Goal: Task Accomplishment & Management: Manage account settings

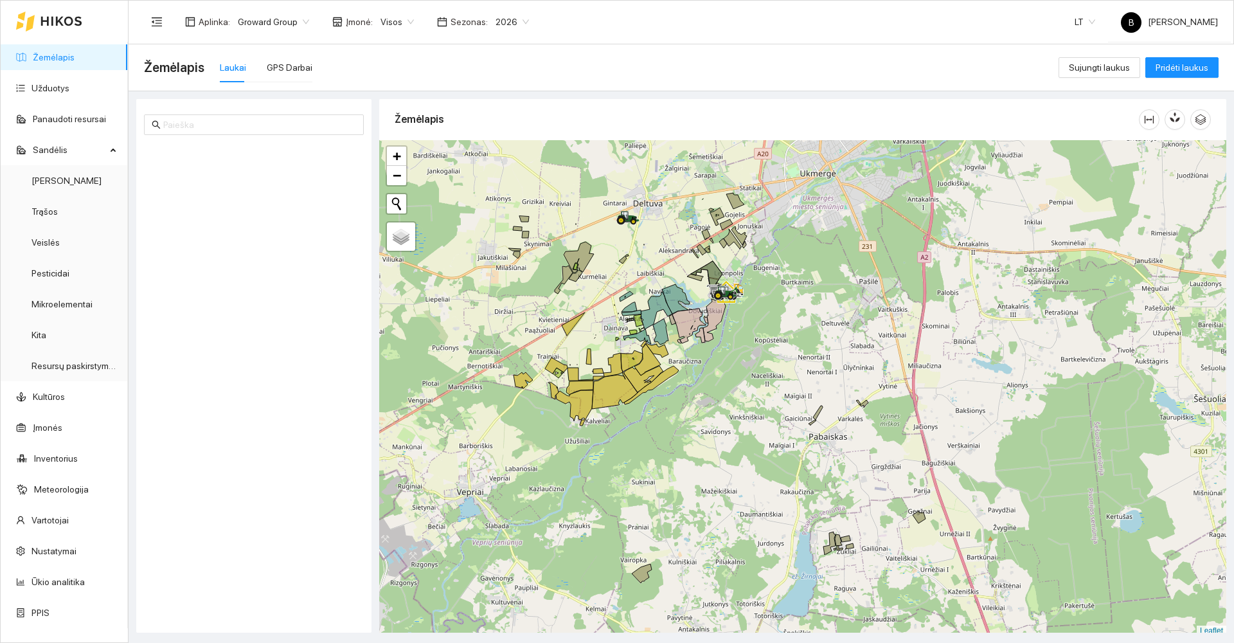
scroll to position [4, 0]
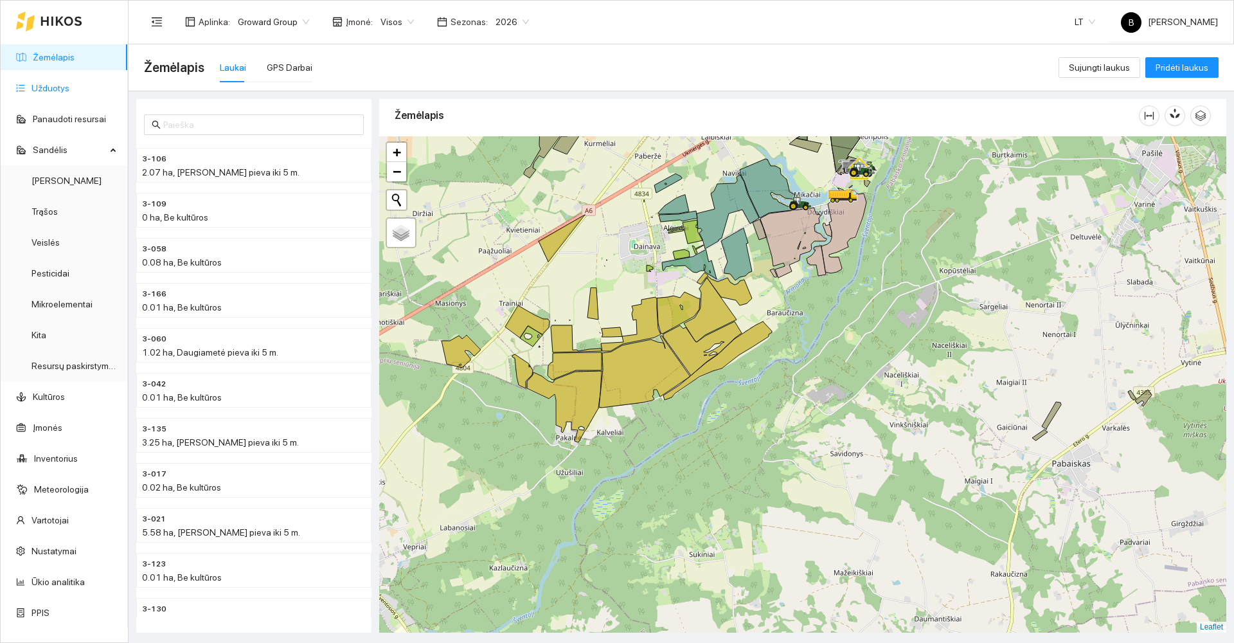
click at [53, 83] on link "Užduotys" at bounding box center [50, 88] width 38 height 10
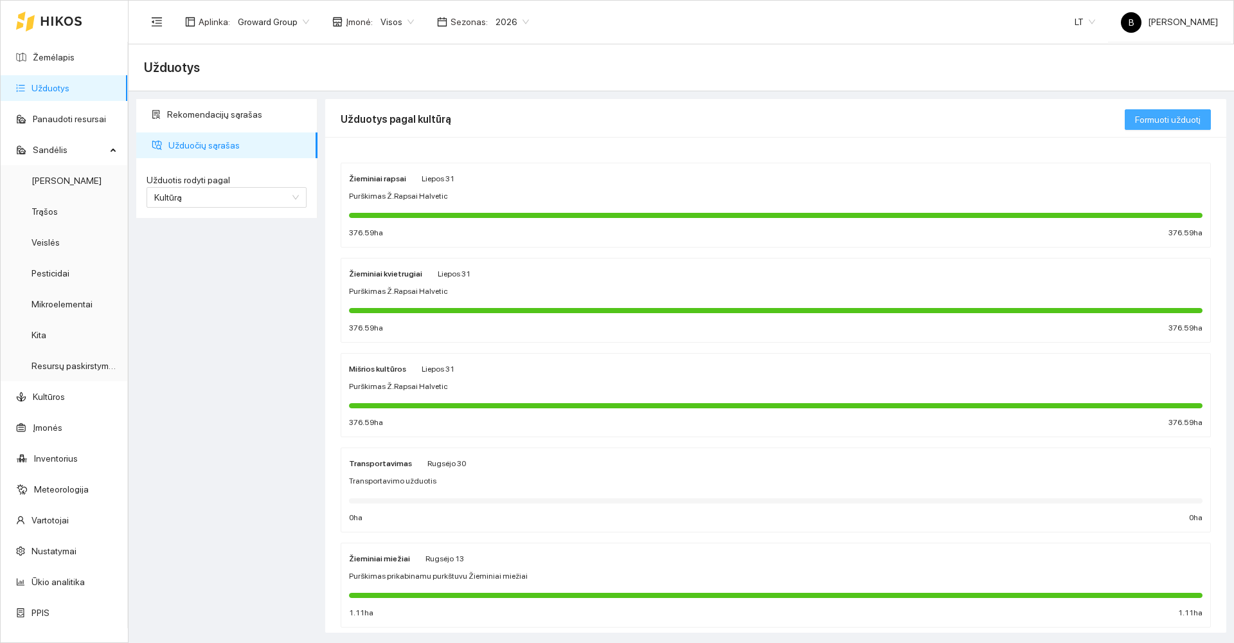
click at [1163, 119] on span "Formuoti užduotį" at bounding box center [1168, 119] width 66 height 14
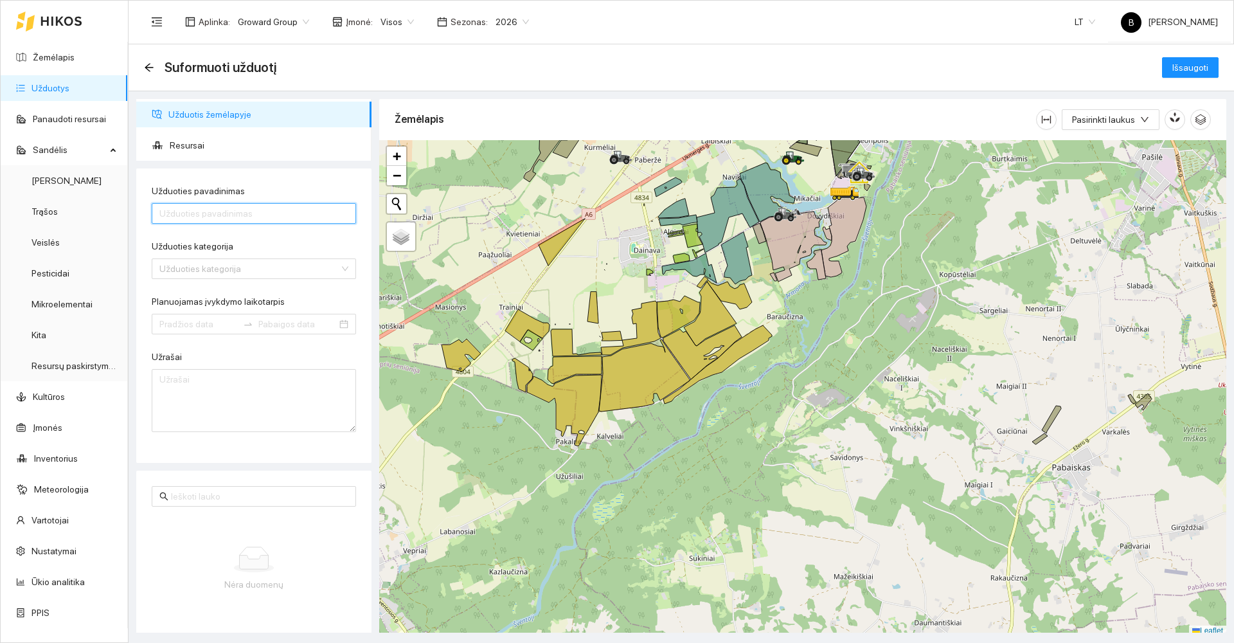
click at [219, 217] on input "Užduoties pavadinimas" at bounding box center [254, 213] width 204 height 21
type input "Purškimas pabiros [PERSON_NAME]Rapsai Ukmergė"
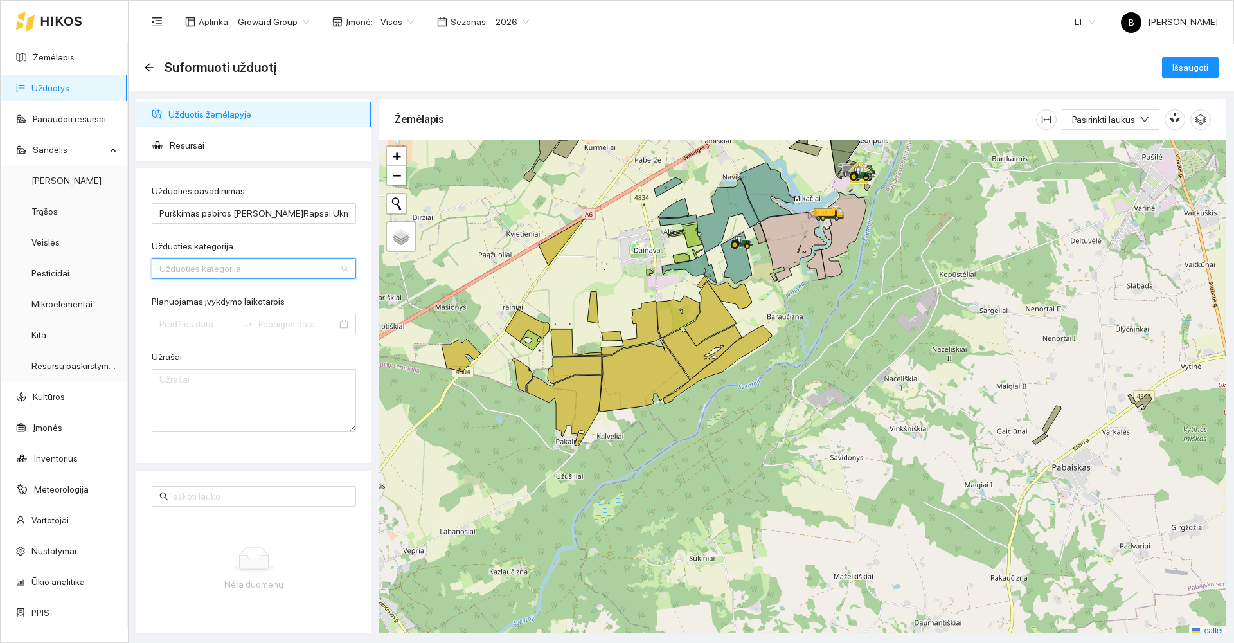
click at [248, 269] on input "Užduoties kategorija" at bounding box center [249, 268] width 180 height 19
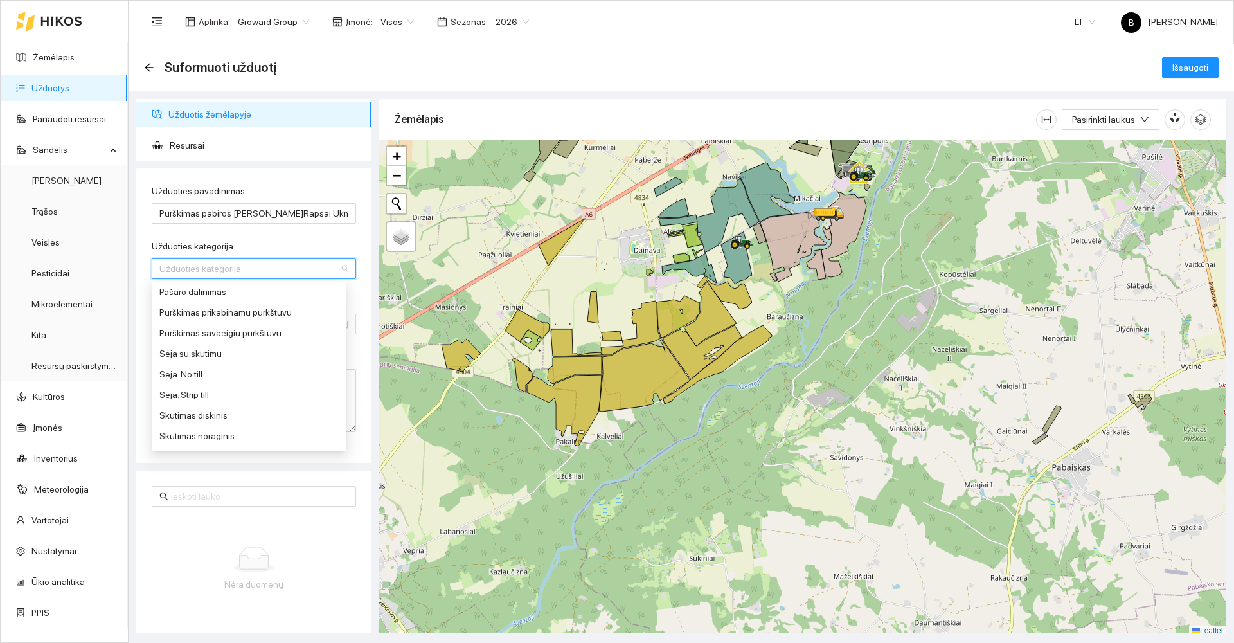
scroll to position [514, 0]
click at [227, 299] on div "Purškimas prikabinamu purkštuvu" at bounding box center [248, 294] width 179 height 14
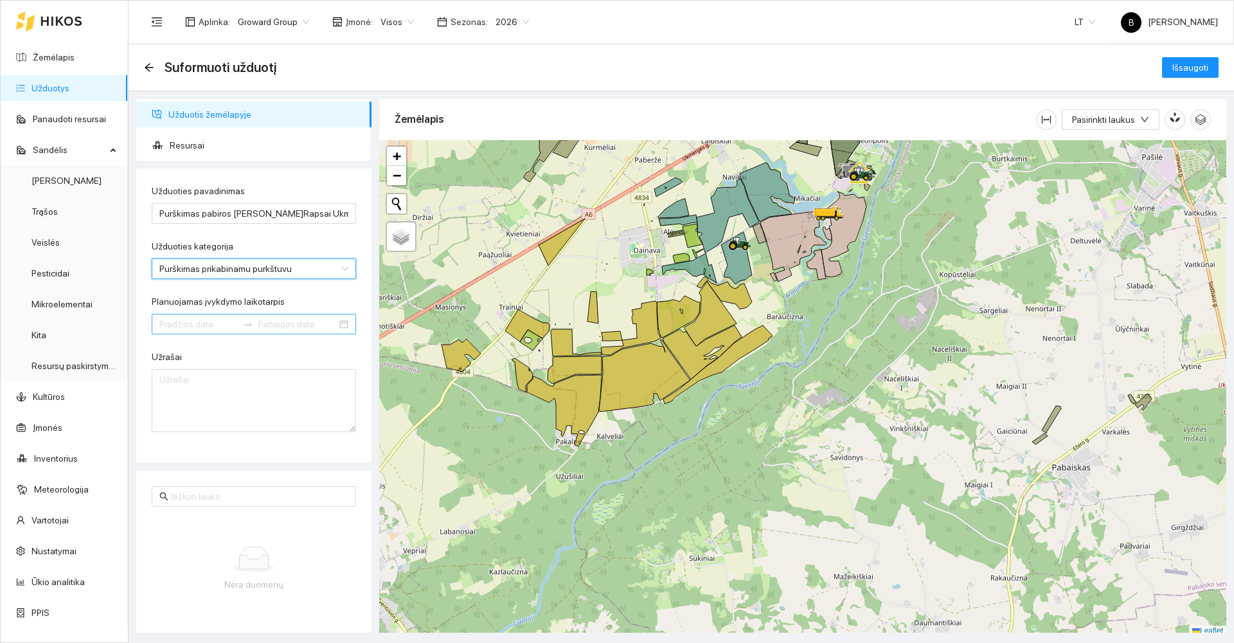
click at [200, 317] on input "Planuojamas įvykdymo laikotarpis" at bounding box center [198, 324] width 78 height 14
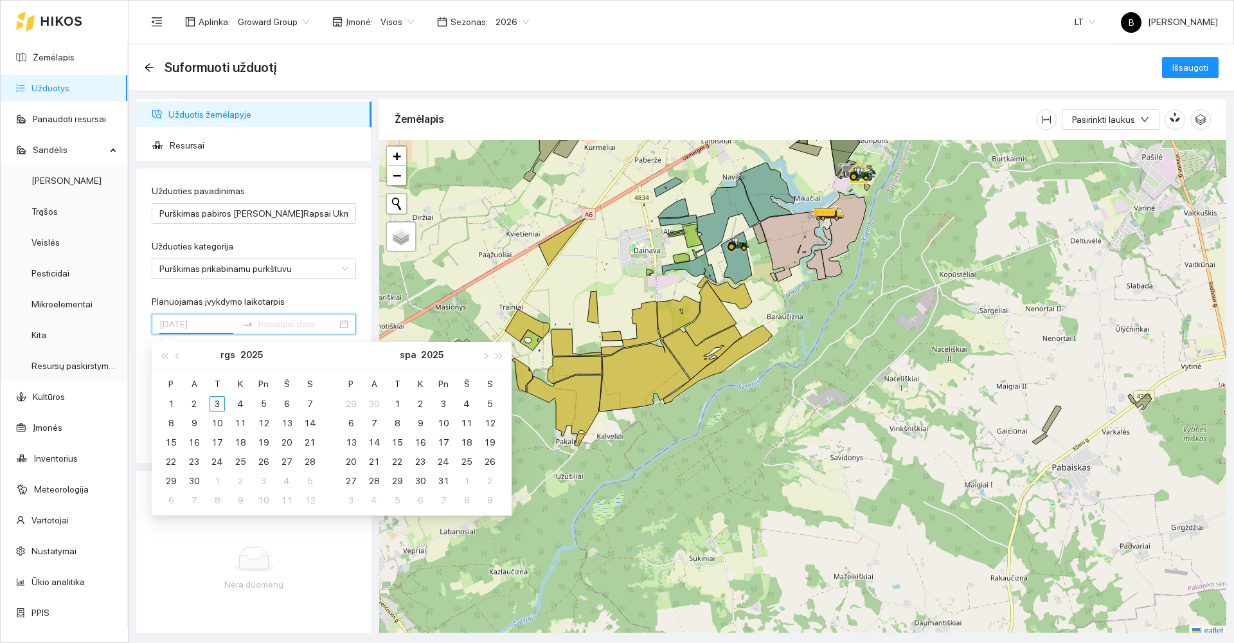
type input "[DATE]"
click at [218, 405] on div "3" at bounding box center [216, 403] width 15 height 15
type input "[DATE]"
click at [247, 405] on div "4" at bounding box center [240, 403] width 15 height 15
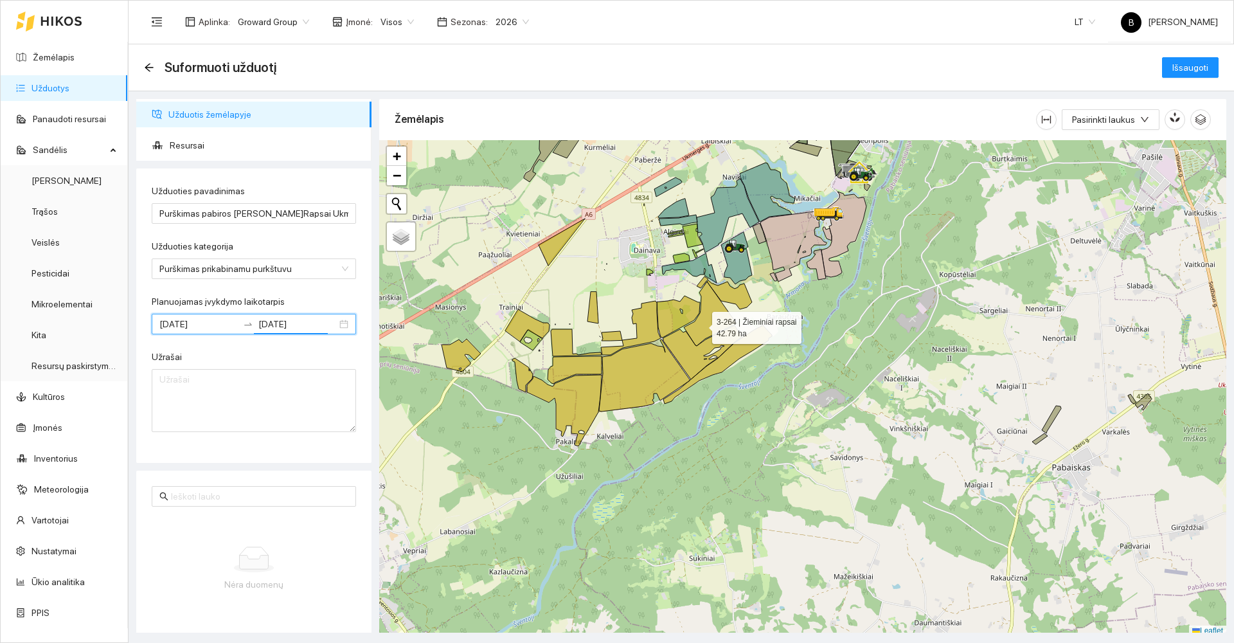
click at [700, 324] on icon at bounding box center [710, 313] width 53 height 64
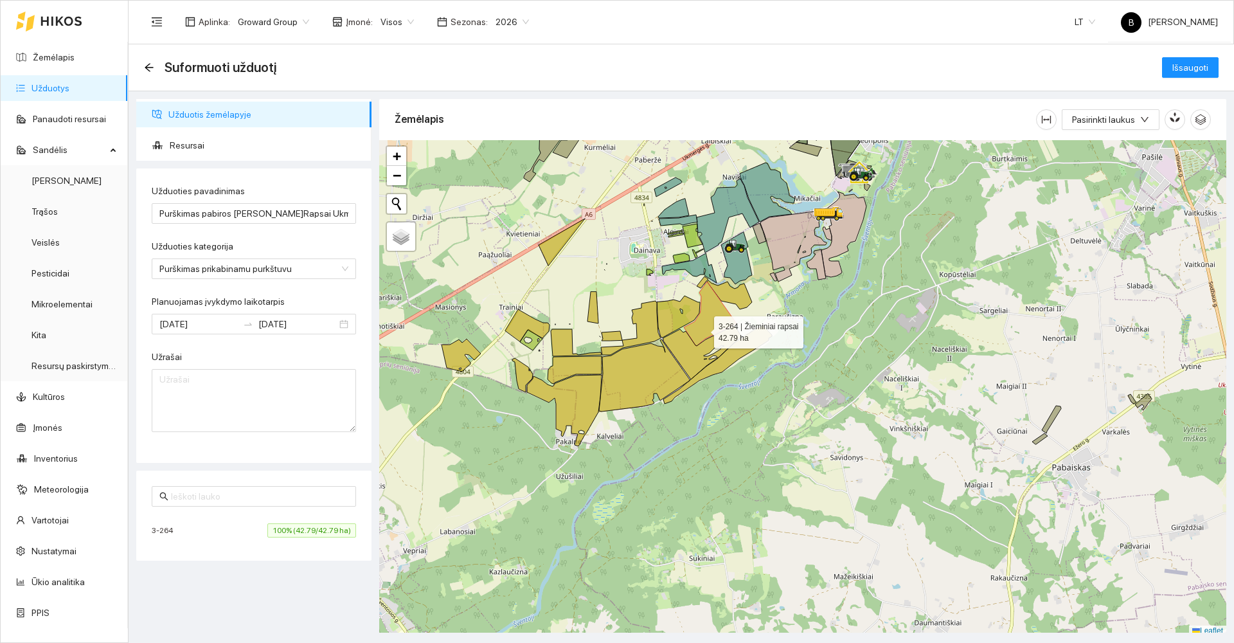
scroll to position [4, 0]
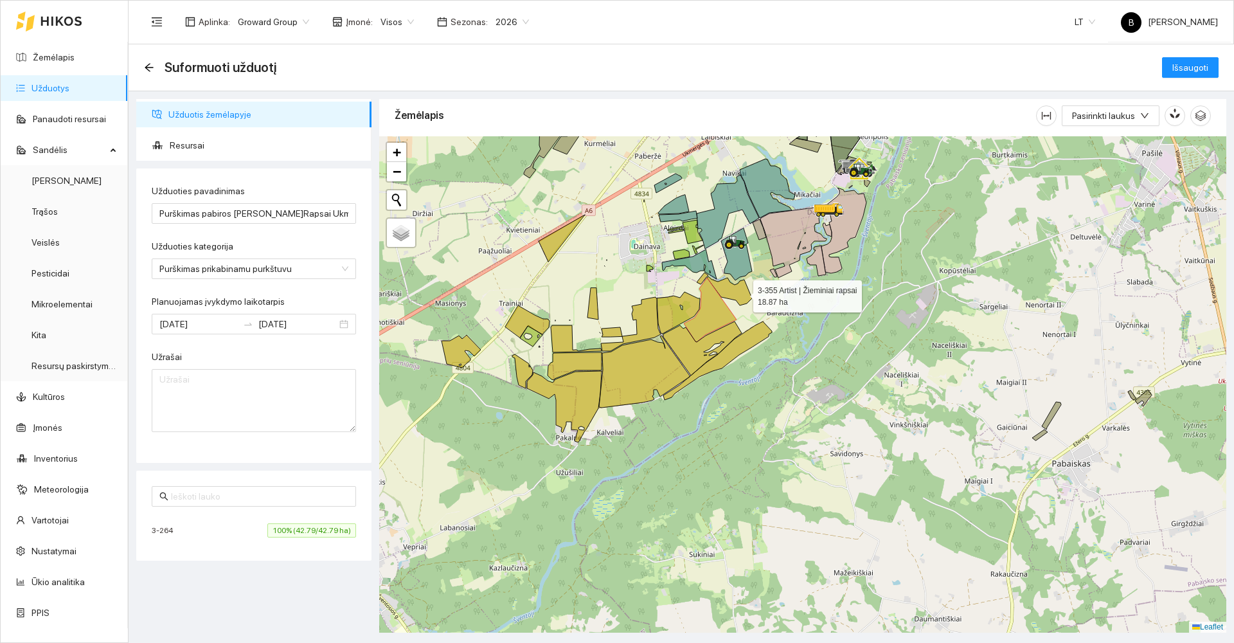
click at [741, 292] on icon at bounding box center [729, 290] width 45 height 29
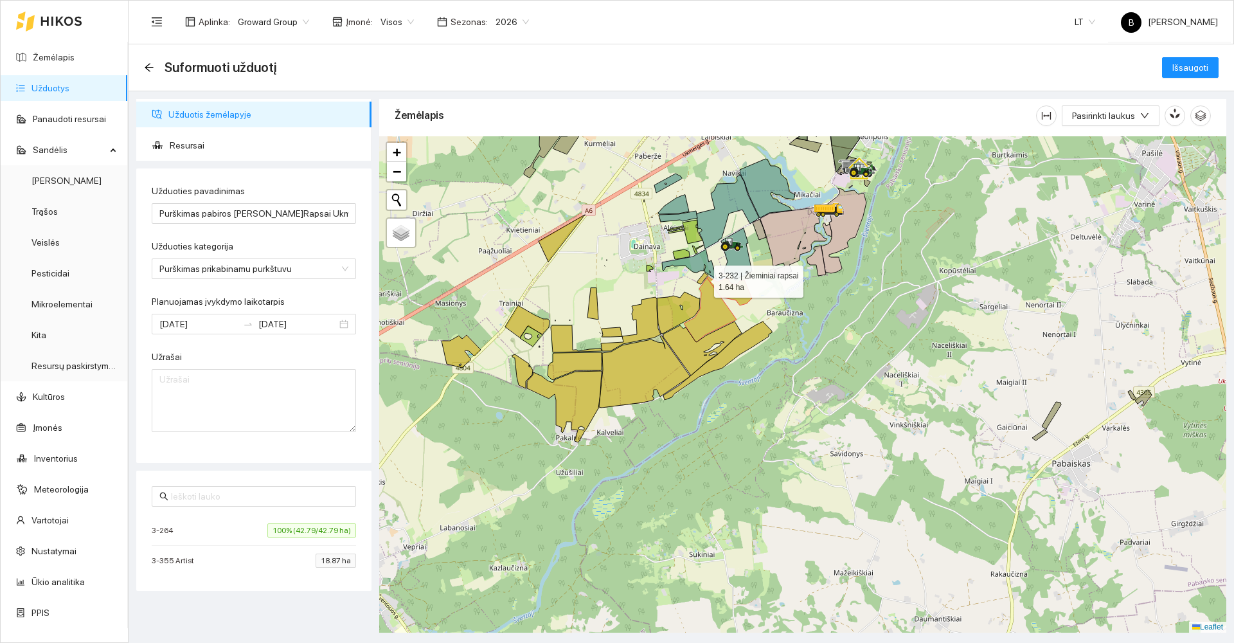
click at [704, 276] on icon at bounding box center [703, 278] width 12 height 12
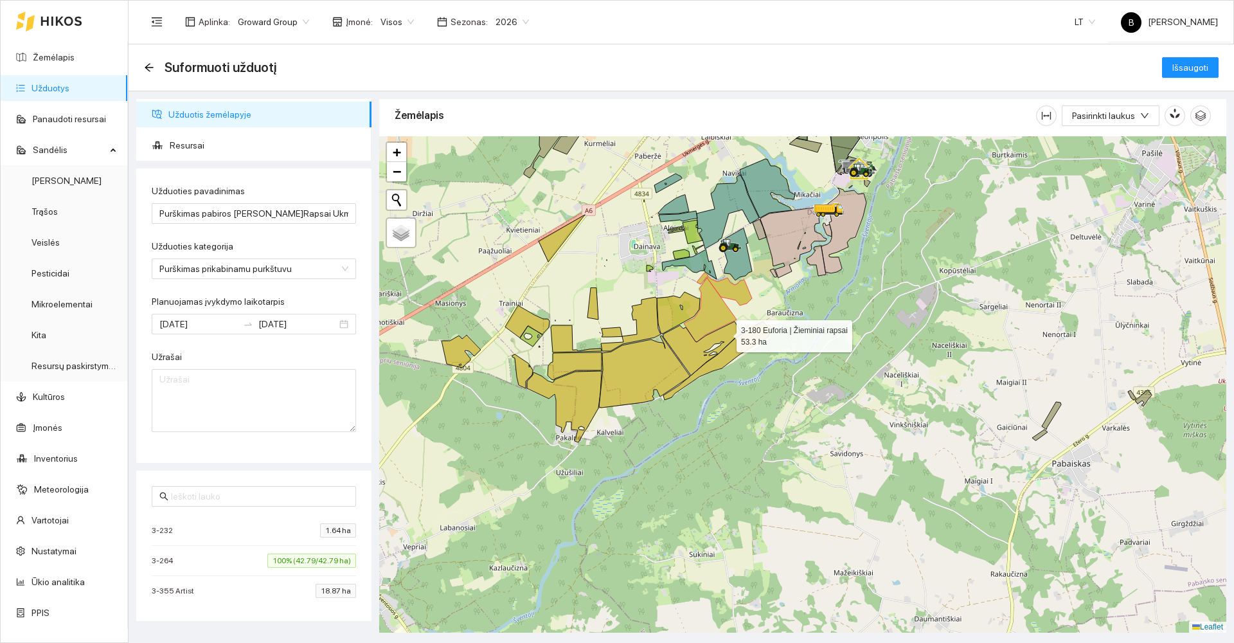
click at [724, 333] on icon at bounding box center [702, 348] width 78 height 54
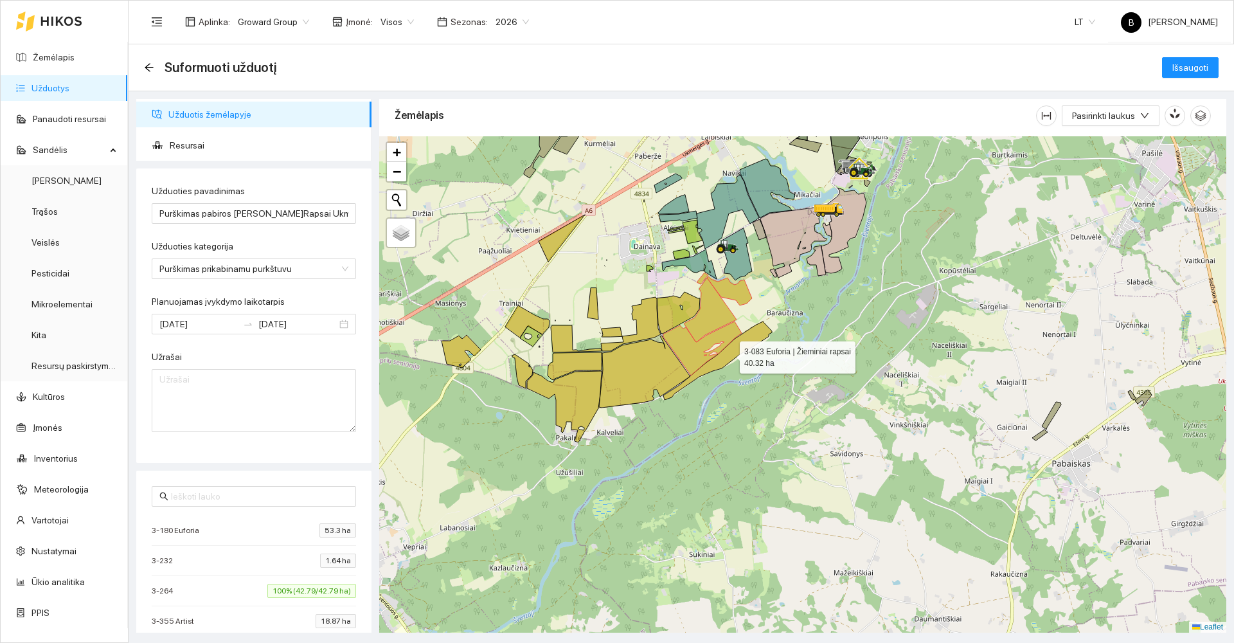
click at [740, 343] on icon at bounding box center [717, 360] width 109 height 78
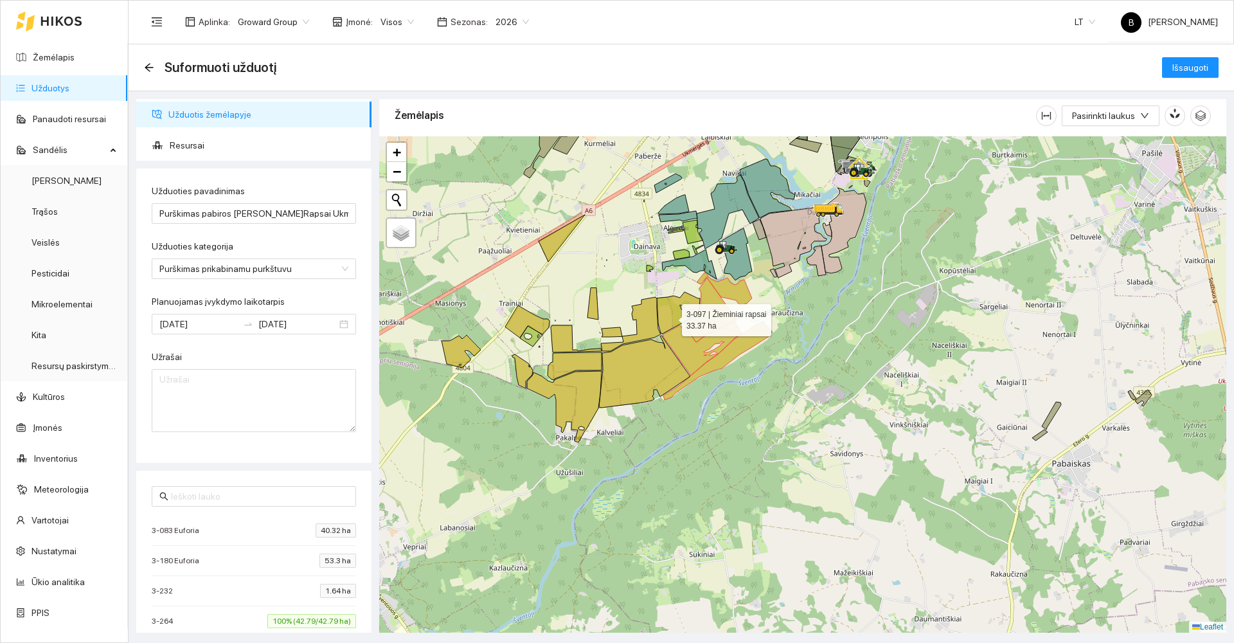
click at [670, 317] on icon at bounding box center [678, 313] width 43 height 42
click at [654, 315] on icon at bounding box center [631, 324] width 60 height 54
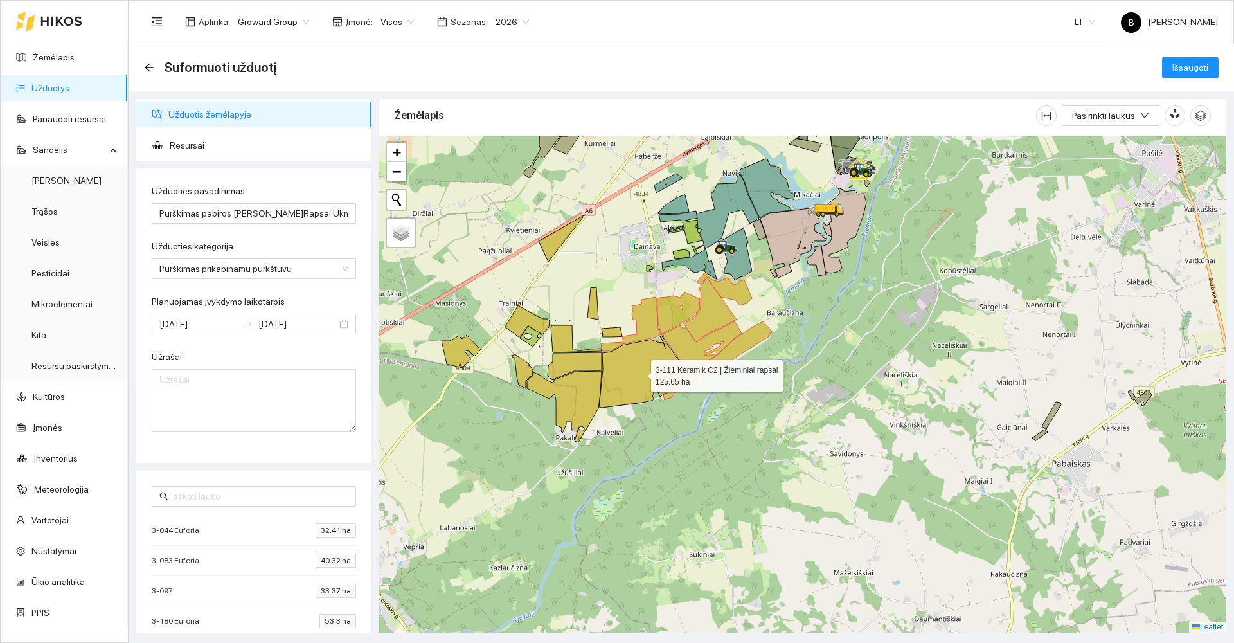
click at [637, 365] on icon at bounding box center [644, 371] width 91 height 72
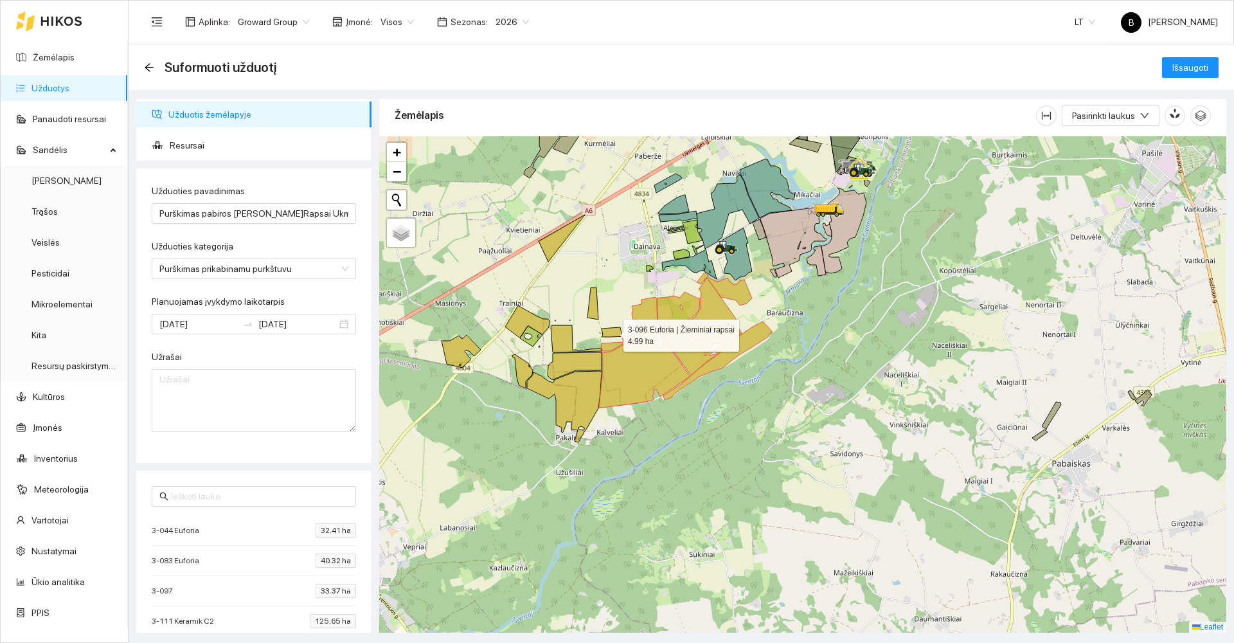
click at [614, 332] on icon at bounding box center [611, 332] width 21 height 10
click at [594, 310] on icon at bounding box center [592, 303] width 11 height 31
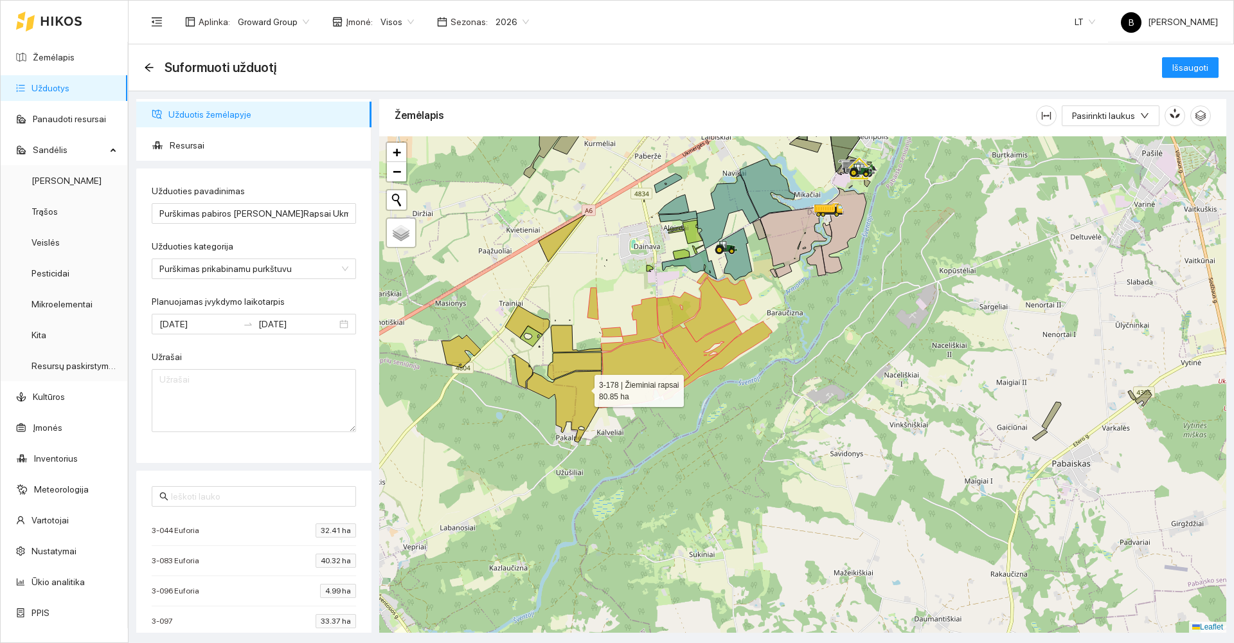
drag, startPoint x: 583, startPoint y: 387, endPoint x: 577, endPoint y: 377, distance: 11.8
click at [582, 387] on icon at bounding box center [564, 406] width 75 height 71
click at [567, 364] on icon at bounding box center [574, 366] width 54 height 28
click at [559, 341] on icon at bounding box center [576, 338] width 51 height 27
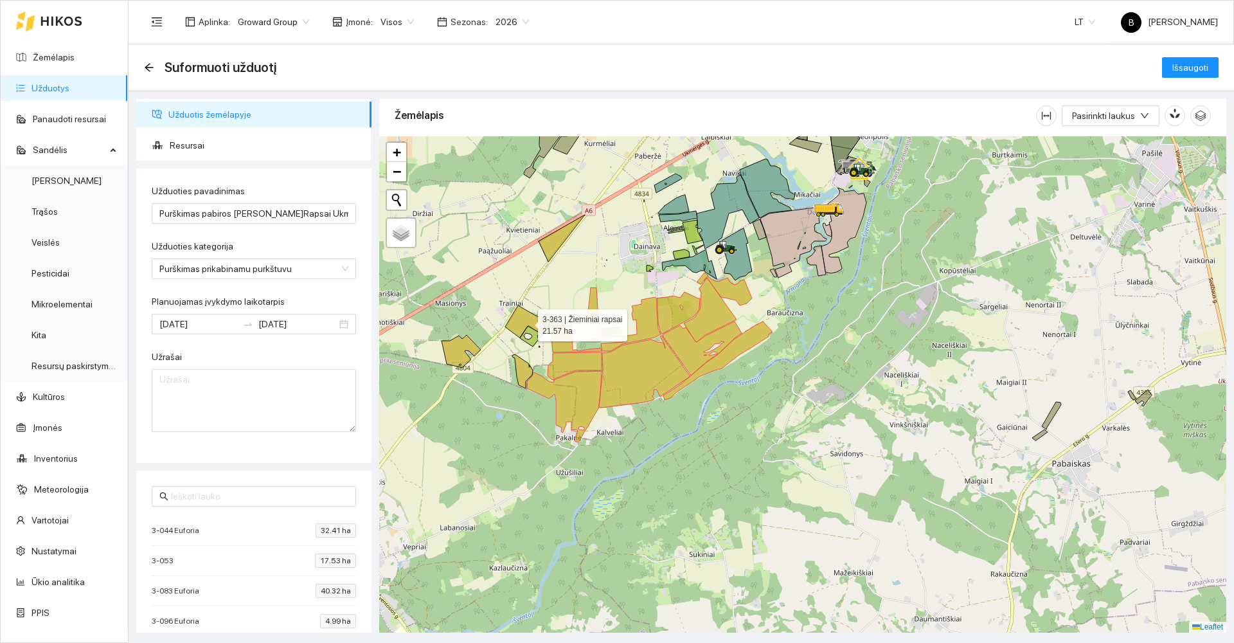
click at [533, 323] on icon at bounding box center [527, 321] width 44 height 32
click at [458, 350] on icon at bounding box center [460, 351] width 39 height 33
click at [549, 253] on icon at bounding box center [561, 238] width 46 height 47
click at [193, 149] on span "Resursai" at bounding box center [265, 145] width 191 height 26
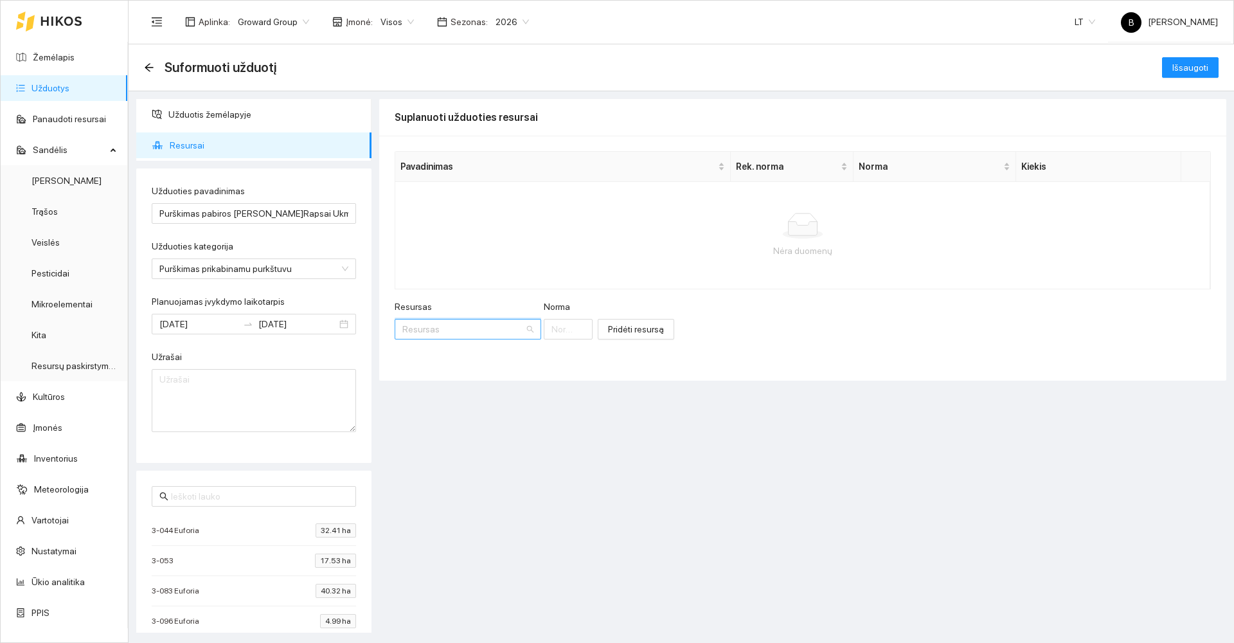
click at [445, 337] on input "Resursas" at bounding box center [463, 328] width 122 height 19
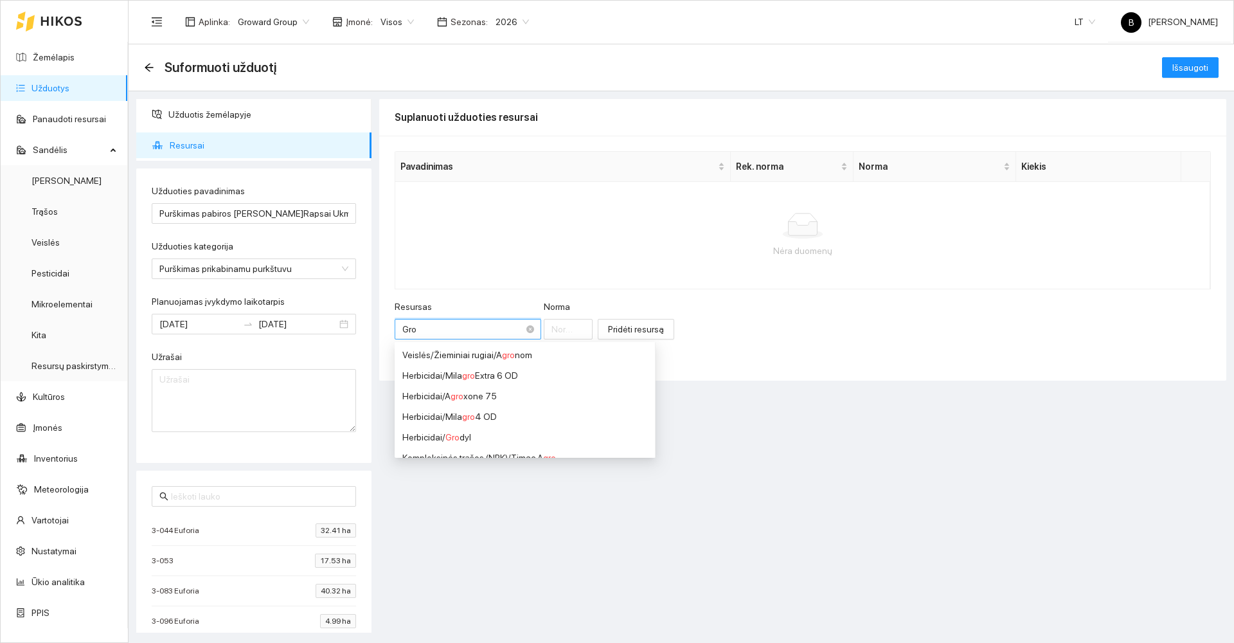
type input "Grow"
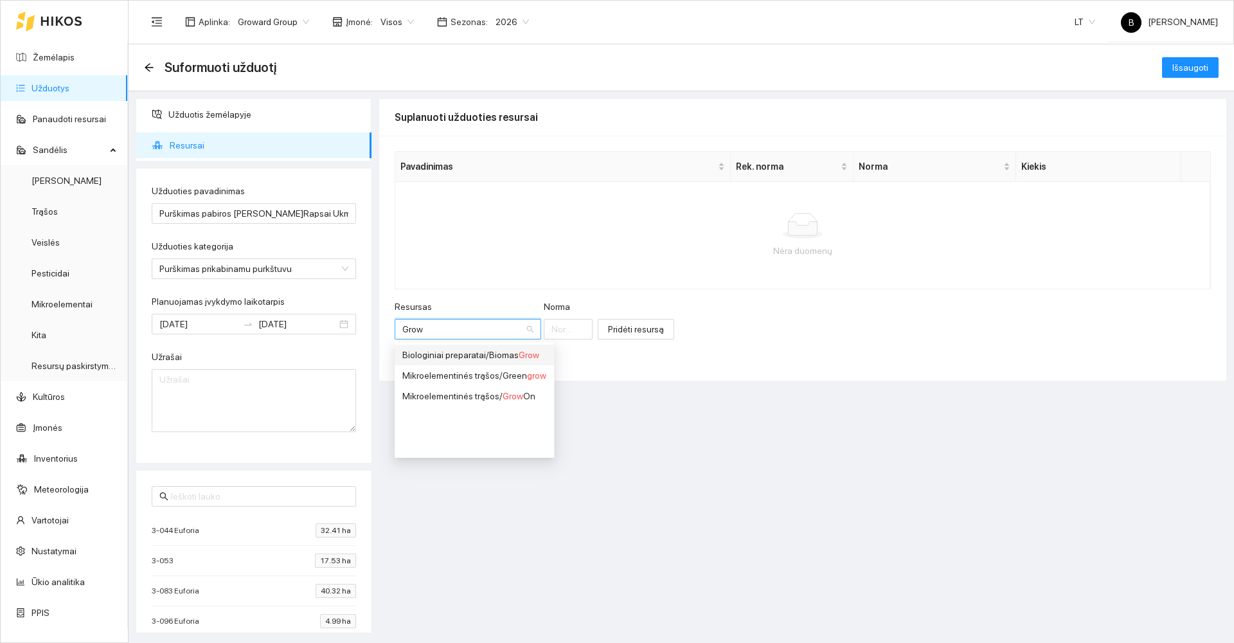
click at [497, 359] on div "Biologiniai preparatai / Biomas Grow" at bounding box center [474, 355] width 144 height 14
type input "1"
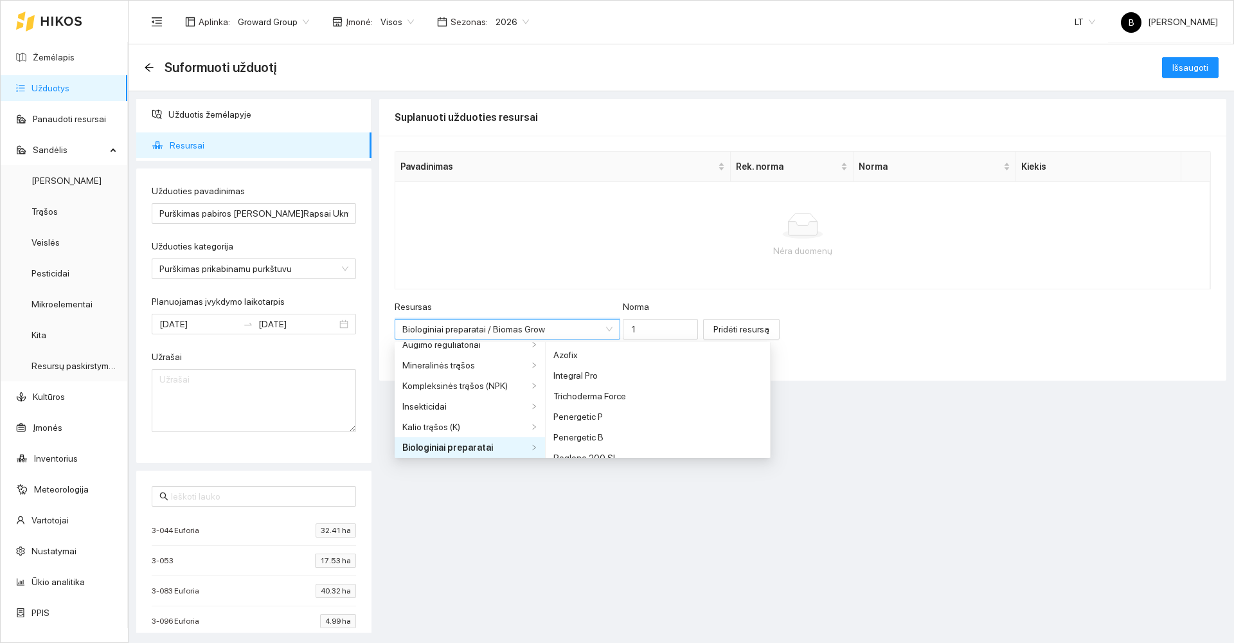
scroll to position [31, 0]
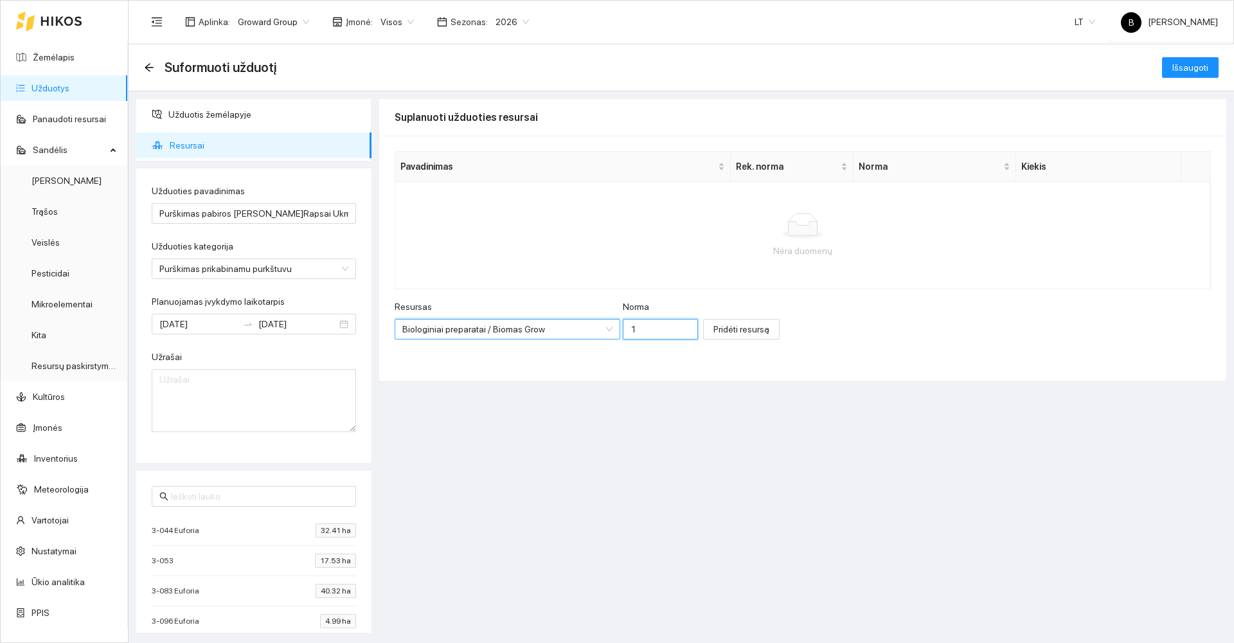
click at [633, 328] on input "1" at bounding box center [660, 329] width 75 height 21
type input "0.1"
click at [713, 334] on span "Pridėti resursą" at bounding box center [741, 329] width 56 height 14
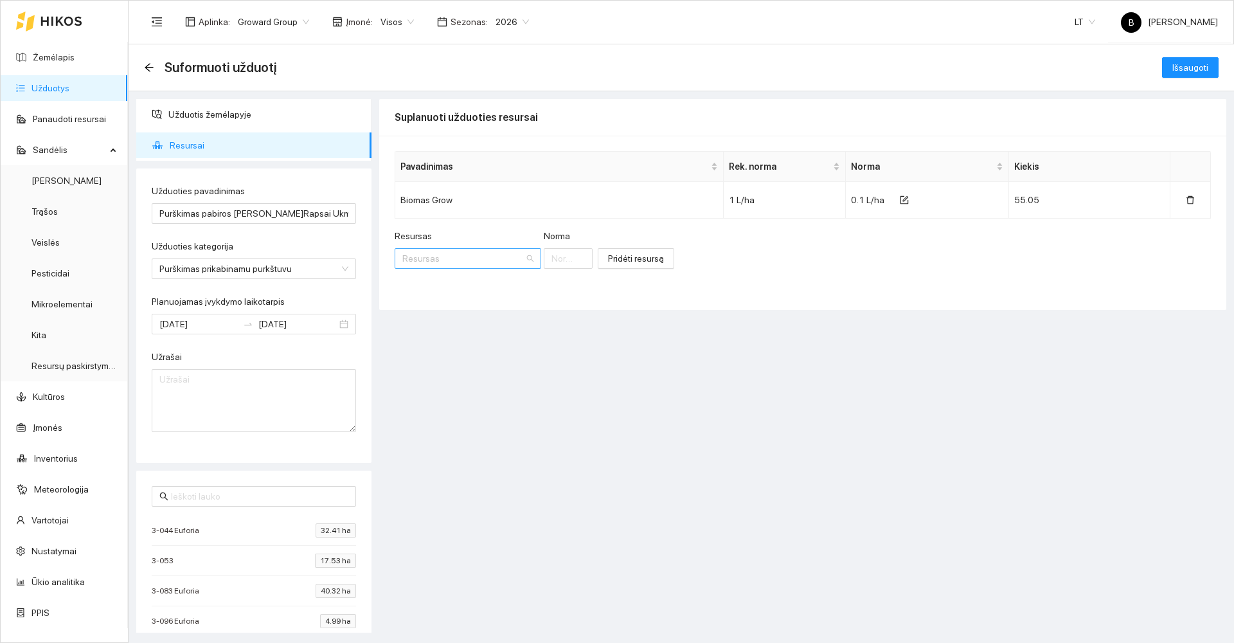
click at [438, 260] on input "Resursas" at bounding box center [463, 258] width 122 height 19
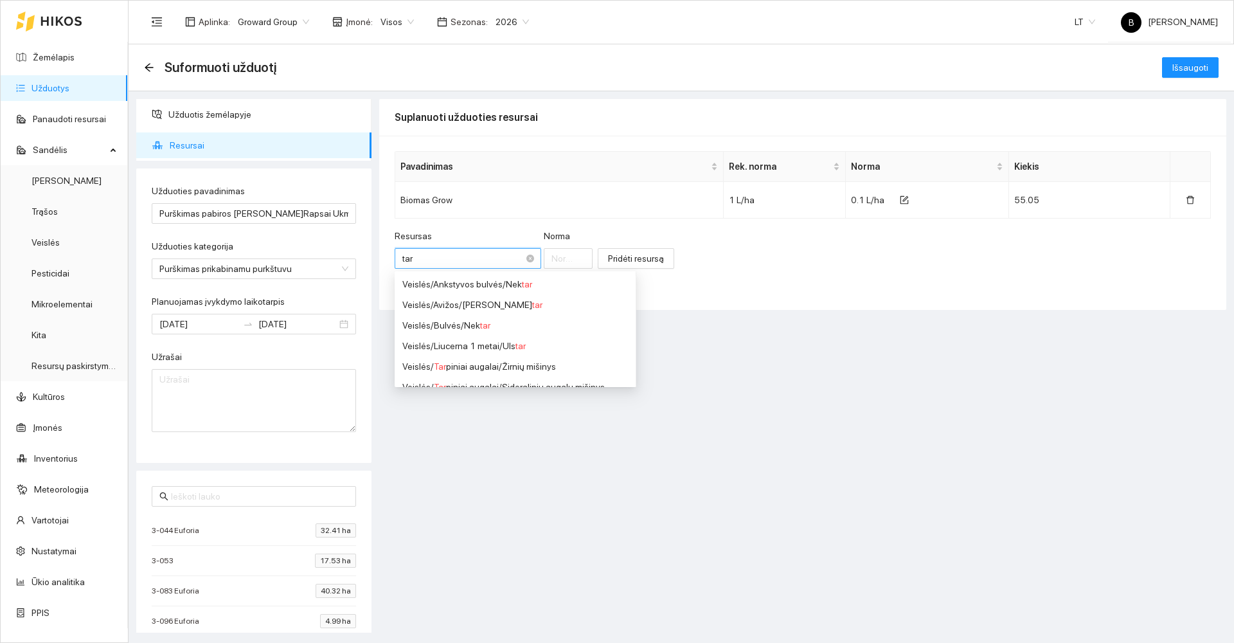
type input "targ"
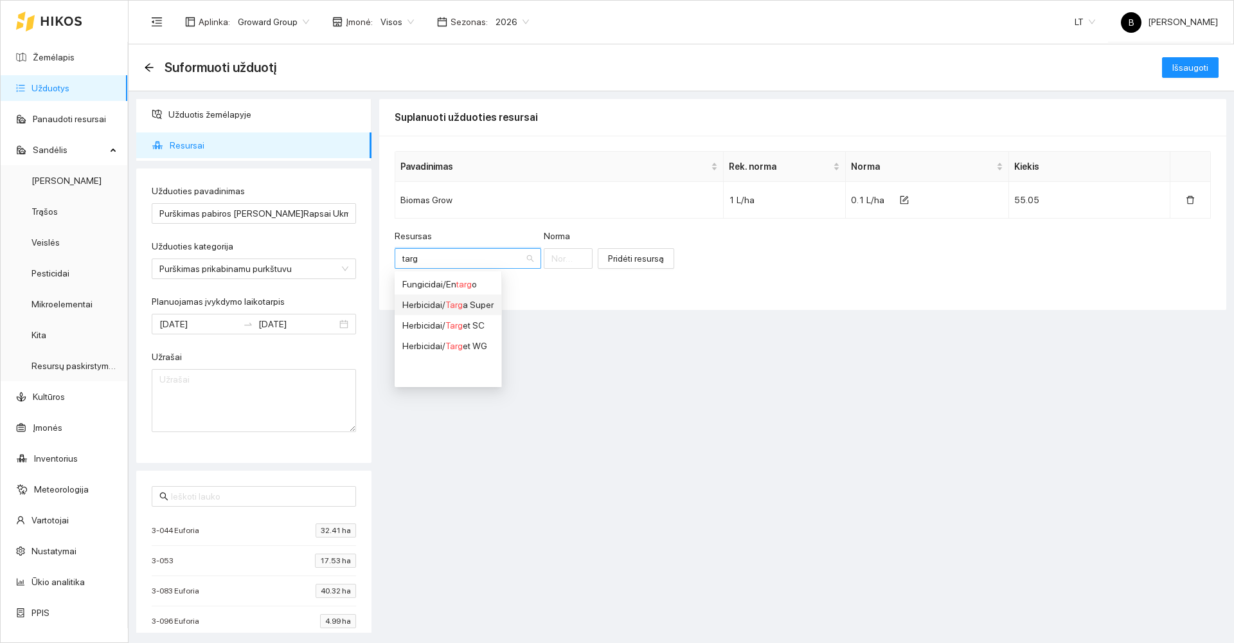
click at [462, 303] on span "Targ" at bounding box center [453, 304] width 17 height 10
type input "1"
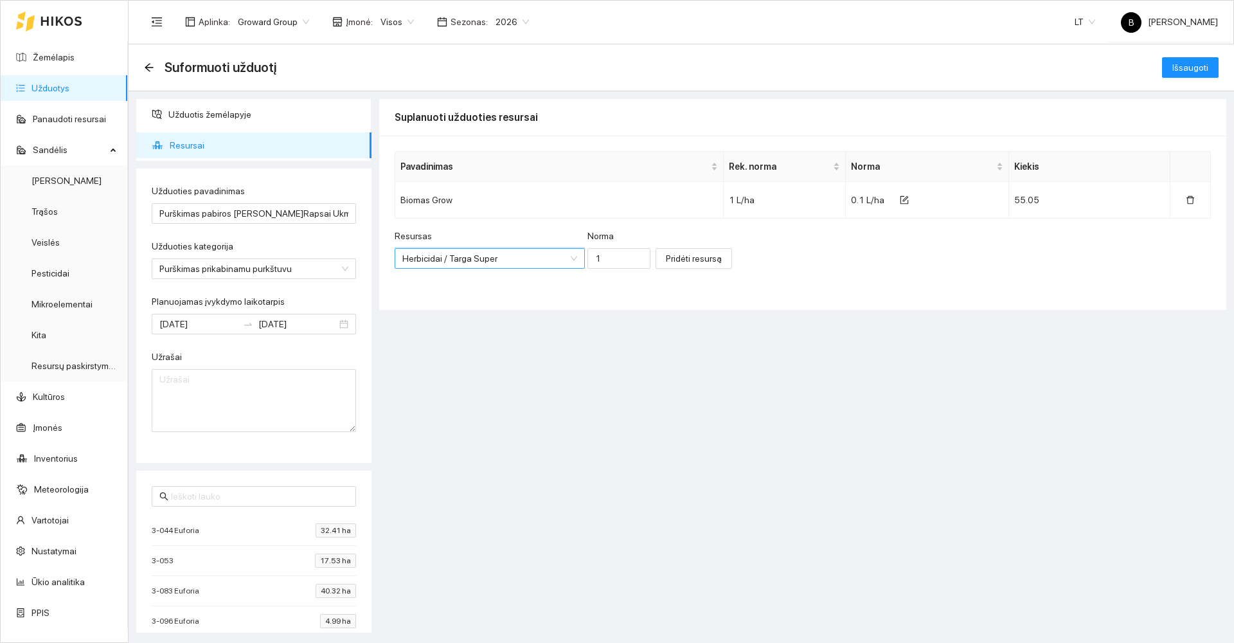
scroll to position [1943, 0]
click at [600, 259] on input "1" at bounding box center [619, 258] width 64 height 21
type input "0.8"
click at [666, 260] on span "Pridėti resursą" at bounding box center [694, 258] width 56 height 14
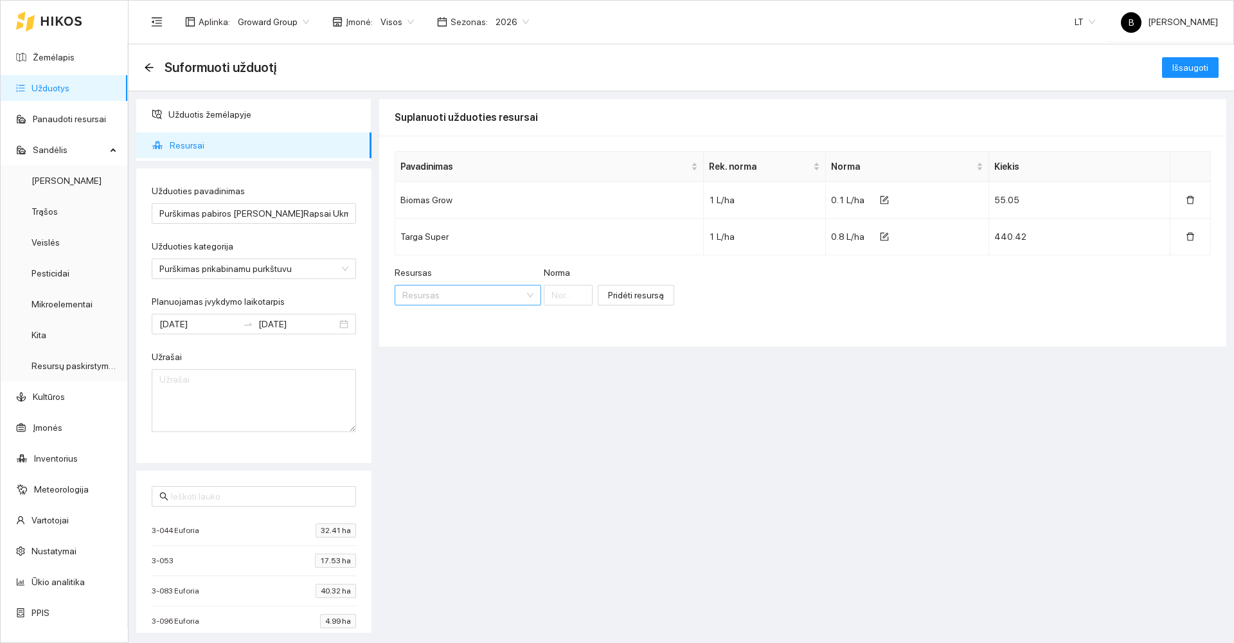
click at [456, 296] on input "Resursas" at bounding box center [463, 294] width 122 height 19
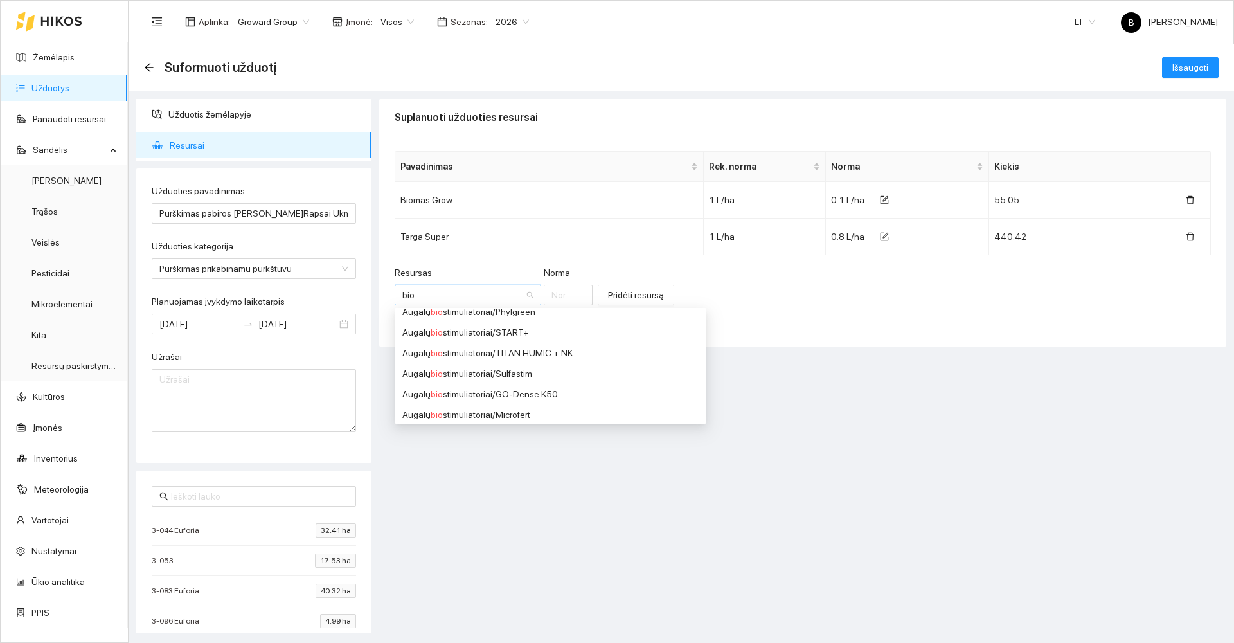
scroll to position [918, 0]
type input "bio"
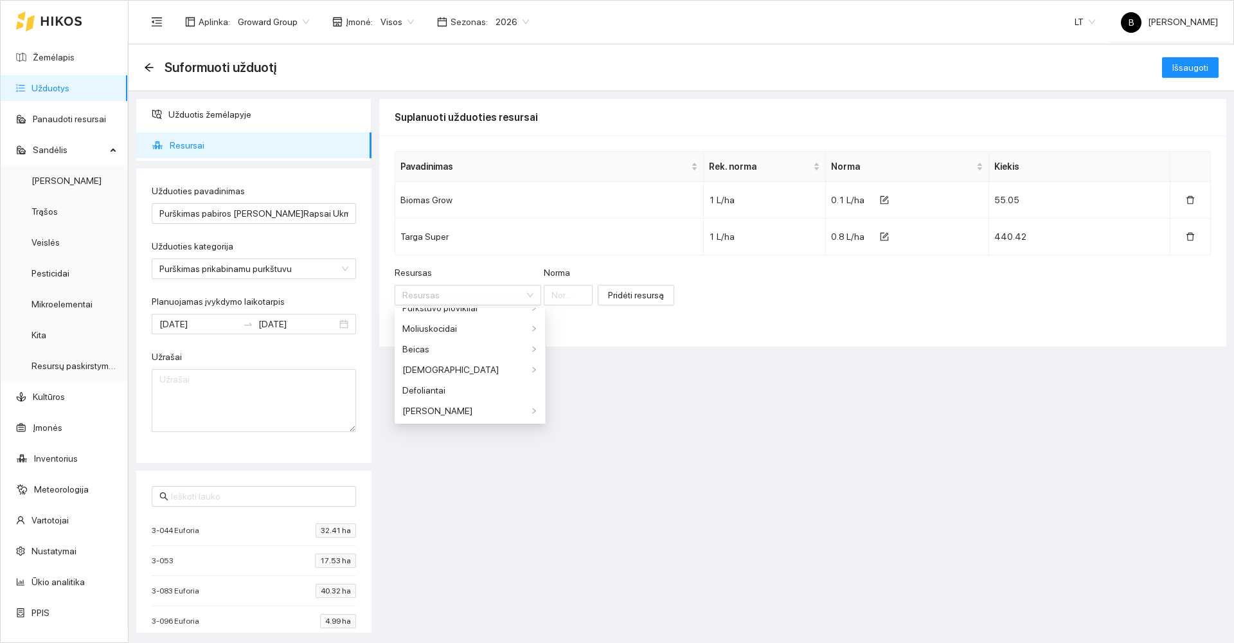
click at [653, 490] on div "Suplanuoti užduoties resursai Pavadinimas Rek. norma Norma Kiekis Biomas Grow 1…" at bounding box center [802, 365] width 847 height 533
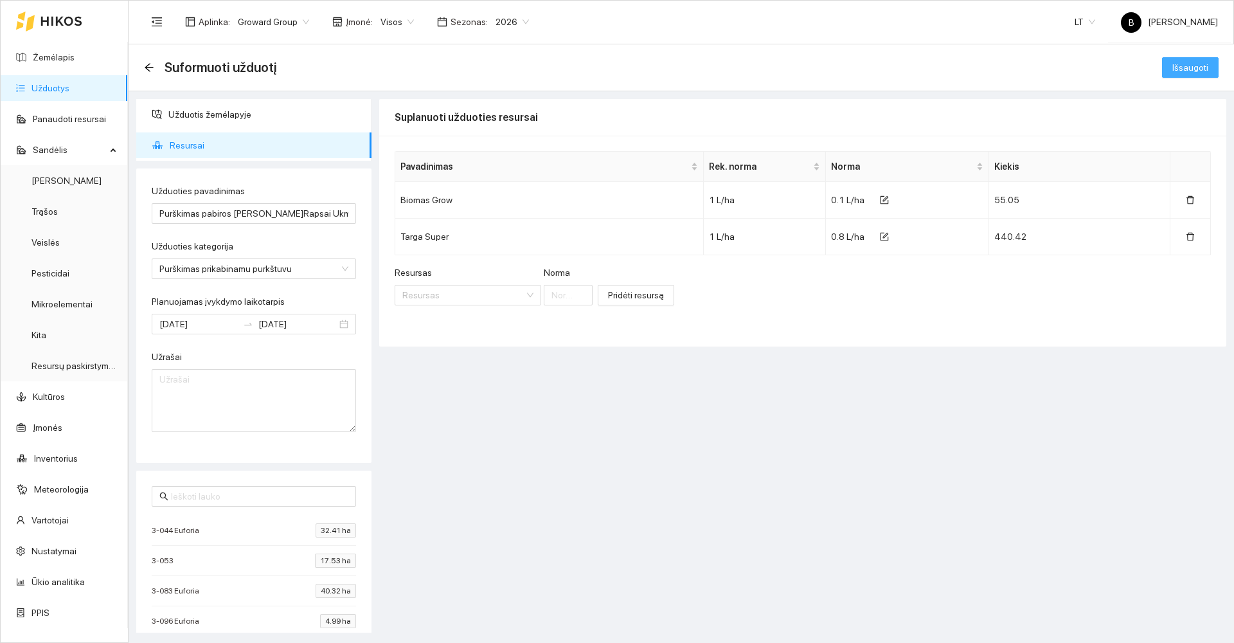
click at [1195, 67] on span "Išsaugoti" at bounding box center [1190, 67] width 36 height 14
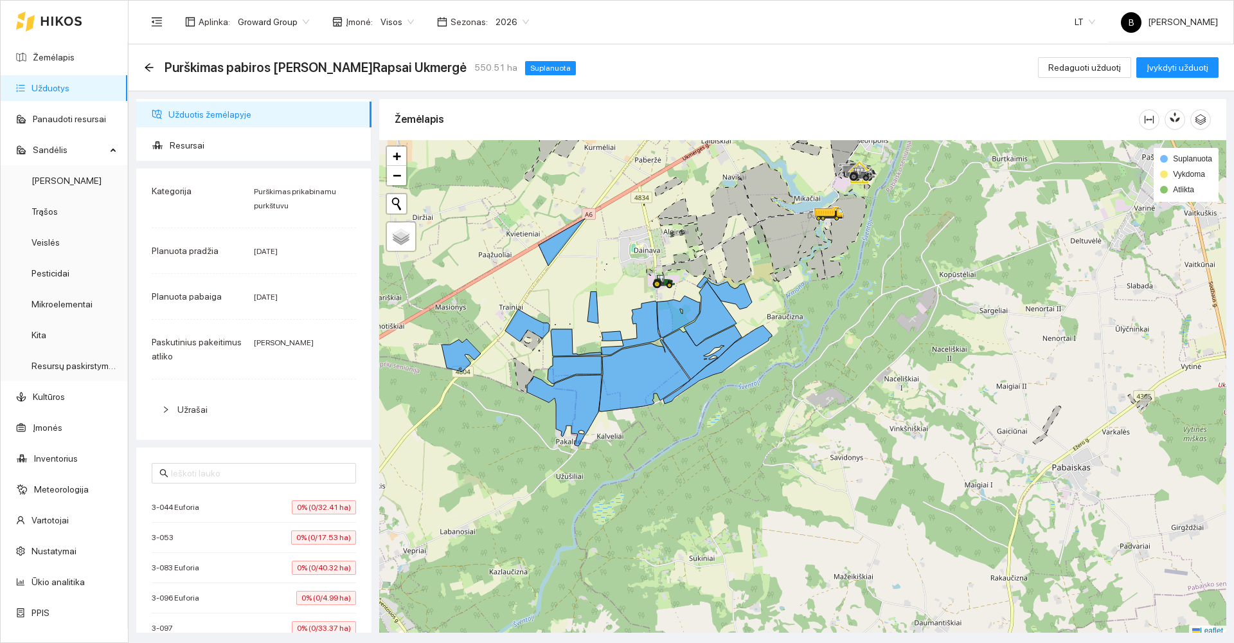
scroll to position [4, 0]
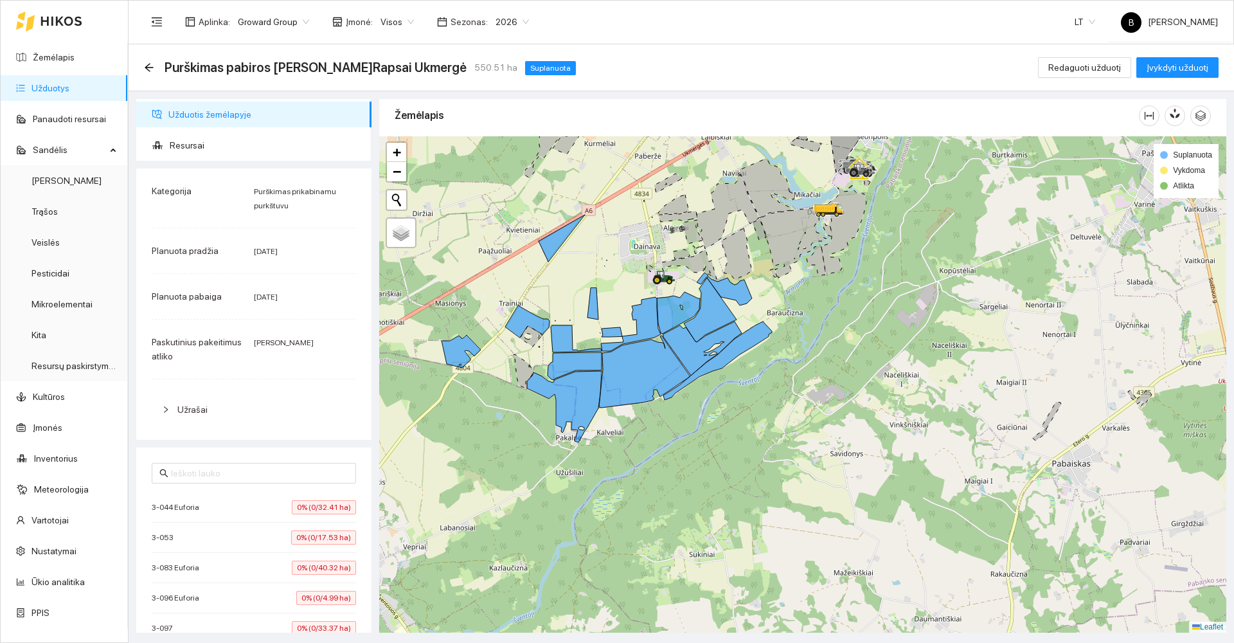
click at [520, 375] on icon at bounding box center [522, 371] width 21 height 34
click at [1091, 68] on span "Redaguoti užduotį" at bounding box center [1084, 67] width 73 height 14
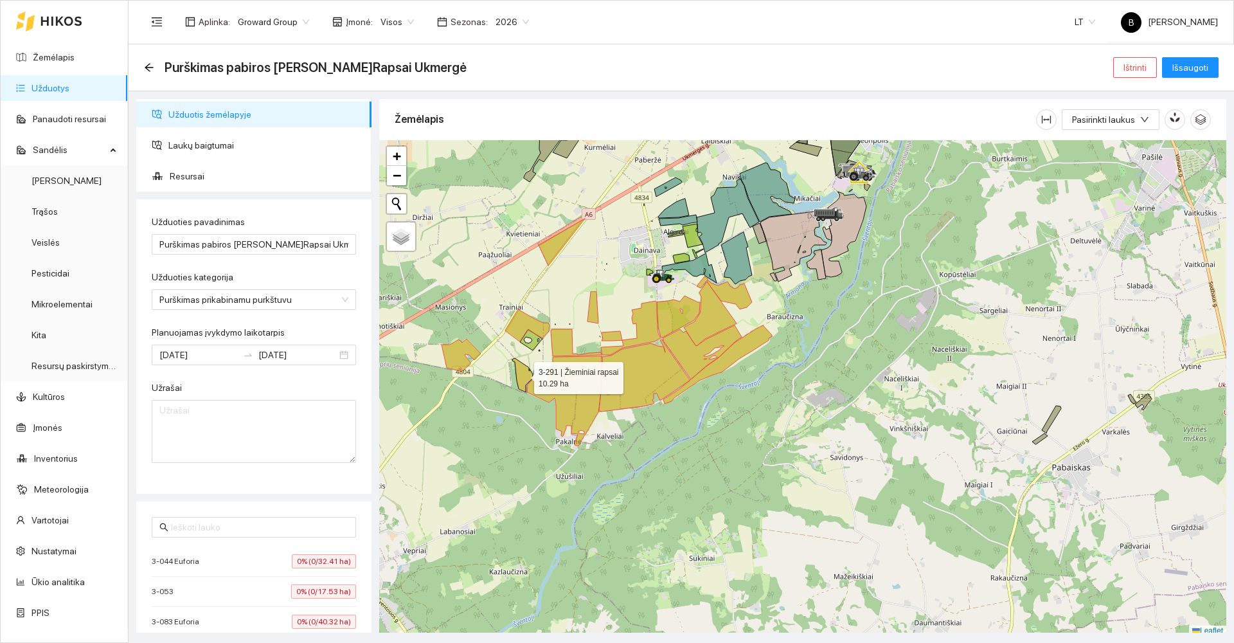
scroll to position [4, 0]
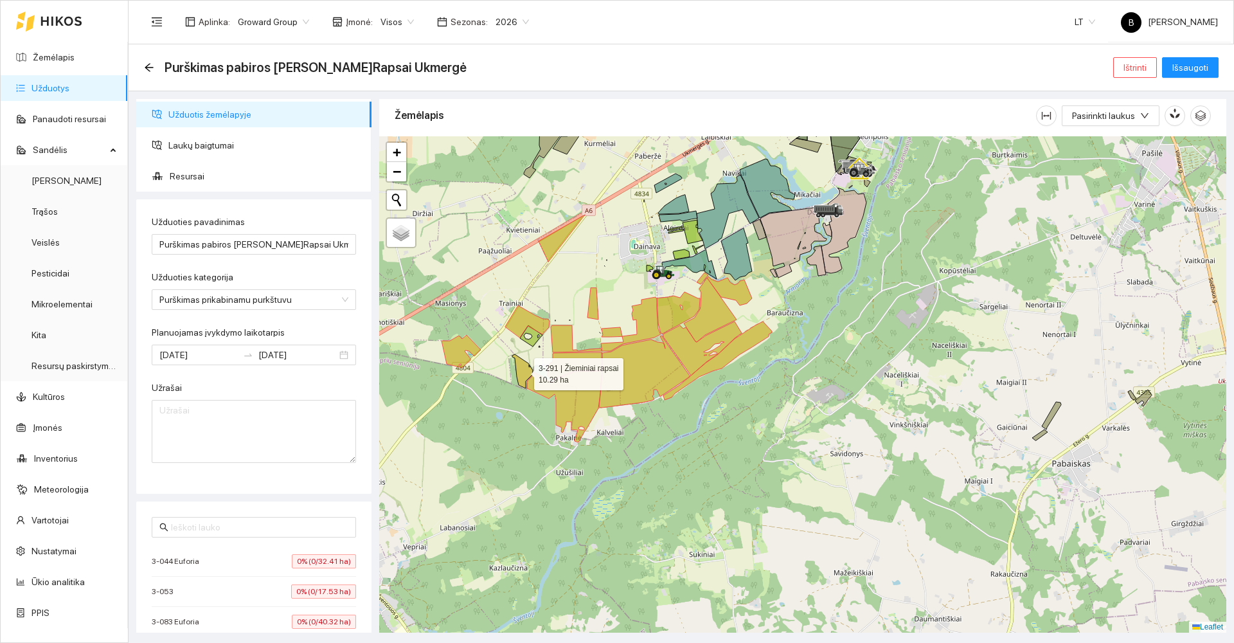
click at [519, 373] on icon at bounding box center [522, 371] width 21 height 34
click at [1195, 71] on span "Išsaugoti" at bounding box center [1190, 67] width 36 height 14
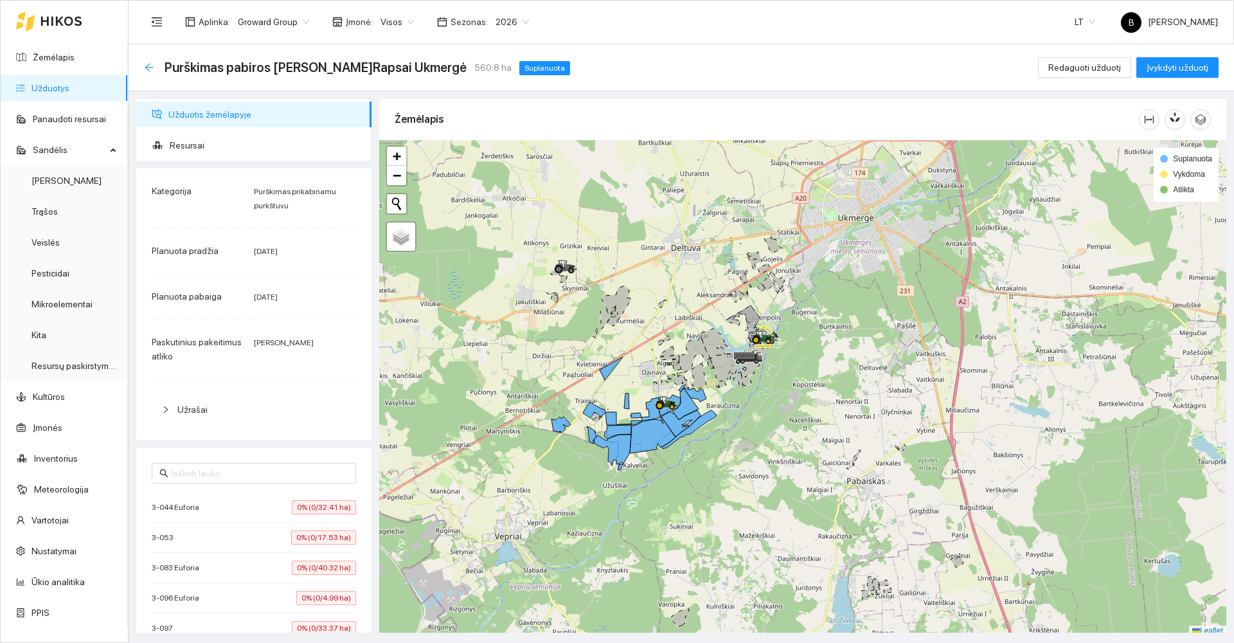
click at [152, 65] on icon "arrow-left" at bounding box center [149, 67] width 10 height 10
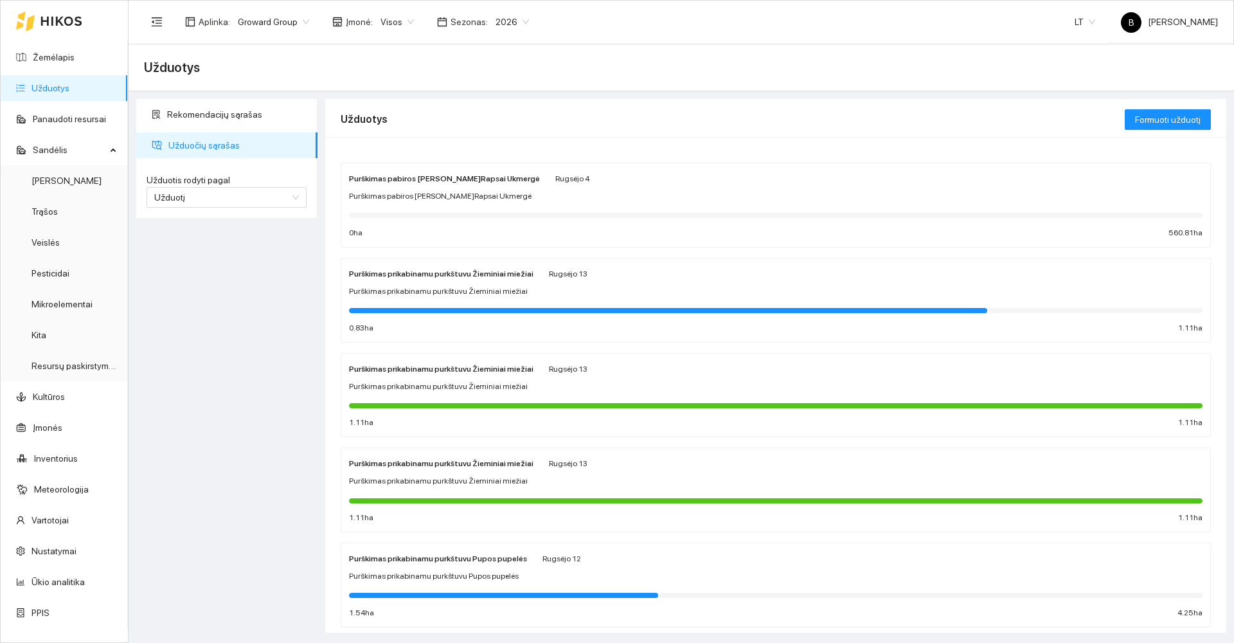
click at [465, 299] on div "Purškimas prikabinamu purkštuvu Žieminiai miežiai Rugsėjo 13 Purškimas prikabin…" at bounding box center [775, 300] width 853 height 68
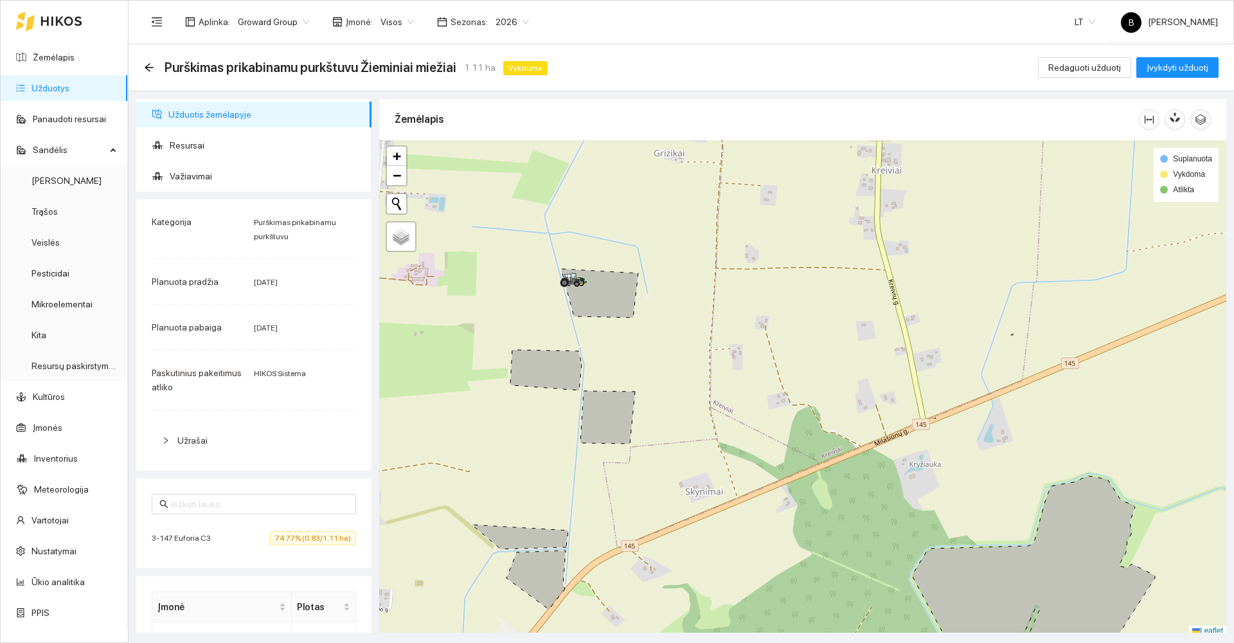
scroll to position [4, 0]
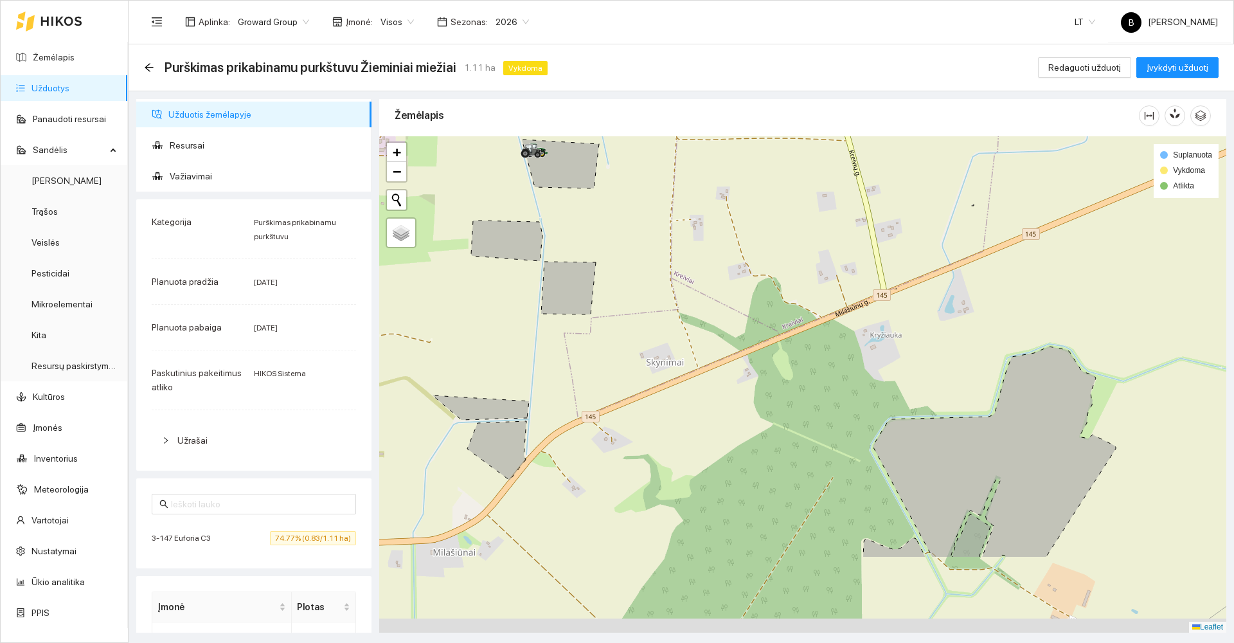
drag, startPoint x: 660, startPoint y: 340, endPoint x: 644, endPoint y: 266, distance: 75.5
click at [644, 266] on div at bounding box center [802, 384] width 847 height 496
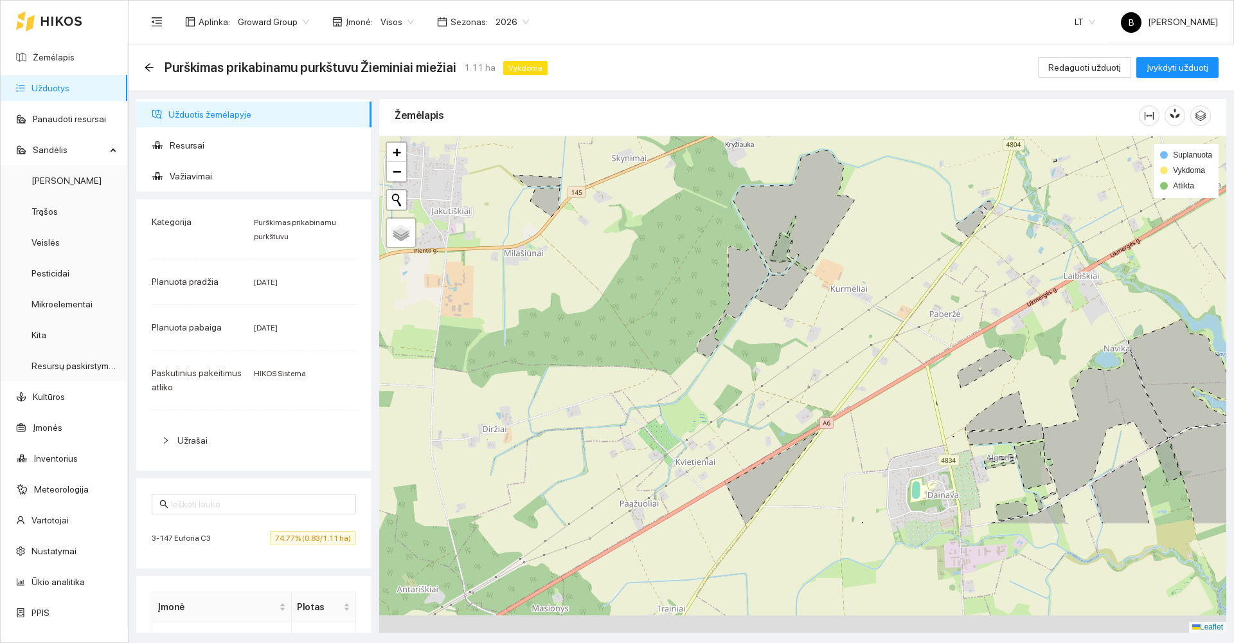
drag, startPoint x: 648, startPoint y: 327, endPoint x: 646, endPoint y: 266, distance: 61.1
click at [646, 266] on div at bounding box center [802, 384] width 847 height 496
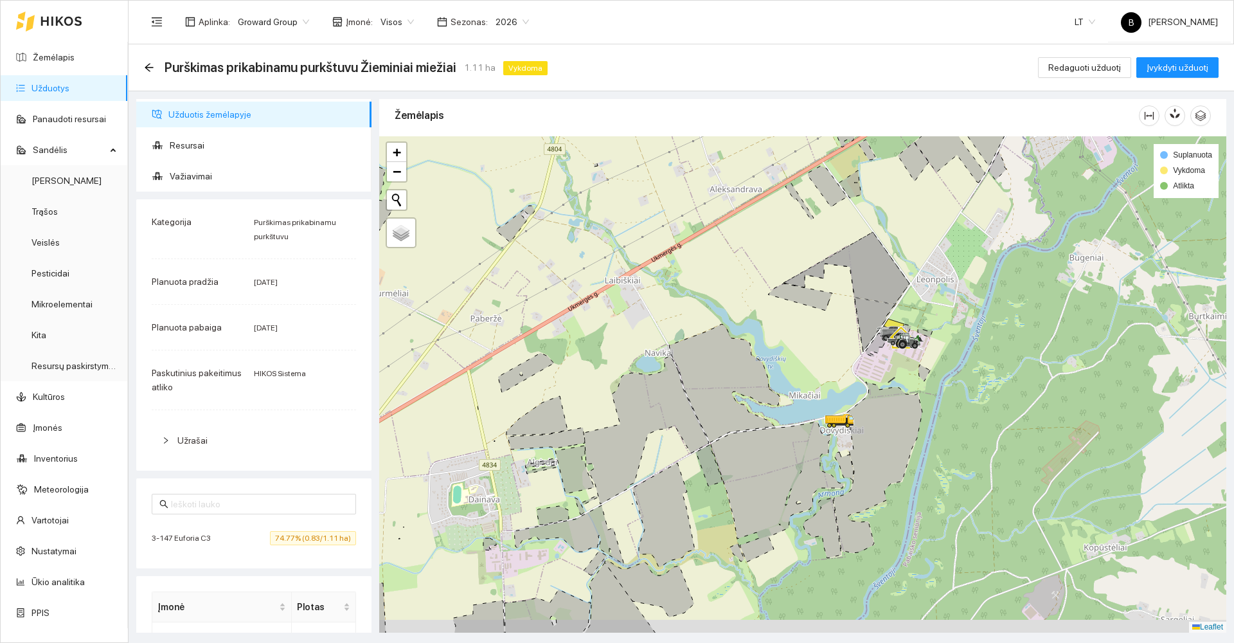
drag, startPoint x: 838, startPoint y: 368, endPoint x: 770, endPoint y: 339, distance: 74.2
click at [770, 339] on div at bounding box center [802, 384] width 847 height 496
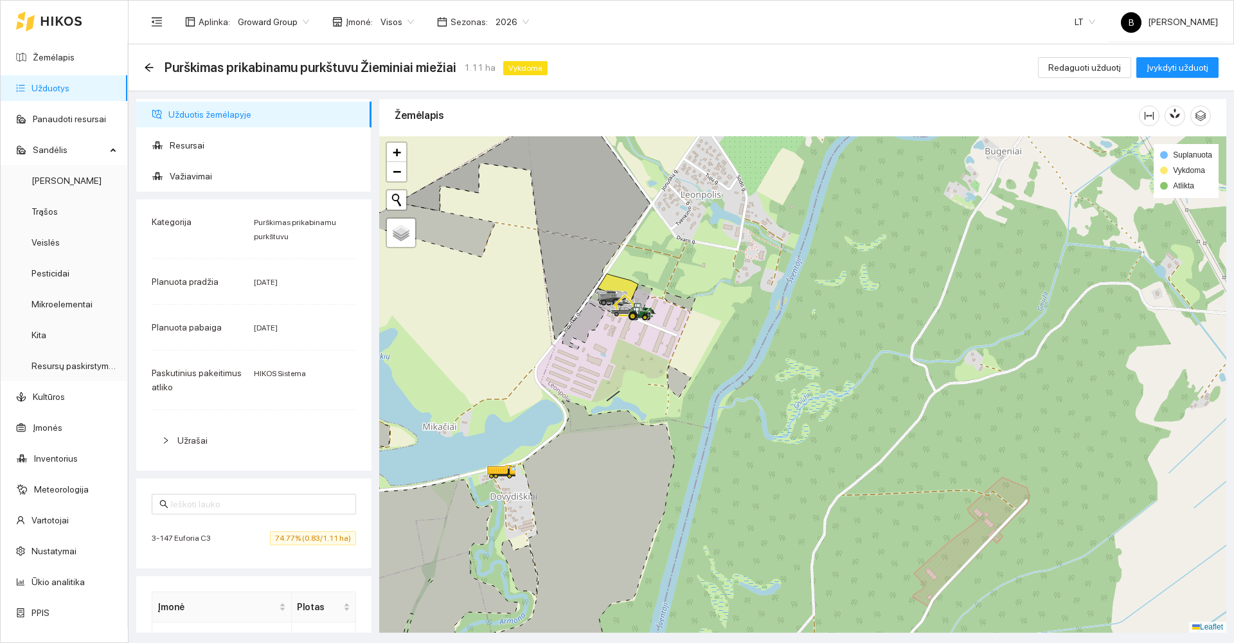
drag, startPoint x: 445, startPoint y: 341, endPoint x: 548, endPoint y: 256, distance: 134.2
click at [549, 257] on div at bounding box center [802, 384] width 847 height 496
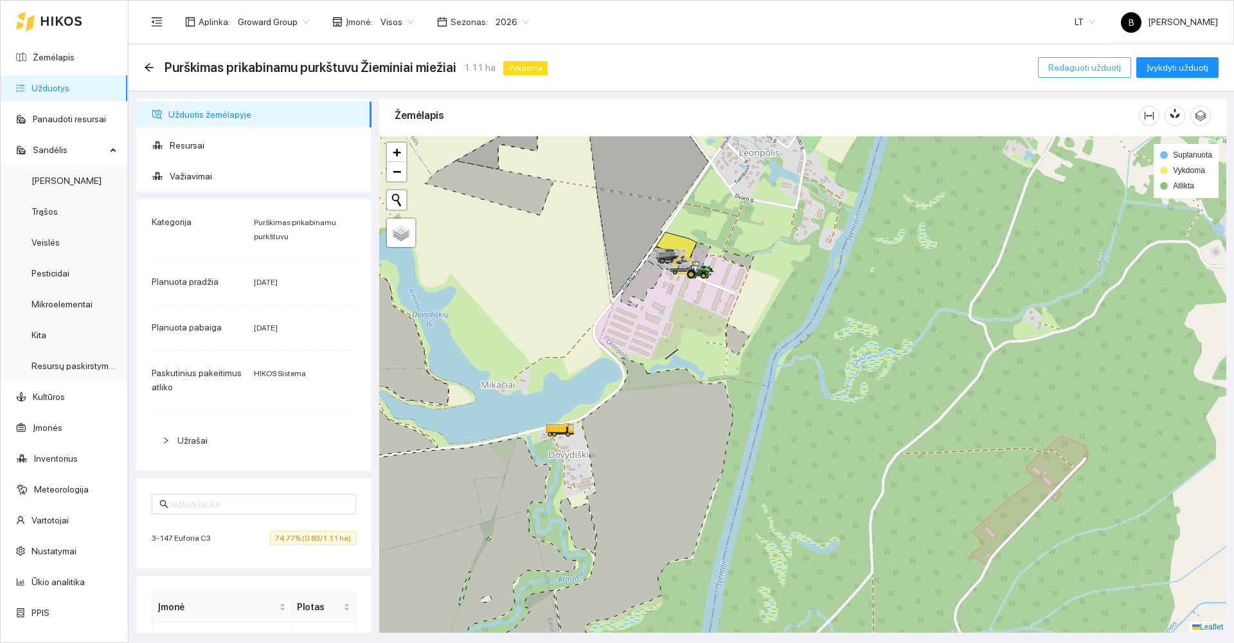
click at [1090, 64] on span "Redaguoti užduotį" at bounding box center [1084, 67] width 73 height 14
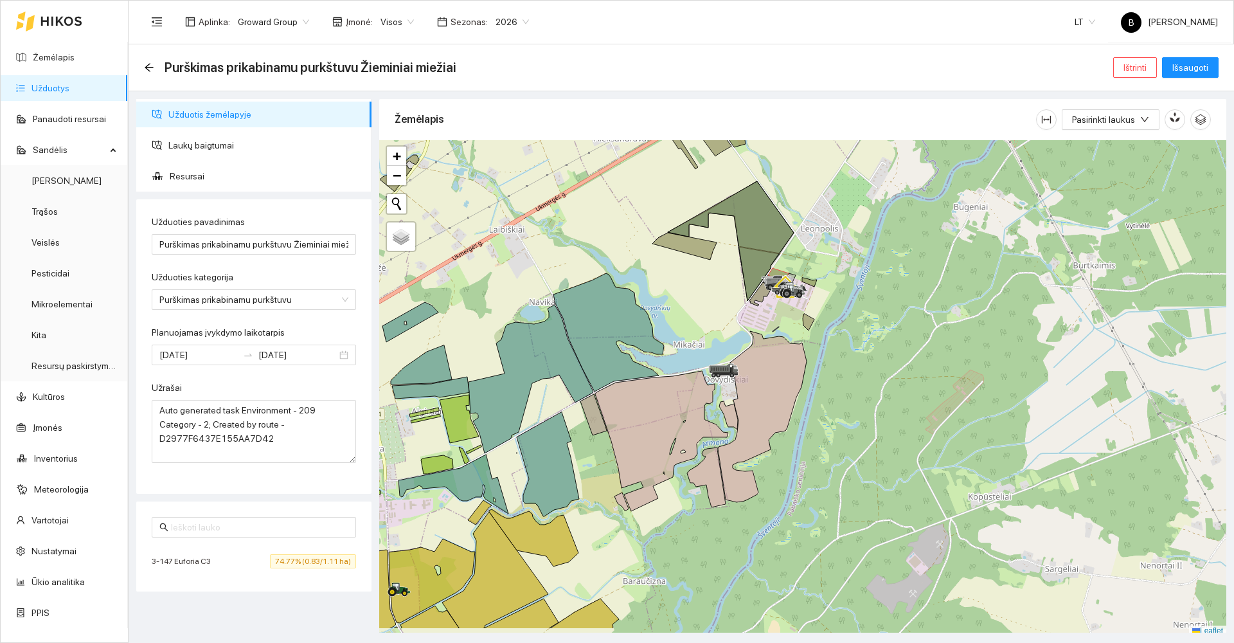
scroll to position [4, 0]
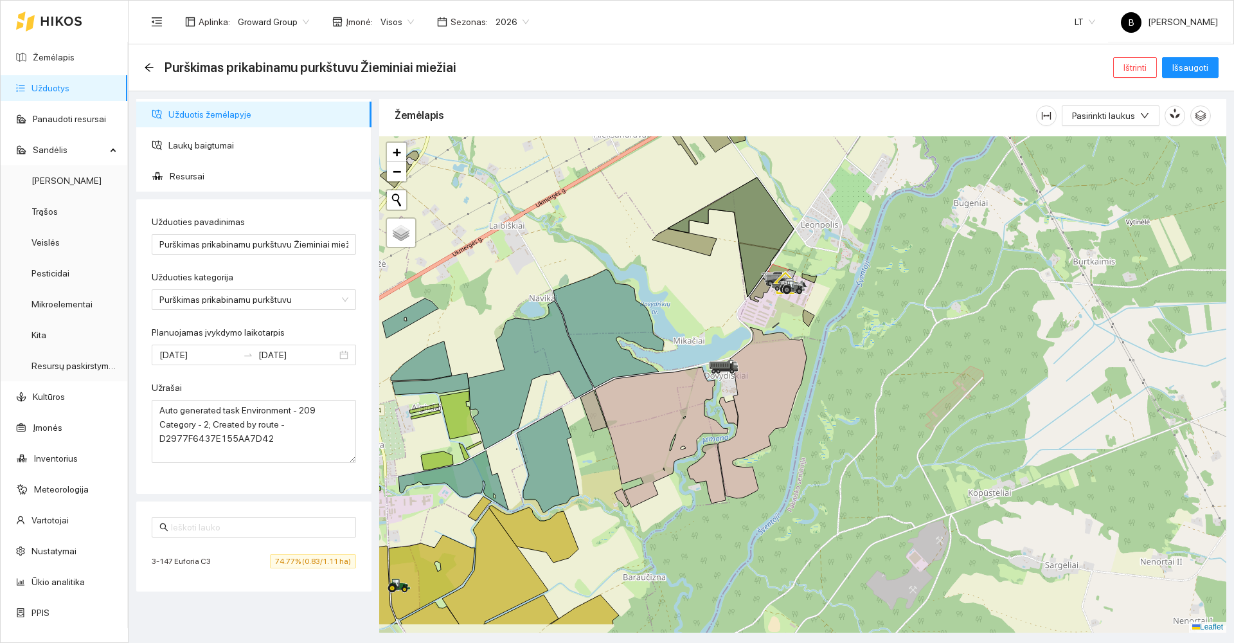
drag, startPoint x: 862, startPoint y: 380, endPoint x: 873, endPoint y: 339, distance: 42.5
click at [873, 339] on div at bounding box center [802, 384] width 847 height 496
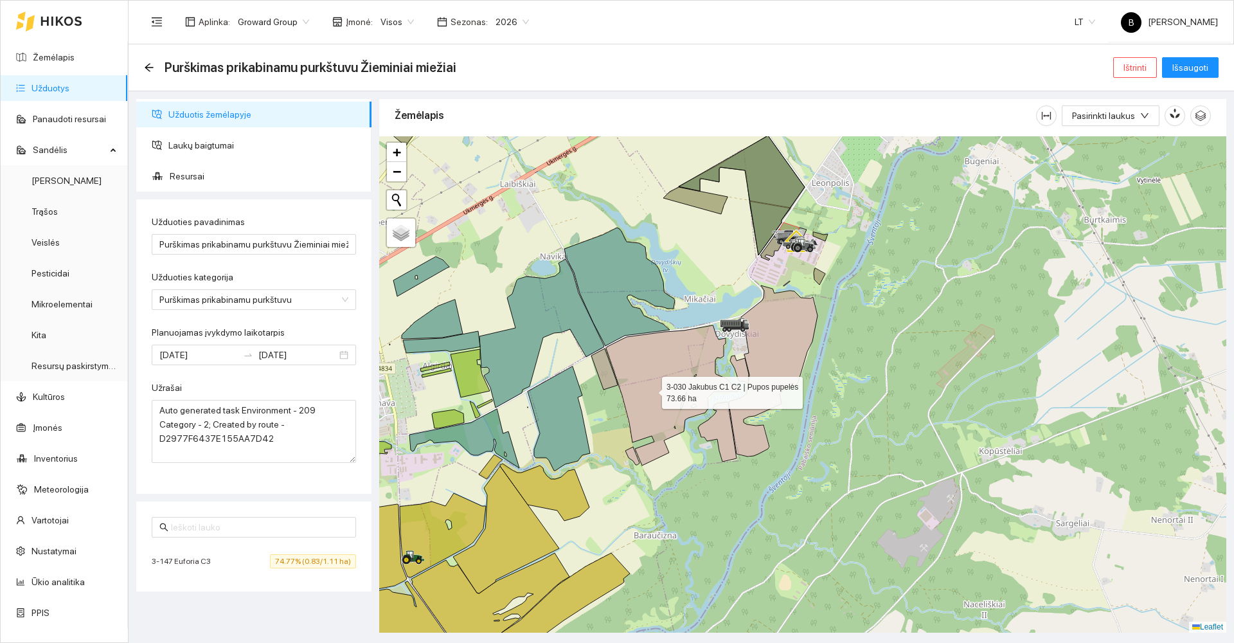
click at [650, 389] on icon at bounding box center [672, 395] width 133 height 140
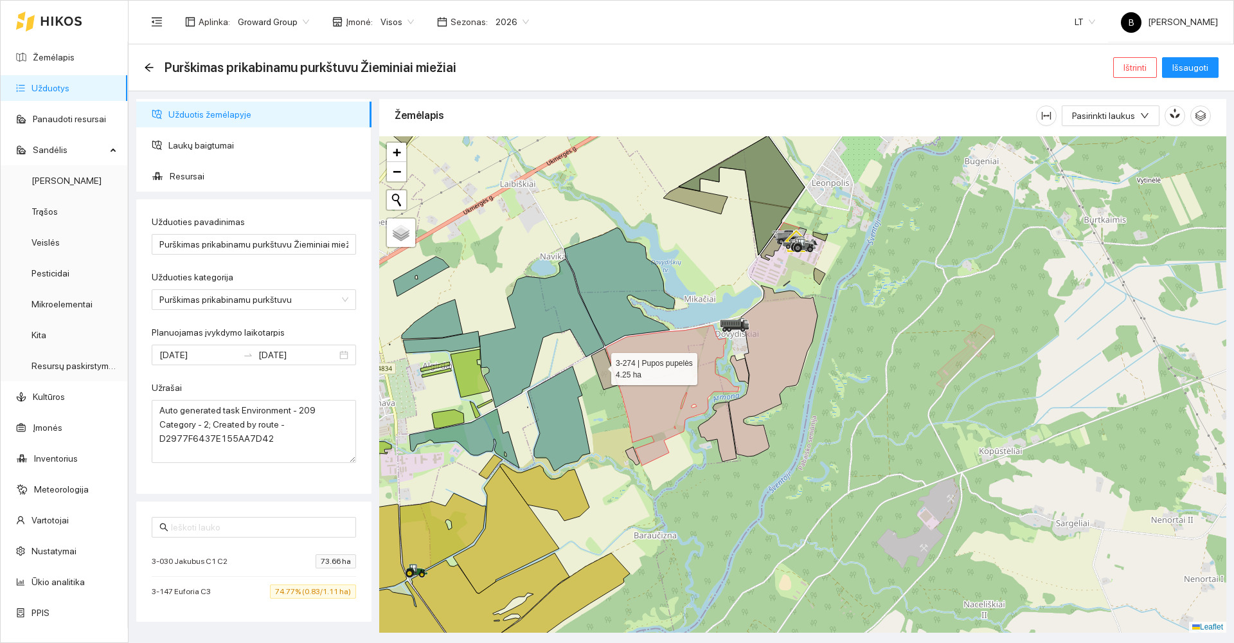
click at [600, 366] on icon at bounding box center [604, 368] width 26 height 41
click at [631, 454] on icon at bounding box center [632, 456] width 14 height 18
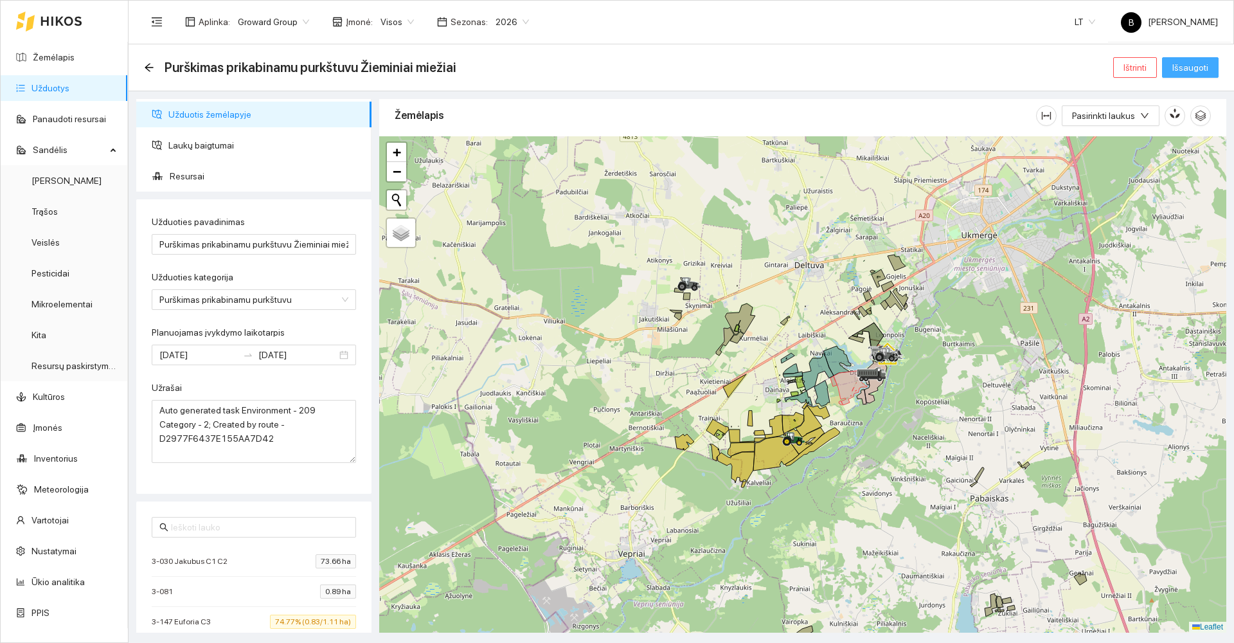
click at [1196, 67] on span "Išsaugoti" at bounding box center [1190, 67] width 36 height 14
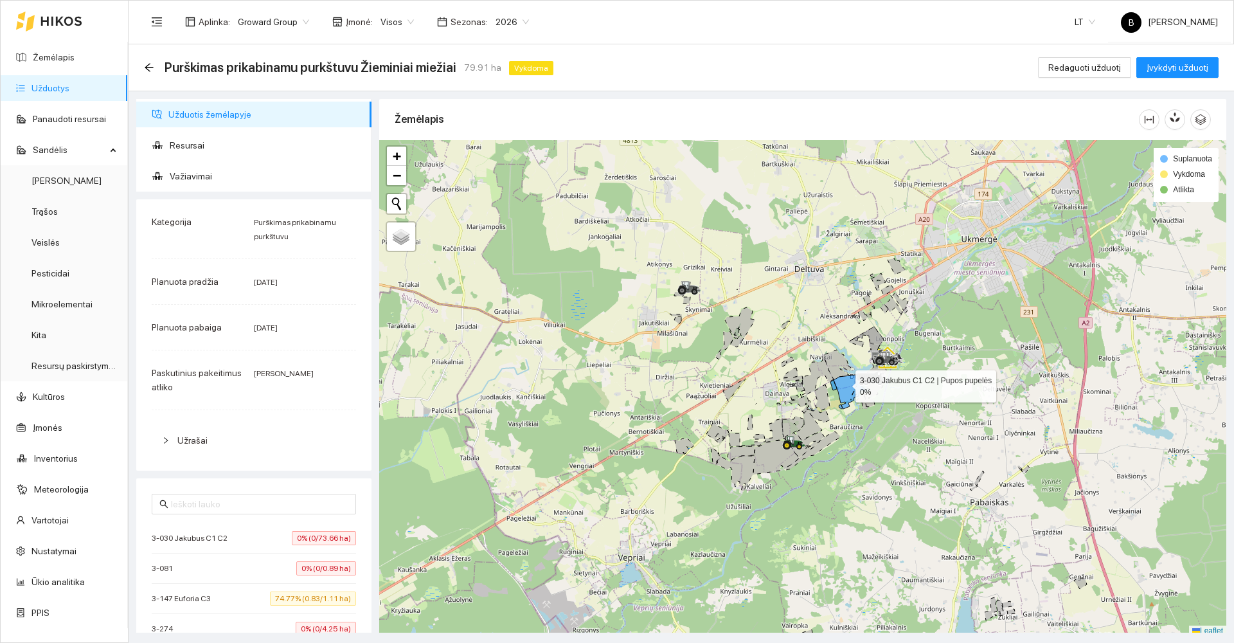
scroll to position [4, 0]
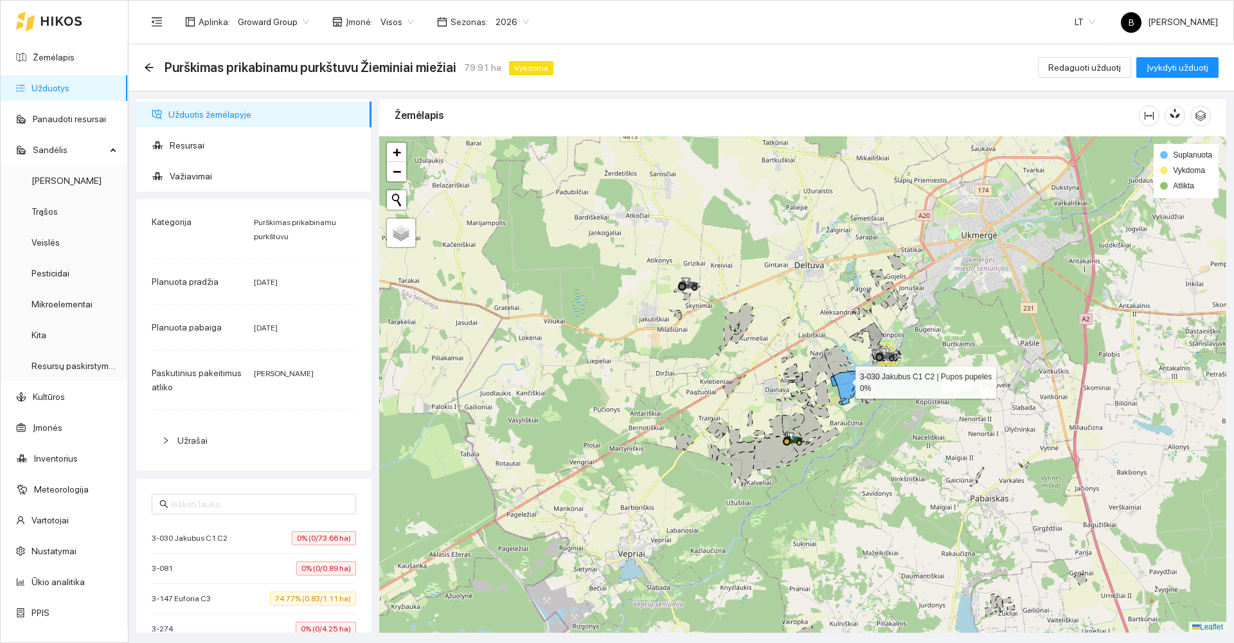
click at [844, 383] on icon at bounding box center [849, 387] width 33 height 35
click at [1177, 67] on span "Įvykdyti užduotį" at bounding box center [1177, 67] width 62 height 14
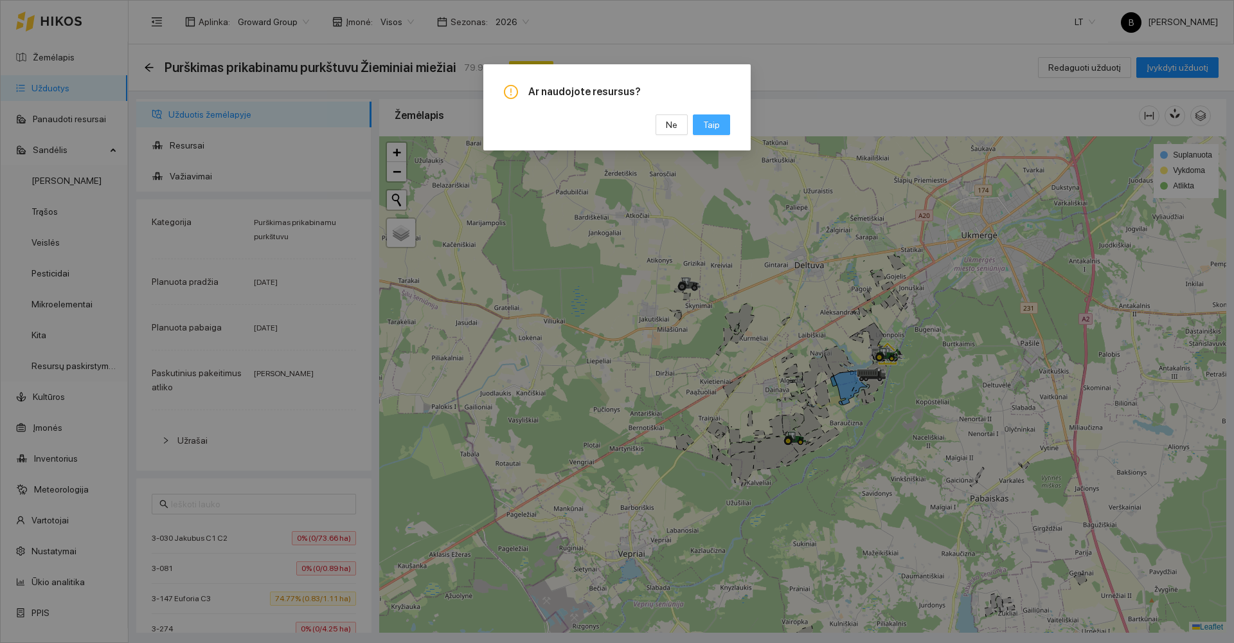
click at [719, 123] on span "Taip" at bounding box center [711, 125] width 17 height 14
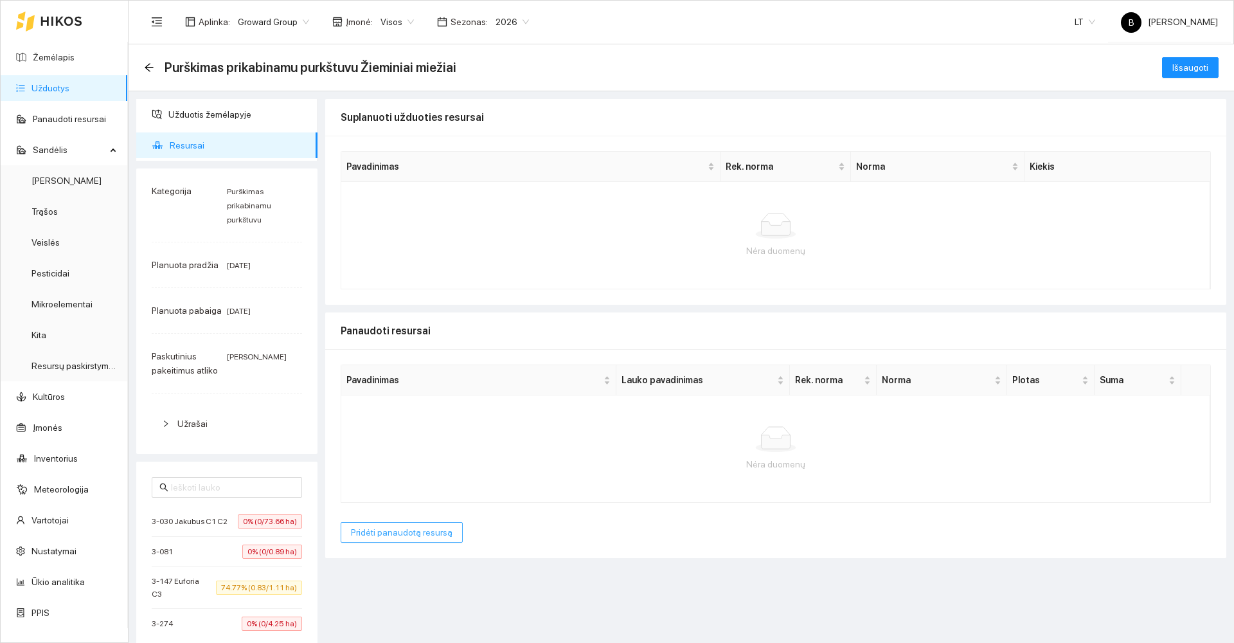
click at [401, 531] on span "Pridėti panaudotą resursą" at bounding box center [402, 532] width 102 height 14
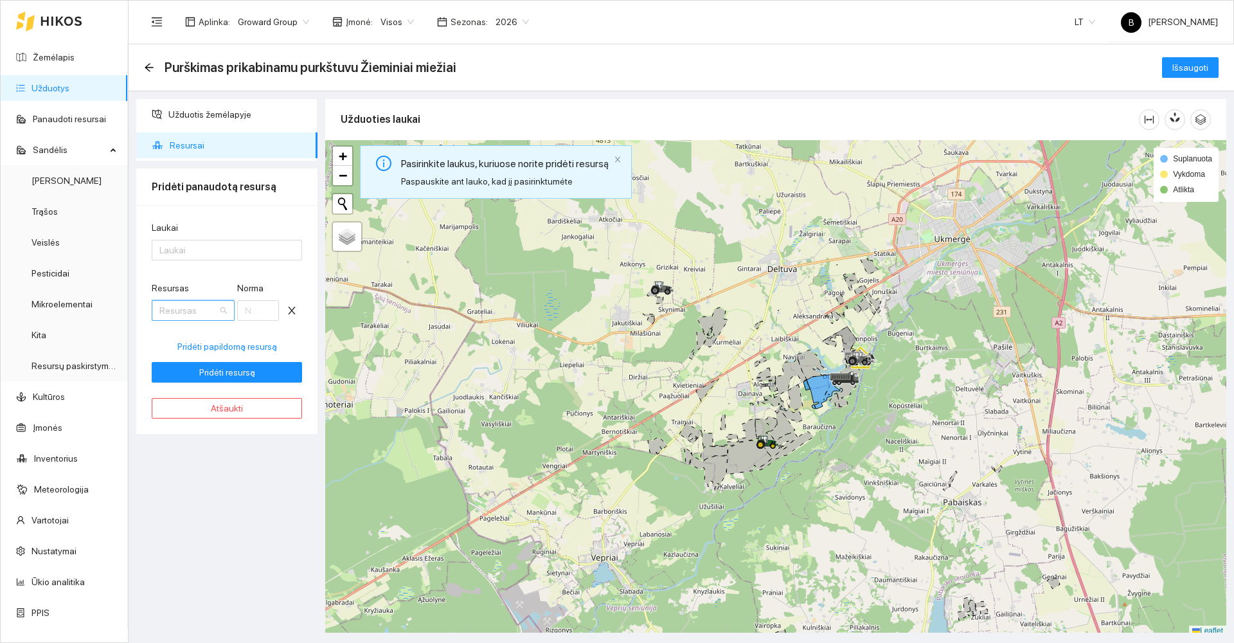
click at [186, 314] on input "Resursas" at bounding box center [188, 310] width 58 height 19
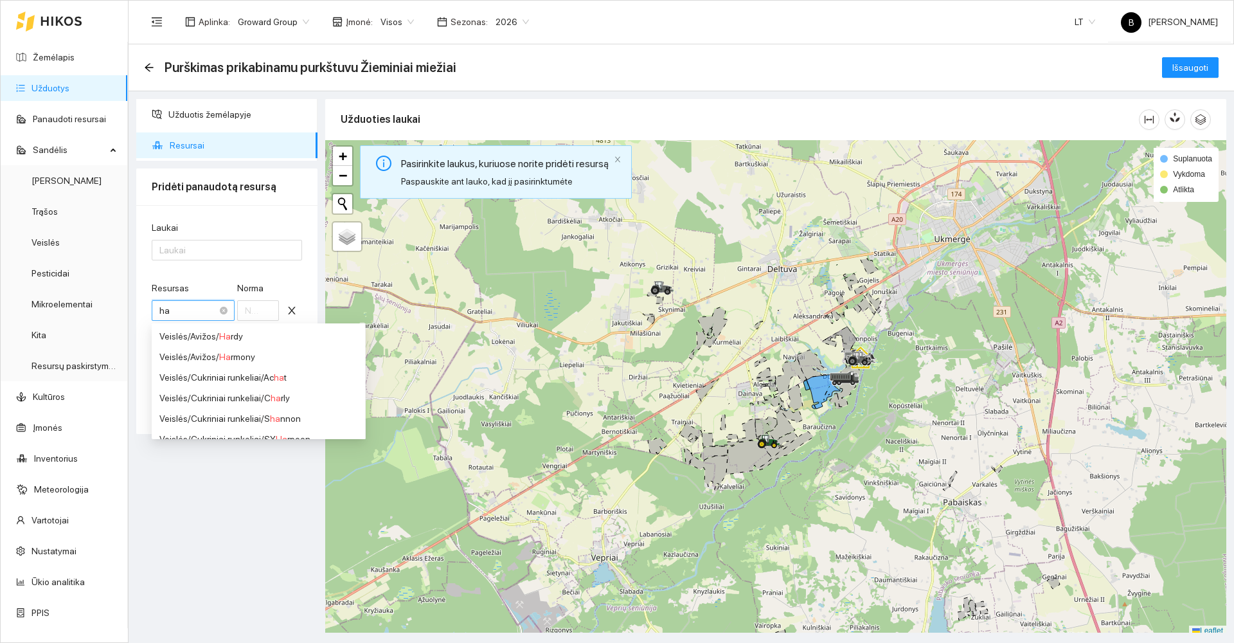
type input "hal"
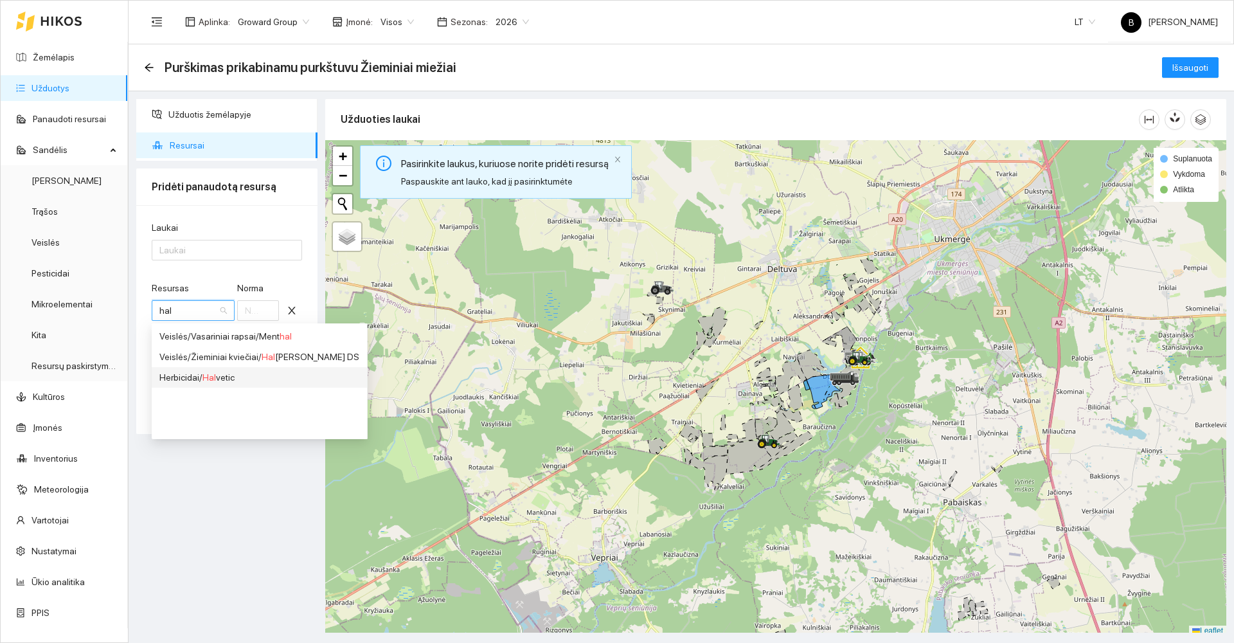
click at [233, 378] on div "Herbicidai / Hal vetic" at bounding box center [259, 377] width 200 height 14
type input "1"
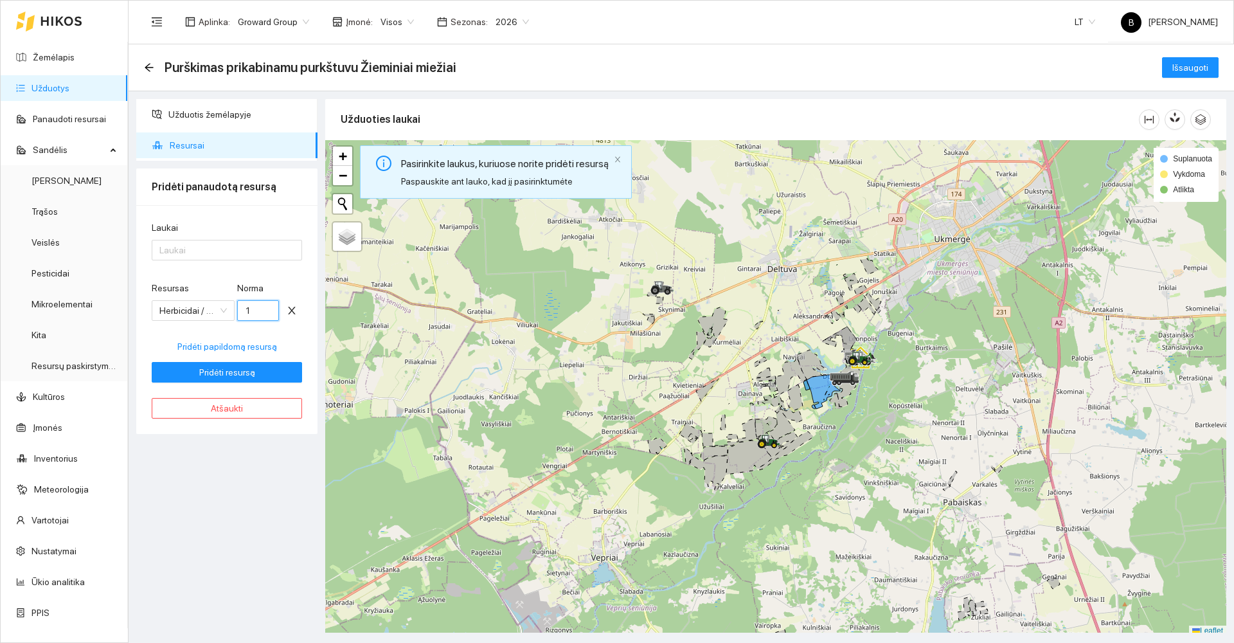
click at [256, 305] on input "1" at bounding box center [258, 310] width 42 height 21
type input "3"
click at [226, 371] on span "Pridėti resursą" at bounding box center [227, 372] width 56 height 14
click at [219, 255] on div at bounding box center [220, 249] width 131 height 15
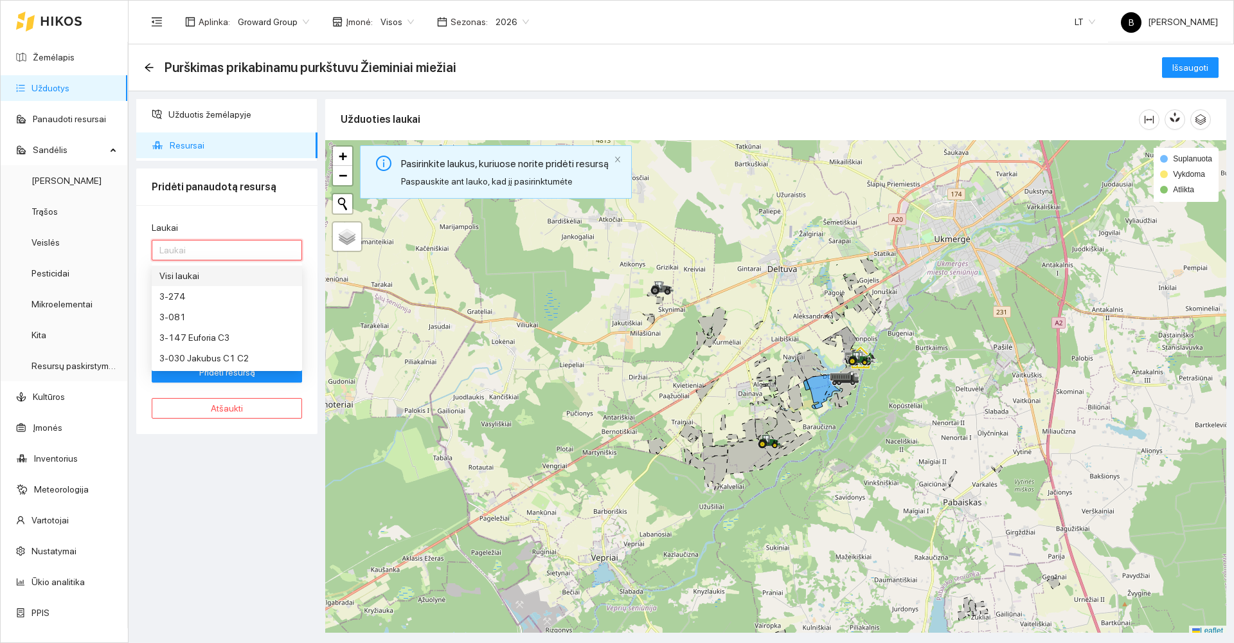
click at [199, 276] on div "Visi laukai" at bounding box center [226, 276] width 135 height 14
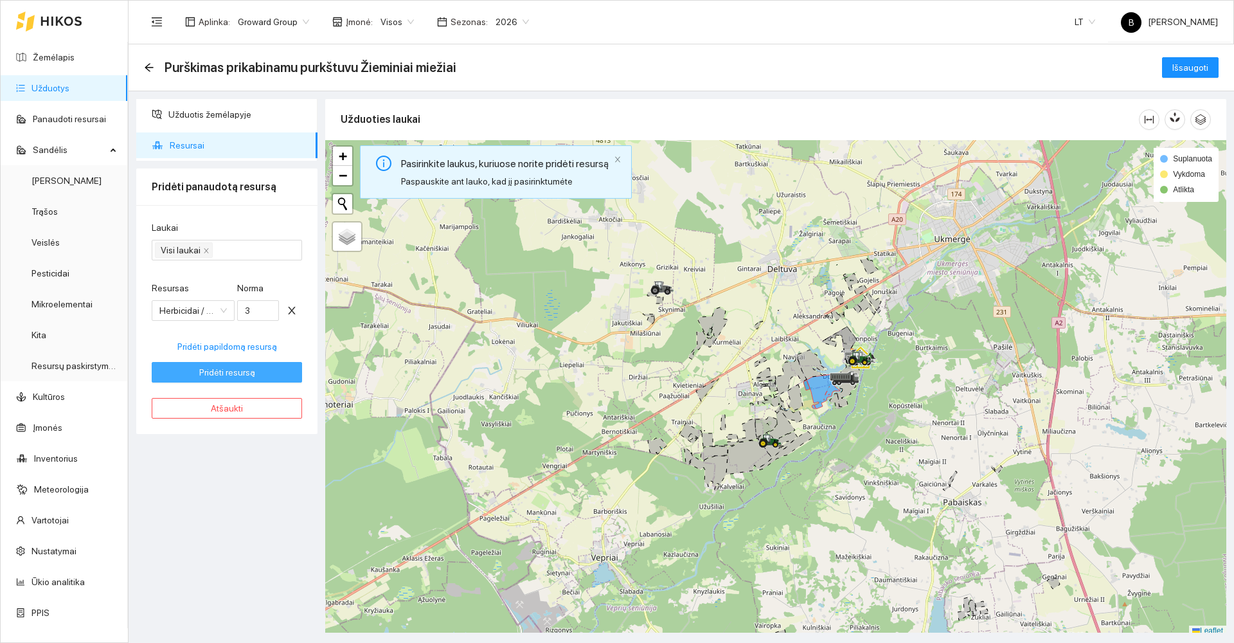
click at [224, 378] on span "Pridėti resursą" at bounding box center [227, 372] width 56 height 14
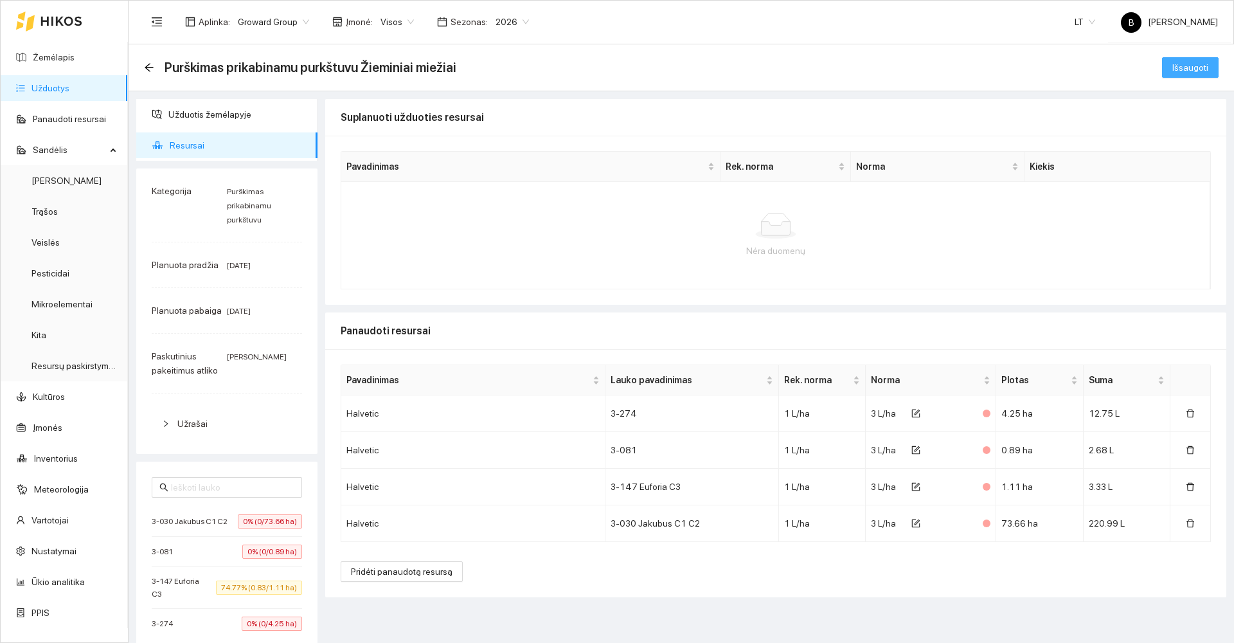
click at [1193, 73] on span "Išsaugoti" at bounding box center [1190, 67] width 36 height 14
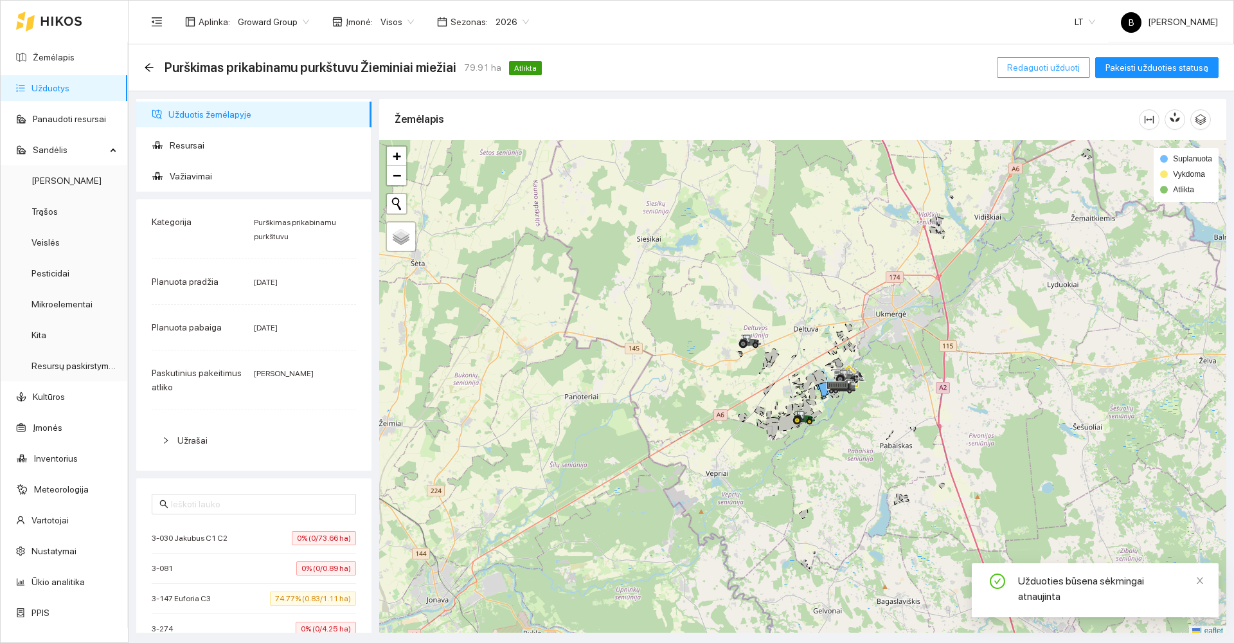
click at [1052, 71] on span "Redaguoti užduotį" at bounding box center [1043, 67] width 73 height 14
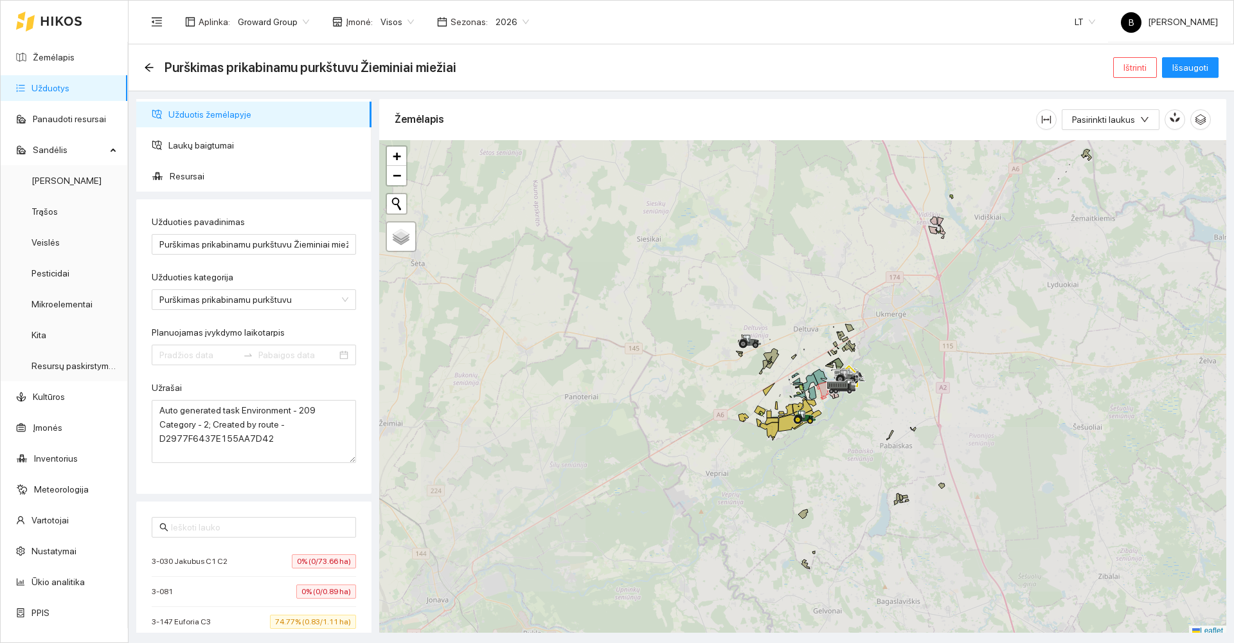
type input "[DATE]"
type input "2025-09-13"
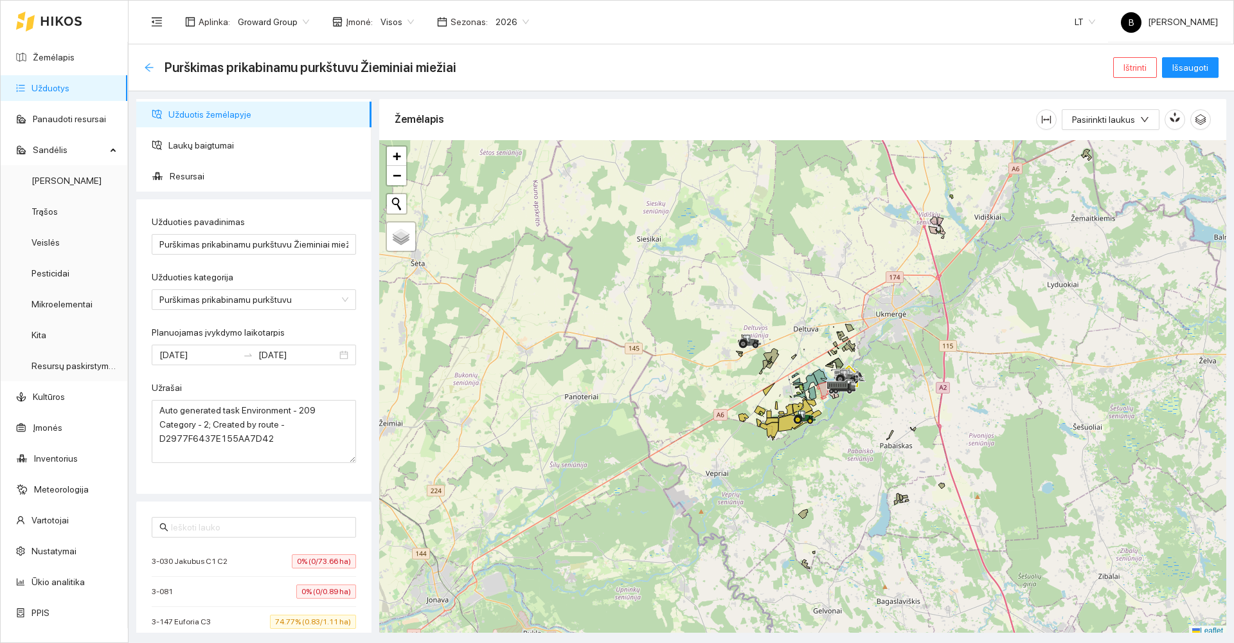
click at [147, 67] on icon "arrow-left" at bounding box center [149, 67] width 8 height 8
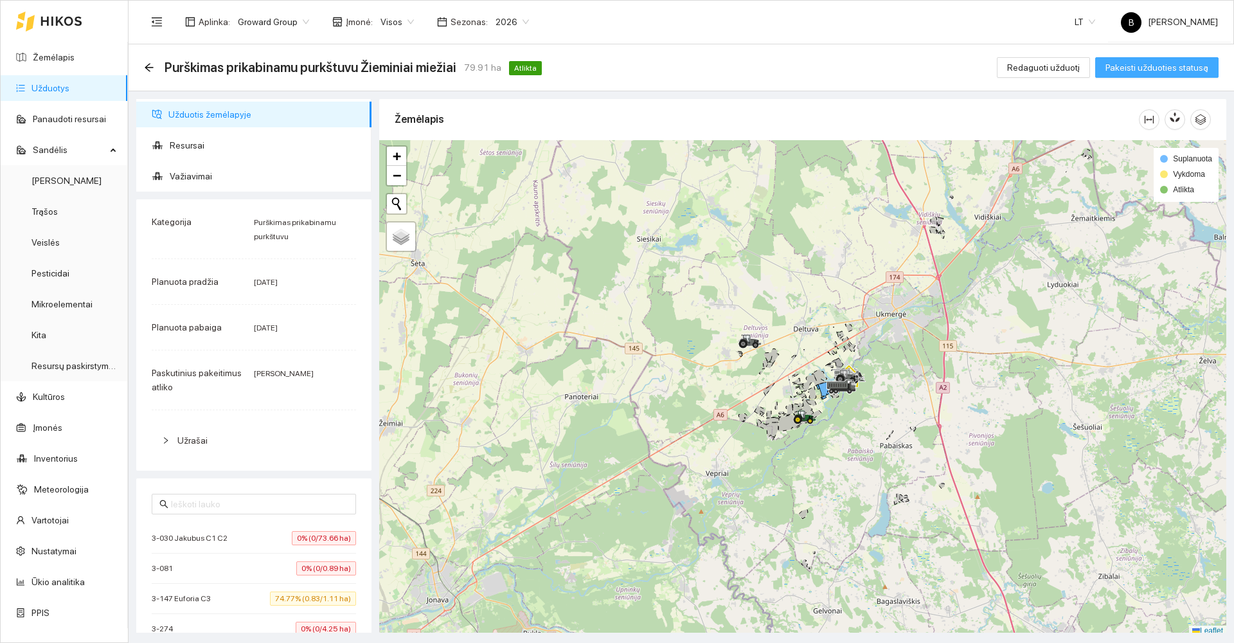
click at [1123, 71] on span "Pakeisti užduoties statusą" at bounding box center [1156, 67] width 103 height 14
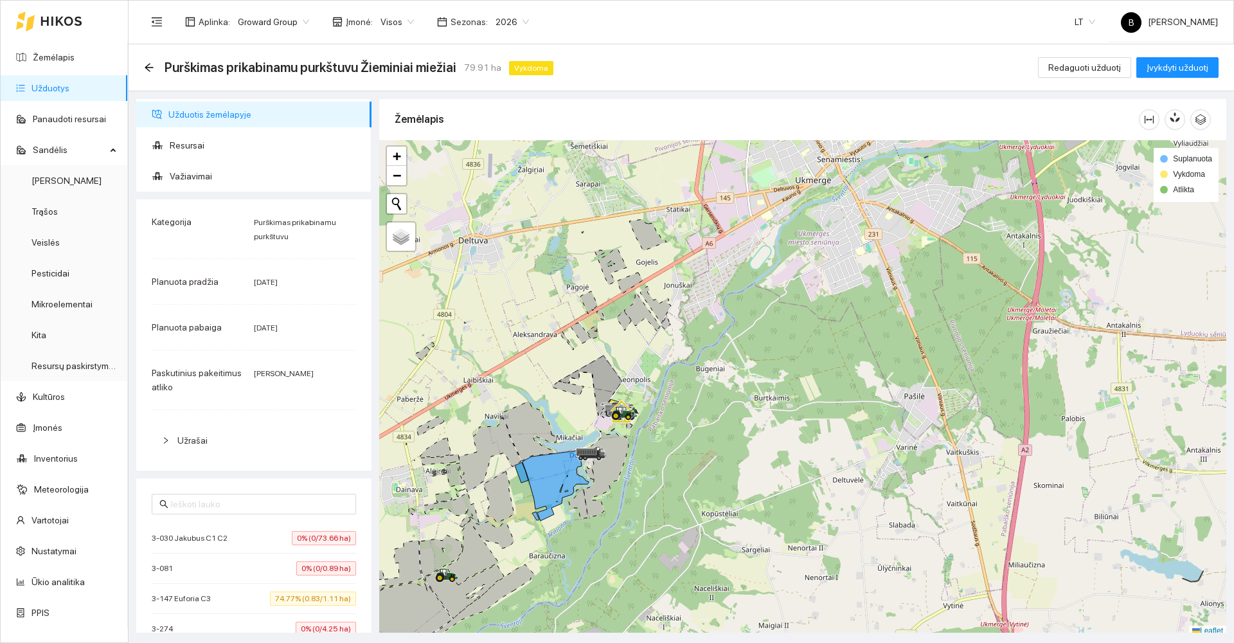
scroll to position [4, 0]
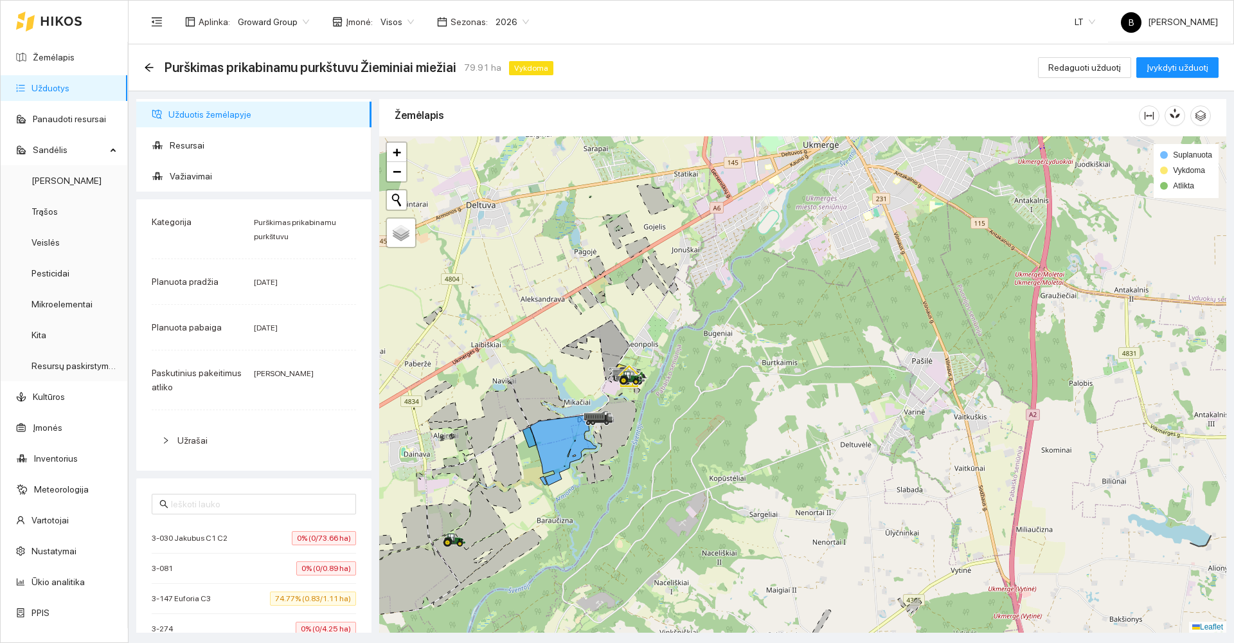
drag, startPoint x: 682, startPoint y: 405, endPoint x: 724, endPoint y: 287, distance: 125.4
click at [724, 287] on div at bounding box center [802, 384] width 847 height 496
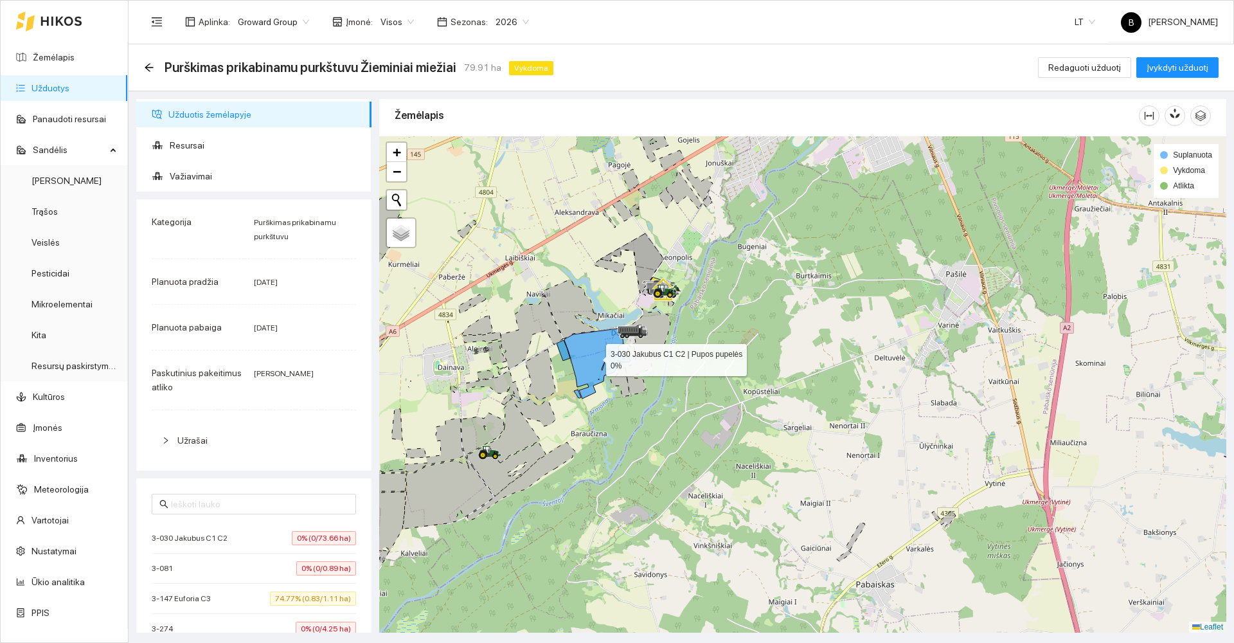
click at [589, 354] on icon at bounding box center [597, 363] width 66 height 70
click at [182, 168] on span "Važiavimai" at bounding box center [265, 176] width 191 height 26
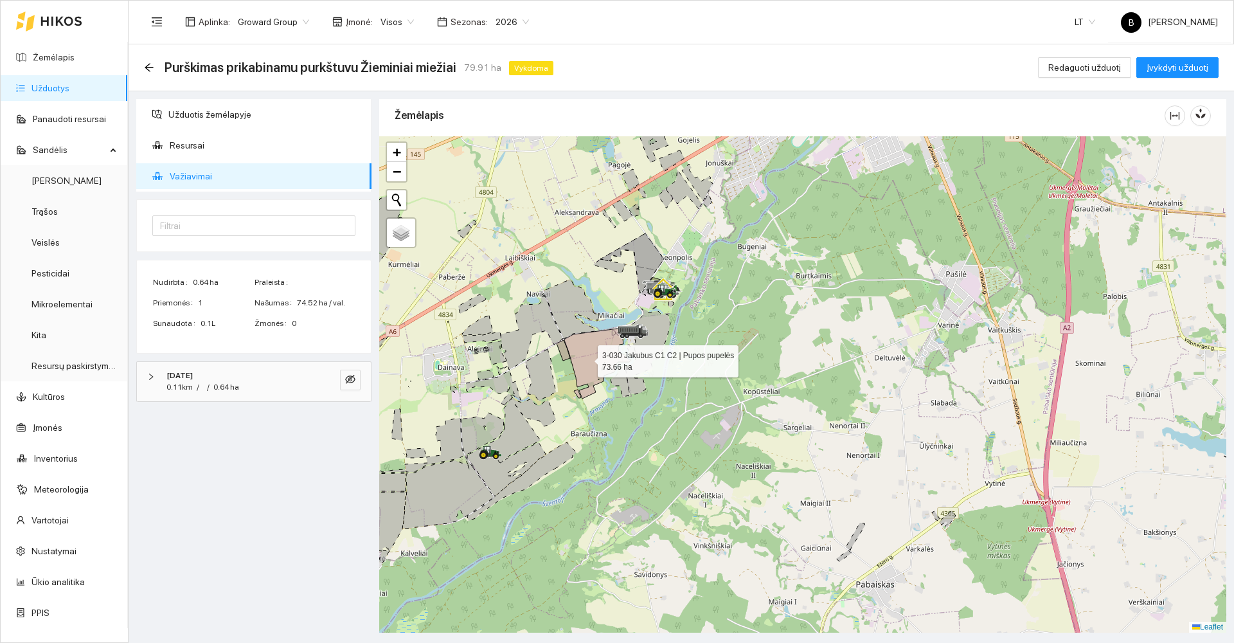
click at [586, 358] on icon at bounding box center [597, 363] width 66 height 70
click at [564, 353] on icon at bounding box center [562, 350] width 13 height 21
click at [182, 144] on span "Resursai" at bounding box center [265, 145] width 191 height 26
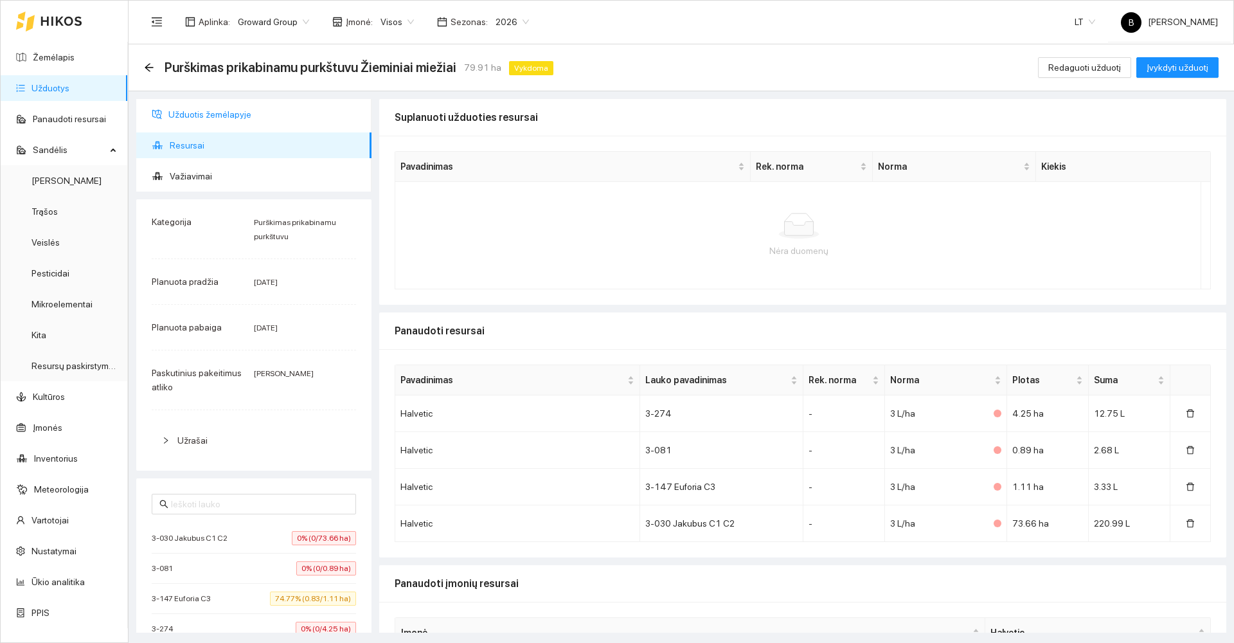
click at [195, 114] on span "Užduotis žemėlapyje" at bounding box center [264, 115] width 193 height 26
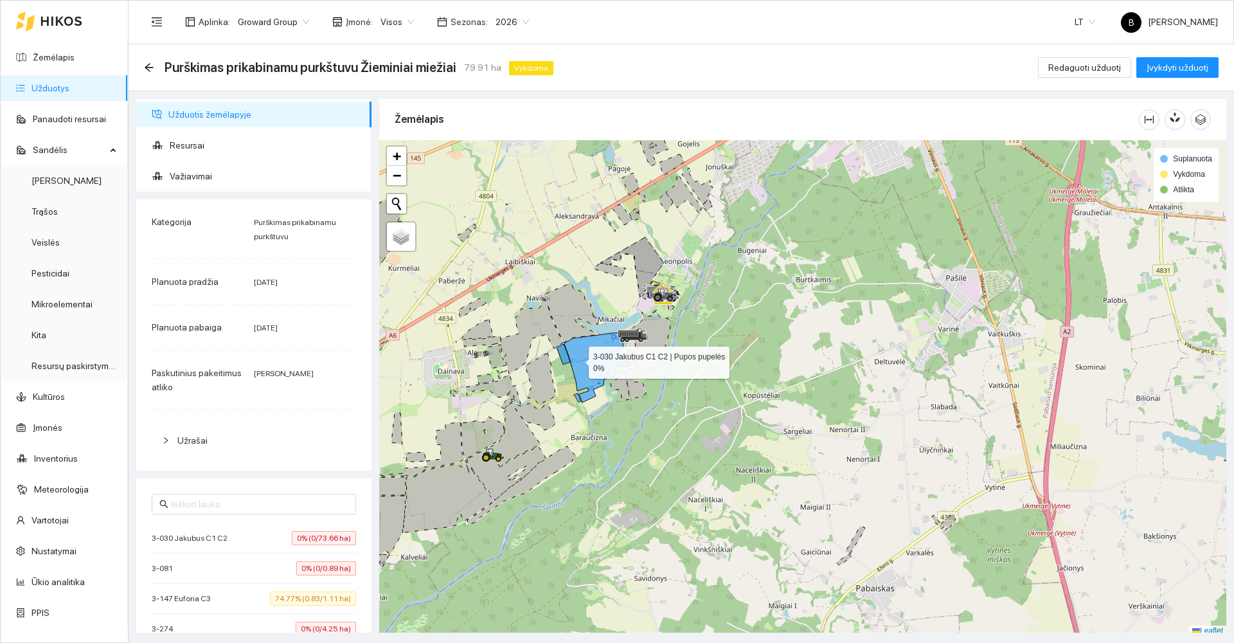
scroll to position [4, 0]
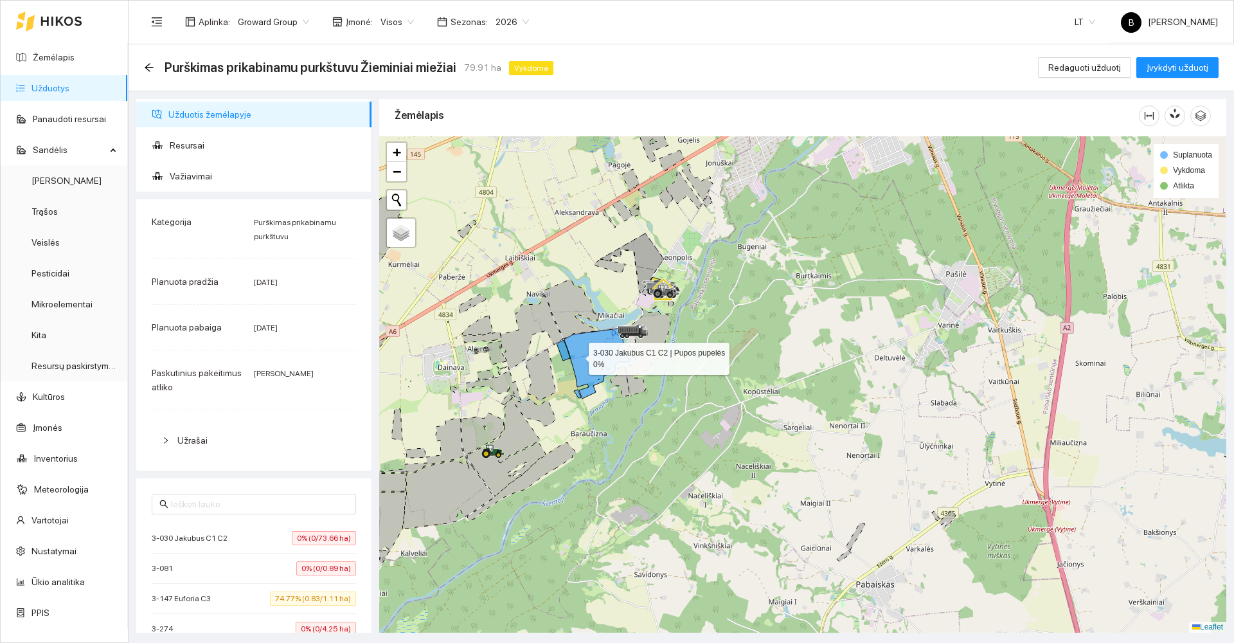
click at [577, 359] on icon at bounding box center [597, 363] width 66 height 70
click at [645, 257] on icon at bounding box center [632, 263] width 64 height 60
click at [644, 277] on icon at bounding box center [632, 263] width 64 height 60
click at [146, 66] on icon "arrow-left" at bounding box center [149, 67] width 8 height 8
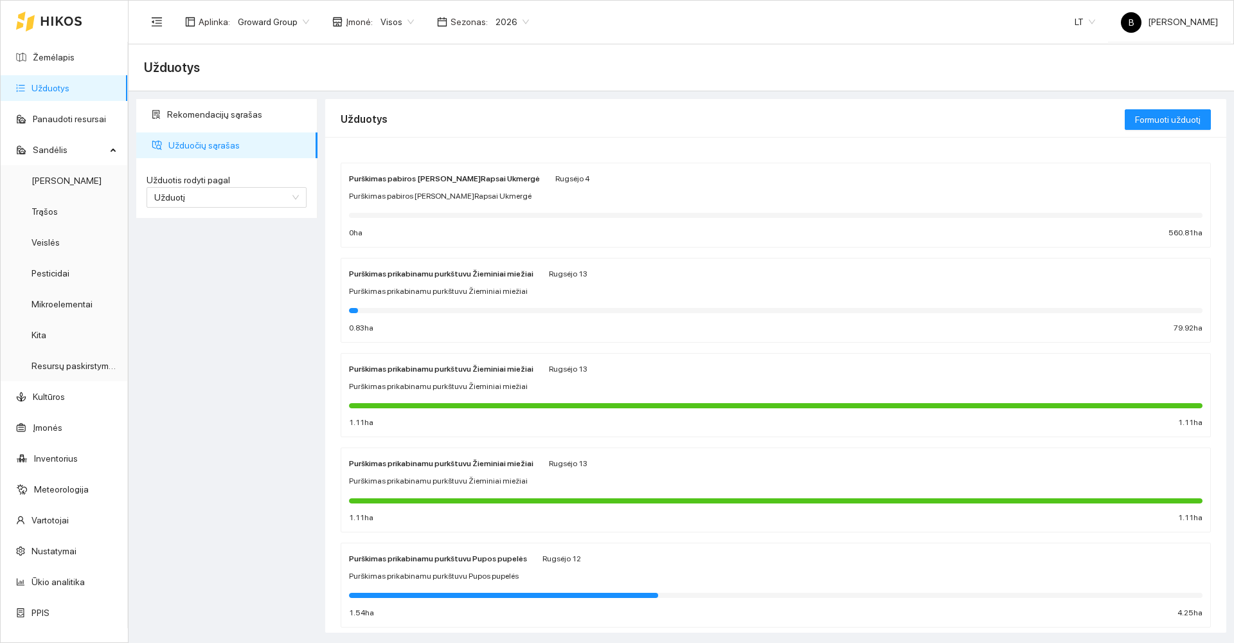
click at [525, 473] on div "Purškimas prikabinamu purkštuvu Žieminiai miežiai Rugsėjo 13 Purškimas prikabin…" at bounding box center [775, 490] width 853 height 68
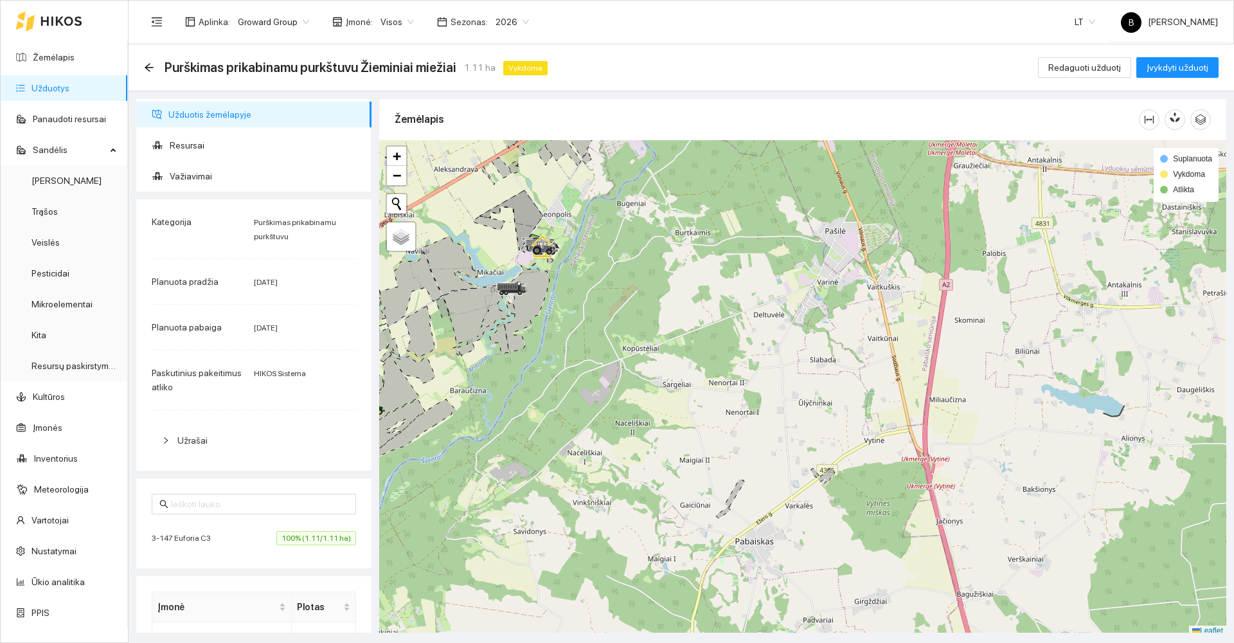
scroll to position [4, 0]
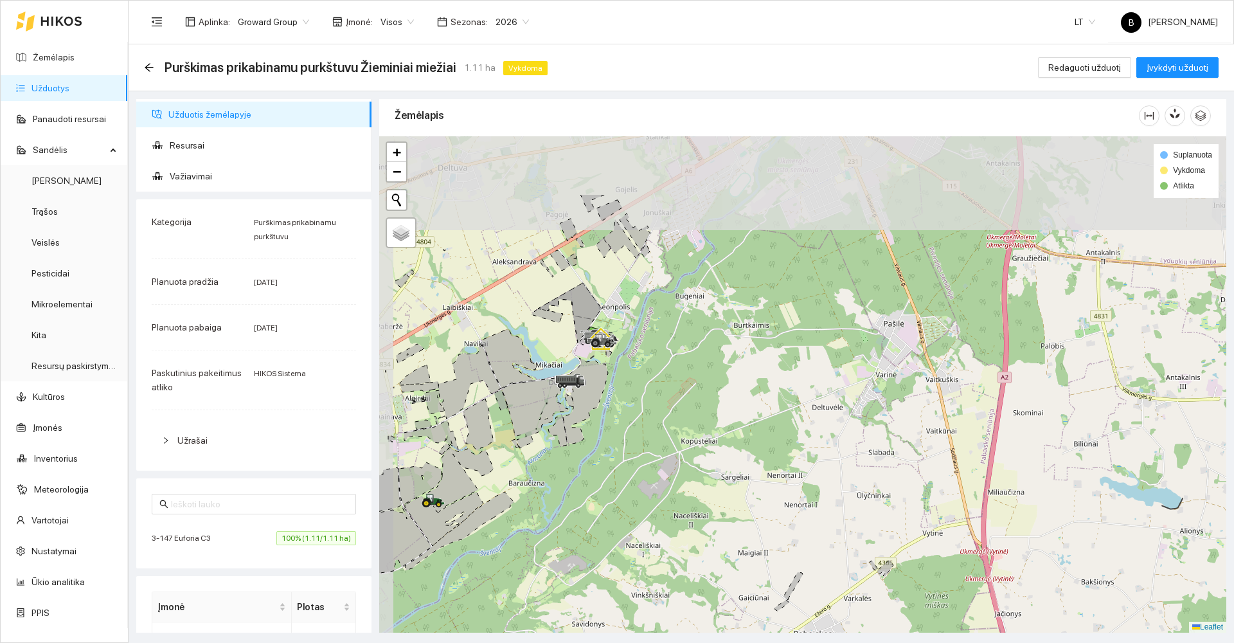
drag, startPoint x: 630, startPoint y: 256, endPoint x: 695, endPoint y: 364, distance: 126.3
click at [695, 364] on div at bounding box center [802, 384] width 847 height 496
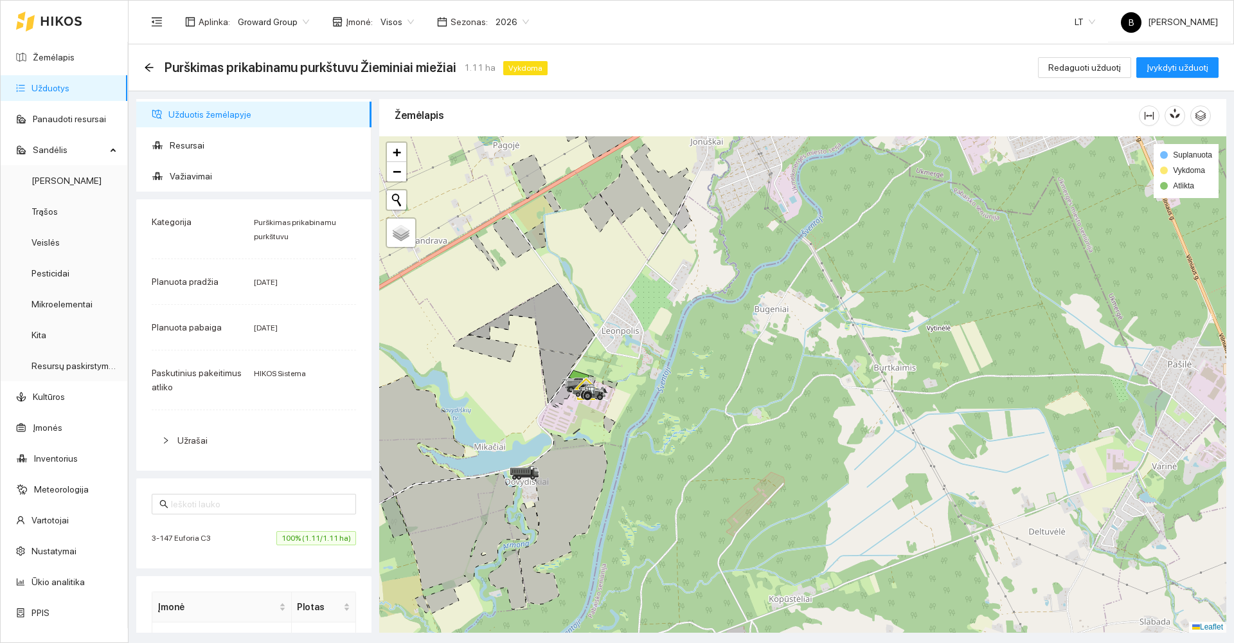
drag, startPoint x: 625, startPoint y: 290, endPoint x: 734, endPoint y: 253, distance: 114.6
click at [743, 249] on div at bounding box center [802, 384] width 847 height 496
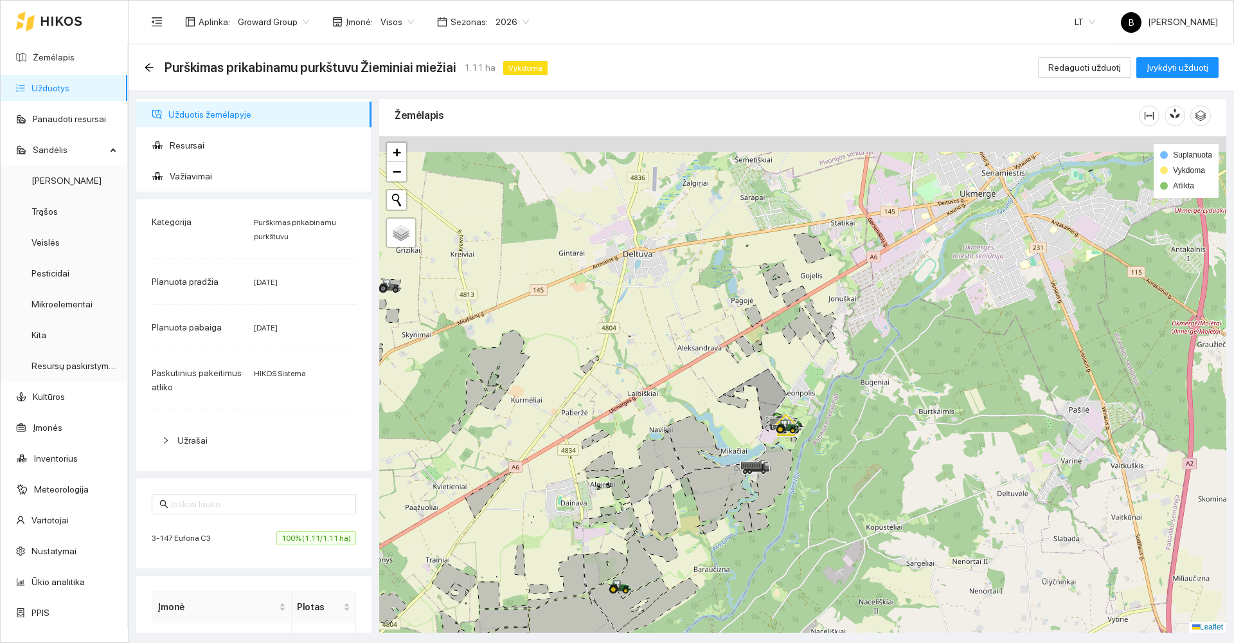
drag, startPoint x: 785, startPoint y: 231, endPoint x: 698, endPoint y: 364, distance: 158.4
click at [704, 369] on div at bounding box center [802, 384] width 847 height 496
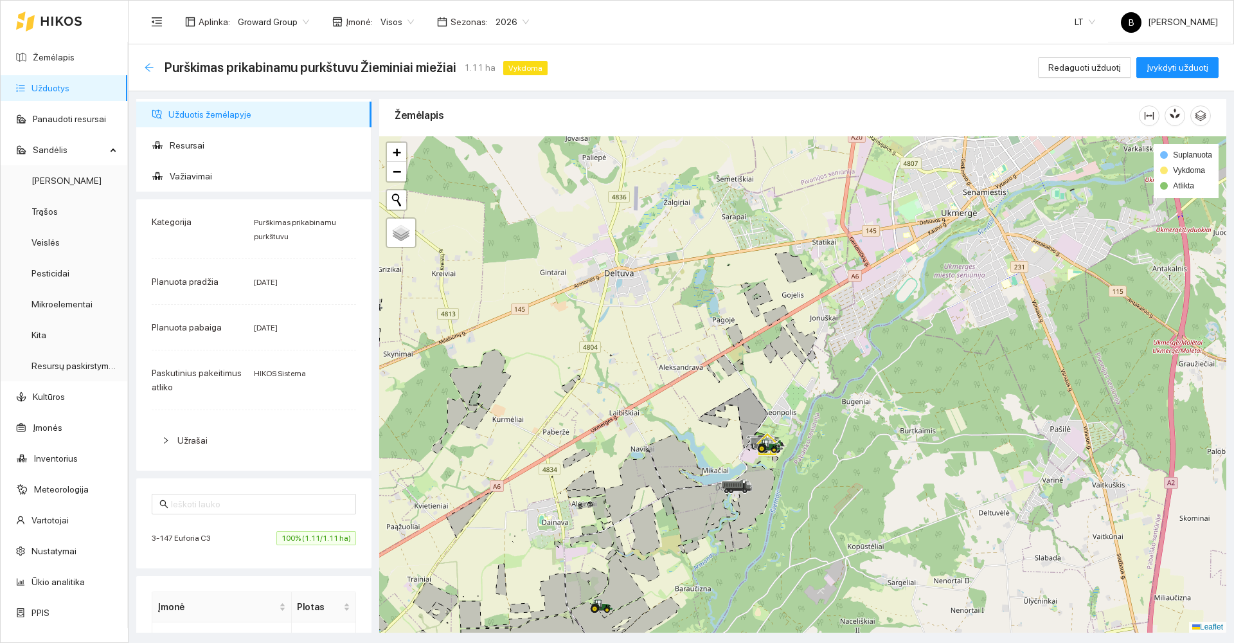
click at [146, 70] on icon "arrow-left" at bounding box center [149, 67] width 10 height 10
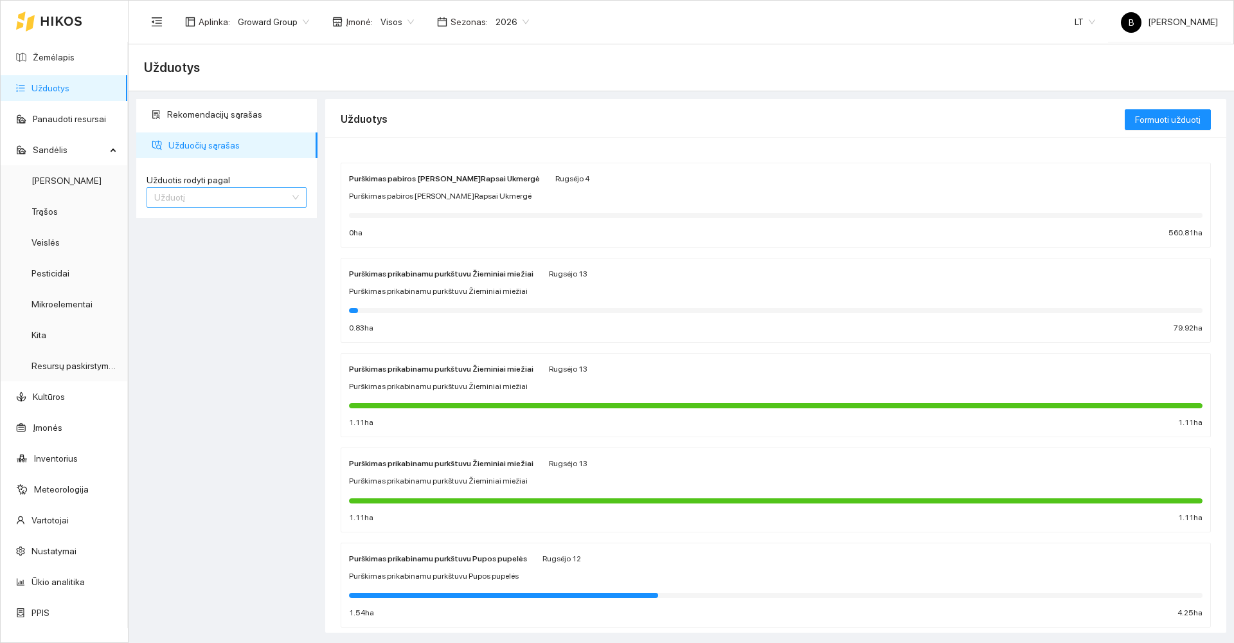
click at [238, 199] on span "Užduotį" at bounding box center [226, 197] width 145 height 19
click at [220, 250] on div "Kultūrą" at bounding box center [226, 243] width 145 height 14
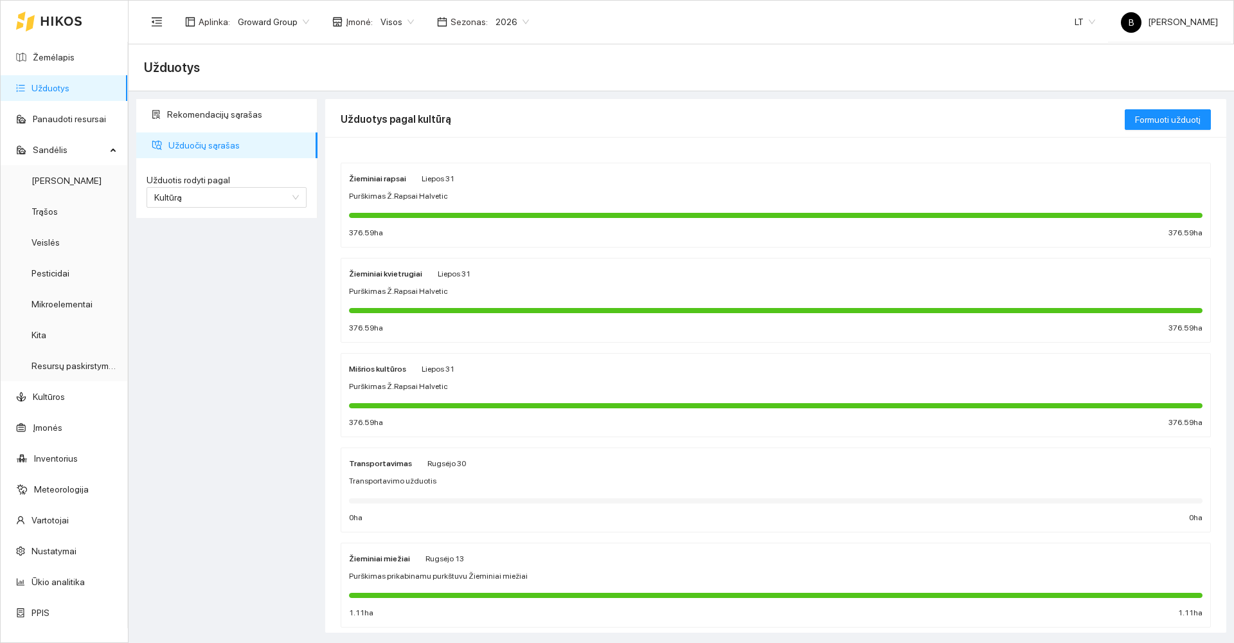
click at [492, 208] on div at bounding box center [775, 215] width 853 height 14
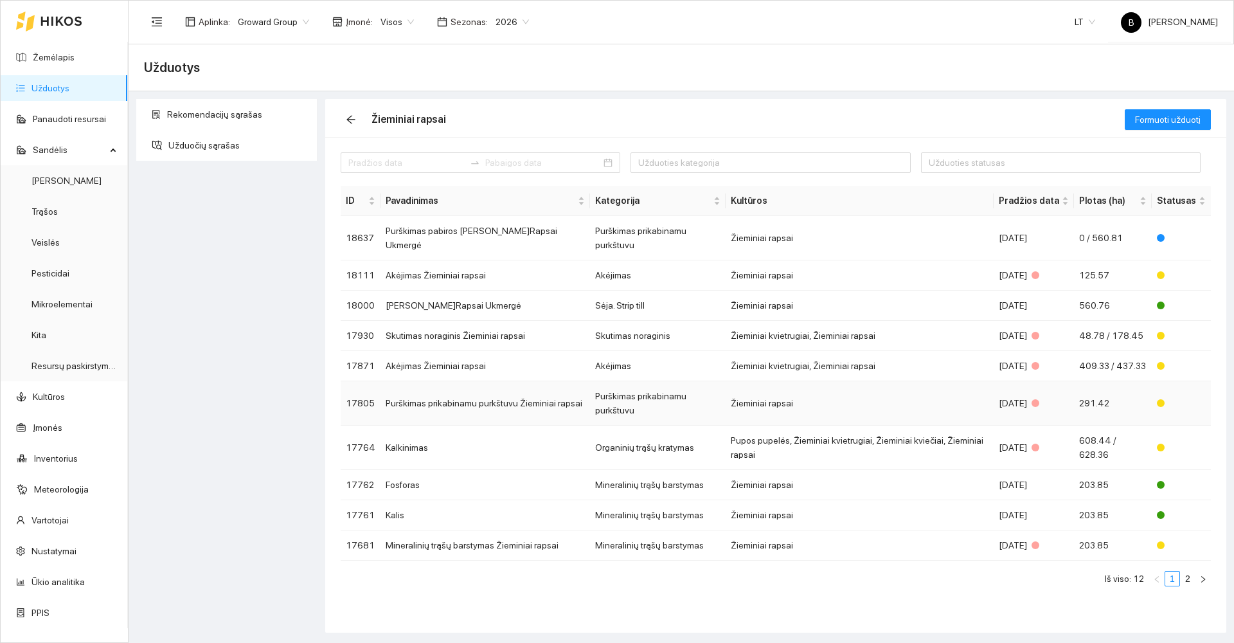
click at [522, 383] on td "Purškimas prikabinamu purkštuvu Žieminiai rapsai" at bounding box center [484, 403] width 209 height 44
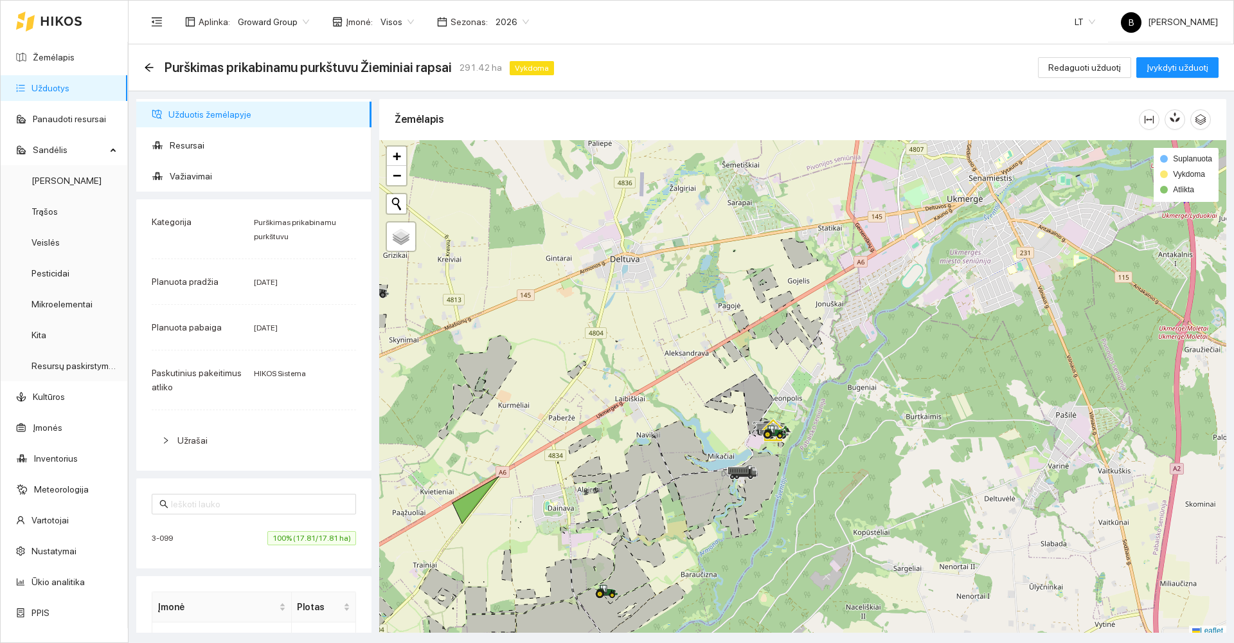
scroll to position [4, 0]
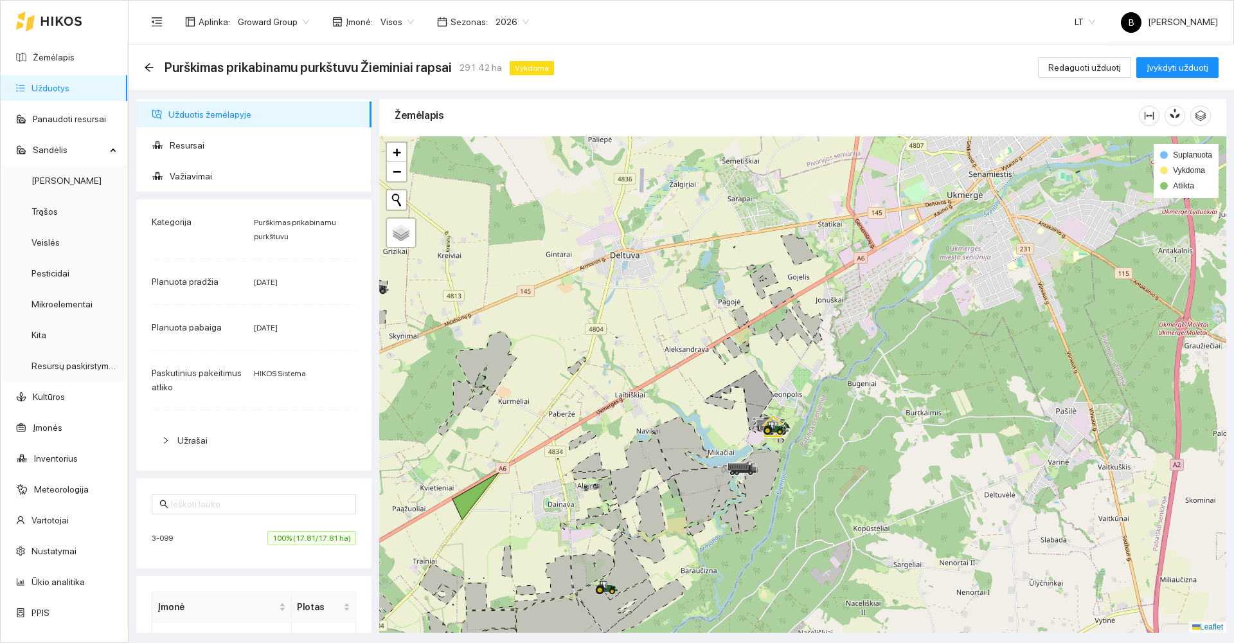
drag, startPoint x: 526, startPoint y: 495, endPoint x: 563, endPoint y: 340, distance: 159.3
click at [560, 342] on div at bounding box center [802, 384] width 847 height 496
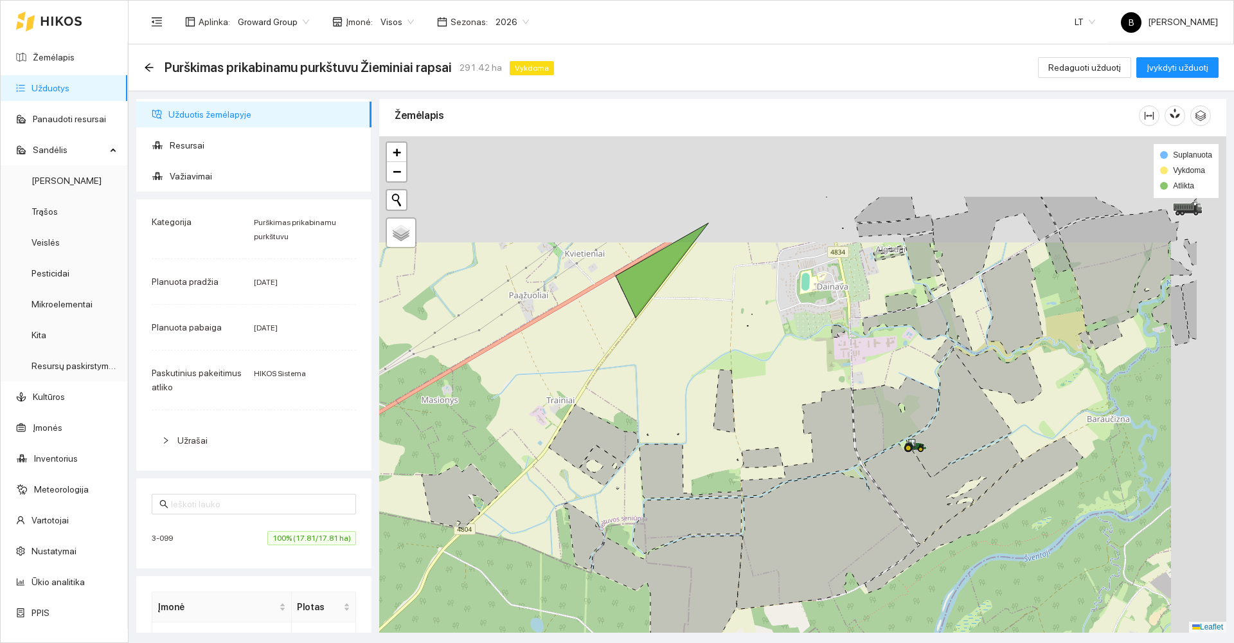
drag, startPoint x: 669, startPoint y: 244, endPoint x: 524, endPoint y: 372, distance: 193.4
click at [524, 372] on div at bounding box center [802, 384] width 847 height 496
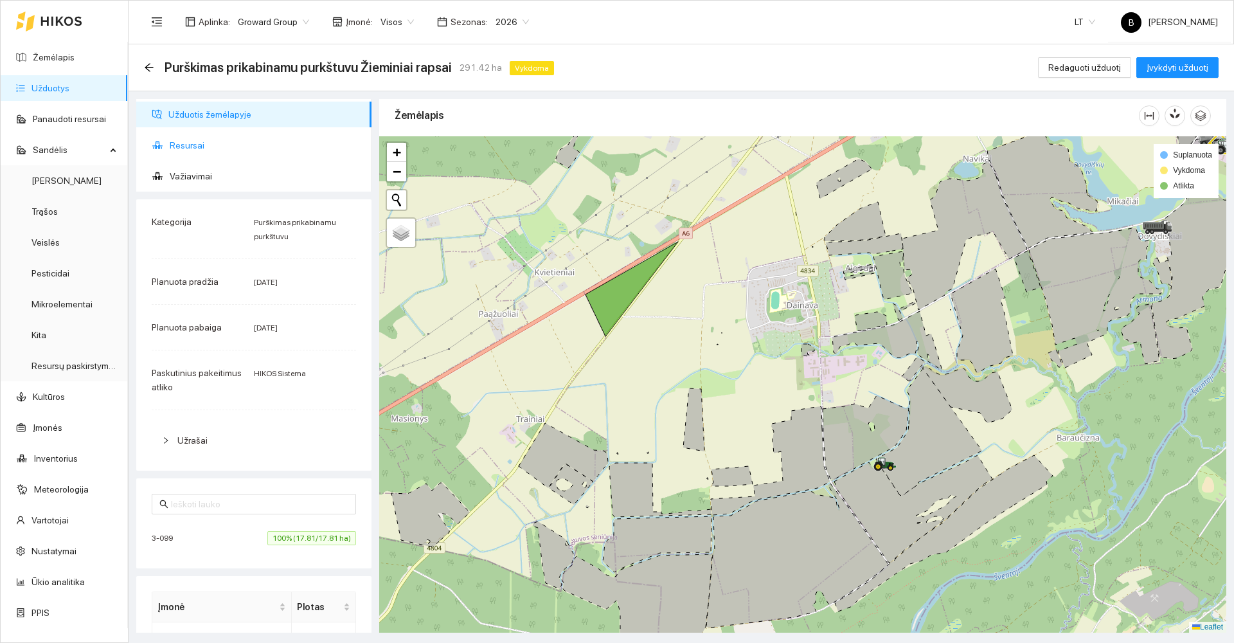
click at [175, 148] on span "Resursai" at bounding box center [265, 145] width 191 height 26
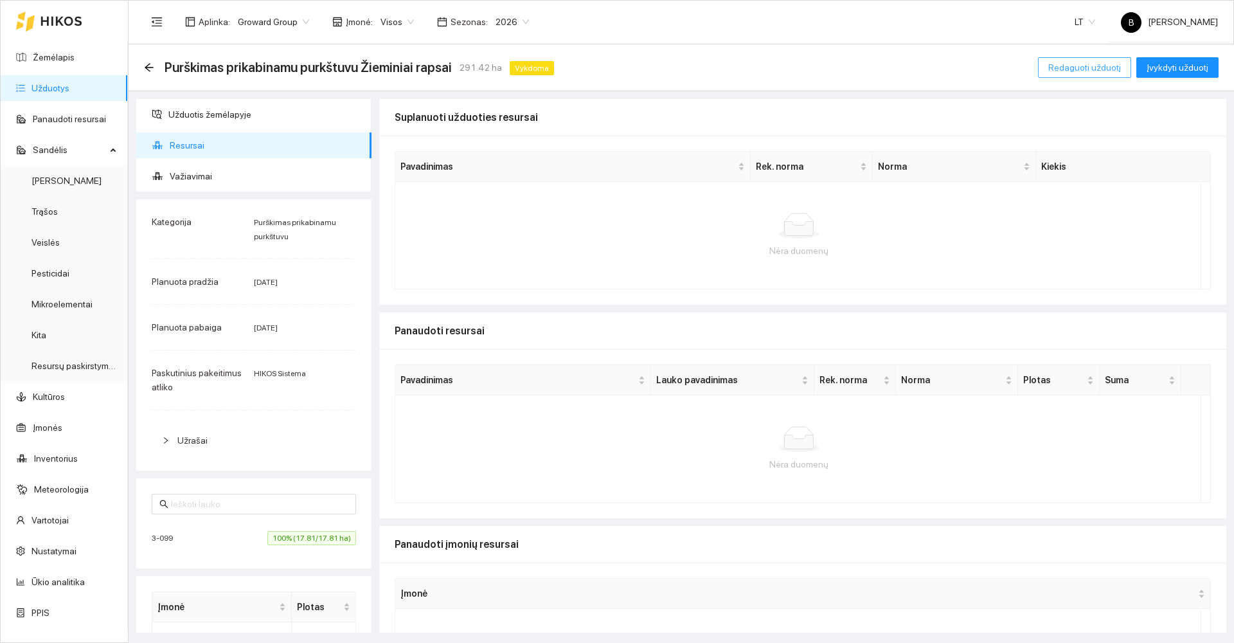
click at [1096, 68] on span "Redaguoti užduotį" at bounding box center [1084, 67] width 73 height 14
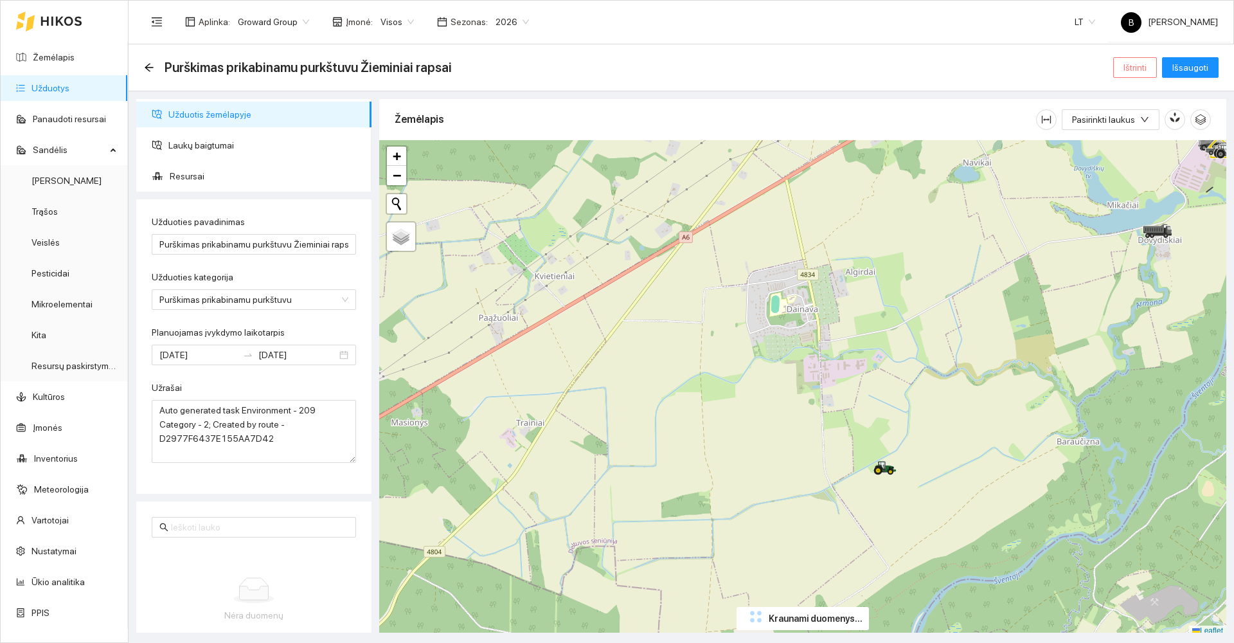
click at [1123, 64] on button "Ištrinti" at bounding box center [1135, 67] width 44 height 21
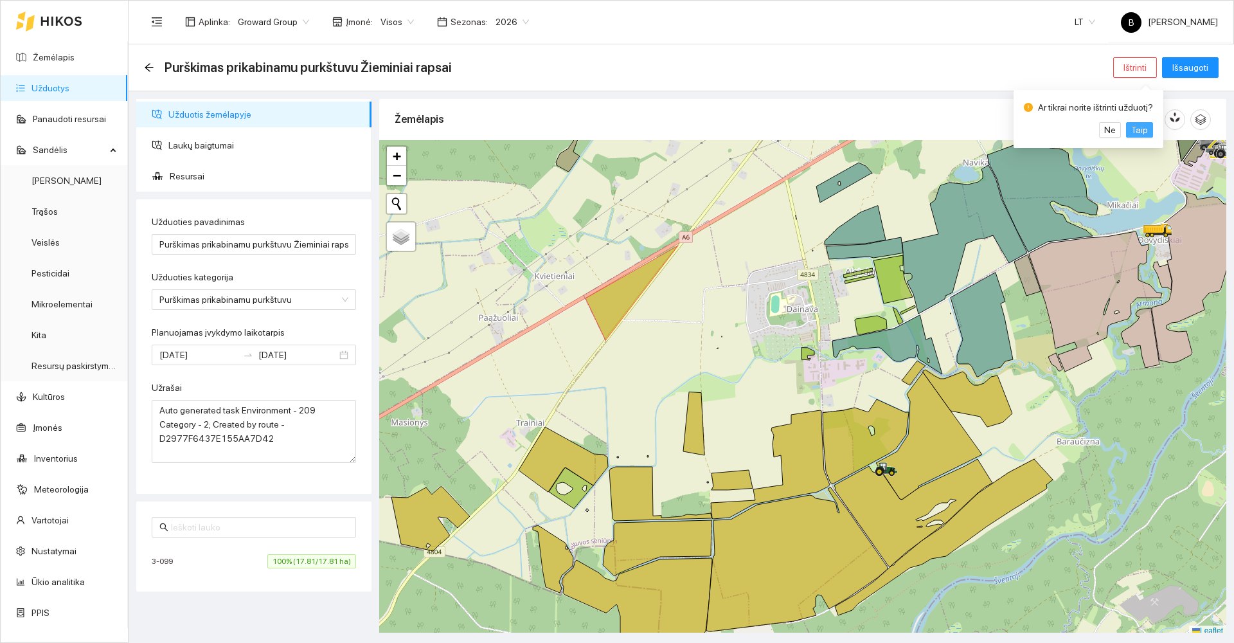
click at [1138, 129] on span "Taip" at bounding box center [1139, 130] width 17 height 14
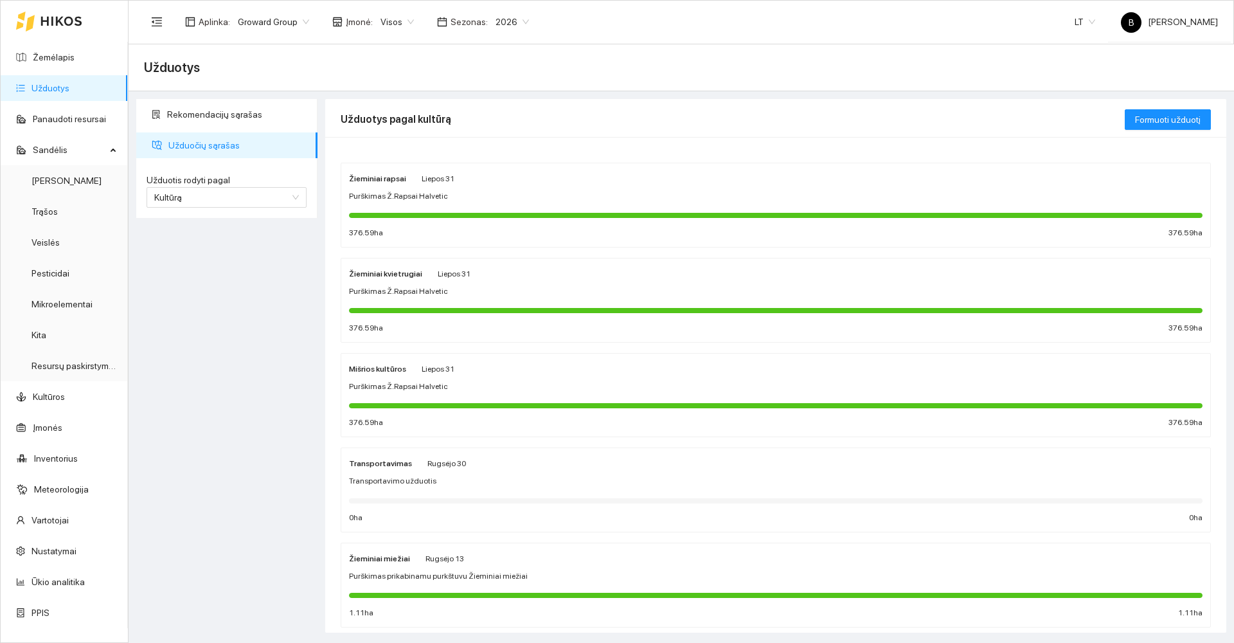
click at [496, 187] on div "Žieminiai rapsai Liepos 31 Purškimas Ž.Rapsai Halvetic 376.59 ha 376.59 ha" at bounding box center [775, 205] width 853 height 68
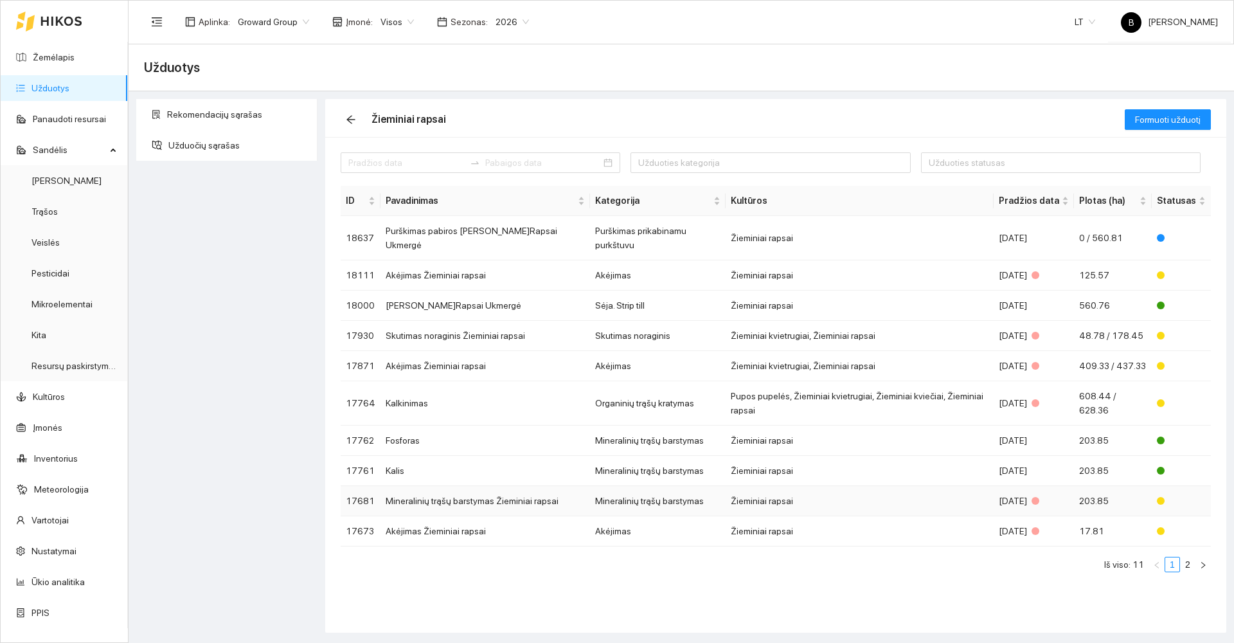
click at [534, 486] on td "Mineralinių trąšų barstymas Žieminiai rapsai" at bounding box center [484, 501] width 209 height 30
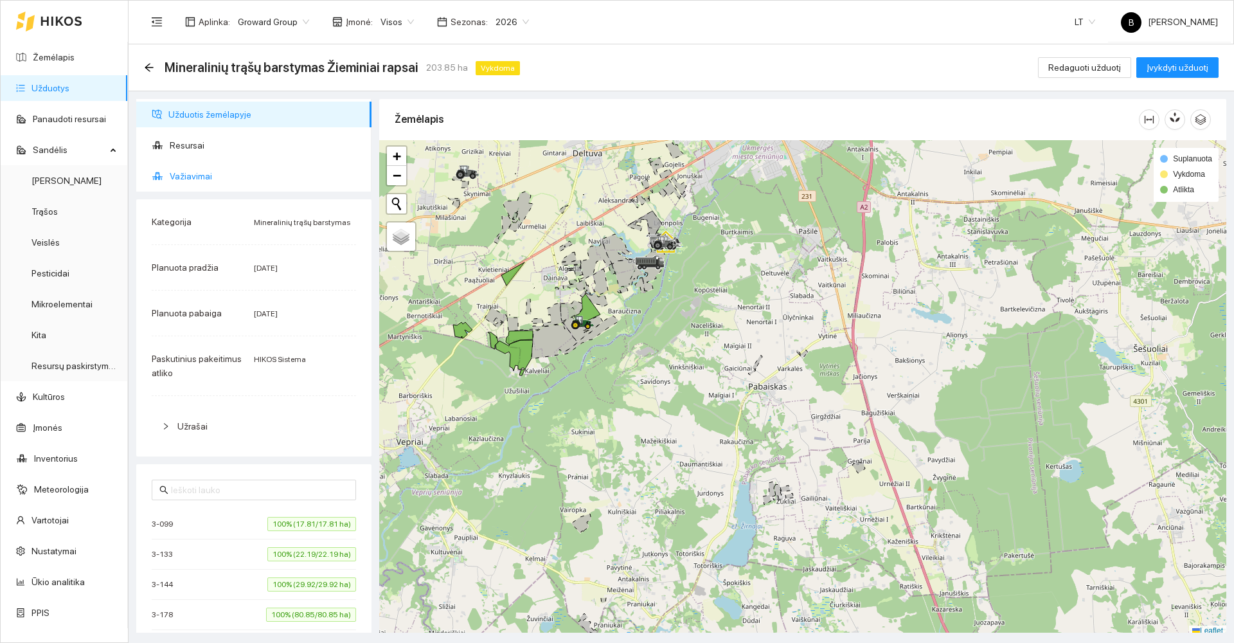
click at [196, 177] on span "Važiavimai" at bounding box center [265, 176] width 191 height 26
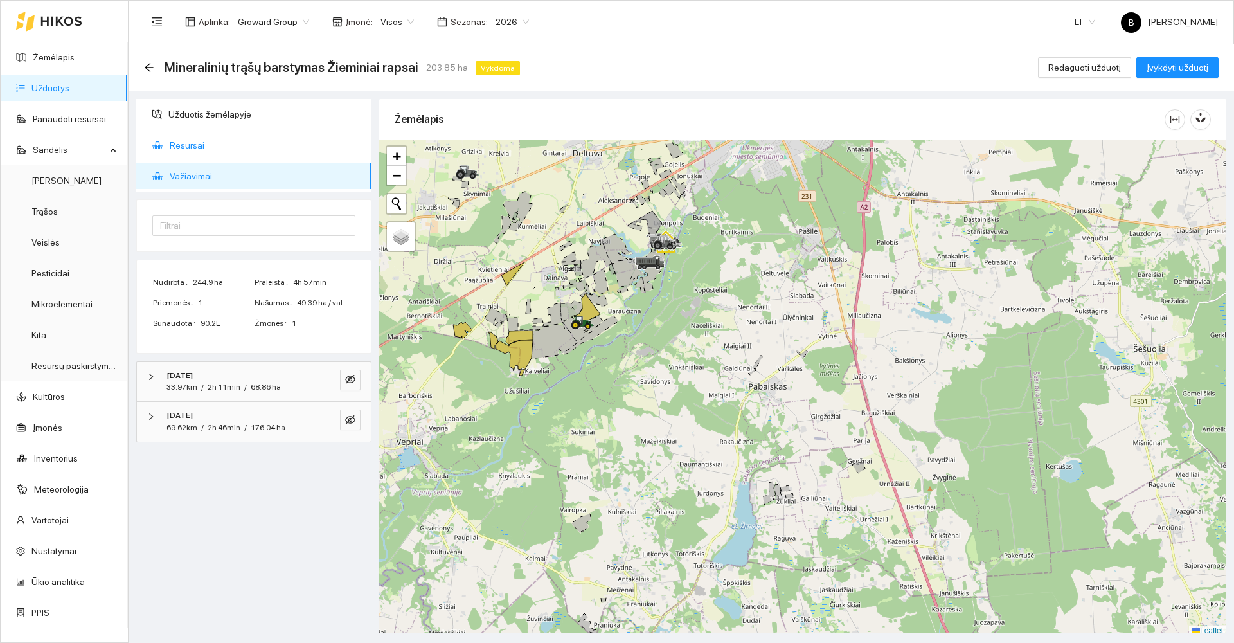
click at [177, 145] on span "Resursai" at bounding box center [265, 145] width 191 height 26
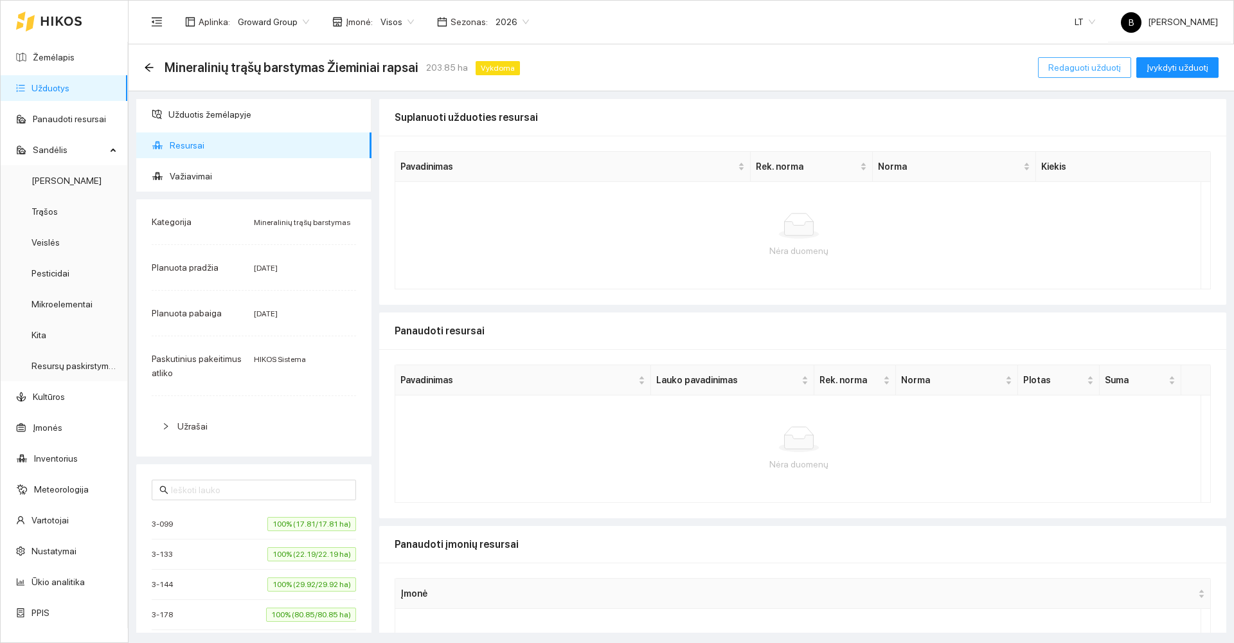
click at [1078, 70] on span "Redaguoti užduotį" at bounding box center [1084, 67] width 73 height 14
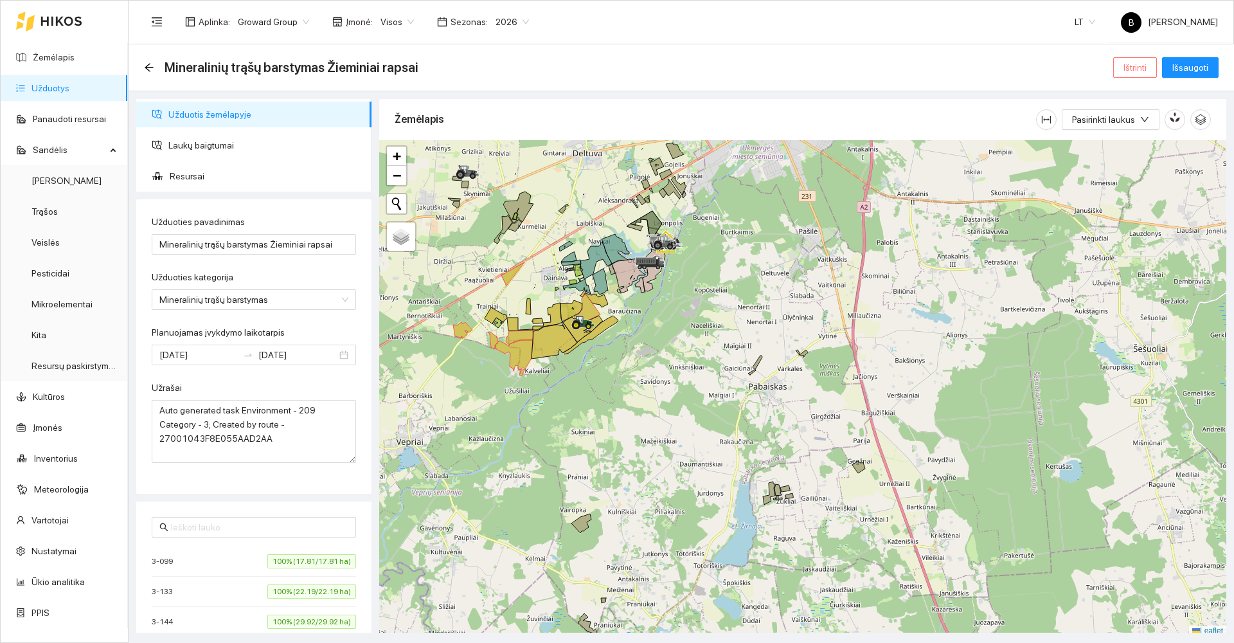
click at [1128, 71] on span "Ištrinti" at bounding box center [1134, 67] width 23 height 14
click at [1135, 129] on span "Taip" at bounding box center [1139, 130] width 17 height 14
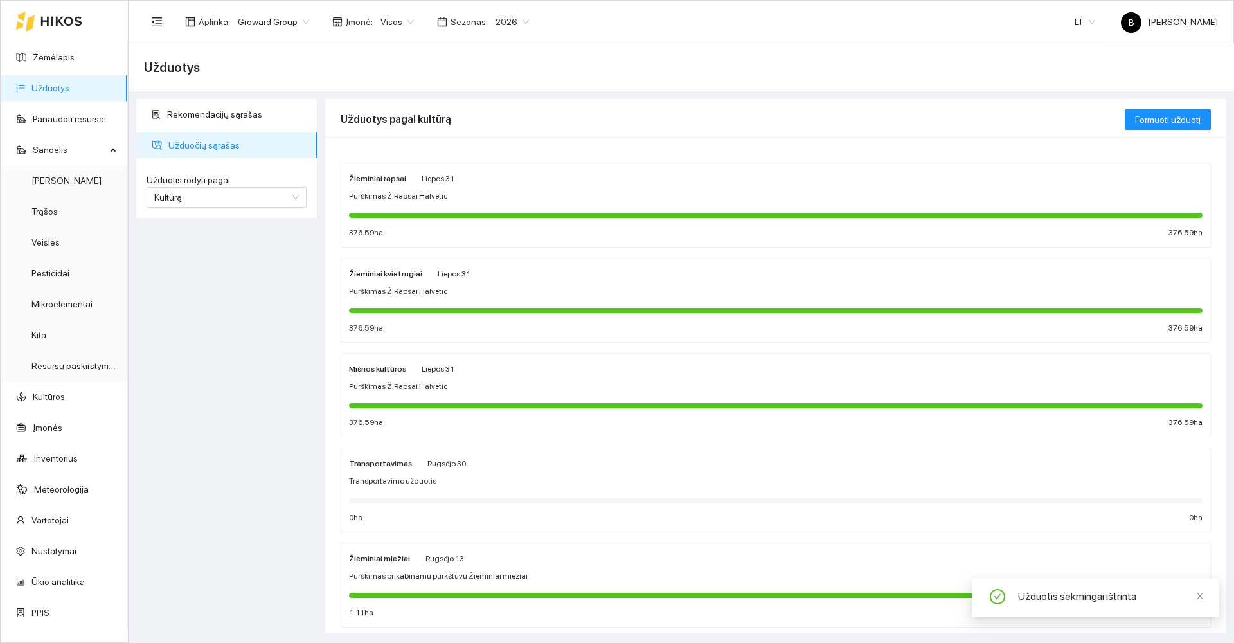
click at [486, 204] on div "Žieminiai rapsai Liepos 31 Purškimas Ž.Rapsai Halvetic 376.59 ha 376.59 ha" at bounding box center [775, 205] width 853 height 68
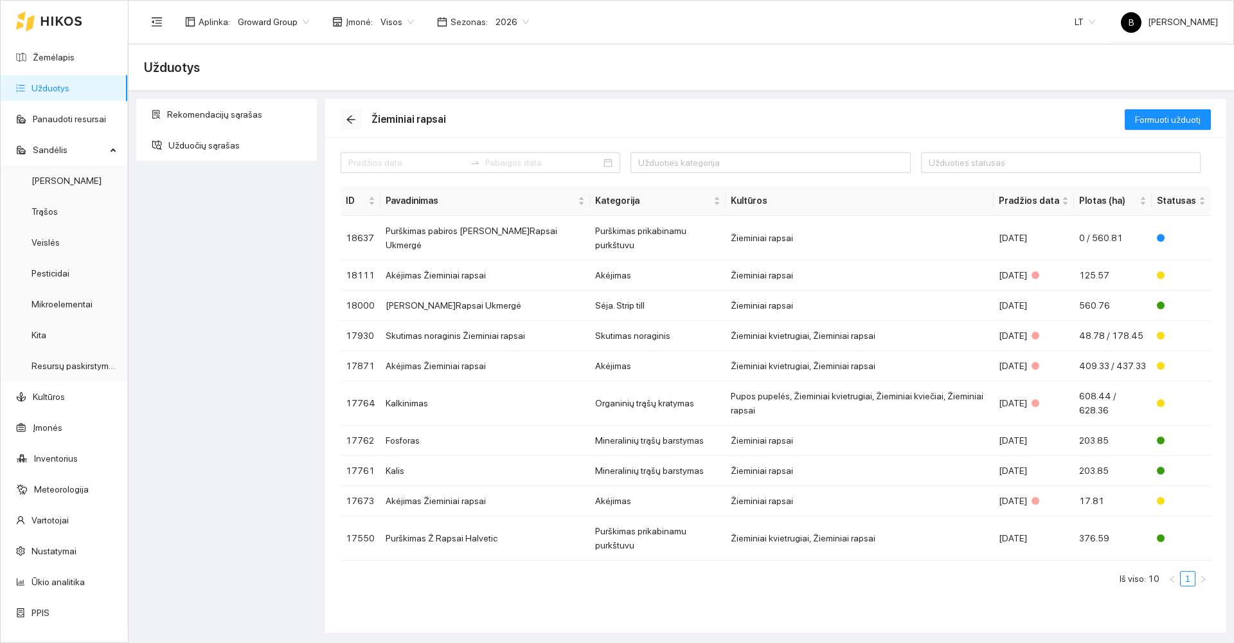
click at [349, 118] on icon "arrow-left" at bounding box center [350, 120] width 8 height 8
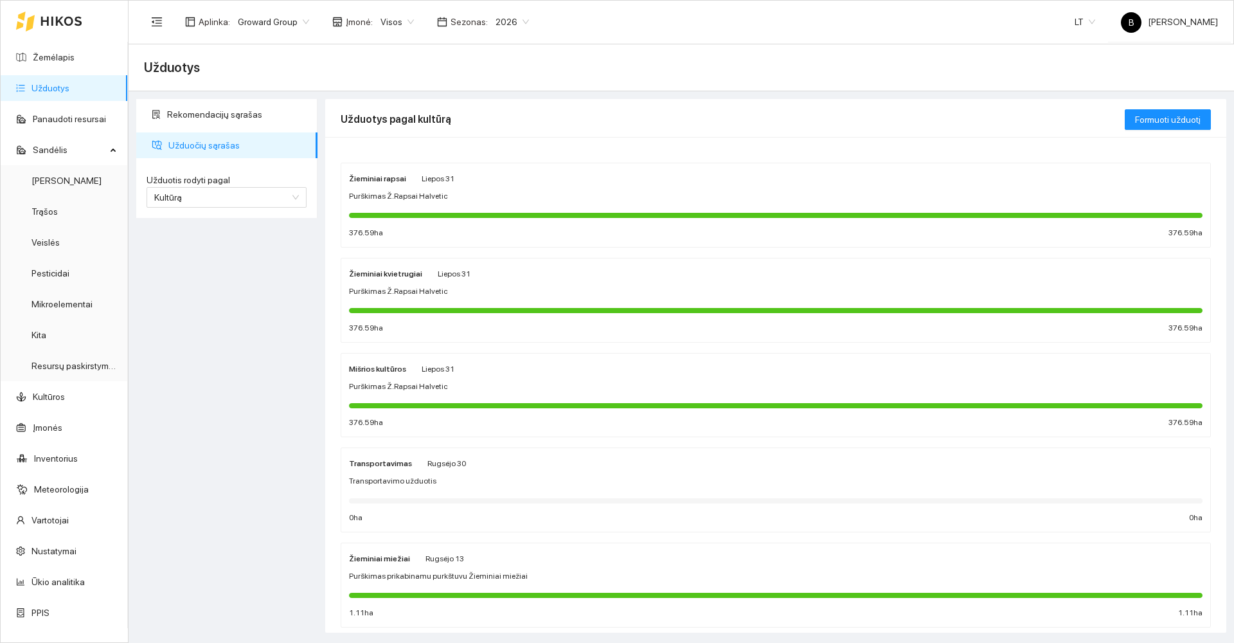
click at [492, 385] on div "Purškimas Ž.Rapsai Halvetic" at bounding box center [775, 386] width 853 height 12
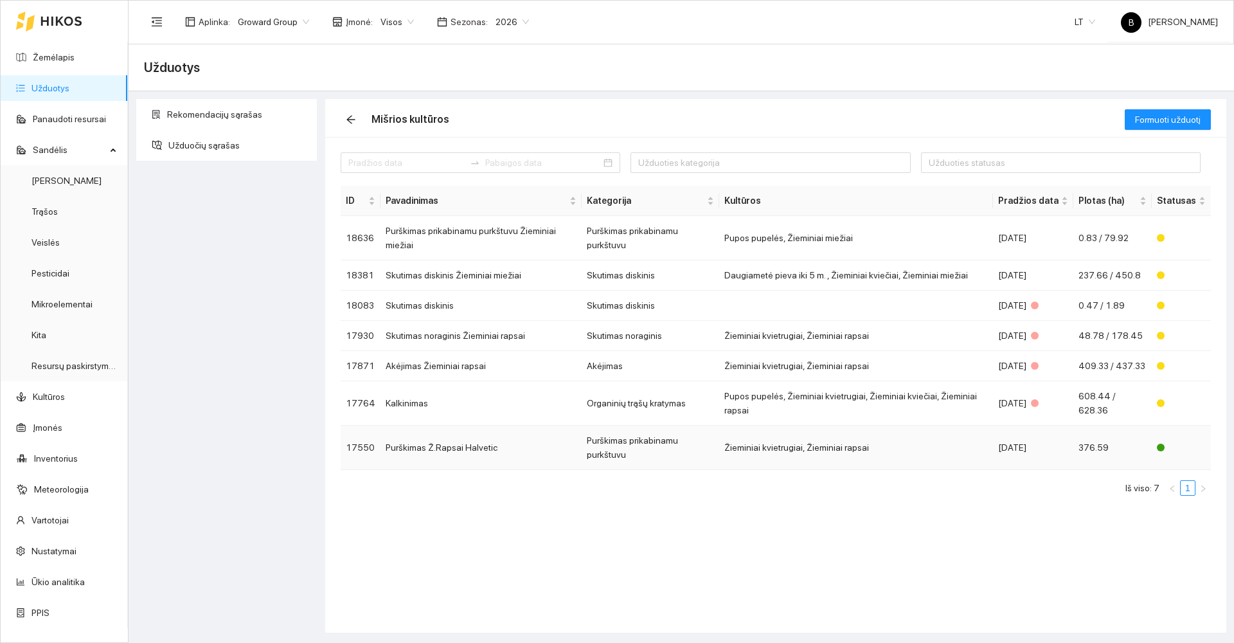
click at [474, 425] on td "Purškimas Ž.Rapsai Halvetic" at bounding box center [480, 447] width 201 height 44
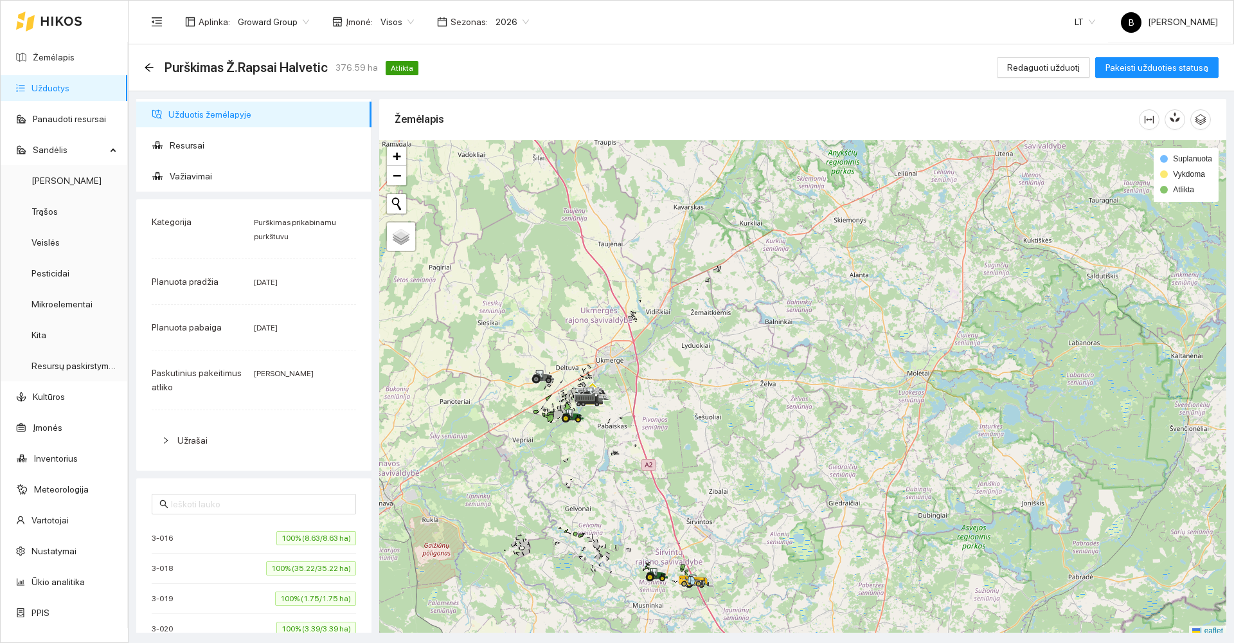
scroll to position [4, 0]
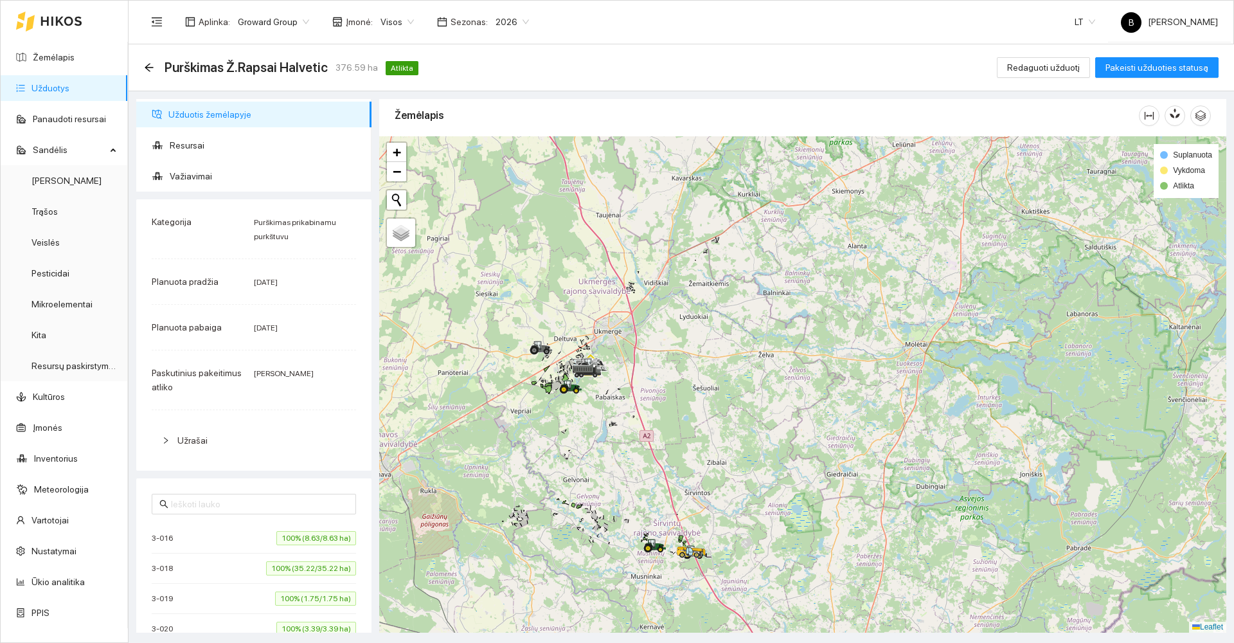
drag, startPoint x: 589, startPoint y: 474, endPoint x: 576, endPoint y: 380, distance: 94.7
click at [576, 380] on div at bounding box center [802, 384] width 847 height 496
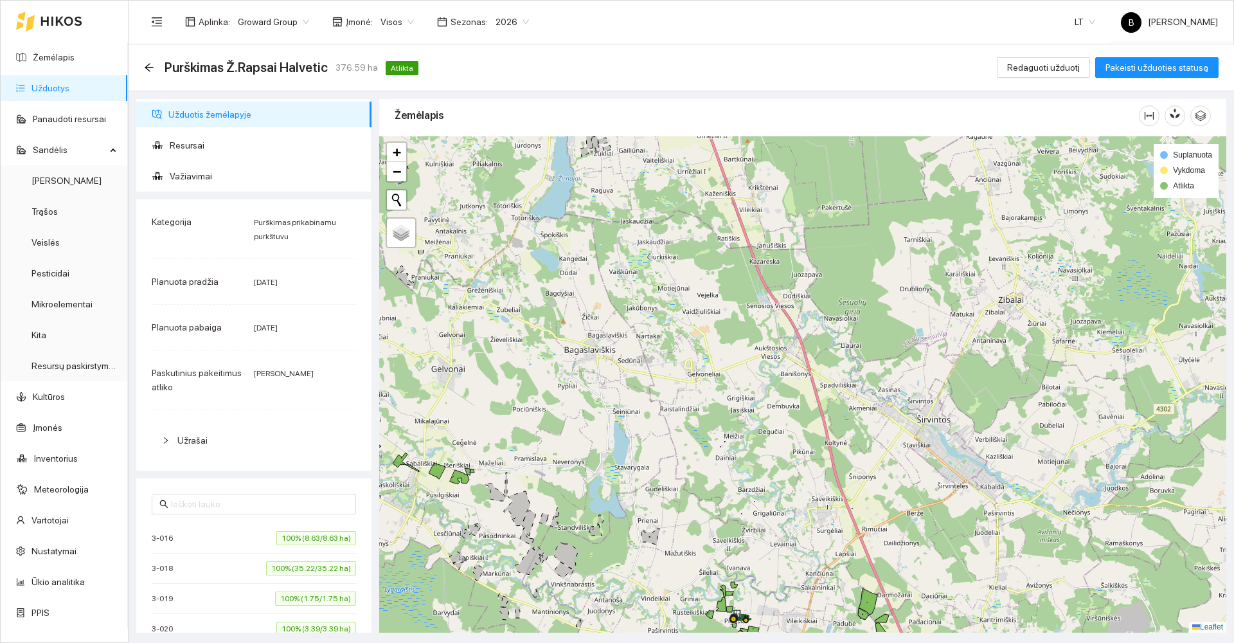
drag, startPoint x: 588, startPoint y: 436, endPoint x: 650, endPoint y: 351, distance: 104.7
click at [647, 357] on div at bounding box center [802, 384] width 847 height 496
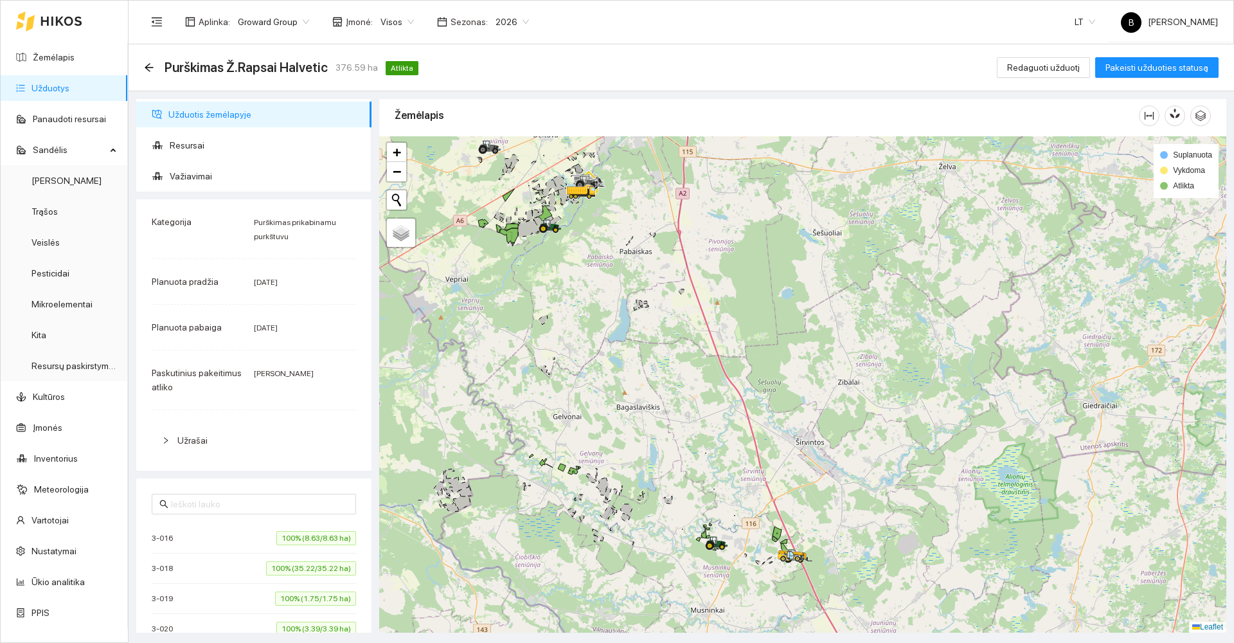
drag, startPoint x: 543, startPoint y: 227, endPoint x: 607, endPoint y: 371, distance: 158.2
click at [607, 371] on div at bounding box center [802, 384] width 847 height 496
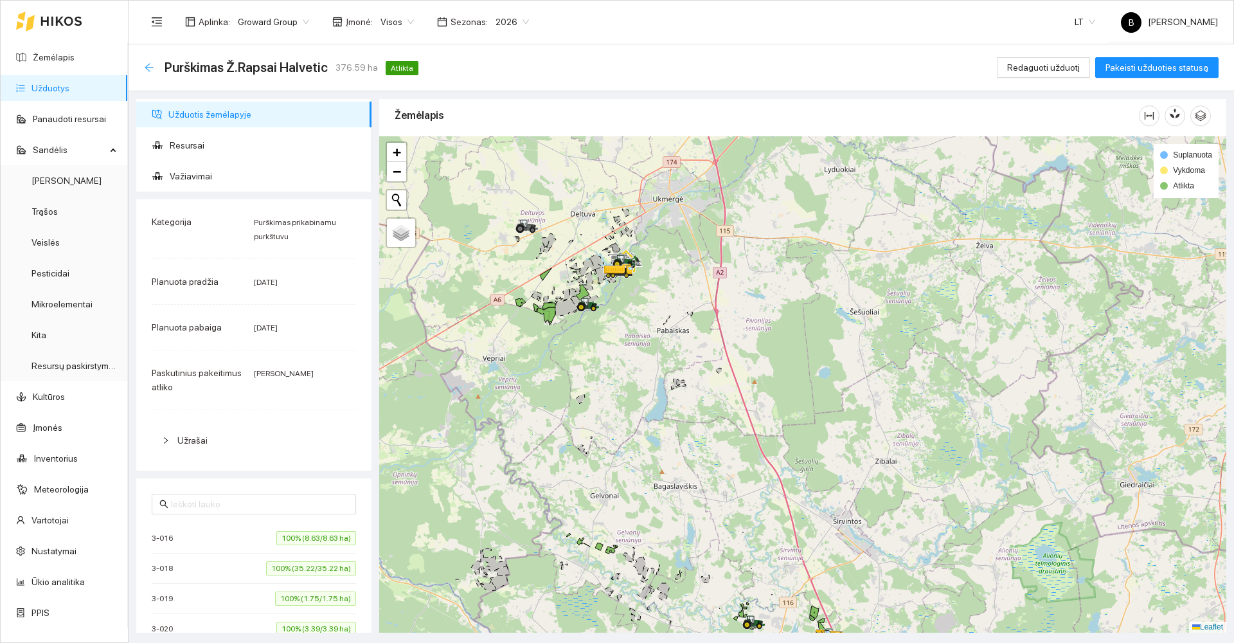
click at [150, 69] on icon "arrow-left" at bounding box center [149, 67] width 10 height 10
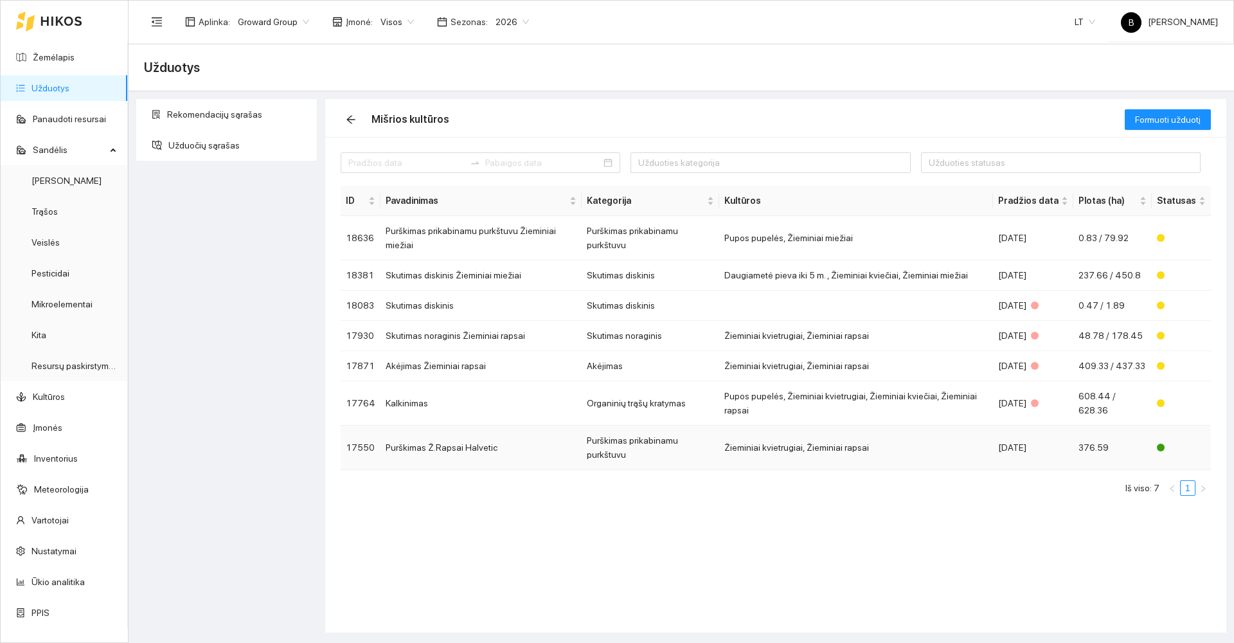
click at [422, 425] on td "Purškimas Ž.Rapsai Halvetic" at bounding box center [480, 447] width 201 height 44
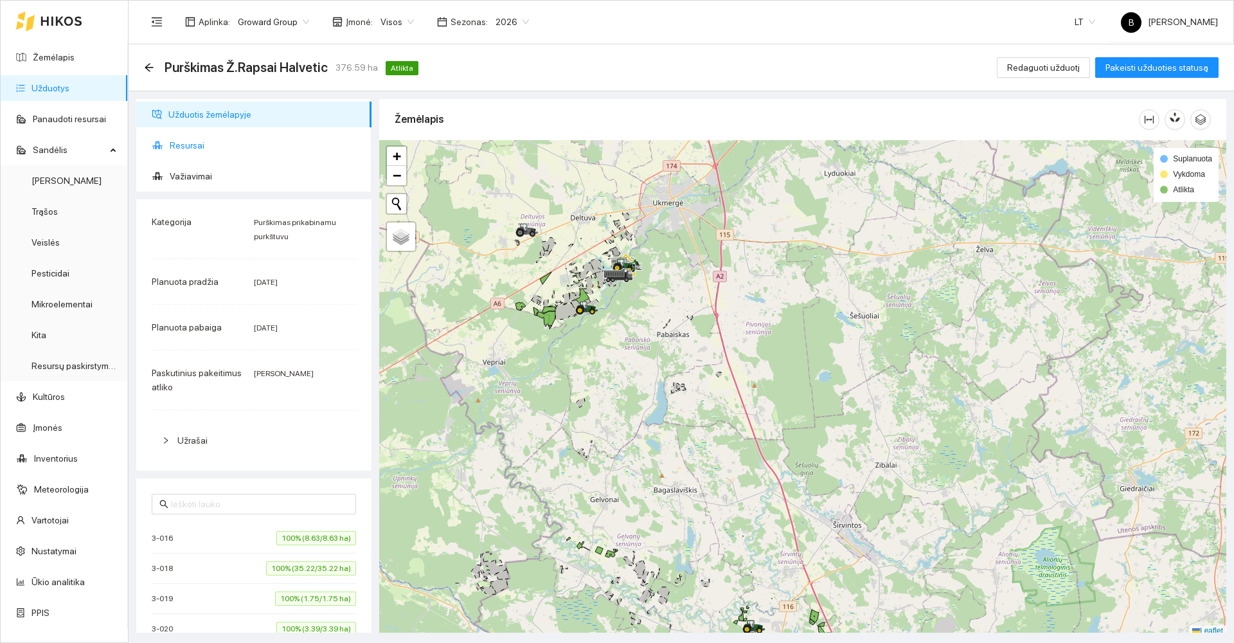
click at [184, 140] on span "Resursai" at bounding box center [265, 145] width 191 height 26
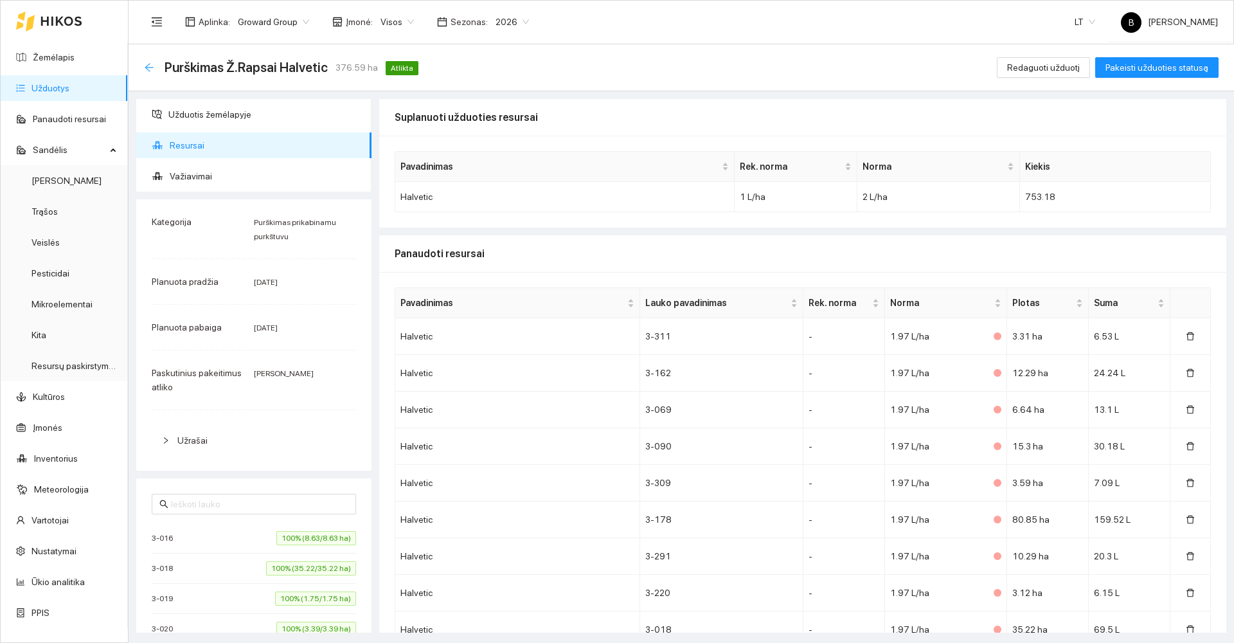
click at [146, 68] on icon "arrow-left" at bounding box center [149, 67] width 8 height 8
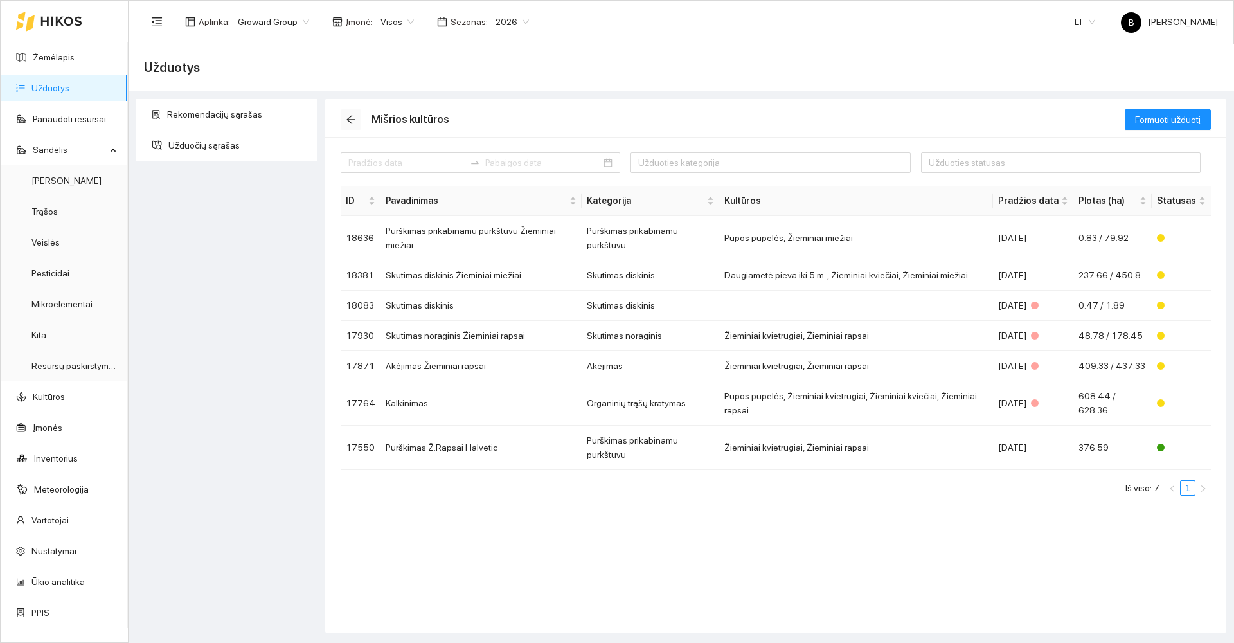
click at [346, 118] on icon "arrow-left" at bounding box center [351, 119] width 10 height 10
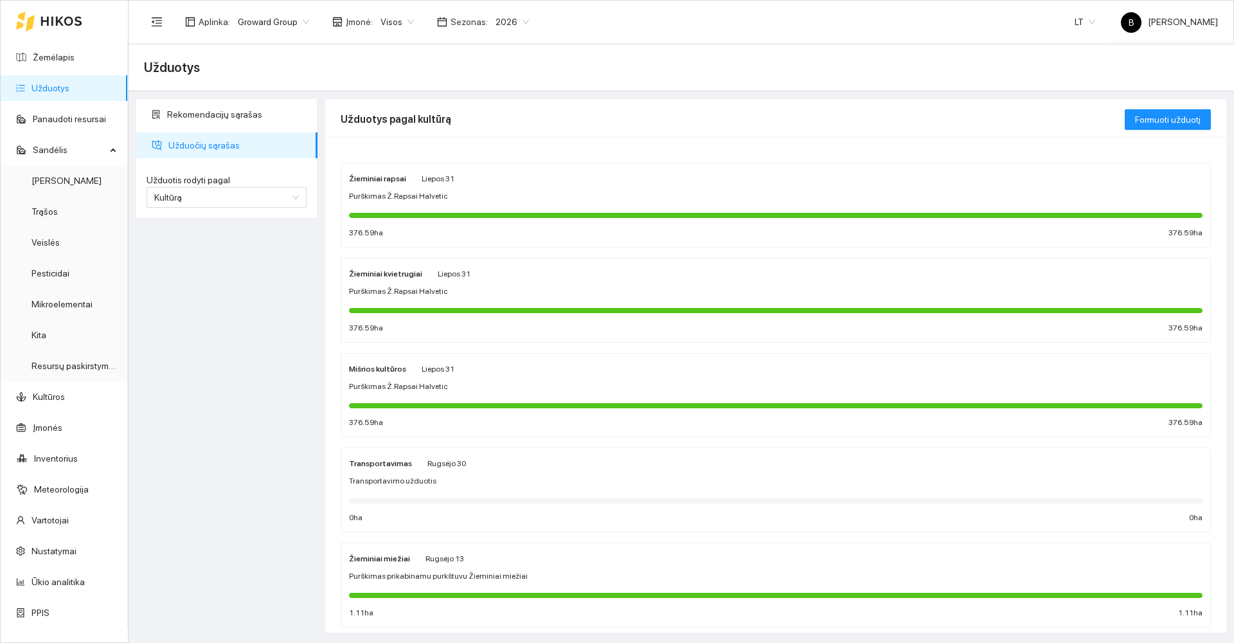
click at [546, 576] on div "Purškimas prikabinamu purkštuvu Žieminiai miežiai" at bounding box center [775, 576] width 853 height 12
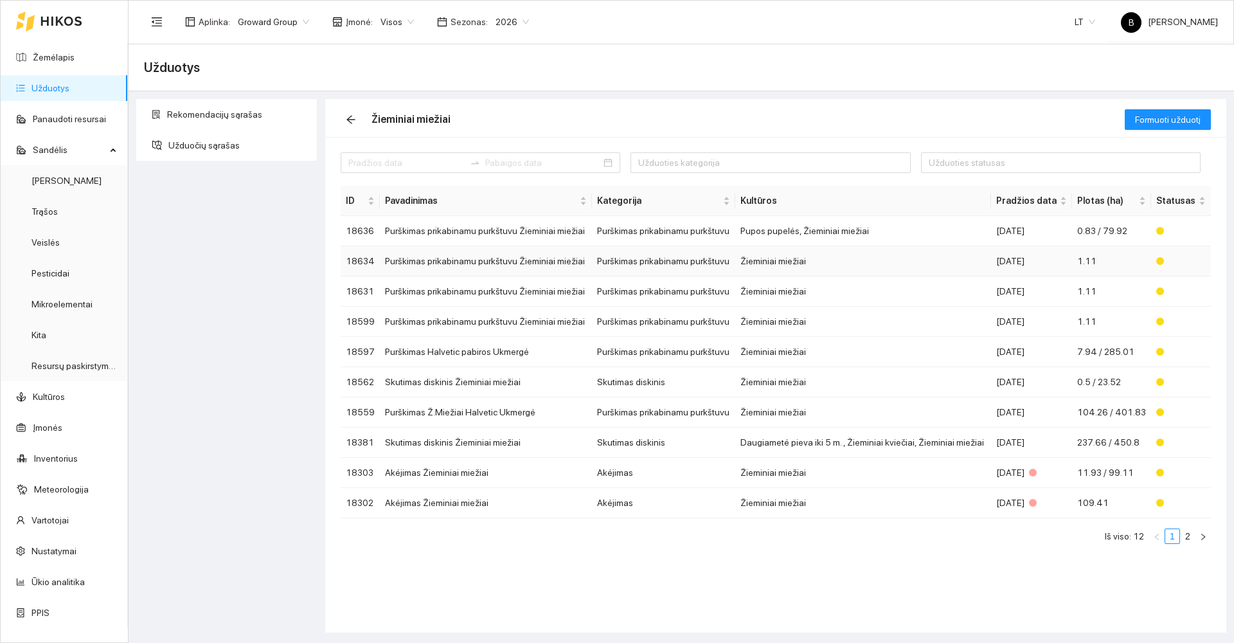
click at [405, 260] on td "Purškimas prikabinamu purkštuvu Žieminiai miežiai" at bounding box center [485, 261] width 211 height 30
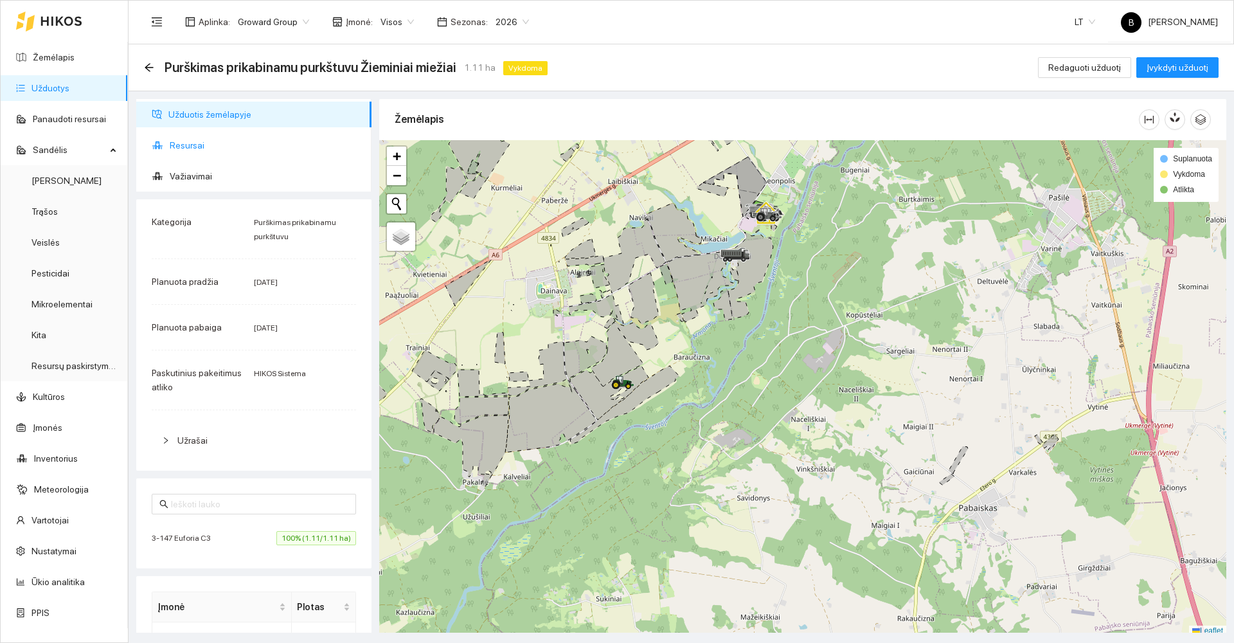
click at [190, 146] on span "Resursai" at bounding box center [265, 145] width 191 height 26
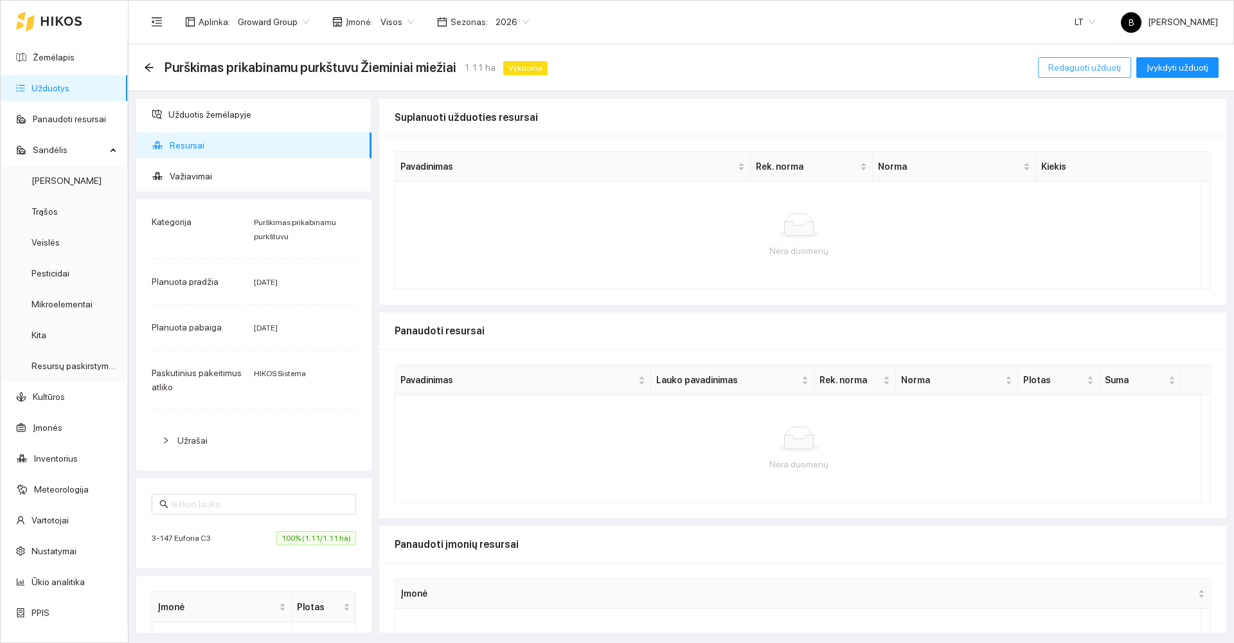
click at [1072, 71] on span "Redaguoti užduotį" at bounding box center [1084, 67] width 73 height 14
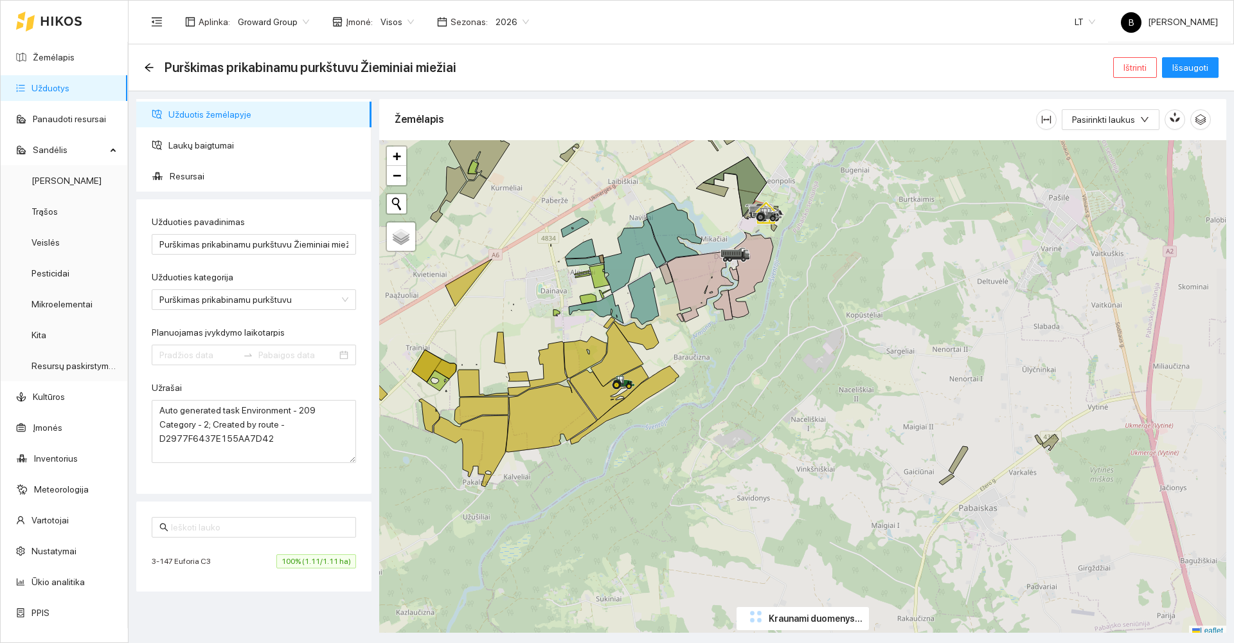
type input "[DATE]"
type input "2025-09-13"
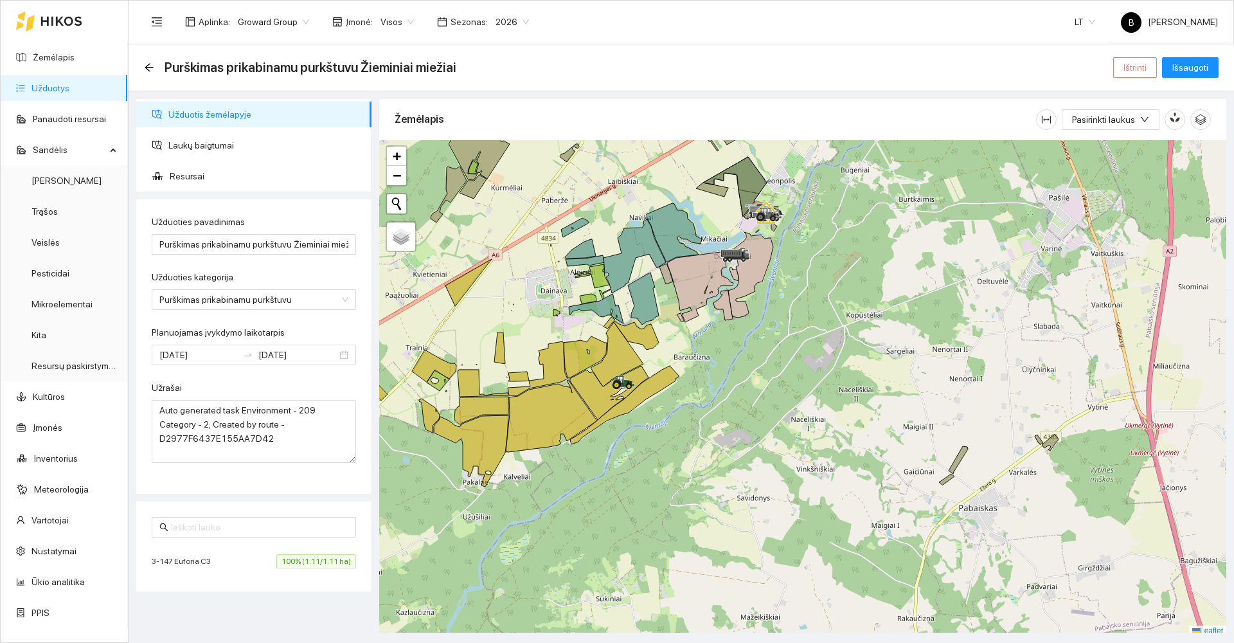
click at [1133, 69] on span "Ištrinti" at bounding box center [1134, 67] width 23 height 14
click at [1137, 128] on span "Taip" at bounding box center [1139, 130] width 17 height 14
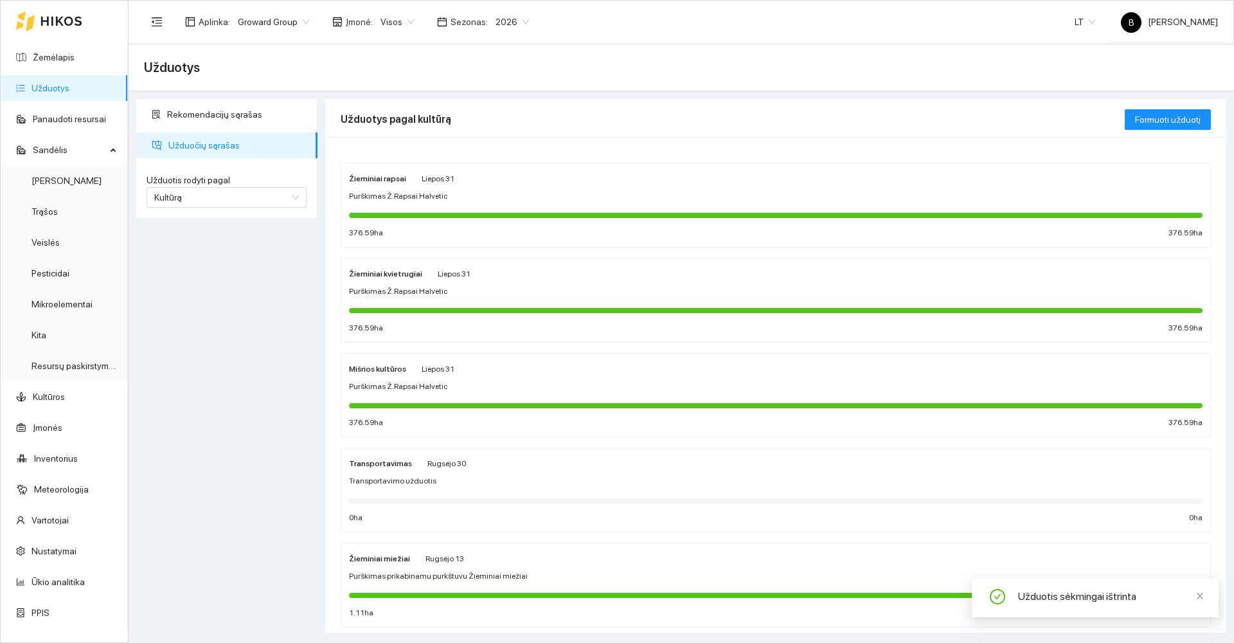
click at [542, 558] on div "Žieminiai miežiai Rugsėjo 13" at bounding box center [775, 558] width 853 height 14
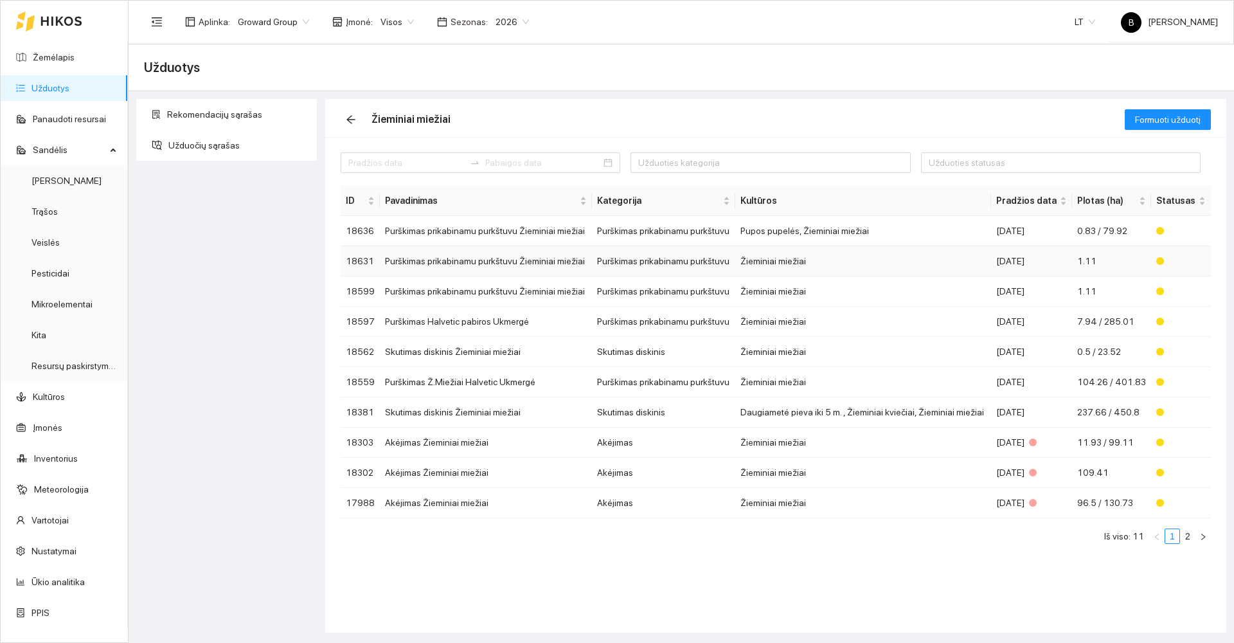
click at [464, 260] on td "Purškimas prikabinamu purkštuvu Žieminiai miežiai" at bounding box center [485, 261] width 211 height 30
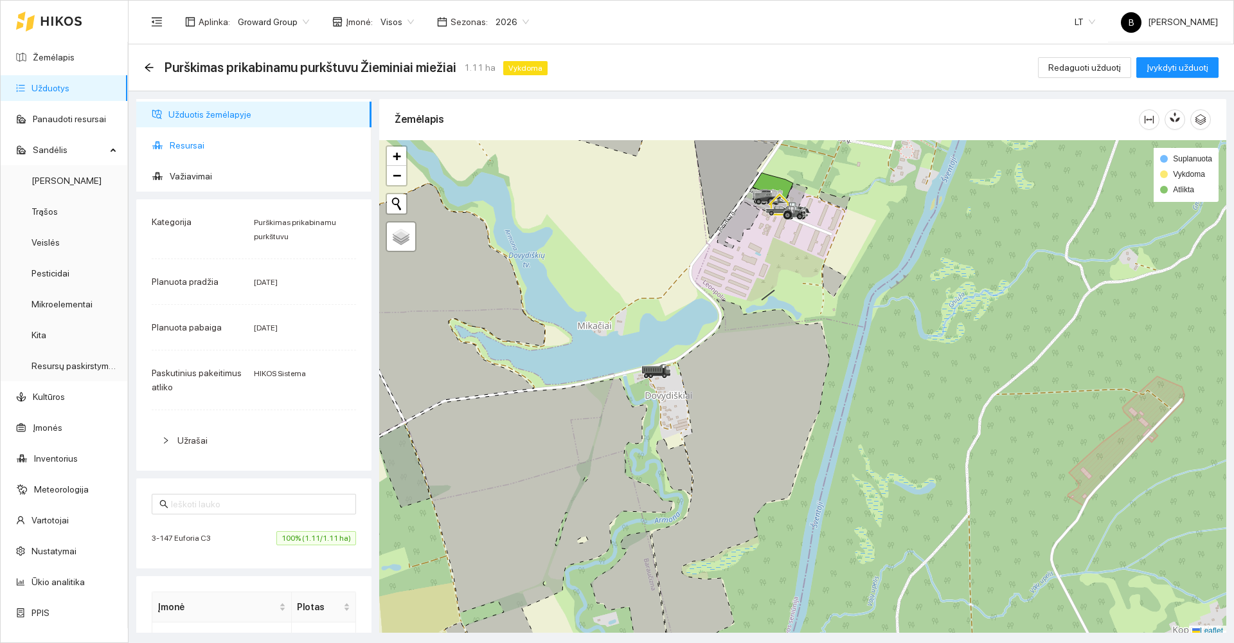
click at [173, 148] on span "Resursai" at bounding box center [265, 145] width 191 height 26
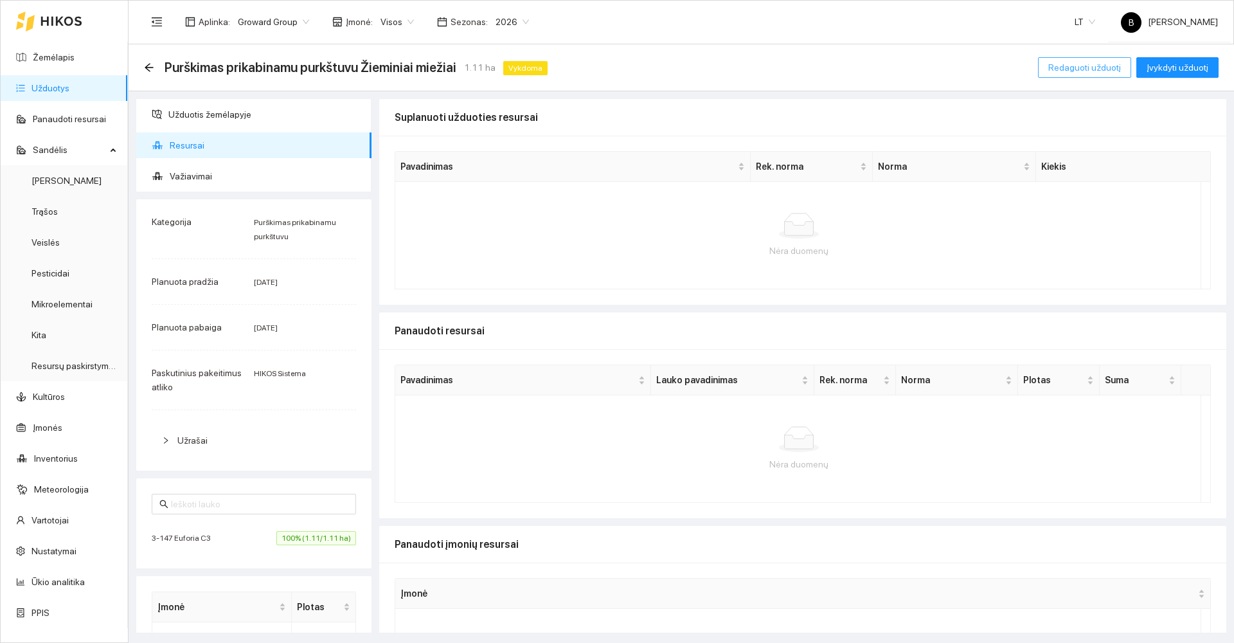
click at [1121, 68] on span "Redaguoti užduotį" at bounding box center [1084, 67] width 73 height 14
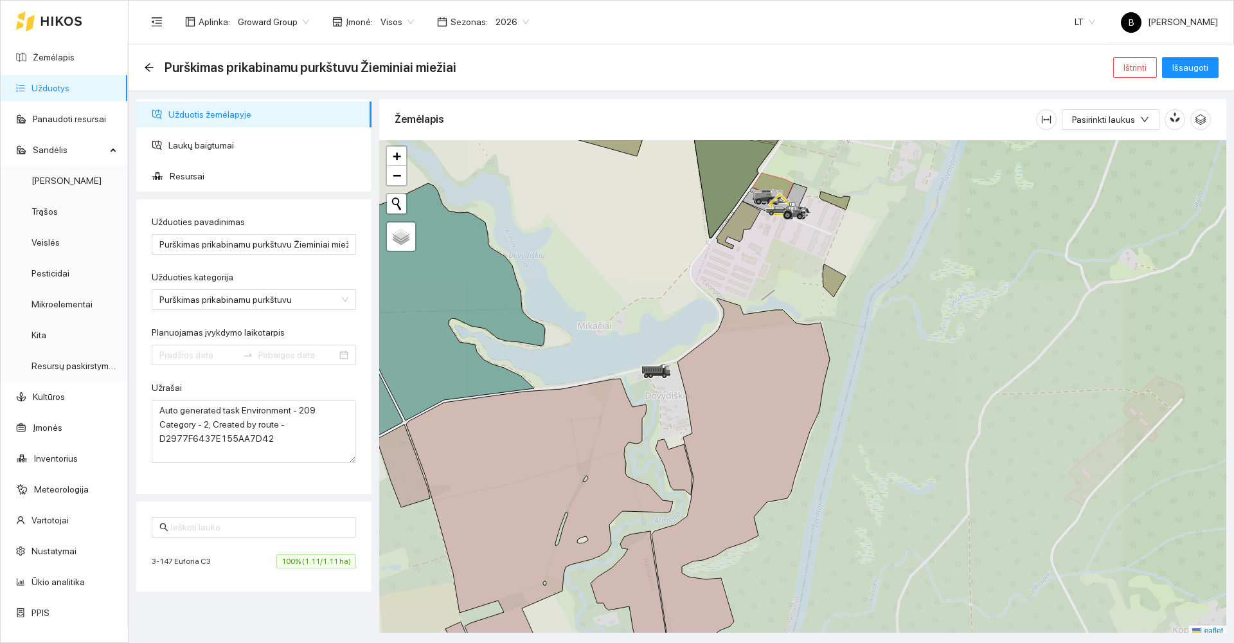
type input "[DATE]"
type input "2025-09-13"
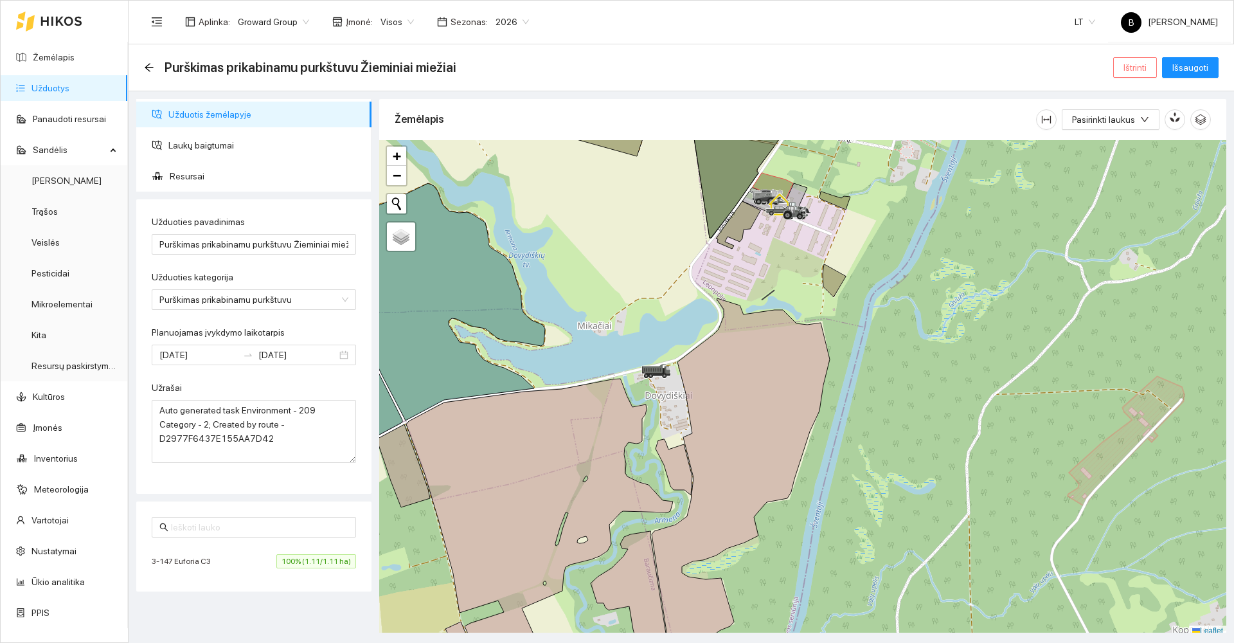
click at [1136, 69] on span "Ištrinti" at bounding box center [1134, 67] width 23 height 14
click at [1137, 127] on span "Taip" at bounding box center [1139, 130] width 17 height 14
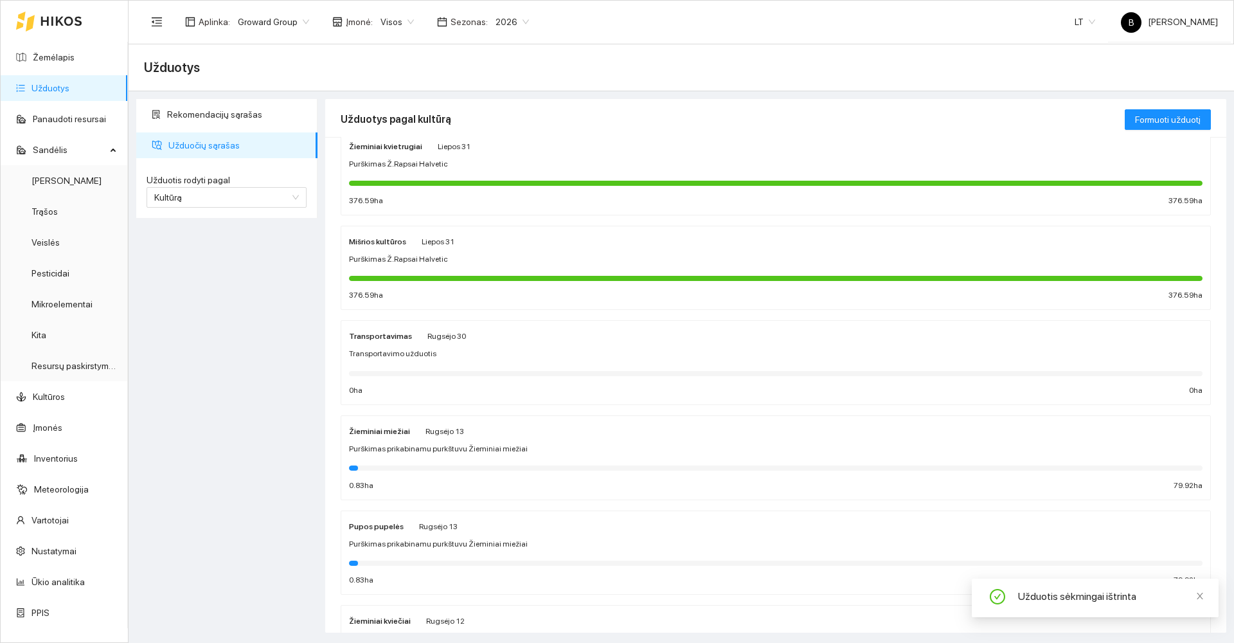
scroll to position [129, 0]
click at [547, 442] on div "Purškimas prikabinamu purkštuvu Žieminiai miežiai" at bounding box center [775, 447] width 853 height 12
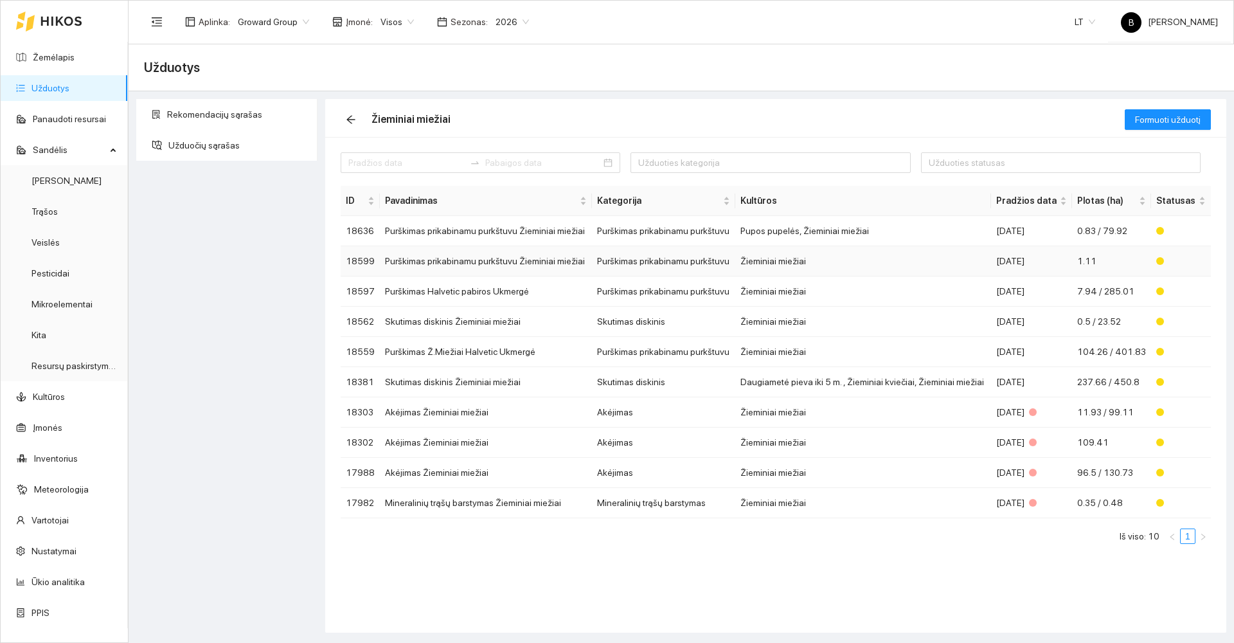
click at [513, 258] on td "Purškimas prikabinamu purkštuvu Žieminiai miežiai" at bounding box center [485, 261] width 211 height 30
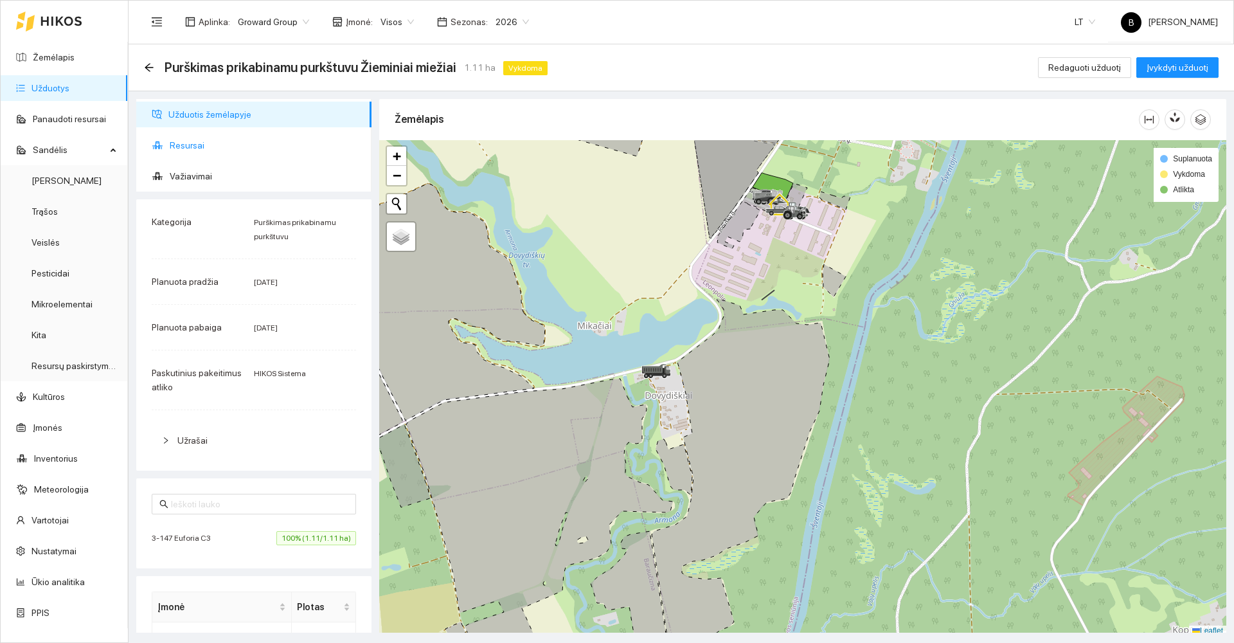
click at [188, 143] on span "Resursai" at bounding box center [265, 145] width 191 height 26
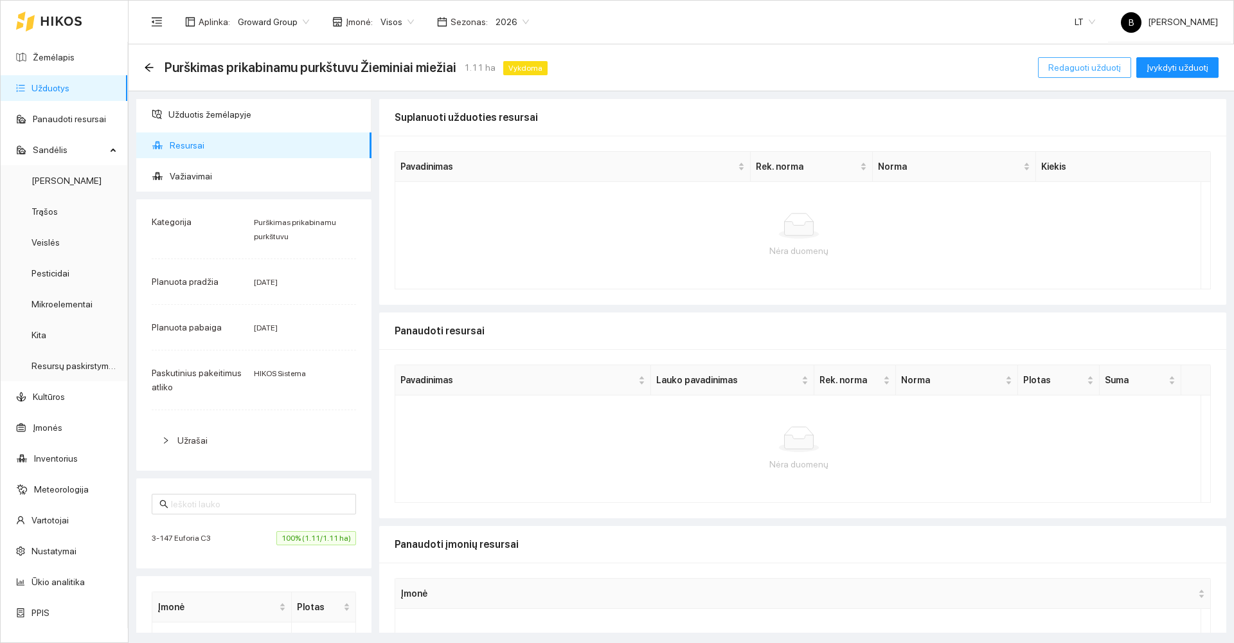
click at [1080, 67] on span "Redaguoti užduotį" at bounding box center [1084, 67] width 73 height 14
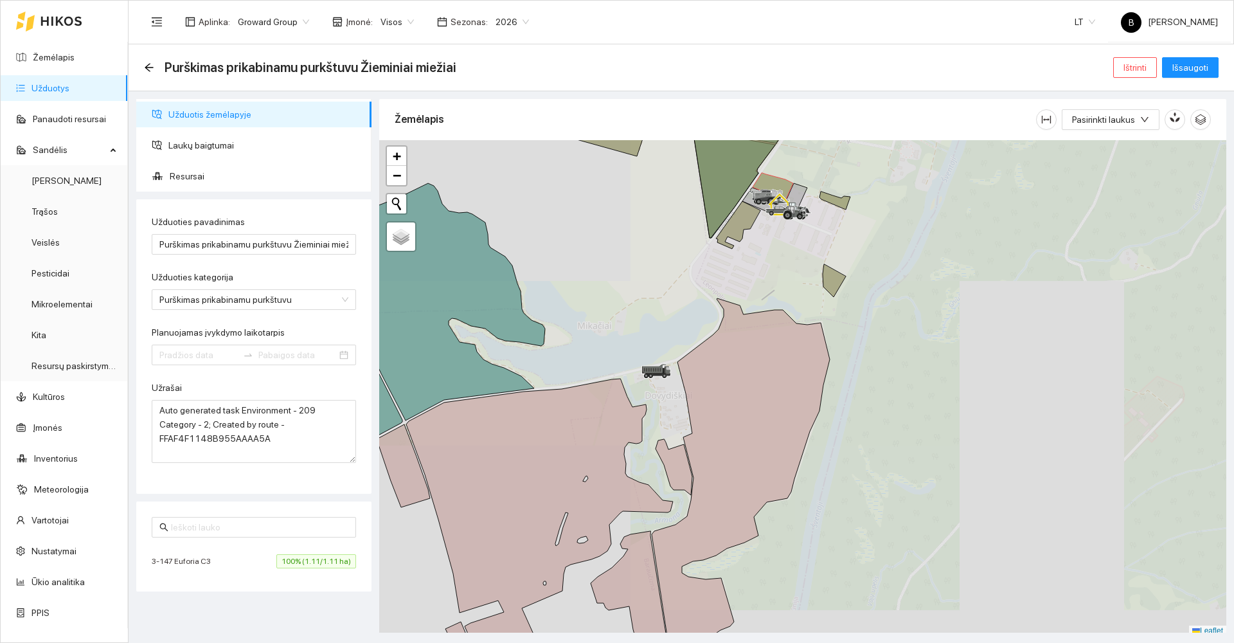
type input "[DATE]"
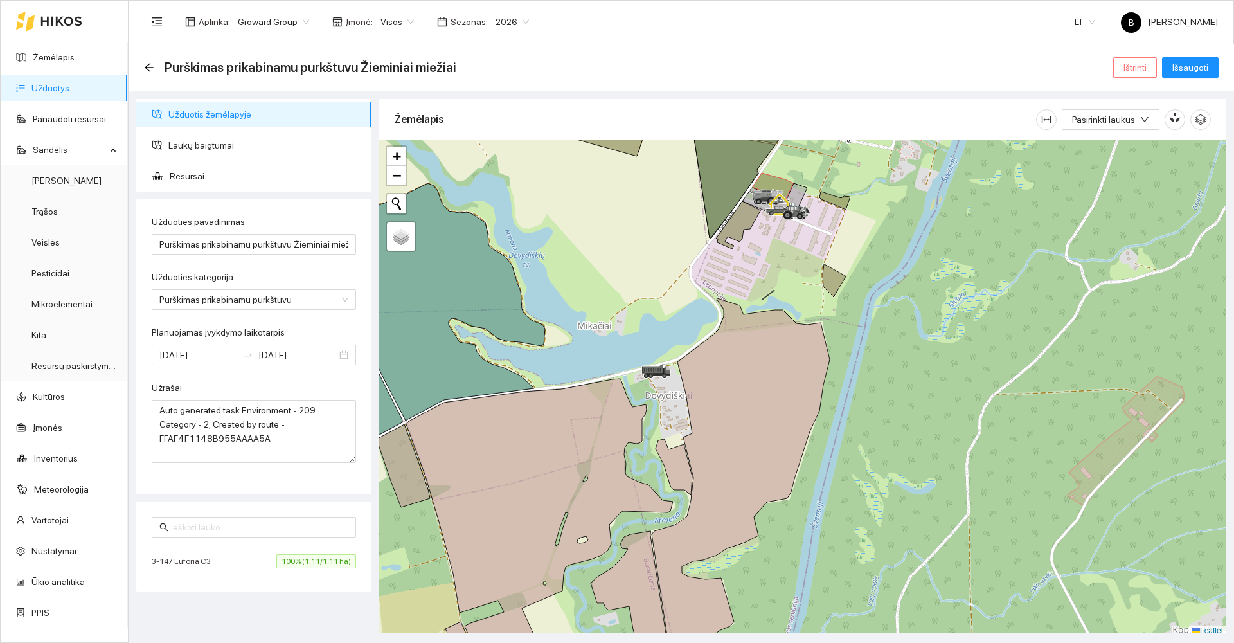
click at [1135, 68] on span "Ištrinti" at bounding box center [1134, 67] width 23 height 14
click at [1138, 131] on span "Taip" at bounding box center [1139, 130] width 17 height 14
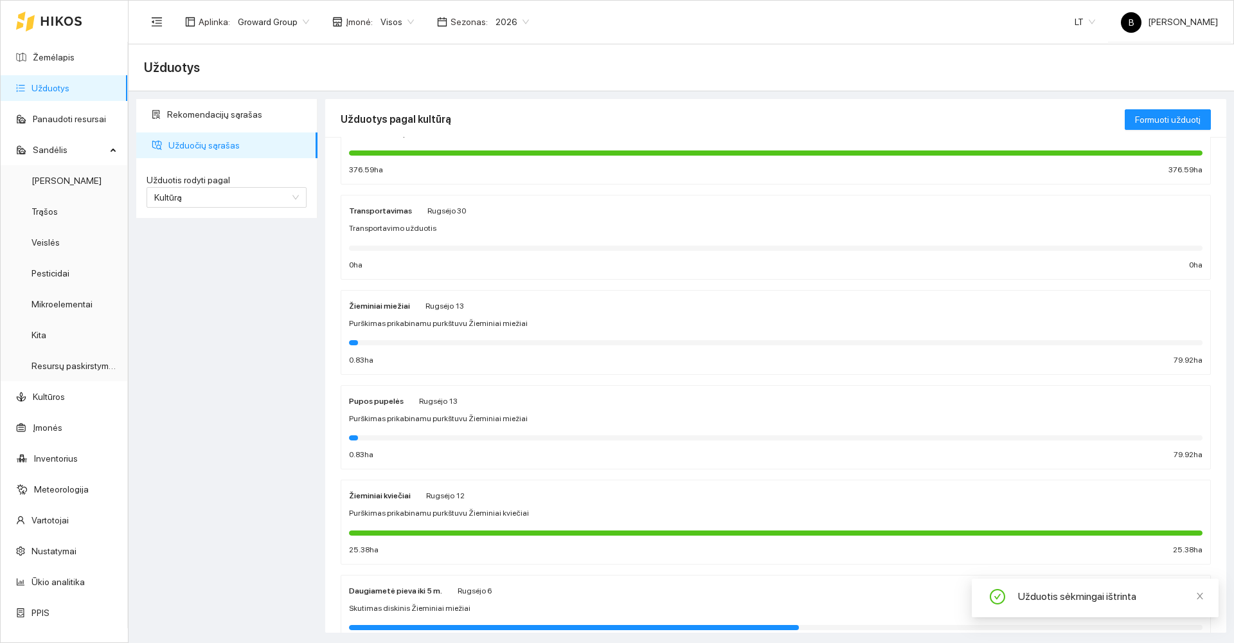
scroll to position [257, 0]
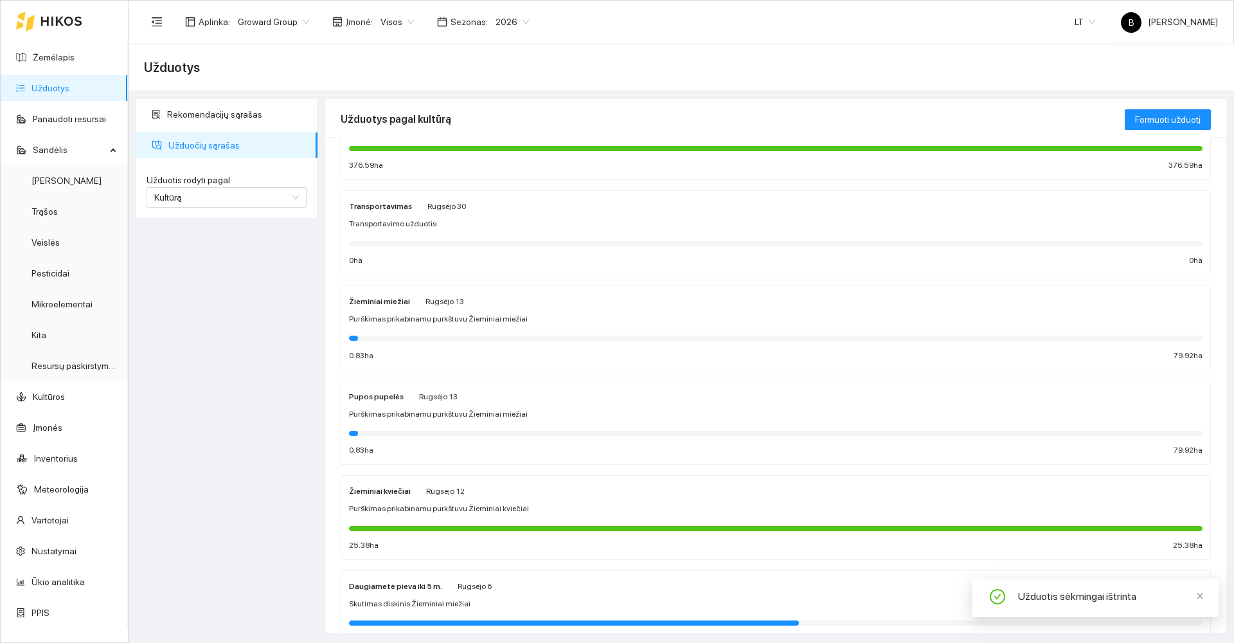
click at [584, 316] on div "Purškimas prikabinamu purkštuvu Žieminiai miežiai" at bounding box center [775, 319] width 853 height 12
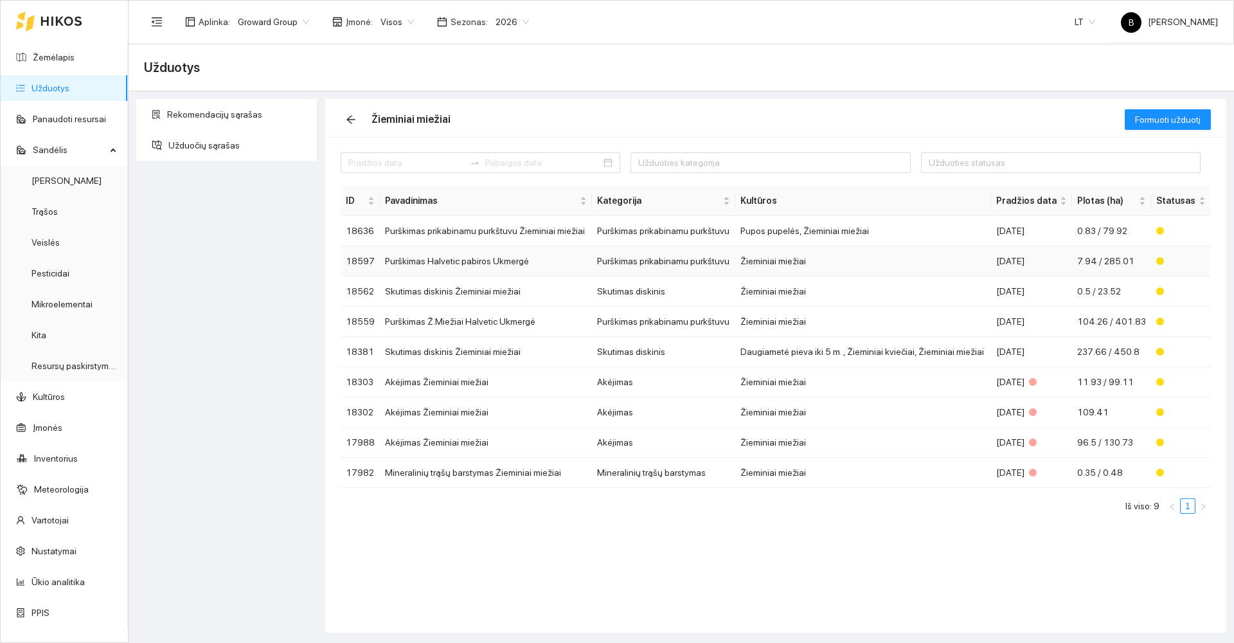
click at [533, 258] on td "Purškimas Halvetic pabiros Ukmergė" at bounding box center [485, 261] width 211 height 30
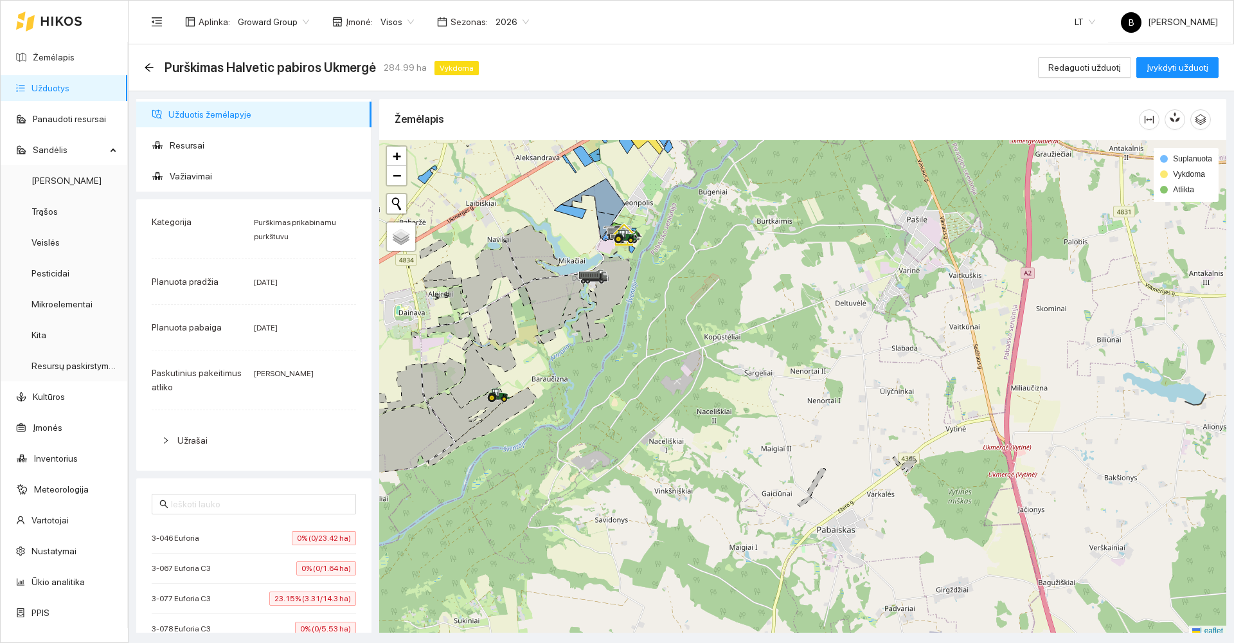
scroll to position [4, 0]
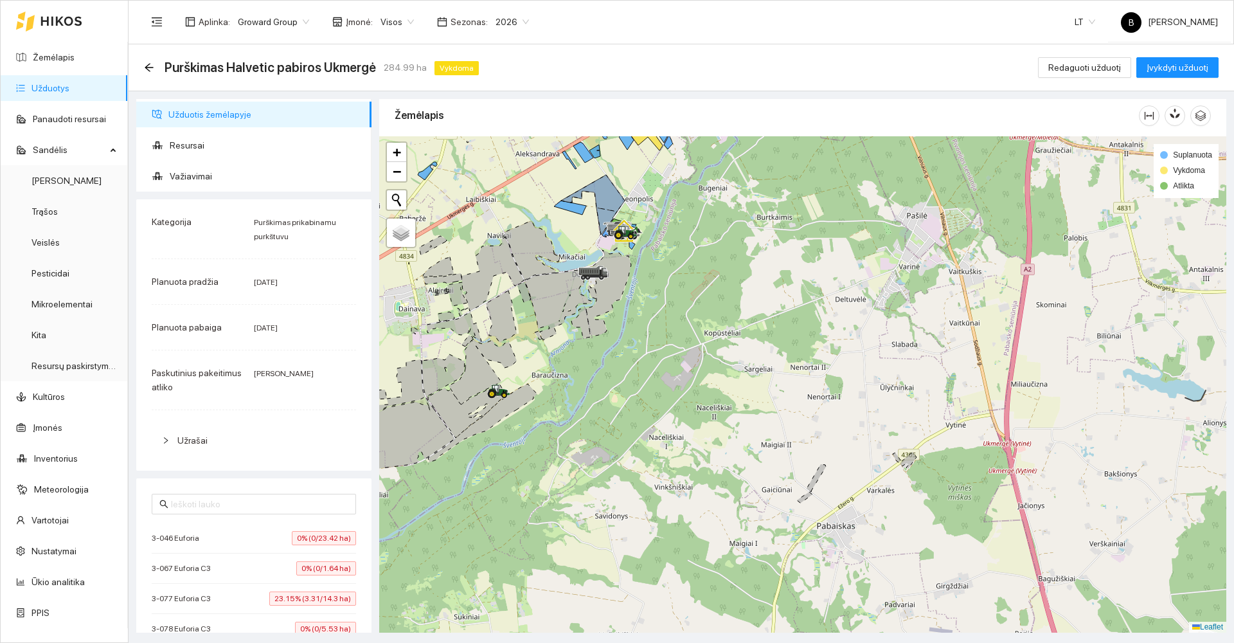
click at [605, 201] on icon at bounding box center [593, 193] width 64 height 37
click at [570, 208] on icon at bounding box center [570, 207] width 32 height 14
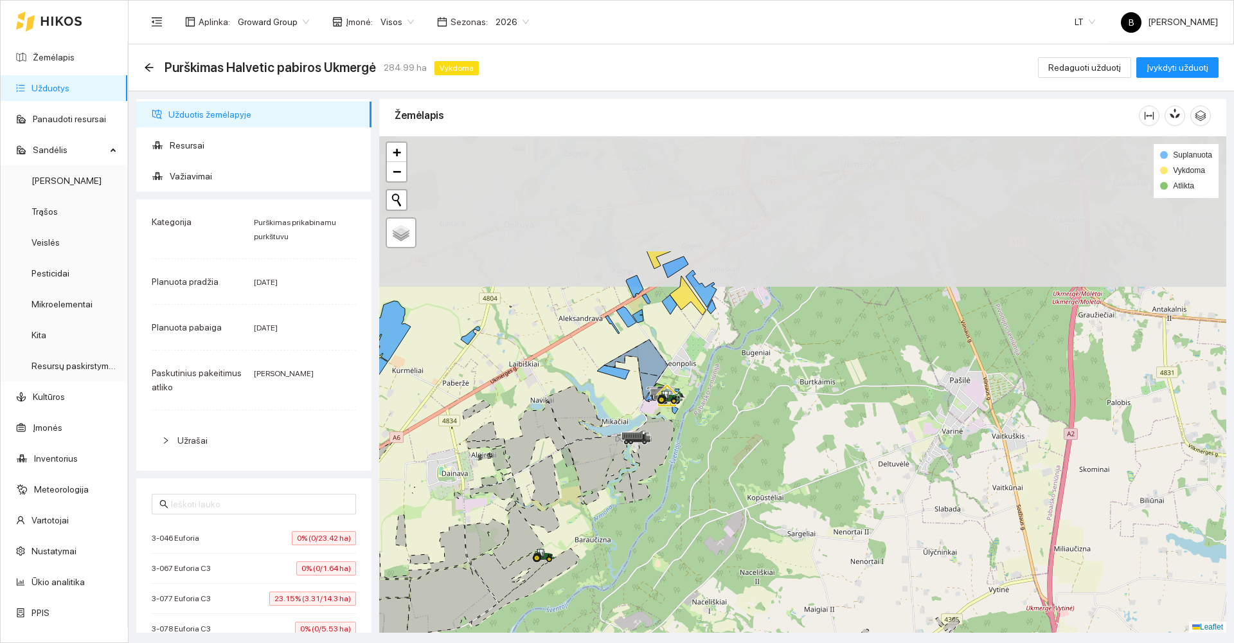
drag, startPoint x: 564, startPoint y: 246, endPoint x: 598, endPoint y: 416, distance: 173.8
click at [598, 420] on div at bounding box center [802, 384] width 847 height 496
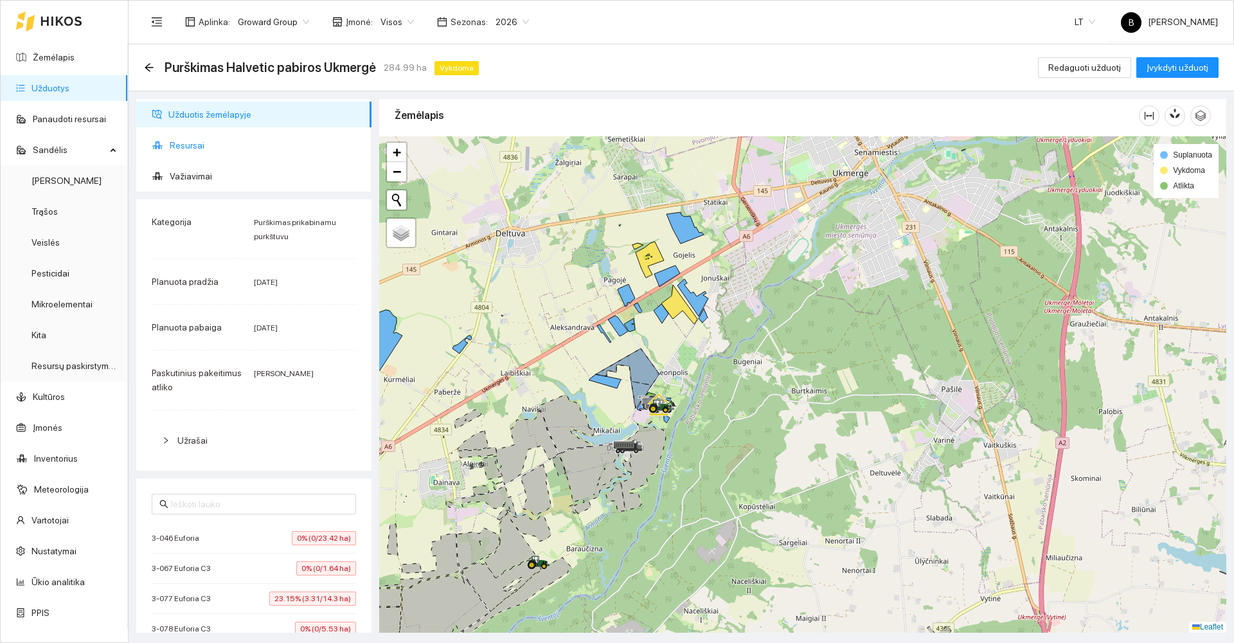
click at [177, 148] on span "Resursai" at bounding box center [265, 145] width 191 height 26
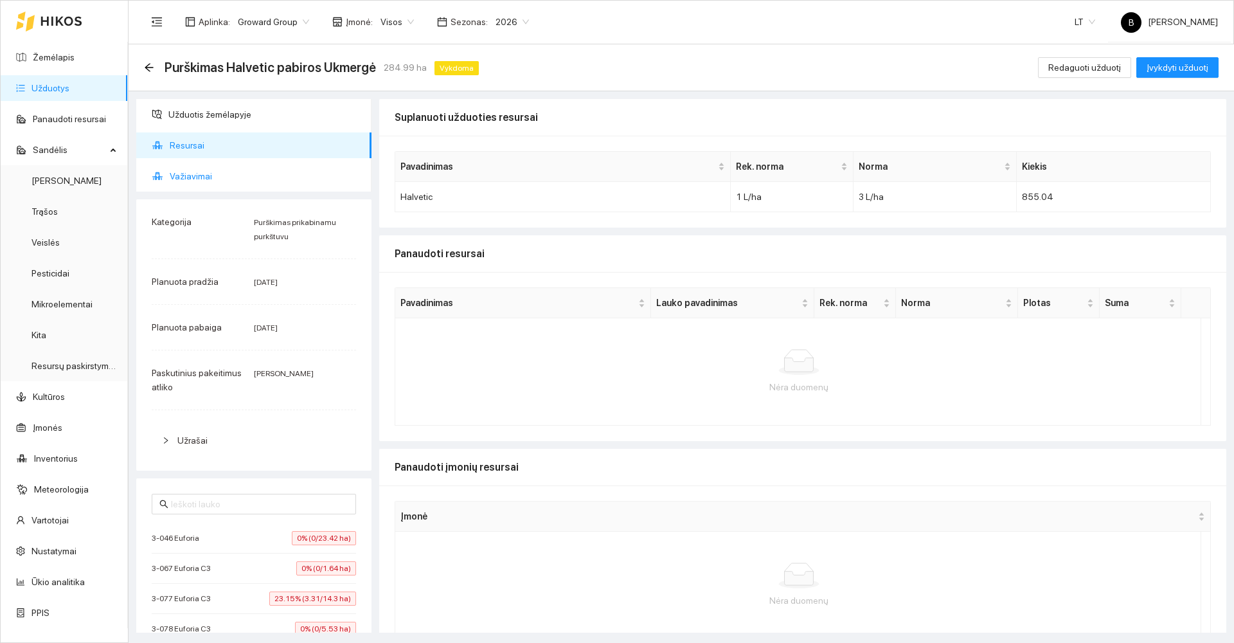
click at [183, 177] on span "Važiavimai" at bounding box center [265, 176] width 191 height 26
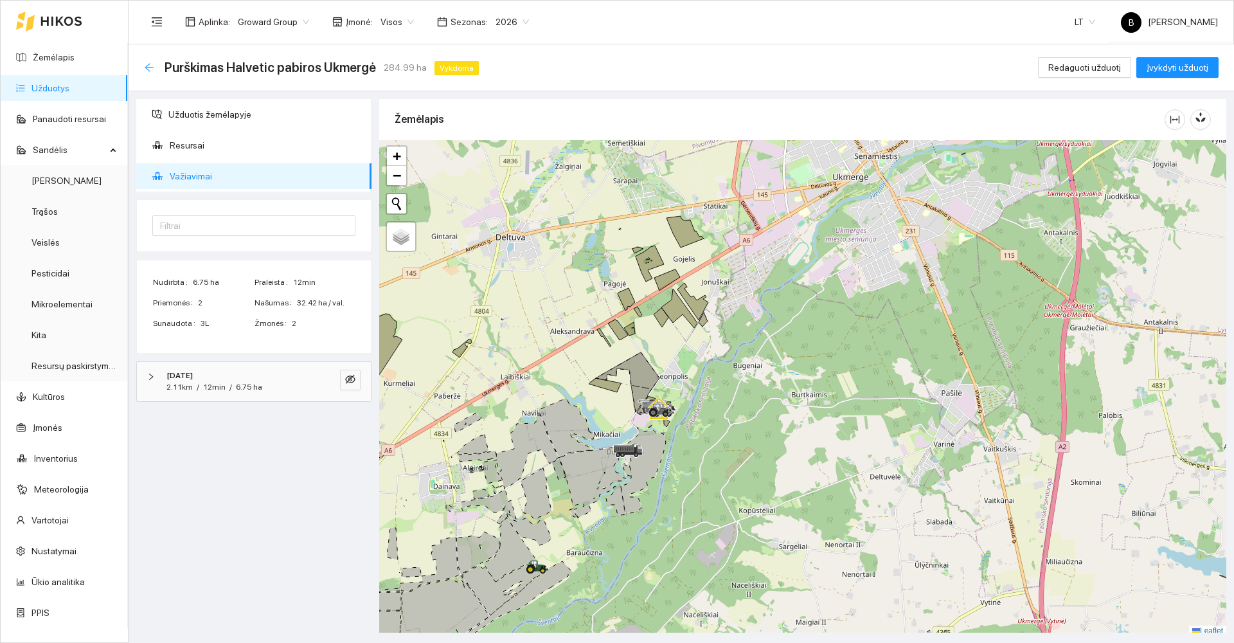
click at [151, 64] on icon "arrow-left" at bounding box center [149, 67] width 10 height 10
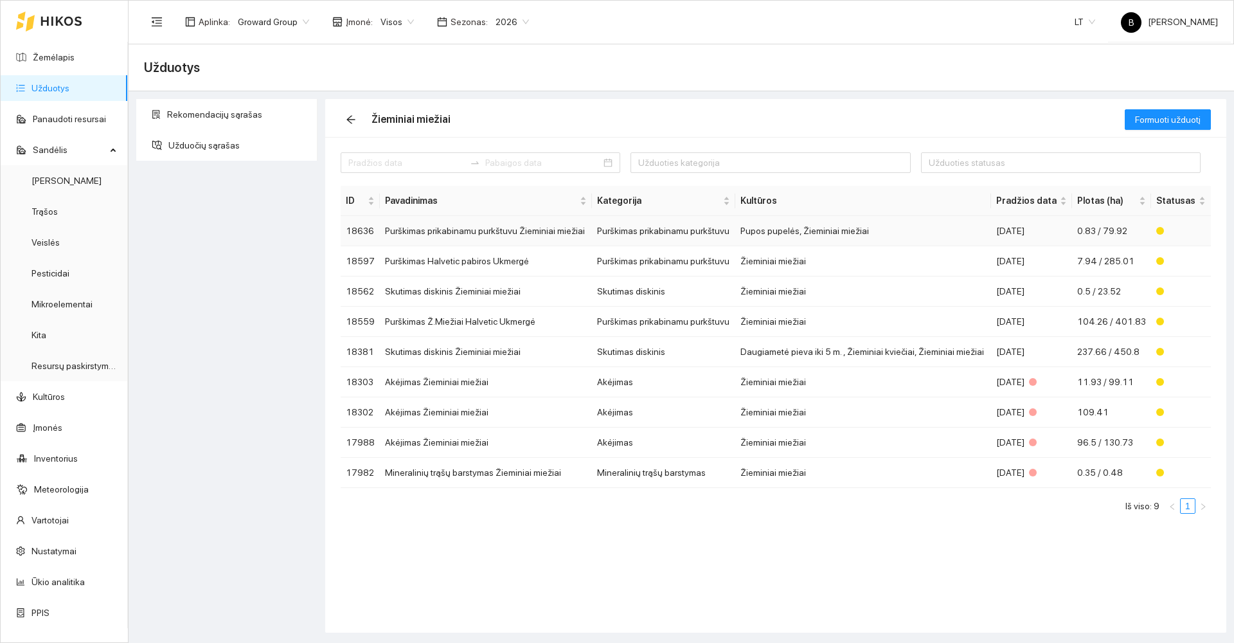
click at [451, 231] on td "Purškimas prikabinamu purkštuvu Žieminiai miežiai" at bounding box center [485, 231] width 211 height 30
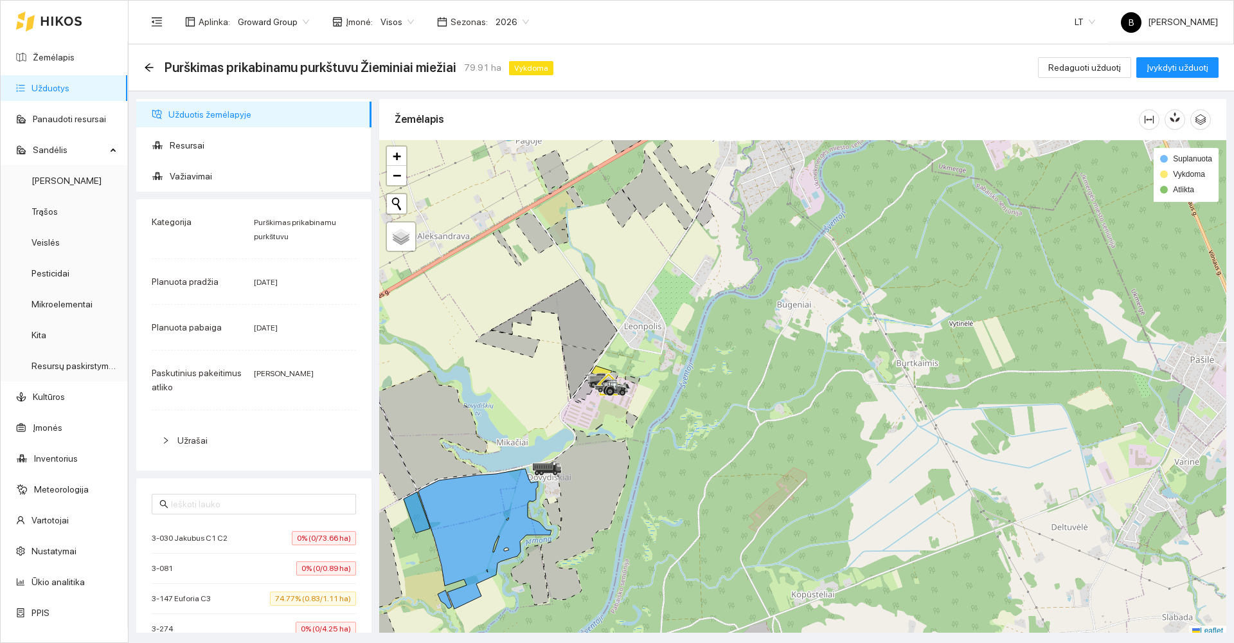
scroll to position [4, 0]
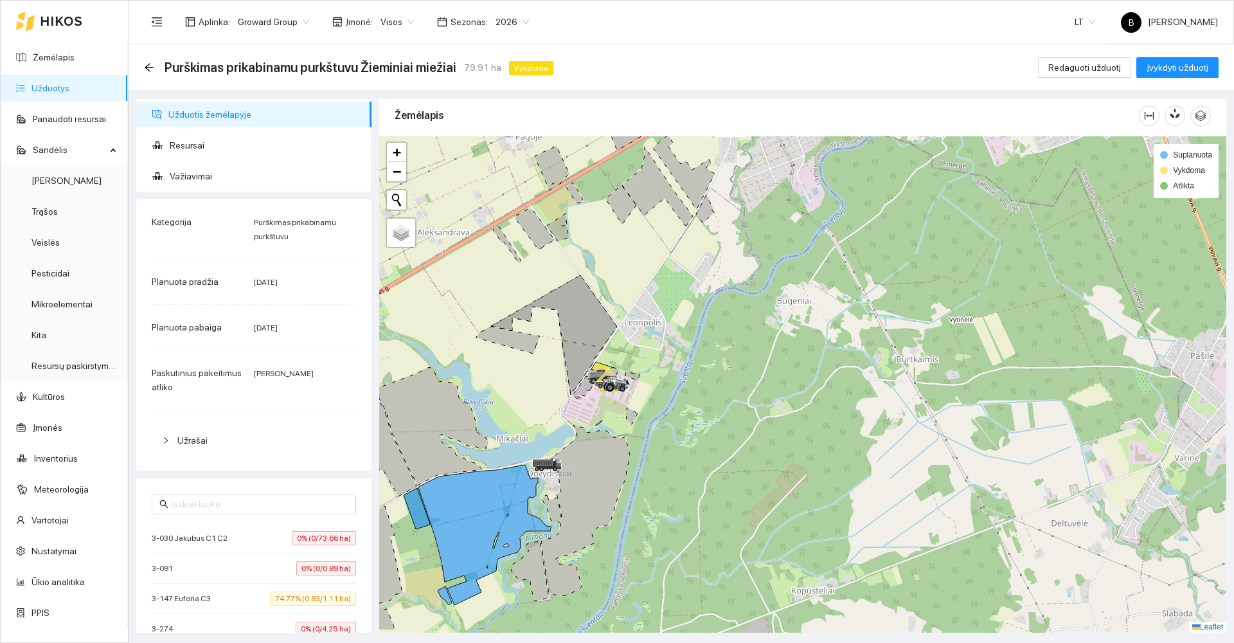
drag, startPoint x: 715, startPoint y: 391, endPoint x: 773, endPoint y: 307, distance: 102.5
click at [773, 308] on div at bounding box center [802, 384] width 847 height 496
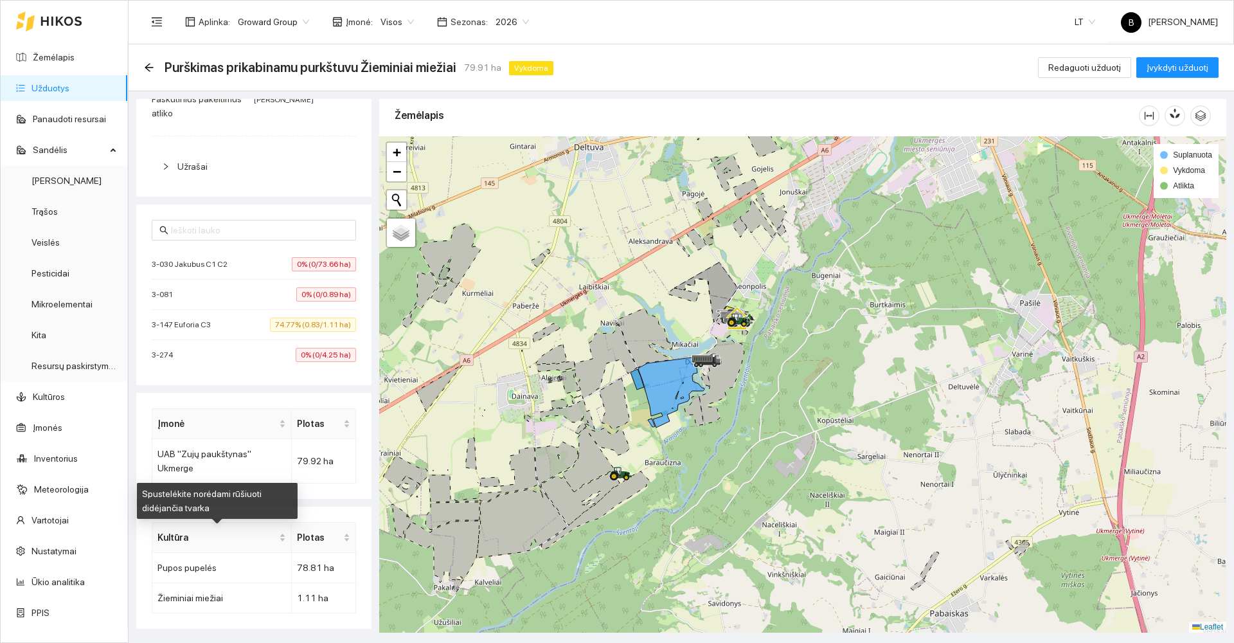
scroll to position [209, 0]
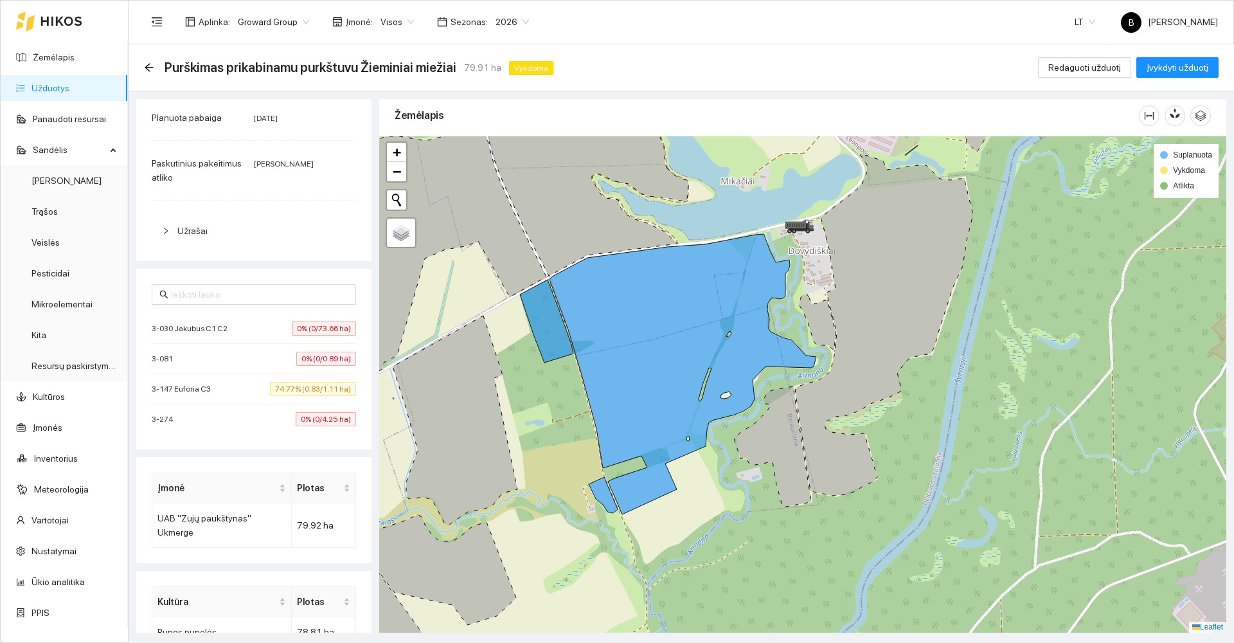
click at [226, 391] on div "3-147 Euforia C3 74.77% (0.83/1.11 ha)" at bounding box center [254, 389] width 204 height 14
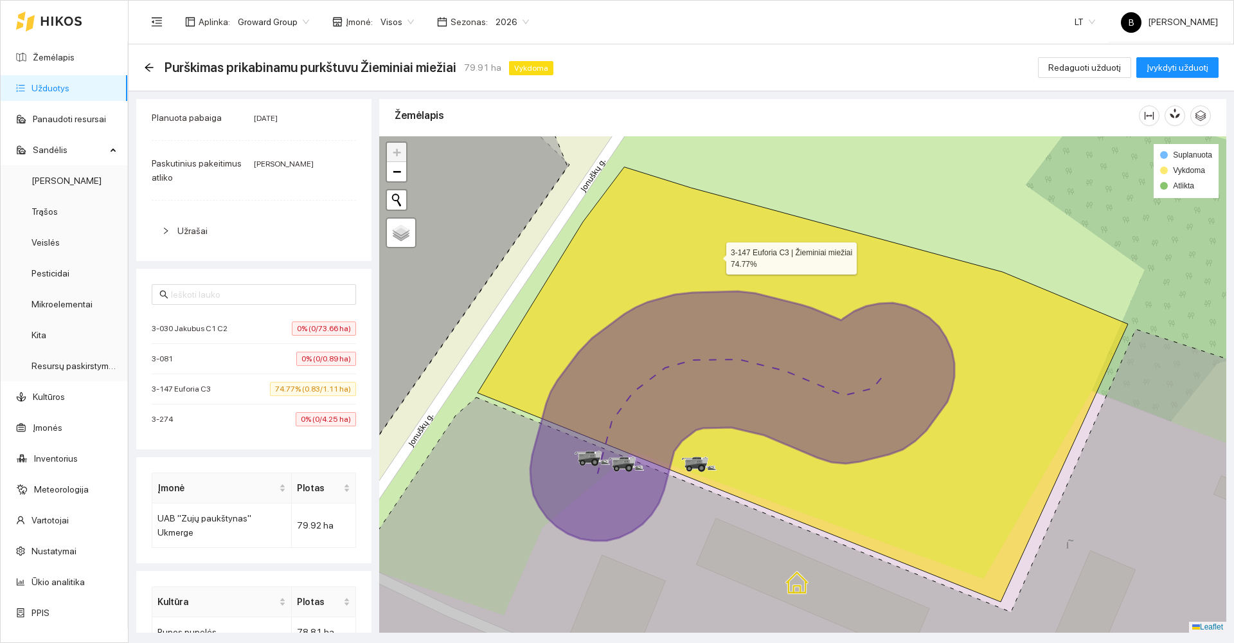
click at [715, 255] on icon at bounding box center [802, 384] width 650 height 434
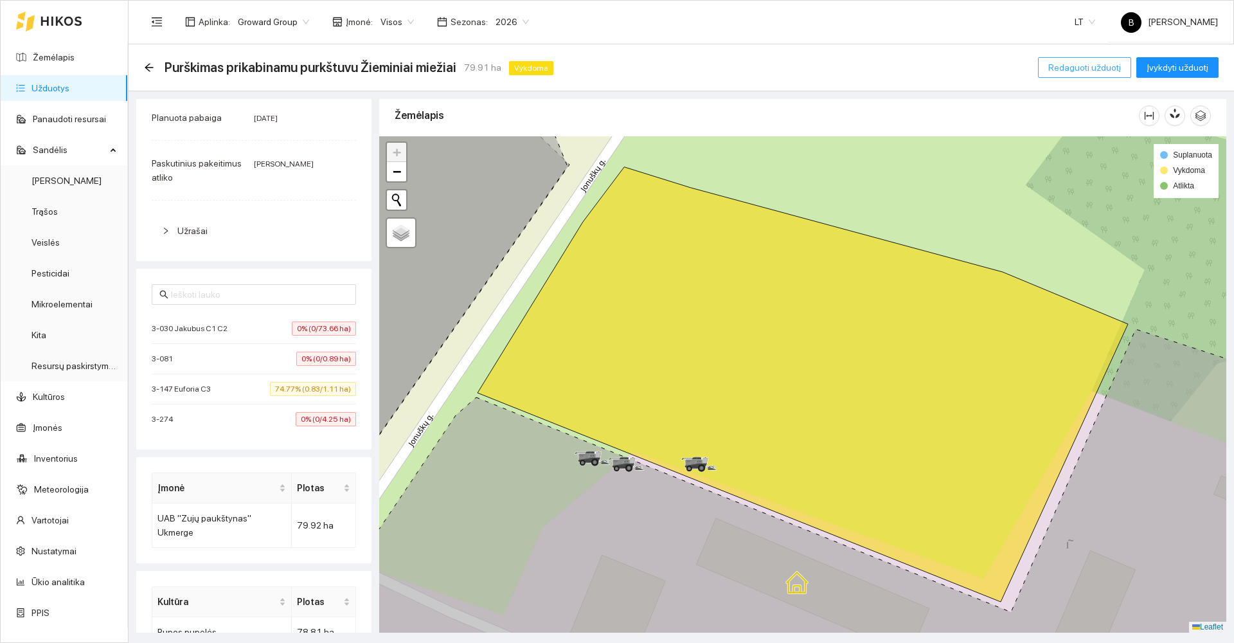
click at [1079, 72] on span "Redaguoti užduotį" at bounding box center [1084, 67] width 73 height 14
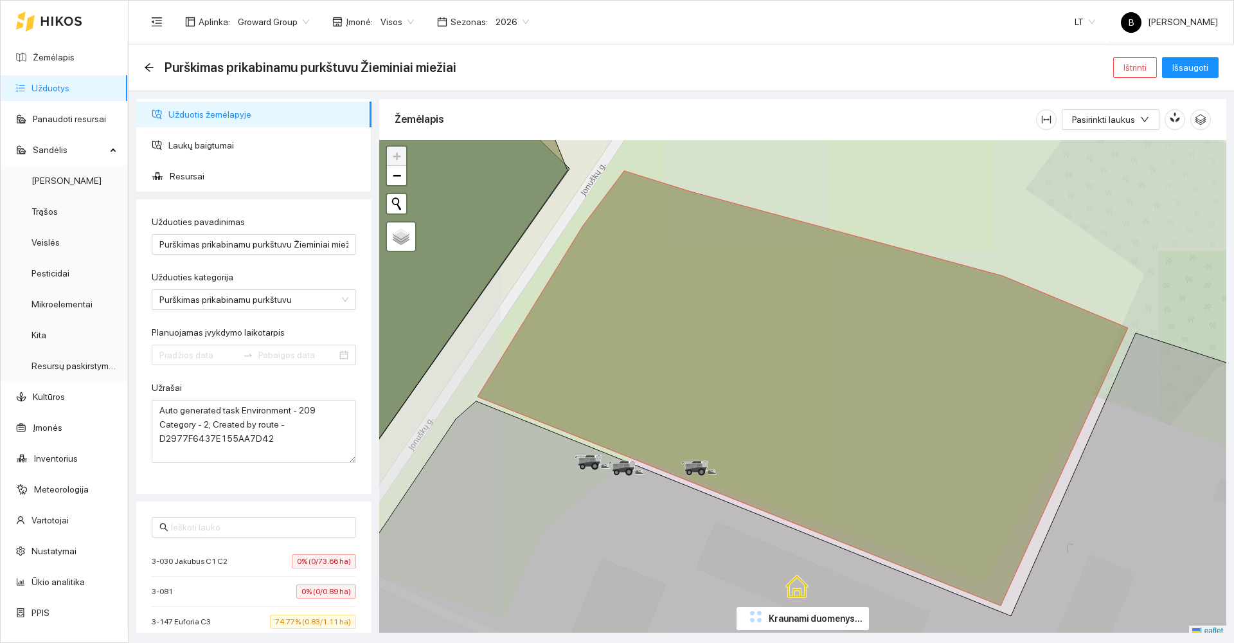
type input "[DATE]"
type input "2025-09-13"
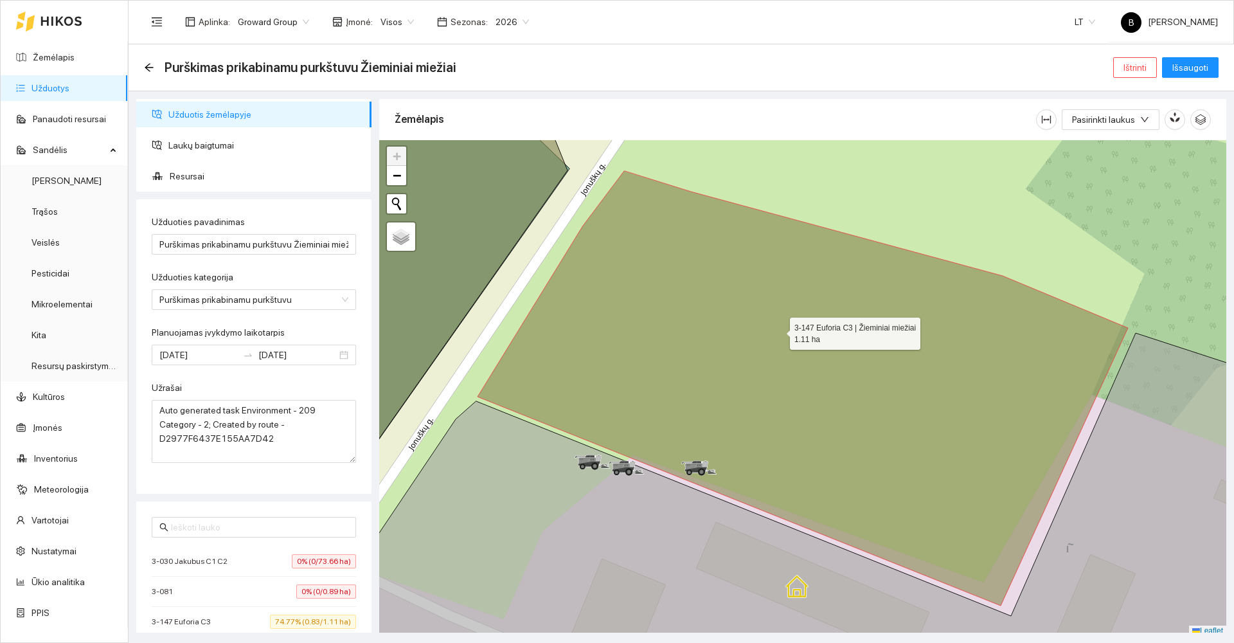
click at [778, 330] on icon at bounding box center [802, 388] width 650 height 434
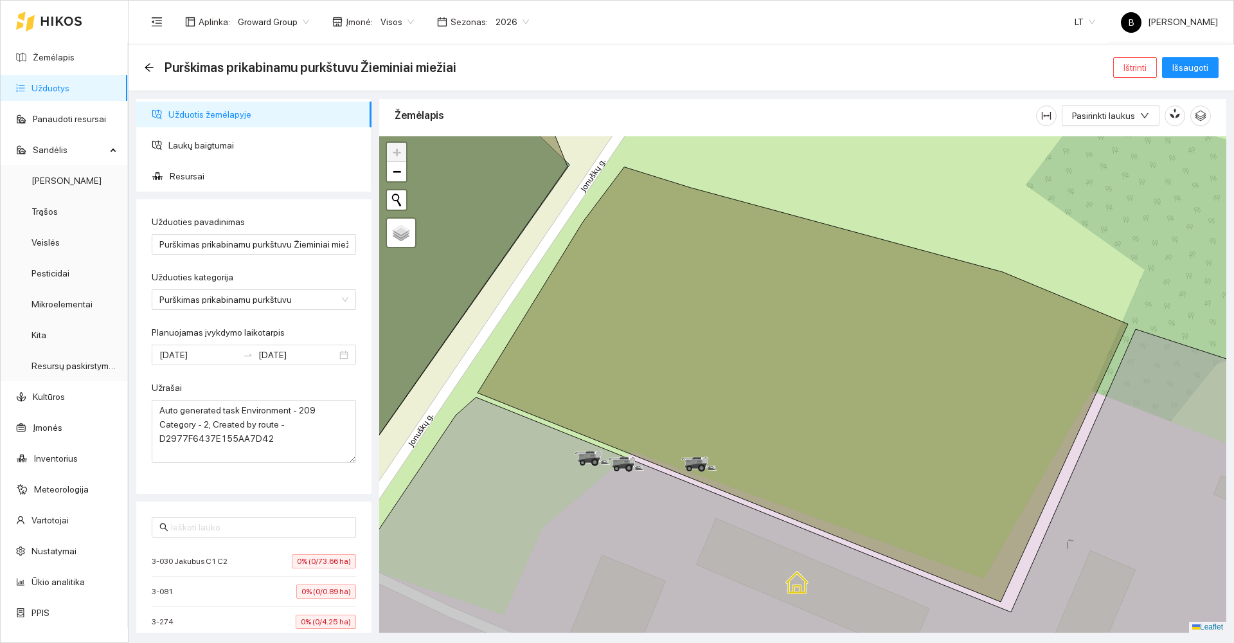
scroll to position [23, 0]
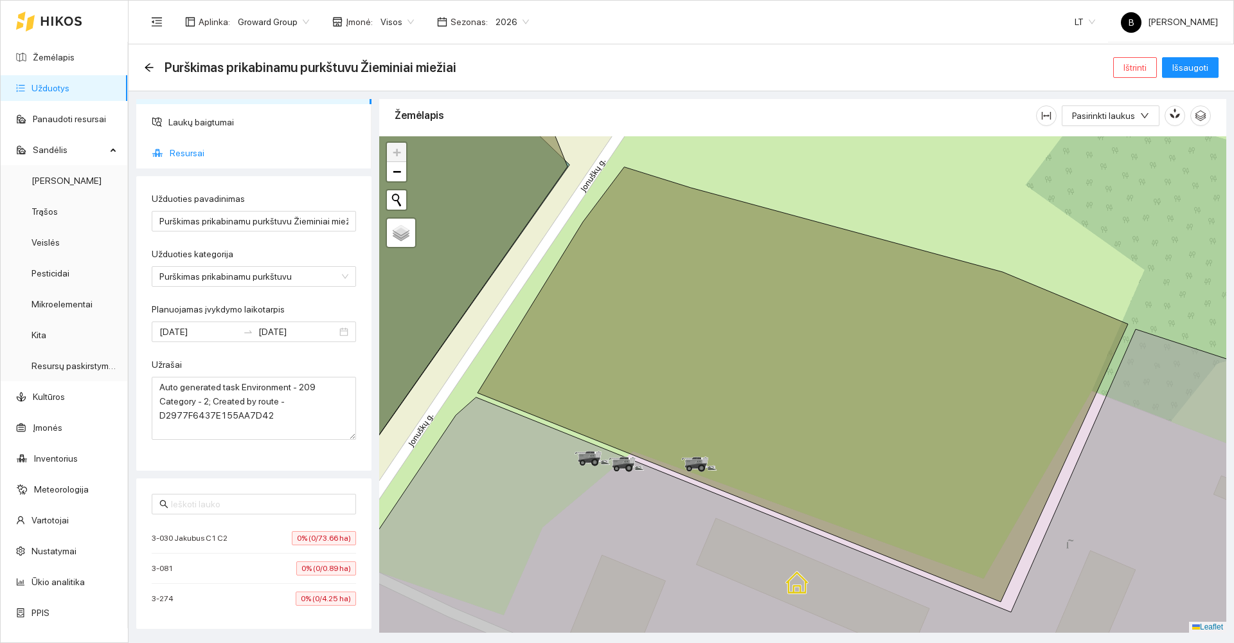
click at [182, 154] on span "Resursai" at bounding box center [265, 153] width 191 height 26
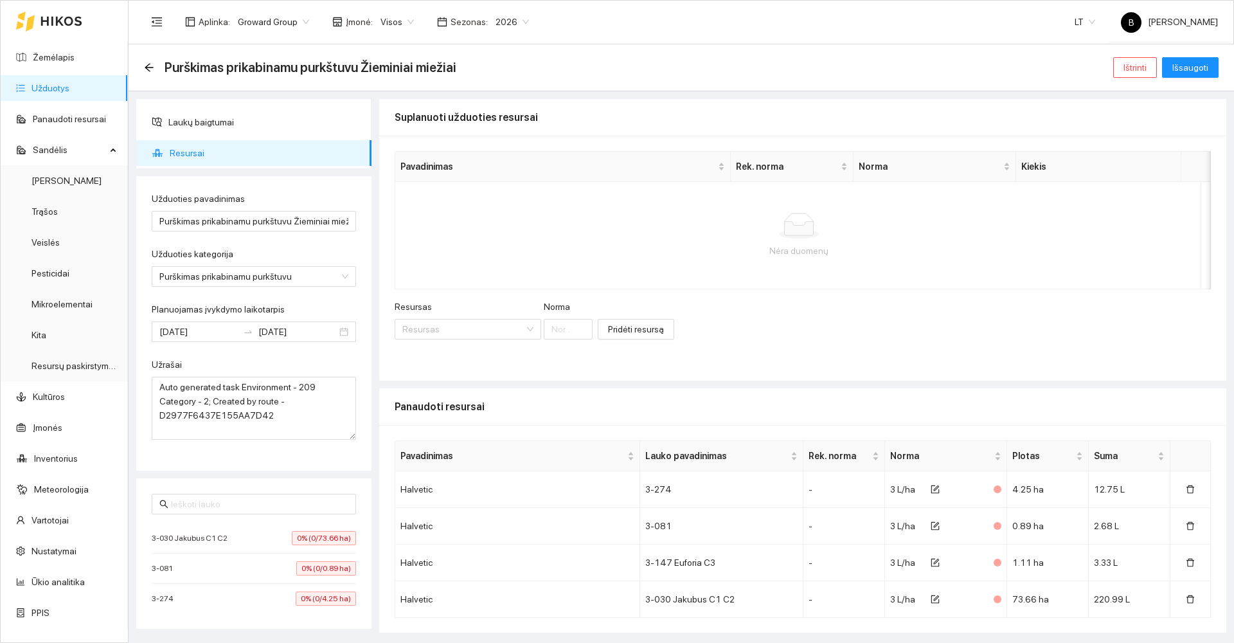
scroll to position [40, 0]
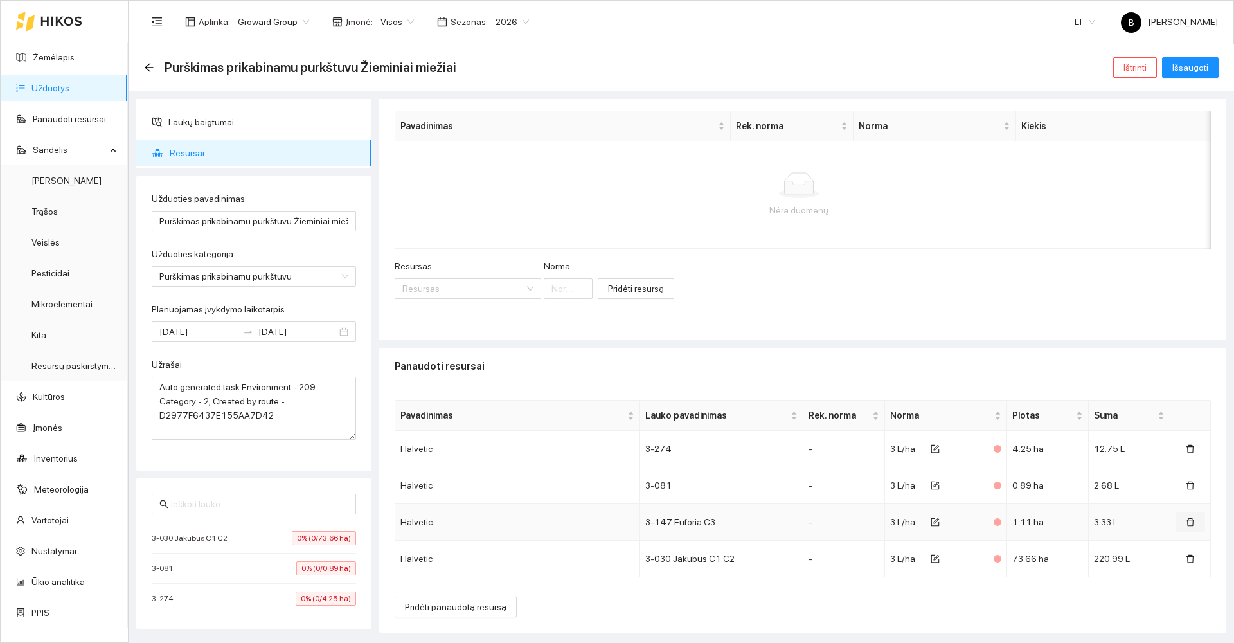
click at [1186, 523] on icon "delete" at bounding box center [1190, 521] width 9 height 9
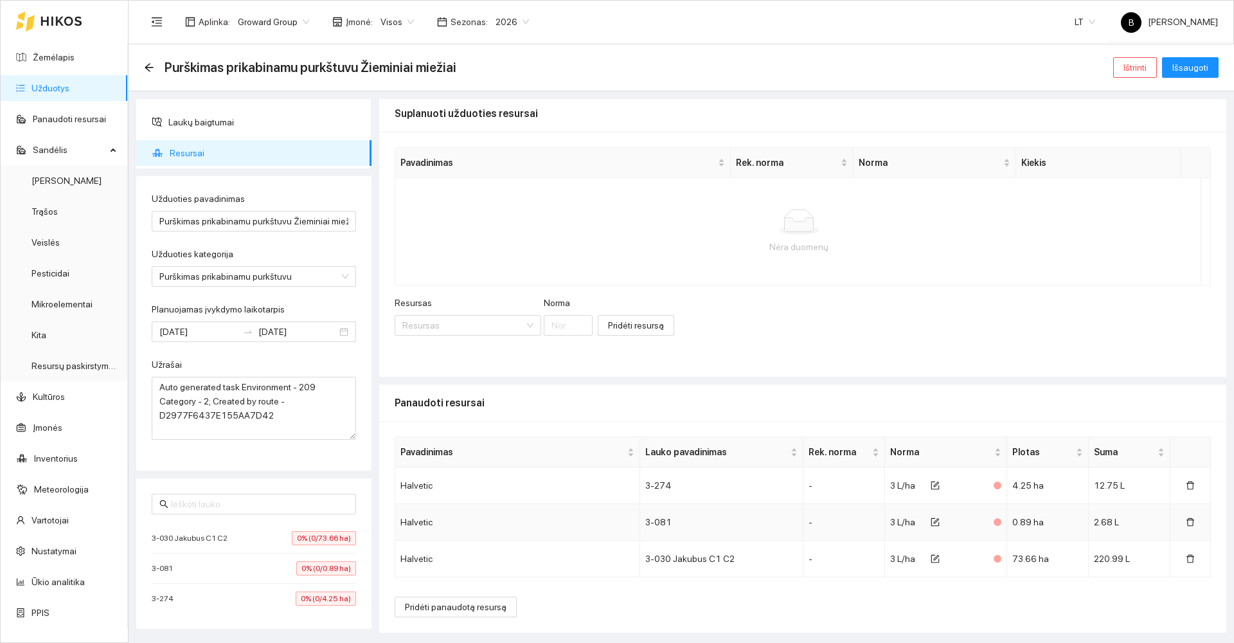
scroll to position [4, 0]
click at [322, 220] on input "Purškimas prikabinamu purkštuvu Žieminiai miežiai" at bounding box center [254, 221] width 204 height 21
click at [339, 218] on input "Purškimas prikabinamu purkštuvu Žieminiai miežiai" at bounding box center [254, 221] width 204 height 21
type input "Purškimas prikabinamu purkštuvu Pupoms"
click at [1175, 59] on button "Išsaugoti" at bounding box center [1190, 67] width 57 height 21
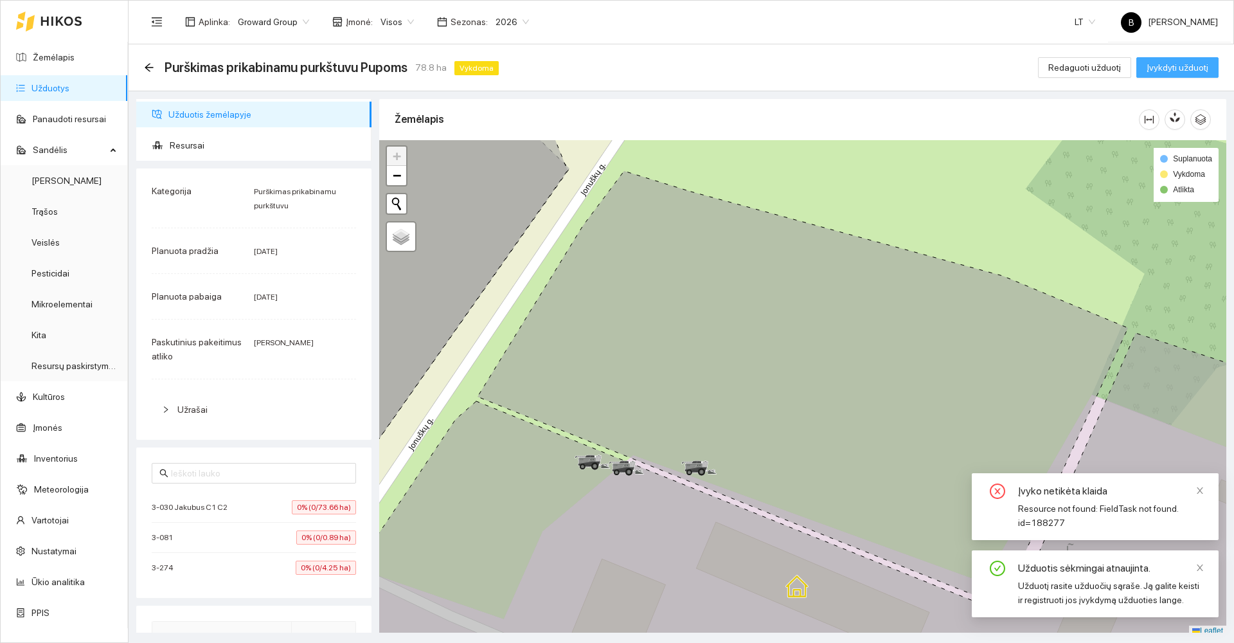
click at [1189, 67] on span "Įvykdyti užduotį" at bounding box center [1177, 67] width 62 height 14
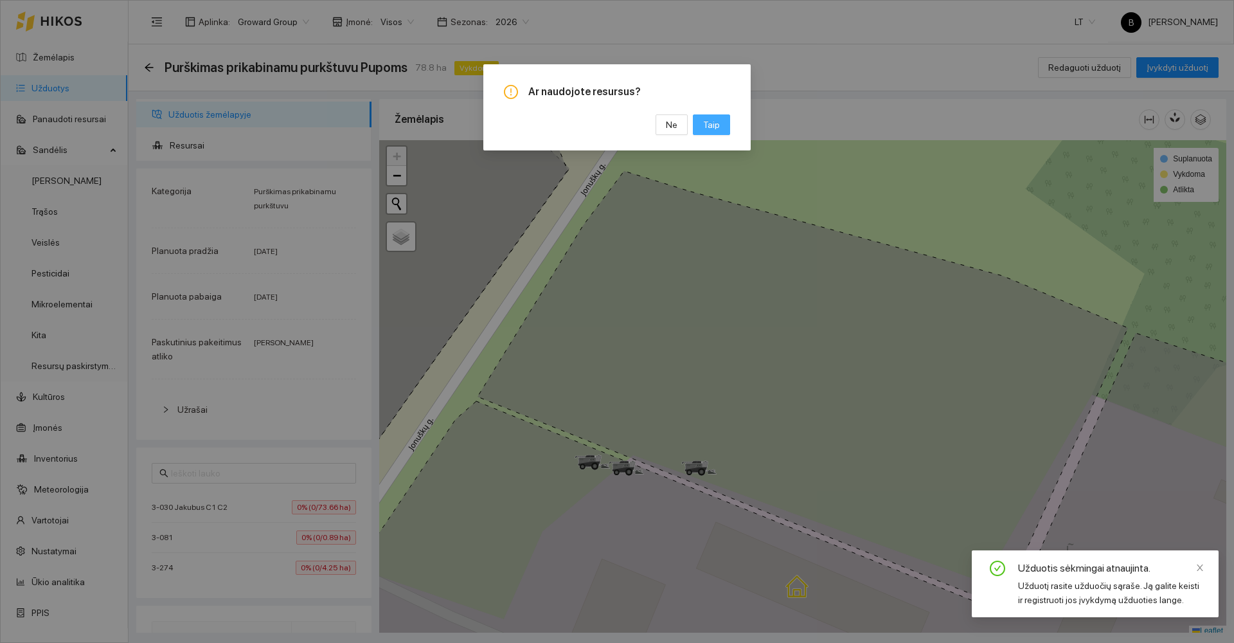
click at [723, 121] on button "Taip" at bounding box center [711, 124] width 37 height 21
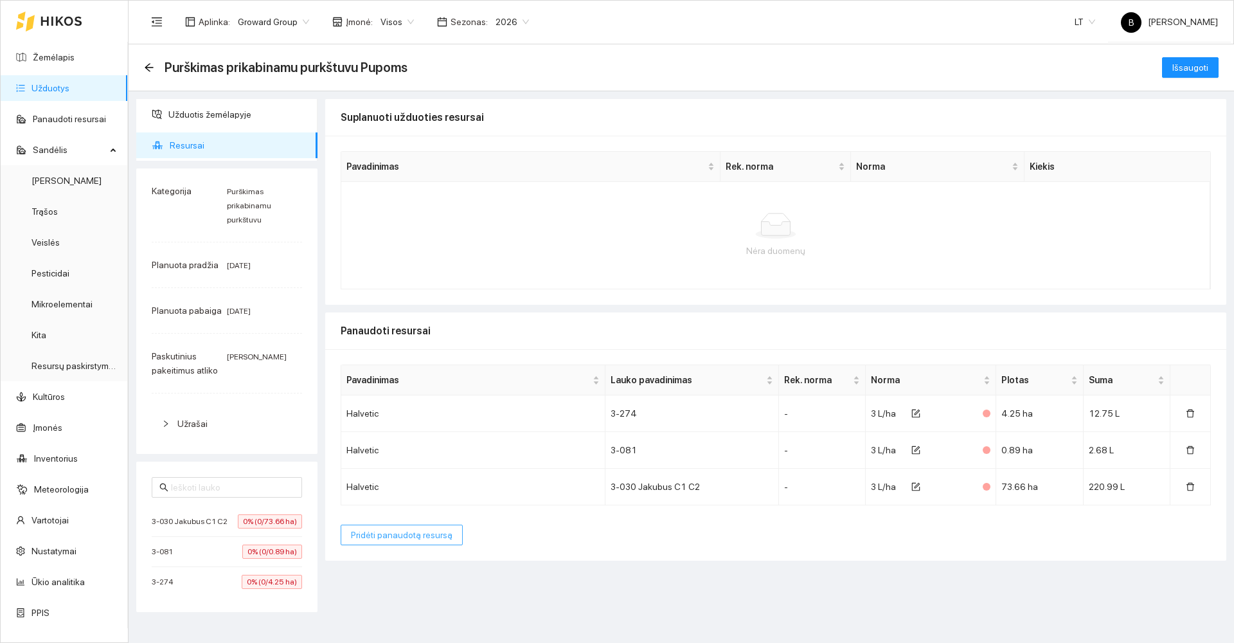
click at [381, 537] on span "Pridėti panaudotą resursą" at bounding box center [402, 535] width 102 height 14
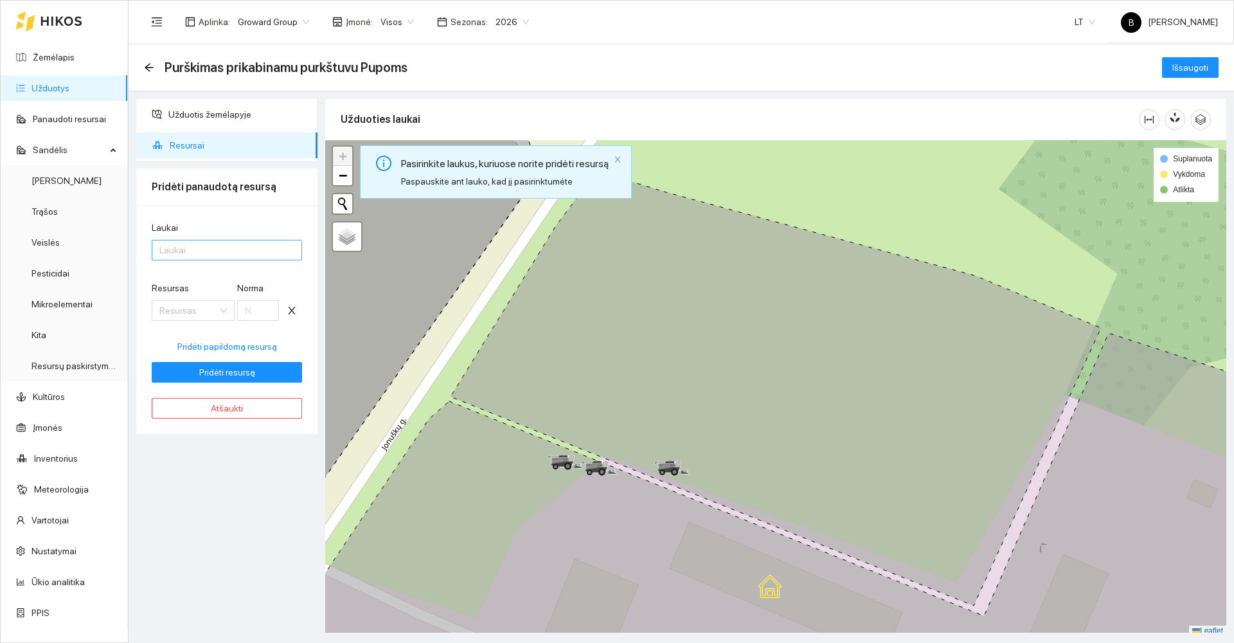
click at [197, 254] on div at bounding box center [220, 249] width 131 height 15
click at [172, 274] on div "Visi laukai" at bounding box center [226, 276] width 135 height 14
click at [244, 213] on div "Laukai Visi laukai Resursas Resursas Norma Pridėti papildomą resursą Pridėti re…" at bounding box center [226, 319] width 181 height 229
click at [199, 310] on input "Resursas" at bounding box center [188, 310] width 58 height 19
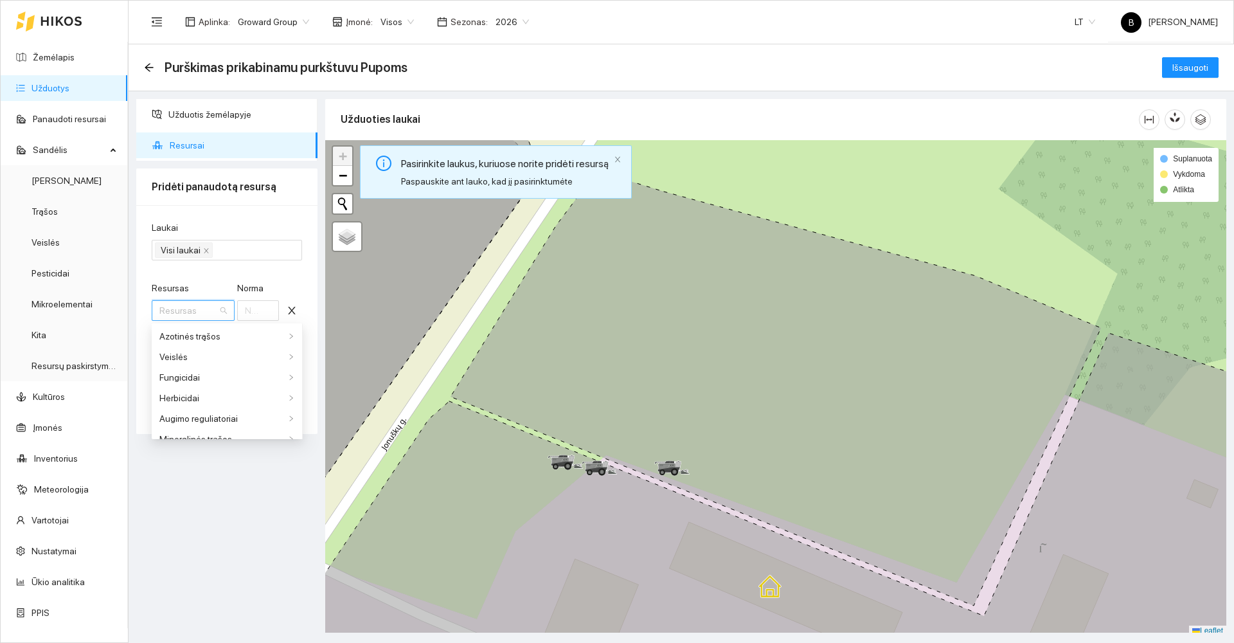
click at [213, 276] on form "Laukai Visi laukai Resursas Resursas Norma Pridėti papildomą resursą Pridėti re…" at bounding box center [227, 301] width 150 height 162
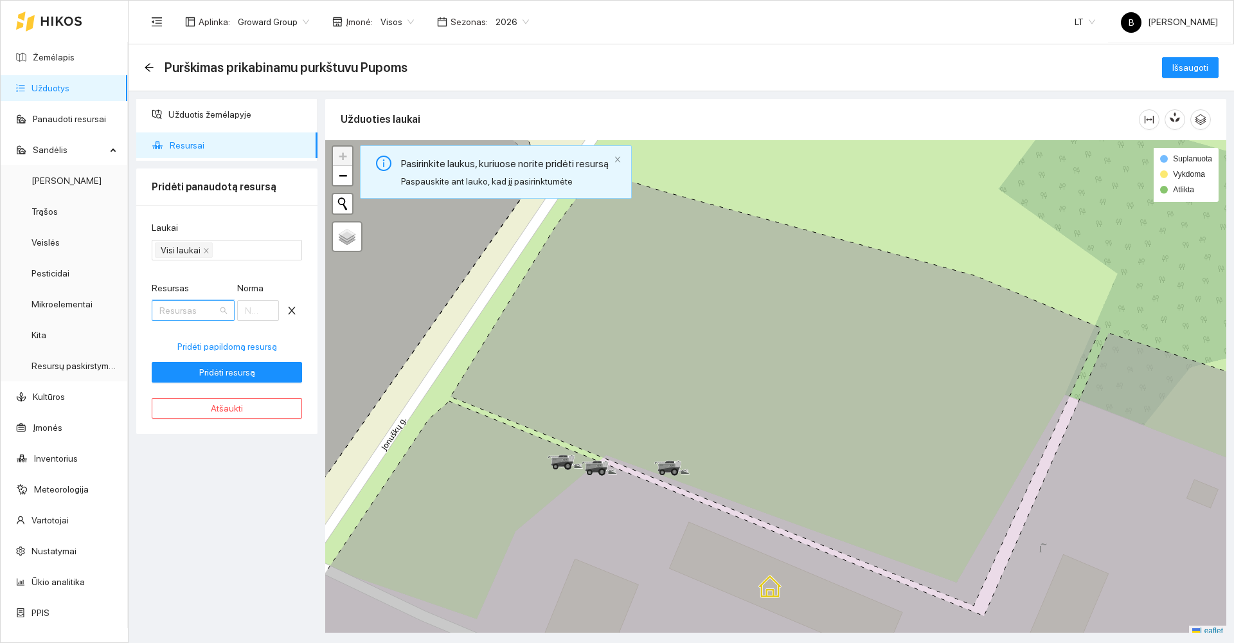
click at [202, 308] on input "Resursas" at bounding box center [188, 310] width 58 height 19
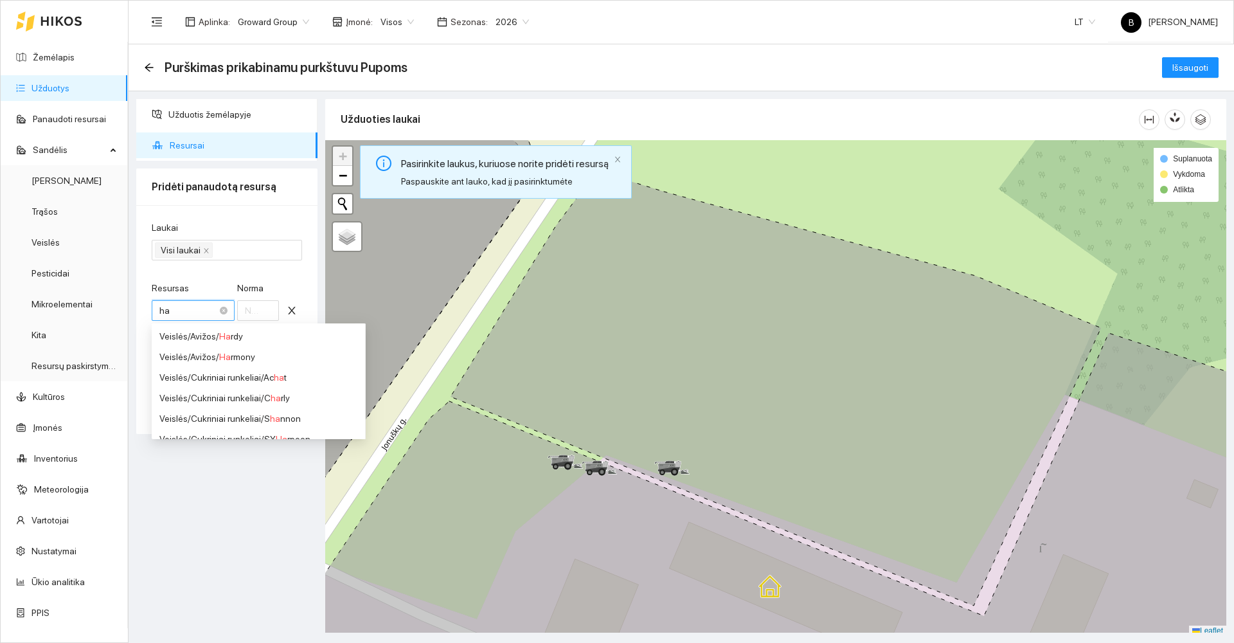
type input "hal"
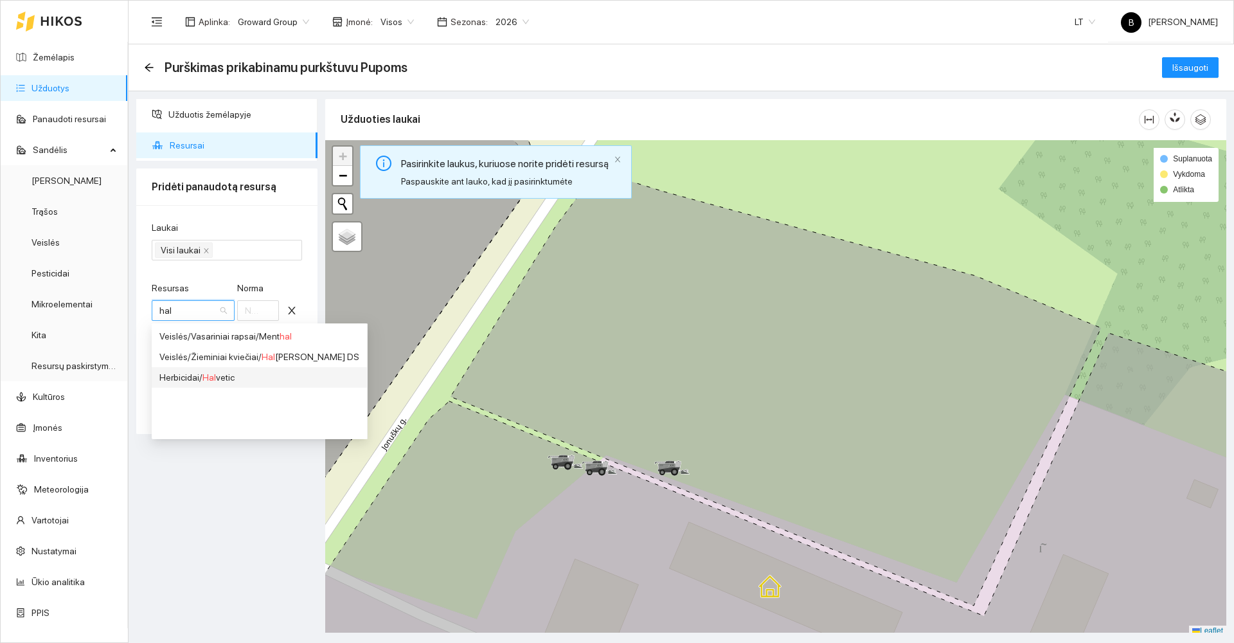
click at [214, 375] on span "Hal" at bounding box center [208, 377] width 13 height 10
type input "1"
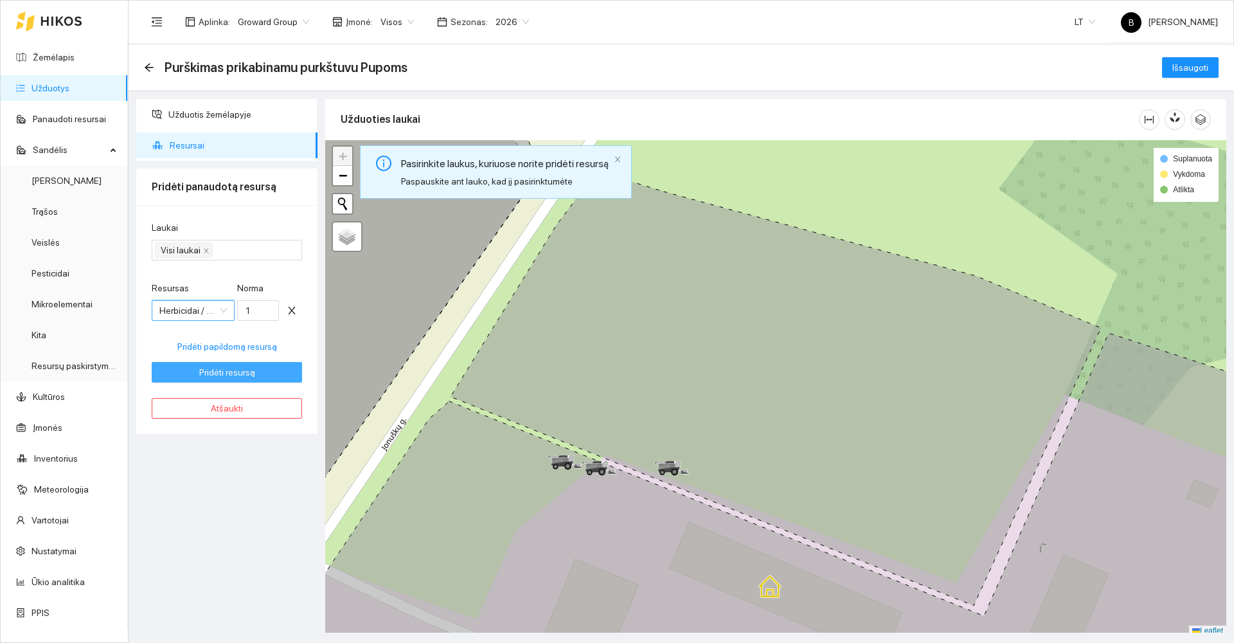
scroll to position [360, 0]
click at [254, 311] on input "1" at bounding box center [258, 310] width 42 height 21
type input "3"
click at [231, 371] on span "Pridėti resursą" at bounding box center [227, 372] width 56 height 14
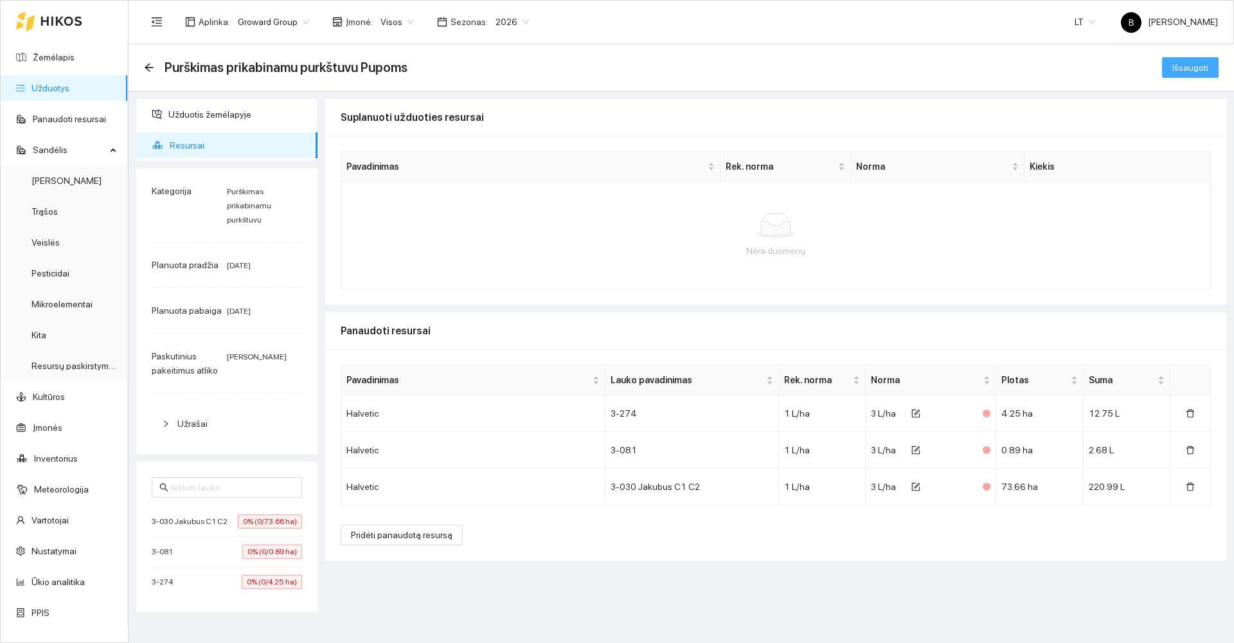
click at [1196, 69] on span "Išsaugoti" at bounding box center [1190, 67] width 36 height 14
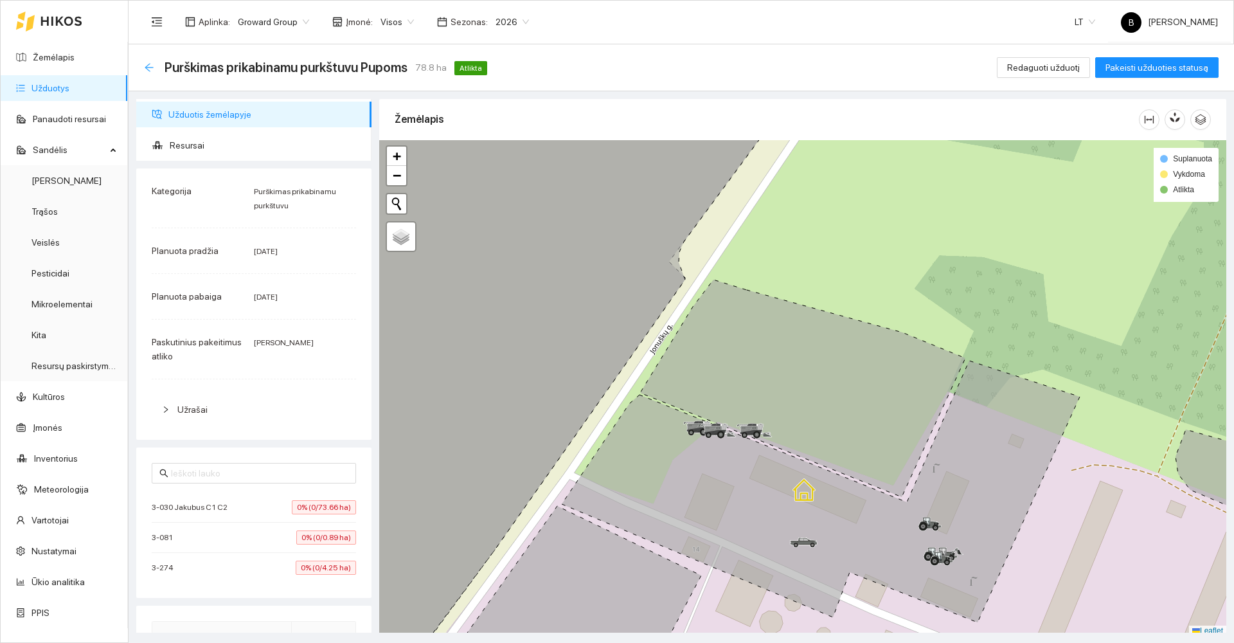
click at [148, 66] on icon "arrow-left" at bounding box center [149, 67] width 10 height 10
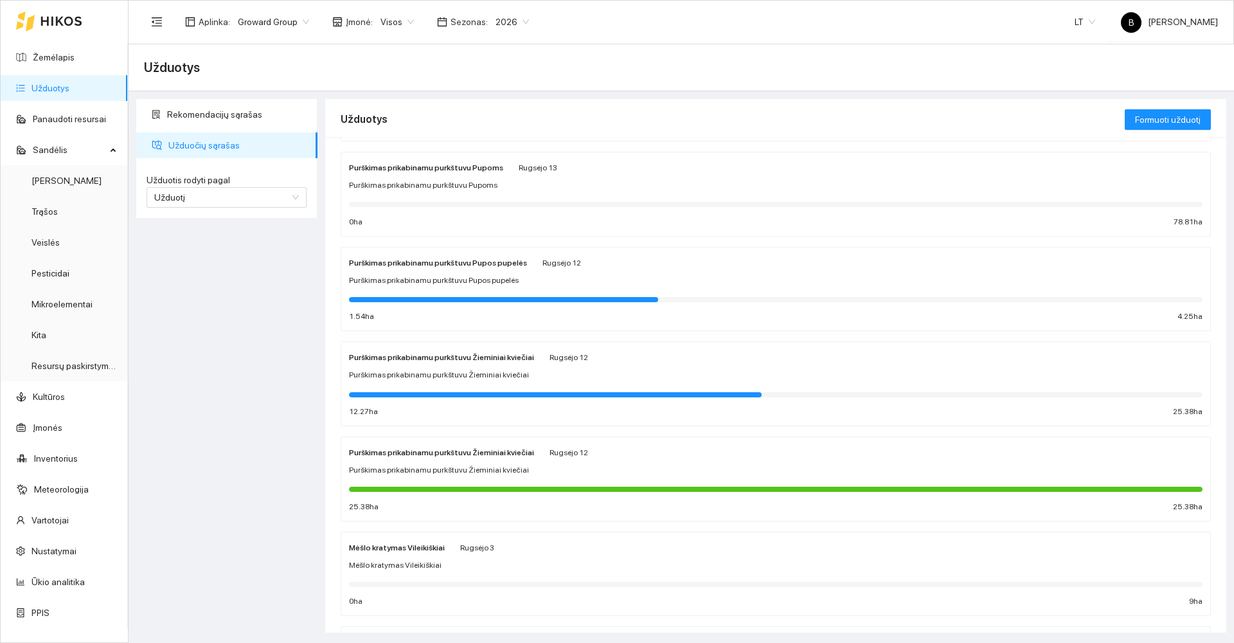
scroll to position [76, 0]
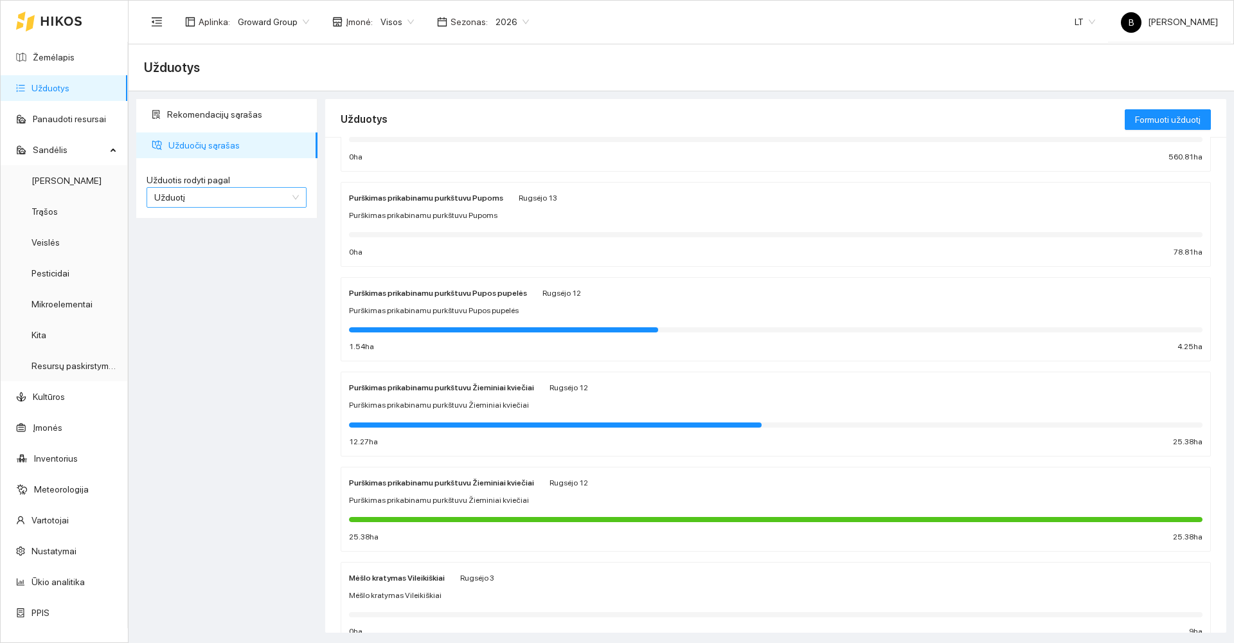
click at [235, 197] on span "Užduotį" at bounding box center [226, 197] width 145 height 19
click at [217, 240] on div "Kultūrą" at bounding box center [226, 243] width 145 height 14
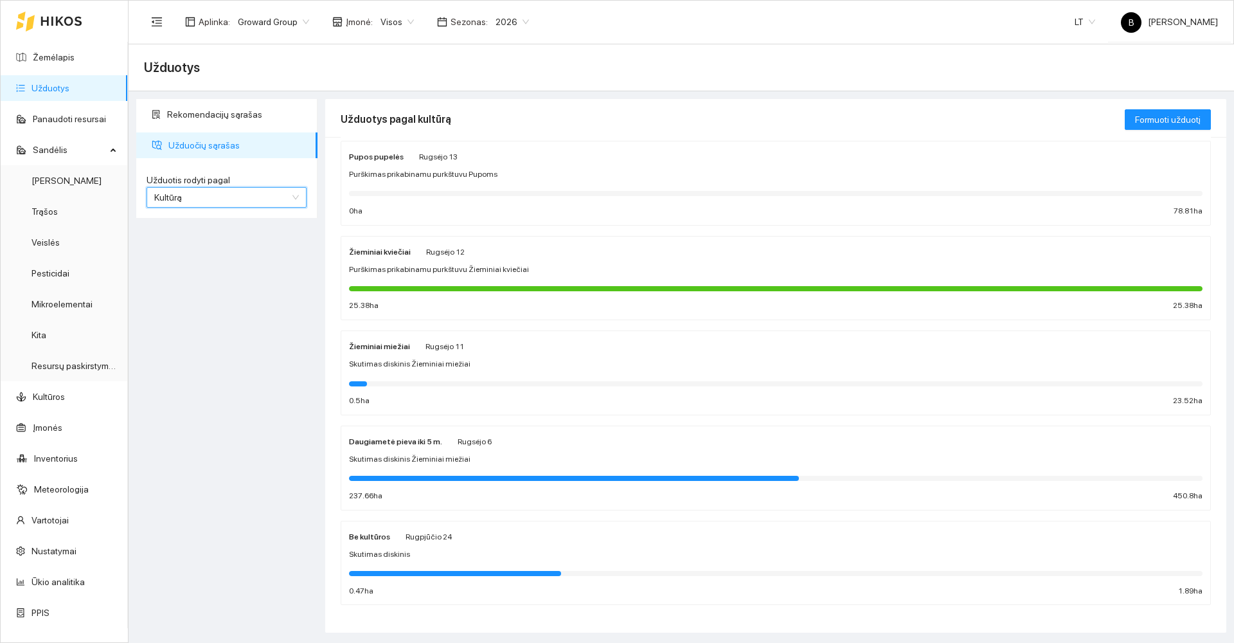
scroll to position [410, 0]
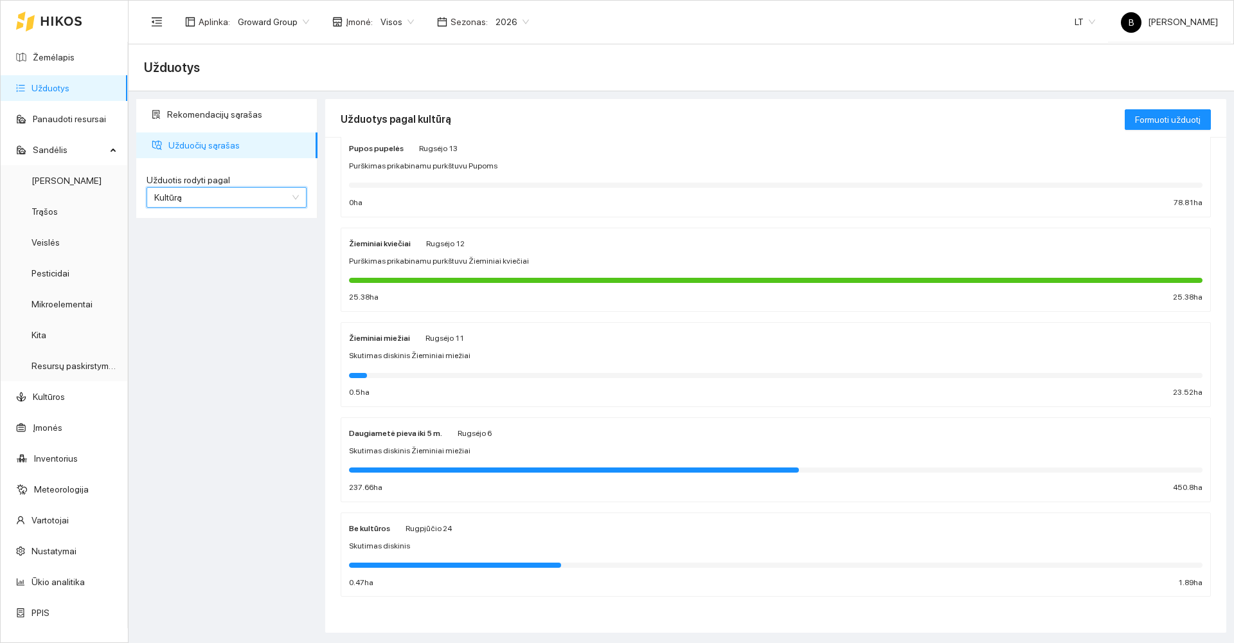
click at [456, 166] on span "Purškimas prikabinamu purkštuvu Pupoms" at bounding box center [423, 166] width 148 height 12
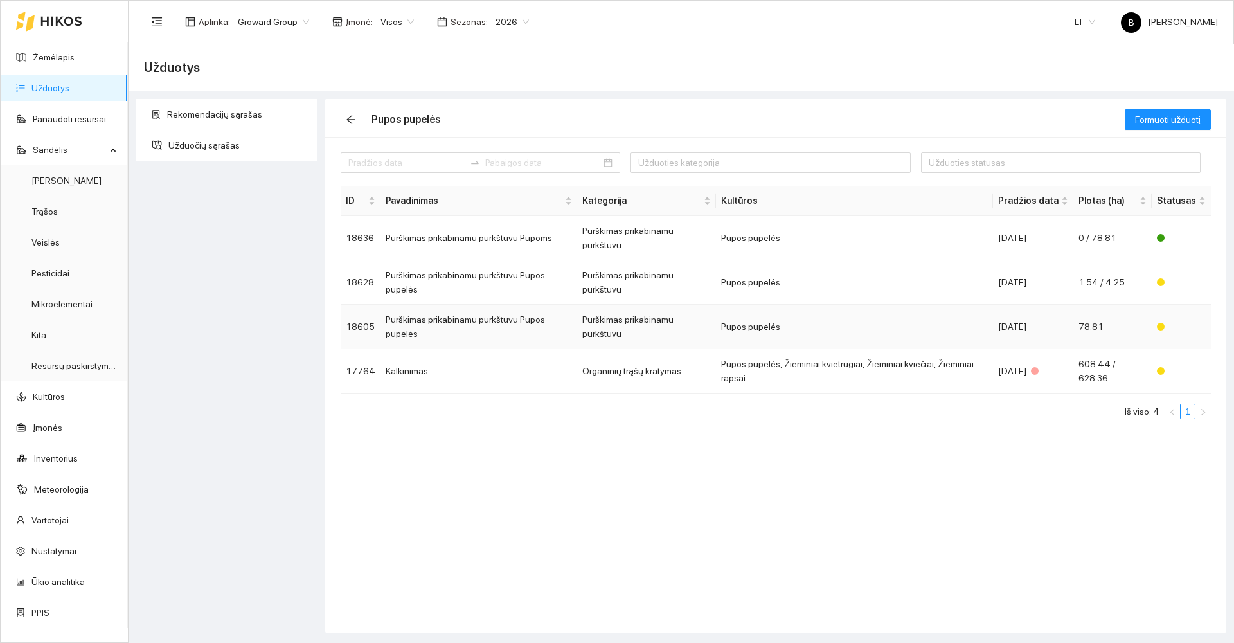
click at [472, 305] on td "Purškimas prikabinamu purkštuvu Pupos pupelės" at bounding box center [478, 327] width 197 height 44
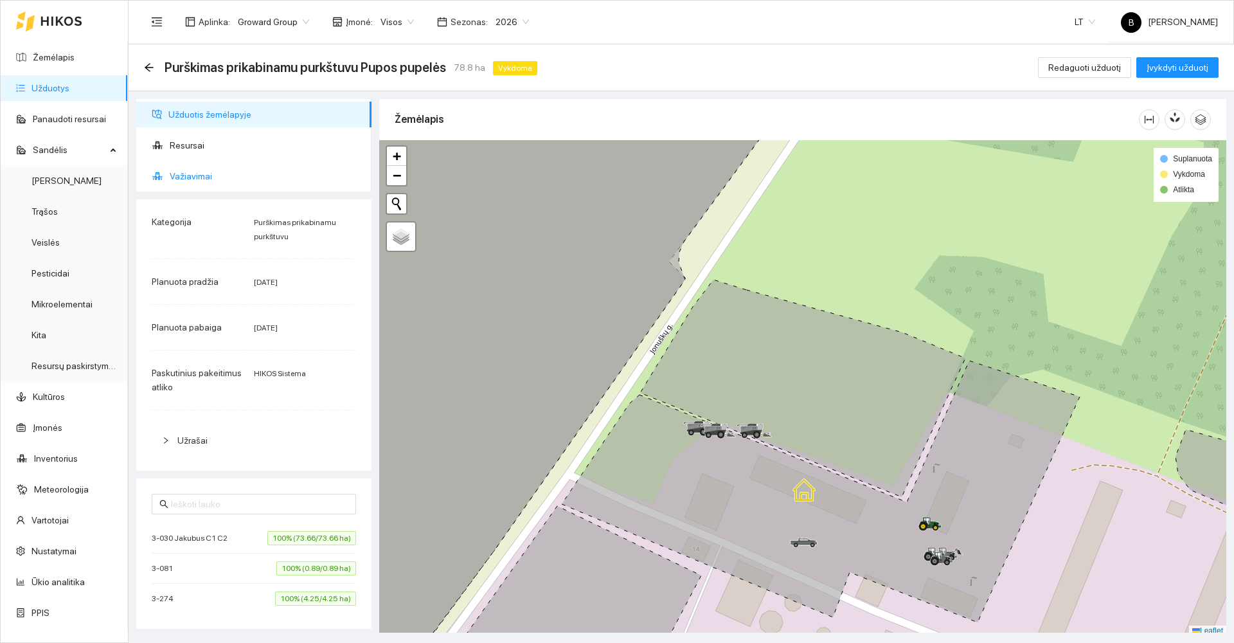
click at [190, 174] on span "Važiavimai" at bounding box center [265, 176] width 191 height 26
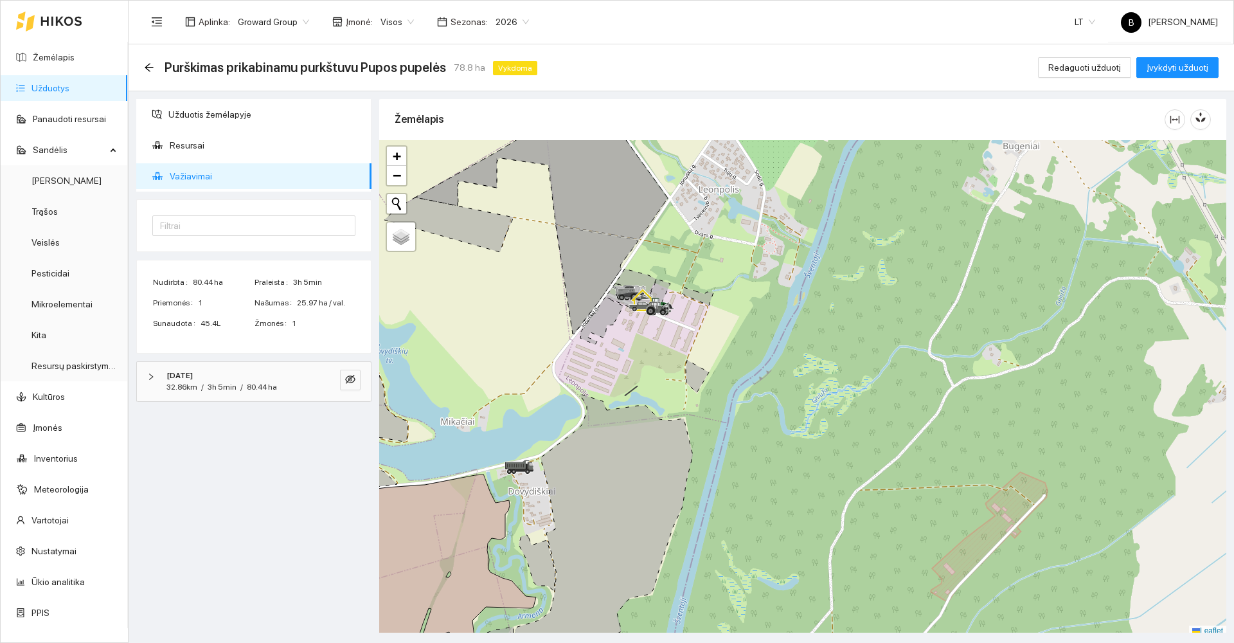
scroll to position [4, 0]
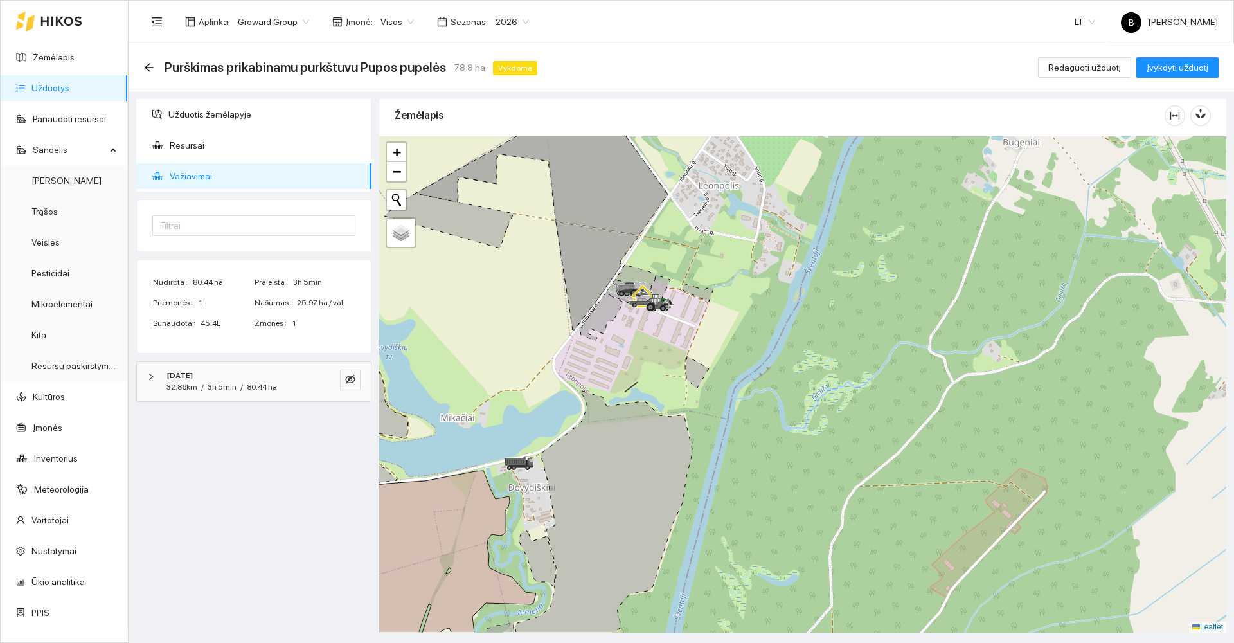
drag, startPoint x: 609, startPoint y: 419, endPoint x: 677, endPoint y: 177, distance: 251.0
click at [670, 184] on div at bounding box center [802, 384] width 847 height 496
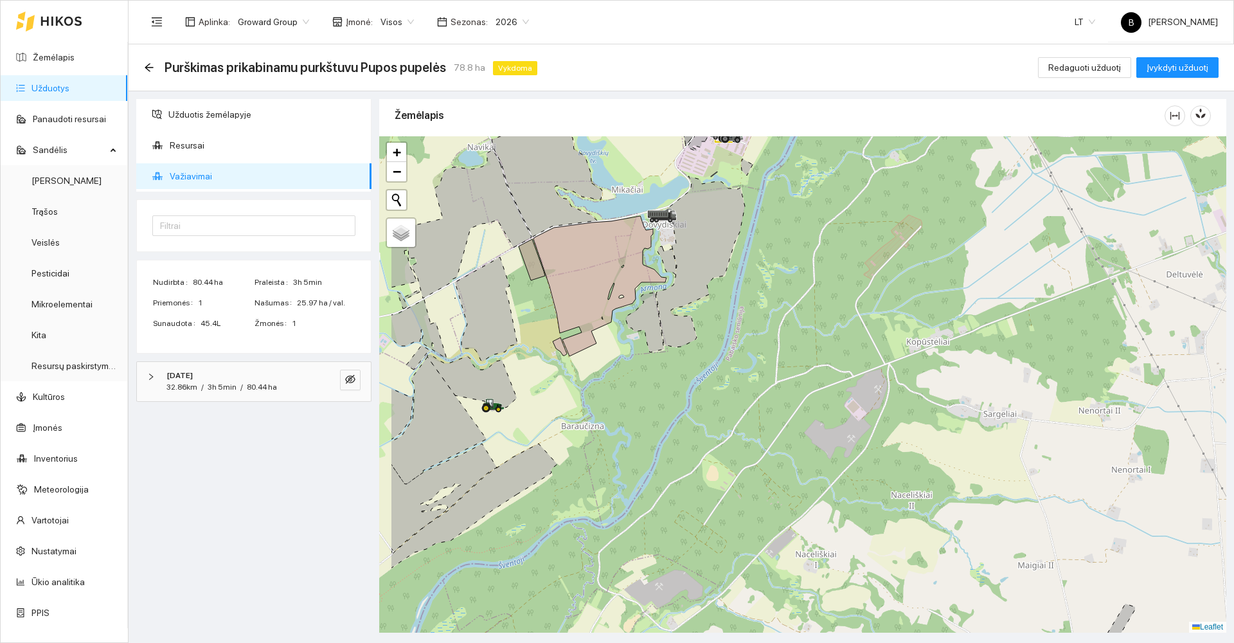
drag, startPoint x: 579, startPoint y: 319, endPoint x: 759, endPoint y: 286, distance: 183.0
click at [666, 286] on icon at bounding box center [599, 286] width 133 height 140
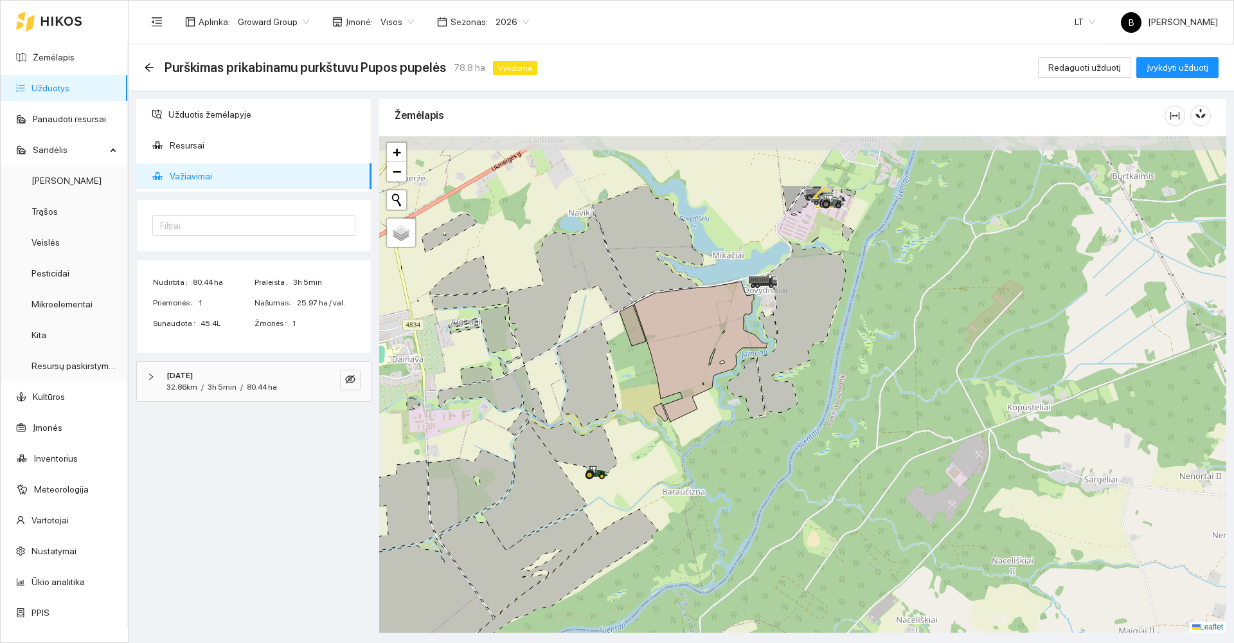
drag, startPoint x: 684, startPoint y: 273, endPoint x: 618, endPoint y: 319, distance: 80.4
click at [619, 338] on div at bounding box center [802, 384] width 847 height 496
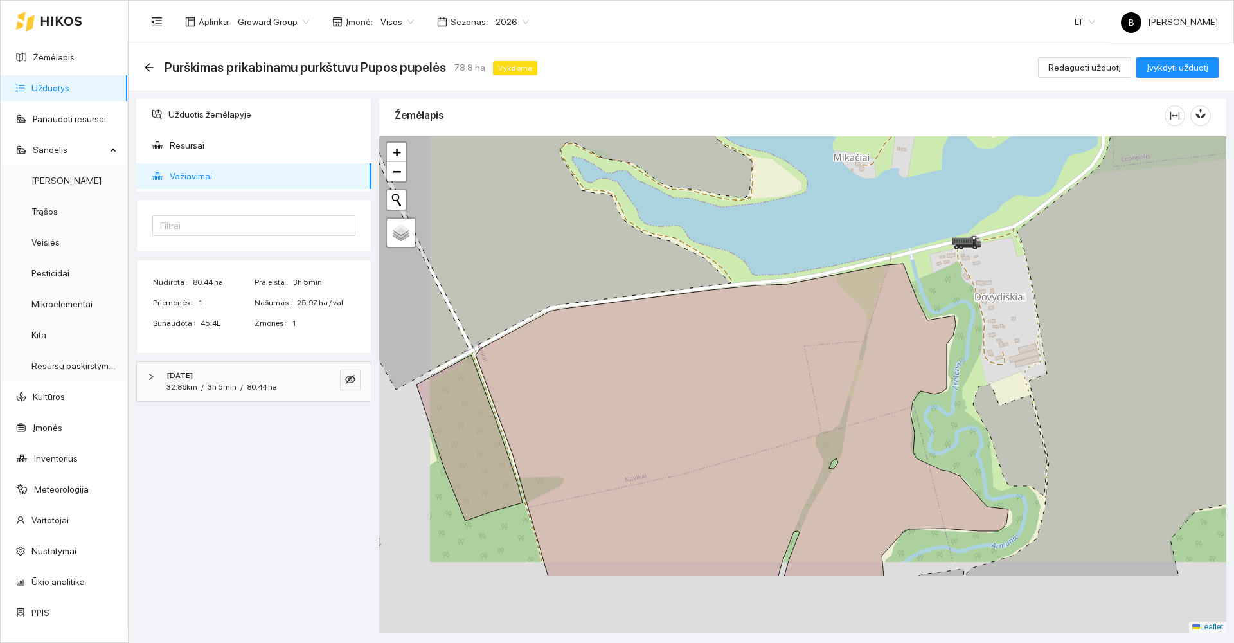
drag, startPoint x: 668, startPoint y: 309, endPoint x: 742, endPoint y: 199, distance: 132.4
click at [742, 199] on div at bounding box center [802, 384] width 847 height 496
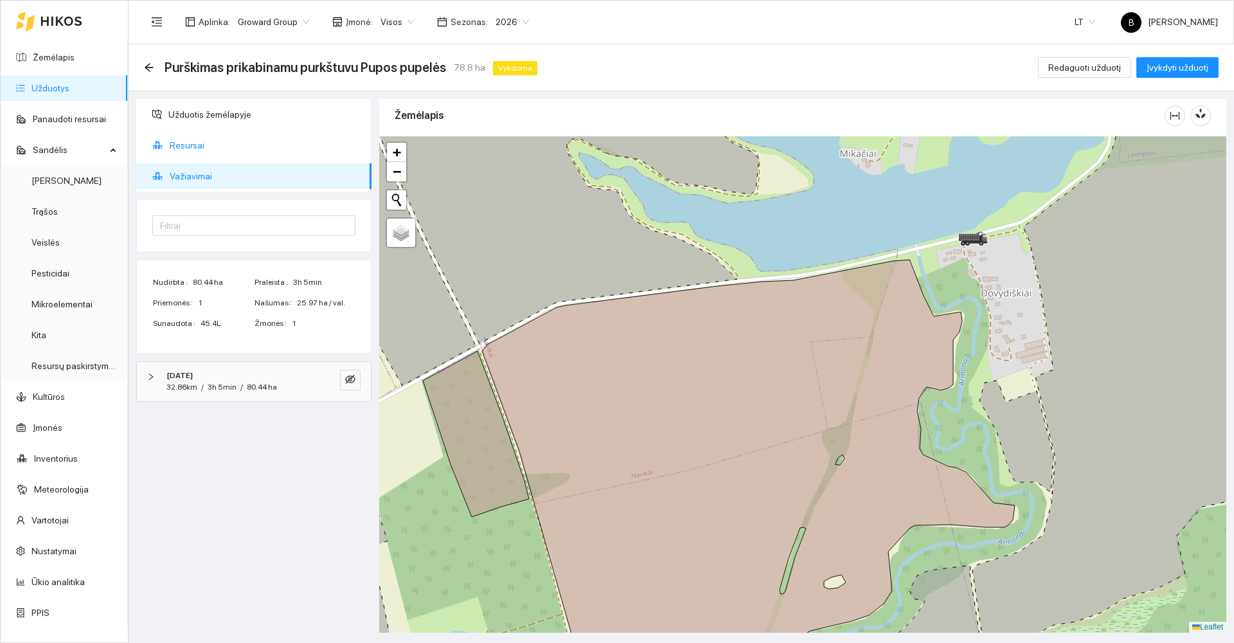
click at [183, 140] on span "Resursai" at bounding box center [265, 145] width 191 height 26
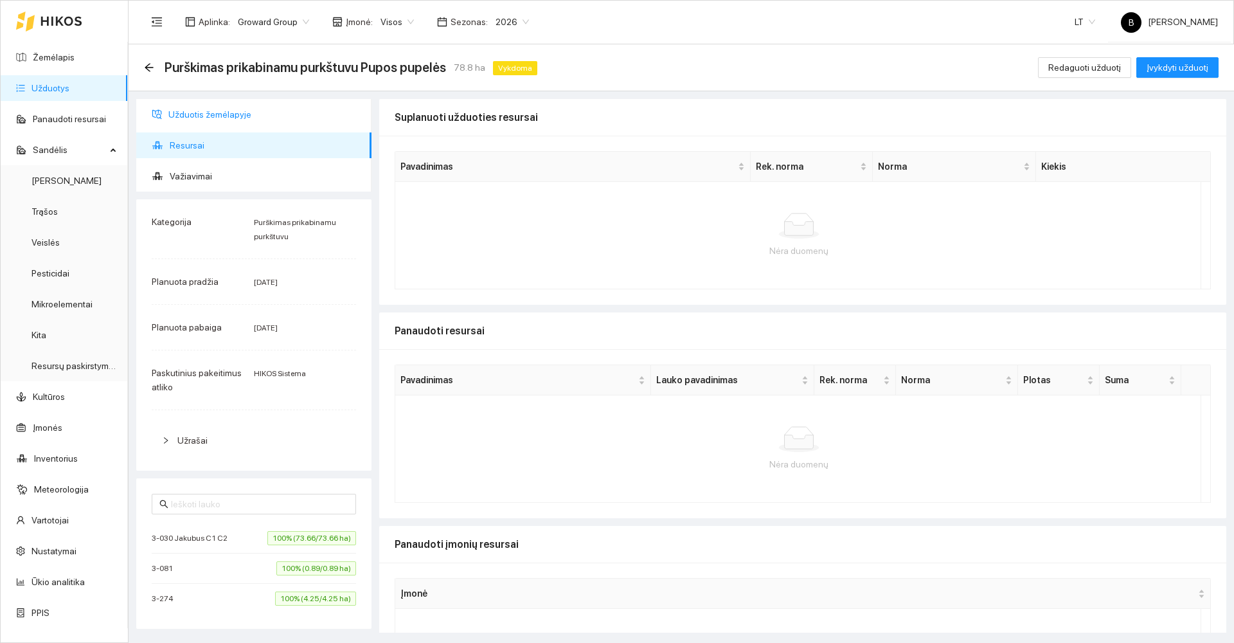
click at [193, 110] on span "Užduotis žemėlapyje" at bounding box center [264, 115] width 193 height 26
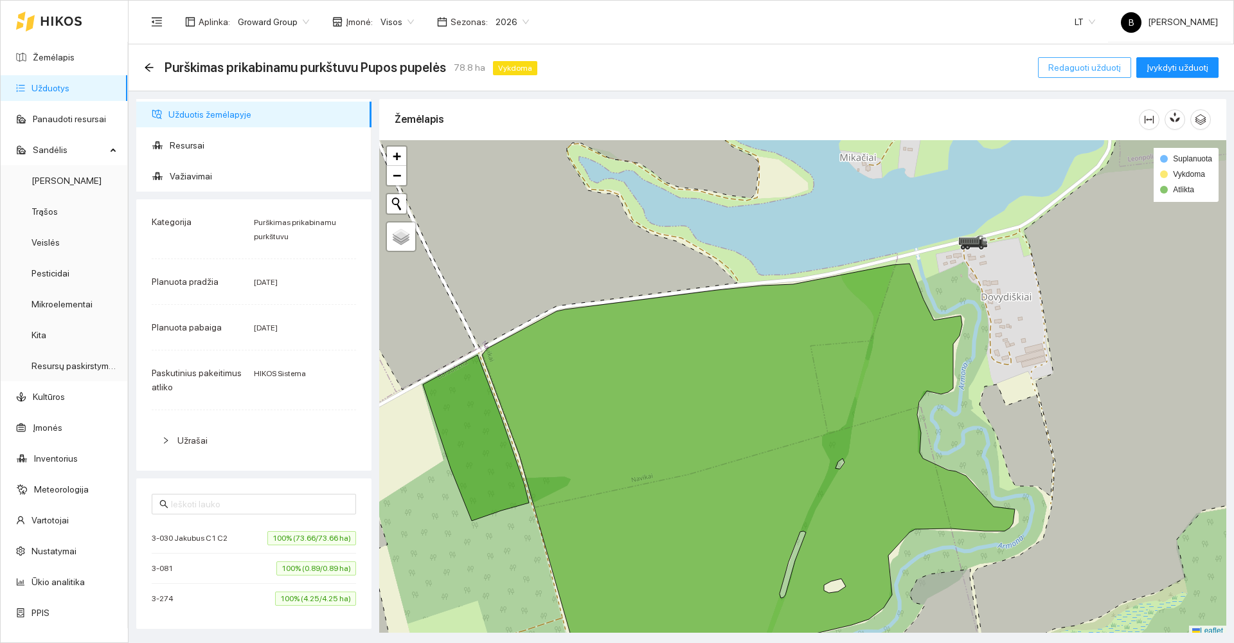
click at [1085, 72] on span "Redaguoti užduotį" at bounding box center [1084, 67] width 73 height 14
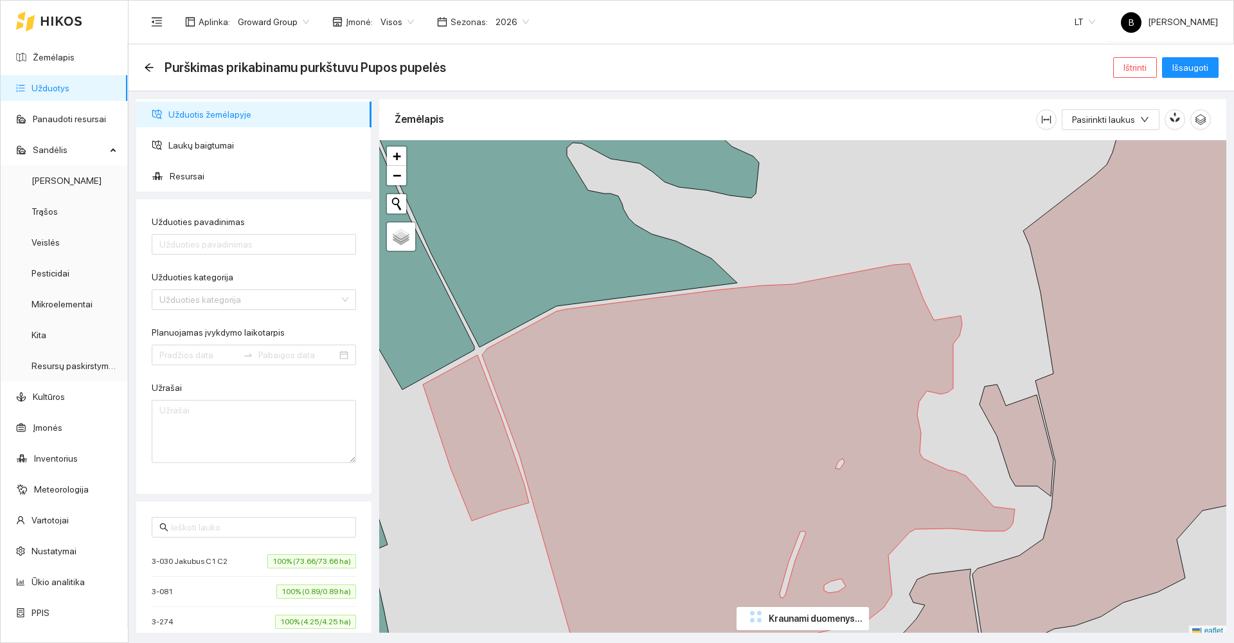
type input "Purškimas prikabinamu purkštuvu Pupos pupelės"
type textarea "Auto generated task Environment - 209 Category - 2; Created by route - FFAF4F11…"
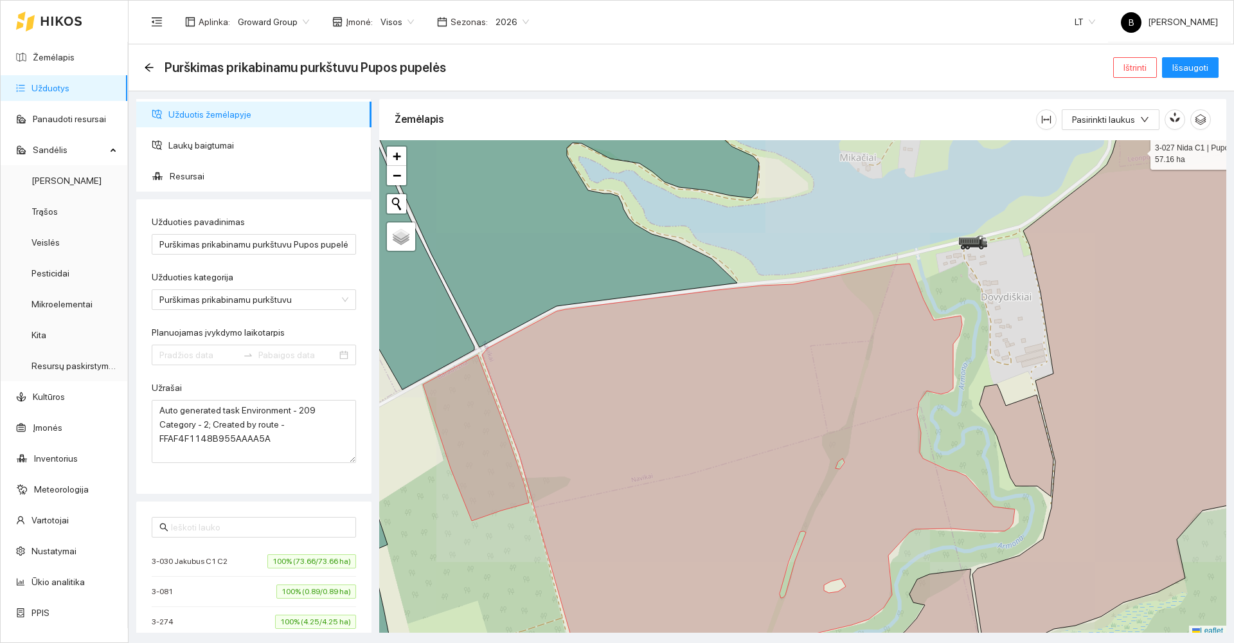
type input "[DATE]"
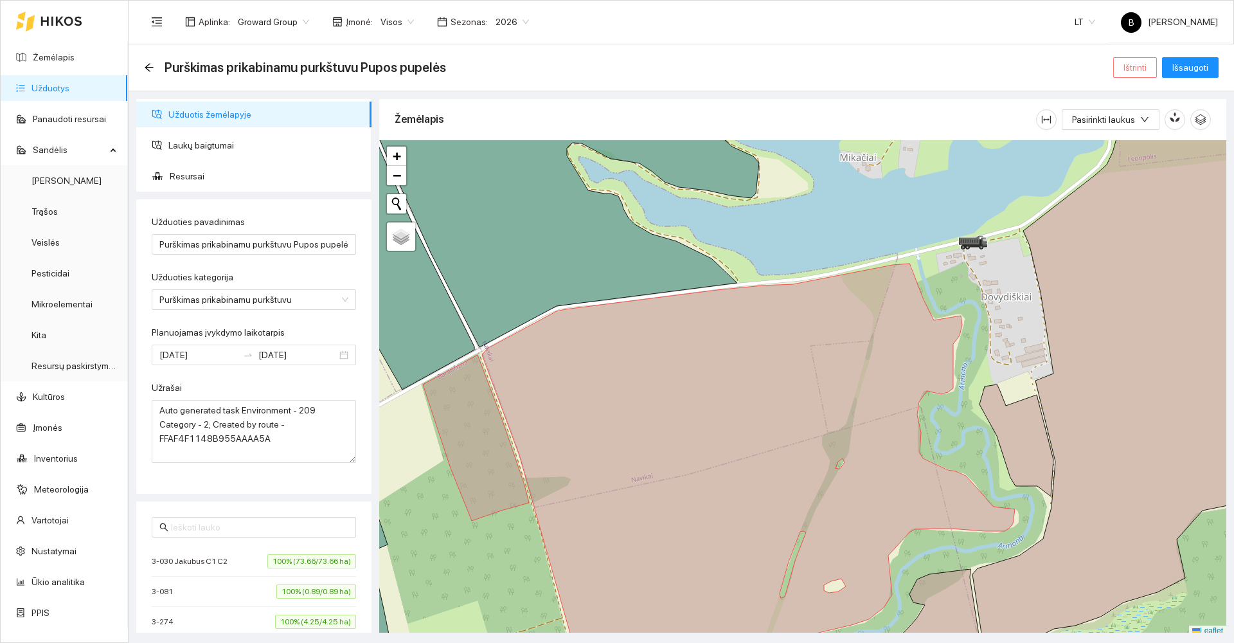
click at [1134, 70] on span "Ištrinti" at bounding box center [1134, 67] width 23 height 14
click at [1132, 130] on span "Taip" at bounding box center [1139, 130] width 17 height 14
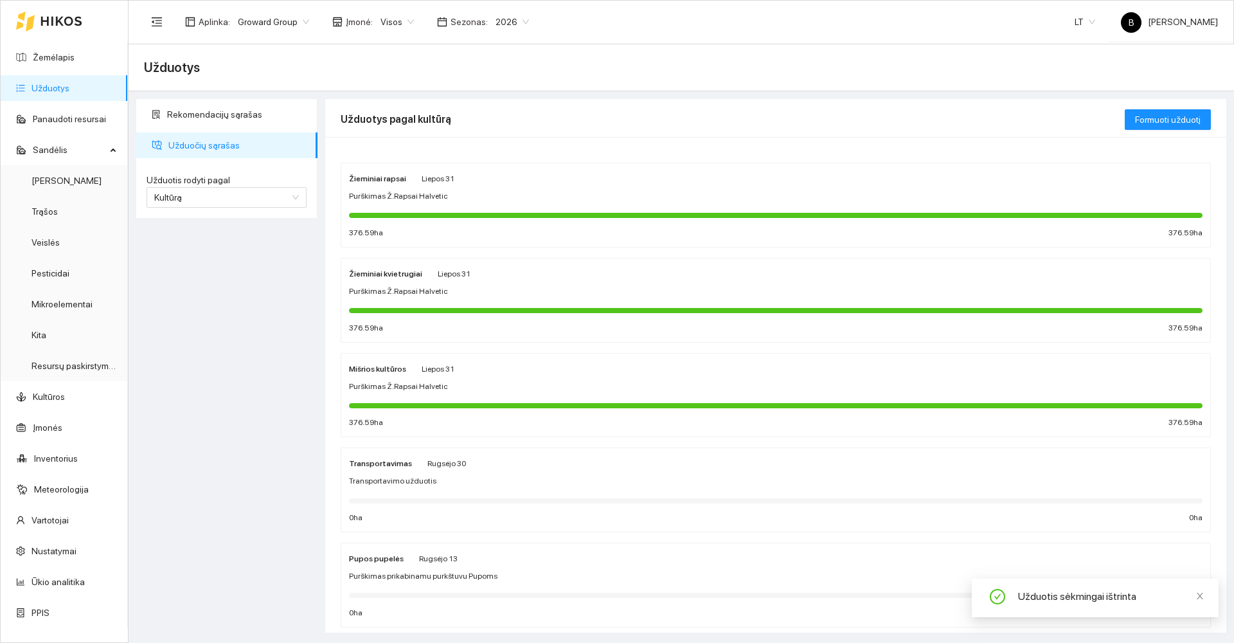
click at [428, 557] on span "Rugsėjo 13" at bounding box center [438, 558] width 39 height 9
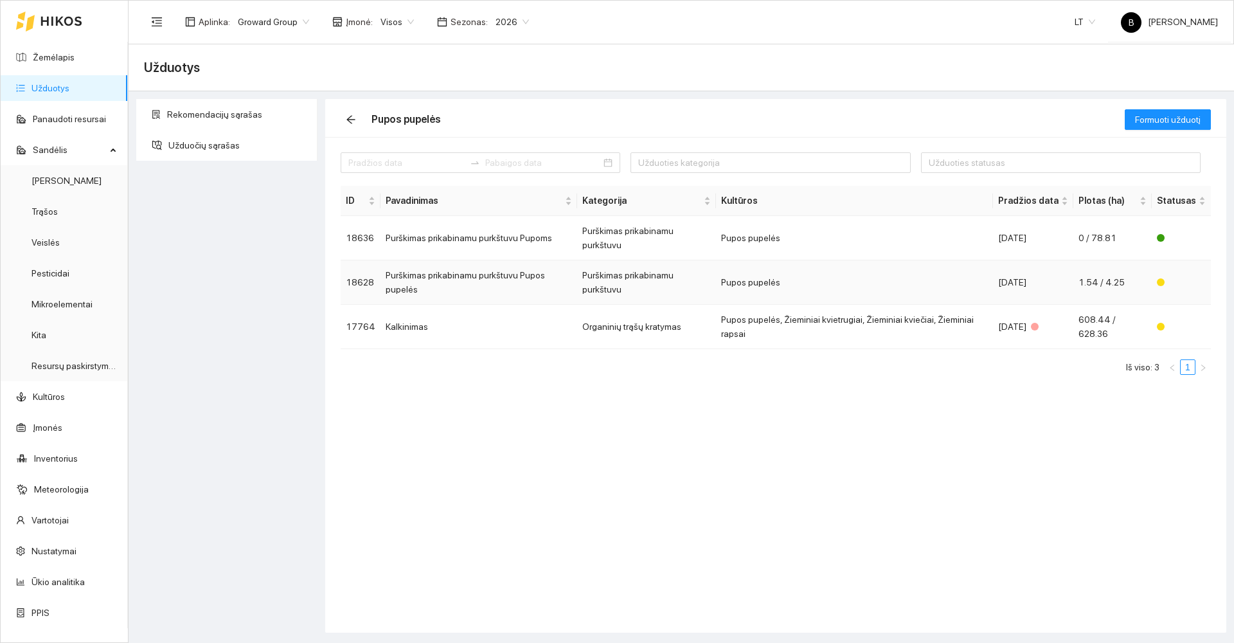
click at [520, 260] on td "Purškimas prikabinamu purkštuvu Pupos pupelės" at bounding box center [478, 282] width 197 height 44
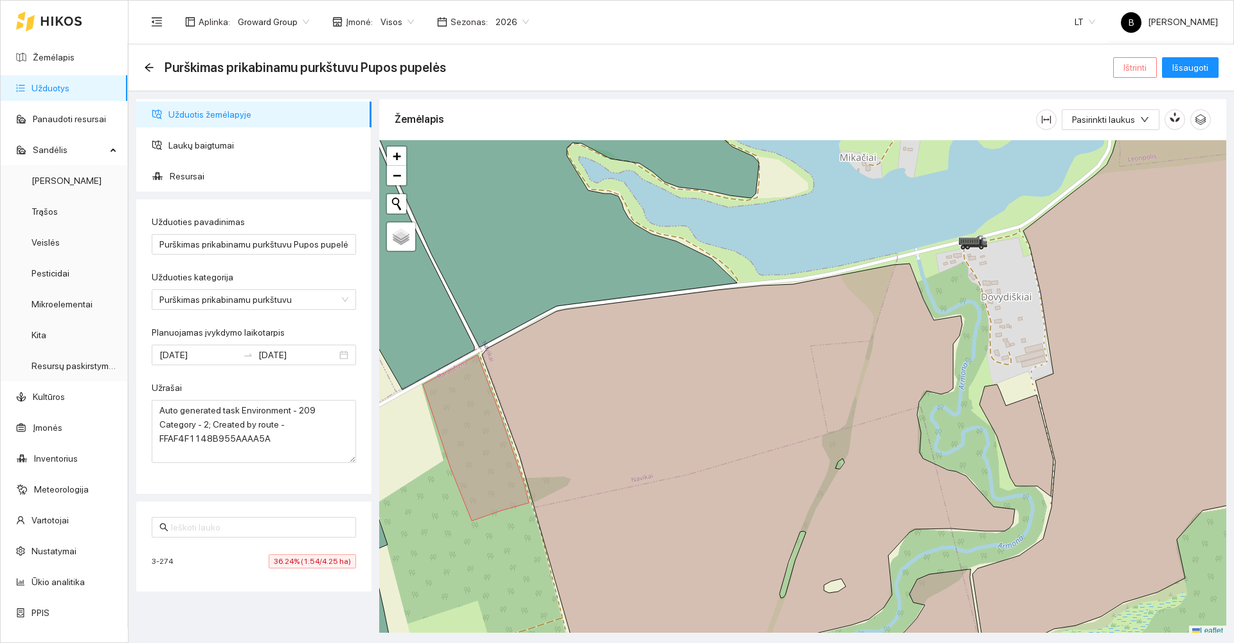
click at [1143, 69] on span "Ištrinti" at bounding box center [1134, 67] width 23 height 14
click at [1134, 128] on span "Taip" at bounding box center [1139, 130] width 17 height 14
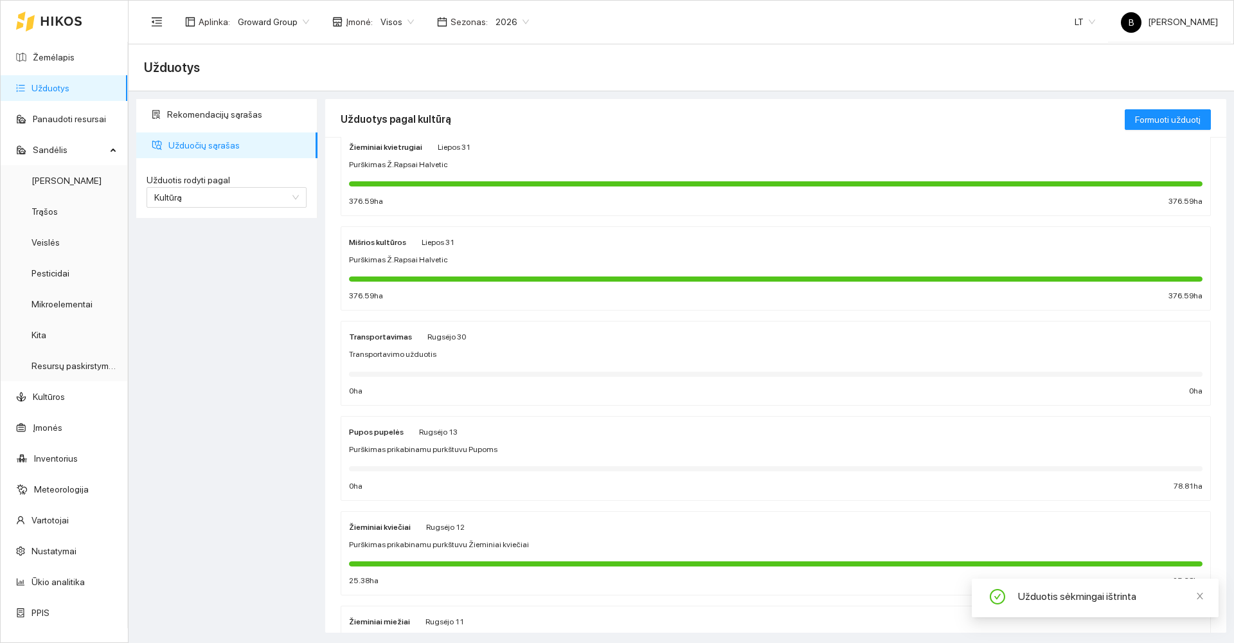
scroll to position [129, 0]
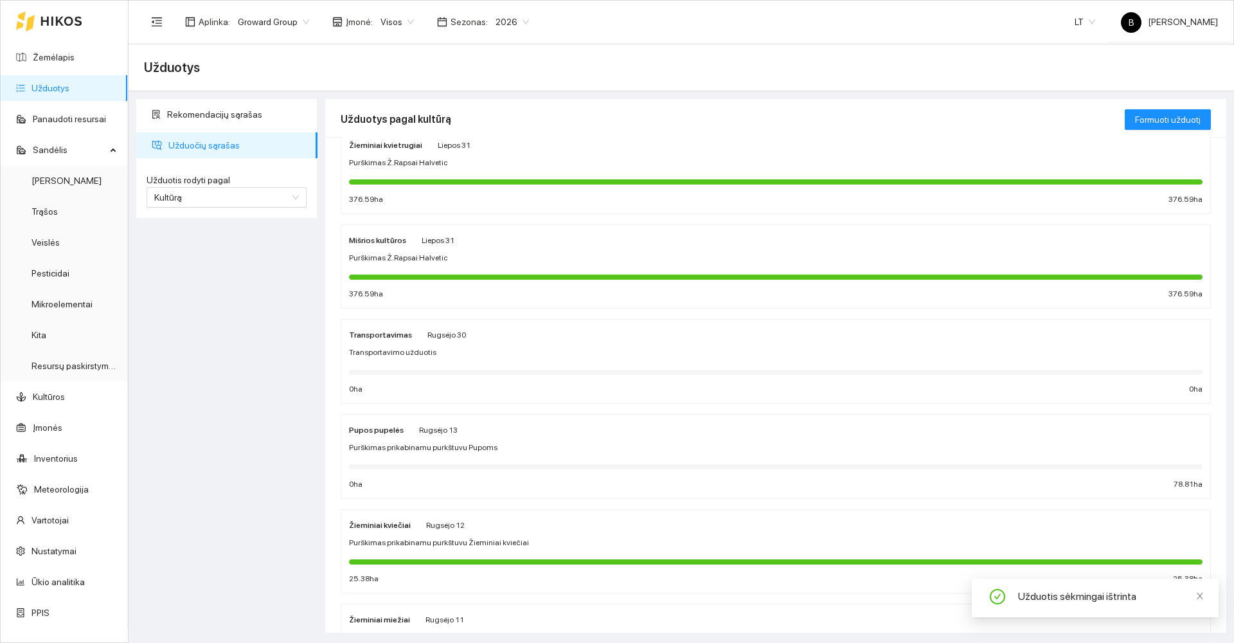
click at [557, 436] on div "Pupos pupelės Rugsėjo 13" at bounding box center [775, 429] width 853 height 14
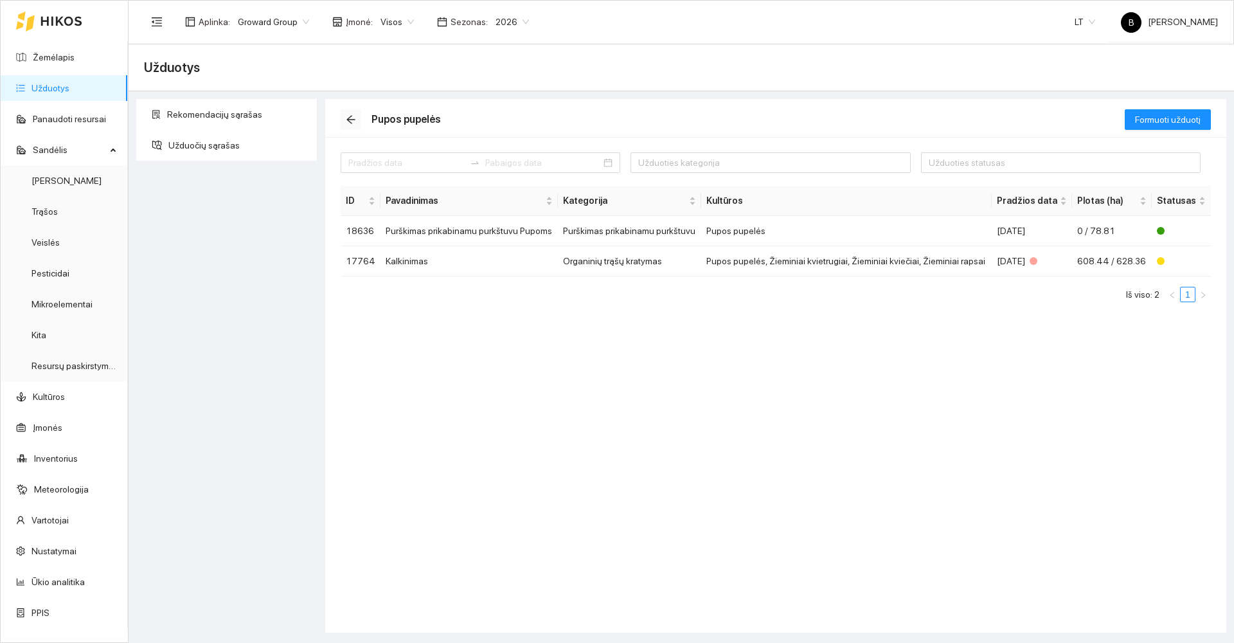
click at [348, 116] on icon "arrow-left" at bounding box center [351, 119] width 10 height 10
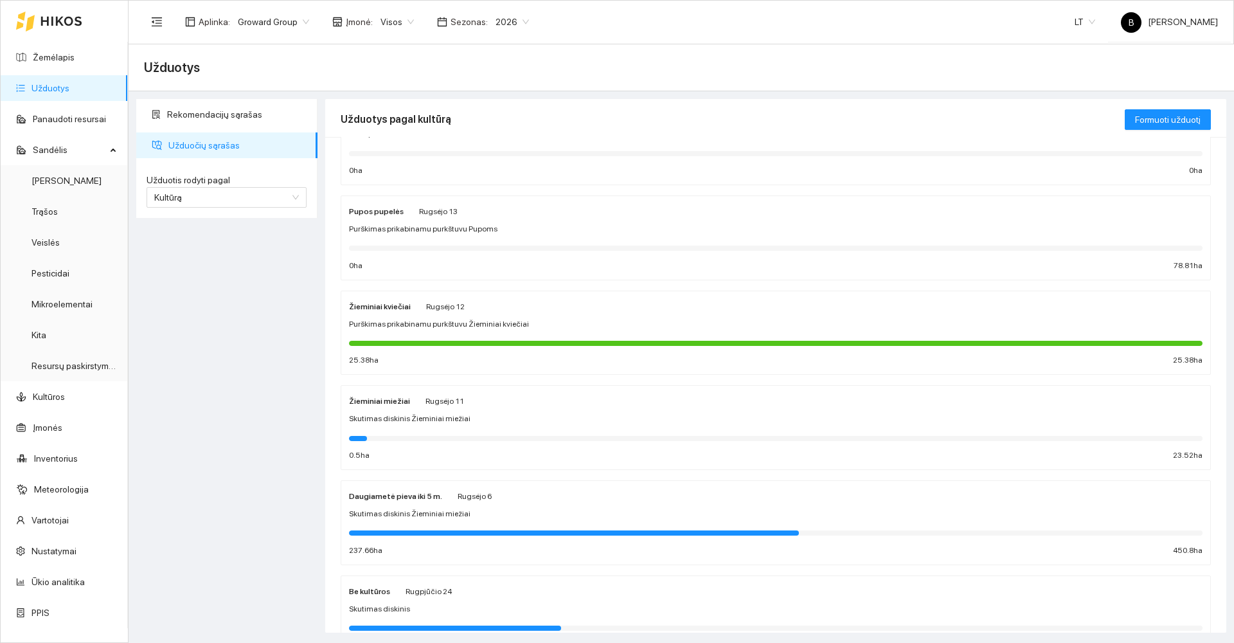
scroll to position [386, 0]
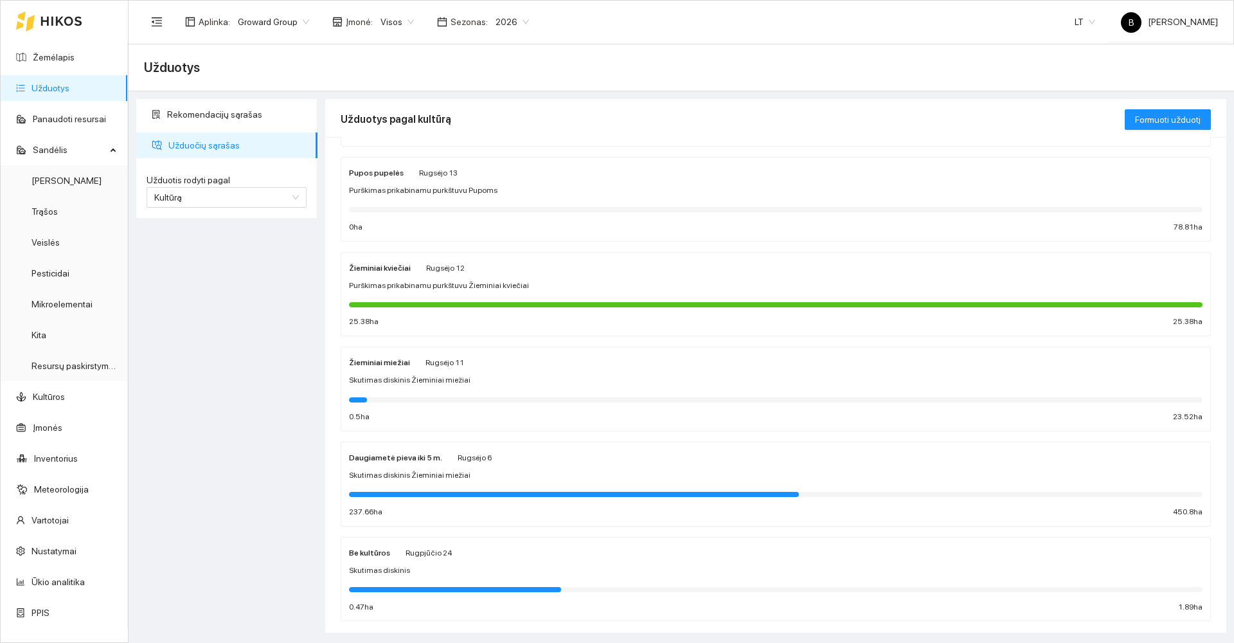
click at [536, 376] on div "Skutimas diskinis Žieminiai miežiai" at bounding box center [775, 380] width 853 height 12
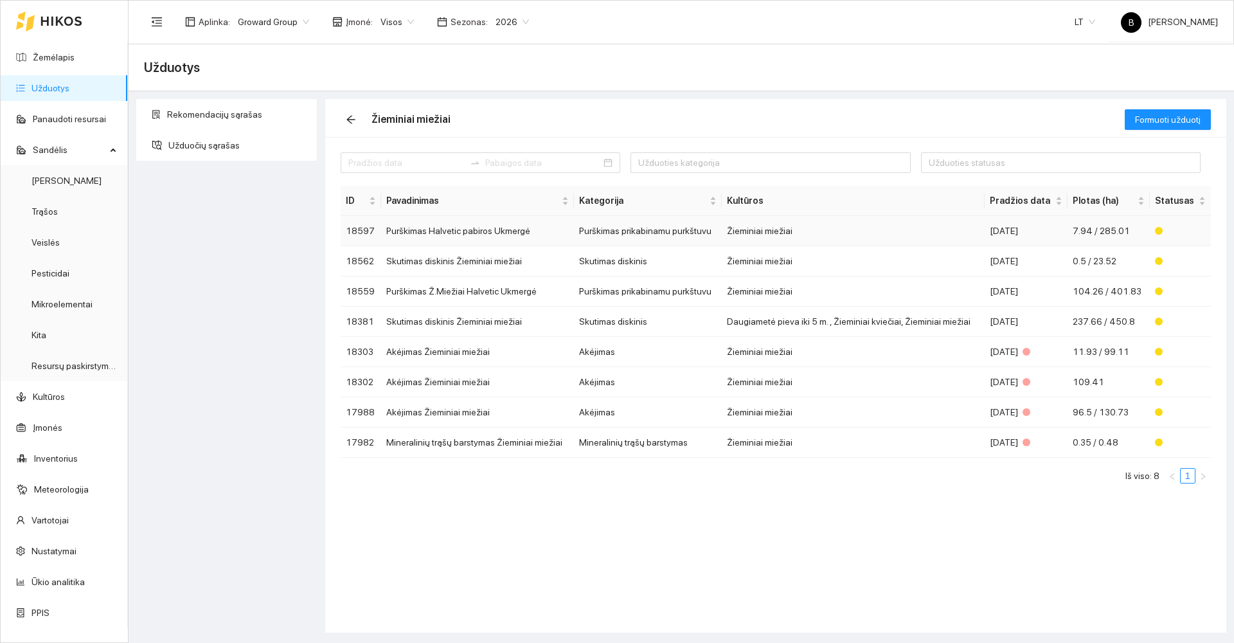
click at [486, 235] on td "Purškimas Halvetic pabiros Ukmergė" at bounding box center [477, 231] width 193 height 30
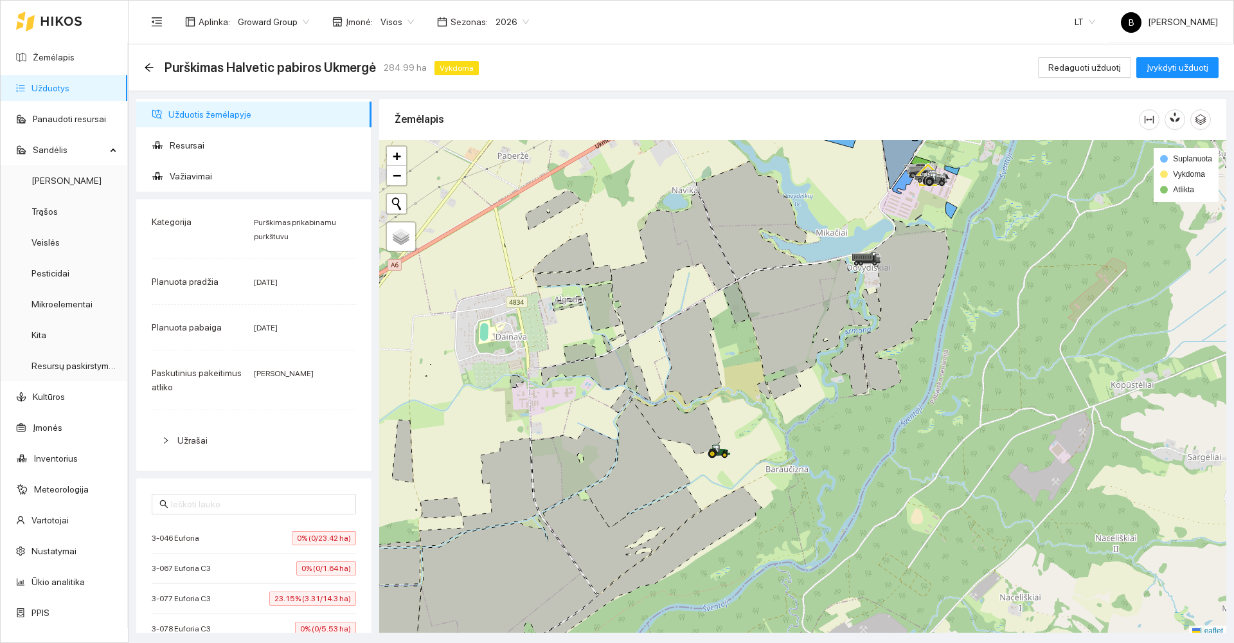
scroll to position [4, 0]
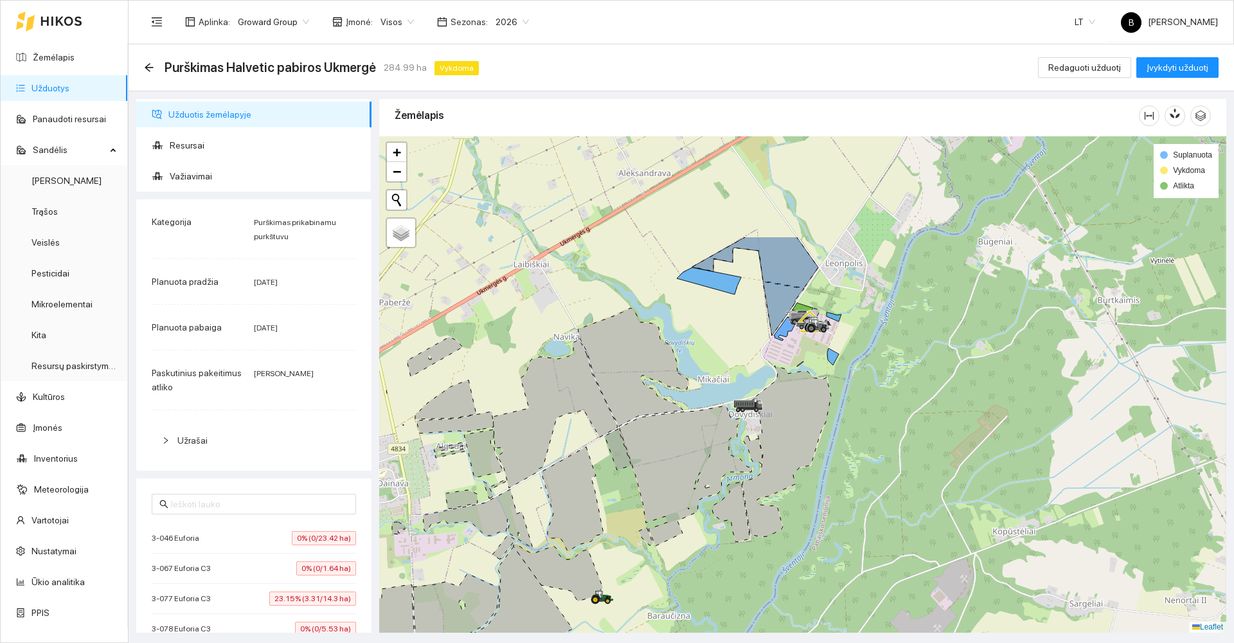
drag, startPoint x: 838, startPoint y: 184, endPoint x: 718, endPoint y: 335, distance: 192.1
click at [719, 335] on div at bounding box center [802, 384] width 847 height 496
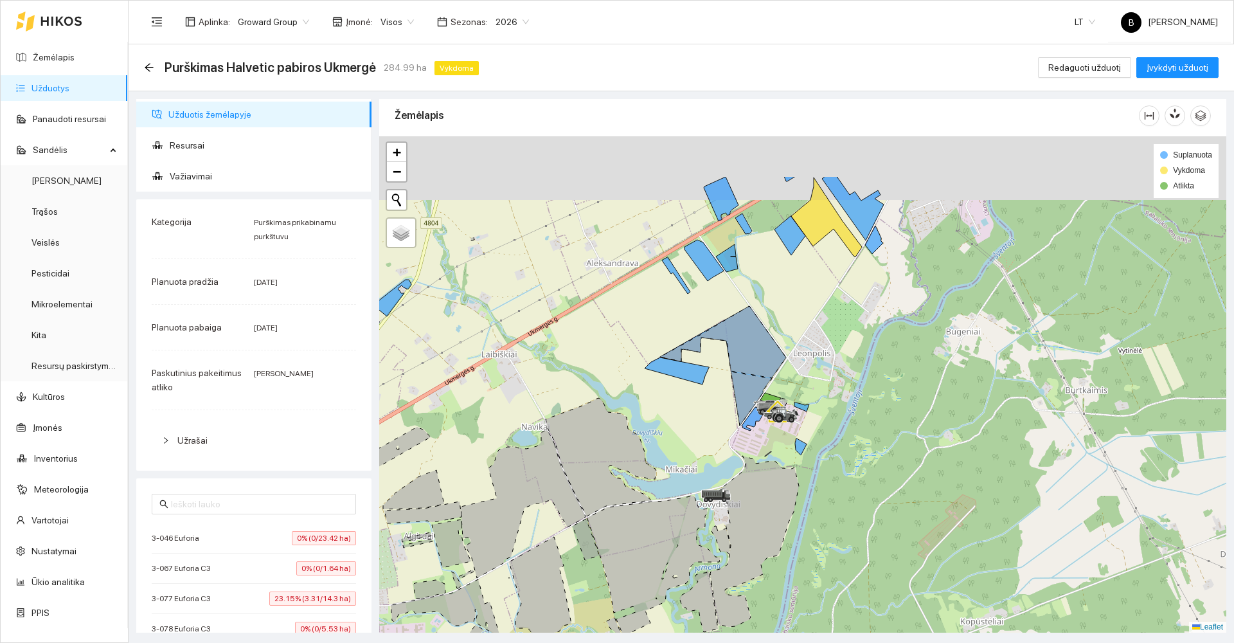
drag, startPoint x: 736, startPoint y: 314, endPoint x: 709, endPoint y: 394, distance: 84.1
click at [709, 396] on div at bounding box center [802, 384] width 847 height 496
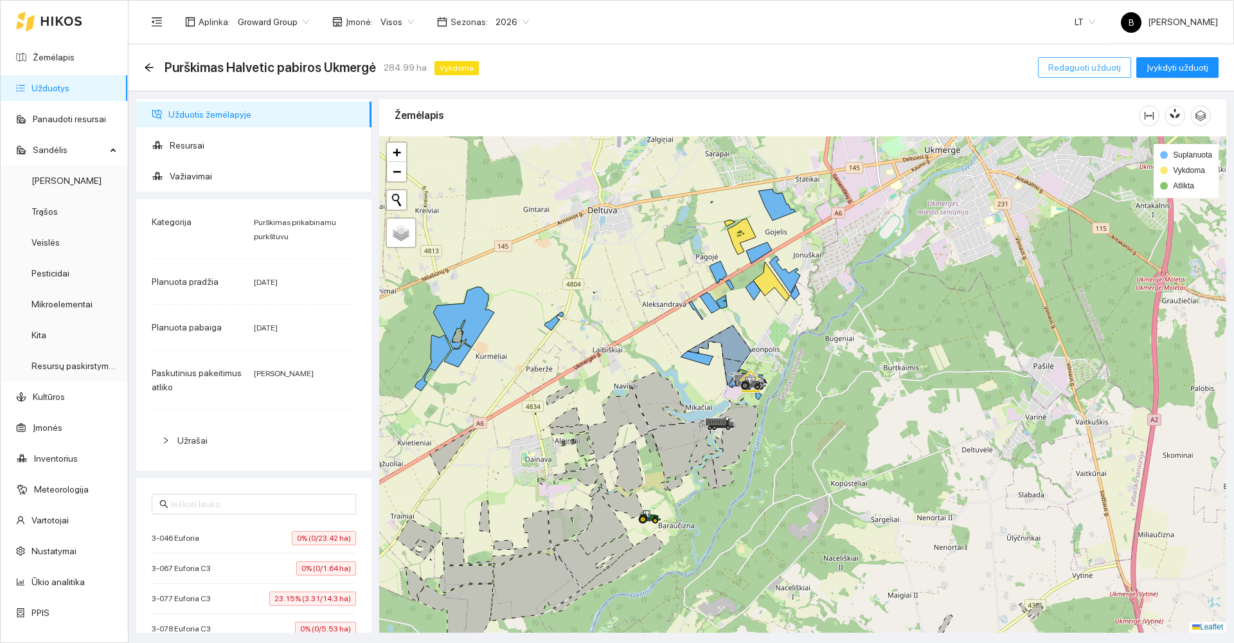
click at [1094, 69] on span "Redaguoti užduotį" at bounding box center [1084, 67] width 73 height 14
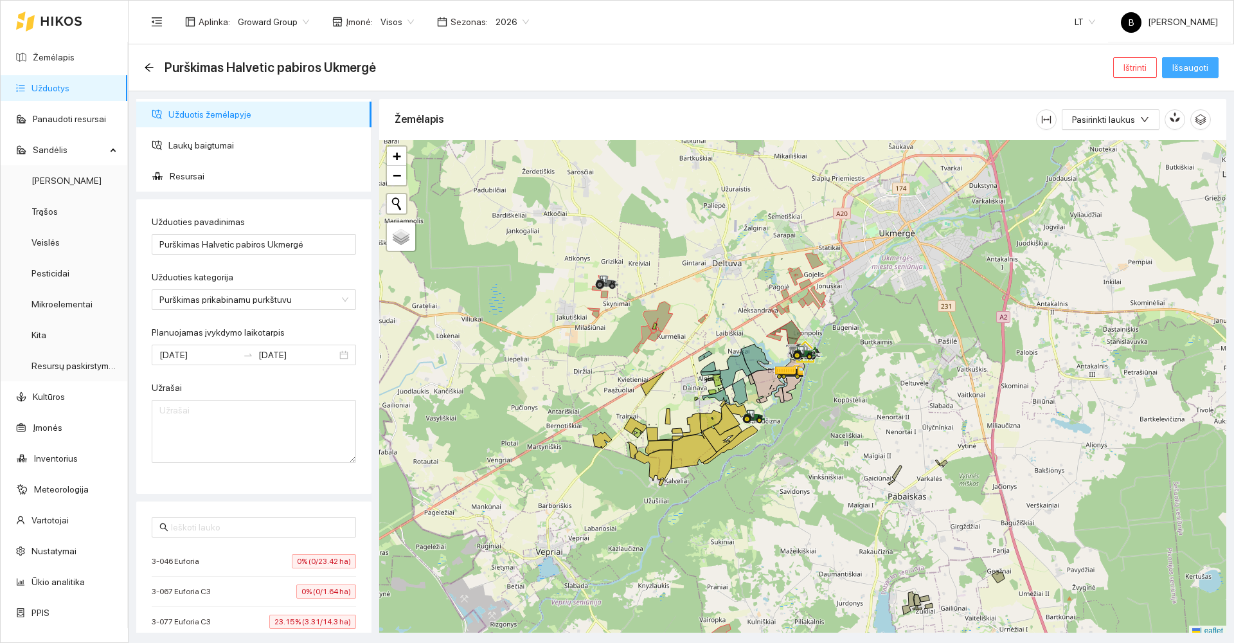
click at [1178, 69] on span "Išsaugoti" at bounding box center [1190, 67] width 36 height 14
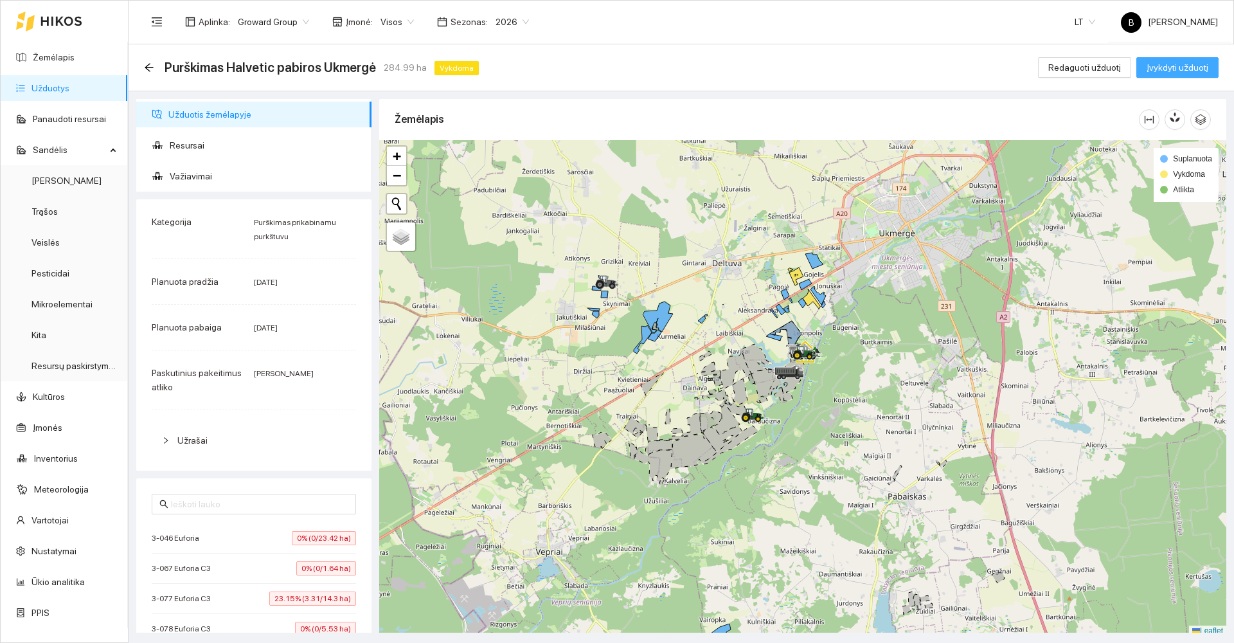
click at [1160, 68] on span "Įvykdyti užduotį" at bounding box center [1177, 67] width 62 height 14
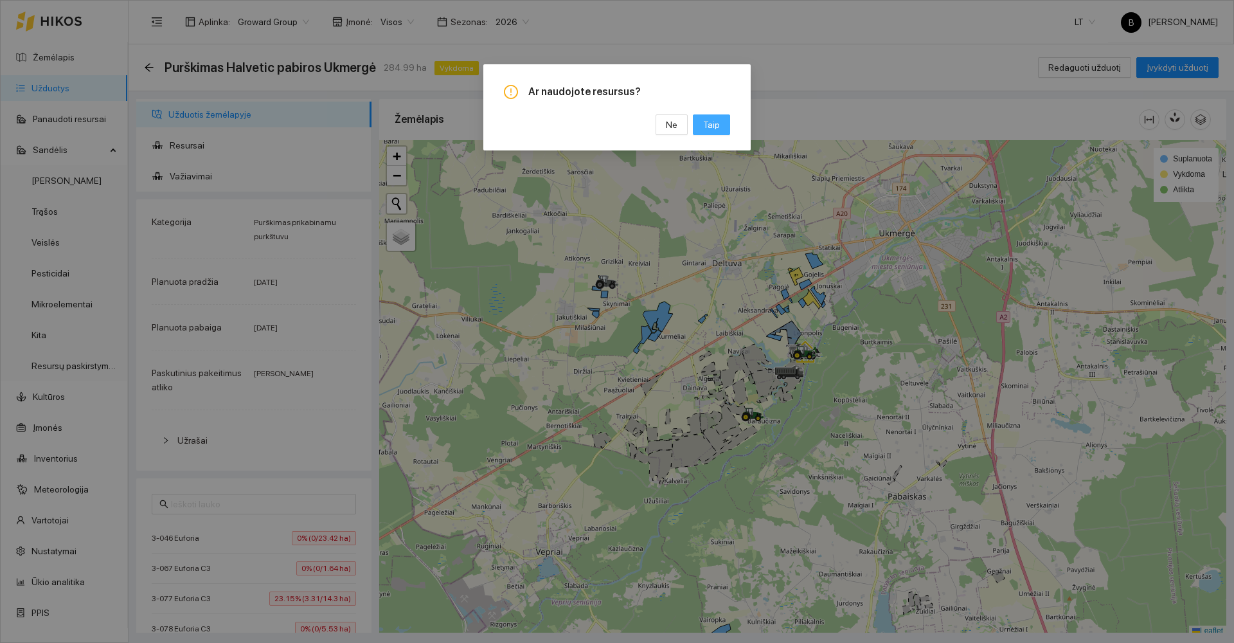
click at [721, 129] on button "Taip" at bounding box center [711, 124] width 37 height 21
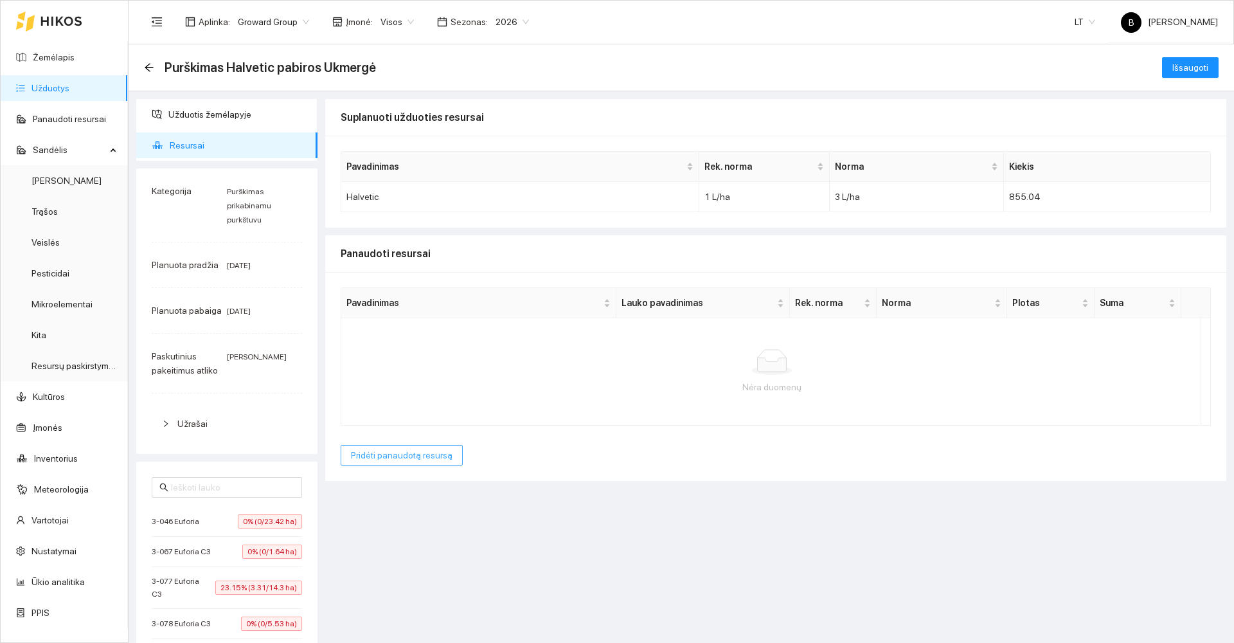
click at [386, 459] on span "Pridėti panaudotą resursą" at bounding box center [402, 455] width 102 height 14
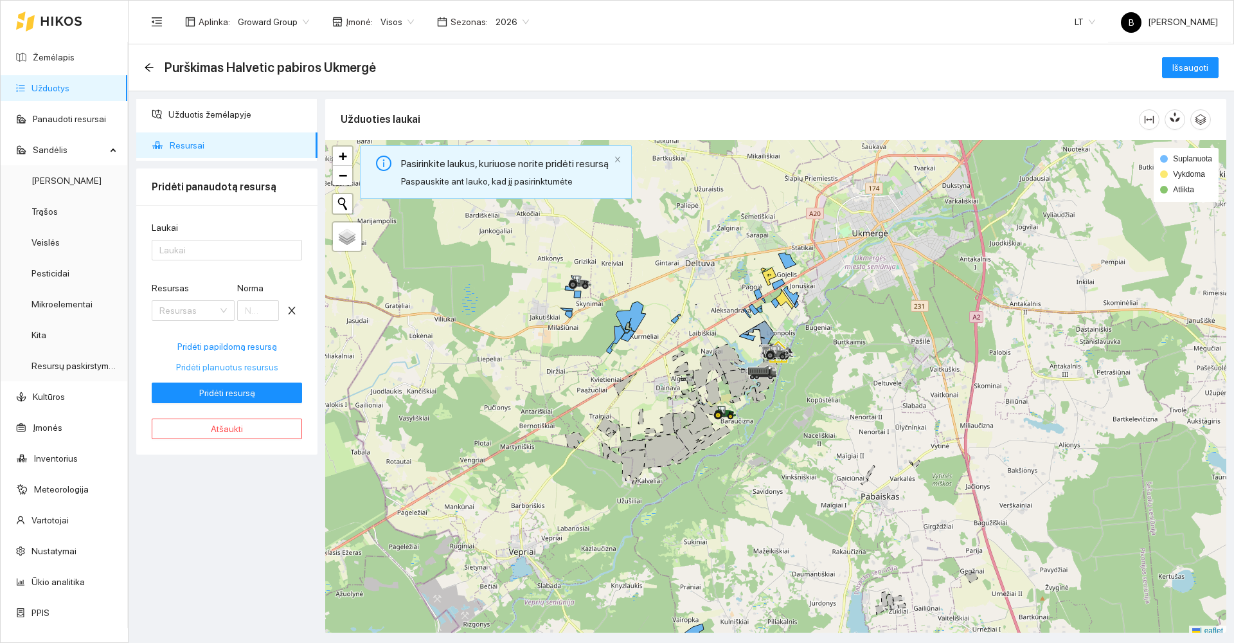
click at [231, 369] on span "Pridėti planuotus resursus" at bounding box center [227, 367] width 102 height 14
type input "3"
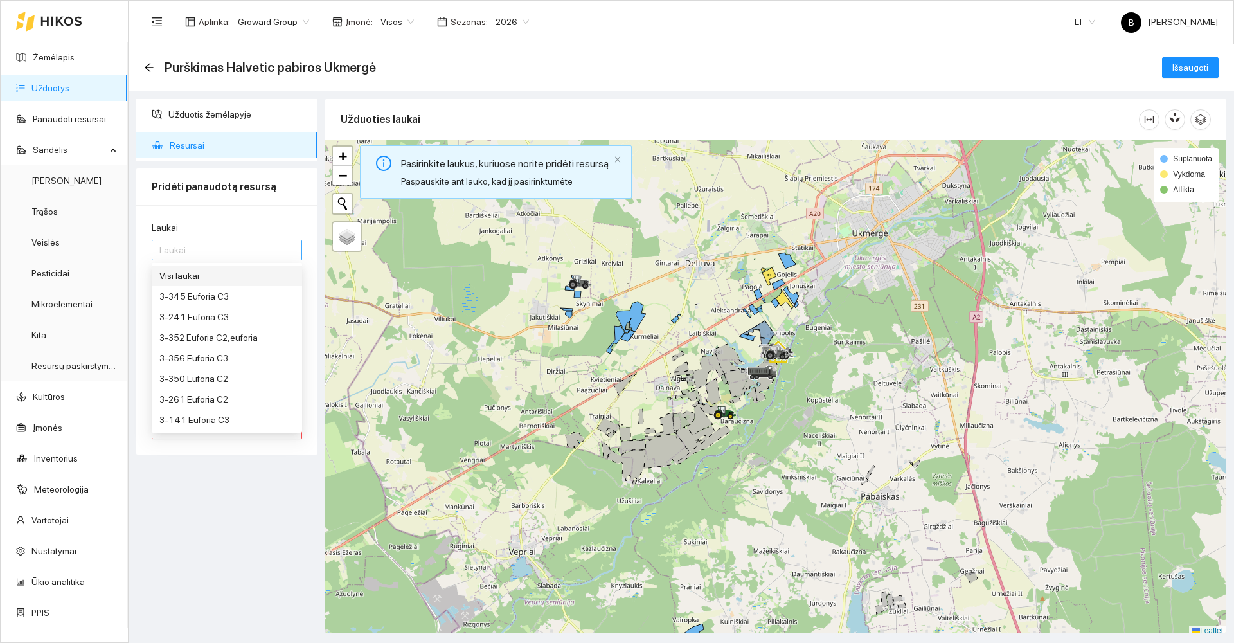
click at [207, 247] on div at bounding box center [220, 249] width 131 height 15
click at [203, 273] on div "Visi laukai" at bounding box center [226, 276] width 135 height 14
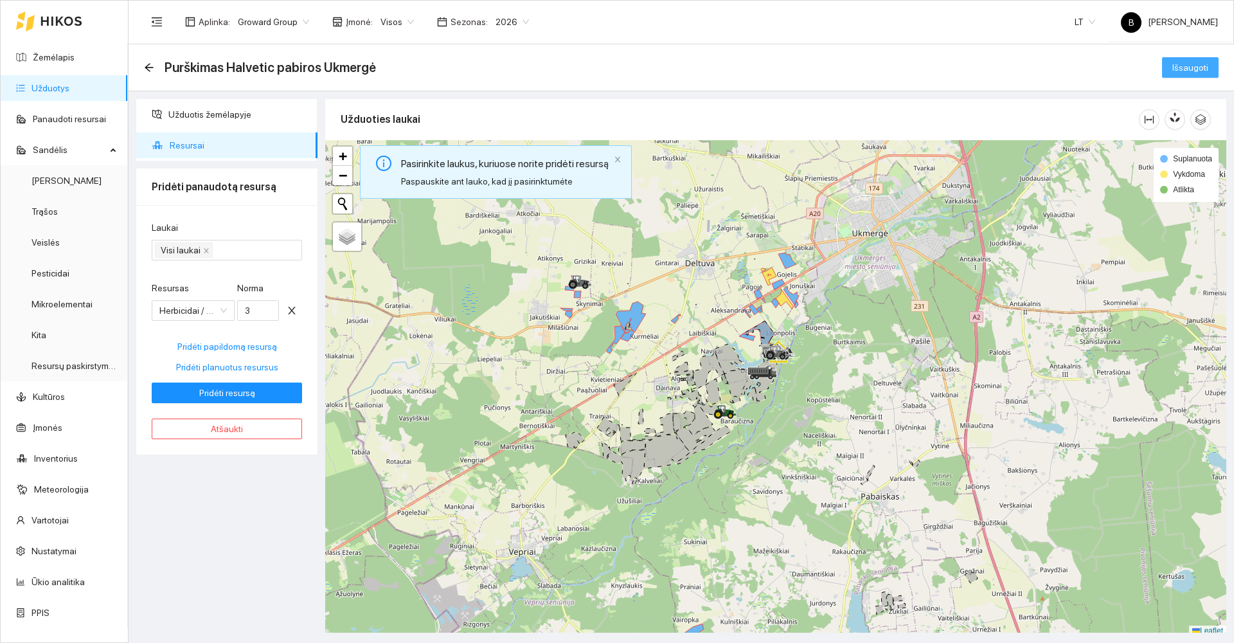
click at [1193, 67] on span "Išsaugoti" at bounding box center [1190, 67] width 36 height 14
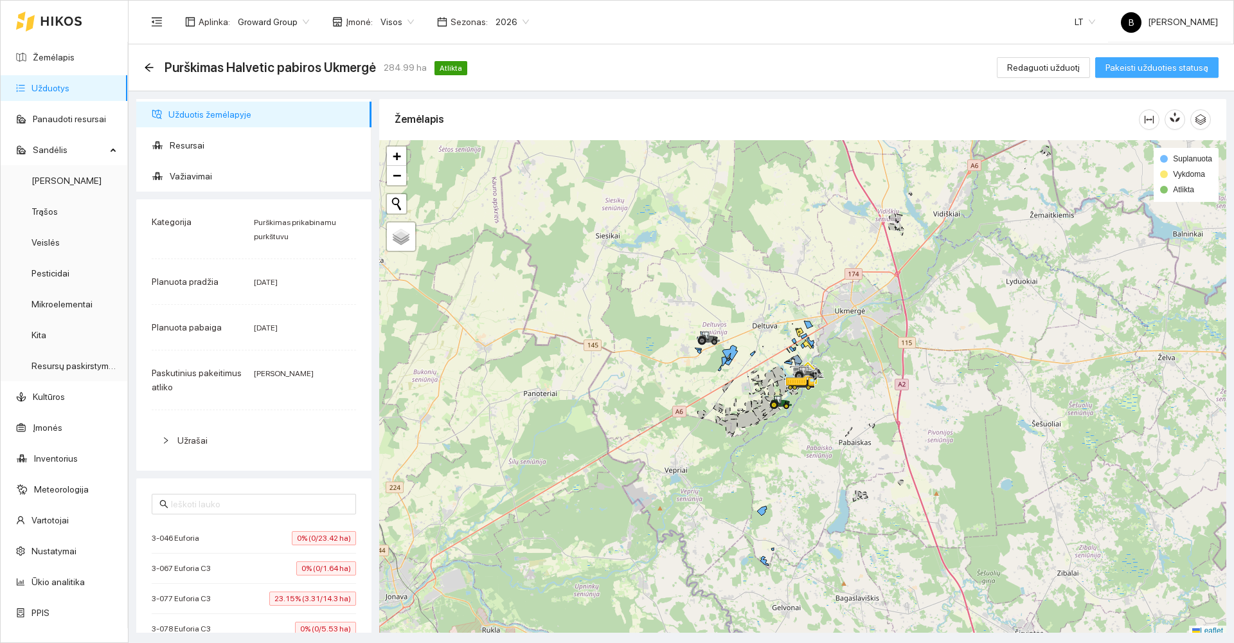
click at [1146, 63] on span "Pakeisti užduoties statusą" at bounding box center [1156, 67] width 103 height 14
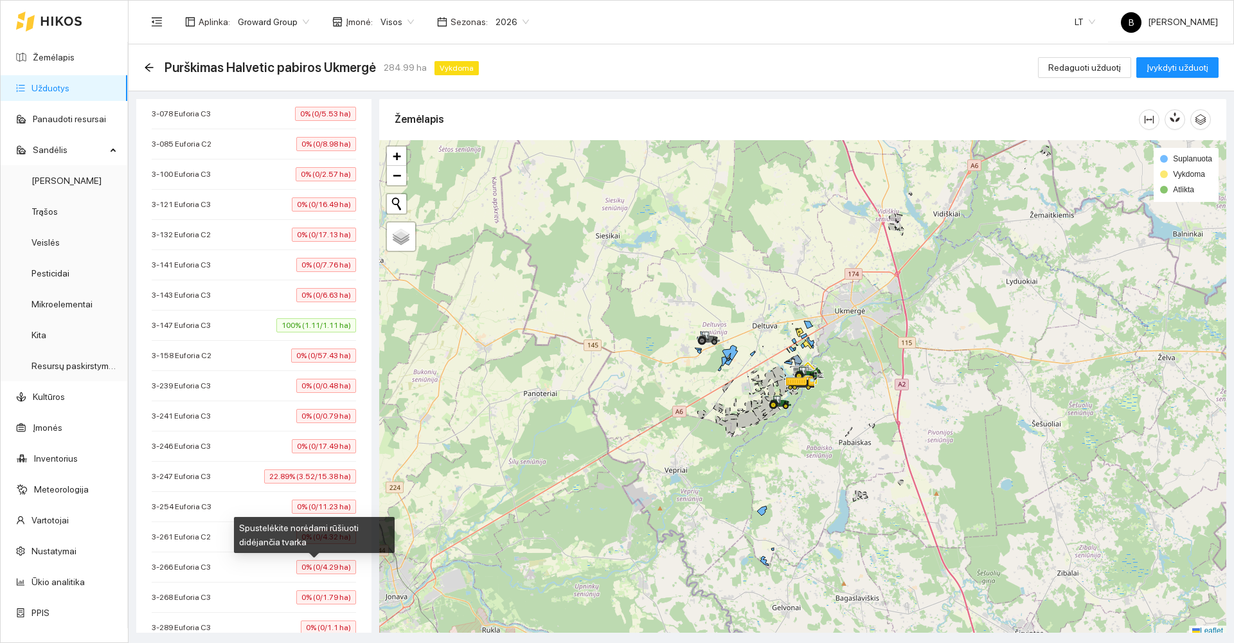
scroll to position [65, 0]
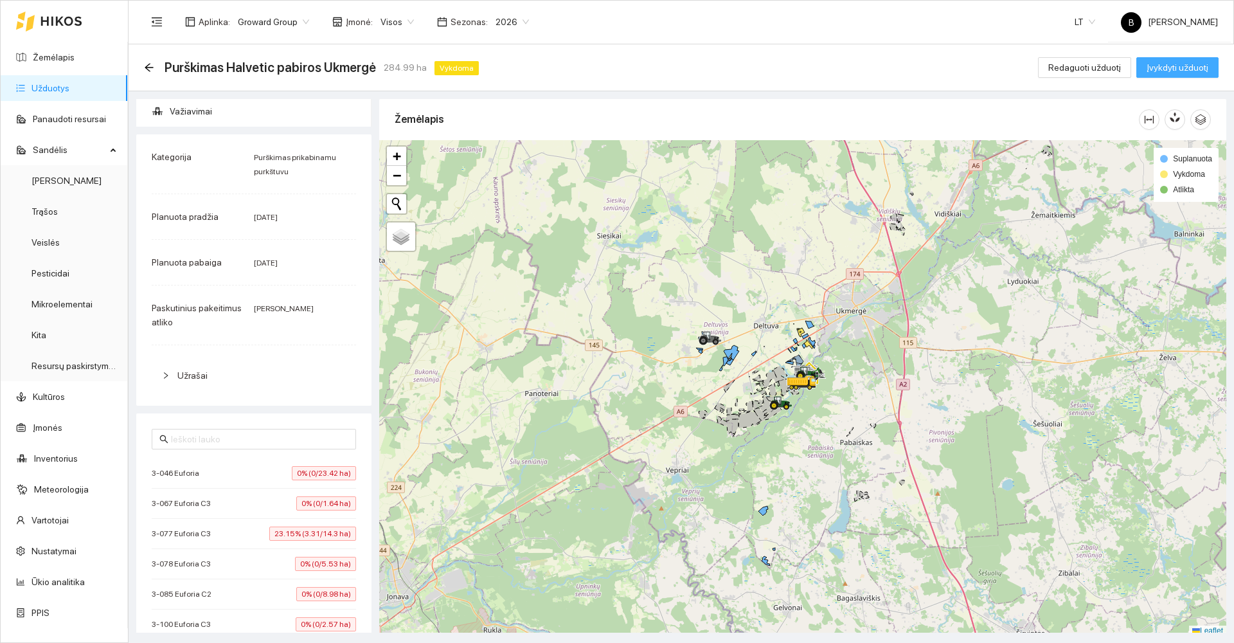
click at [1185, 71] on span "Įvykdyti užduotį" at bounding box center [1177, 67] width 62 height 14
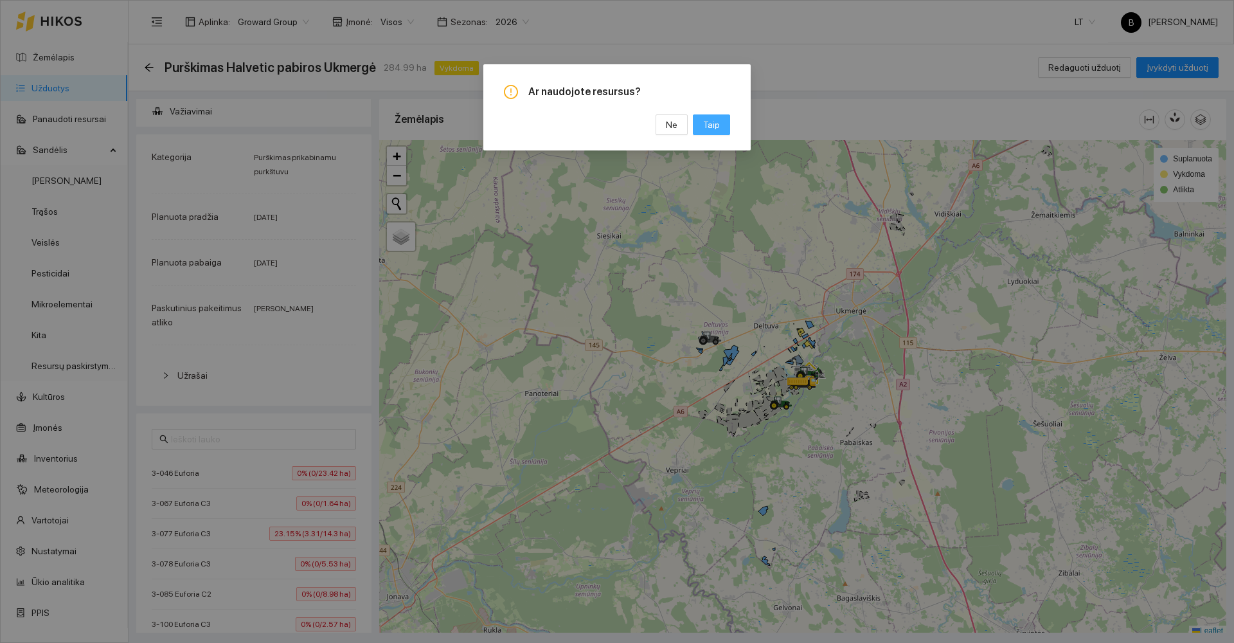
click at [713, 123] on span "Taip" at bounding box center [711, 125] width 17 height 14
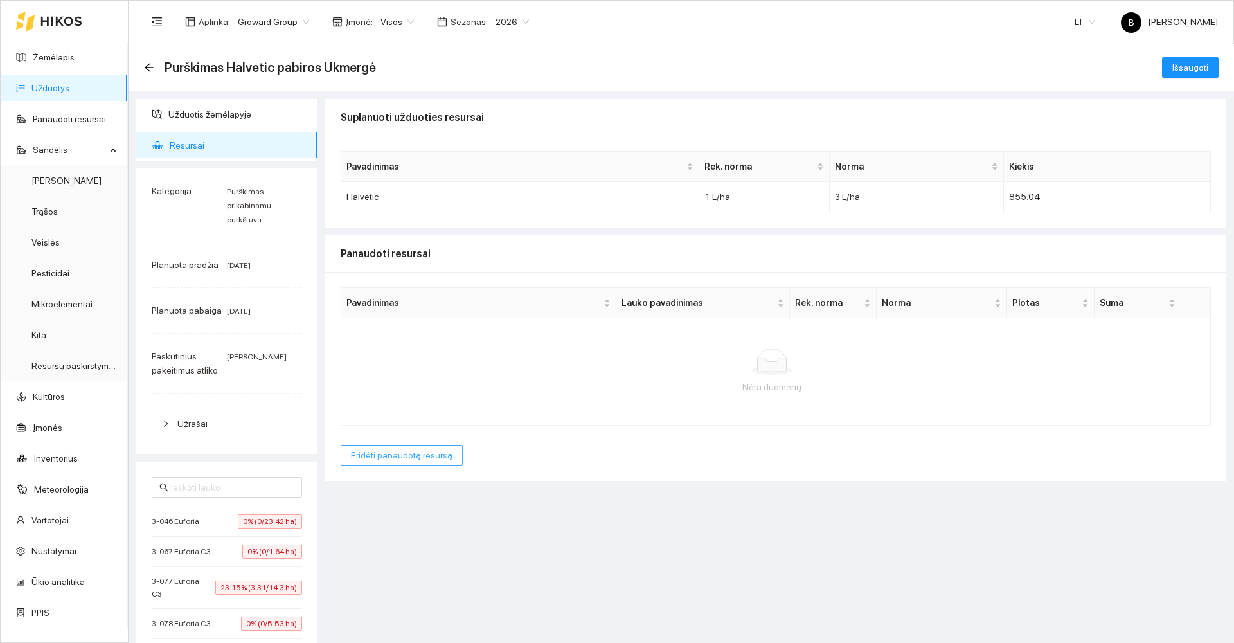
click at [411, 459] on span "Pridėti panaudotą resursą" at bounding box center [402, 455] width 102 height 14
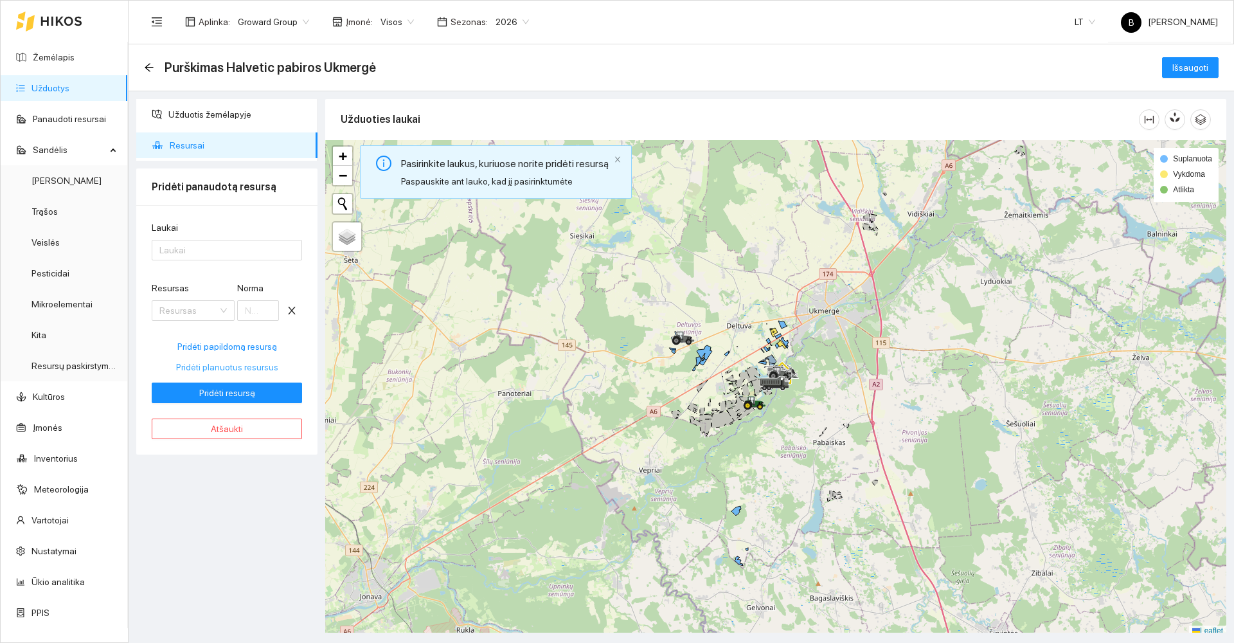
click at [224, 361] on span "Pridėti planuotus resursus" at bounding box center [227, 367] width 102 height 14
type input "3"
click at [208, 252] on div at bounding box center [220, 249] width 131 height 15
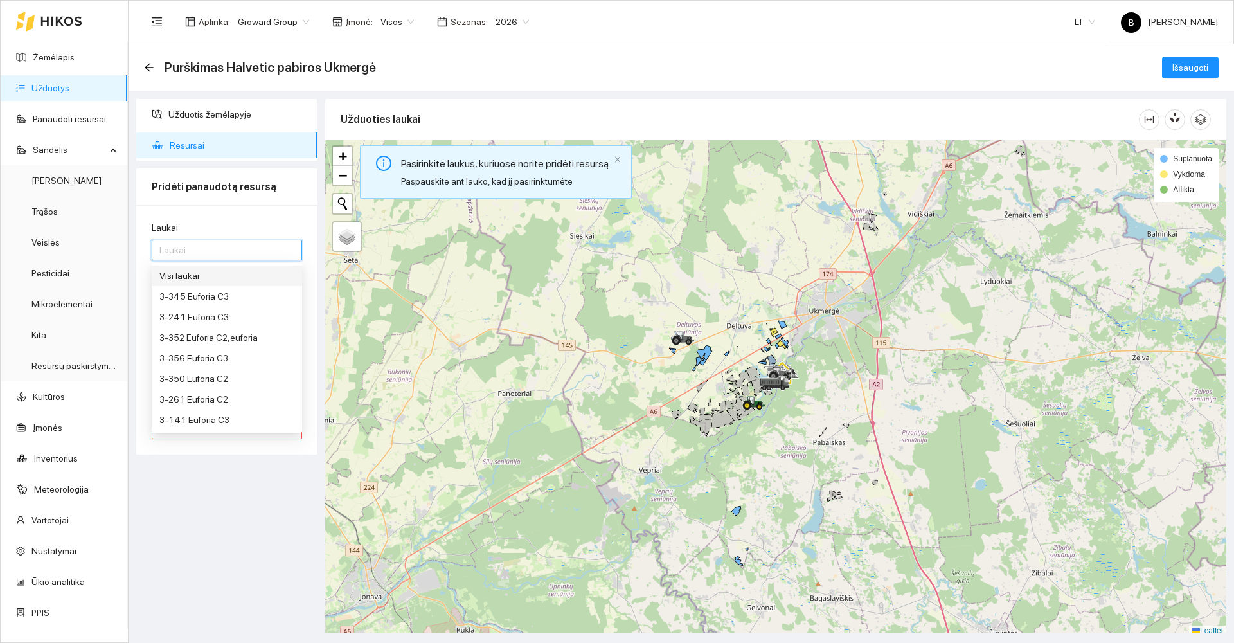
click at [199, 279] on div "Visi laukai" at bounding box center [226, 276] width 135 height 14
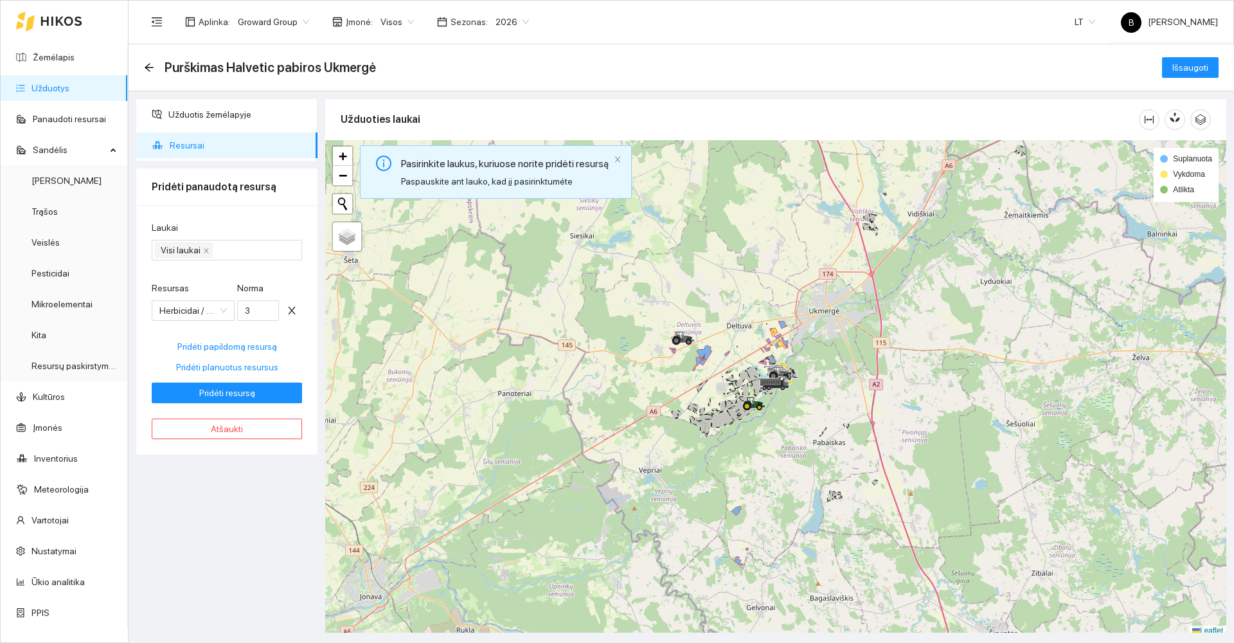
click at [263, 473] on div "Užduotis žemėlapyje Resursai Pridėti panaudotą resursą Laukai Visi laukai Resur…" at bounding box center [226, 365] width 189 height 533
click at [233, 395] on span "Pridėti resursą" at bounding box center [227, 393] width 56 height 14
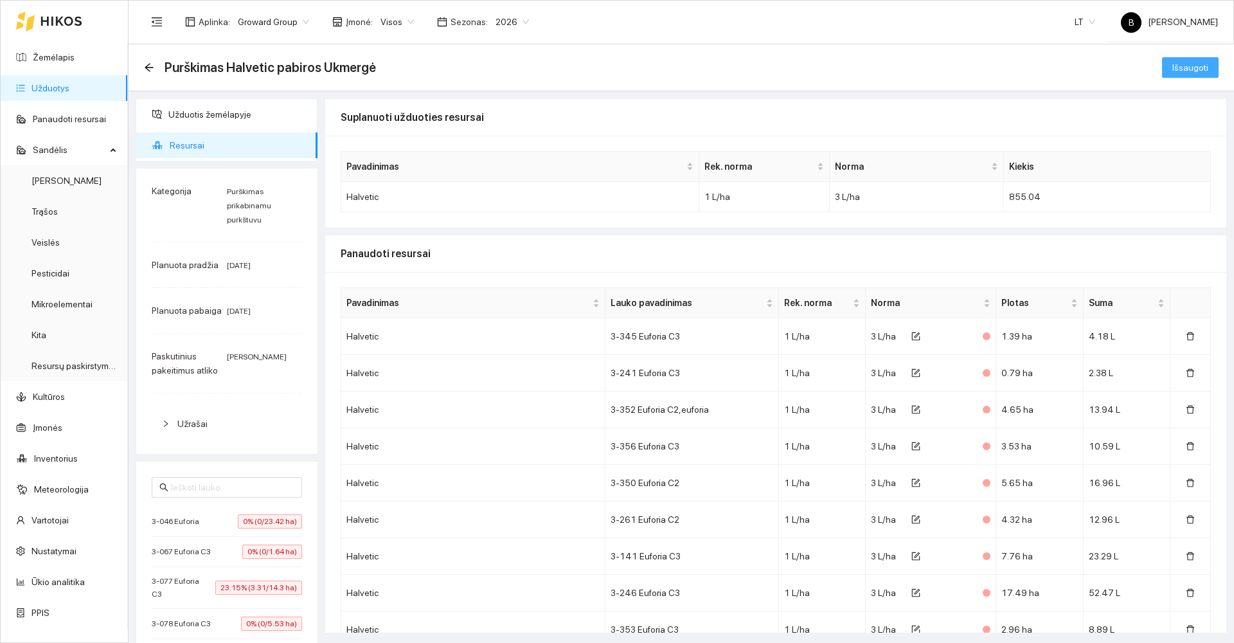
click at [1163, 64] on button "Išsaugoti" at bounding box center [1190, 67] width 57 height 21
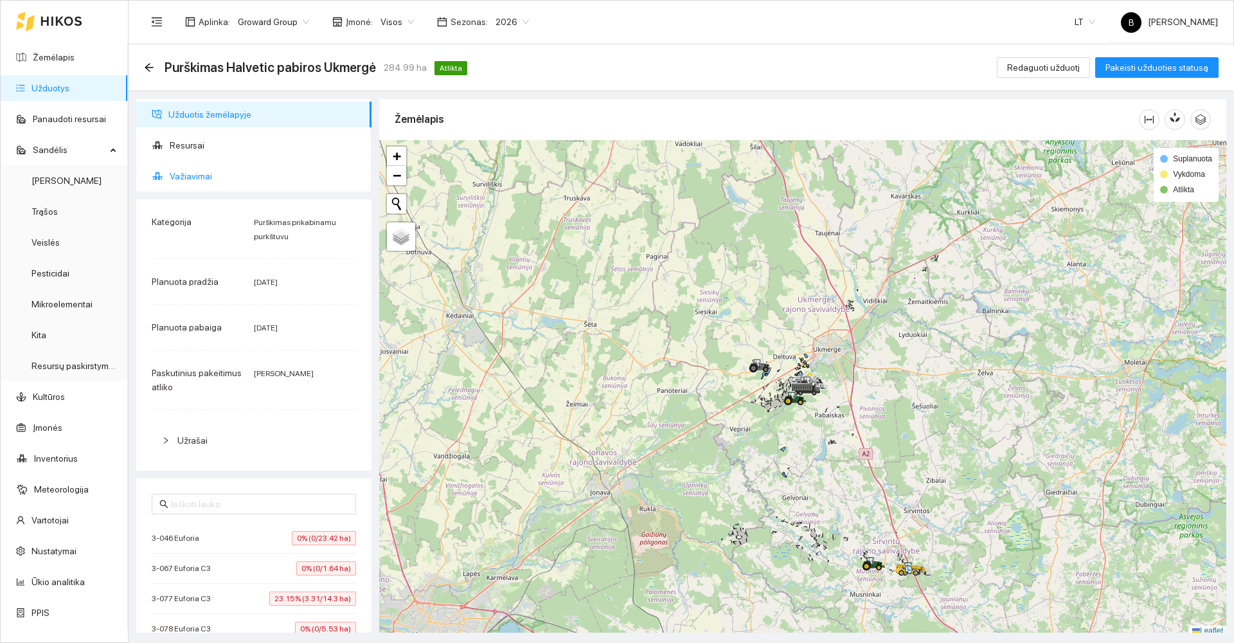
click at [186, 181] on span "Važiavimai" at bounding box center [265, 176] width 191 height 26
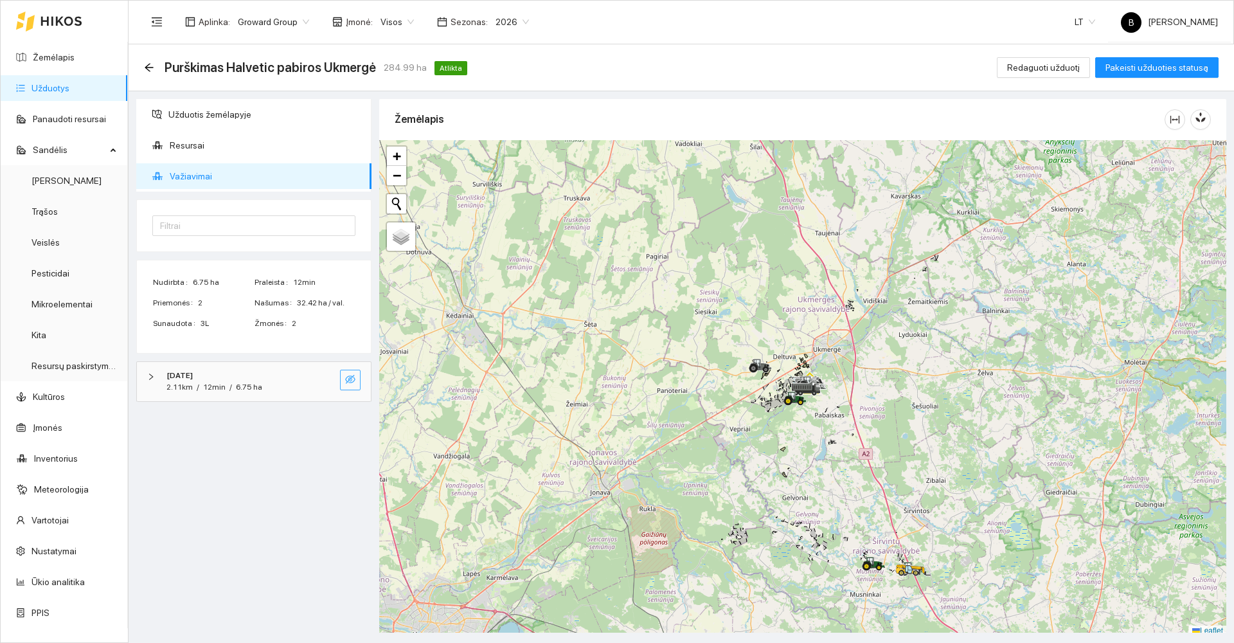
click at [348, 380] on icon "eye-invisible" at bounding box center [350, 379] width 10 height 9
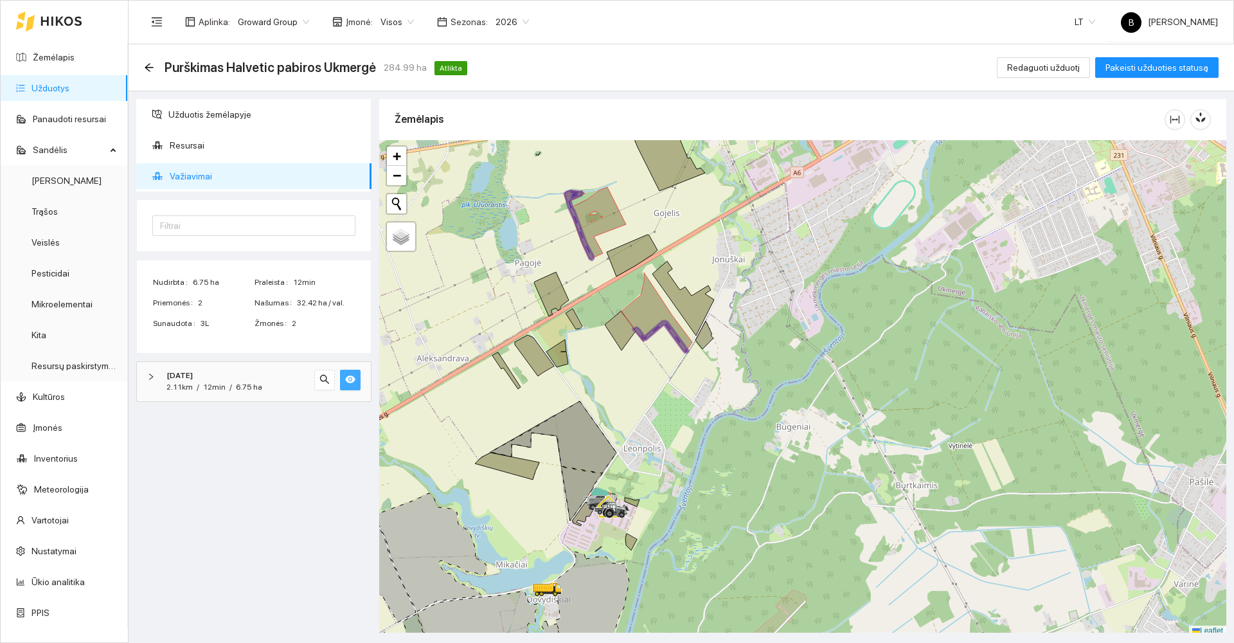
scroll to position [4, 0]
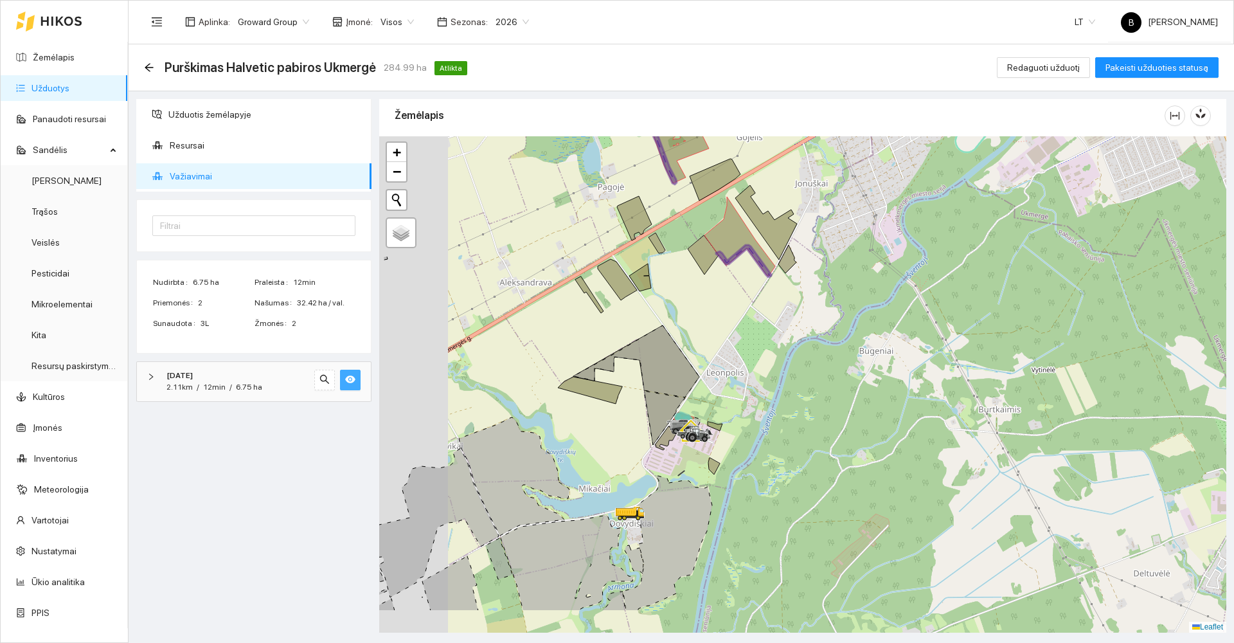
drag, startPoint x: 691, startPoint y: 411, endPoint x: 803, endPoint y: 301, distance: 156.3
click at [816, 299] on div at bounding box center [802, 384] width 847 height 496
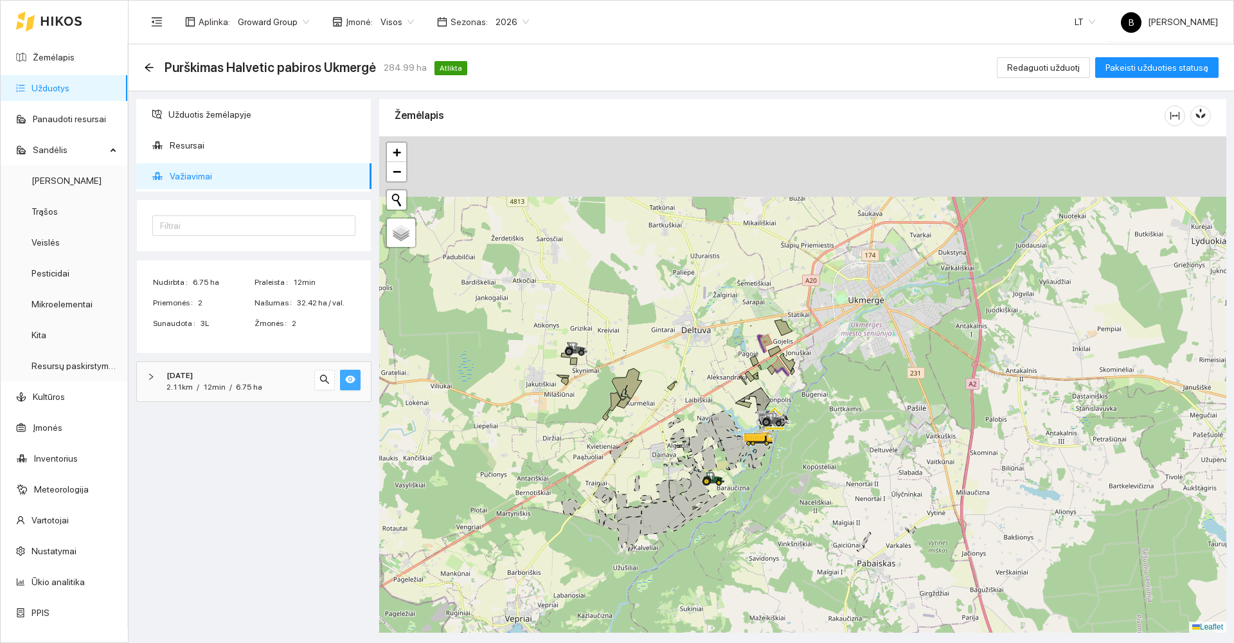
drag, startPoint x: 644, startPoint y: 236, endPoint x: 634, endPoint y: 313, distance: 77.2
click at [635, 315] on div at bounding box center [802, 384] width 847 height 496
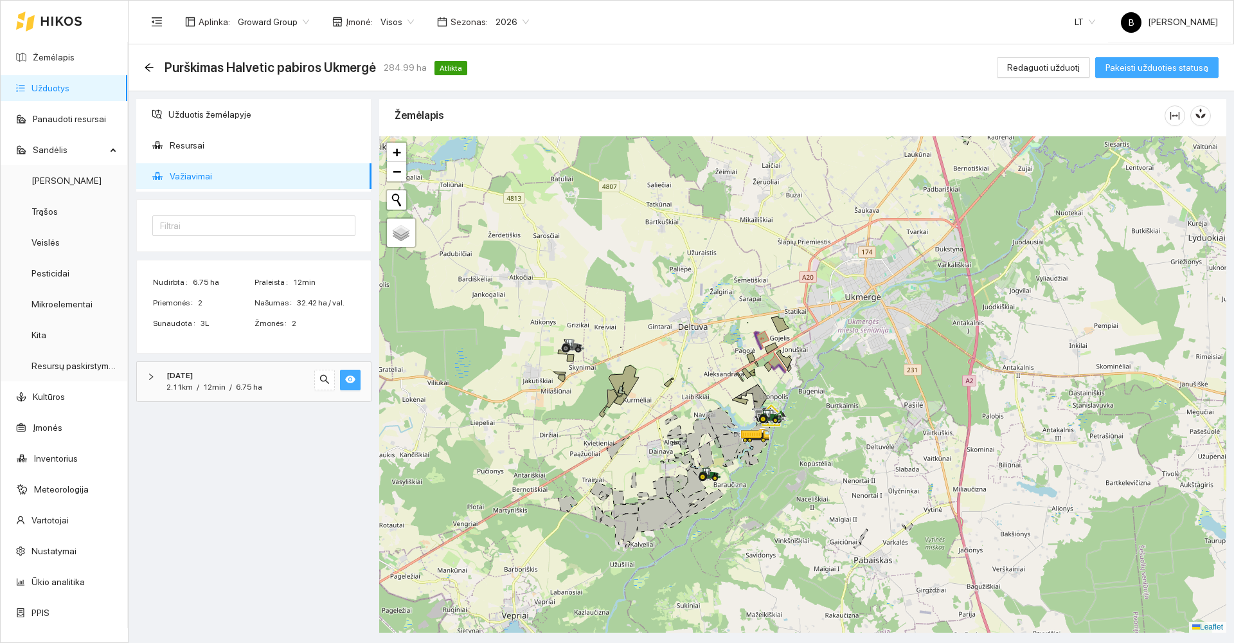
click at [1131, 64] on span "Pakeisti užduoties statusą" at bounding box center [1156, 67] width 103 height 14
click at [207, 116] on span "Užduotis žemėlapyje" at bounding box center [264, 115] width 193 height 26
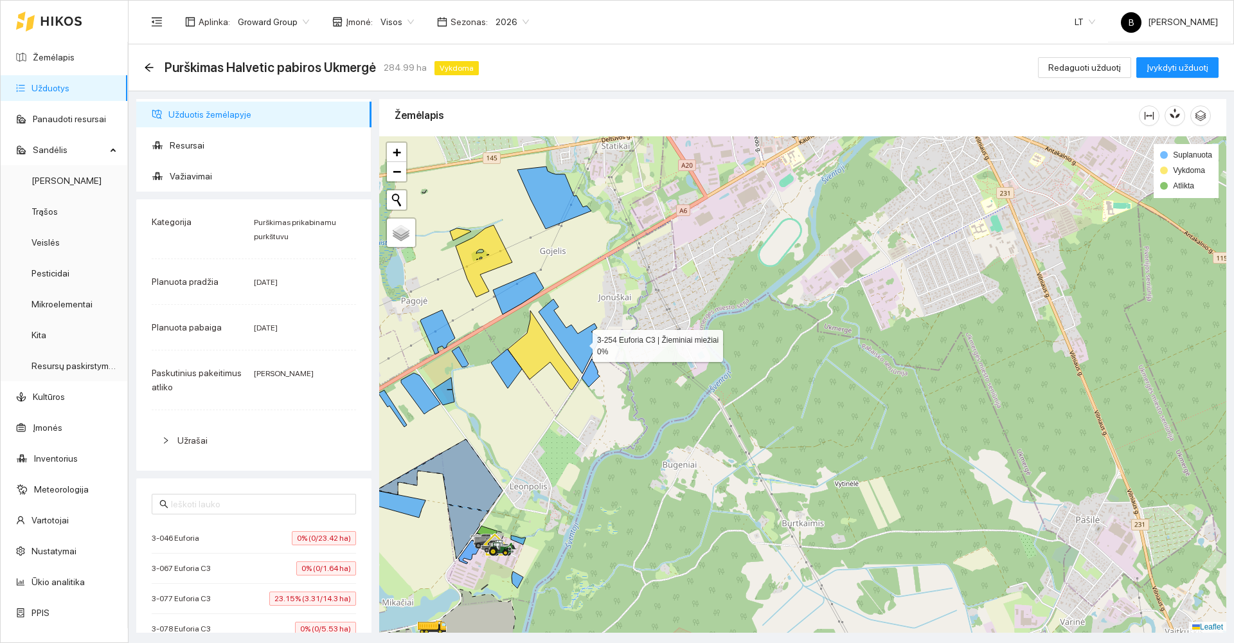
click at [582, 344] on icon at bounding box center [569, 336] width 62 height 75
click at [582, 344] on icon at bounding box center [571, 337] width 62 height 75
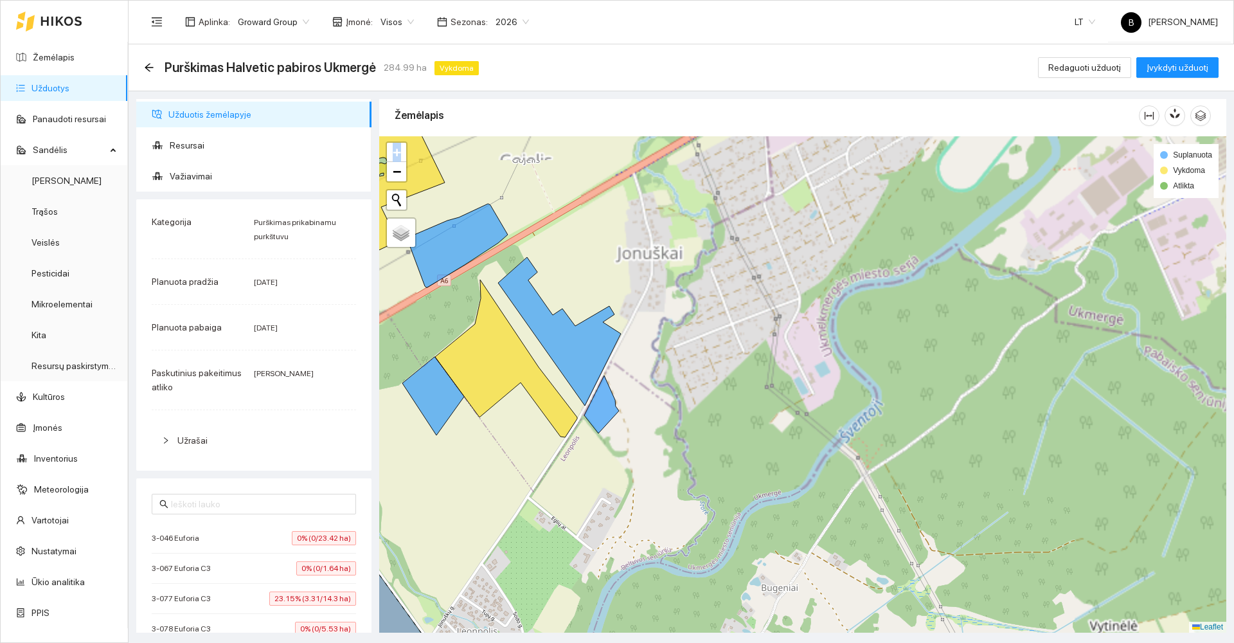
click at [582, 343] on icon at bounding box center [559, 331] width 123 height 148
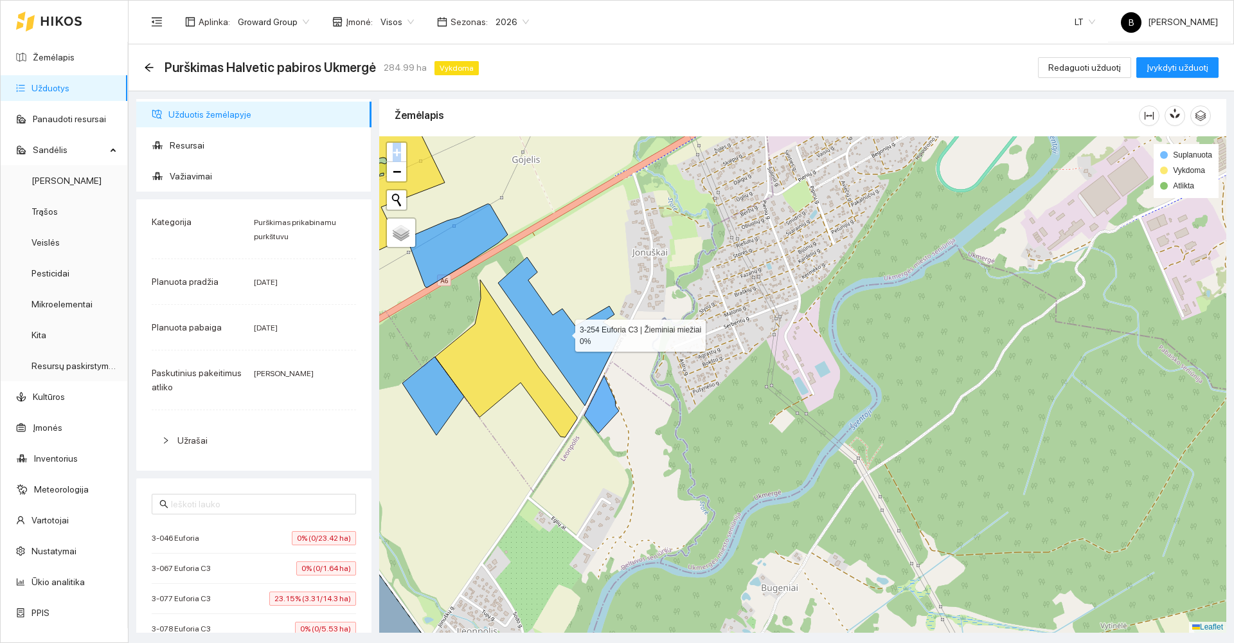
click at [582, 343] on icon at bounding box center [559, 331] width 123 height 148
click at [580, 342] on icon at bounding box center [559, 331] width 123 height 148
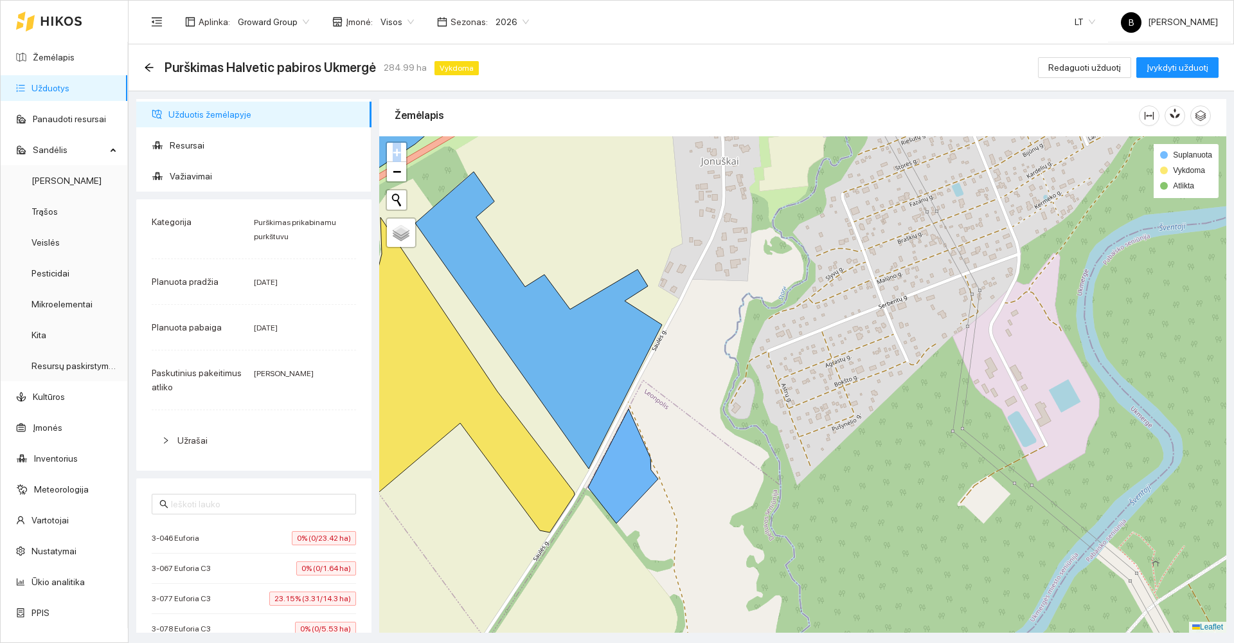
drag, startPoint x: 580, startPoint y: 342, endPoint x: 545, endPoint y: 239, distance: 109.3
click at [545, 239] on div at bounding box center [802, 384] width 847 height 496
click at [580, 351] on icon at bounding box center [538, 320] width 247 height 297
click at [186, 178] on span "Važiavimai" at bounding box center [265, 176] width 191 height 26
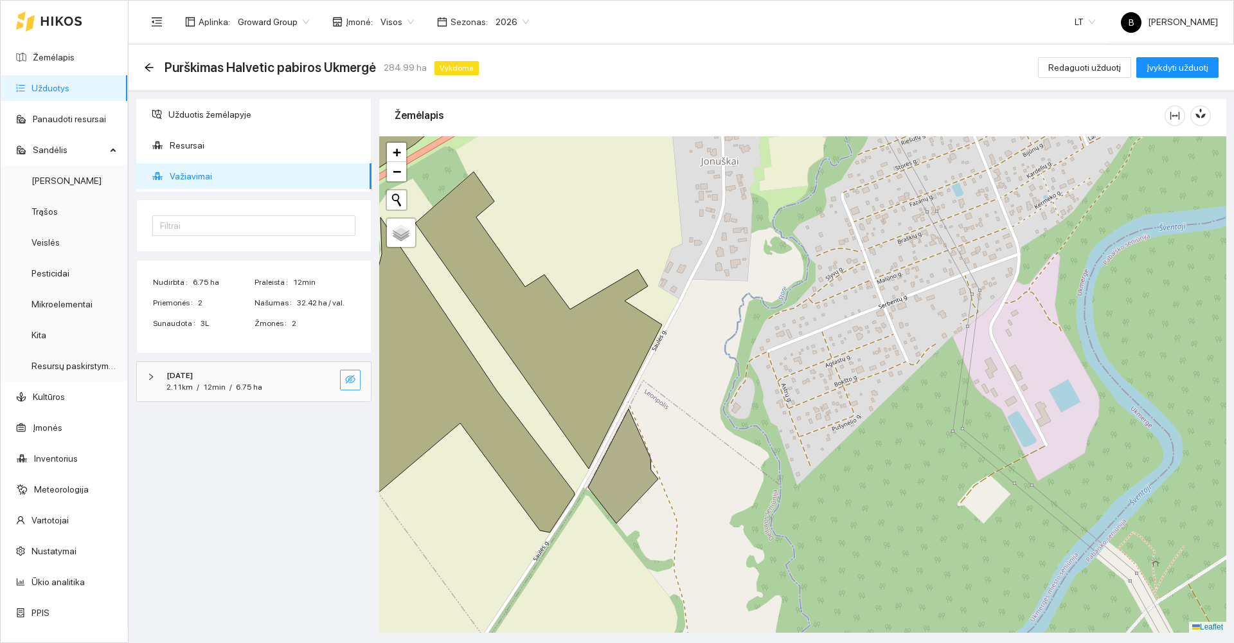
click at [351, 380] on icon "eye-invisible" at bounding box center [351, 379] width 3 height 3
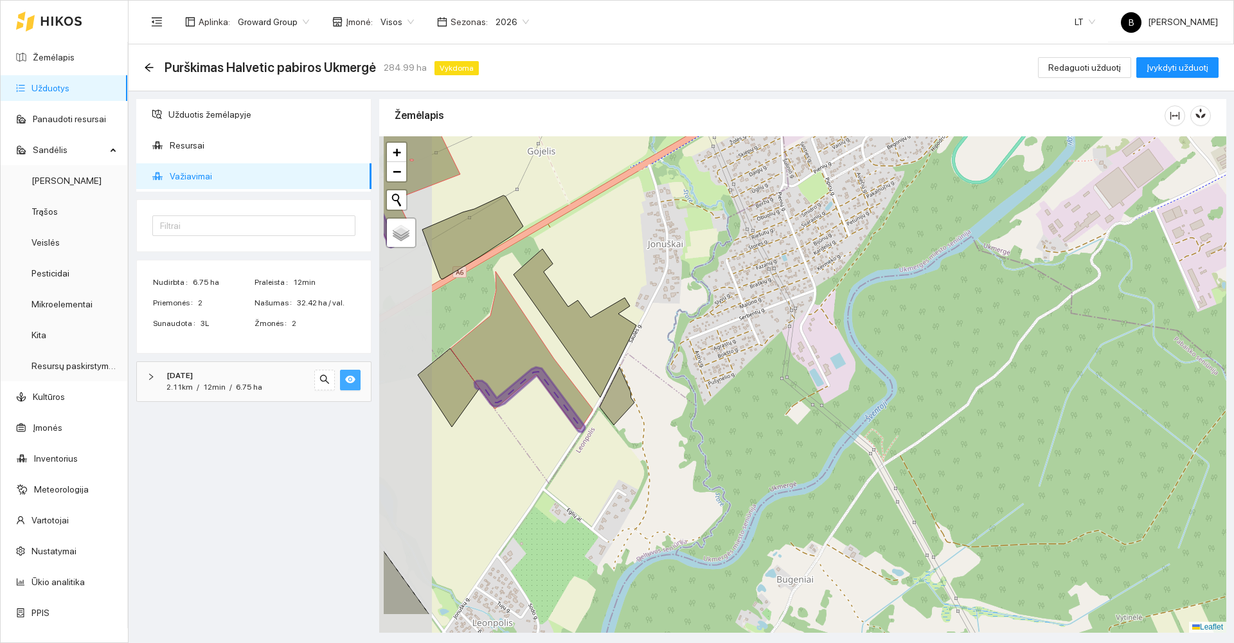
drag, startPoint x: 454, startPoint y: 492, endPoint x: 510, endPoint y: 440, distance: 76.4
click at [510, 440] on div at bounding box center [802, 384] width 847 height 496
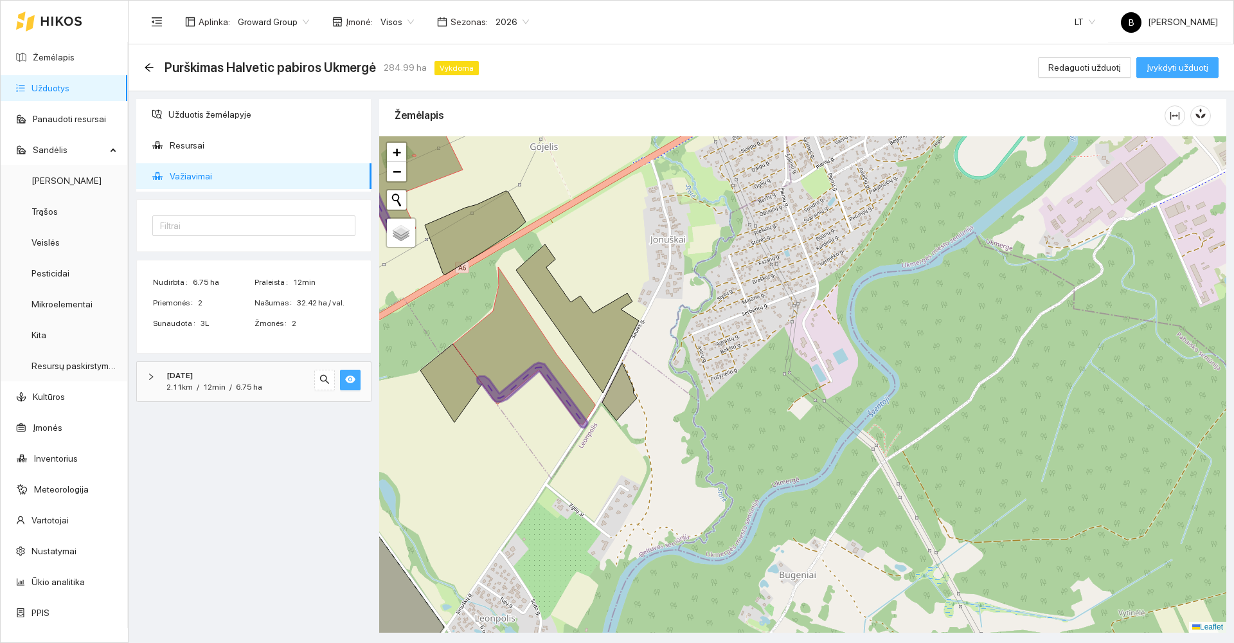
click at [1160, 71] on span "Įvykdyti užduotį" at bounding box center [1177, 67] width 62 height 14
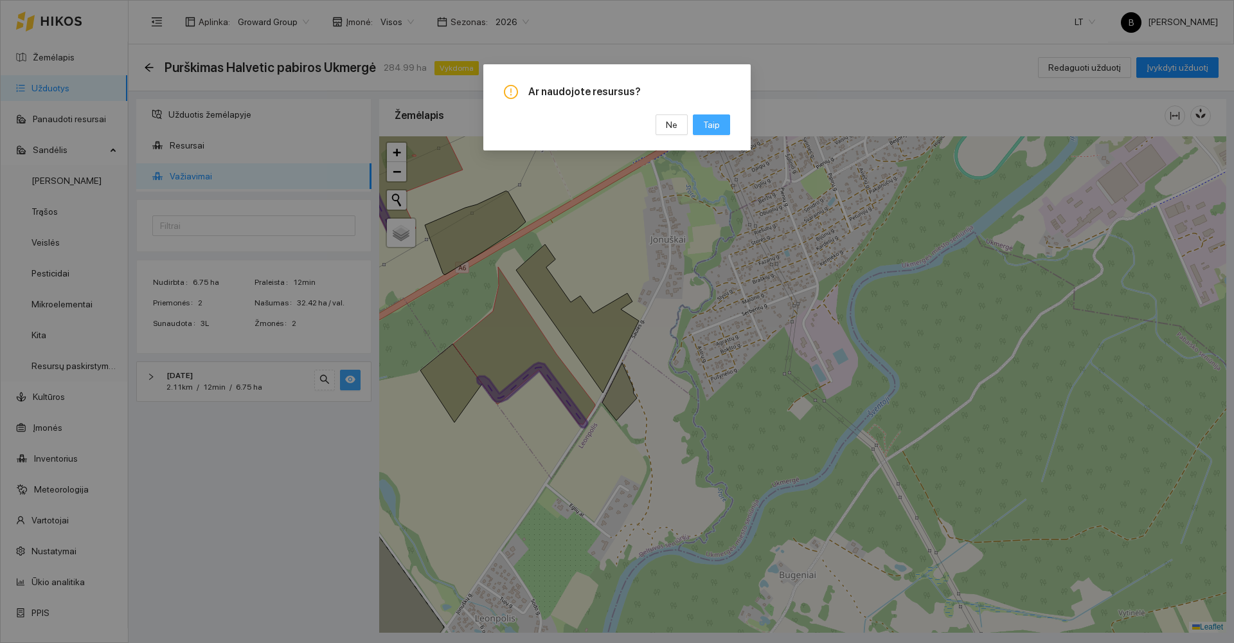
click at [723, 121] on button "Taip" at bounding box center [711, 124] width 37 height 21
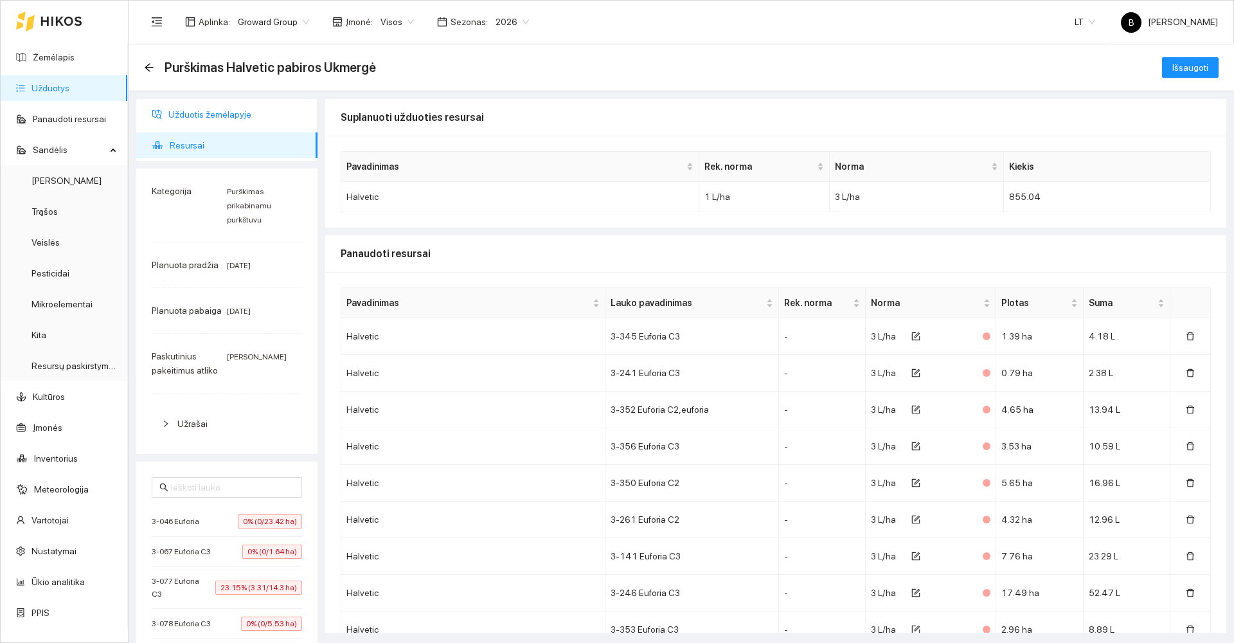
click at [186, 121] on span "Užduotis žemėlapyje" at bounding box center [237, 115] width 139 height 26
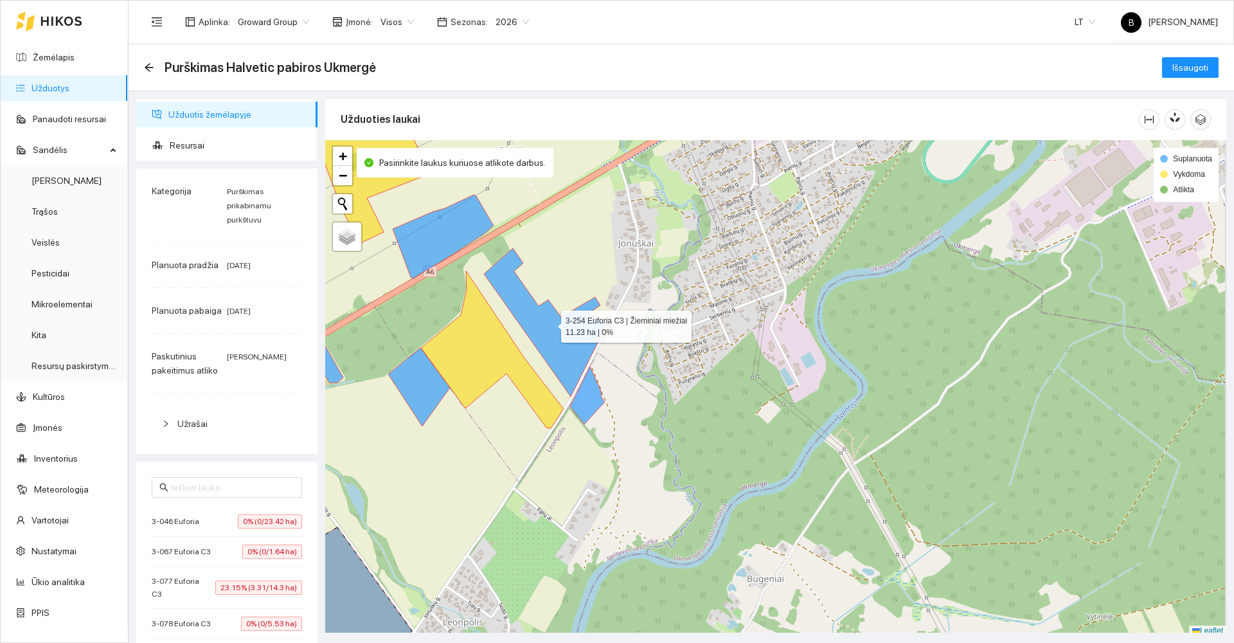
scroll to position [4, 0]
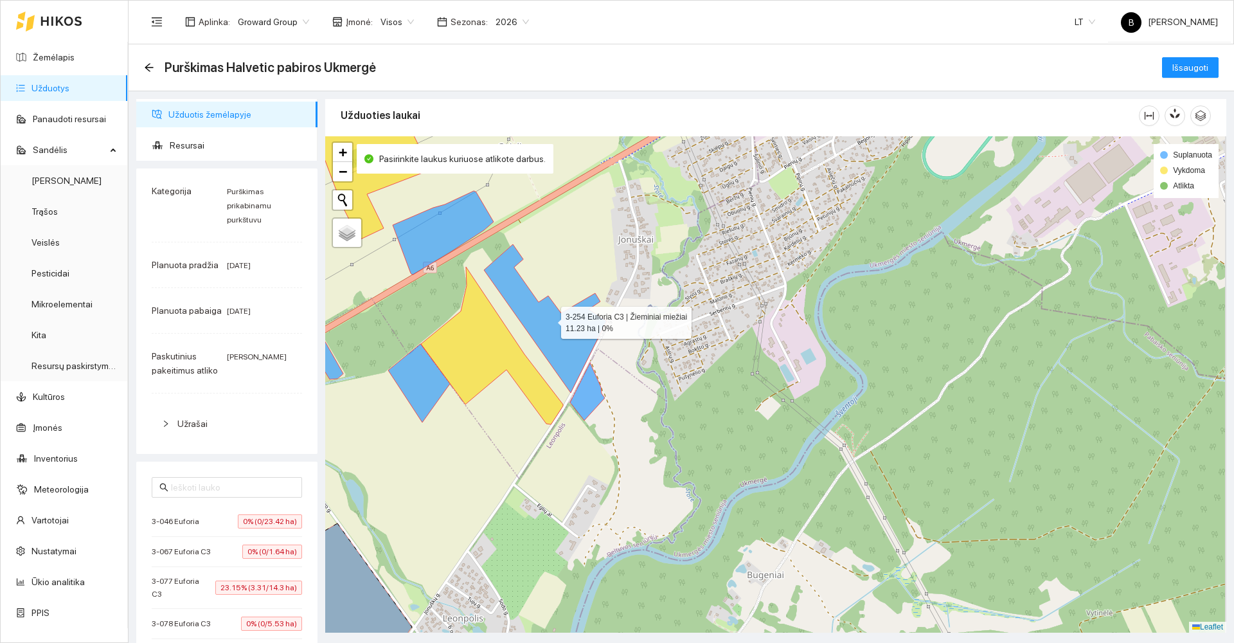
click at [547, 332] on icon at bounding box center [545, 318] width 123 height 148
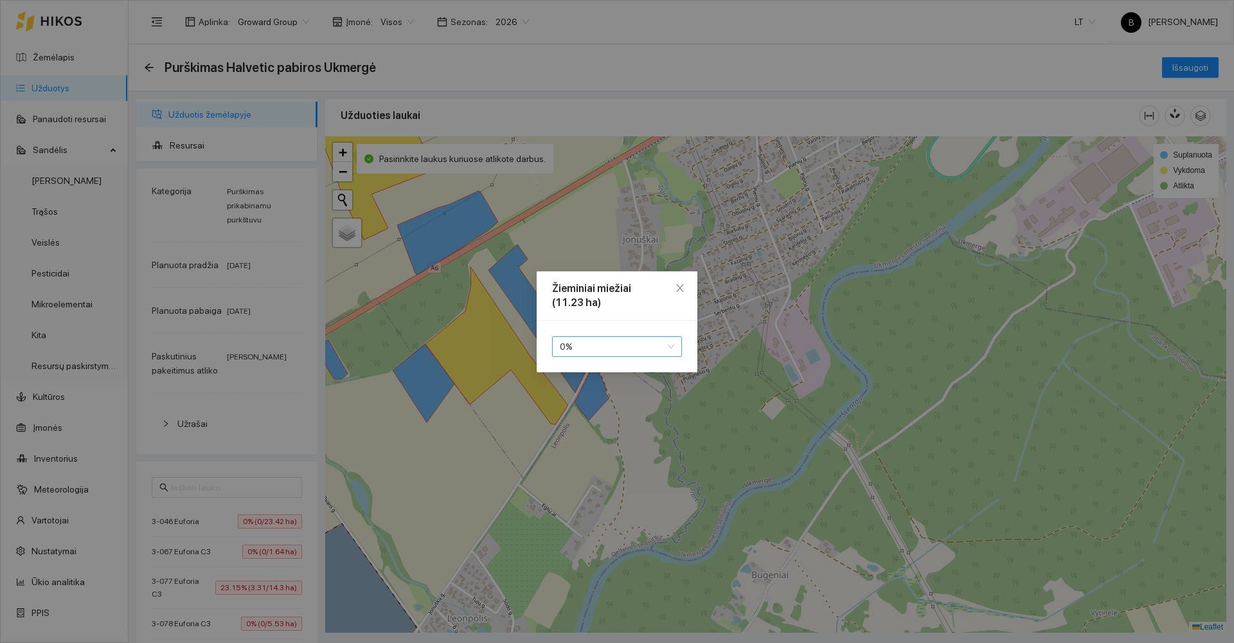
click at [602, 350] on span "0 %" at bounding box center [617, 346] width 114 height 19
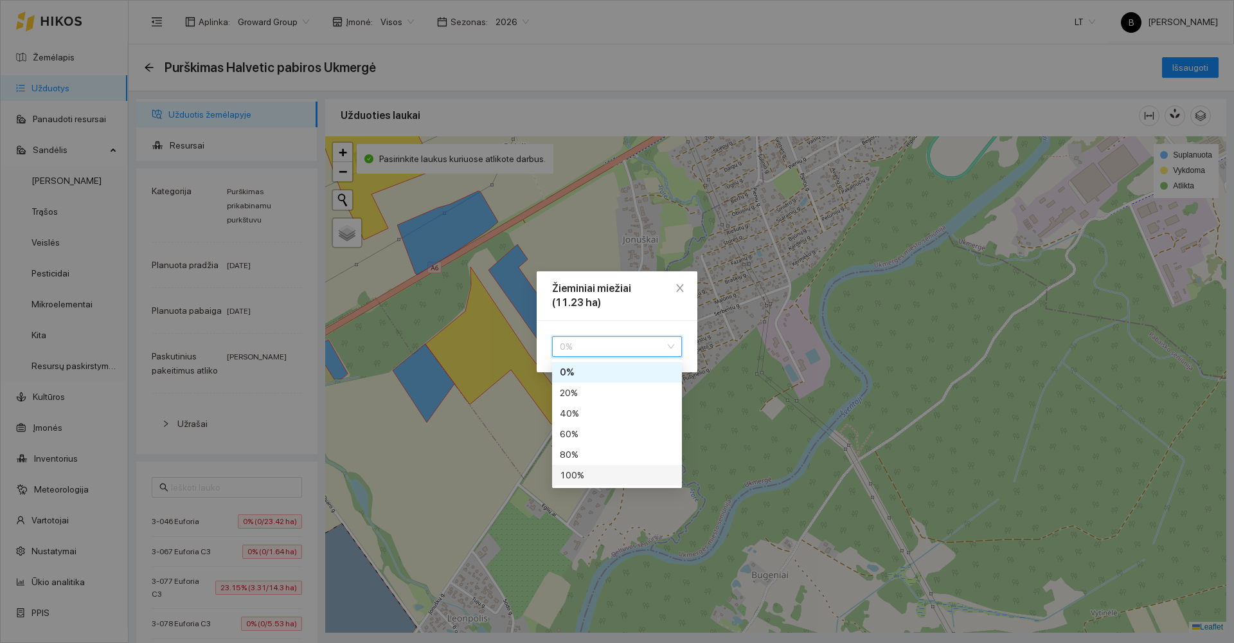
click at [577, 475] on div "100 %" at bounding box center [617, 475] width 114 height 14
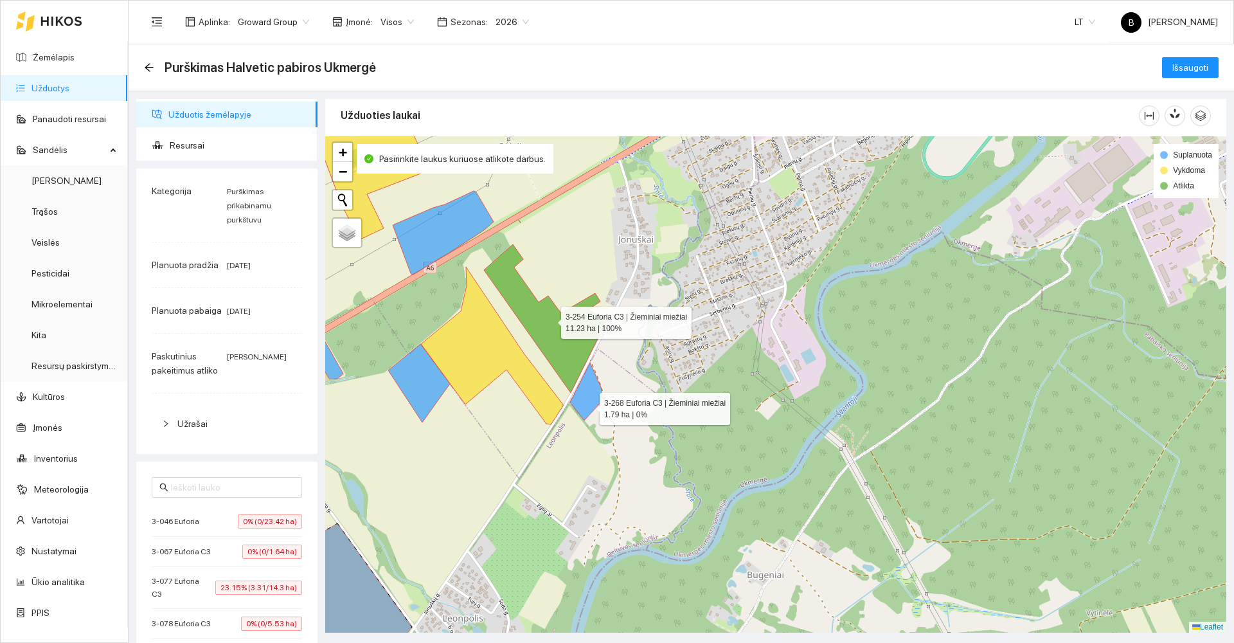
click at [588, 405] on icon at bounding box center [587, 391] width 35 height 58
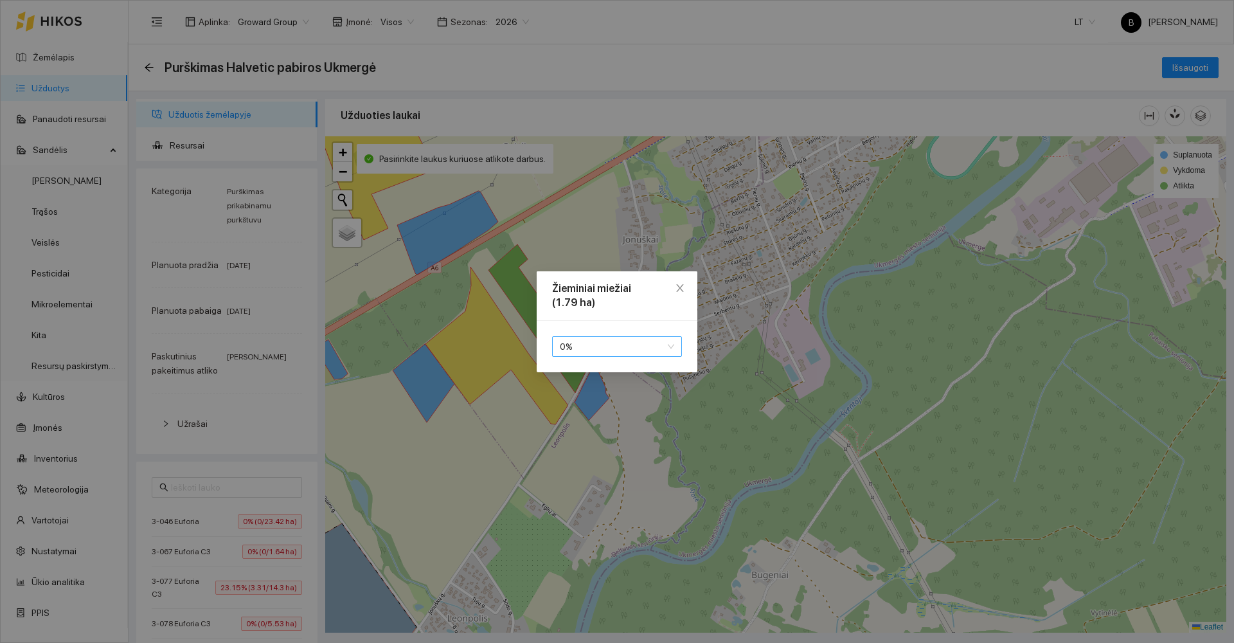
click at [600, 352] on span "0 %" at bounding box center [617, 346] width 114 height 19
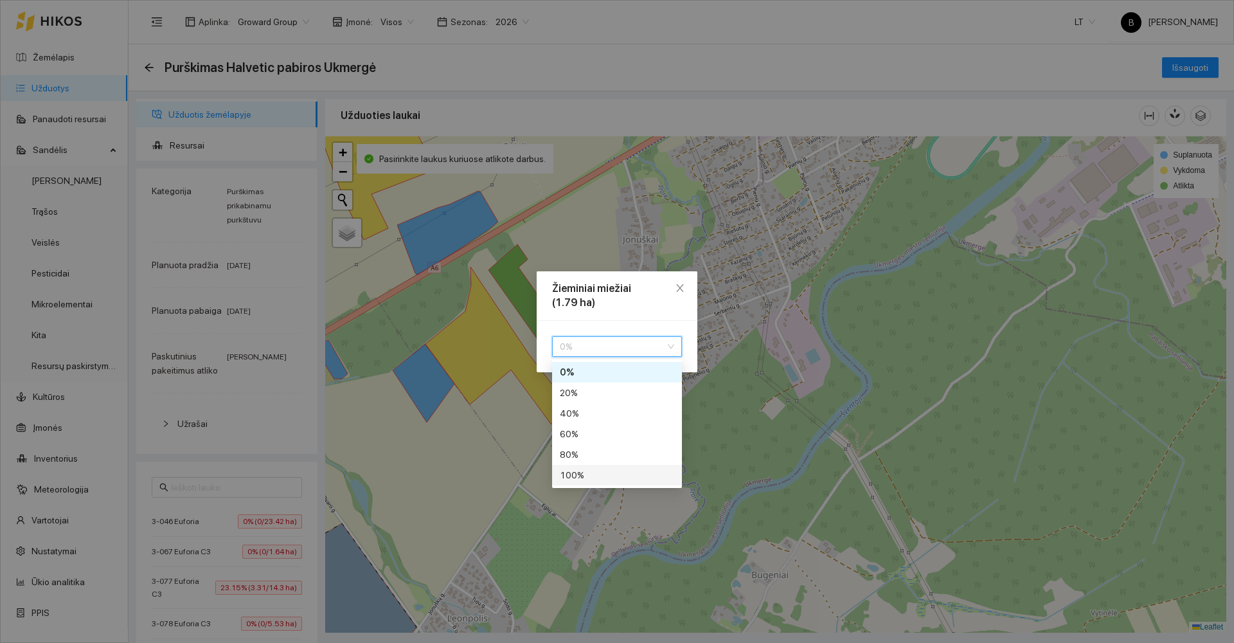
click at [582, 474] on div "100 %" at bounding box center [617, 475] width 114 height 14
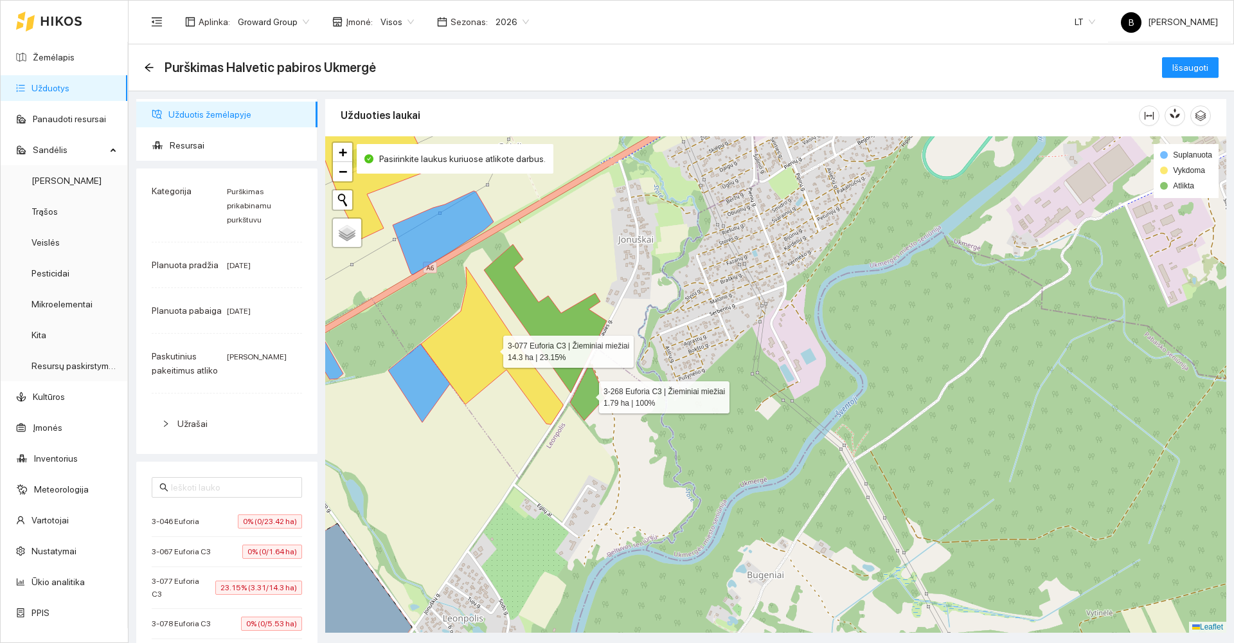
click at [488, 348] on icon at bounding box center [492, 345] width 142 height 157
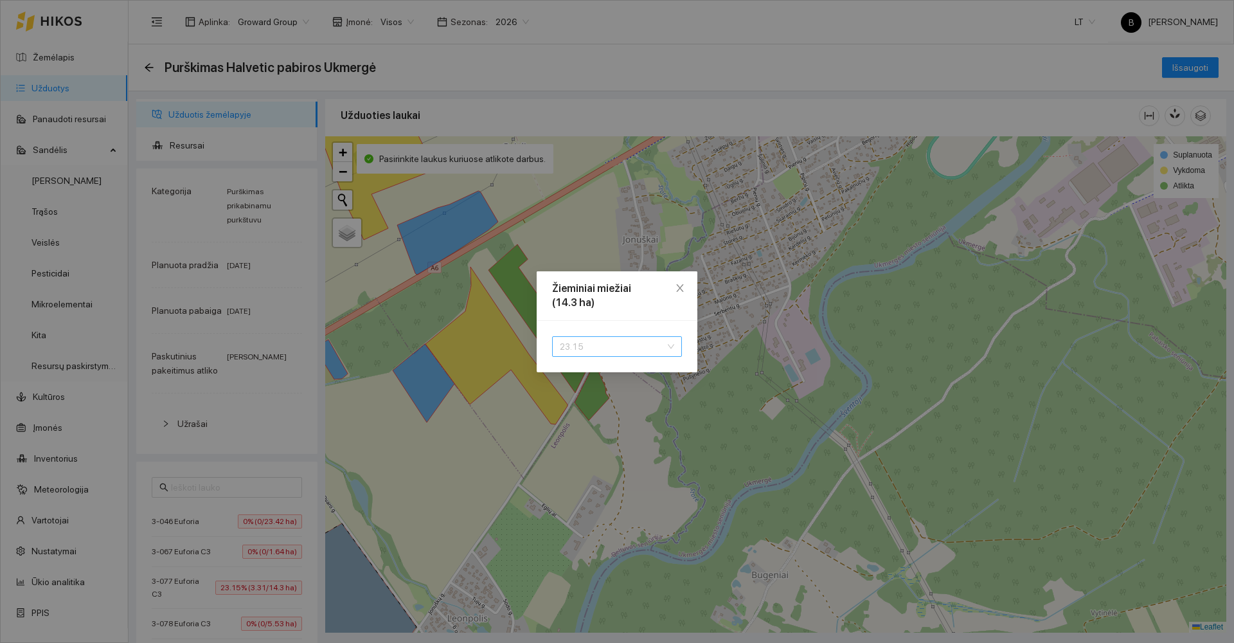
click at [603, 345] on span "23.15" at bounding box center [617, 346] width 114 height 19
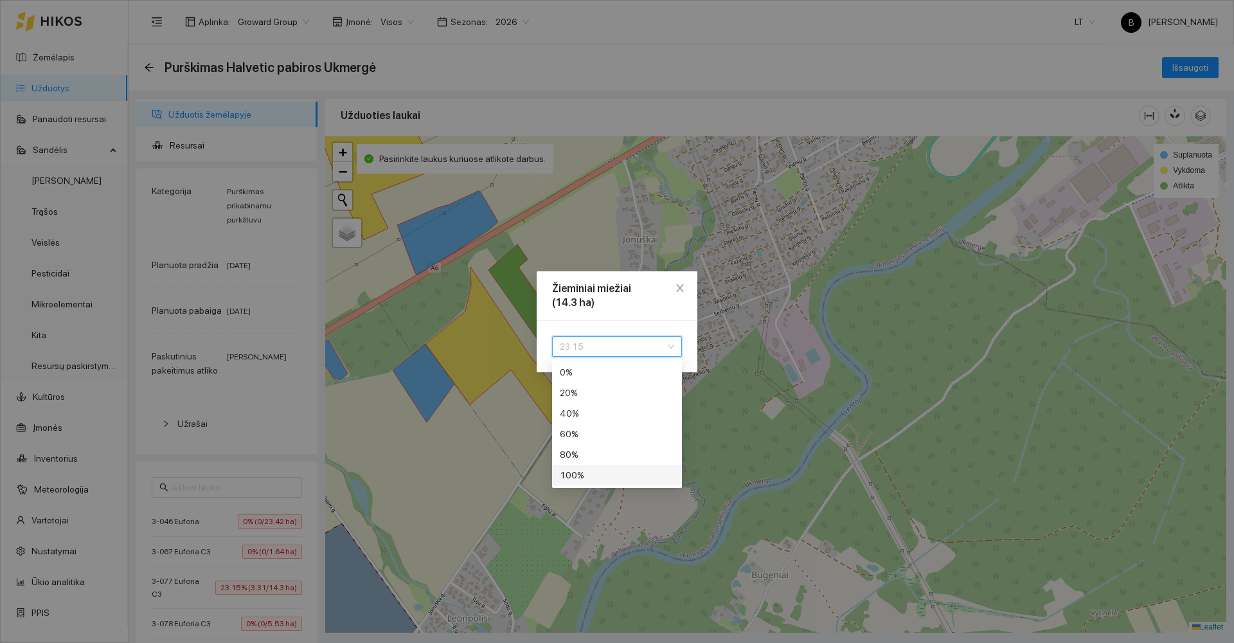
click at [584, 475] on div "100 %" at bounding box center [617, 475] width 114 height 14
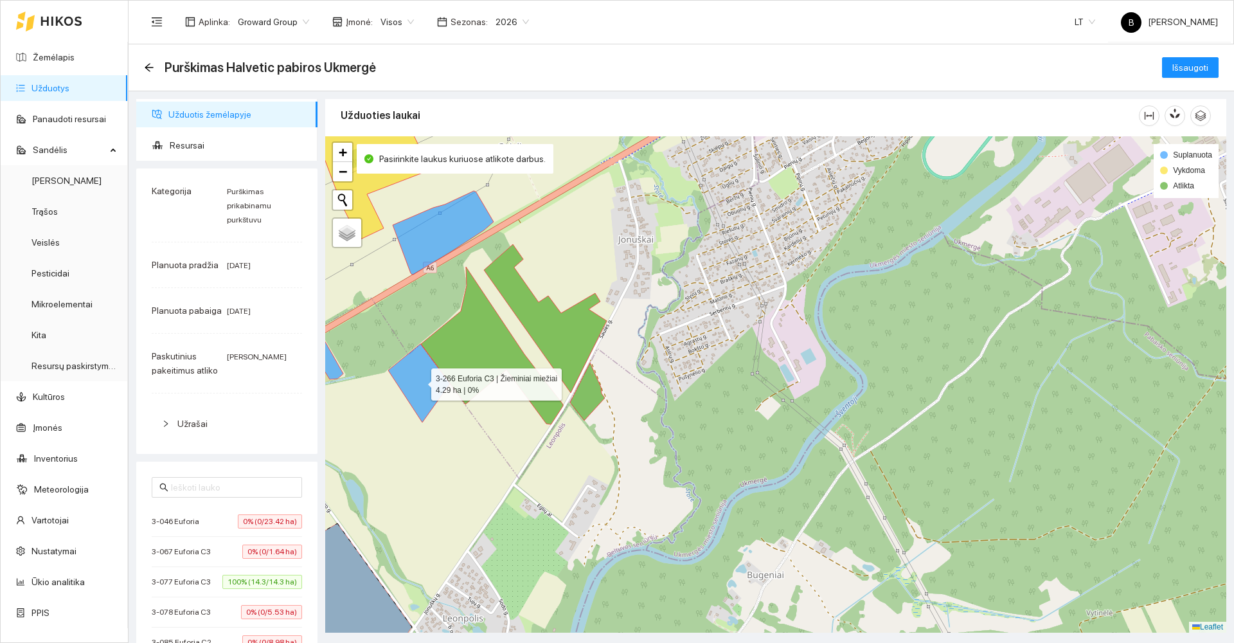
click at [424, 384] on icon at bounding box center [419, 383] width 62 height 78
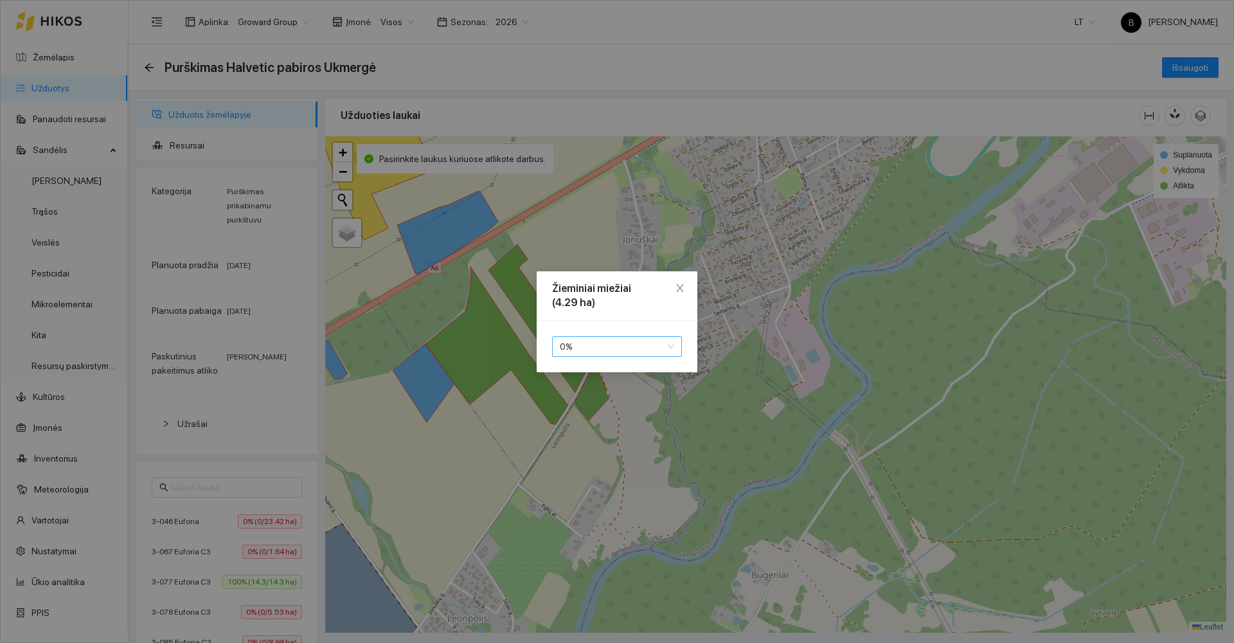
click at [585, 350] on span "0 %" at bounding box center [617, 346] width 114 height 19
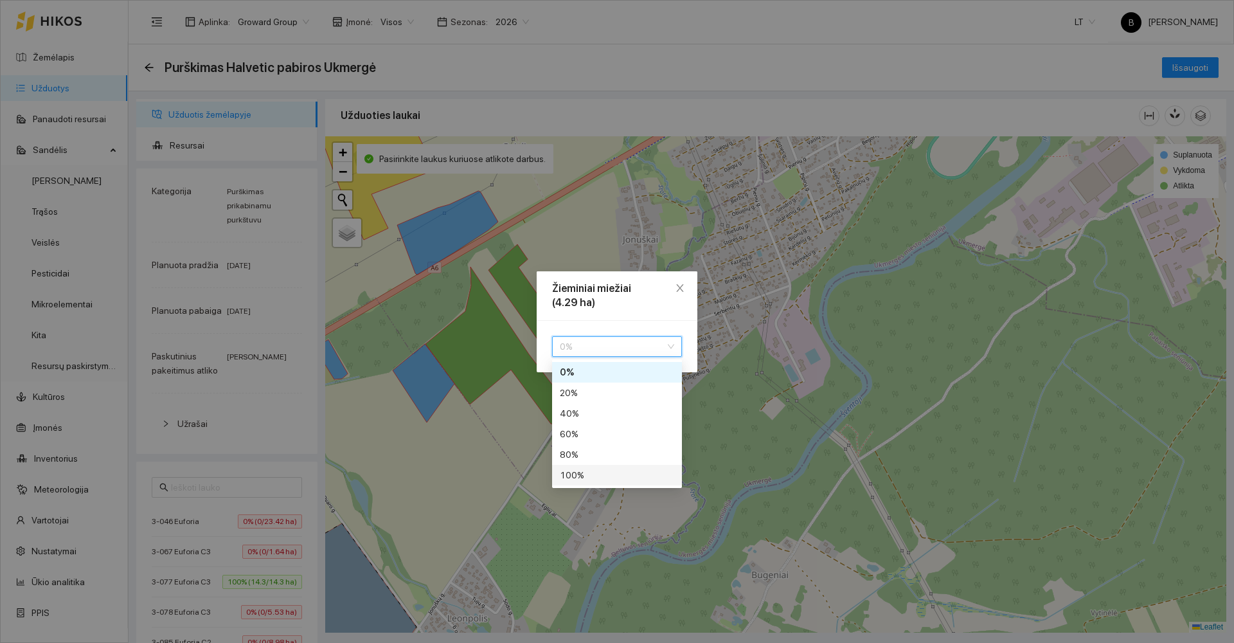
click at [590, 472] on div "100 %" at bounding box center [617, 475] width 114 height 14
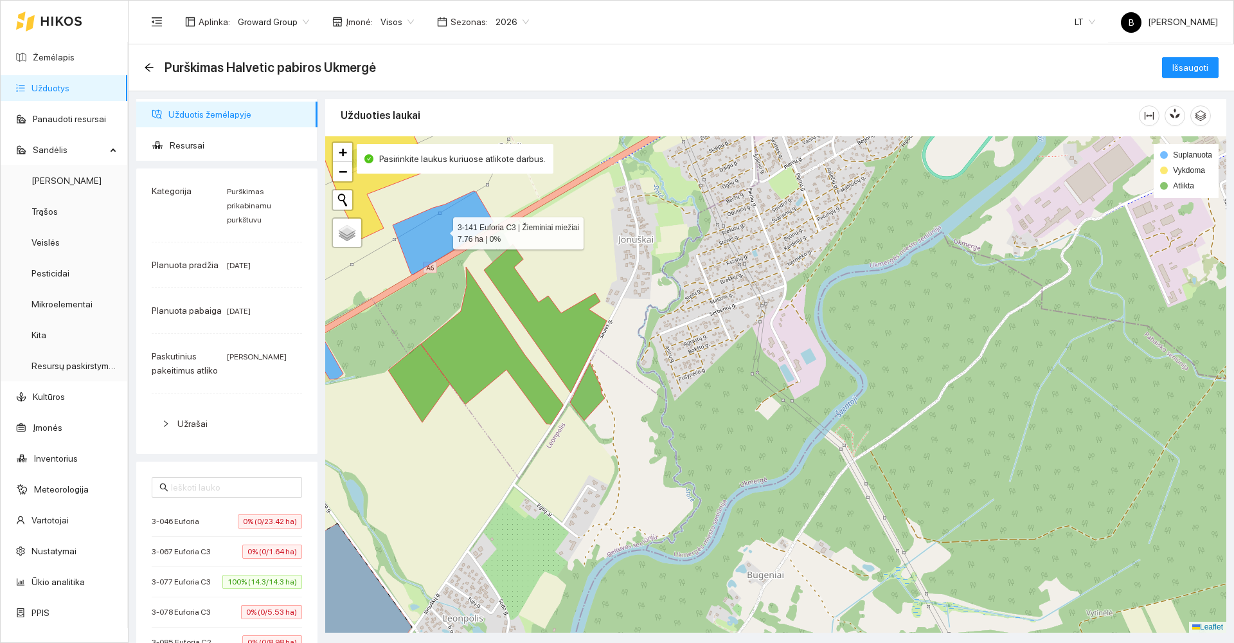
drag, startPoint x: 443, startPoint y: 226, endPoint x: 437, endPoint y: 222, distance: 6.6
click at [441, 224] on icon at bounding box center [443, 233] width 101 height 84
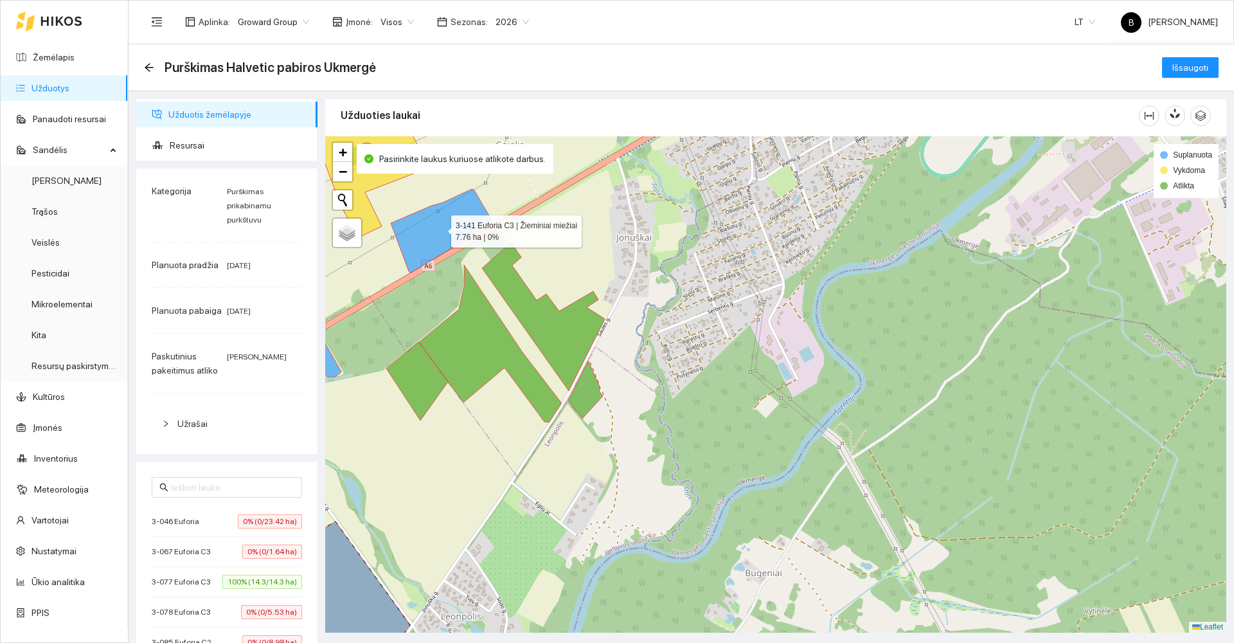
click at [445, 230] on icon at bounding box center [441, 231] width 101 height 84
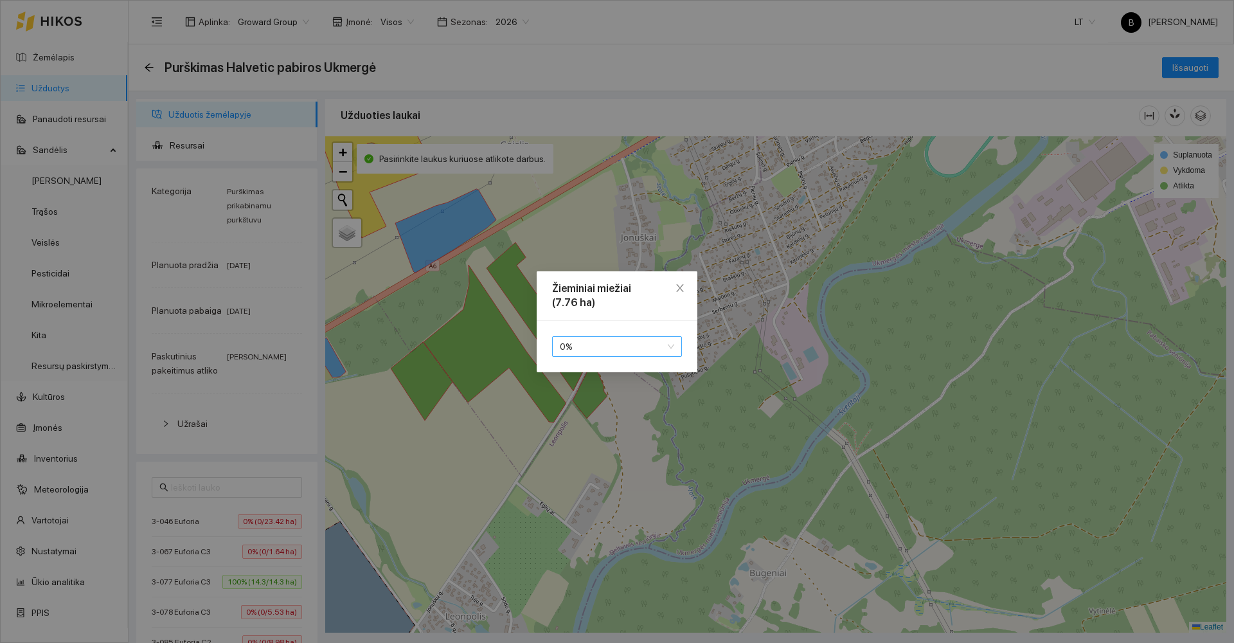
click at [590, 350] on span "0 %" at bounding box center [617, 346] width 114 height 19
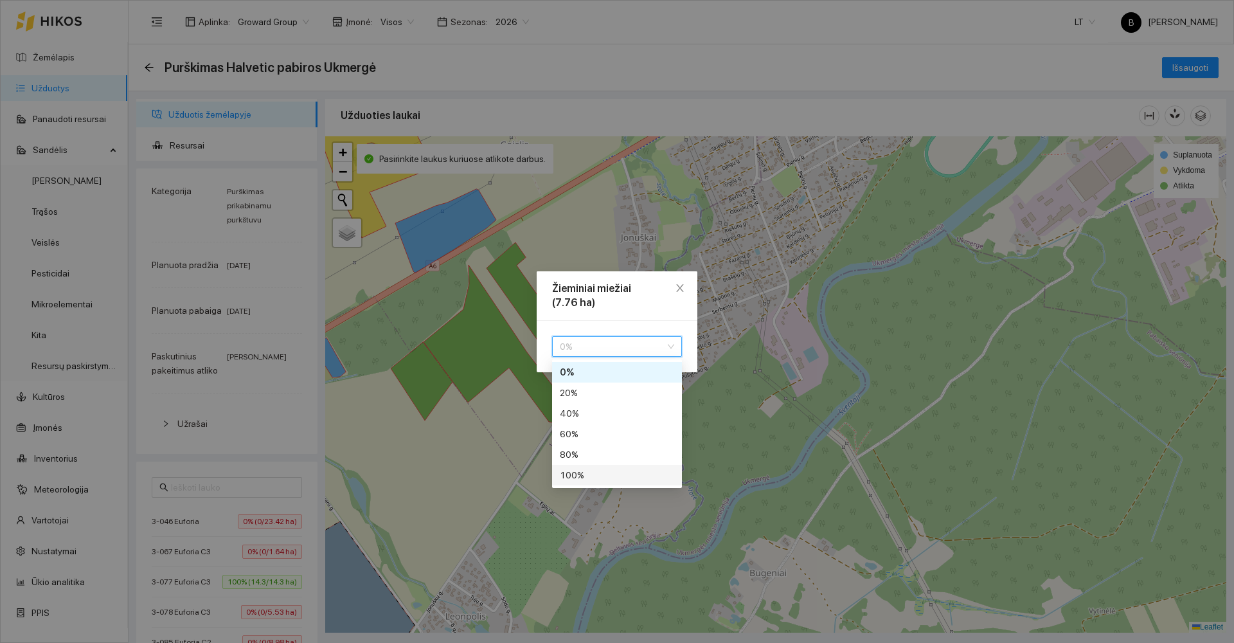
click at [576, 480] on div "100 %" at bounding box center [617, 475] width 114 height 14
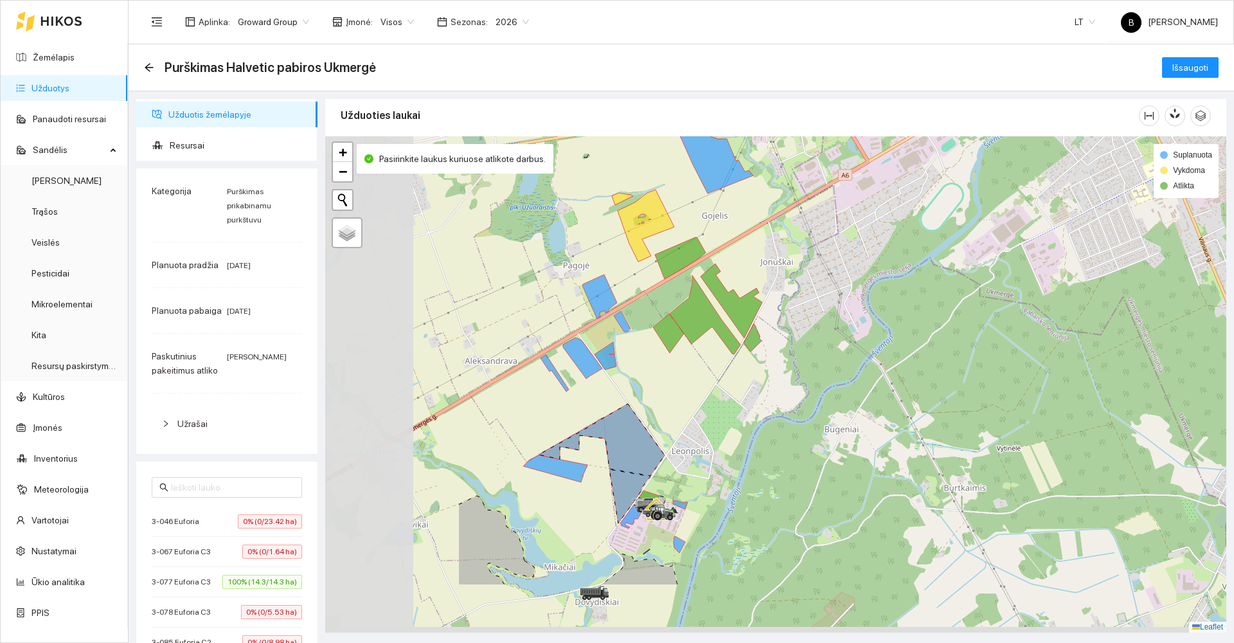
drag, startPoint x: 452, startPoint y: 484, endPoint x: 675, endPoint y: 382, distance: 246.1
click at [682, 383] on div at bounding box center [775, 384] width 901 height 496
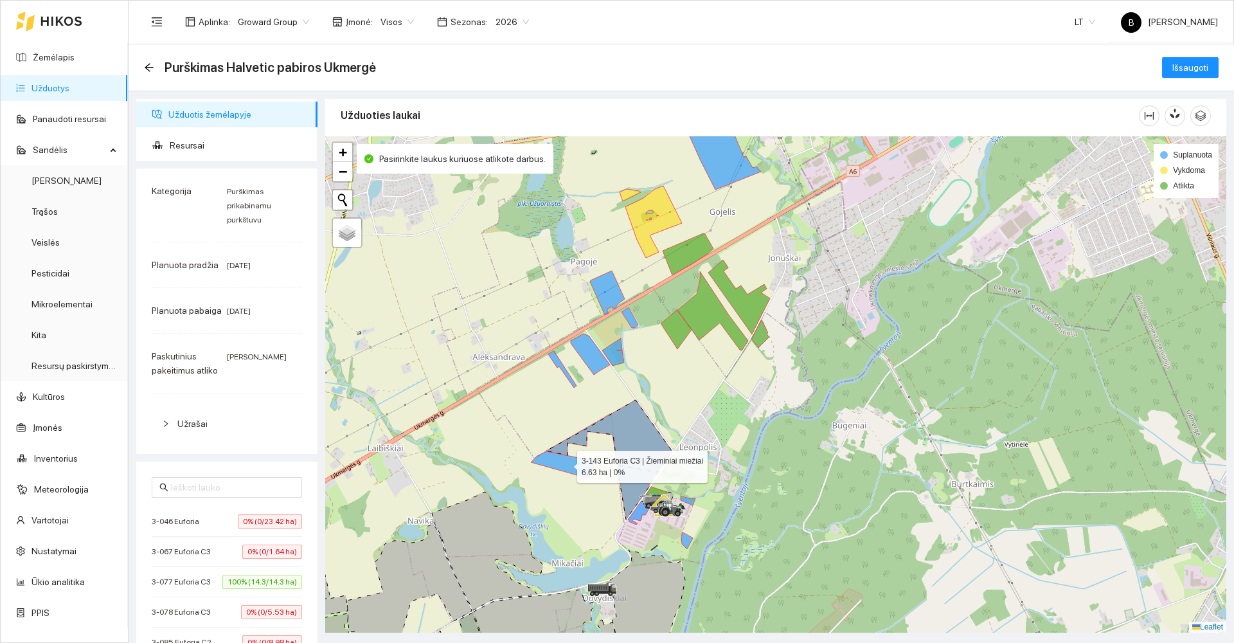
click at [560, 463] on icon at bounding box center [563, 464] width 64 height 27
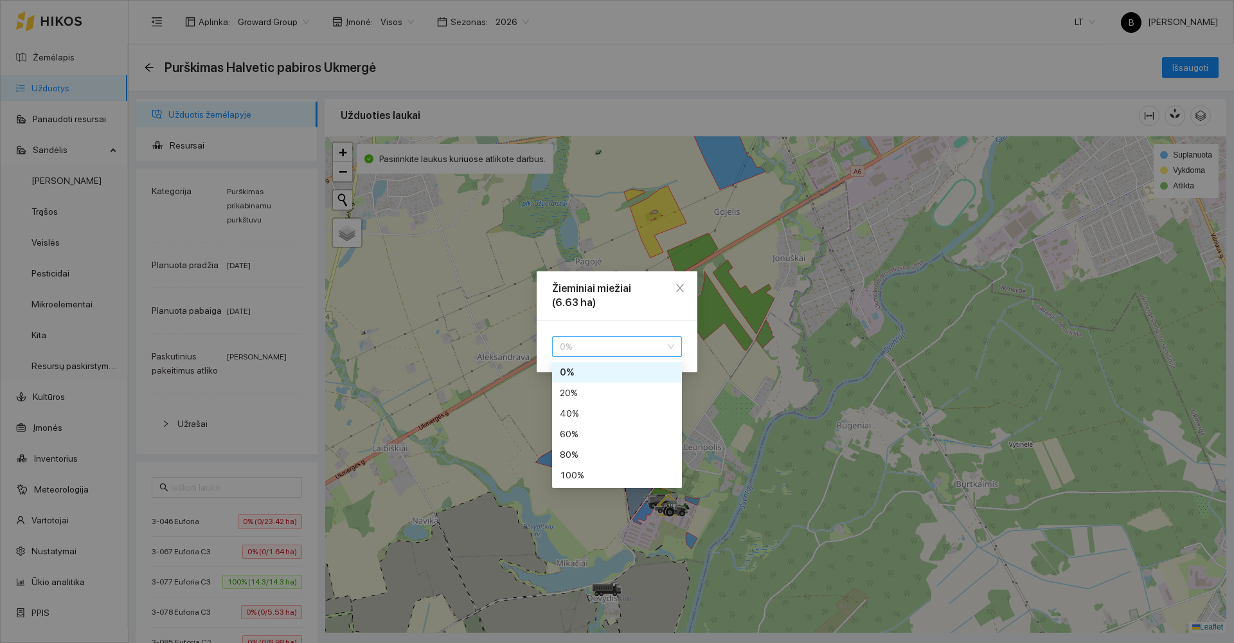
click at [576, 342] on span "0 %" at bounding box center [617, 346] width 114 height 19
click at [596, 479] on div "100 %" at bounding box center [617, 475] width 114 height 14
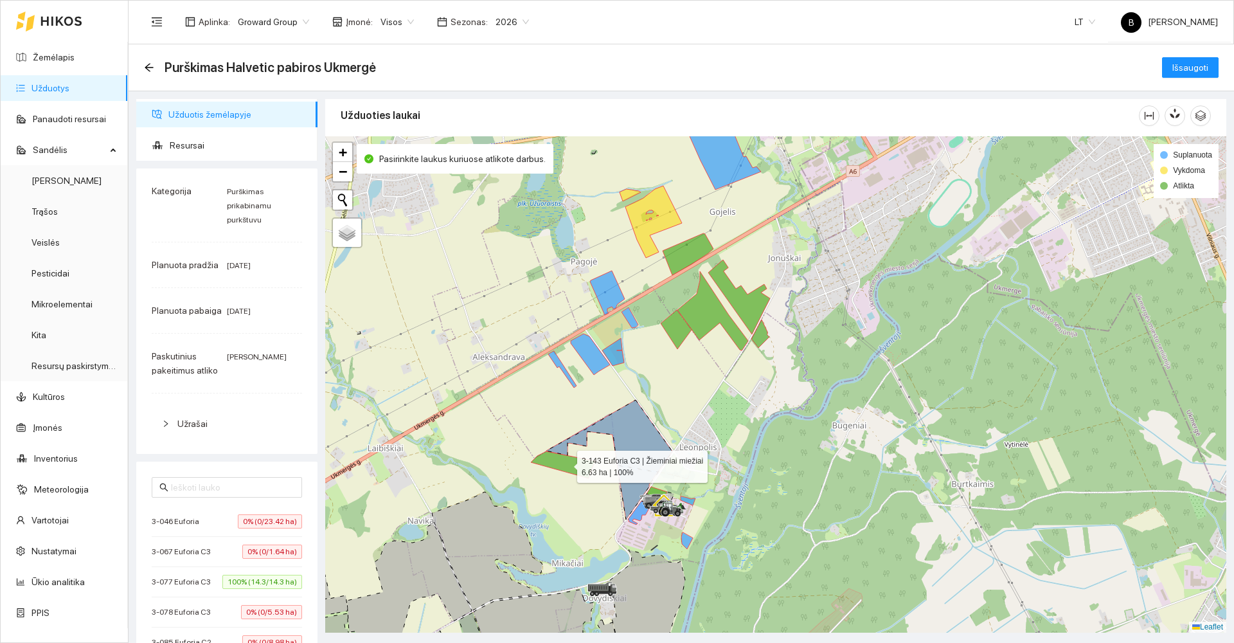
click at [633, 427] on icon at bounding box center [609, 436] width 126 height 72
click at [642, 441] on icon at bounding box center [609, 436] width 126 height 72
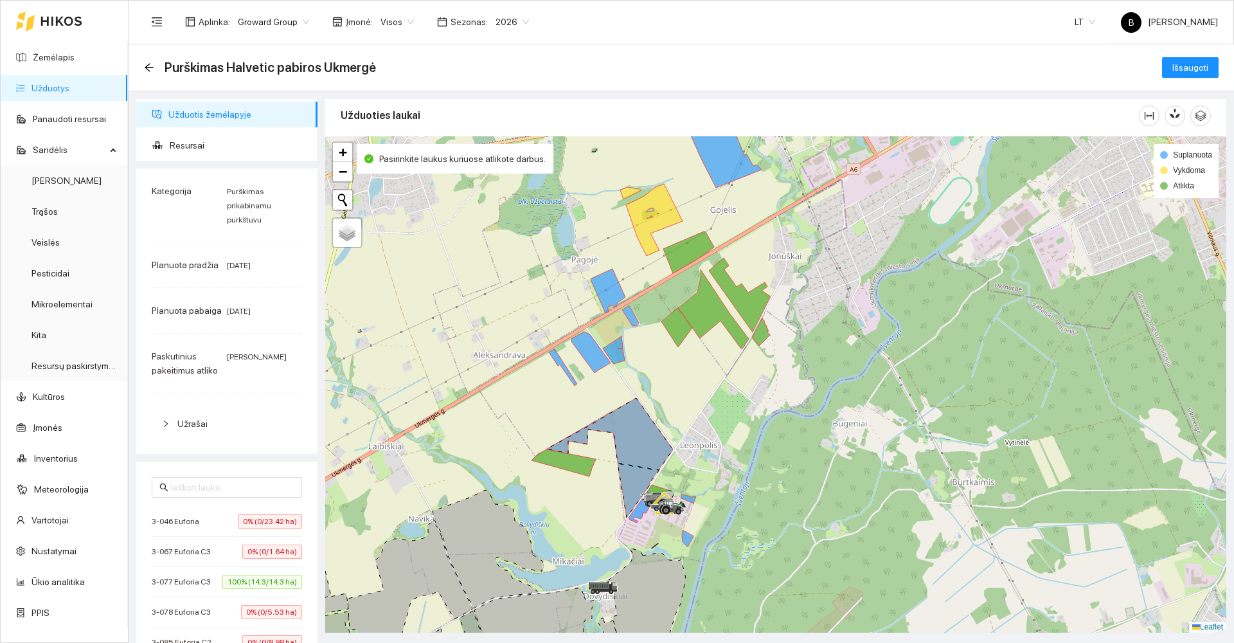
click at [638, 440] on icon at bounding box center [610, 434] width 126 height 72
click at [632, 449] on icon at bounding box center [610, 434] width 126 height 72
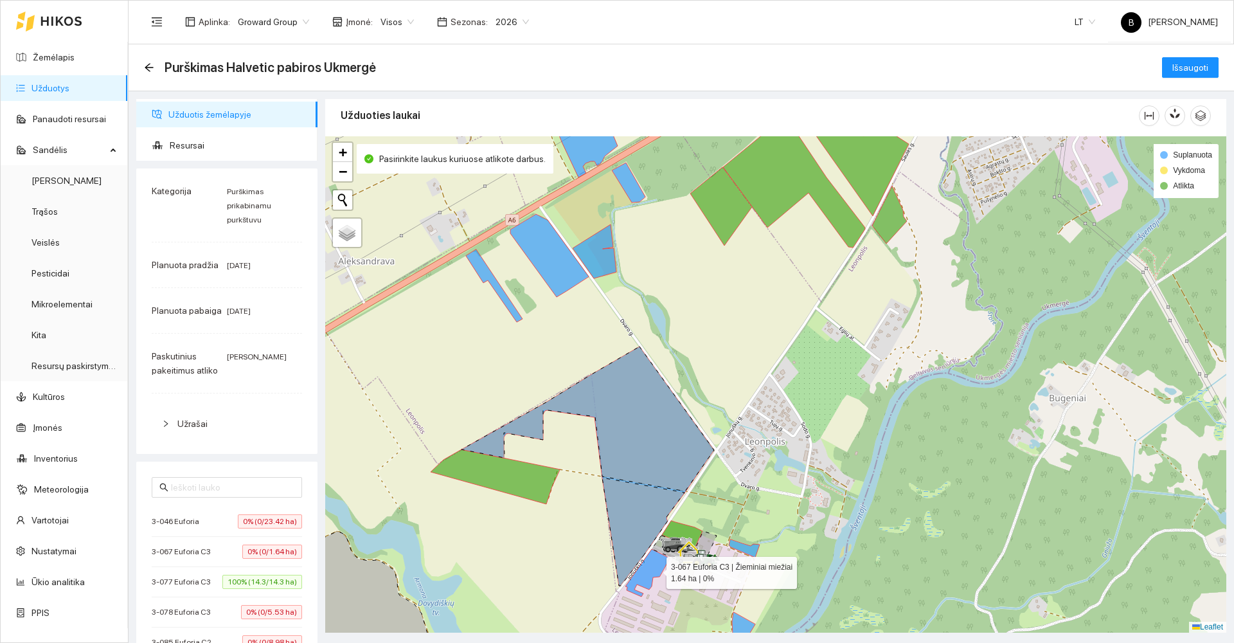
click at [652, 565] on icon at bounding box center [647, 573] width 44 height 48
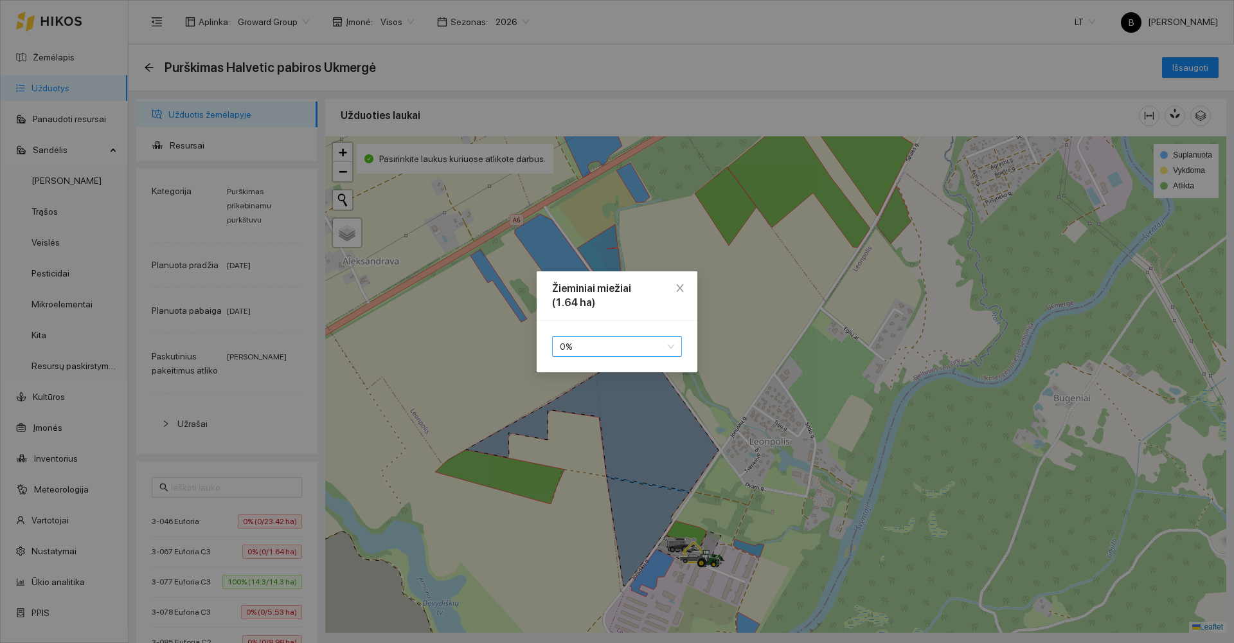
click at [607, 350] on span "0 %" at bounding box center [617, 346] width 114 height 19
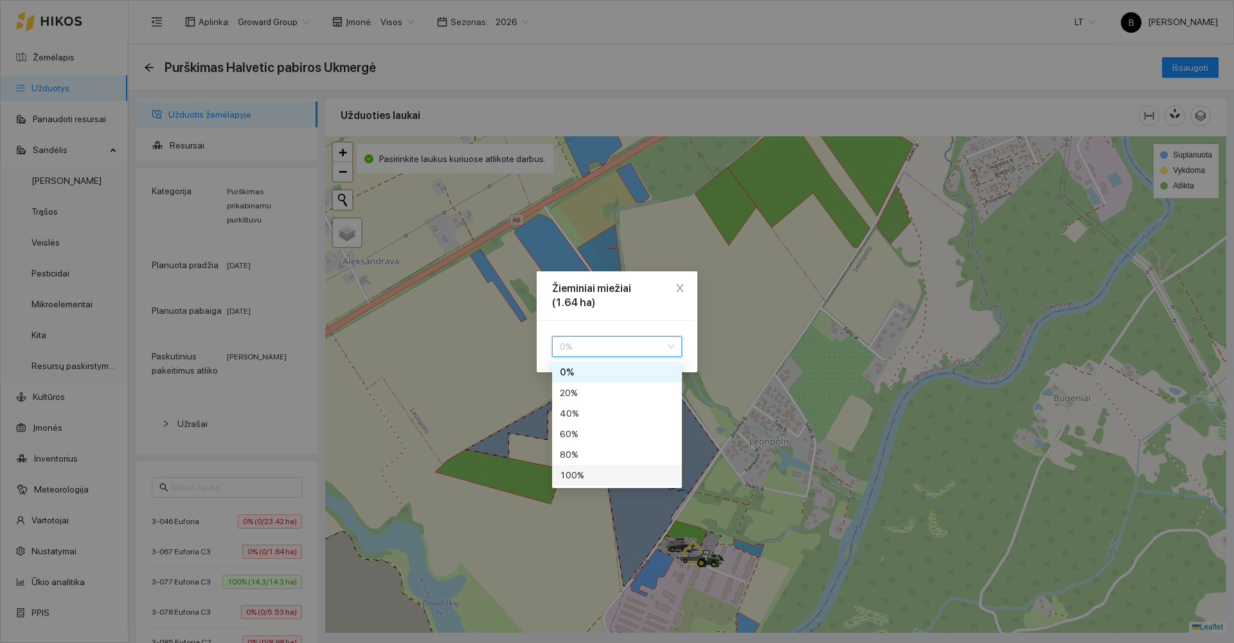
drag, startPoint x: 598, startPoint y: 476, endPoint x: 629, endPoint y: 498, distance: 37.8
click at [598, 475] on div "100 %" at bounding box center [617, 475] width 114 height 14
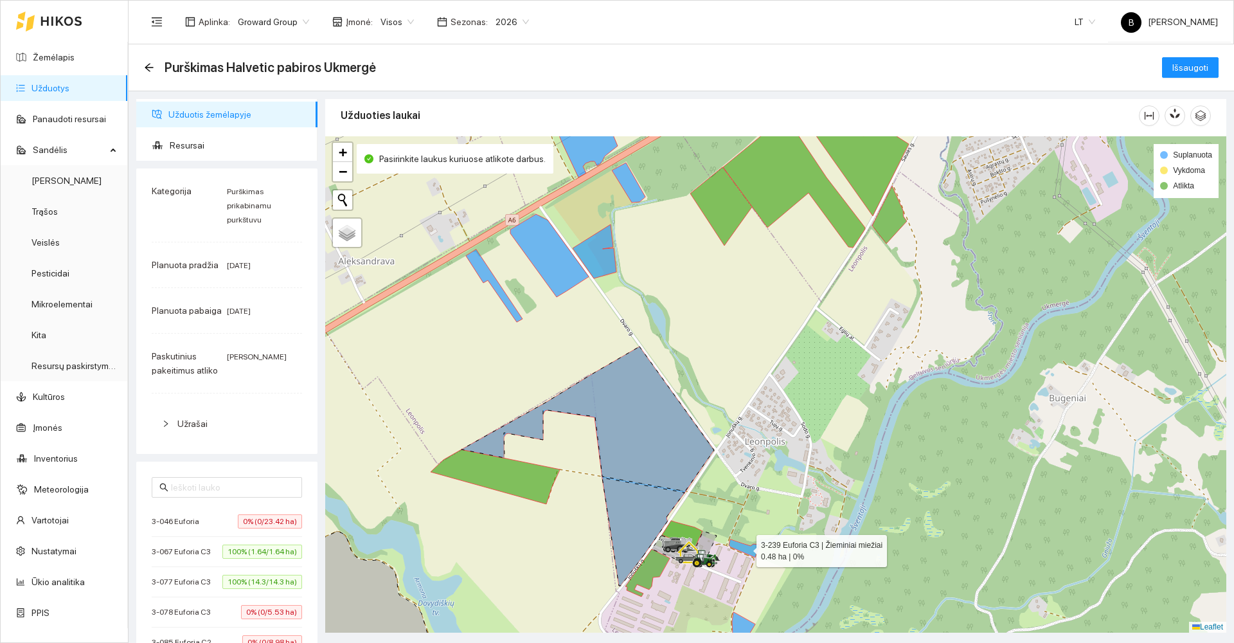
click at [743, 549] on icon at bounding box center [744, 548] width 31 height 18
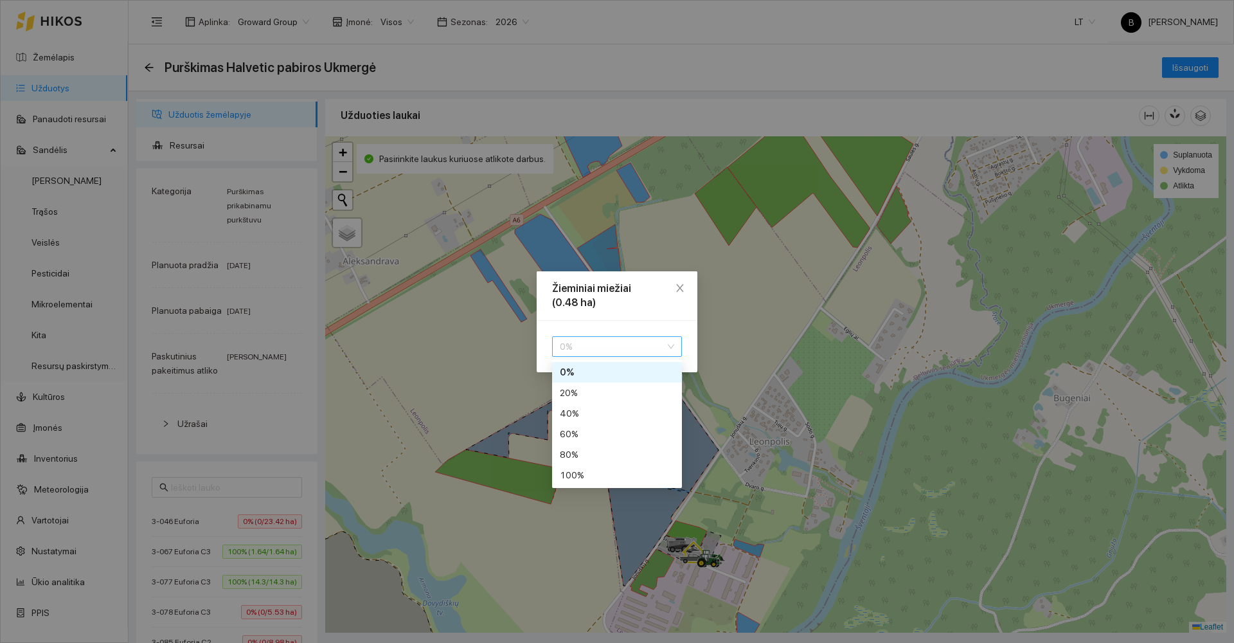
click at [605, 352] on span "0 %" at bounding box center [617, 346] width 114 height 19
click at [621, 477] on div "100 %" at bounding box center [617, 475] width 114 height 14
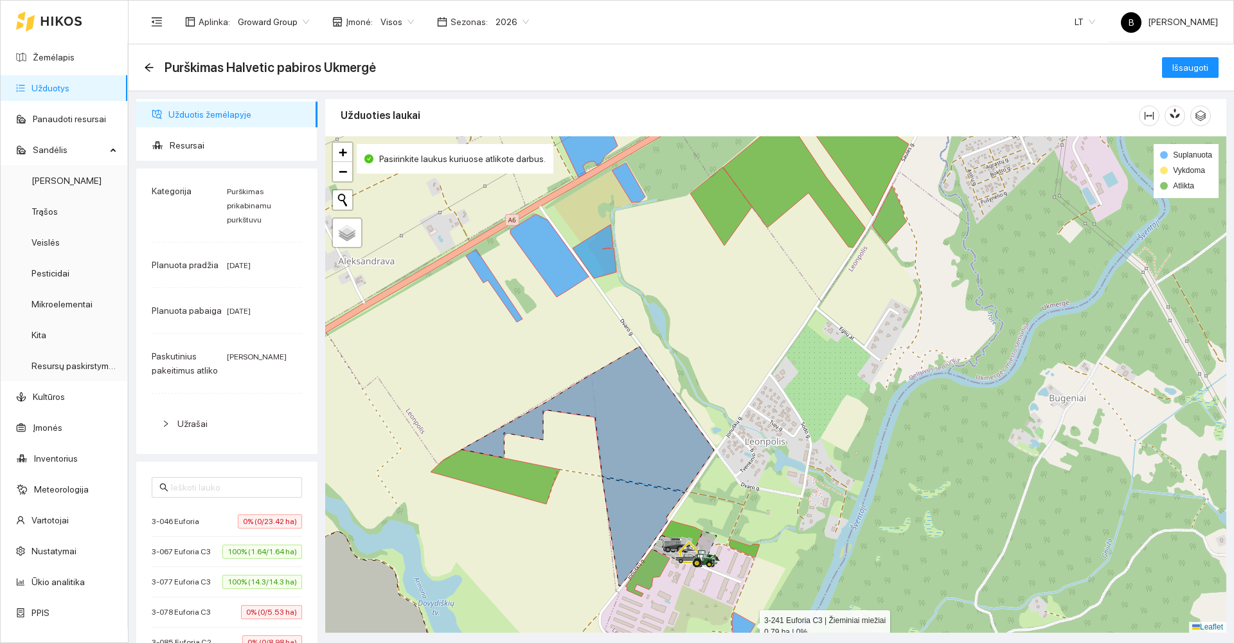
click at [746, 621] on icon at bounding box center [743, 628] width 23 height 33
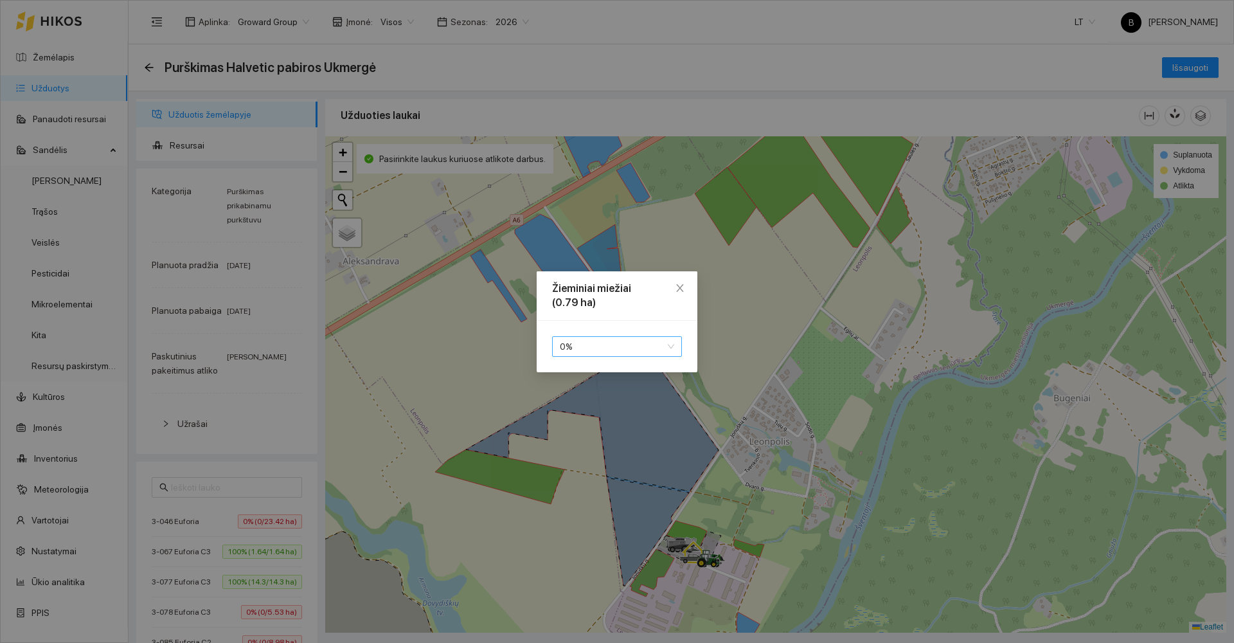
click at [628, 346] on span "0 %" at bounding box center [617, 346] width 114 height 19
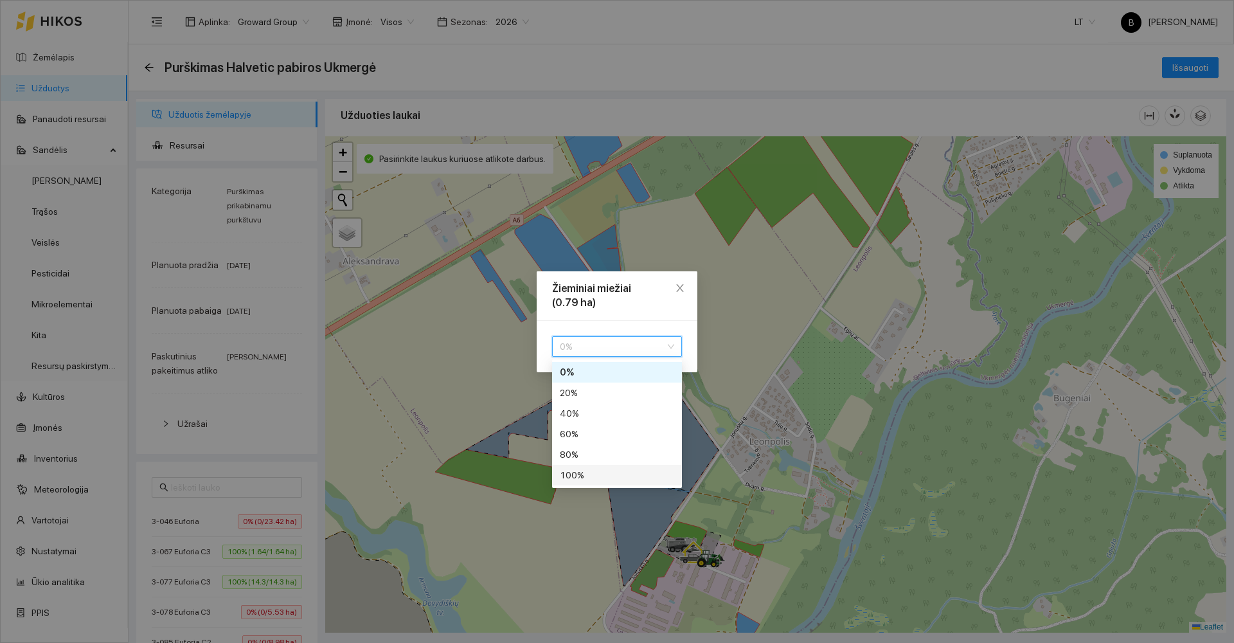
click at [598, 477] on div "100 %" at bounding box center [617, 475] width 114 height 14
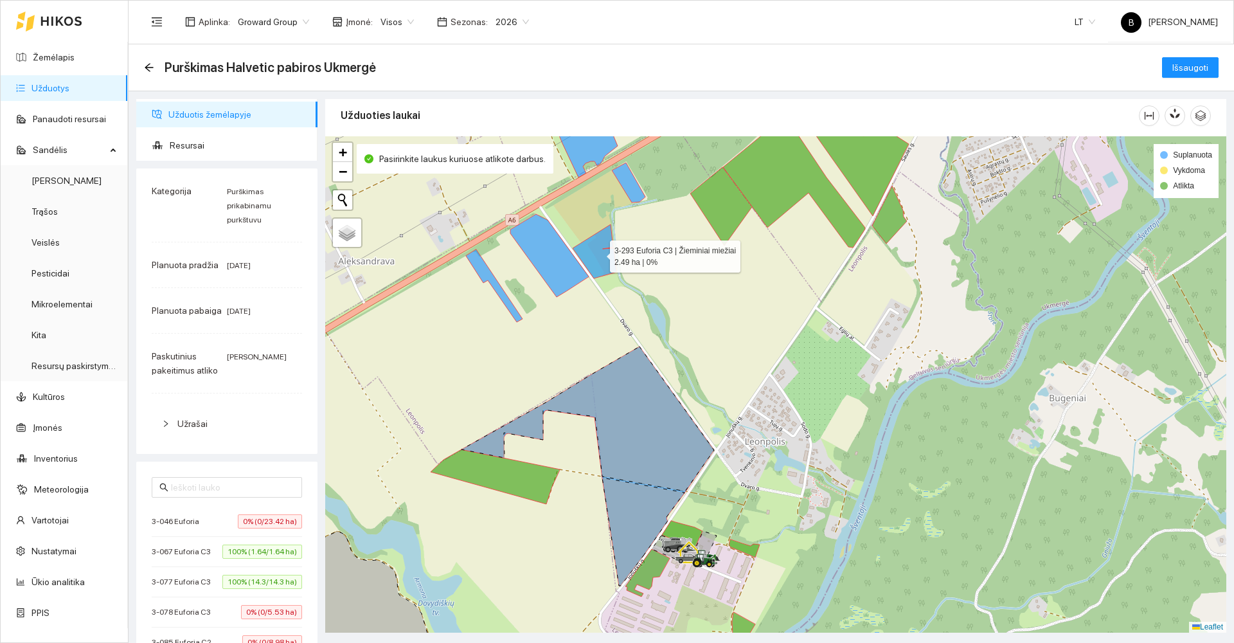
click at [598, 263] on icon at bounding box center [595, 251] width 44 height 54
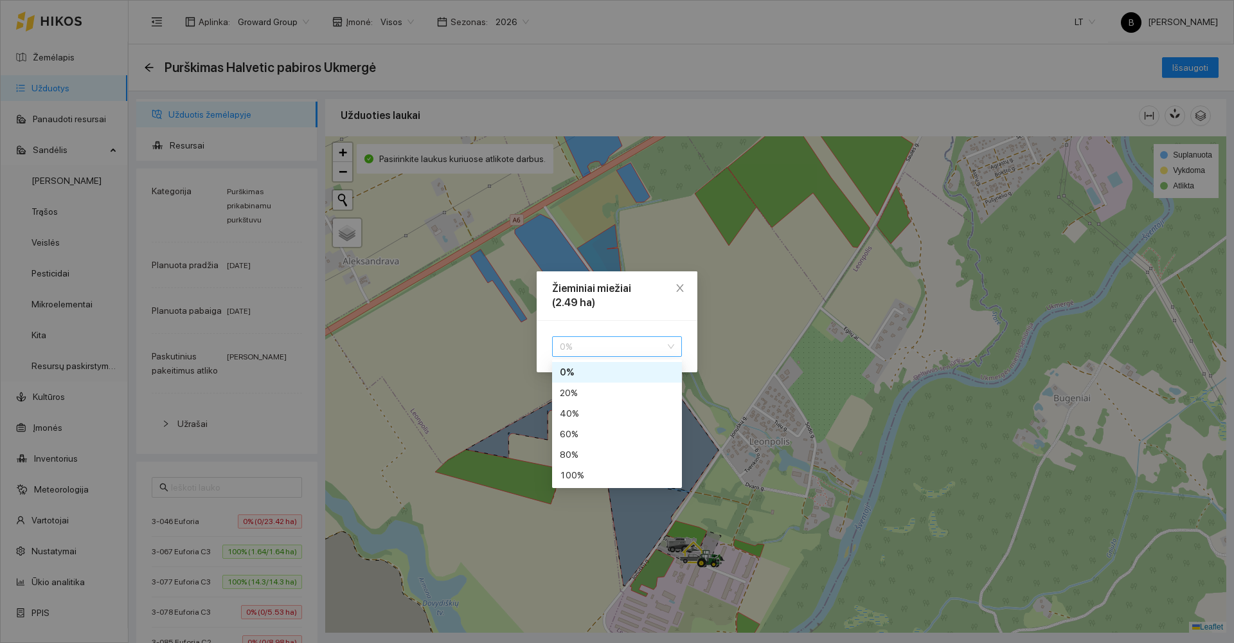
click at [632, 351] on span "0 %" at bounding box center [617, 346] width 114 height 19
click at [589, 473] on div "100 %" at bounding box center [617, 475] width 114 height 14
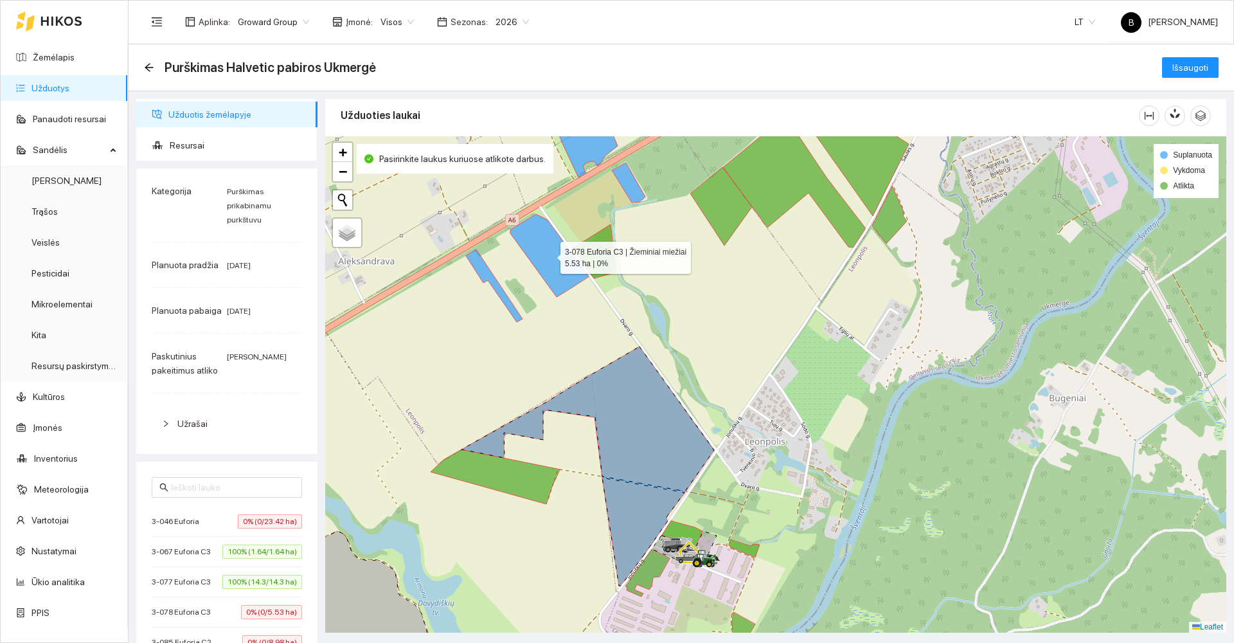
click at [559, 262] on icon at bounding box center [549, 255] width 78 height 83
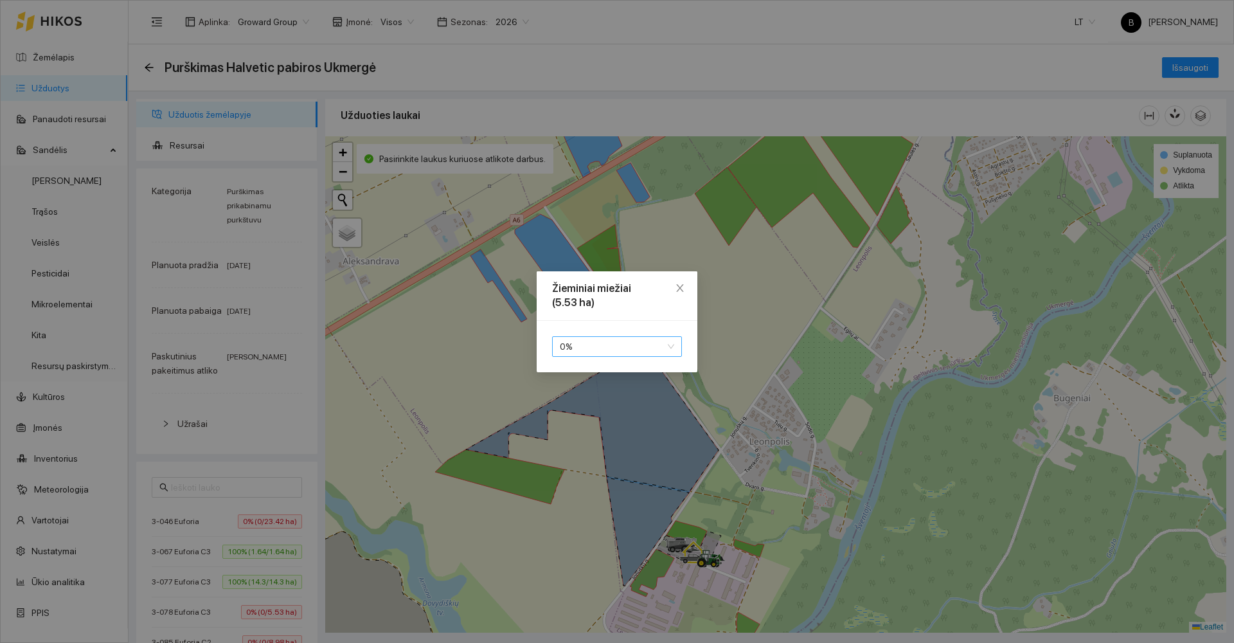
click at [613, 348] on span "0 %" at bounding box center [617, 346] width 114 height 19
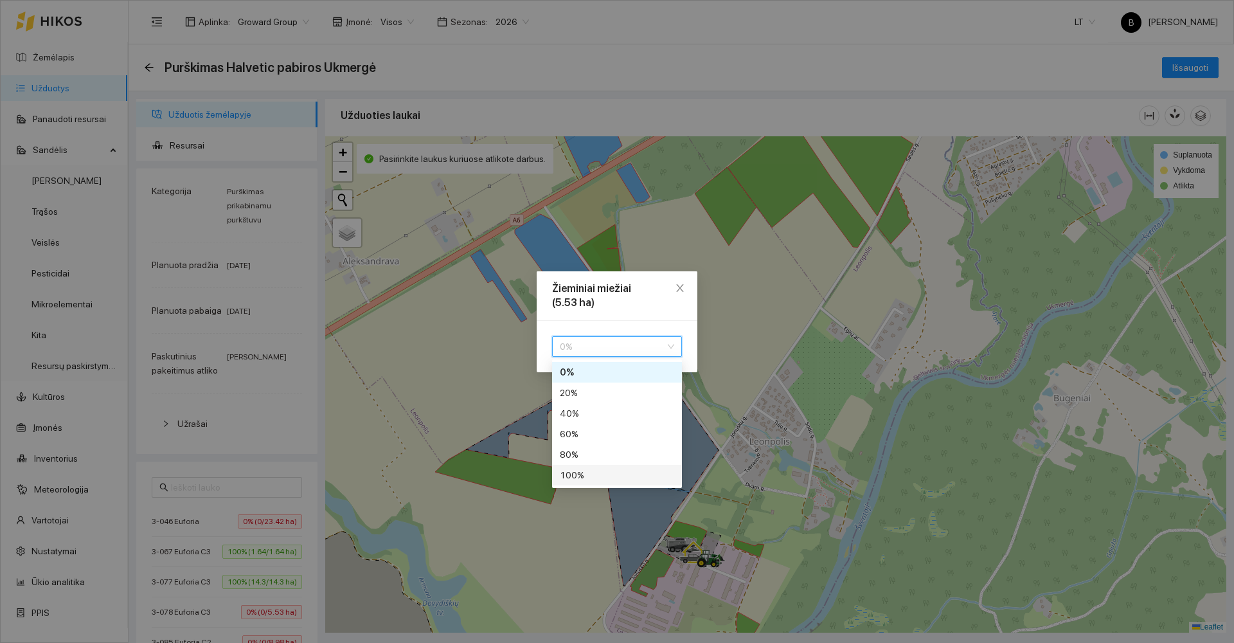
click at [587, 470] on div "100 %" at bounding box center [617, 475] width 114 height 14
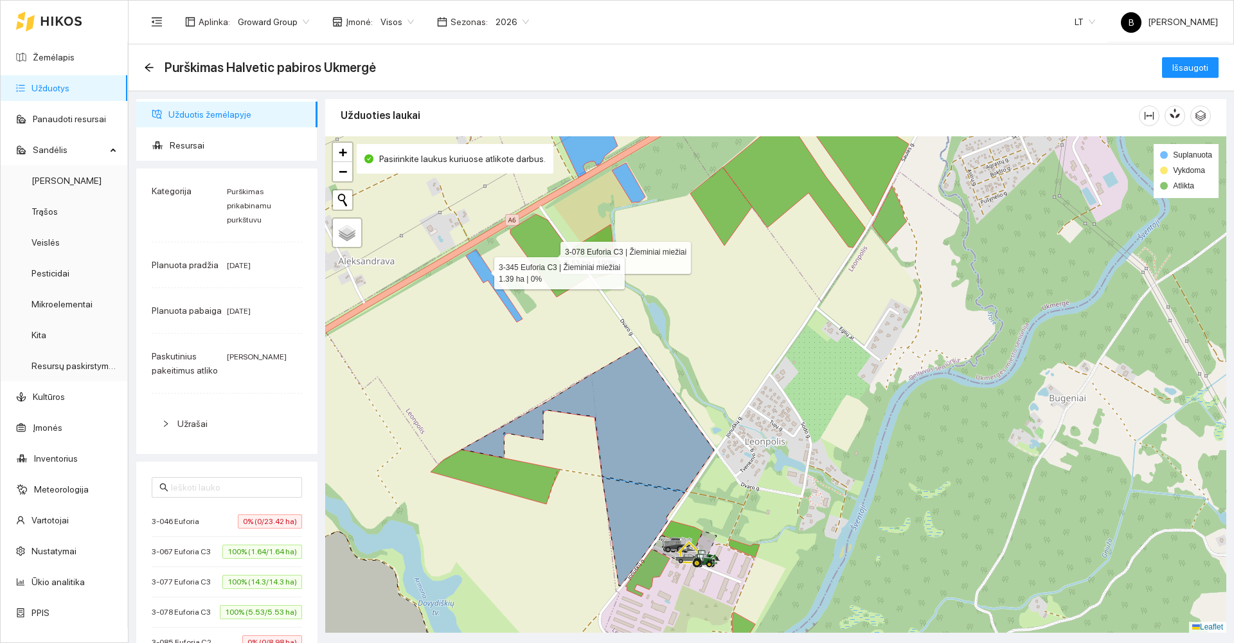
click at [483, 270] on icon at bounding box center [494, 285] width 57 height 73
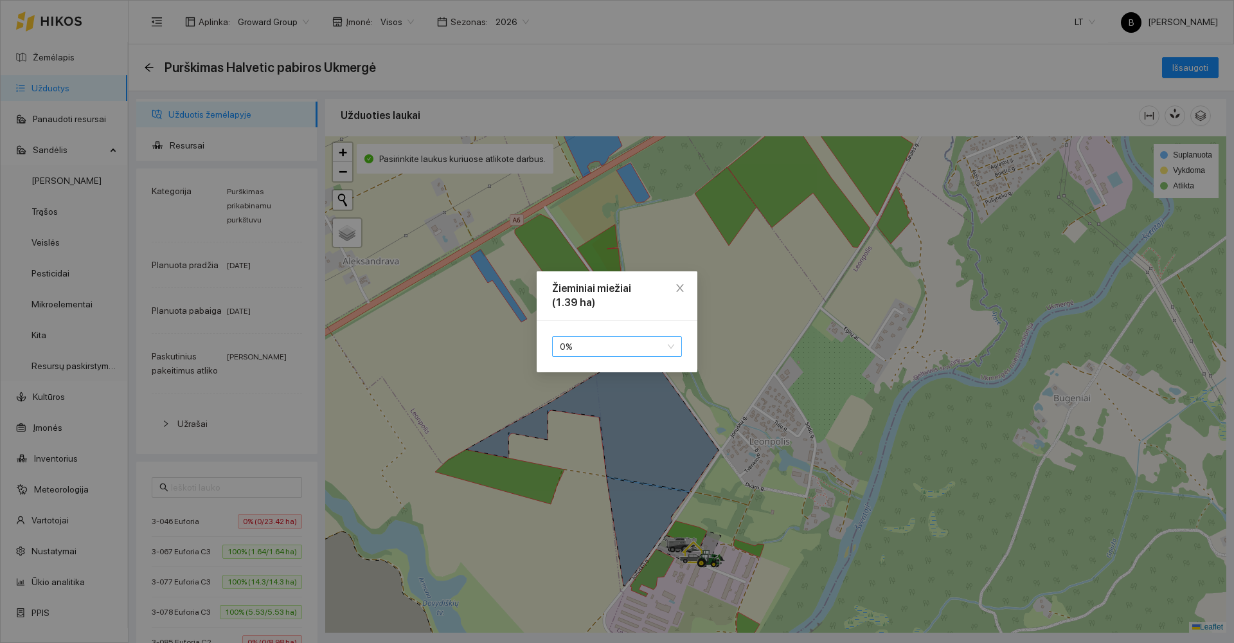
click at [594, 344] on span "0 %" at bounding box center [617, 346] width 114 height 19
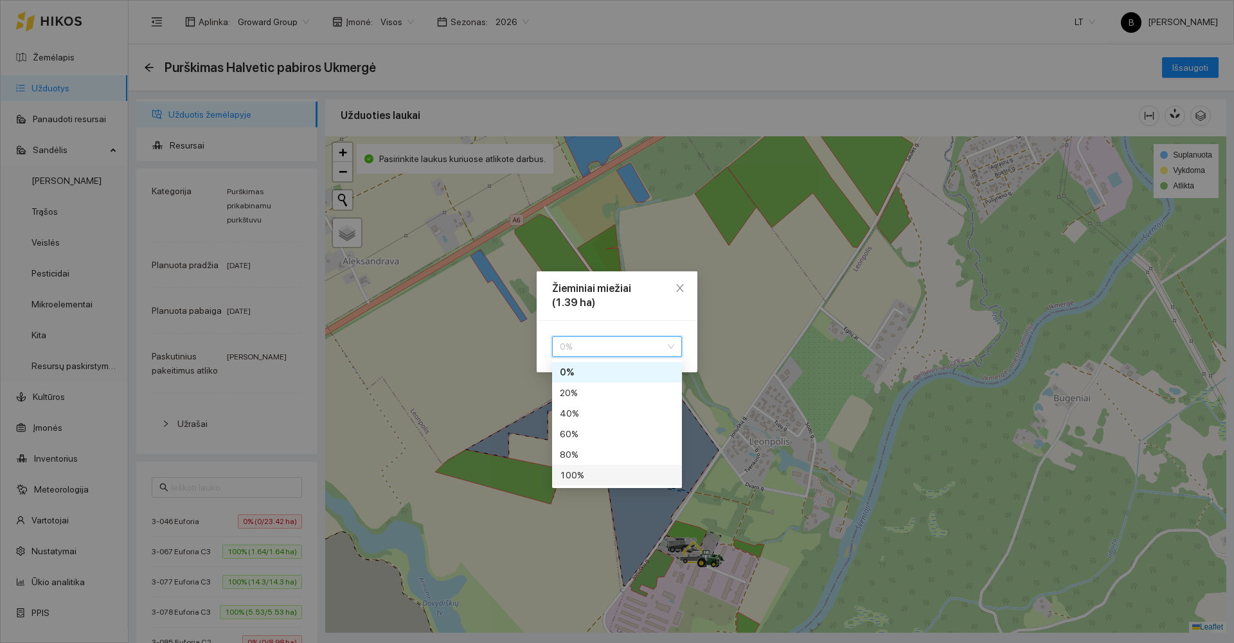
click at [588, 475] on div "100 %" at bounding box center [617, 475] width 114 height 14
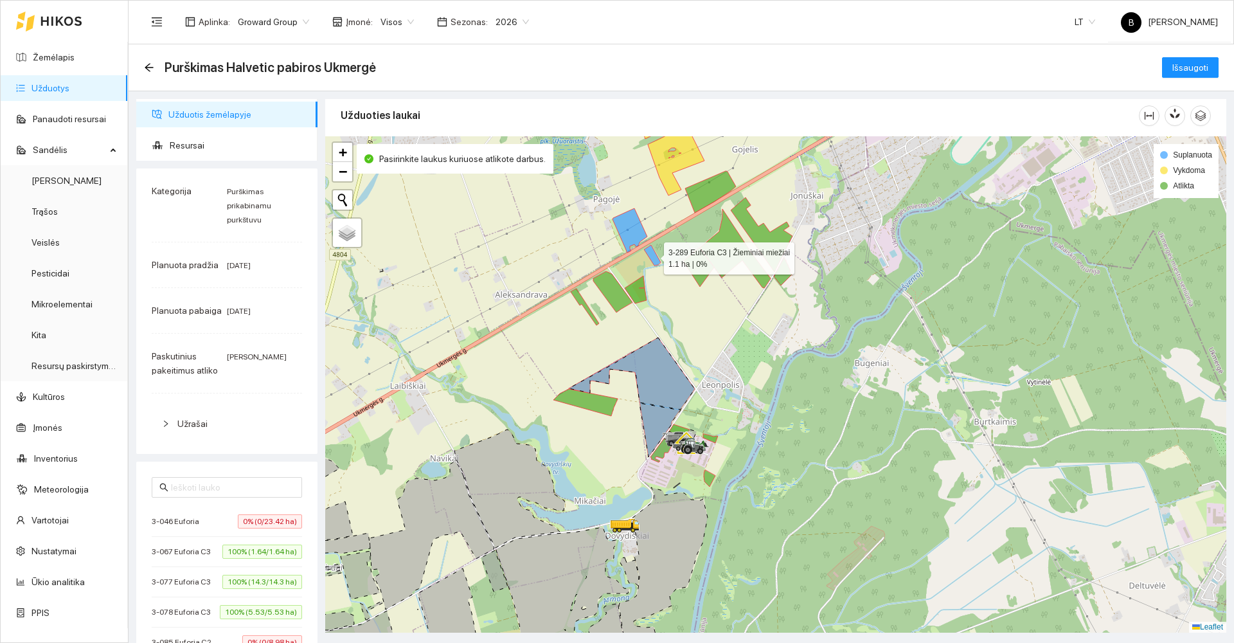
click at [652, 256] on icon at bounding box center [652, 255] width 17 height 21
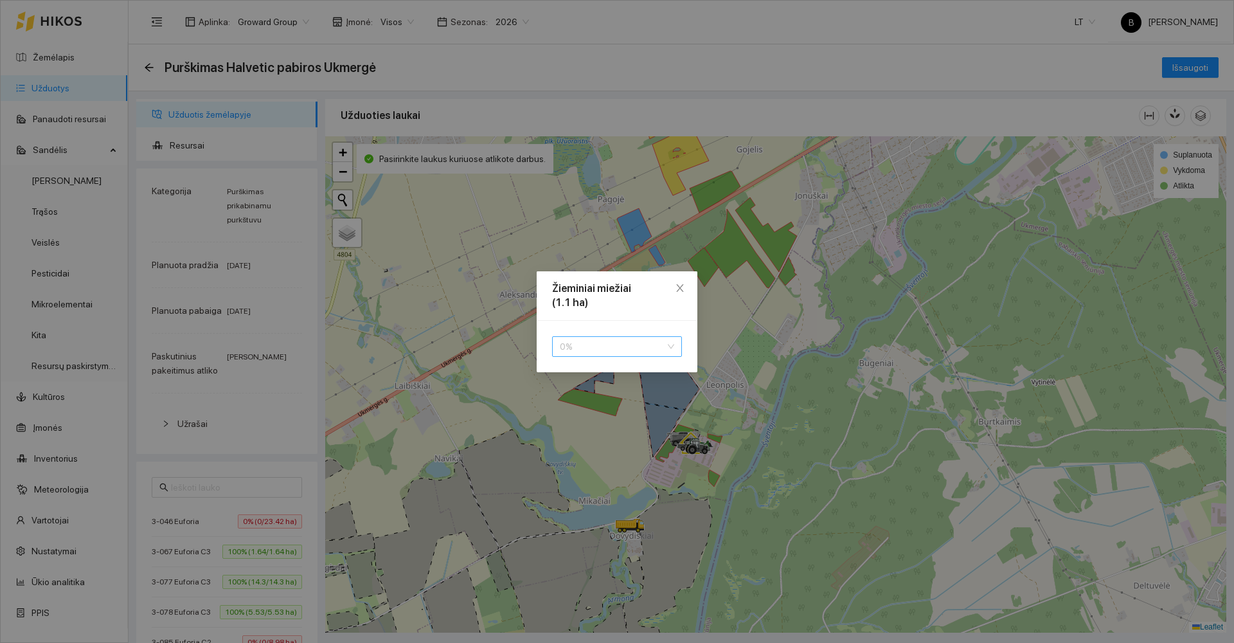
click at [601, 351] on span "0 %" at bounding box center [617, 346] width 114 height 19
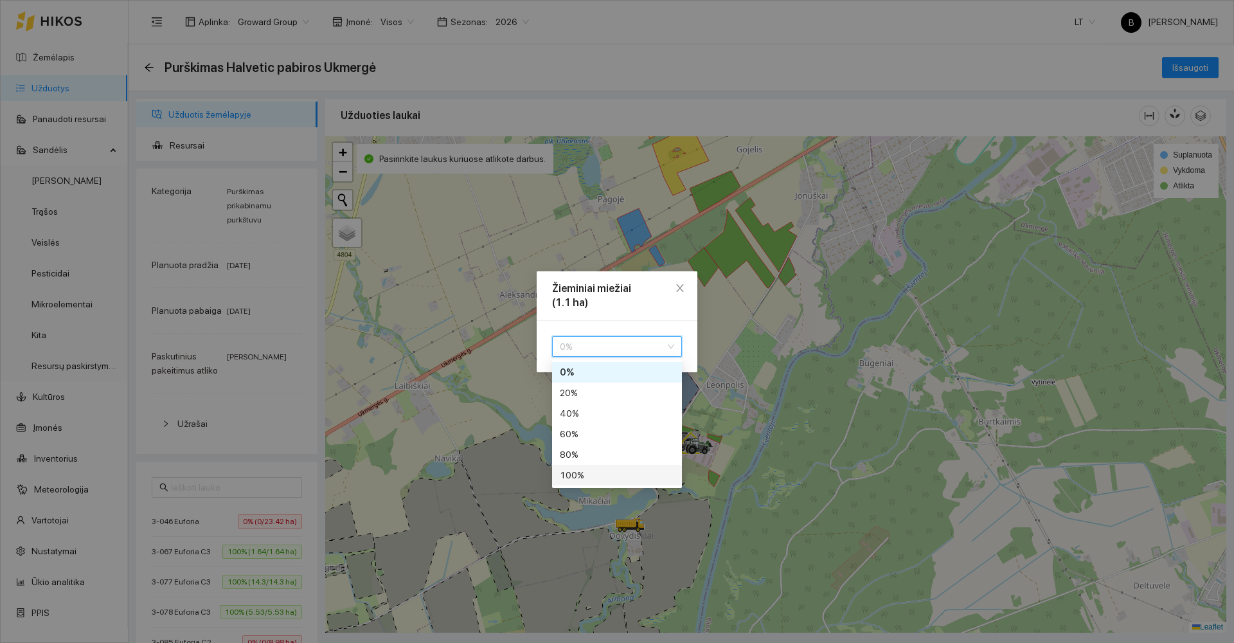
click at [583, 480] on div "100 %" at bounding box center [617, 475] width 114 height 14
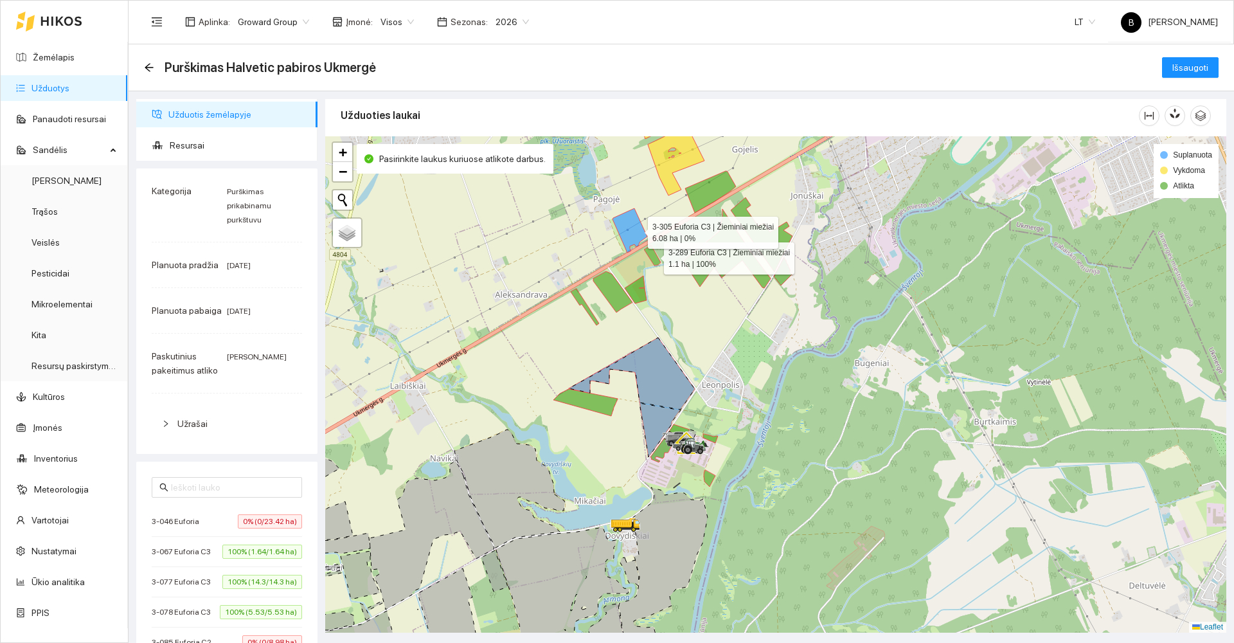
click at [637, 229] on icon at bounding box center [629, 230] width 35 height 44
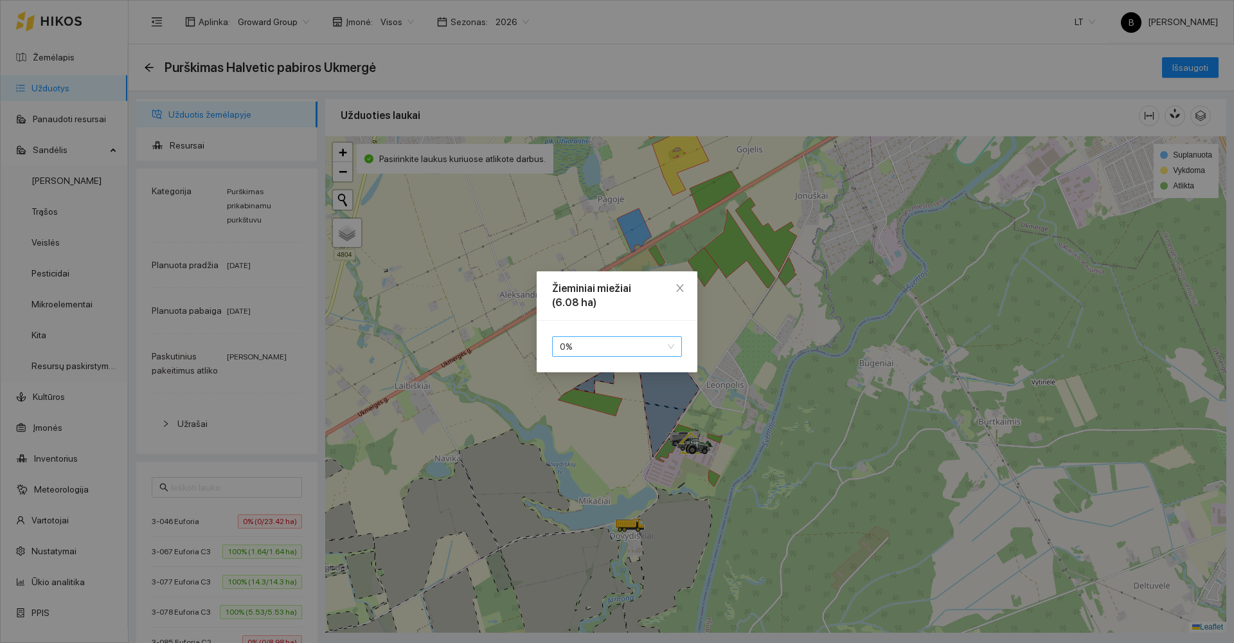
click at [588, 352] on span "0 %" at bounding box center [617, 346] width 114 height 19
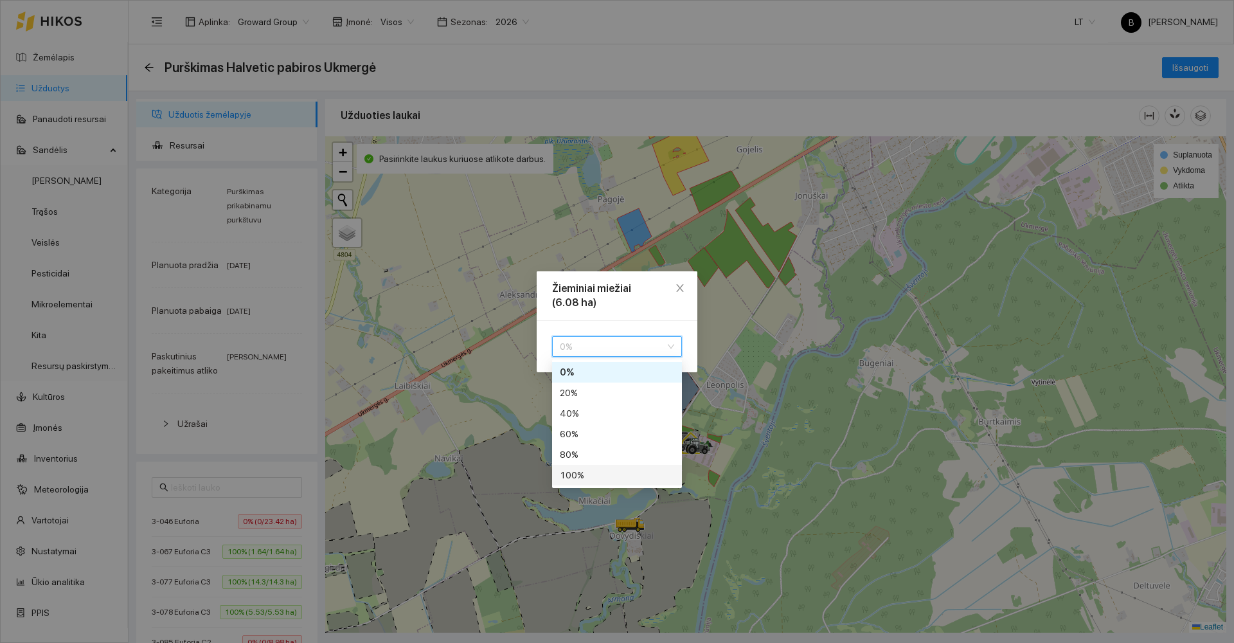
click at [575, 474] on div "100 %" at bounding box center [617, 475] width 114 height 14
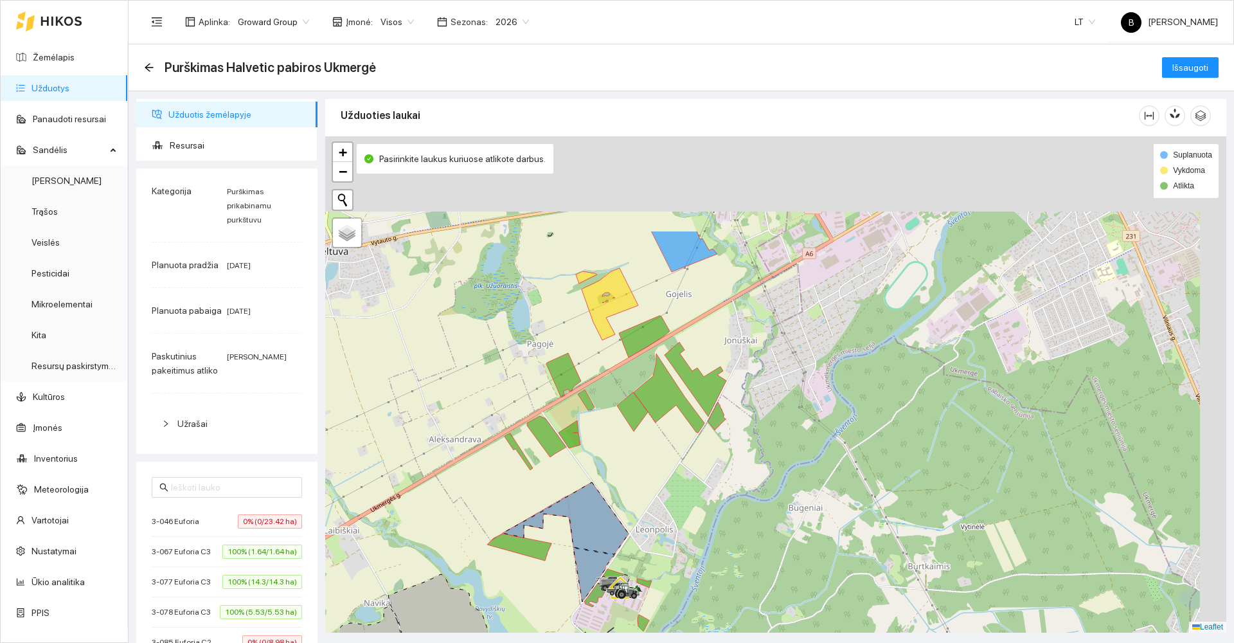
drag, startPoint x: 571, startPoint y: 245, endPoint x: 504, endPoint y: 392, distance: 161.6
click at [504, 392] on div at bounding box center [775, 384] width 901 height 496
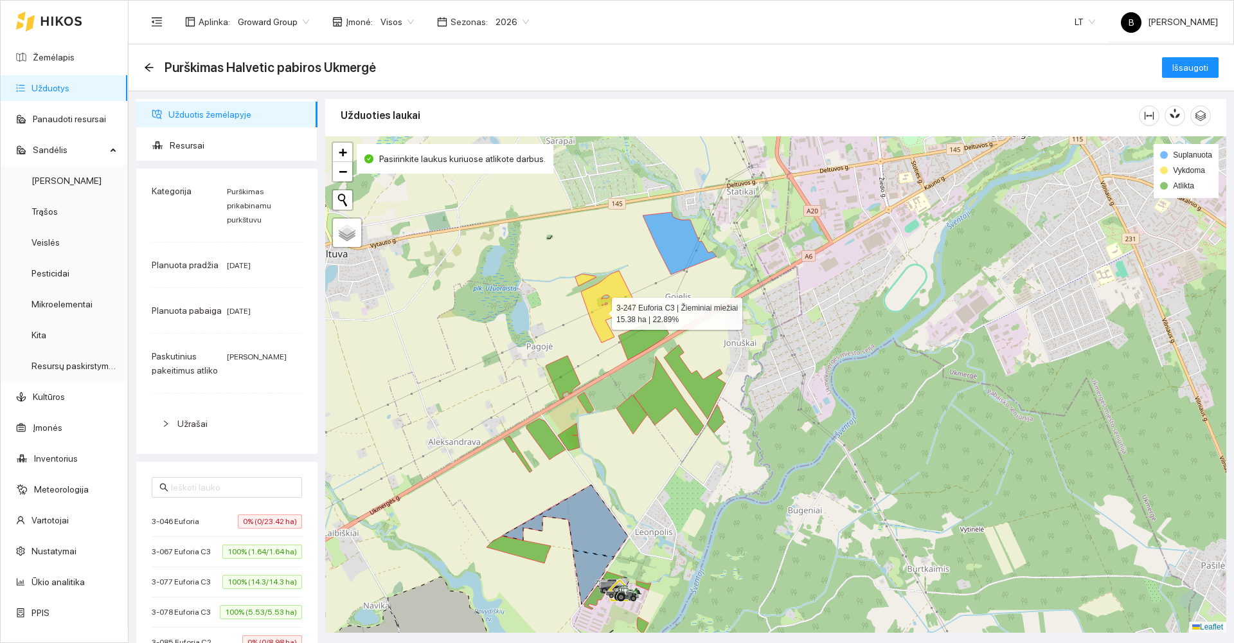
click at [600, 310] on icon at bounding box center [606, 307] width 62 height 72
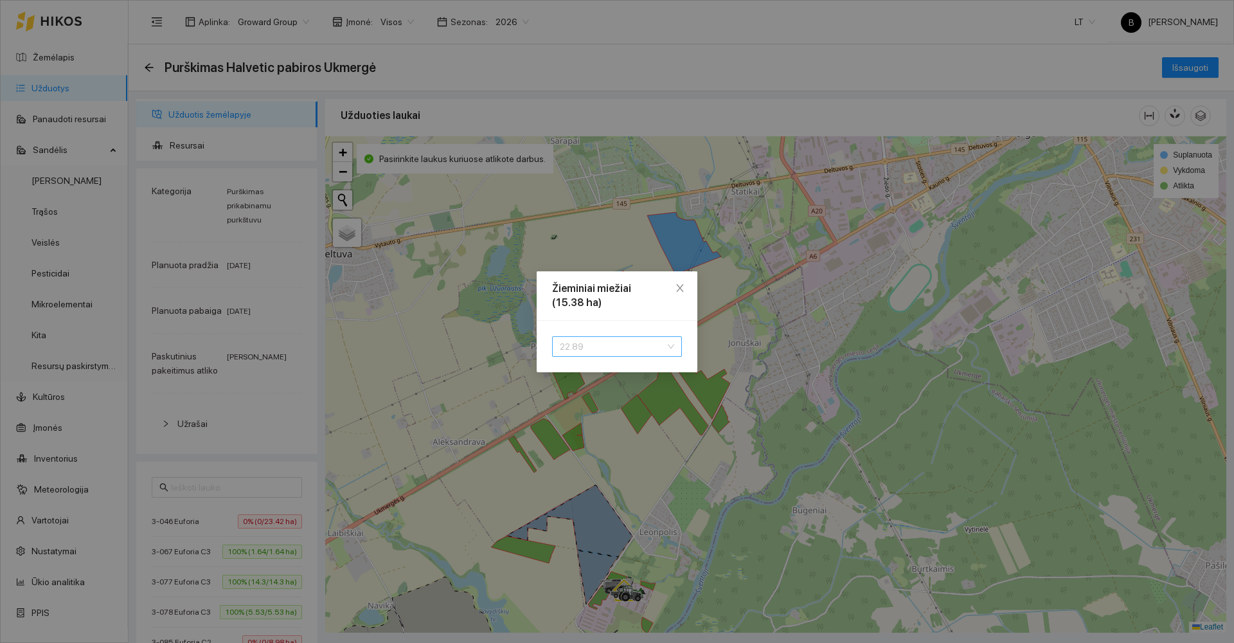
click at [594, 345] on span "22.89" at bounding box center [617, 346] width 114 height 19
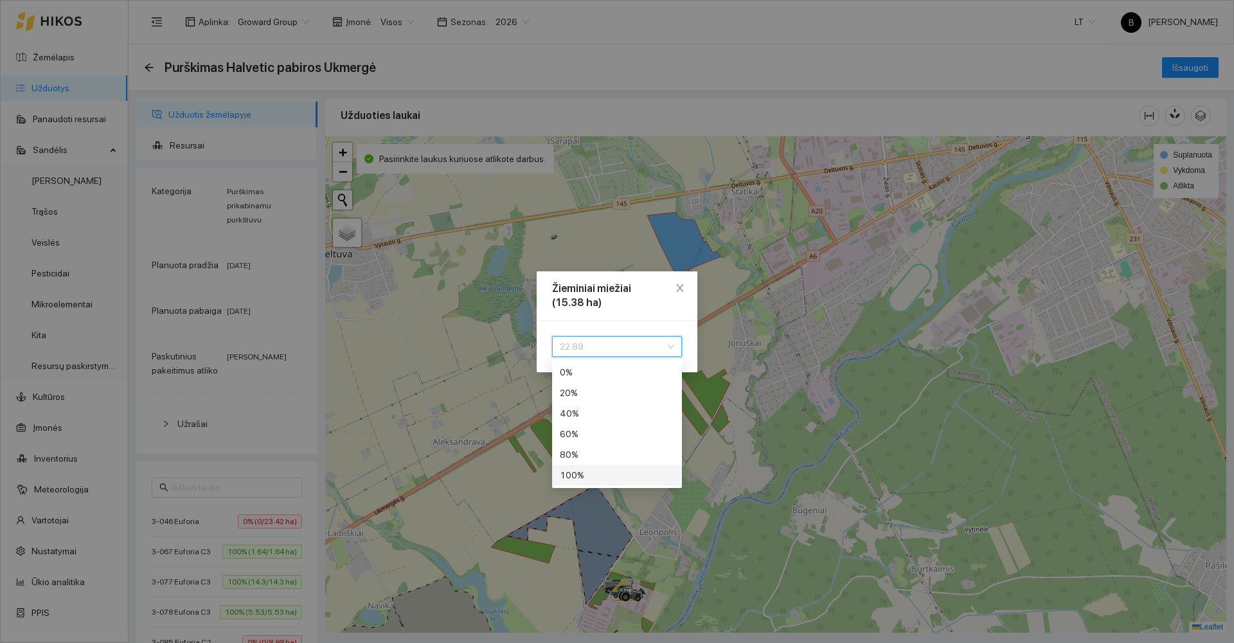
click at [595, 477] on div "100 %" at bounding box center [617, 475] width 114 height 14
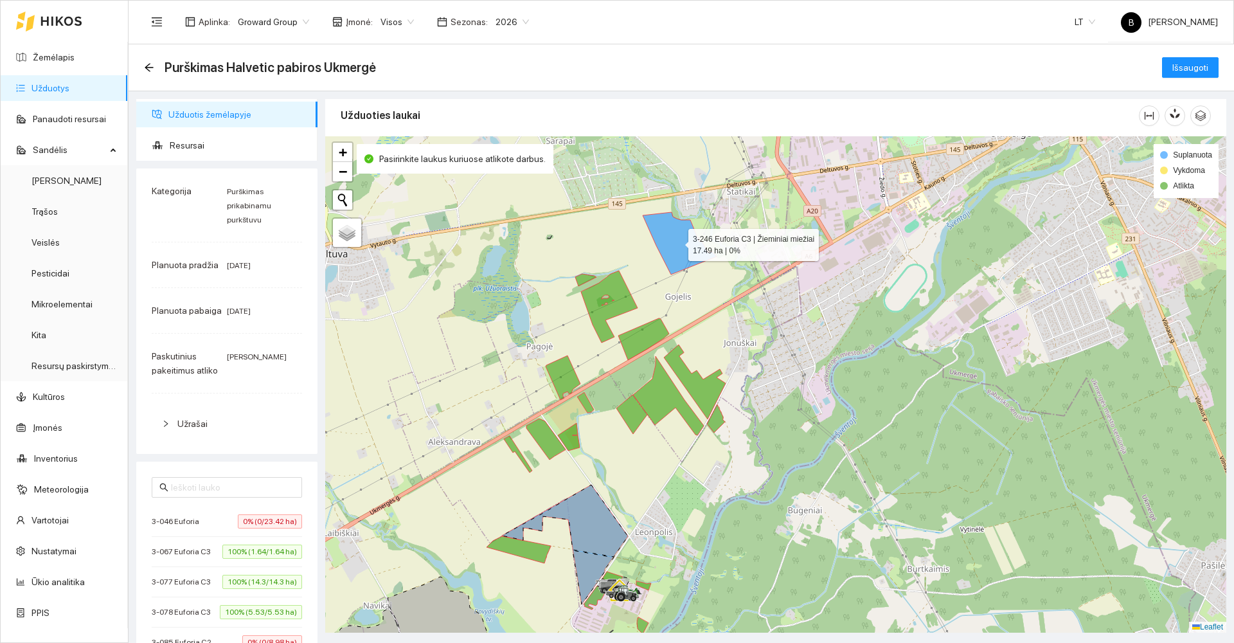
click at [684, 242] on icon at bounding box center [680, 243] width 74 height 62
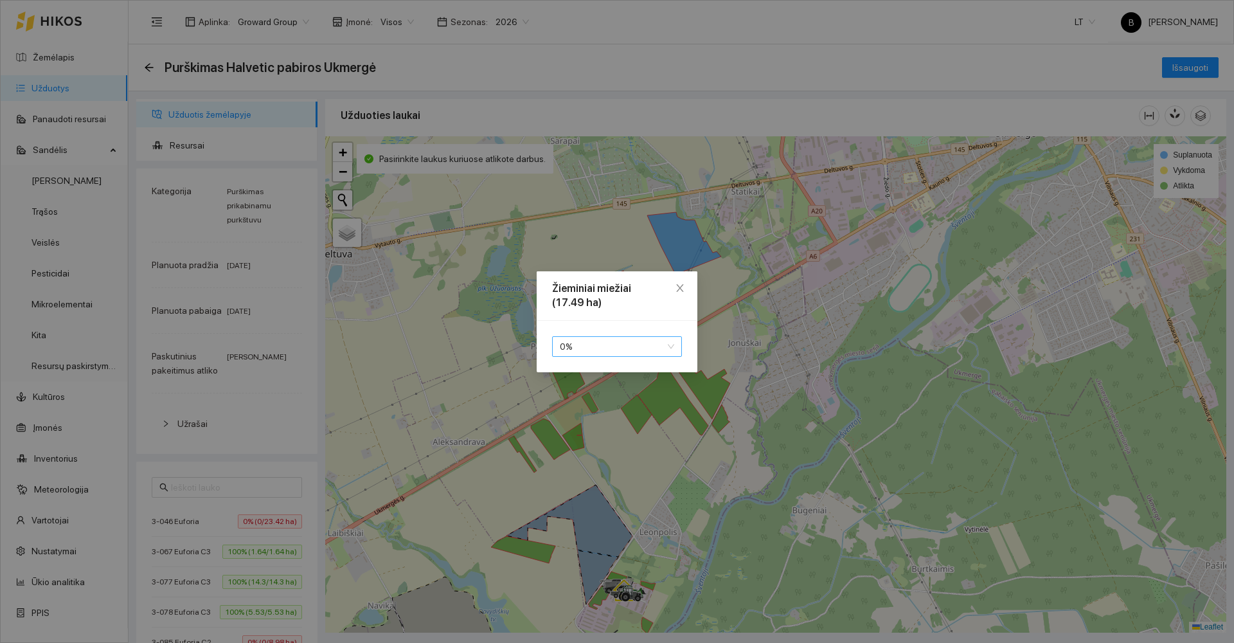
click at [589, 344] on span "0 %" at bounding box center [617, 346] width 114 height 19
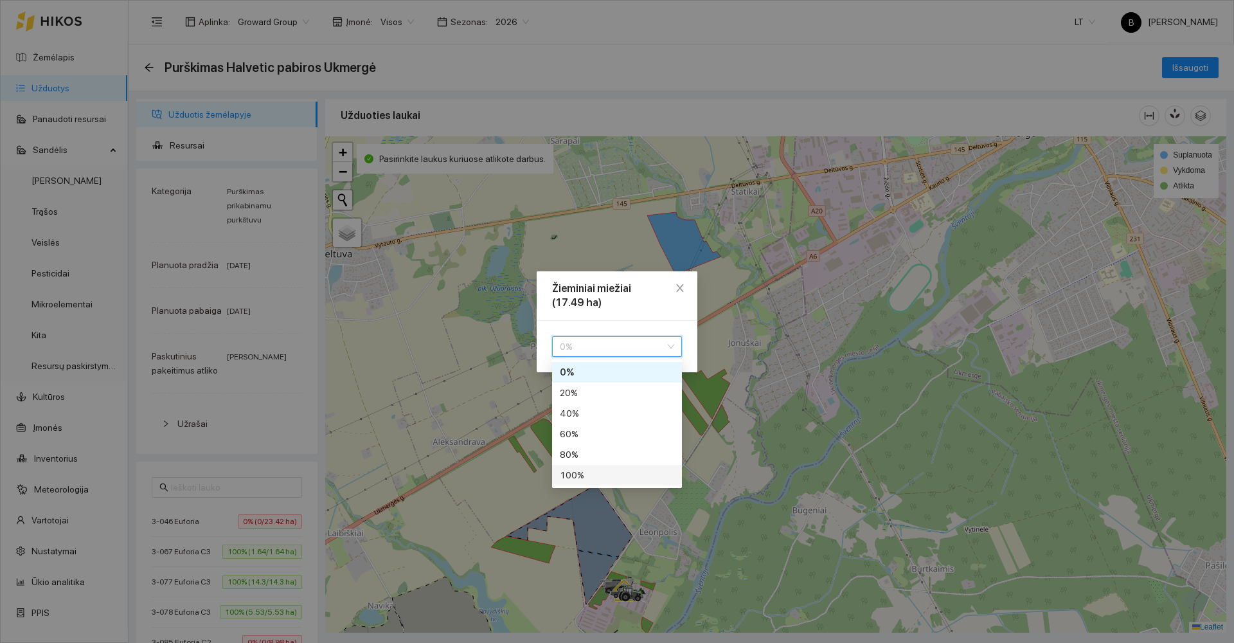
click at [578, 472] on div "100 %" at bounding box center [617, 475] width 114 height 14
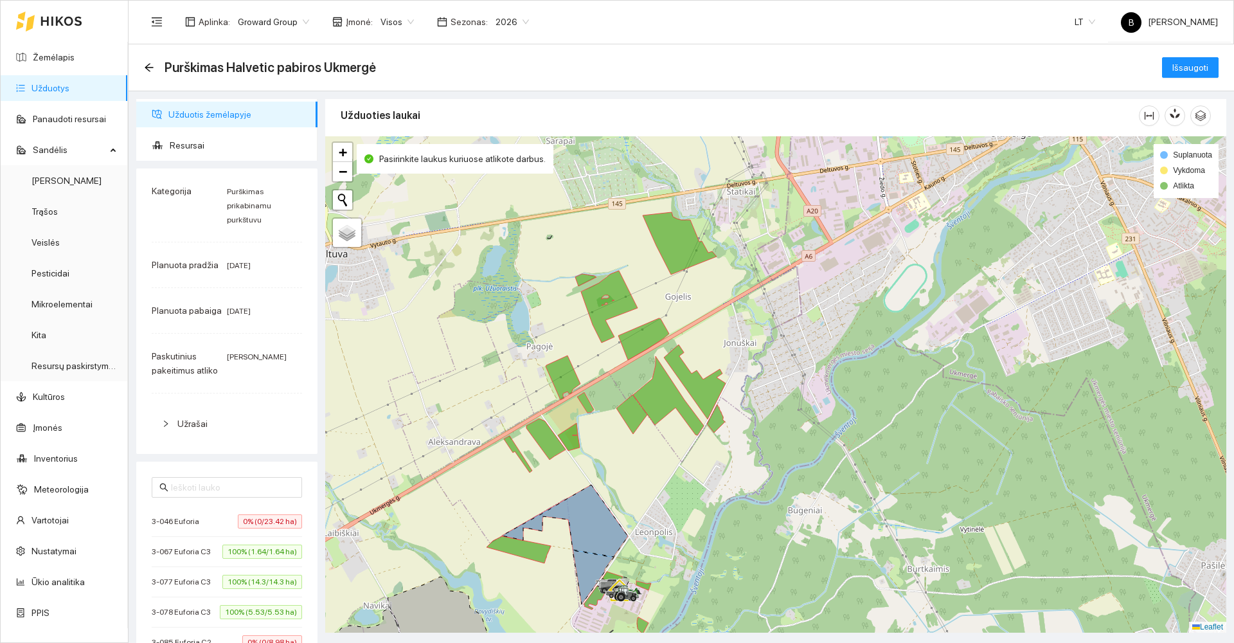
click at [574, 242] on div at bounding box center [775, 384] width 901 height 496
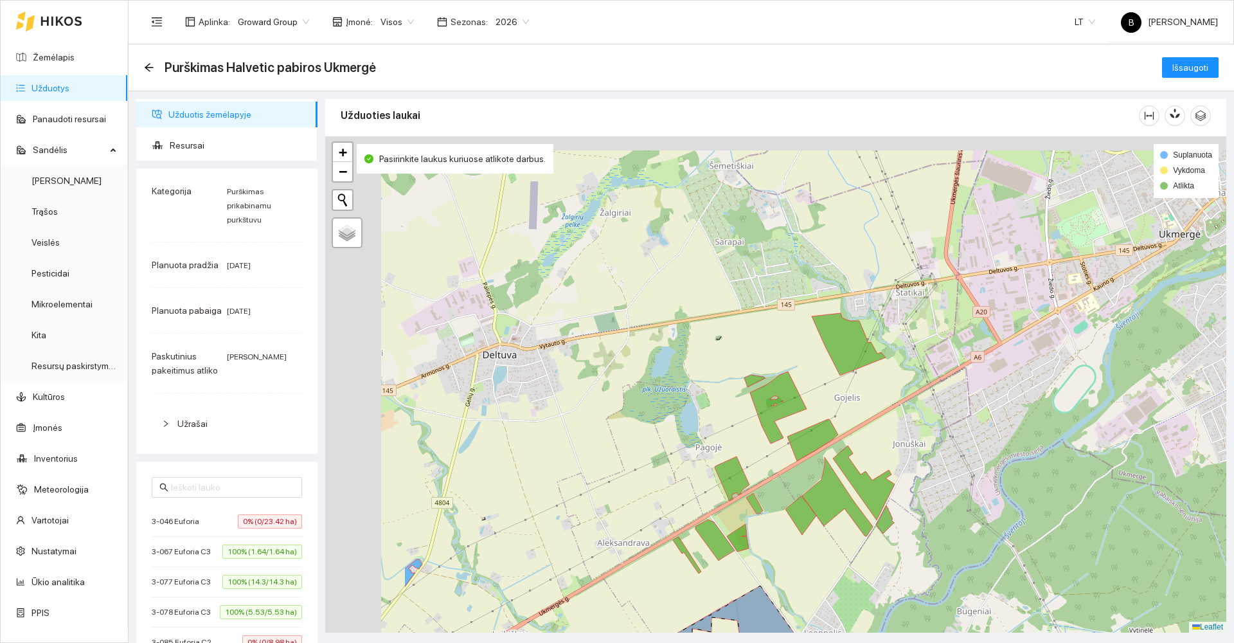
drag, startPoint x: 404, startPoint y: 300, endPoint x: 569, endPoint y: 387, distance: 186.5
click at [574, 398] on div at bounding box center [775, 384] width 901 height 496
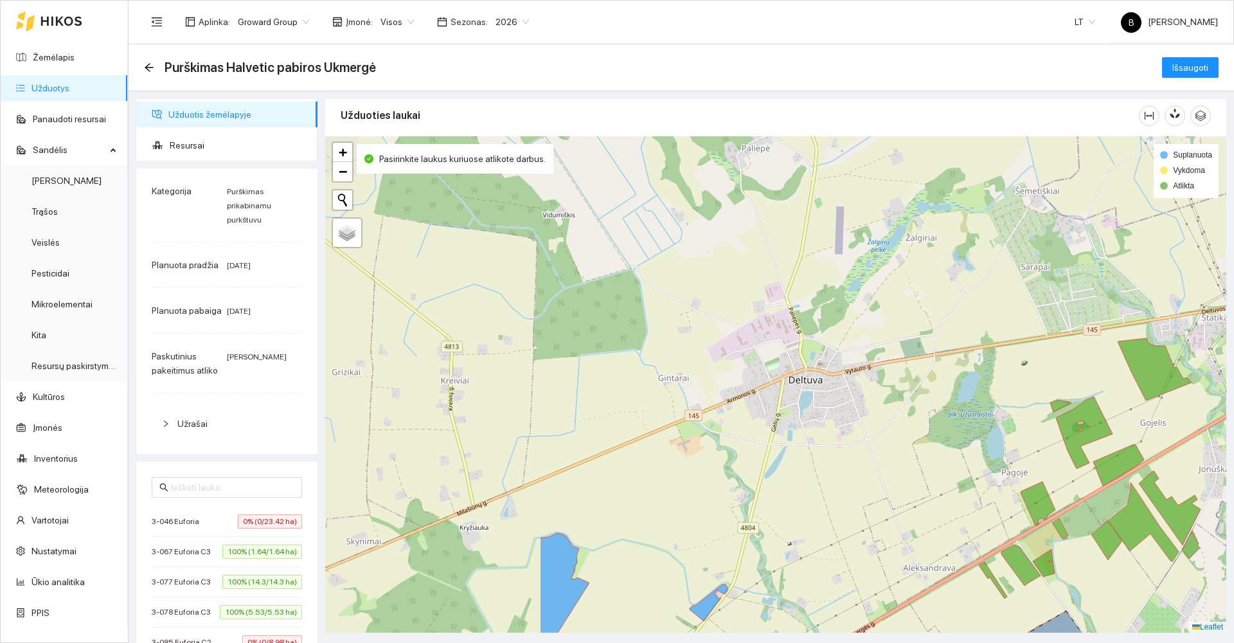
drag, startPoint x: 396, startPoint y: 473, endPoint x: 682, endPoint y: 512, distance: 289.3
click at [682, 512] on div at bounding box center [775, 384] width 901 height 496
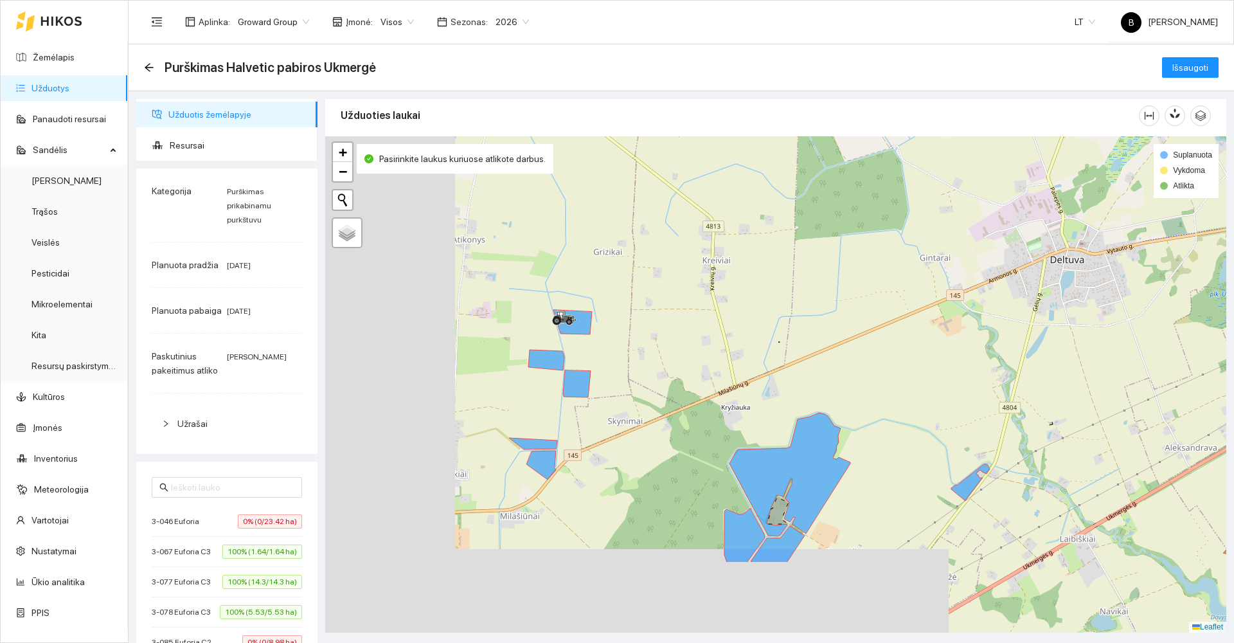
drag, startPoint x: 700, startPoint y: 324, endPoint x: 729, endPoint y: 307, distance: 34.3
click at [732, 305] on div at bounding box center [775, 384] width 901 height 496
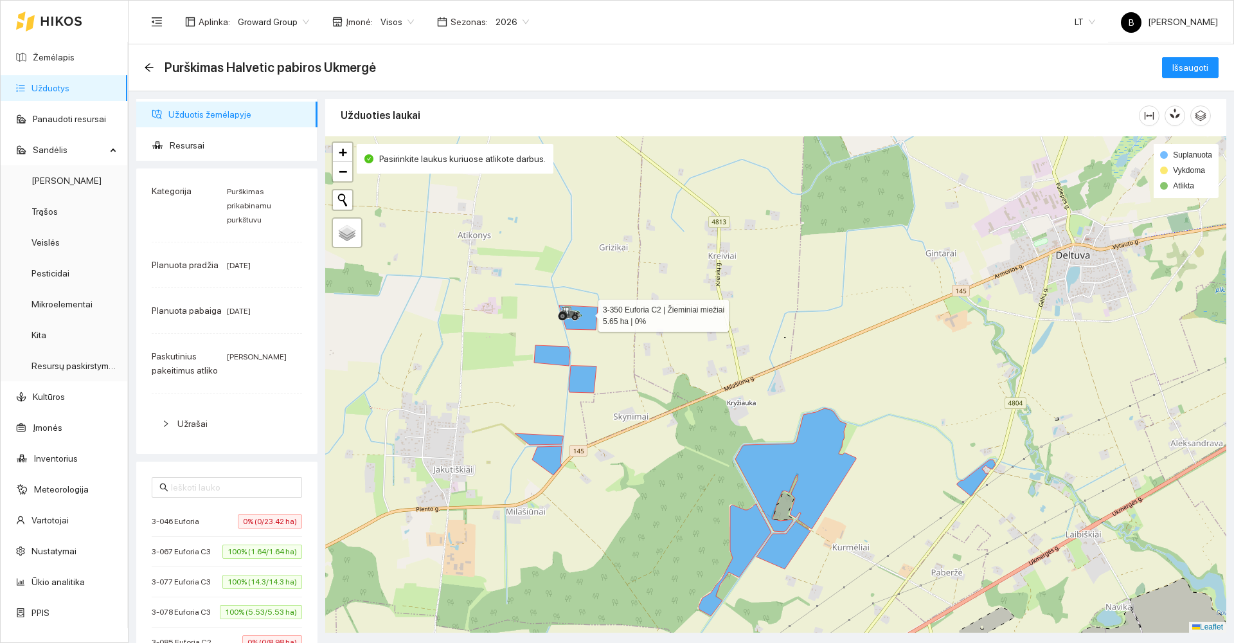
click at [587, 312] on icon at bounding box center [578, 317] width 39 height 24
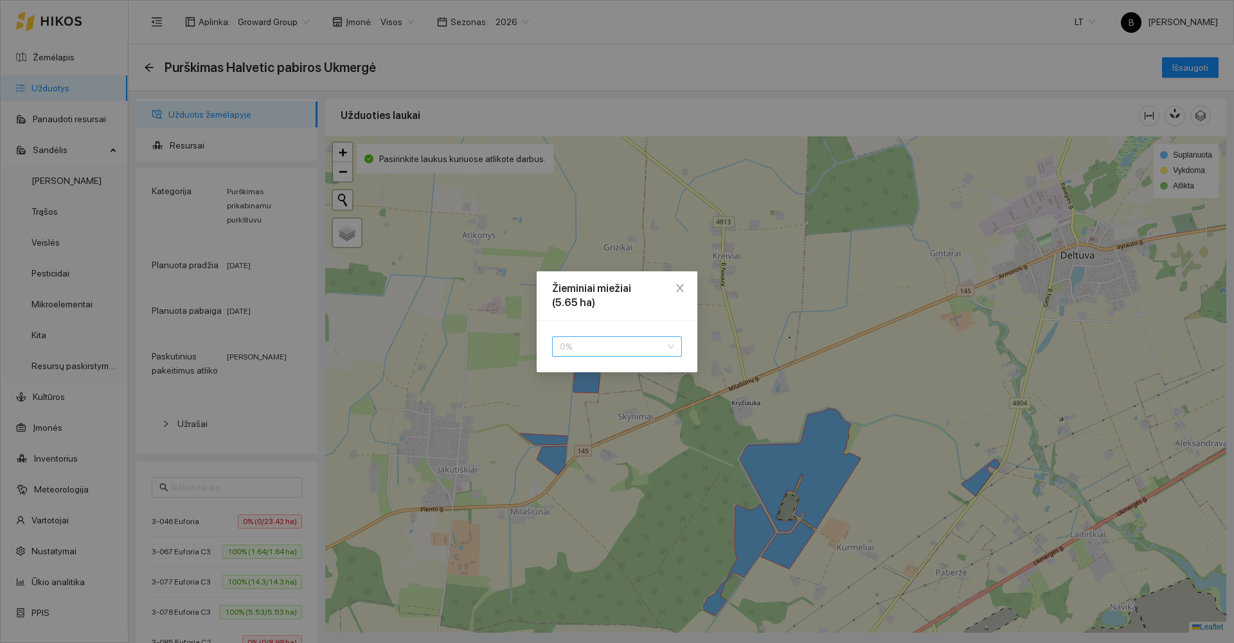
click at [612, 348] on span "0 %" at bounding box center [617, 346] width 114 height 19
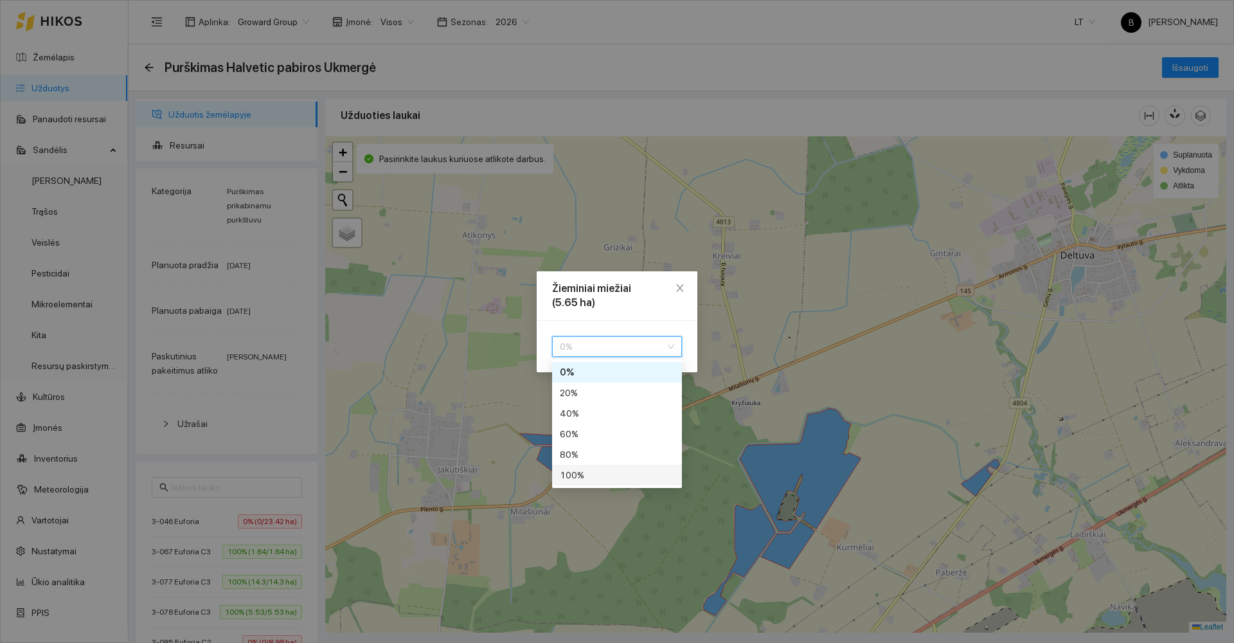
click at [600, 475] on div "100 %" at bounding box center [617, 475] width 114 height 14
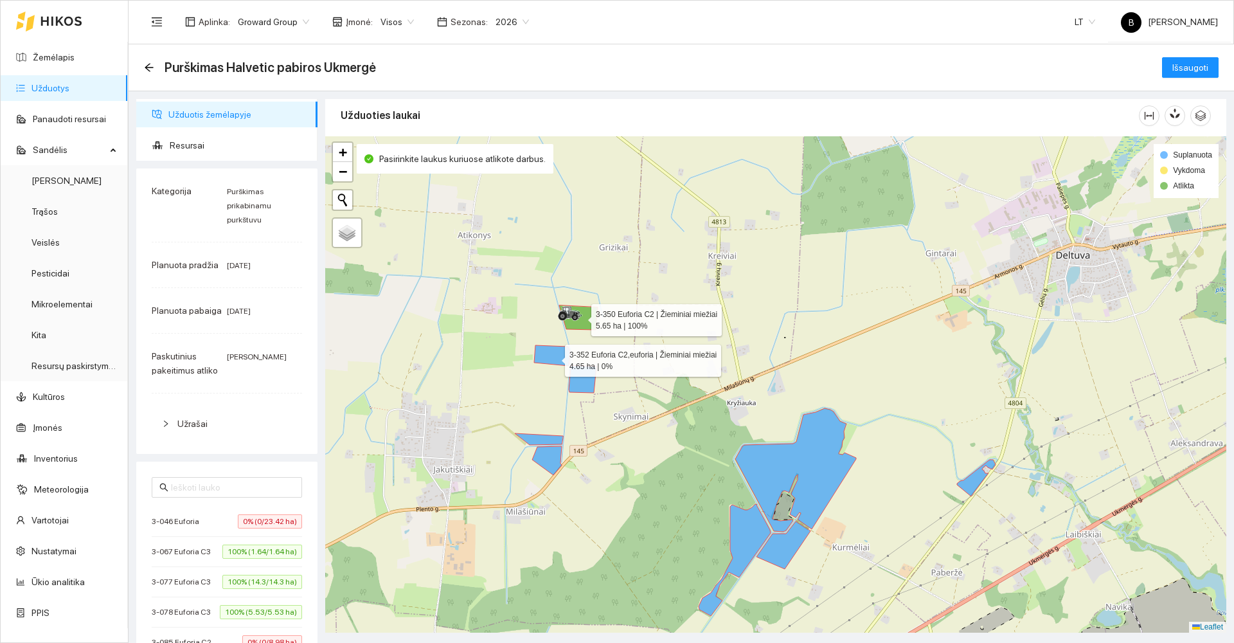
click at [553, 357] on icon at bounding box center [552, 355] width 36 height 21
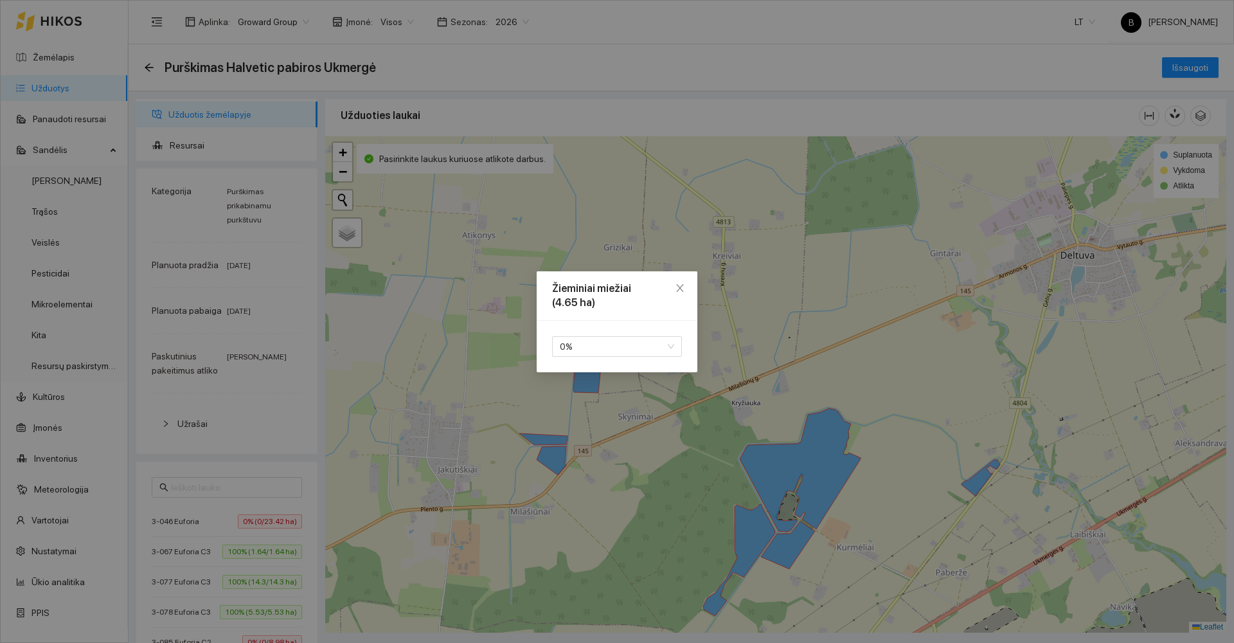
drag, startPoint x: 603, startPoint y: 350, endPoint x: 607, endPoint y: 358, distance: 8.6
click at [603, 350] on span "0 %" at bounding box center [617, 346] width 114 height 19
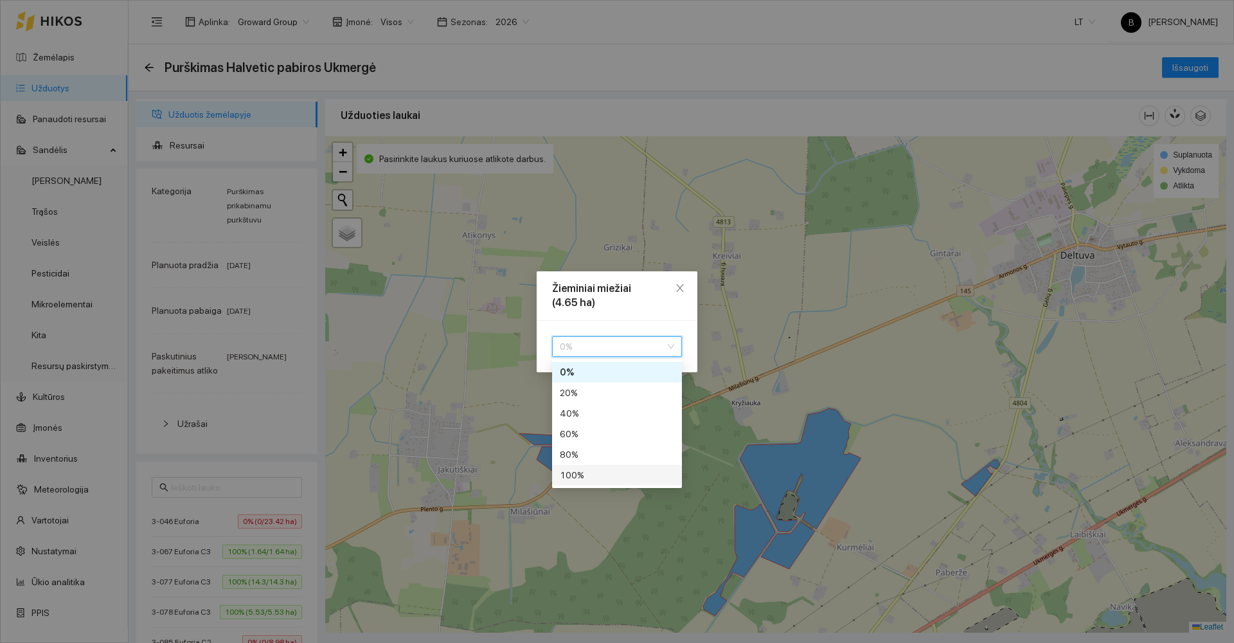
click at [599, 472] on div "100 %" at bounding box center [617, 475] width 114 height 14
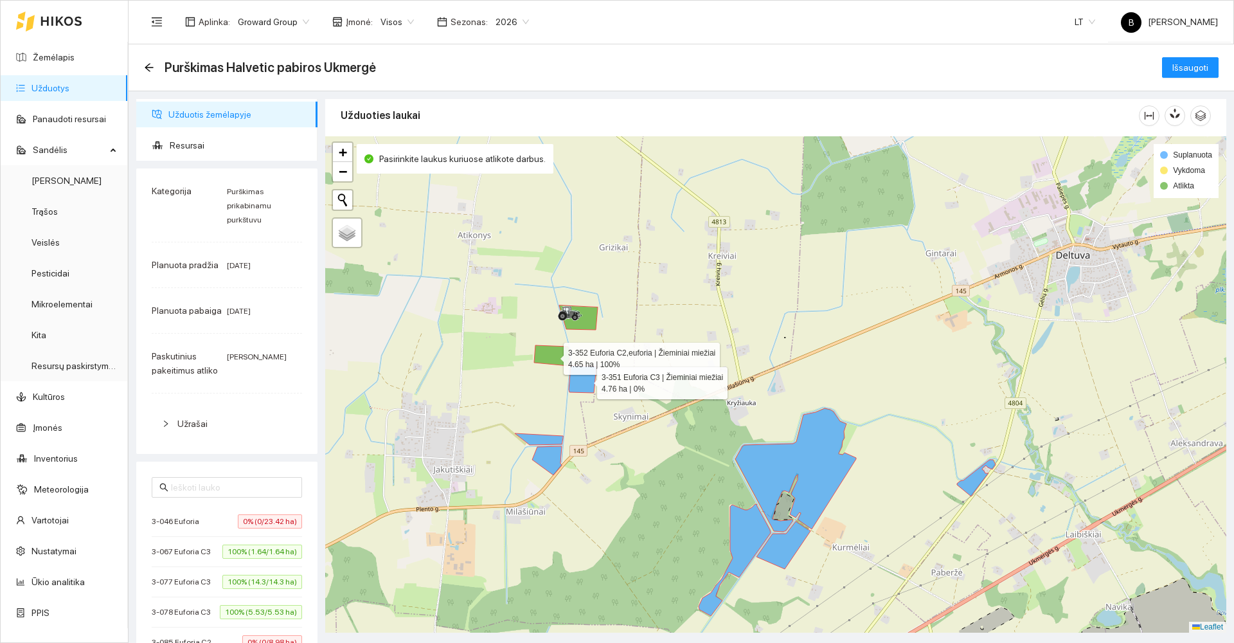
click at [587, 380] on icon at bounding box center [583, 379] width 28 height 27
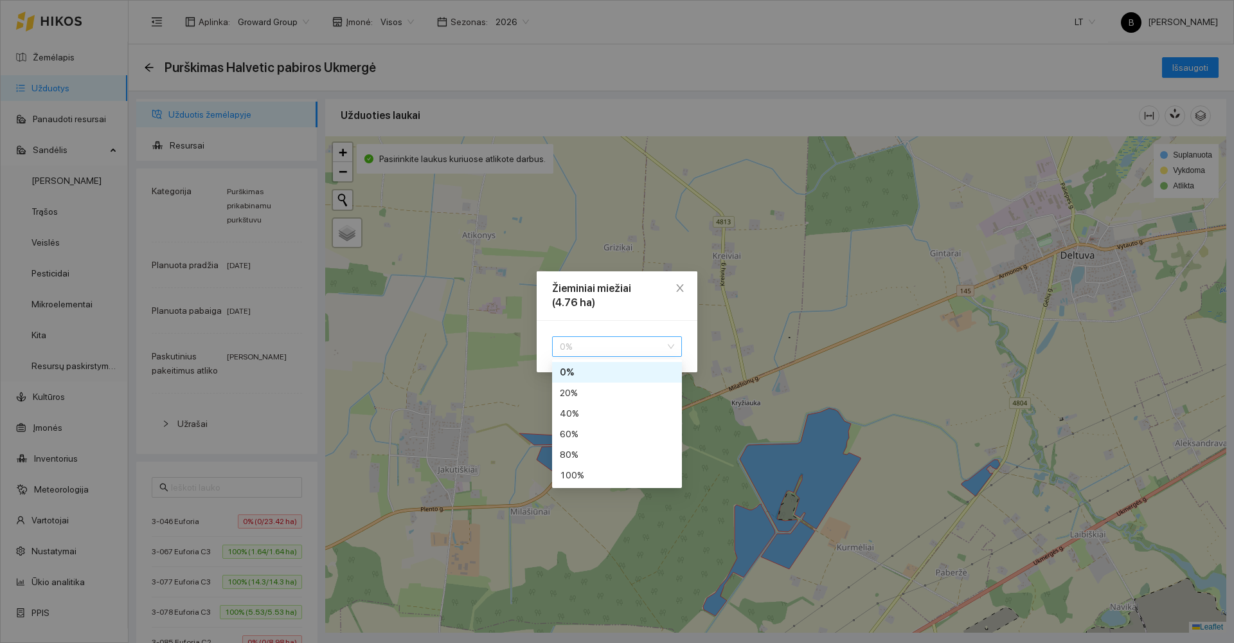
click at [621, 348] on span "0 %" at bounding box center [617, 346] width 114 height 19
click at [601, 475] on div "100 %" at bounding box center [617, 475] width 114 height 14
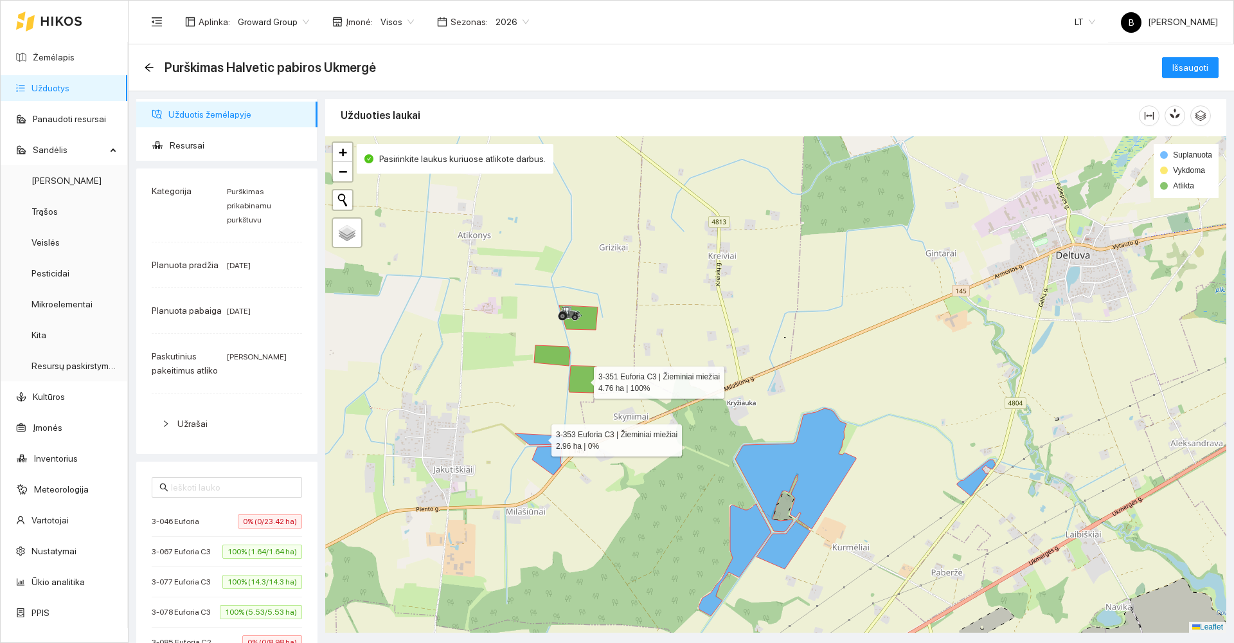
click at [540, 437] on icon at bounding box center [539, 439] width 48 height 12
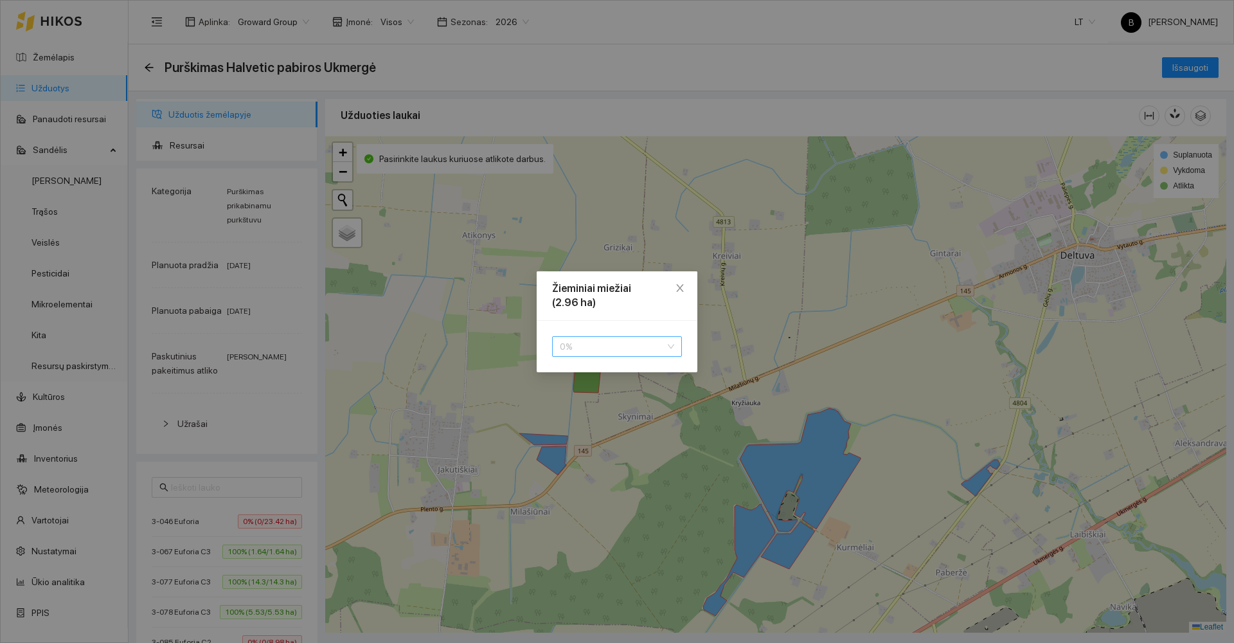
click at [600, 344] on span "0 %" at bounding box center [617, 346] width 114 height 19
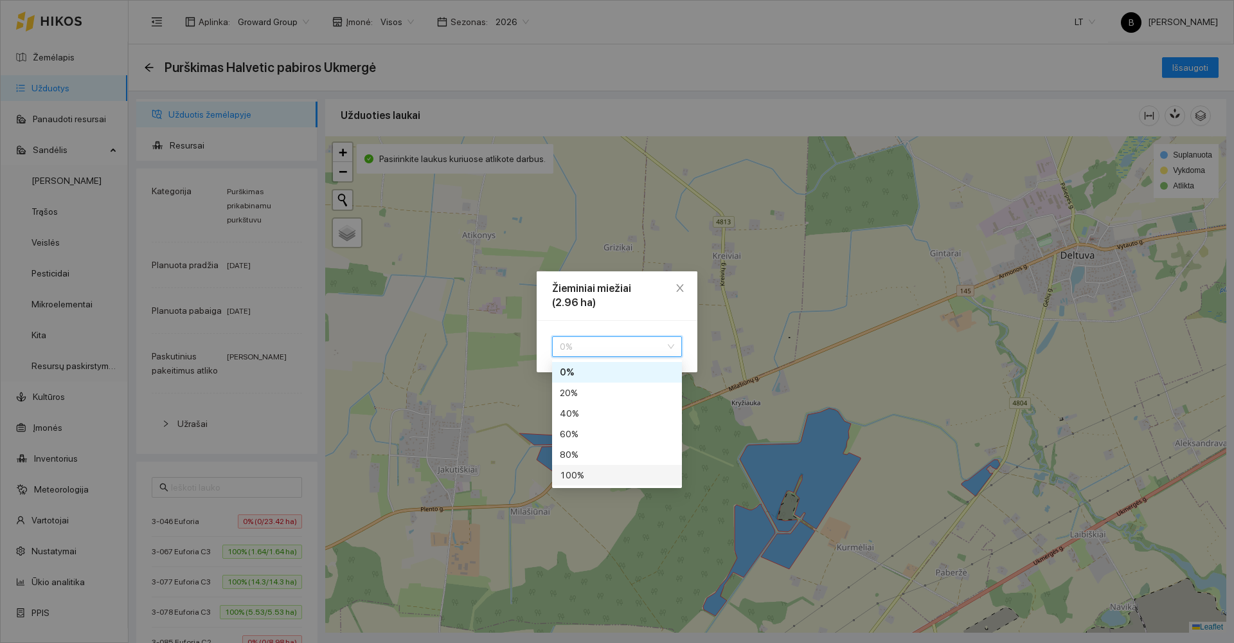
click at [607, 476] on div "100 %" at bounding box center [617, 475] width 114 height 14
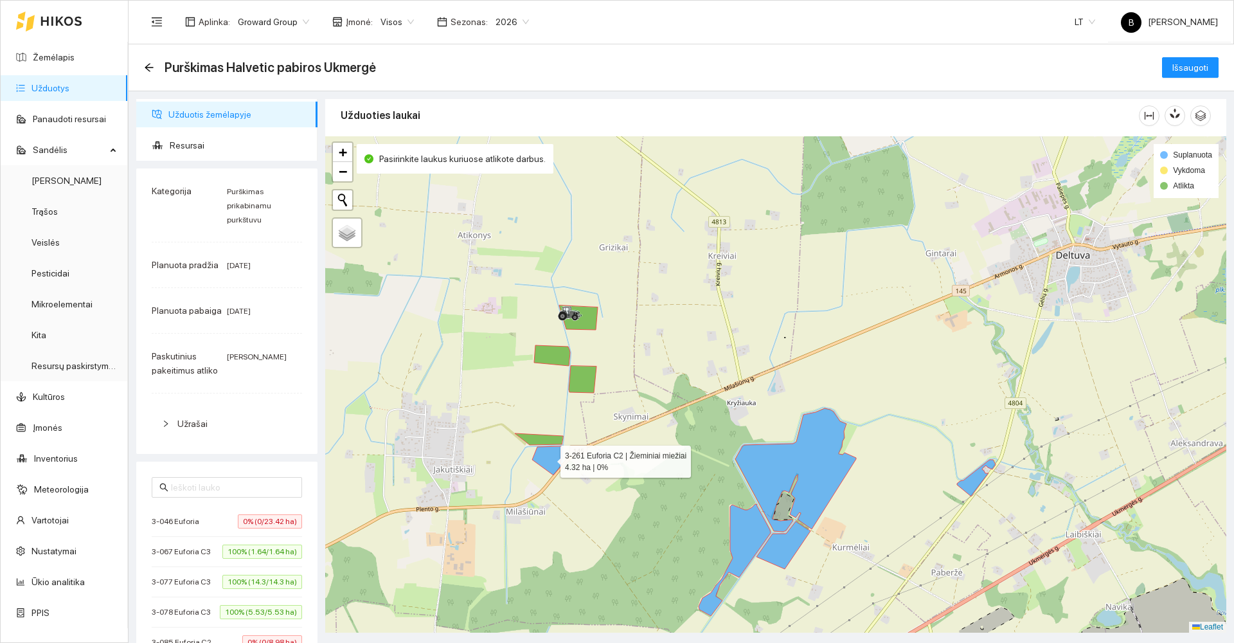
click at [549, 459] on icon at bounding box center [547, 460] width 30 height 29
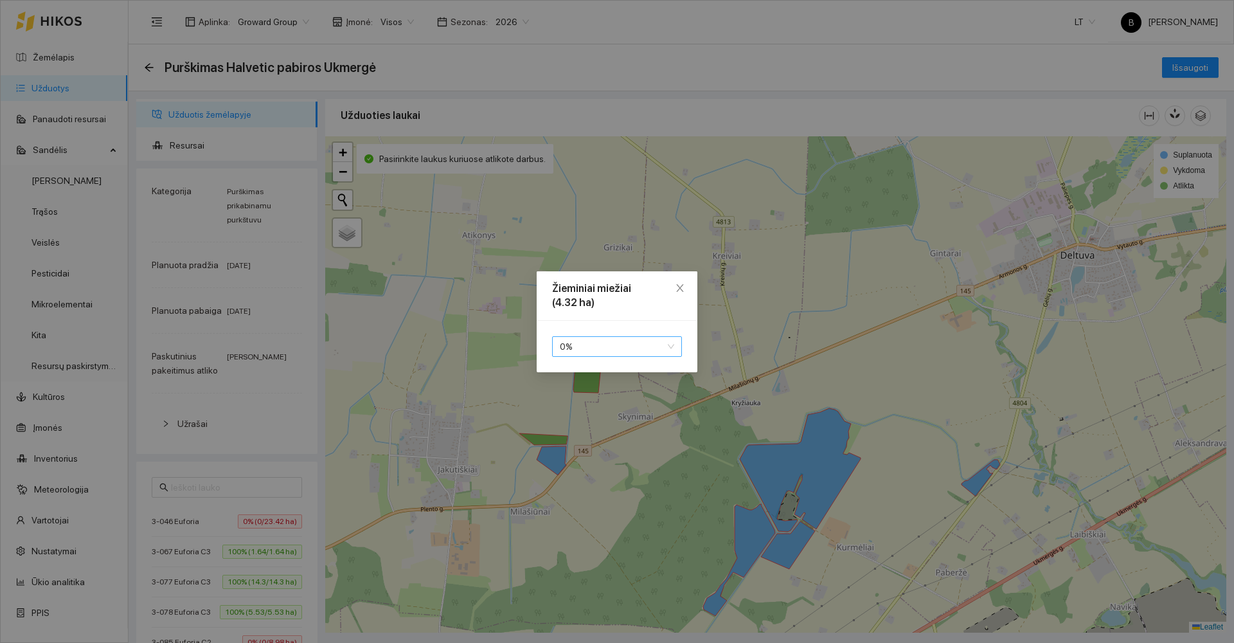
click at [600, 352] on span "0 %" at bounding box center [617, 346] width 114 height 19
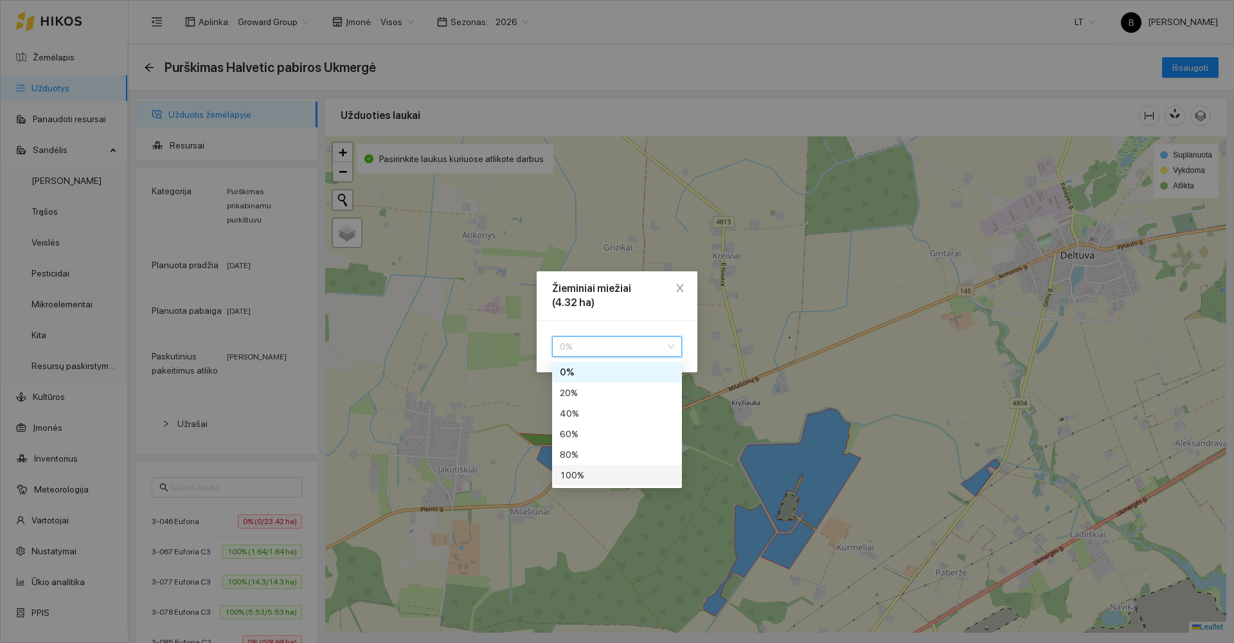
click at [597, 470] on div "100 %" at bounding box center [617, 475] width 114 height 14
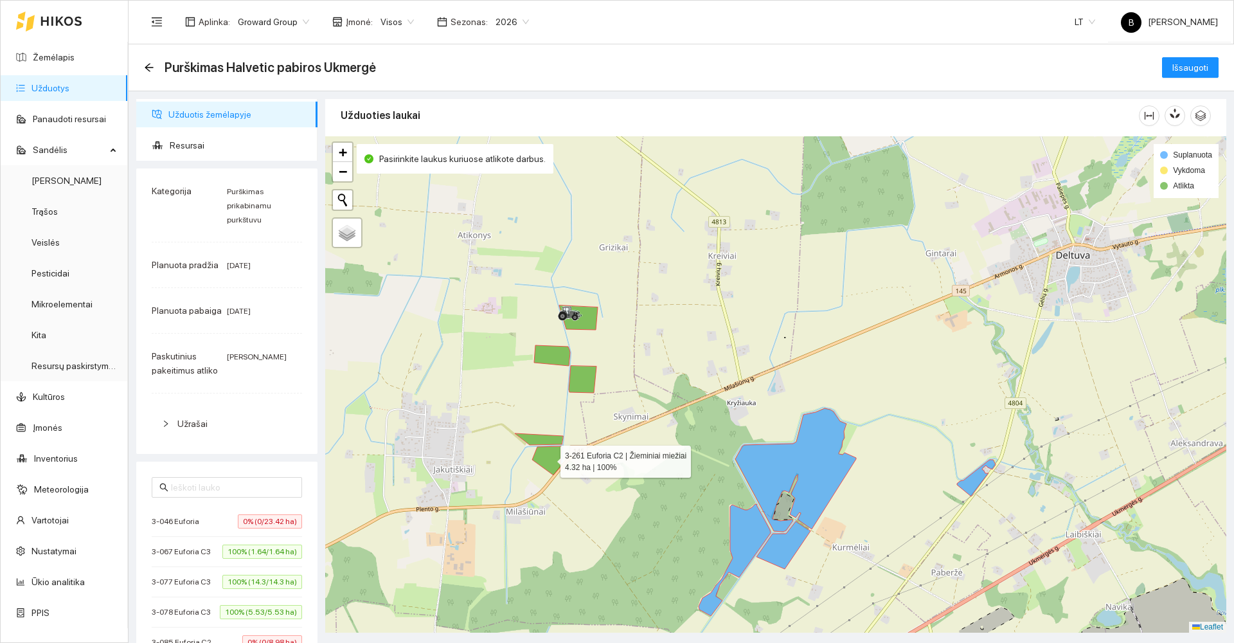
click at [869, 366] on div at bounding box center [775, 384] width 901 height 496
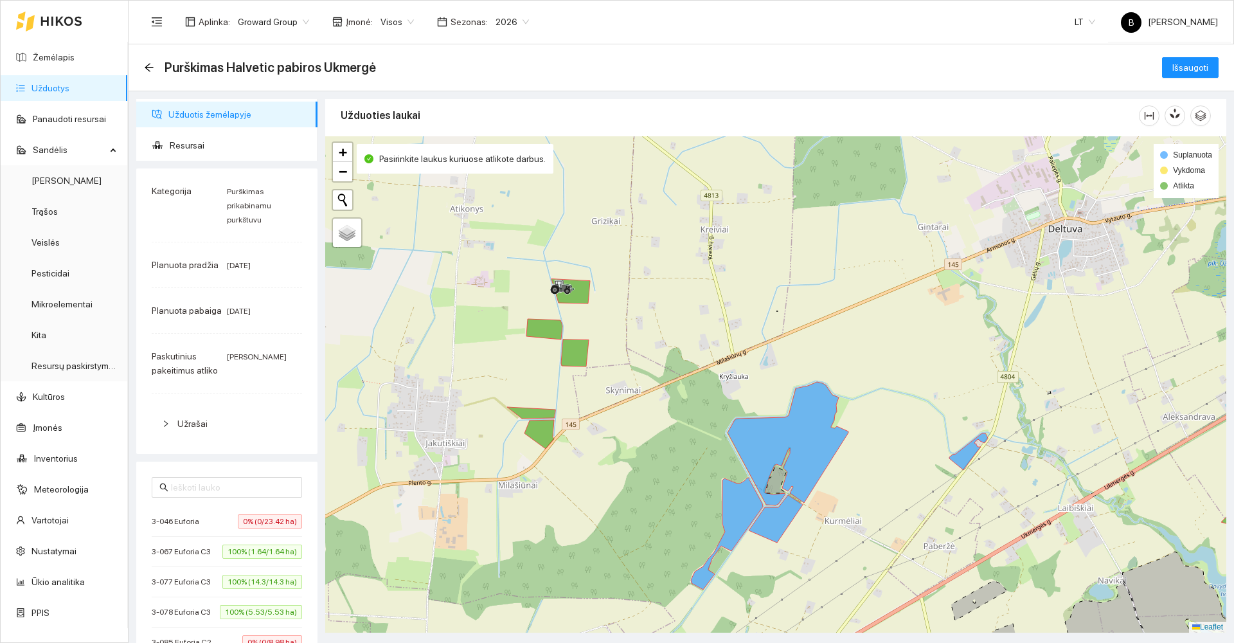
drag, startPoint x: 911, startPoint y: 499, endPoint x: 784, endPoint y: 322, distance: 217.9
click at [787, 320] on div at bounding box center [775, 384] width 901 height 496
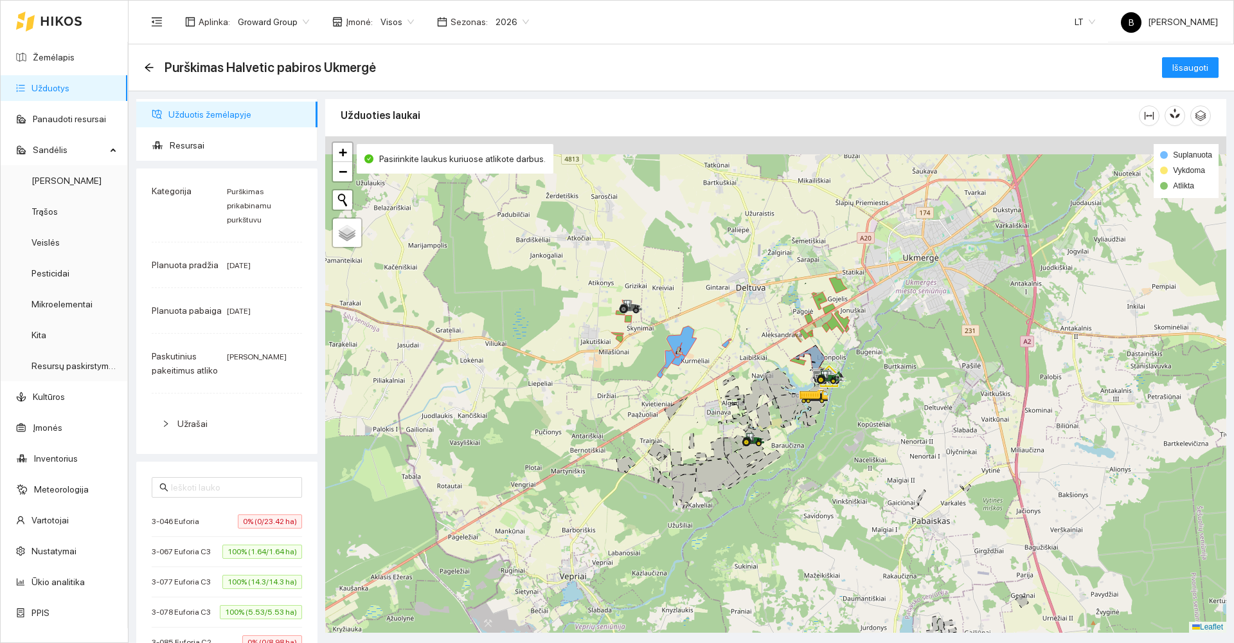
drag, startPoint x: 781, startPoint y: 465, endPoint x: 780, endPoint y: 513, distance: 48.2
click at [781, 513] on div at bounding box center [775, 384] width 901 height 496
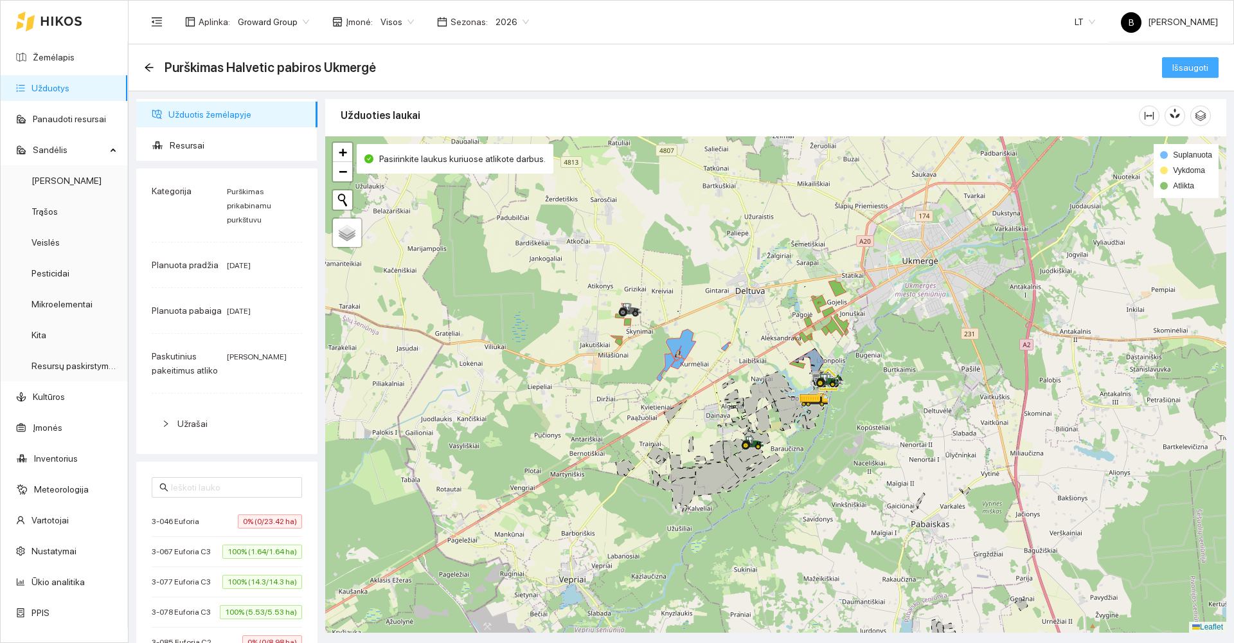
click at [1172, 67] on span "Išsaugoti" at bounding box center [1190, 67] width 36 height 14
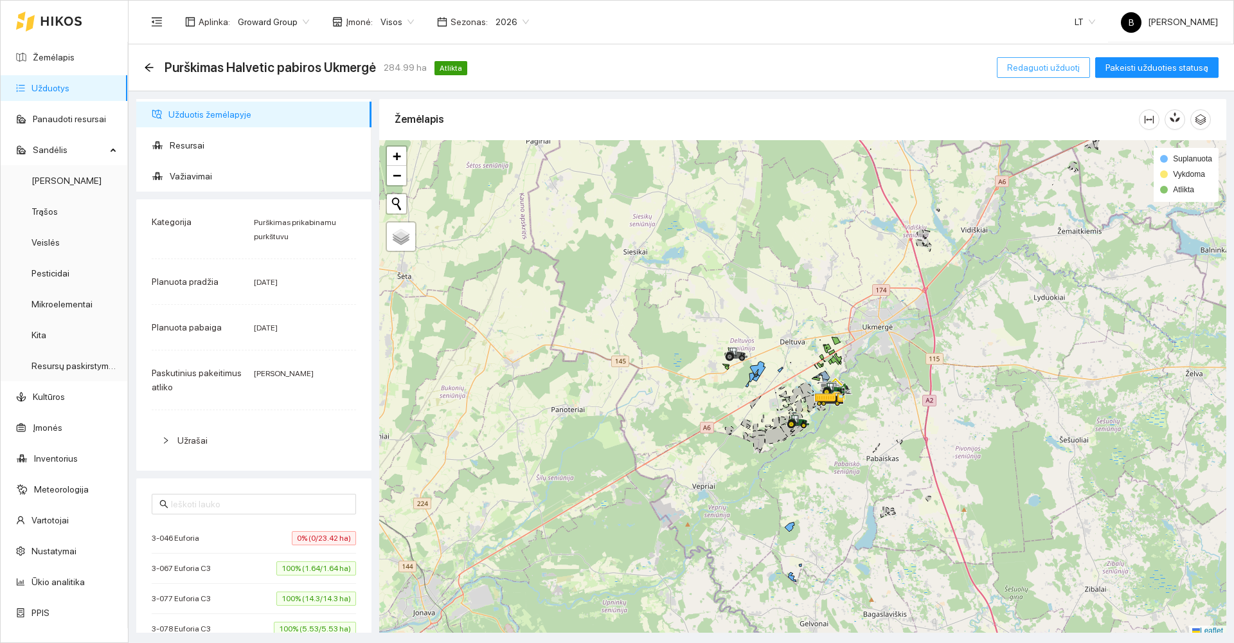
click at [1053, 62] on span "Redaguoti užduotį" at bounding box center [1043, 67] width 73 height 14
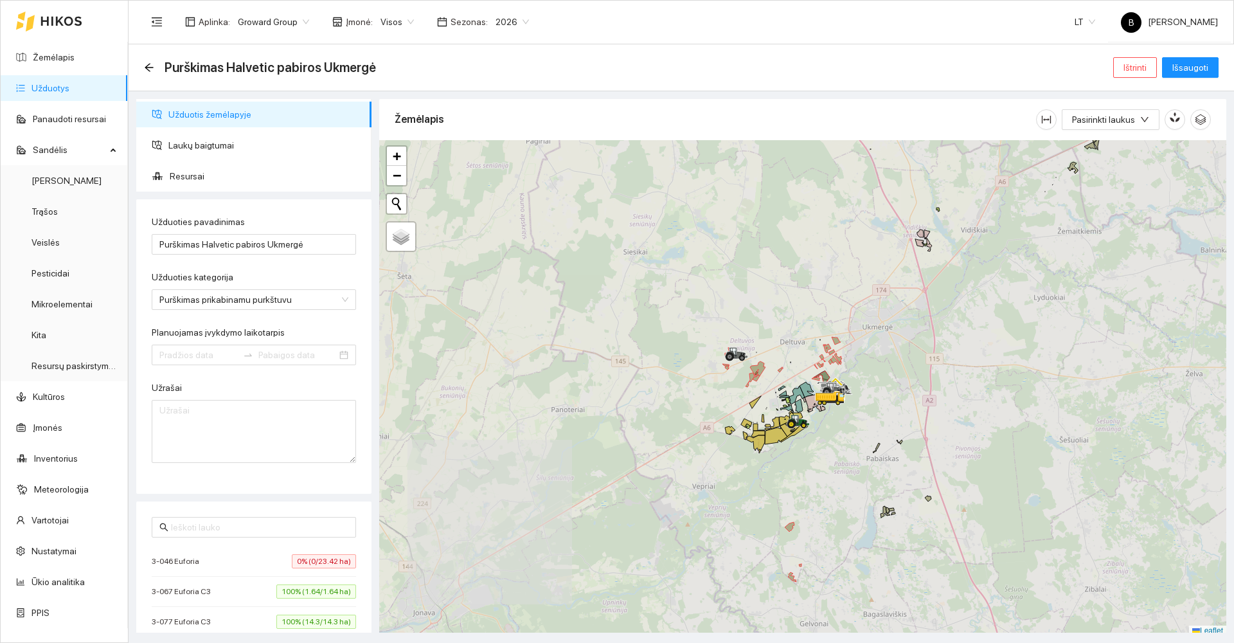
type input "[DATE]"
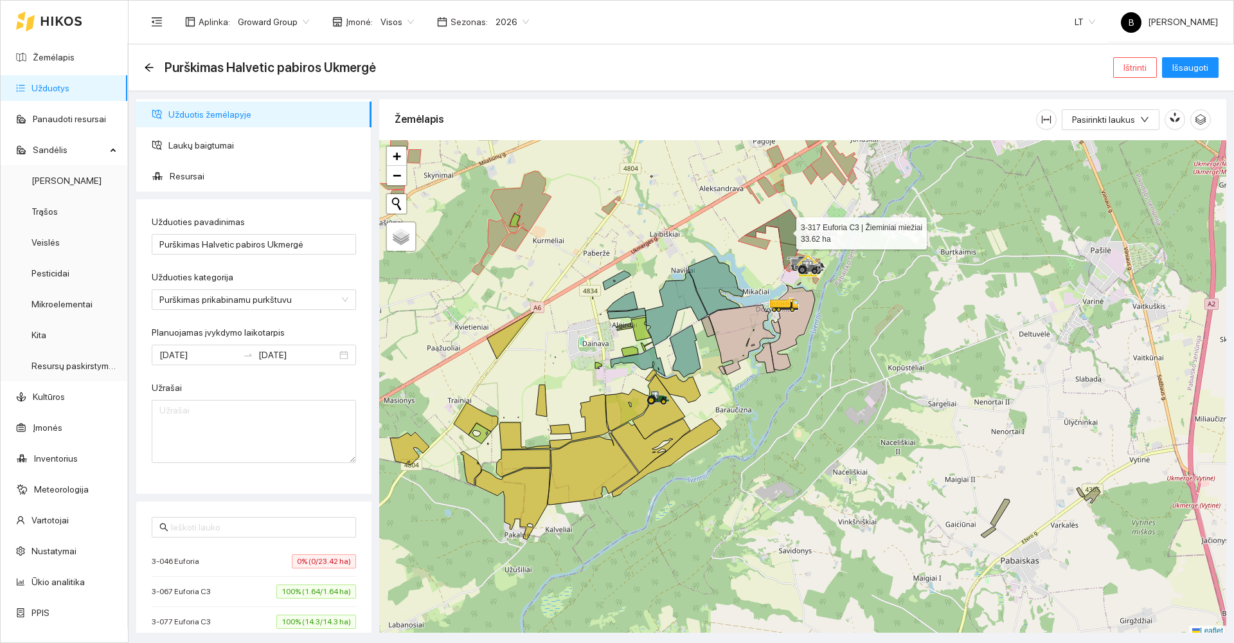
click at [785, 230] on icon at bounding box center [777, 239] width 64 height 60
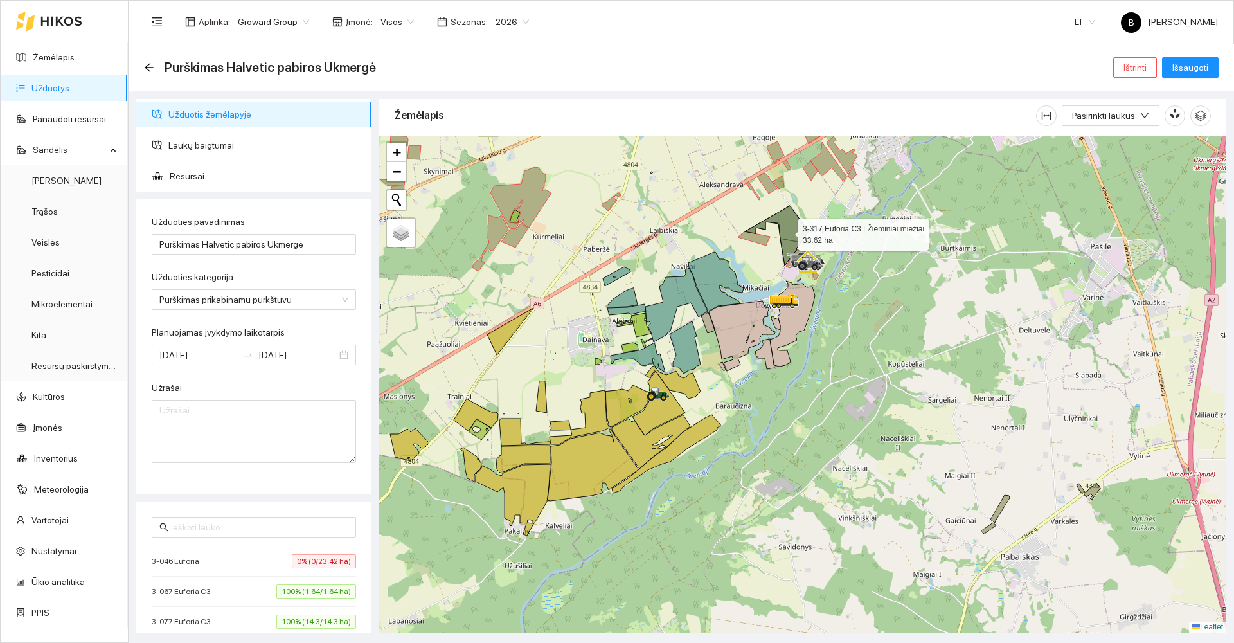
click at [788, 233] on icon at bounding box center [777, 236] width 64 height 60
click at [1195, 67] on span "Išsaugoti" at bounding box center [1190, 67] width 36 height 14
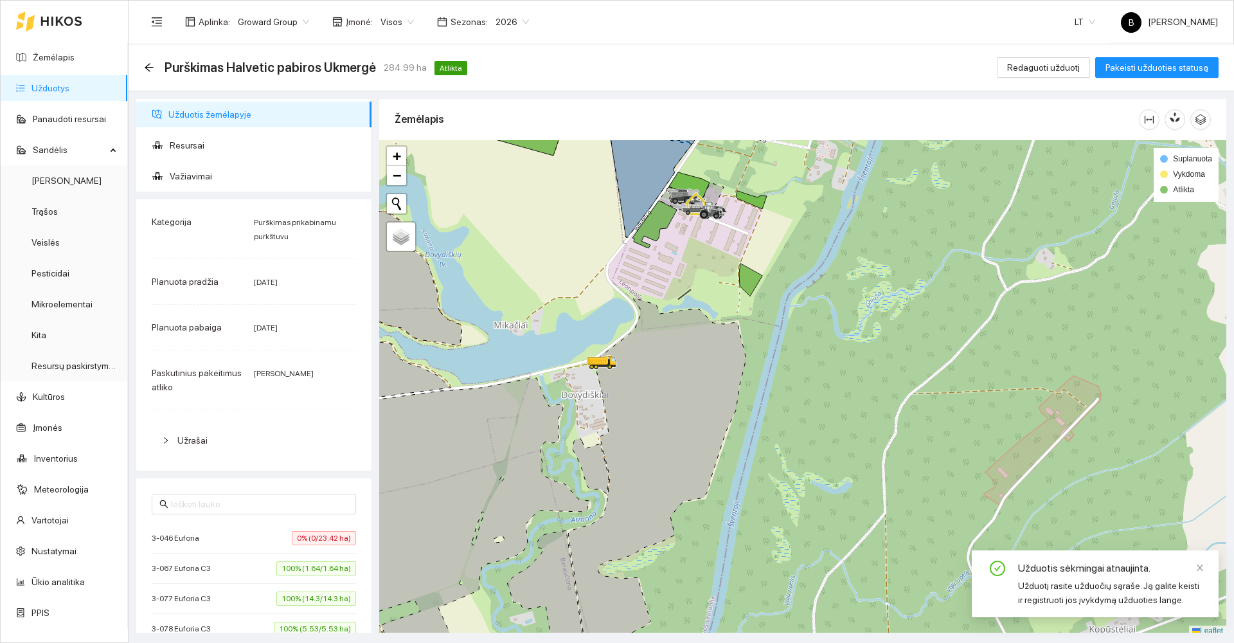
scroll to position [4, 0]
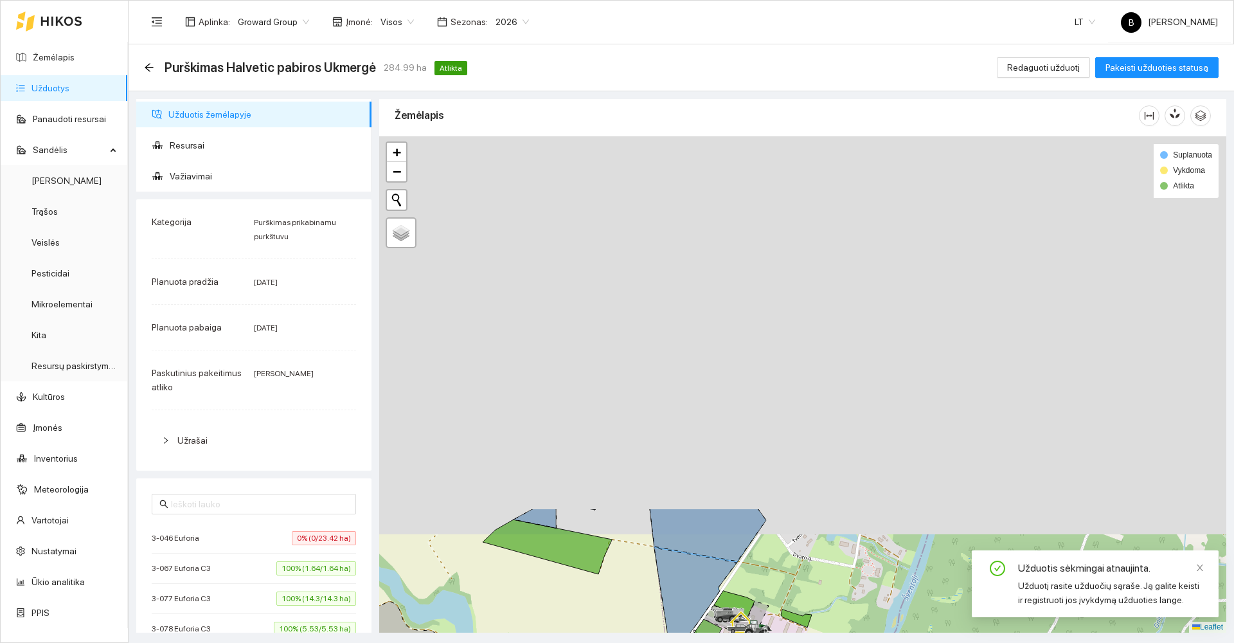
drag, startPoint x: 910, startPoint y: 492, endPoint x: 924, endPoint y: 661, distance: 168.9
click at [924, 642] on html "Žemėlapis Užduotys Panaudoti resursai Sandėlis Derlius Trąšos Veislės Pesticida…" at bounding box center [617, 321] width 1234 height 643
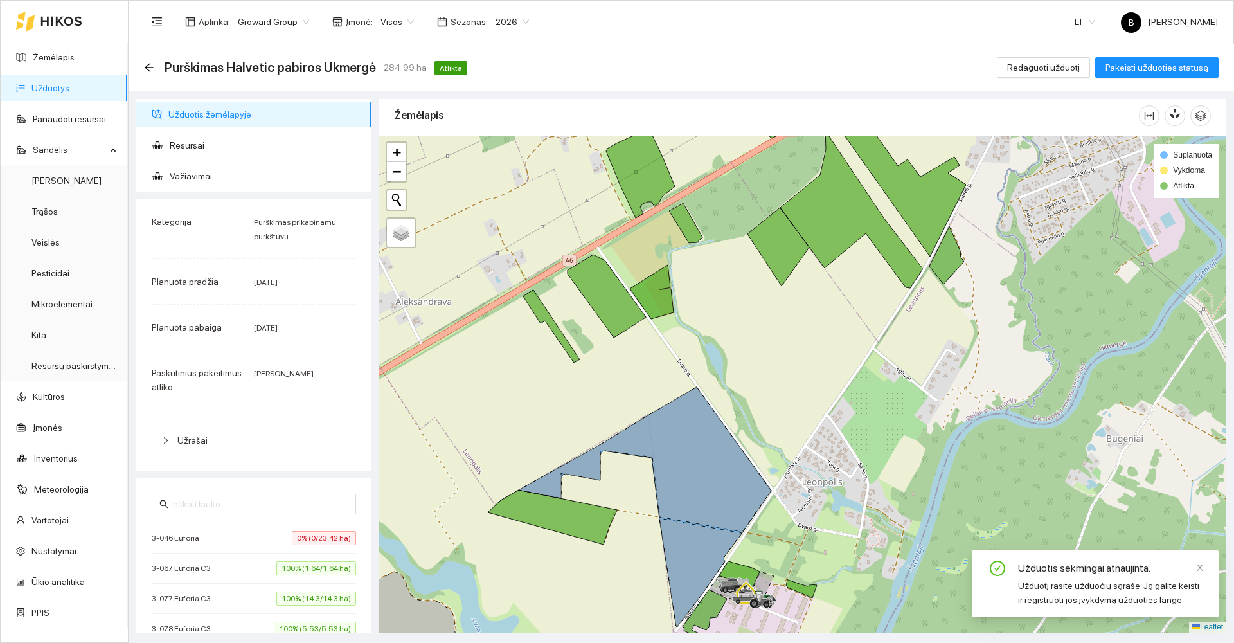
click at [711, 467] on icon at bounding box center [645, 459] width 253 height 145
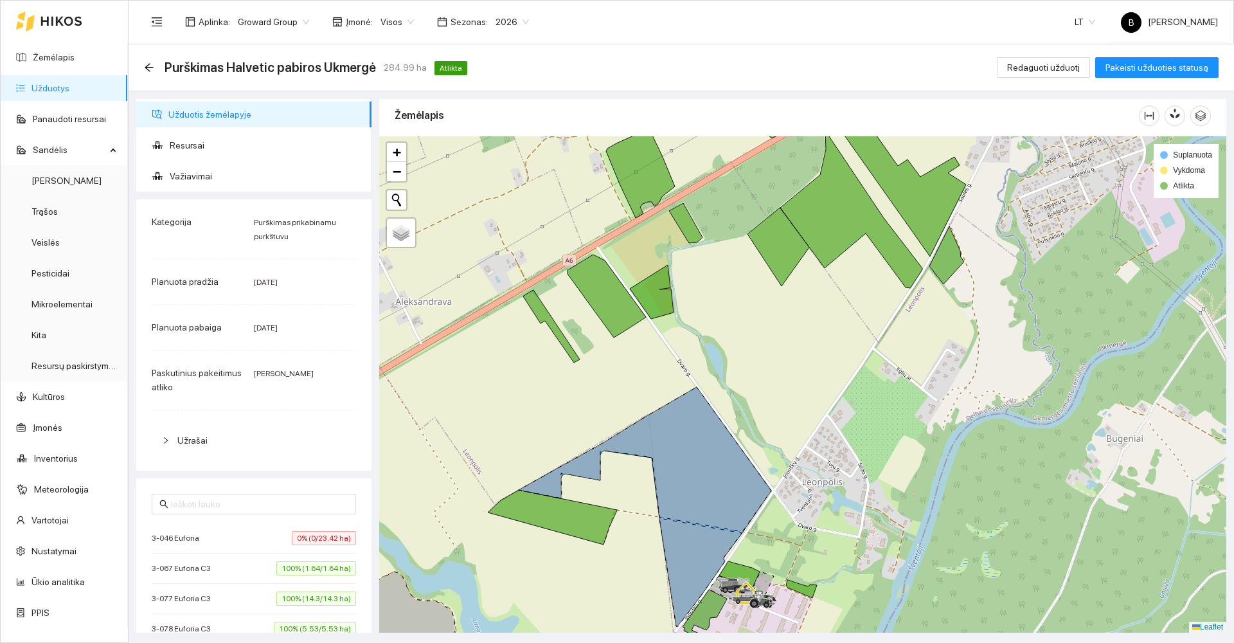
click at [711, 467] on icon at bounding box center [645, 459] width 253 height 145
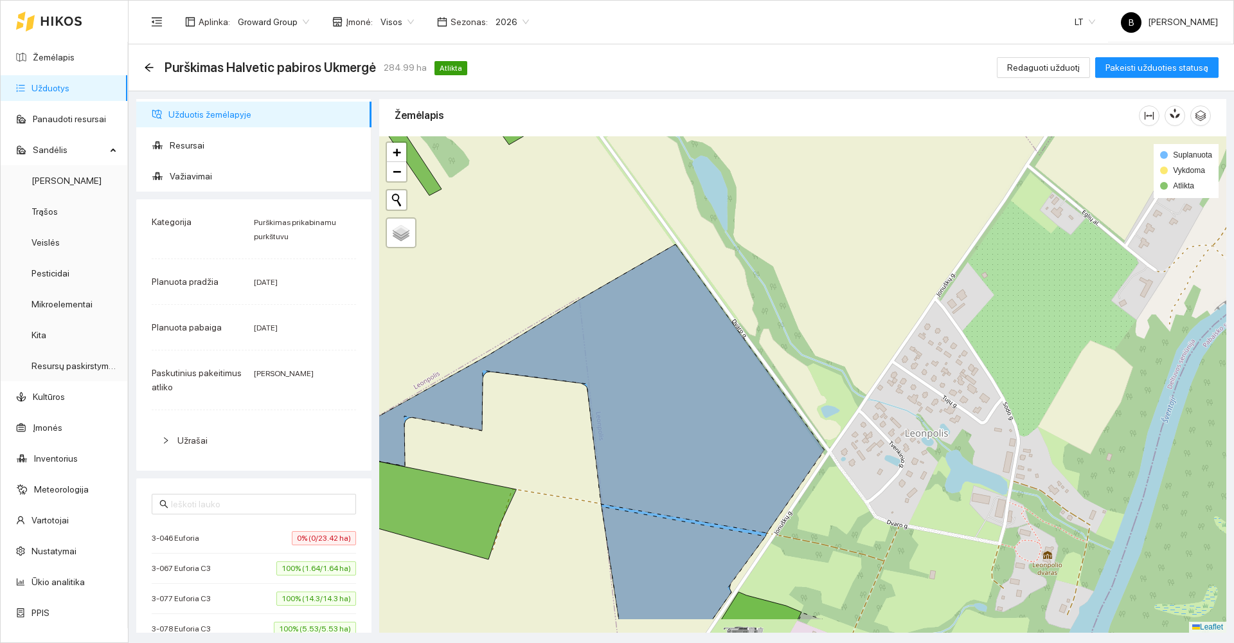
drag, startPoint x: 693, startPoint y: 585, endPoint x: 689, endPoint y: 477, distance: 108.0
click at [689, 506] on icon at bounding box center [683, 562] width 164 height 113
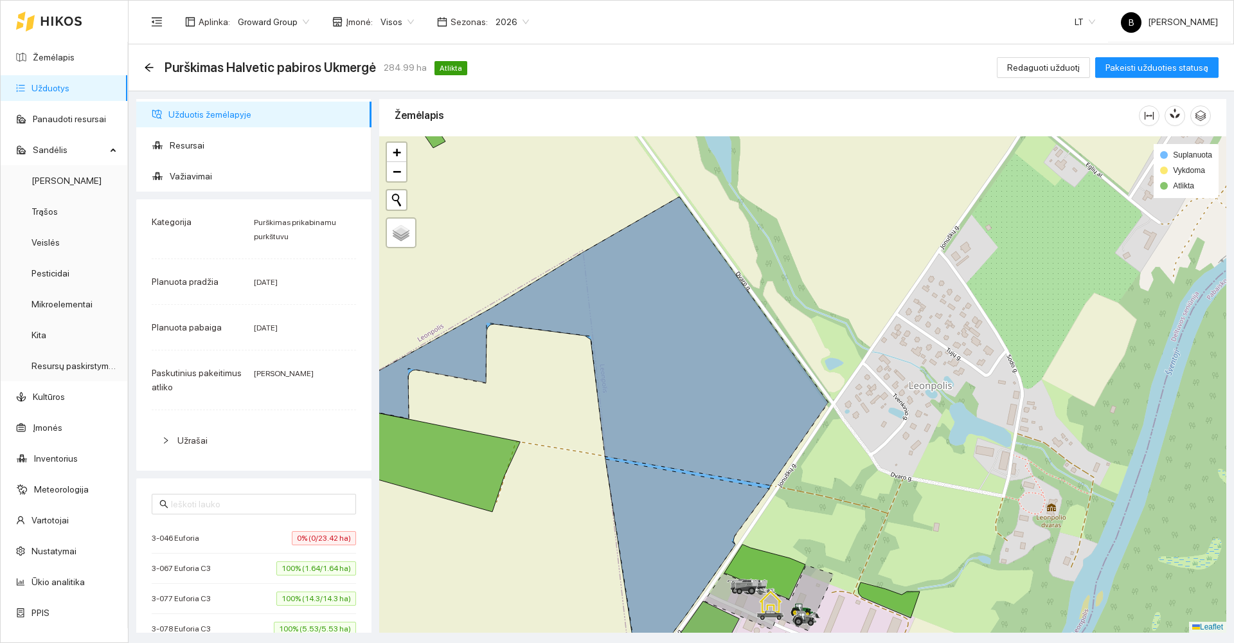
click at [666, 511] on icon at bounding box center [687, 567] width 164 height 216
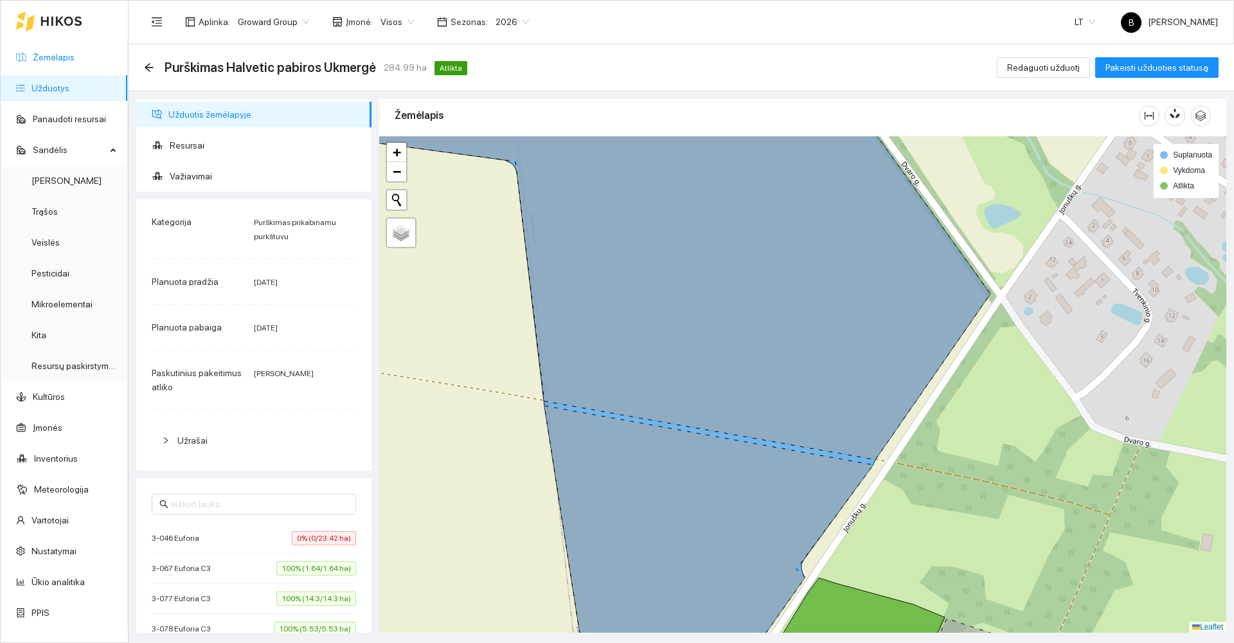
click at [54, 56] on link "Žemėlapis" at bounding box center [54, 57] width 42 height 10
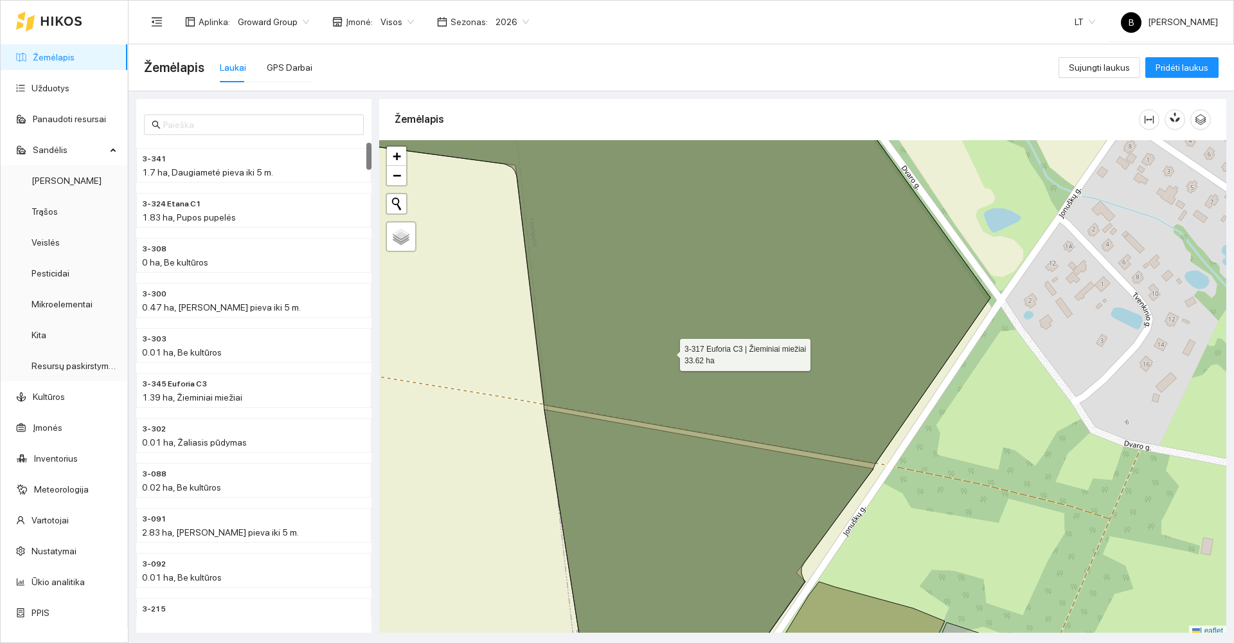
click at [670, 351] on icon at bounding box center [641, 388] width 698 height 599
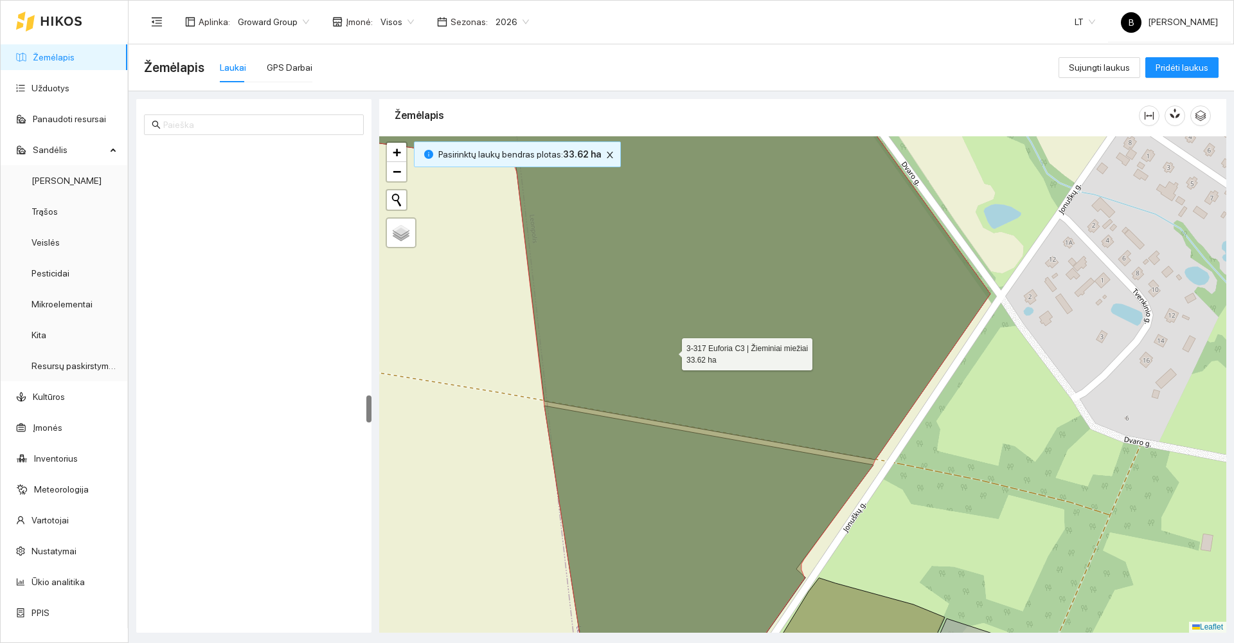
scroll to position [4397, 0]
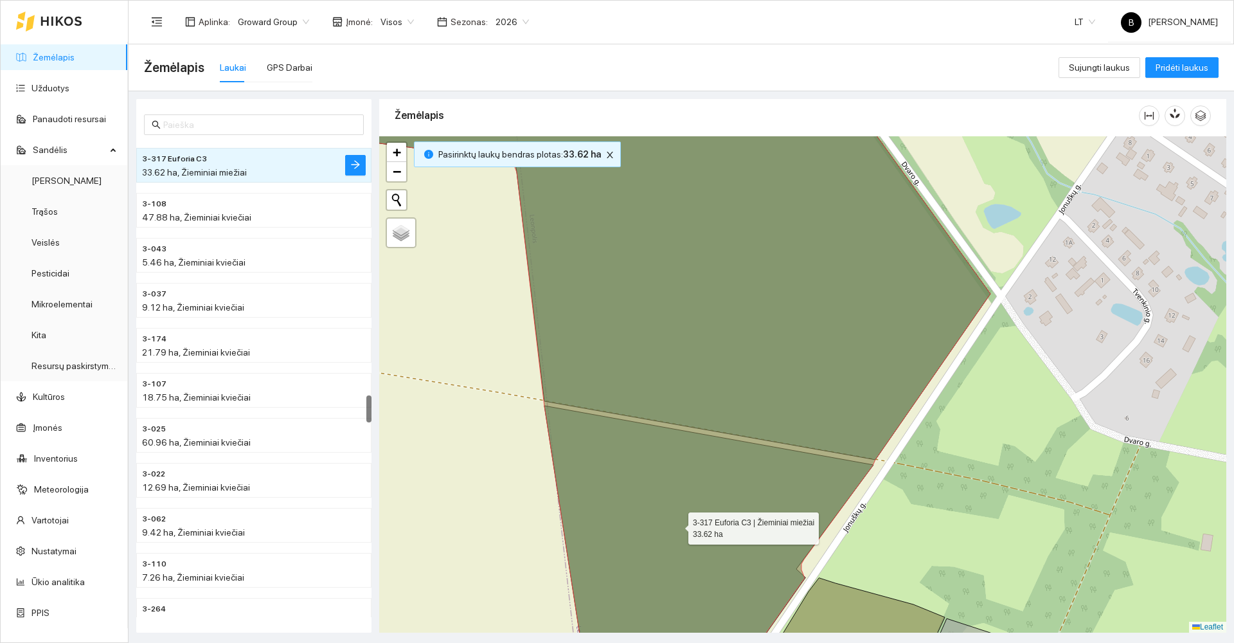
click at [677, 525] on icon at bounding box center [641, 384] width 698 height 599
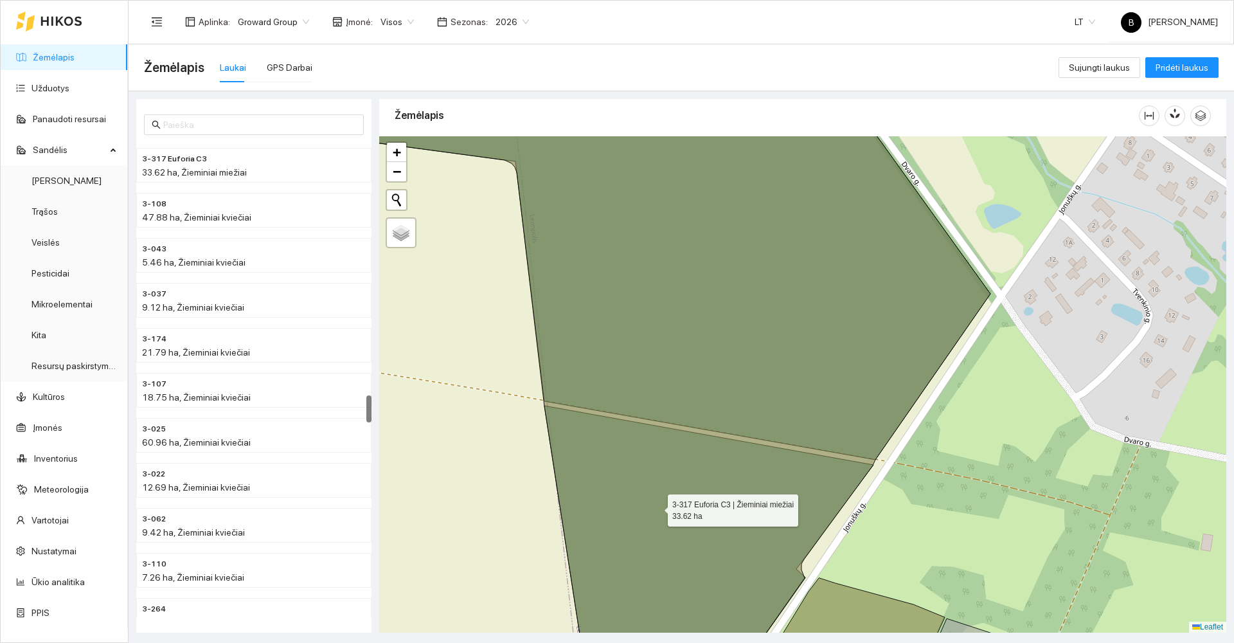
click at [662, 501] on icon at bounding box center [641, 384] width 698 height 599
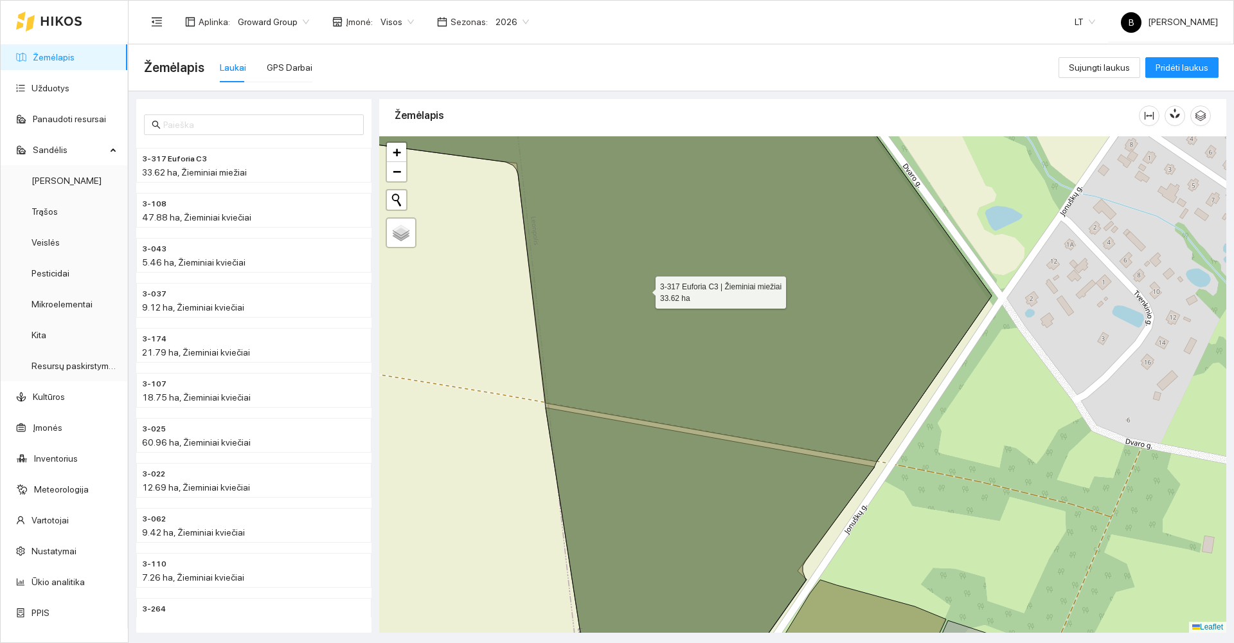
click at [686, 351] on icon at bounding box center [643, 384] width 698 height 596
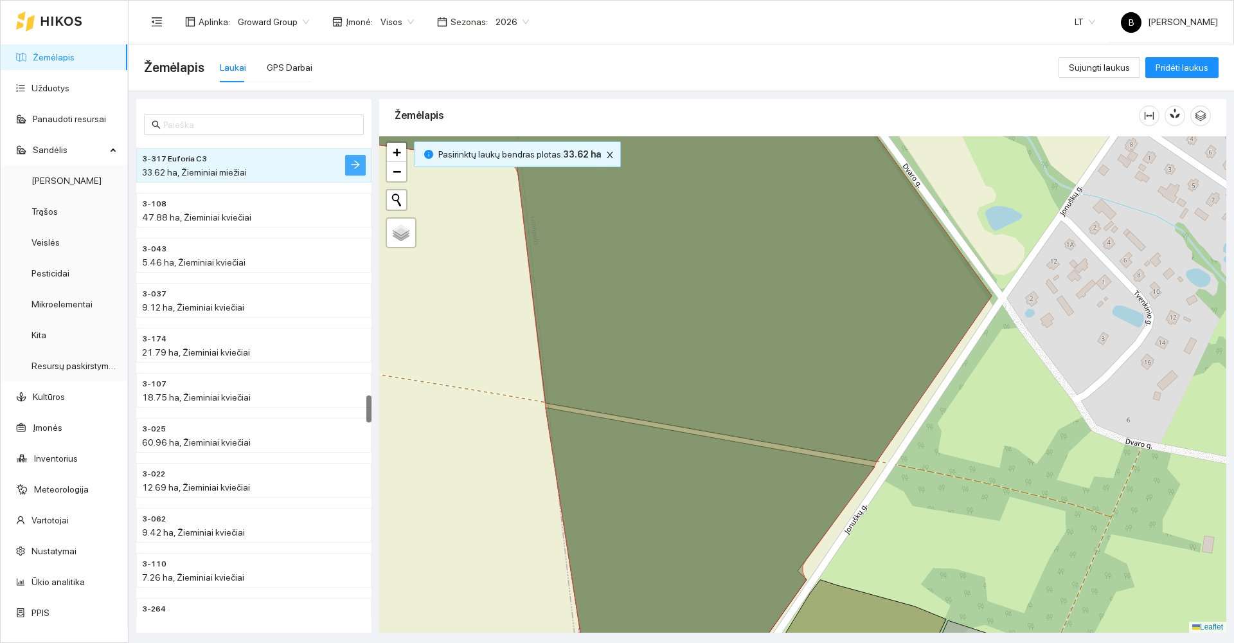
click at [358, 165] on icon "arrow-right" at bounding box center [355, 165] width 8 height 8
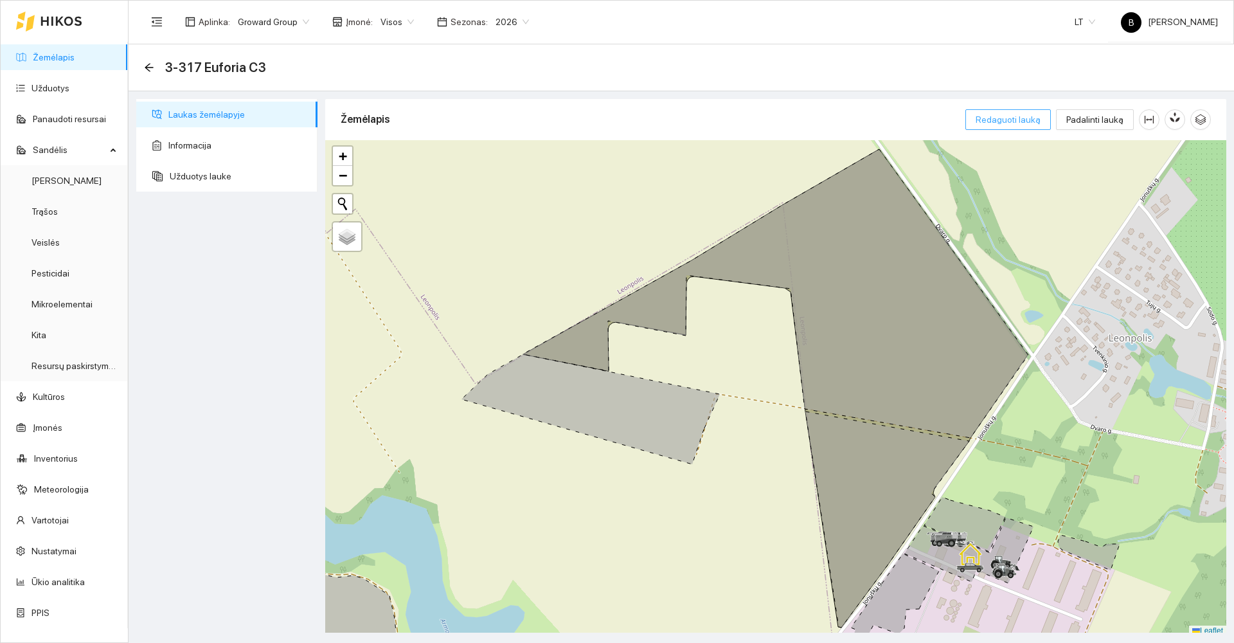
click at [1016, 121] on span "Redaguoti lauką" at bounding box center [1007, 119] width 65 height 14
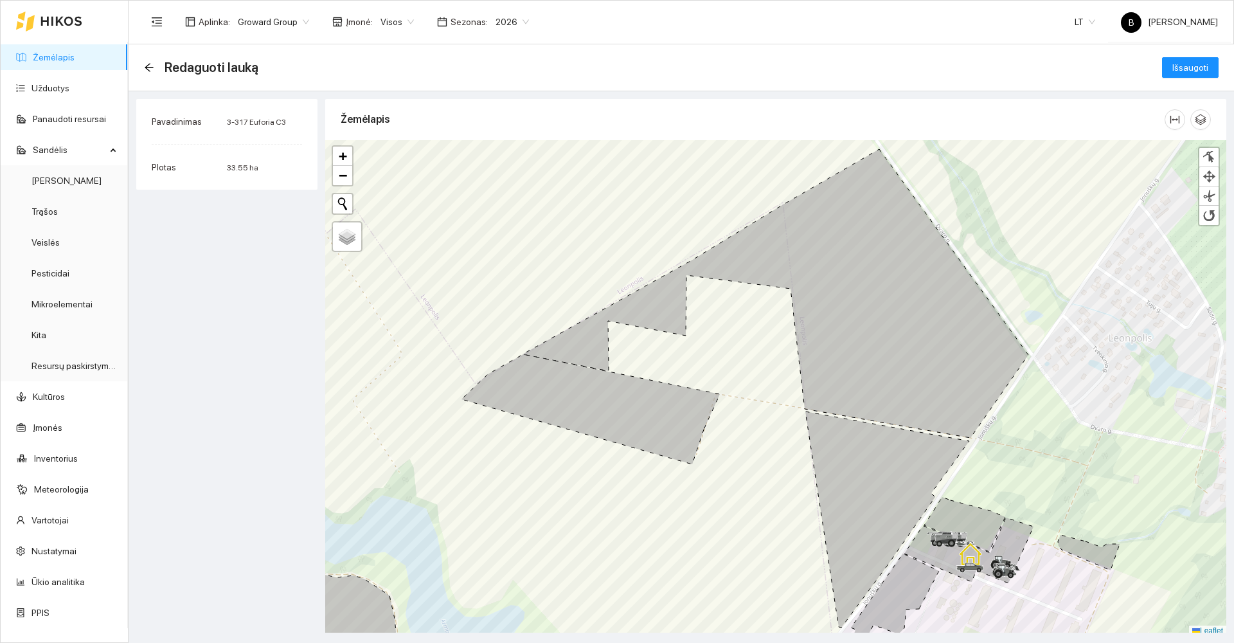
scroll to position [4, 0]
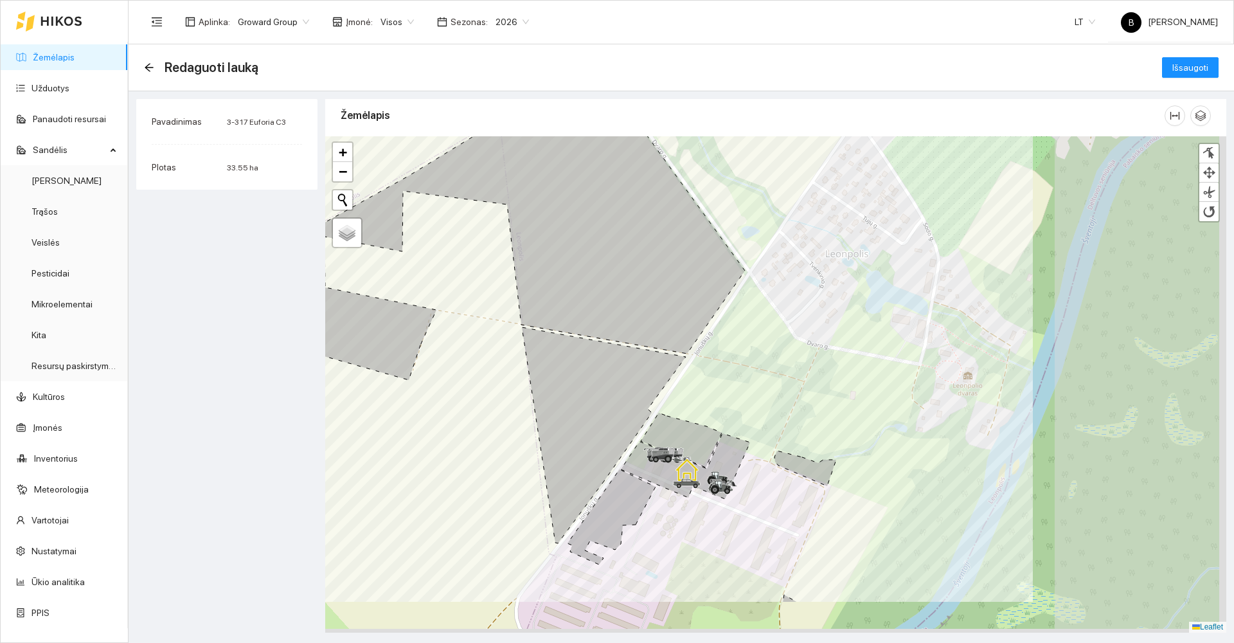
drag, startPoint x: 895, startPoint y: 474, endPoint x: 606, endPoint y: 386, distance: 302.1
click at [606, 387] on icon at bounding box center [604, 435] width 164 height 216
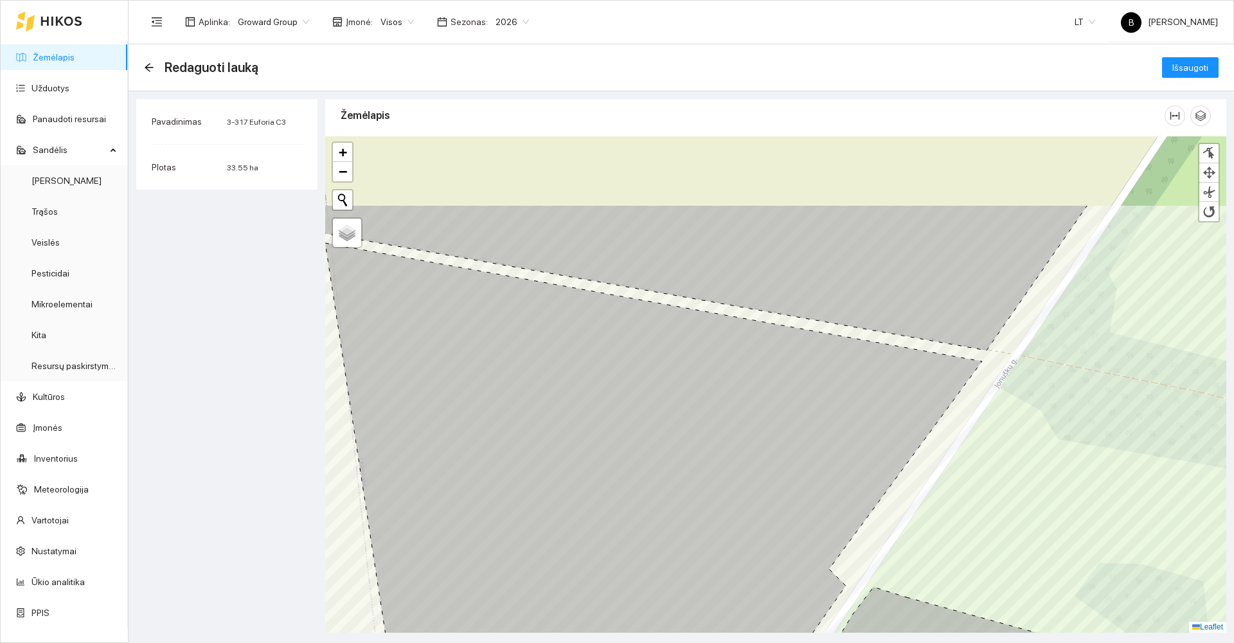
drag, startPoint x: 587, startPoint y: 254, endPoint x: 701, endPoint y: 422, distance: 203.5
click at [701, 422] on icon at bounding box center [653, 522] width 657 height 558
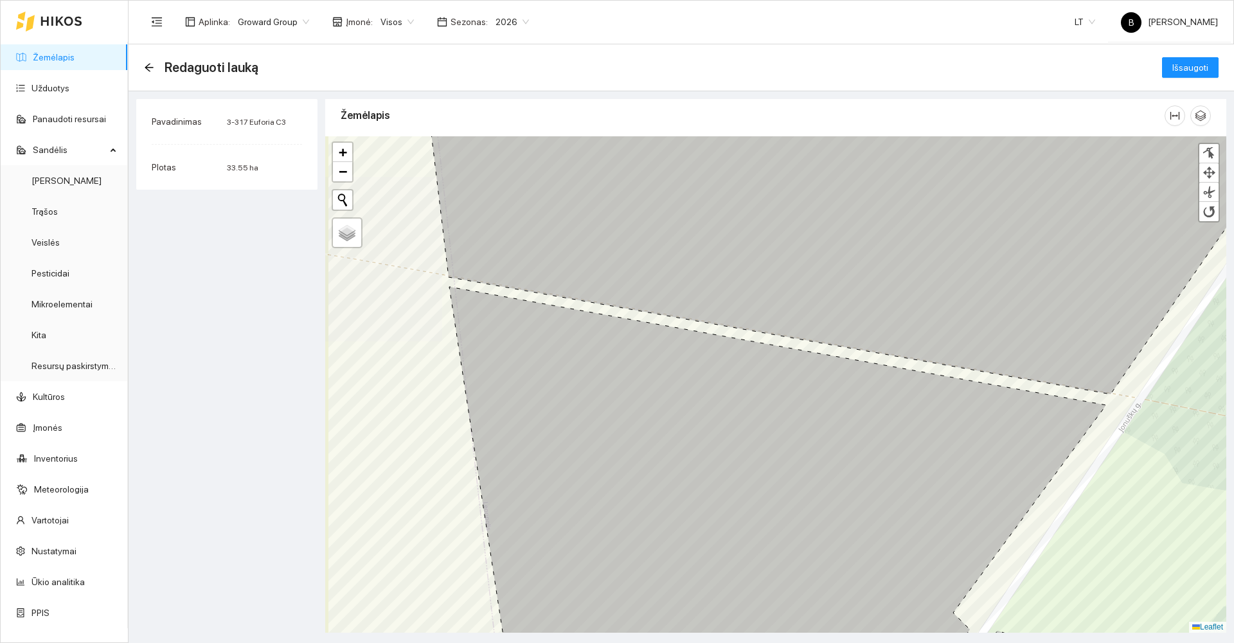
drag, startPoint x: 517, startPoint y: 386, endPoint x: 606, endPoint y: 362, distance: 92.4
click at [635, 355] on icon at bounding box center [777, 482] width 657 height 390
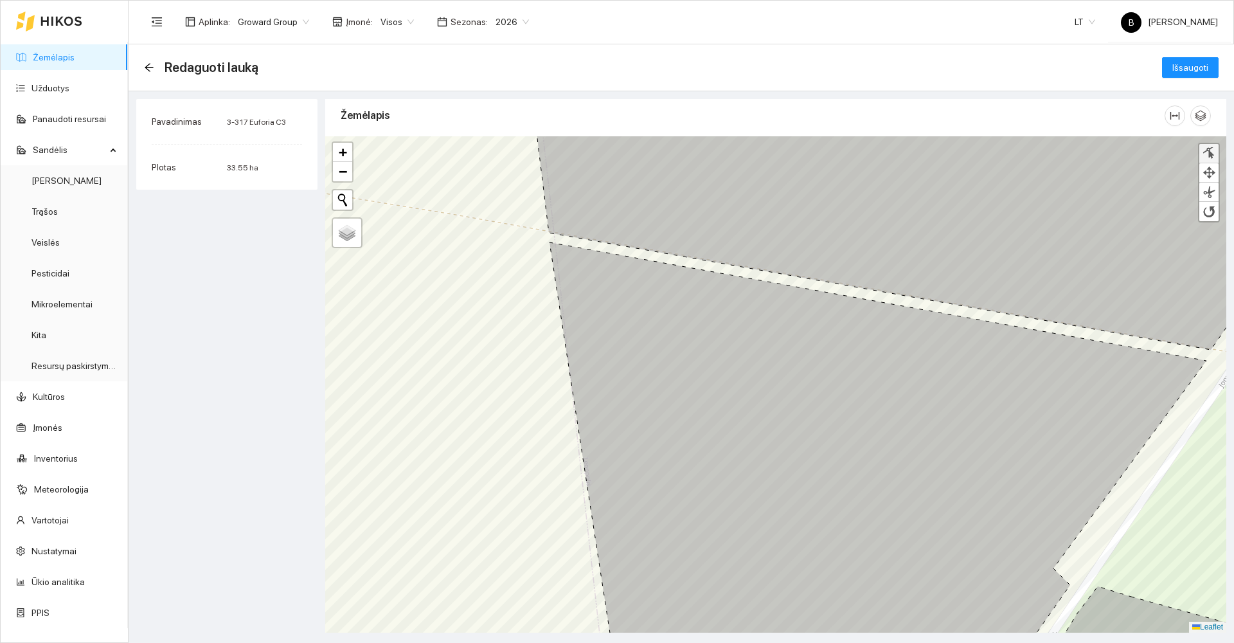
click at [1210, 148] on div at bounding box center [1208, 153] width 13 height 12
drag, startPoint x: 733, startPoint y: 265, endPoint x: 799, endPoint y: 216, distance: 82.1
click at [799, 216] on icon at bounding box center [924, 217] width 786 height 263
click at [145, 68] on icon "arrow-left" at bounding box center [149, 67] width 10 height 10
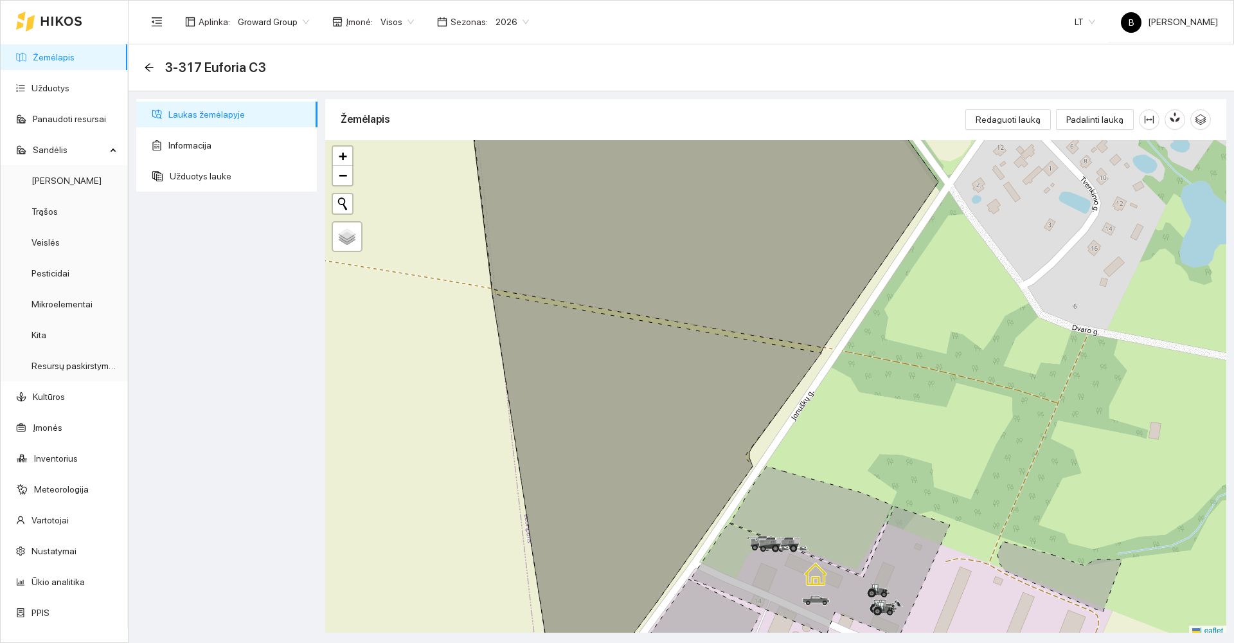
scroll to position [4, 0]
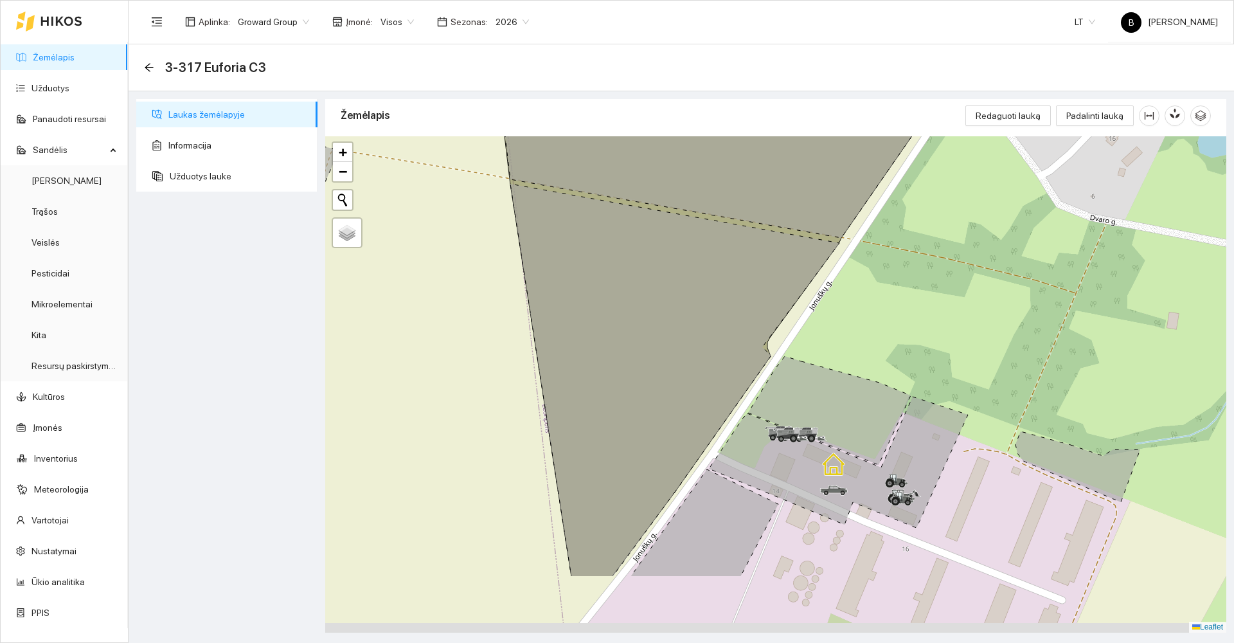
drag, startPoint x: 418, startPoint y: 337, endPoint x: 429, endPoint y: 283, distance: 54.9
click at [429, 293] on div at bounding box center [775, 384] width 901 height 496
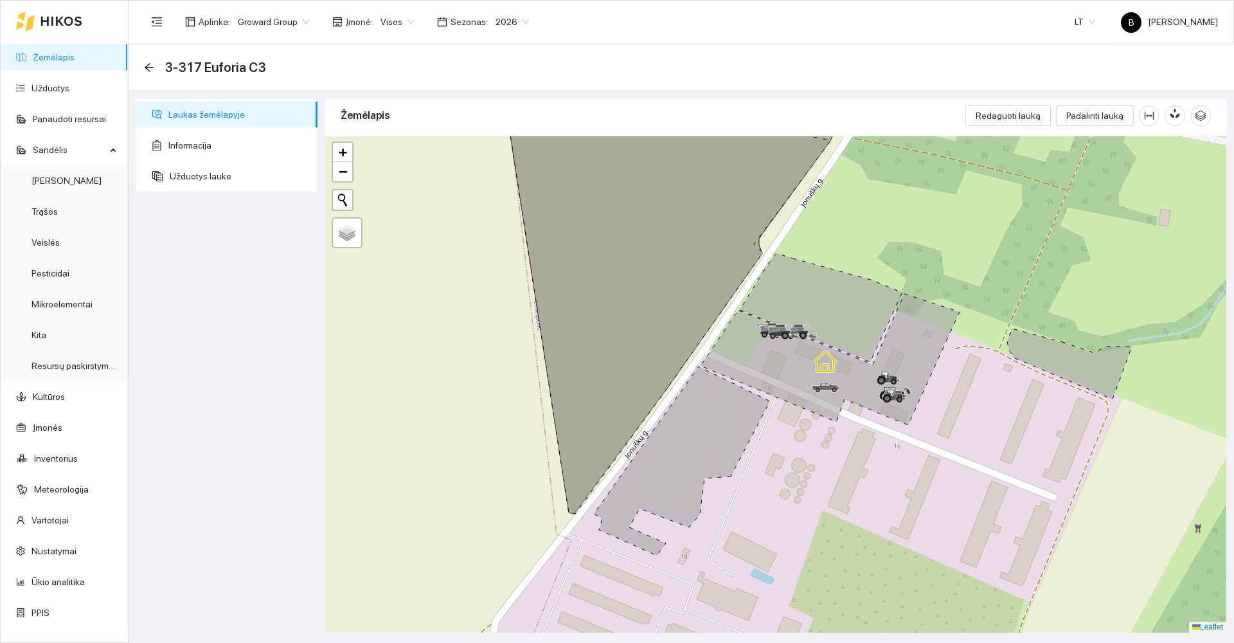
drag, startPoint x: 466, startPoint y: 387, endPoint x: 441, endPoint y: 333, distance: 58.7
click at [441, 333] on div at bounding box center [775, 384] width 901 height 496
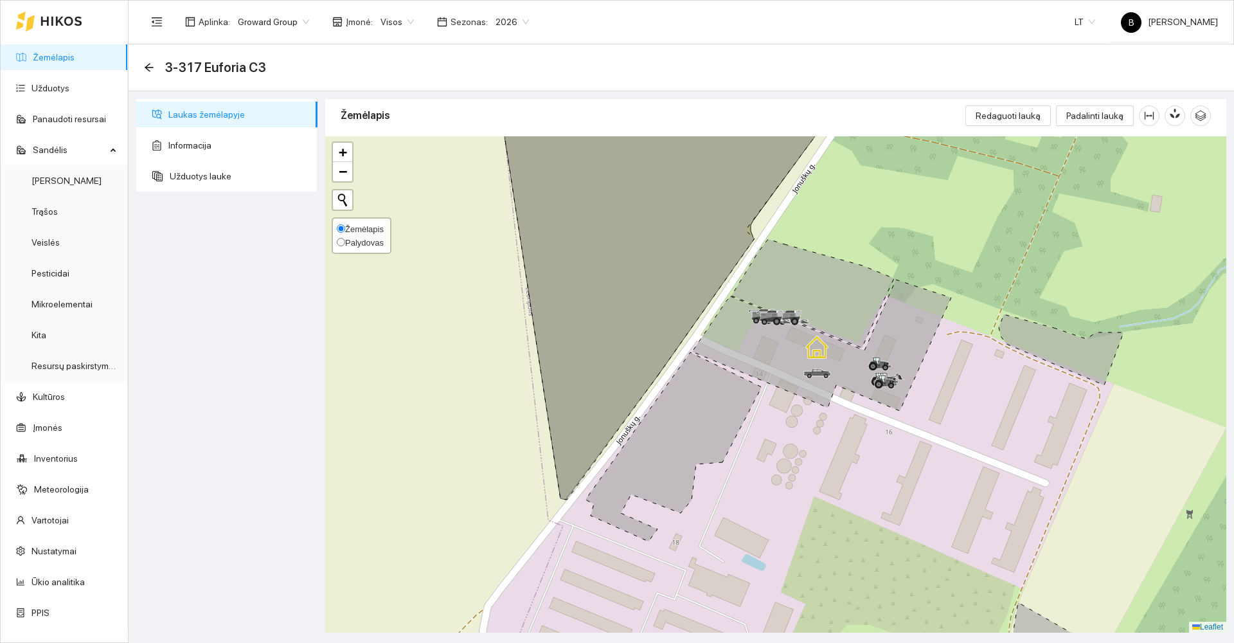
click at [355, 233] on span "Žemėlapis" at bounding box center [364, 229] width 39 height 10
click at [345, 233] on input "Žemėlapis" at bounding box center [341, 228] width 8 height 8
click at [364, 245] on span "Palydovas" at bounding box center [364, 243] width 39 height 10
click at [345, 245] on input "Palydovas" at bounding box center [341, 242] width 8 height 8
radio input "true"
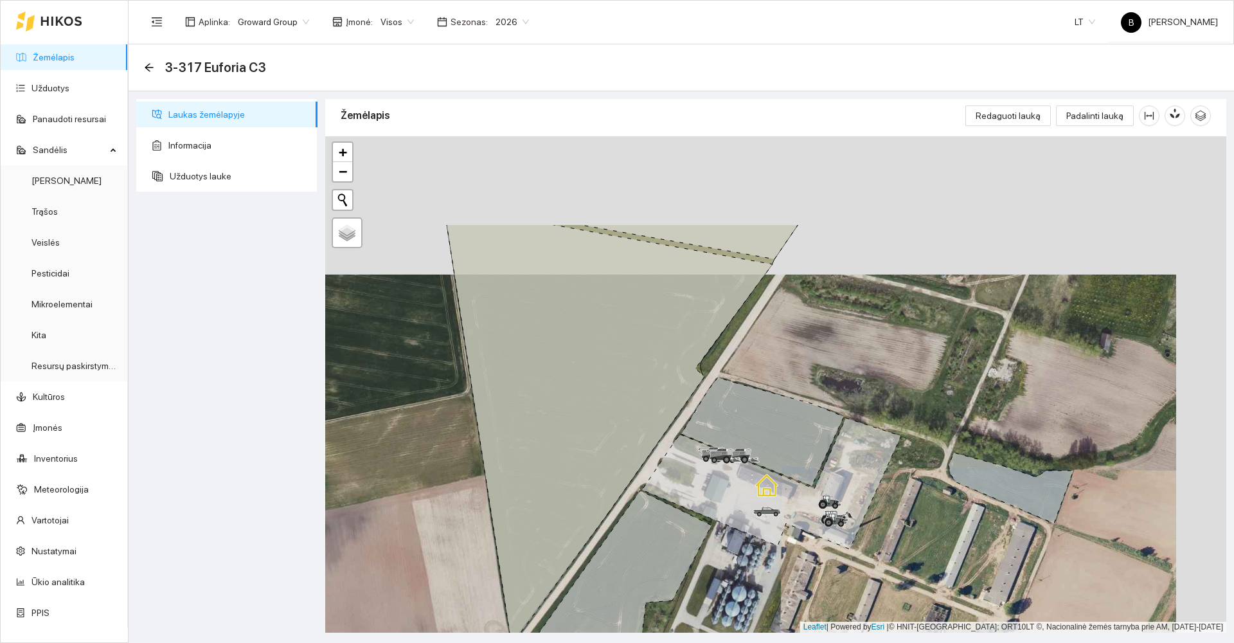
drag, startPoint x: 465, startPoint y: 414, endPoint x: 446, endPoint y: 458, distance: 46.9
click at [423, 483] on div at bounding box center [775, 384] width 901 height 496
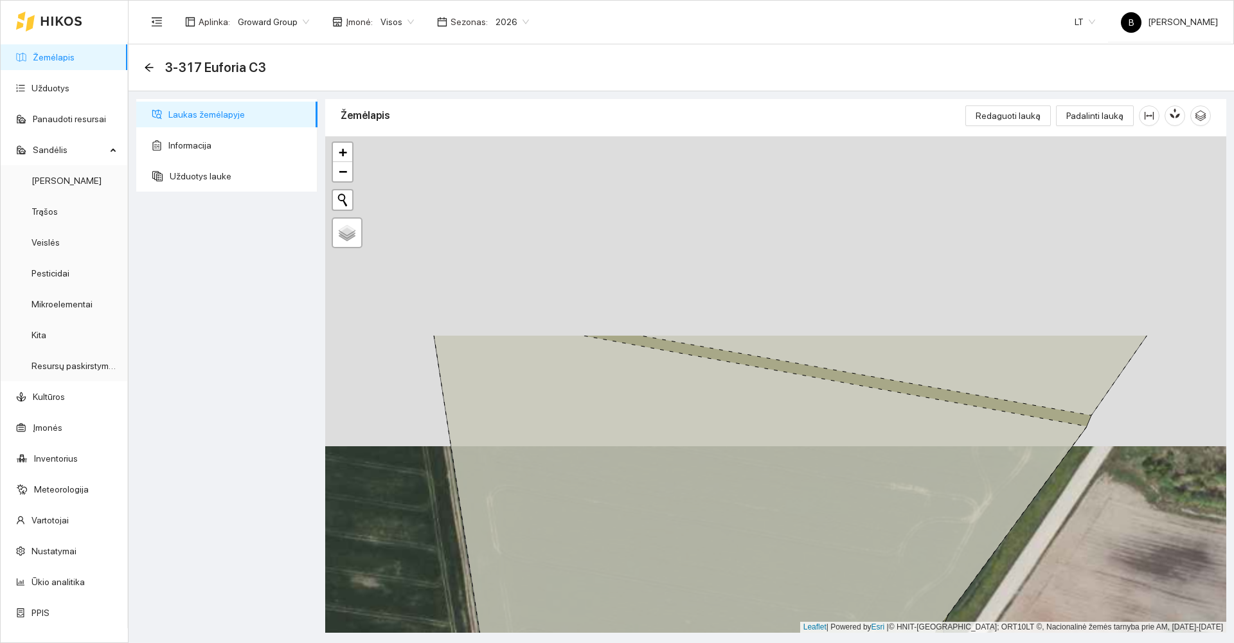
drag, startPoint x: 422, startPoint y: 501, endPoint x: 414, endPoint y: 537, distance: 36.3
click at [416, 537] on div at bounding box center [775, 384] width 901 height 496
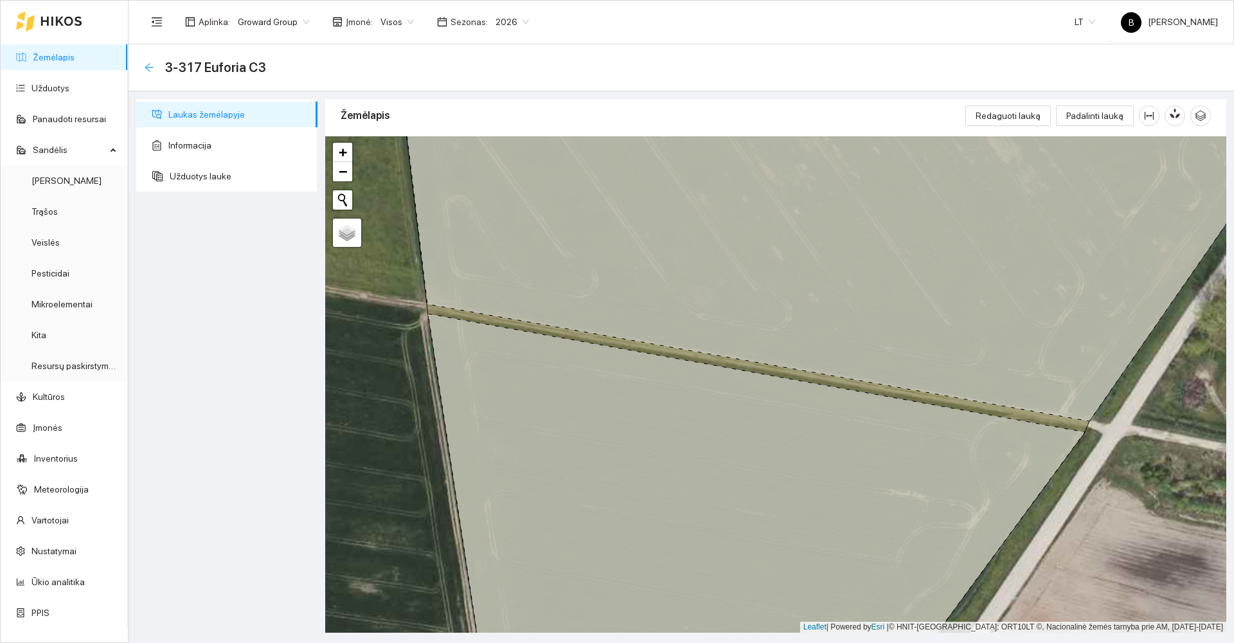
click at [154, 71] on icon "arrow-left" at bounding box center [149, 67] width 10 height 10
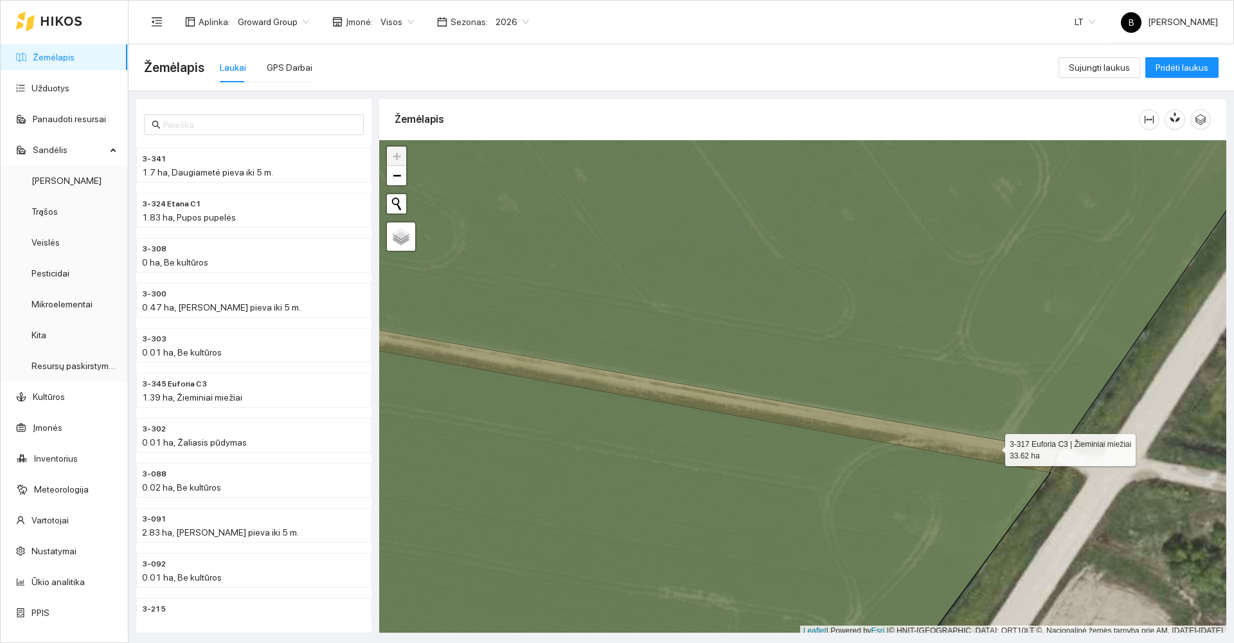
scroll to position [4, 0]
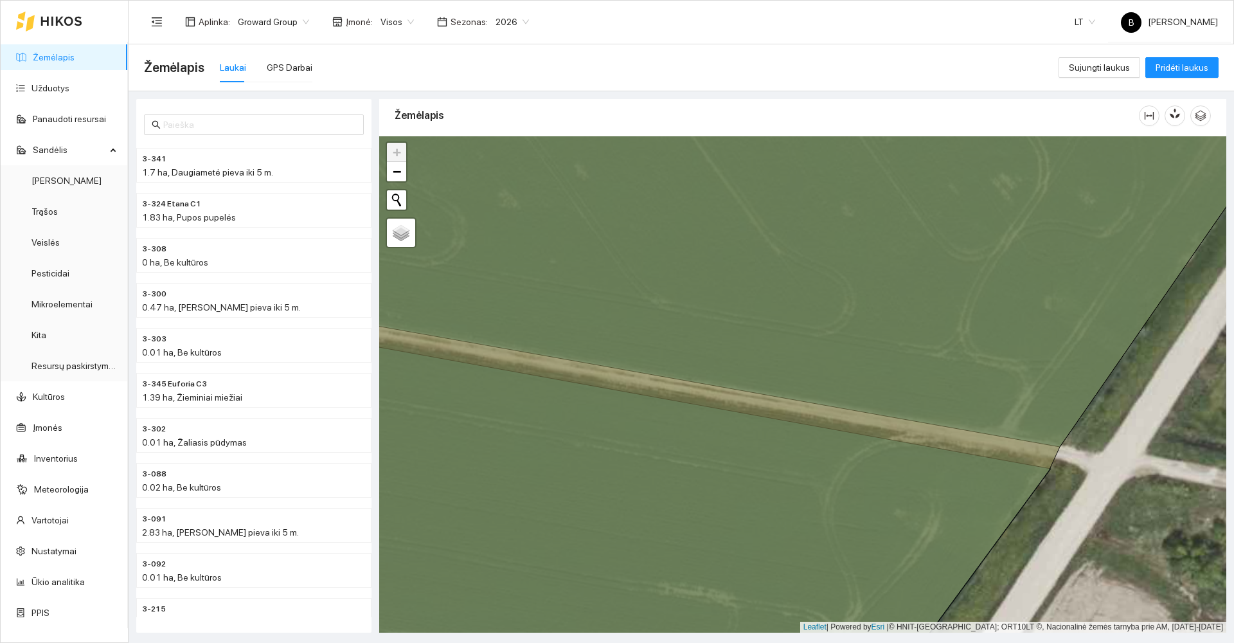
click at [993, 447] on icon at bounding box center [802, 384] width 1016 height 596
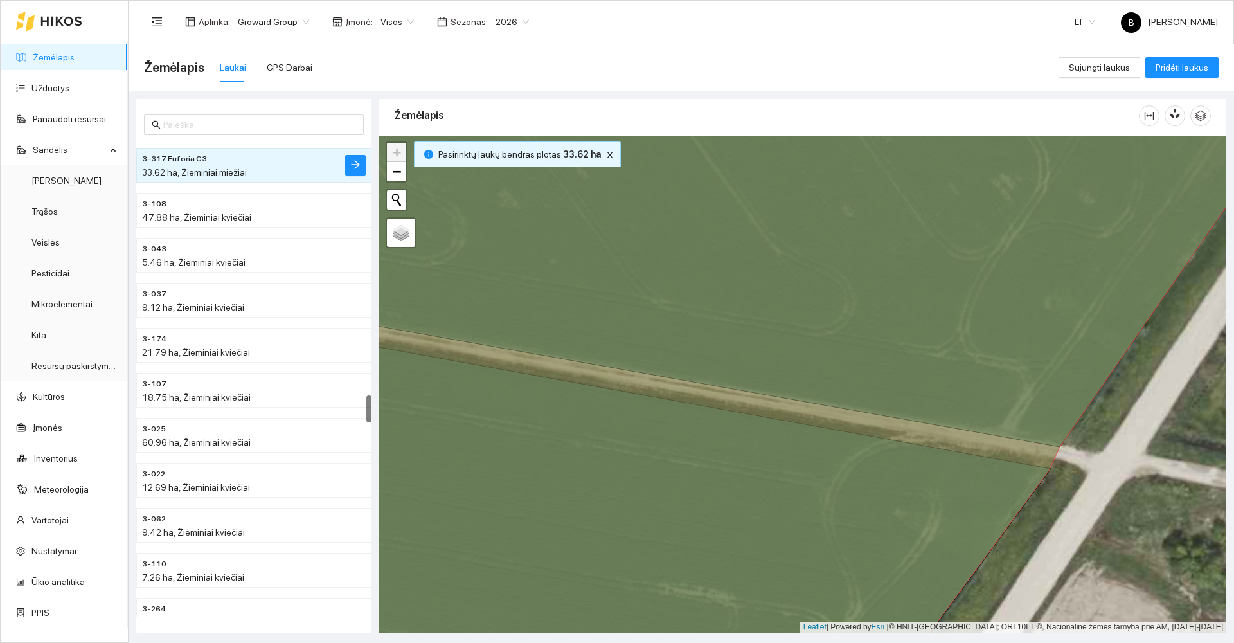
click at [1144, 432] on div at bounding box center [802, 384] width 847 height 496
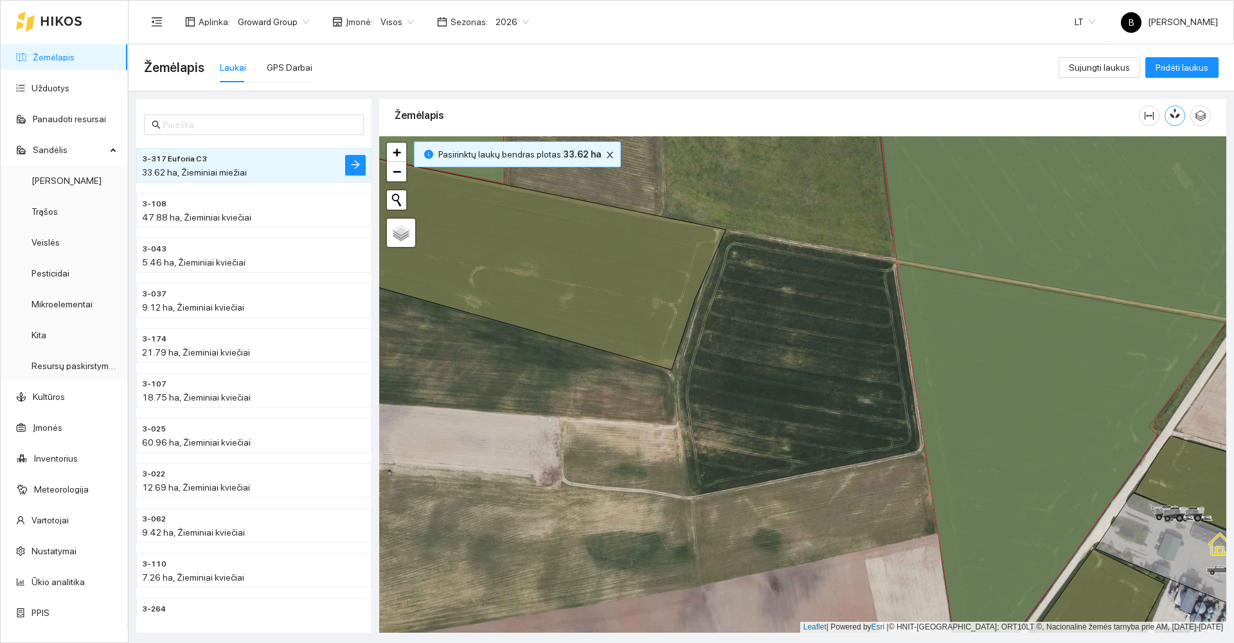
click at [1175, 111] on icon "button" at bounding box center [1176, 113] width 7 height 11
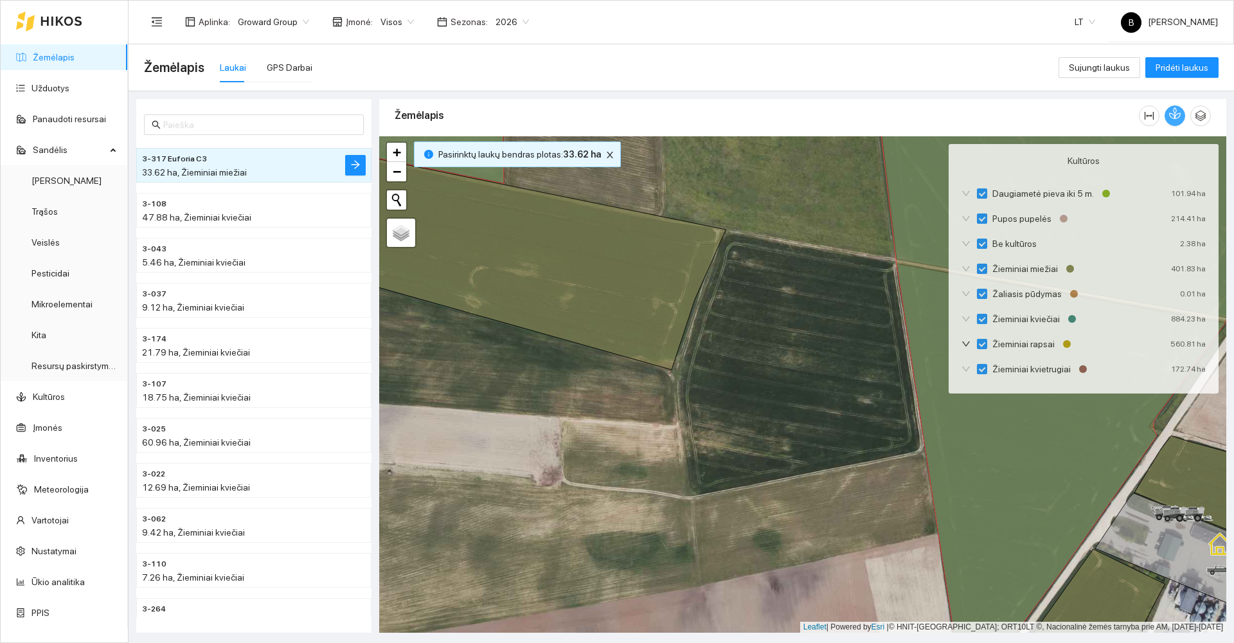
click at [1175, 111] on icon "button" at bounding box center [1175, 113] width 12 height 12
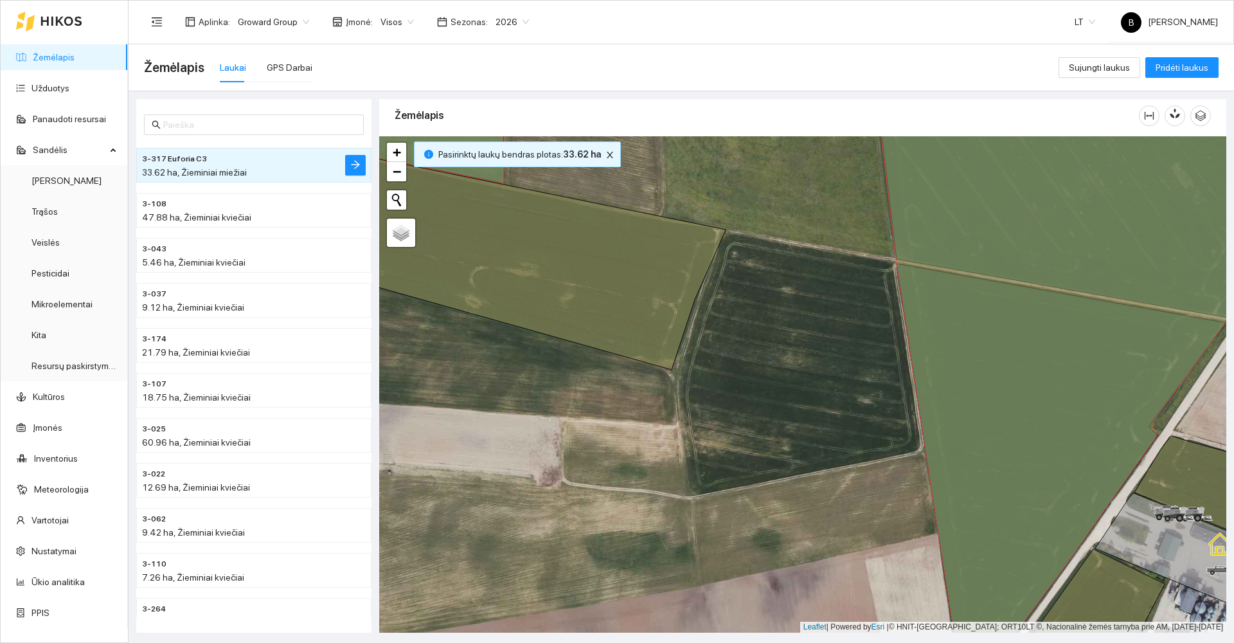
click at [605, 163] on div "Pasirinktų laukų bendras plotas : 33.62 ha" at bounding box center [517, 154] width 207 height 26
click at [605, 155] on icon "close" at bounding box center [609, 154] width 9 height 9
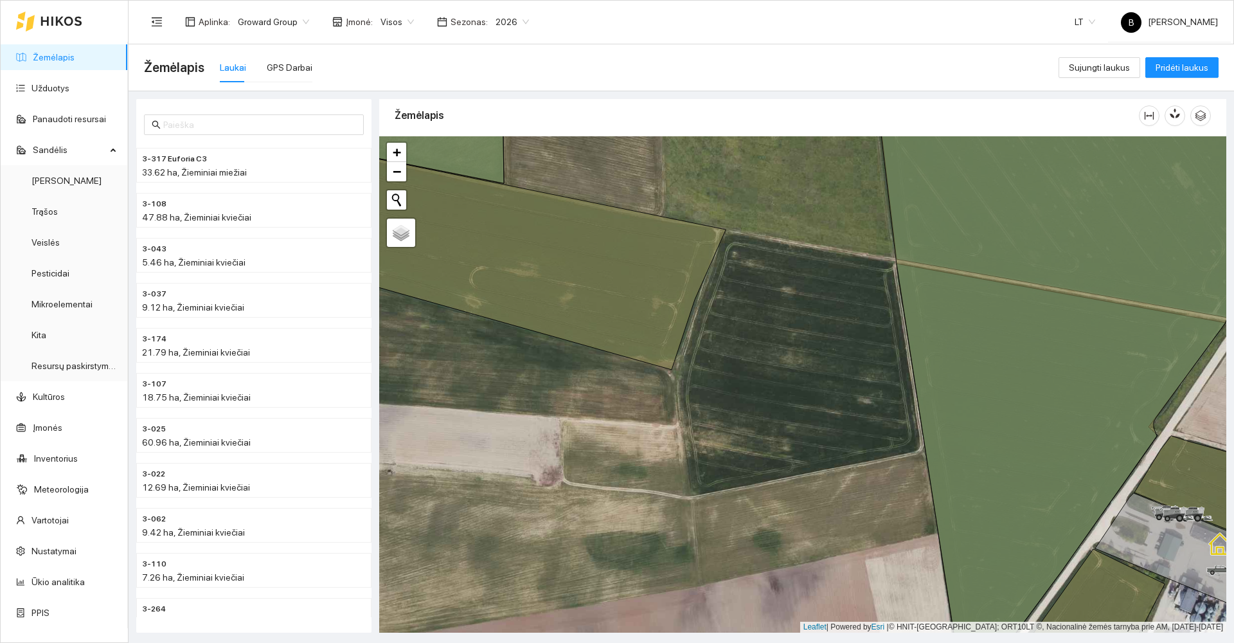
click at [499, 21] on span "2026" at bounding box center [511, 21] width 33 height 19
click at [498, 150] on div "2025" at bounding box center [502, 150] width 33 height 14
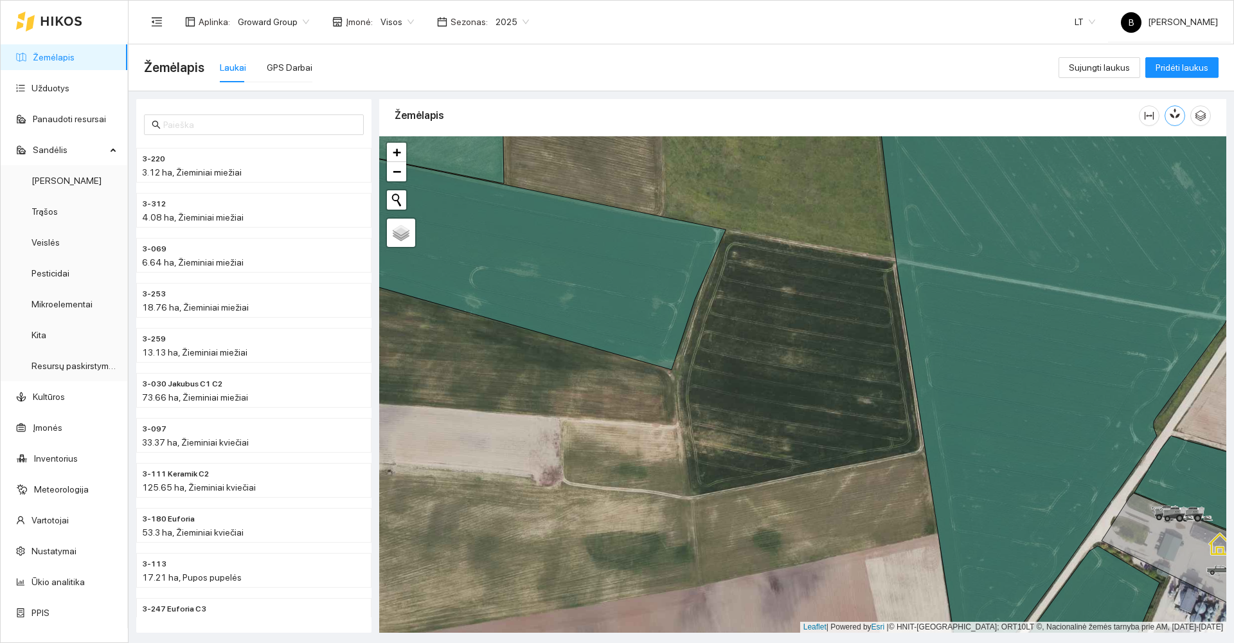
click at [1173, 120] on button "button" at bounding box center [1174, 115] width 21 height 21
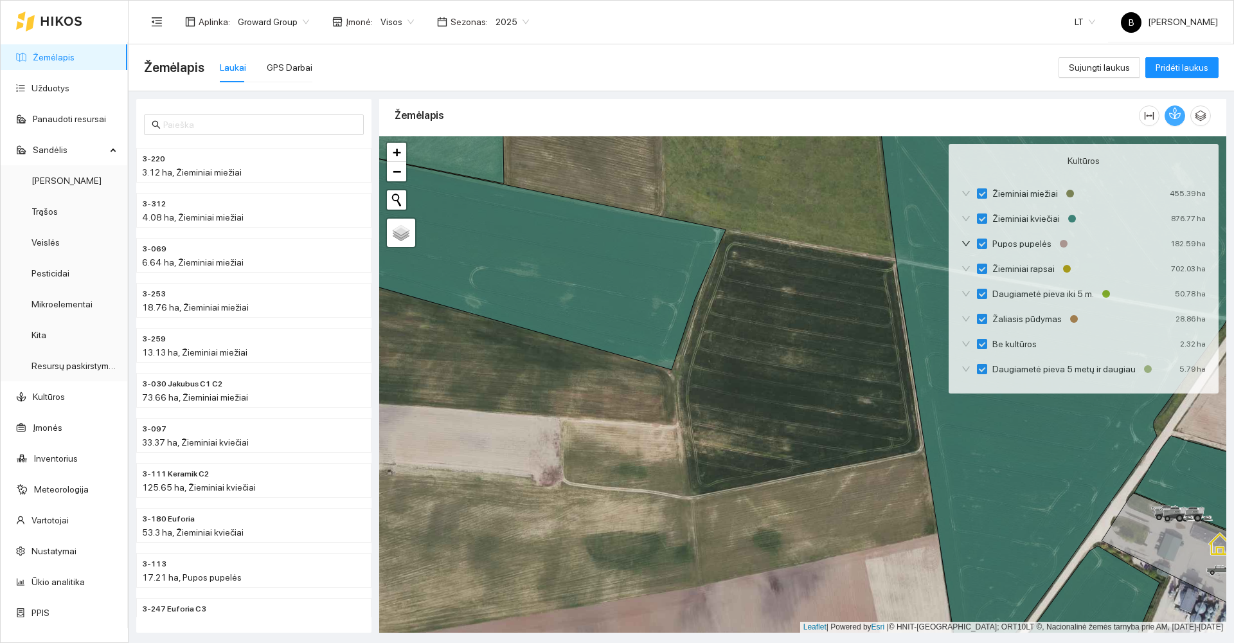
click at [1173, 120] on button "button" at bounding box center [1174, 115] width 21 height 21
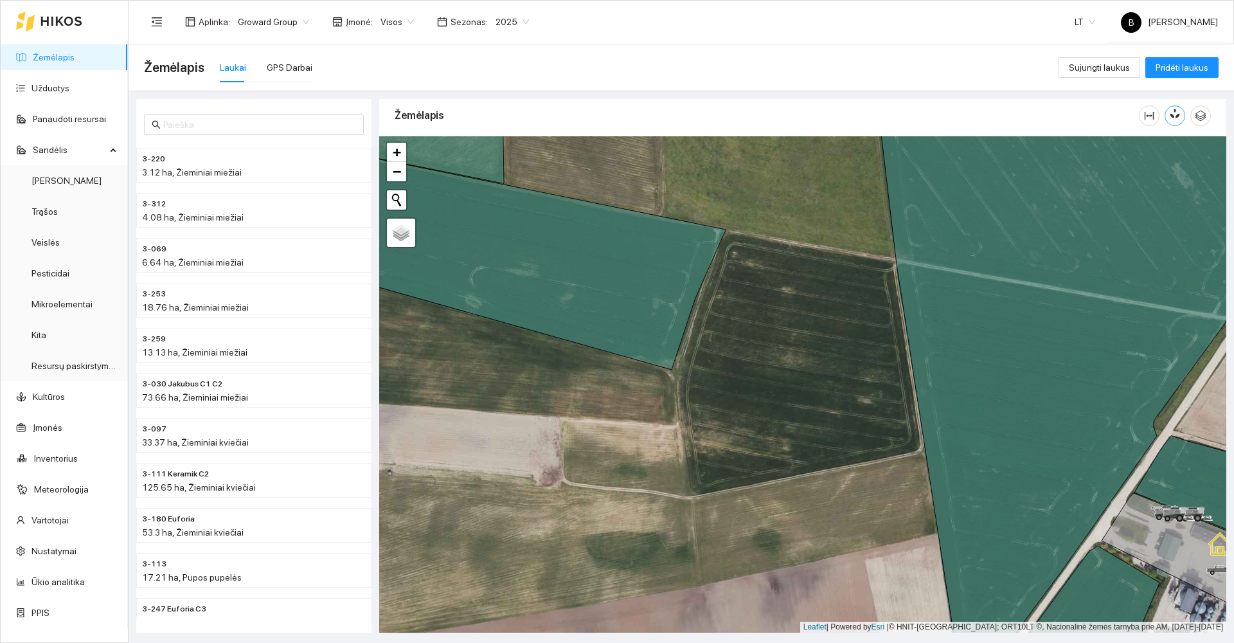
click at [502, 24] on span "2025" at bounding box center [511, 21] width 33 height 19
click at [498, 170] on div "2026" at bounding box center [502, 170] width 33 height 14
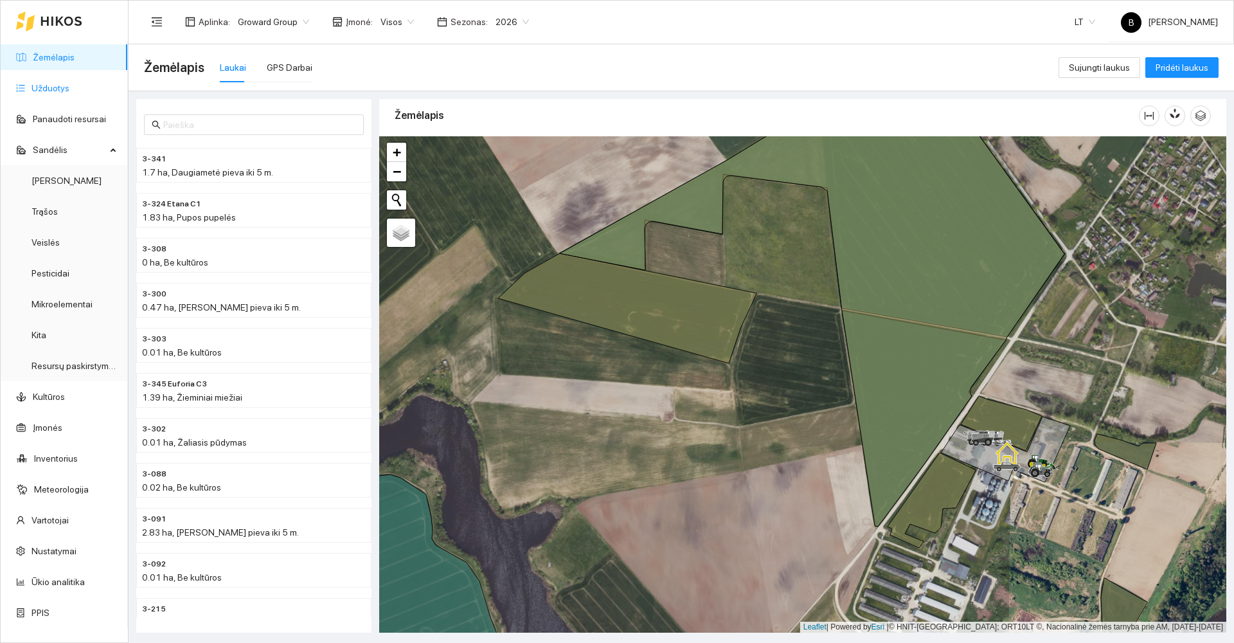
click at [45, 84] on link "Užduotys" at bounding box center [50, 88] width 38 height 10
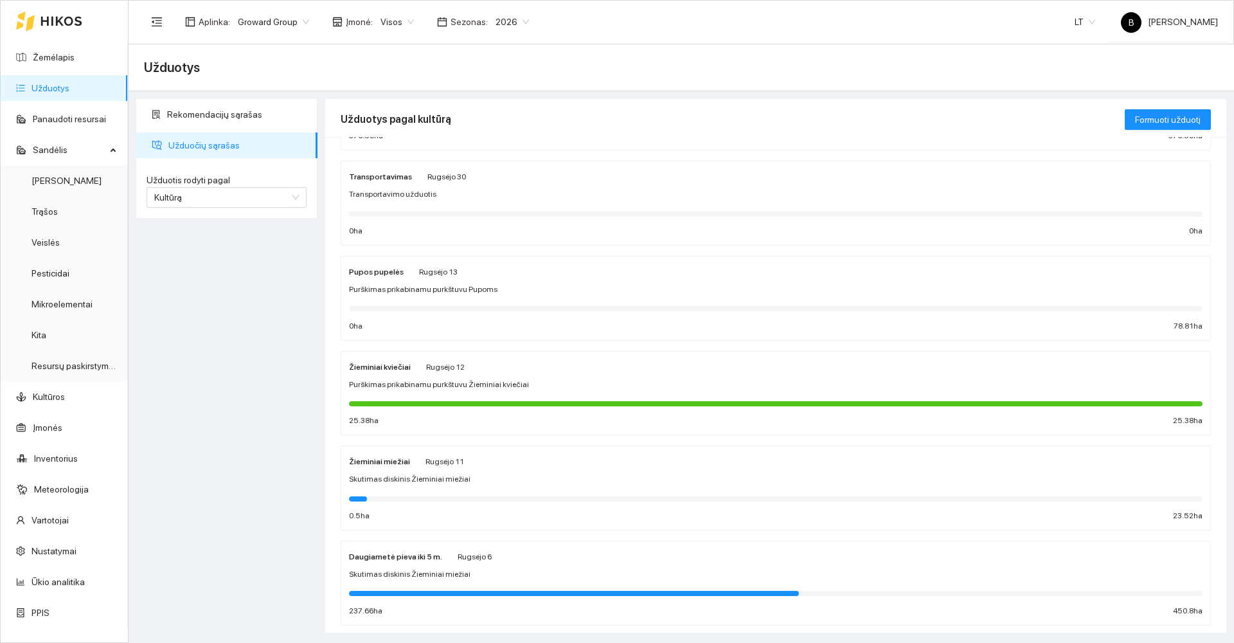
scroll to position [321, 0]
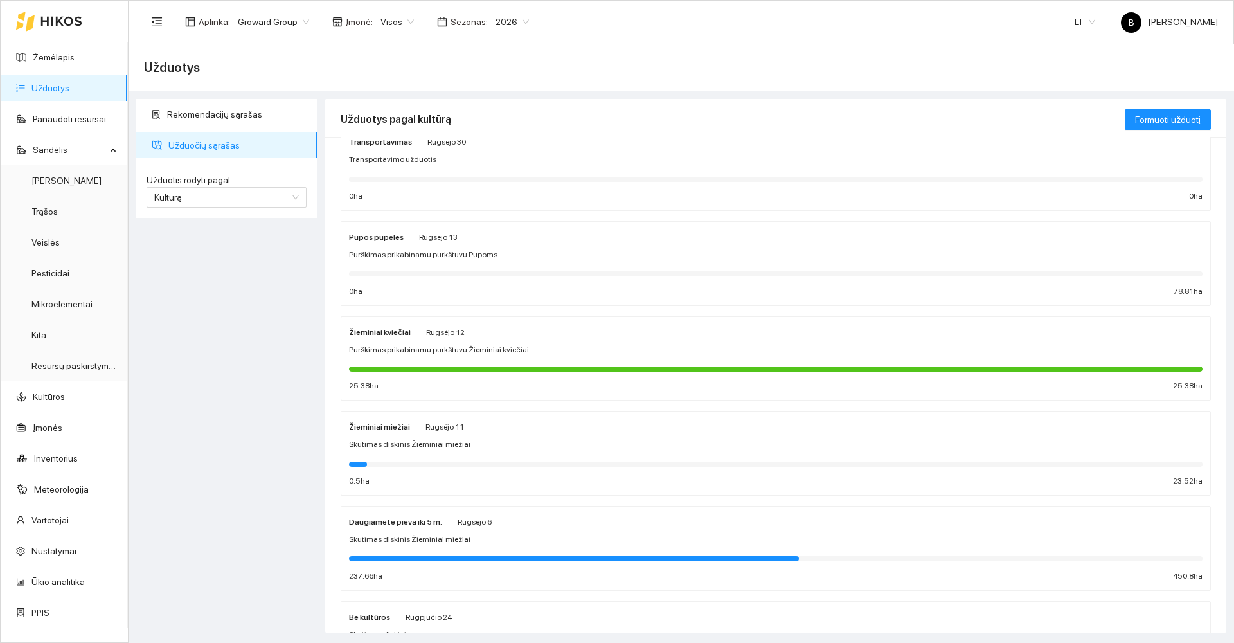
click at [619, 356] on div "Žieminiai kviečiai Rugsėjo 12 Purškimas prikabinamu purkštuvu Žieminiai kviečia…" at bounding box center [775, 358] width 853 height 68
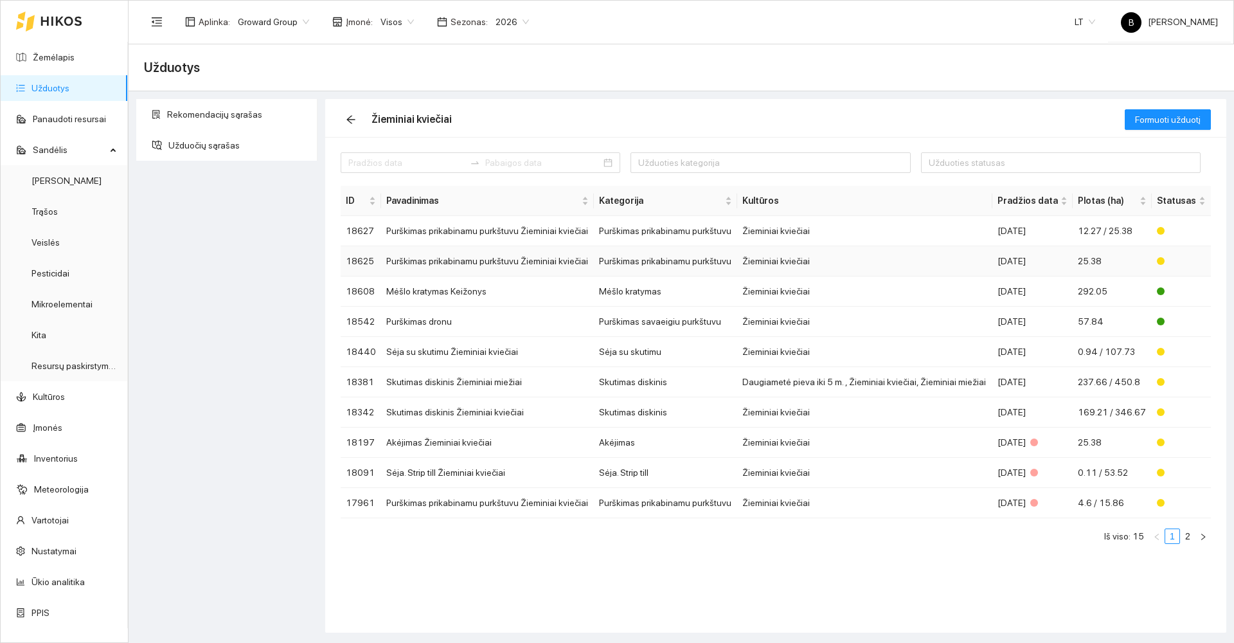
click at [459, 267] on td "Purškimas prikabinamu purkštuvu Žieminiai kviečiai" at bounding box center [487, 261] width 213 height 30
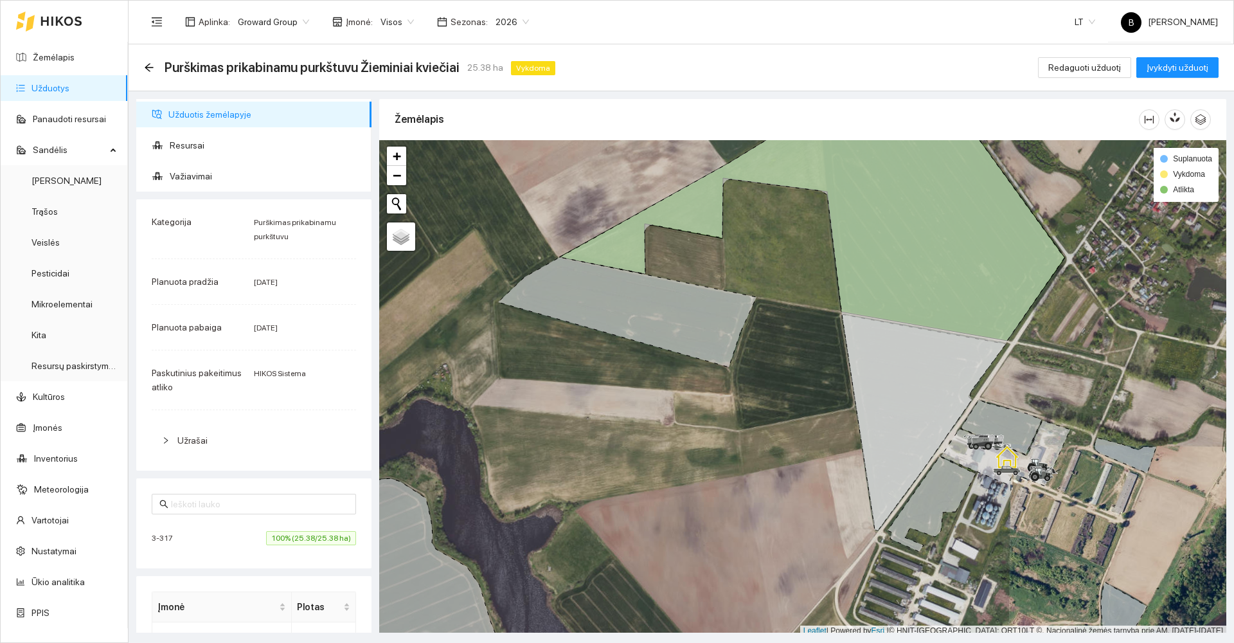
click at [229, 118] on span "Užduotis žemėlapyje" at bounding box center [264, 115] width 193 height 26
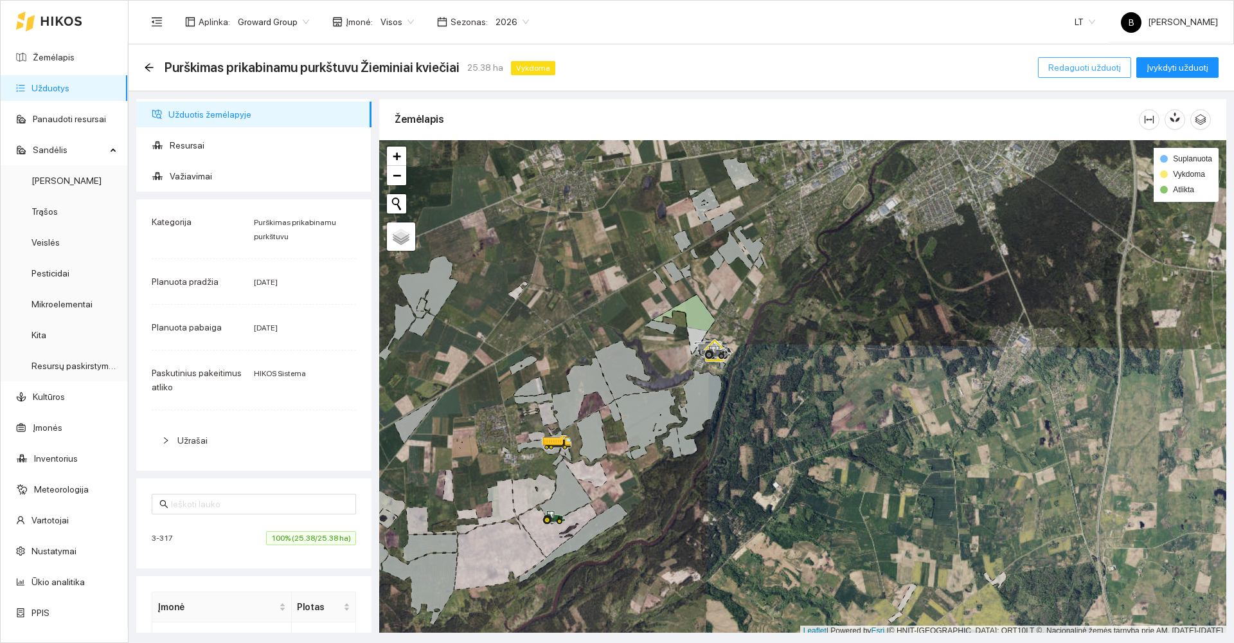
click at [1085, 67] on span "Redaguoti užduotį" at bounding box center [1084, 67] width 73 height 14
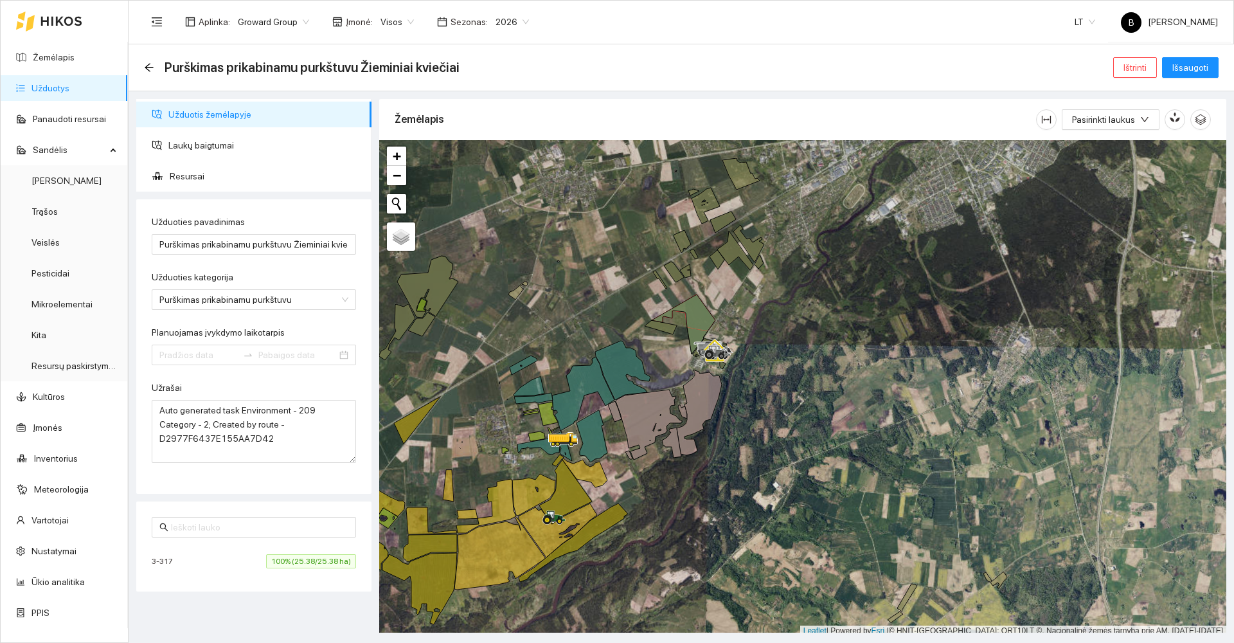
type input "[DATE]"
click at [1143, 66] on span "Ištrinti" at bounding box center [1134, 67] width 23 height 14
click at [1135, 129] on span "Taip" at bounding box center [1139, 130] width 17 height 14
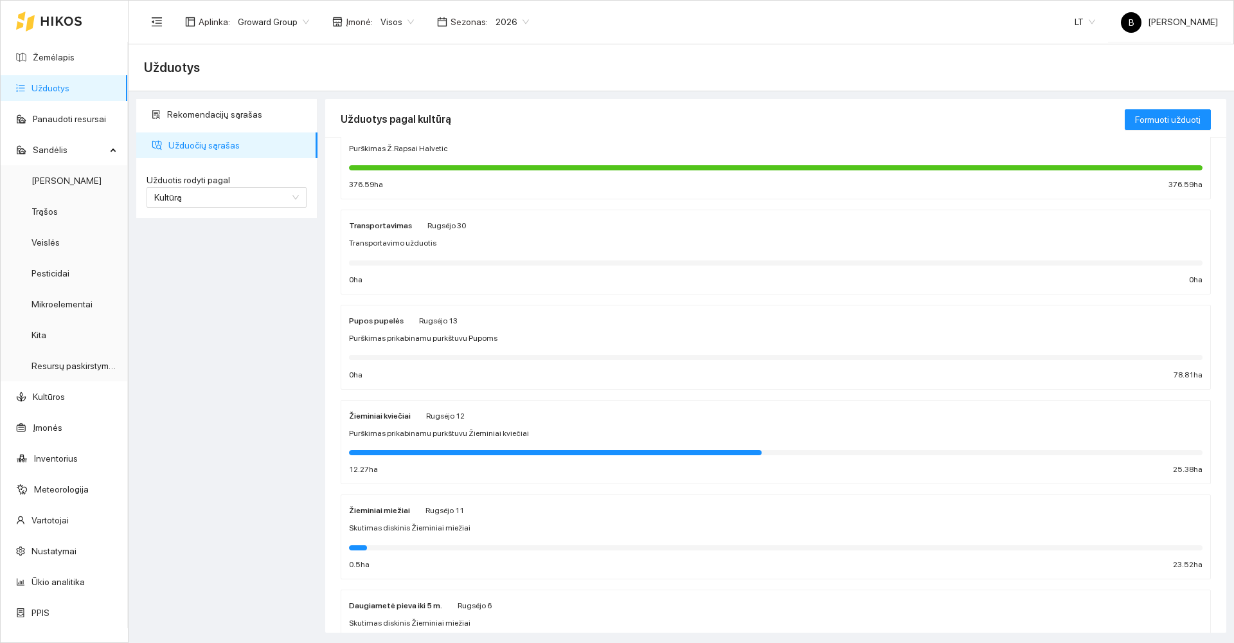
scroll to position [257, 0]
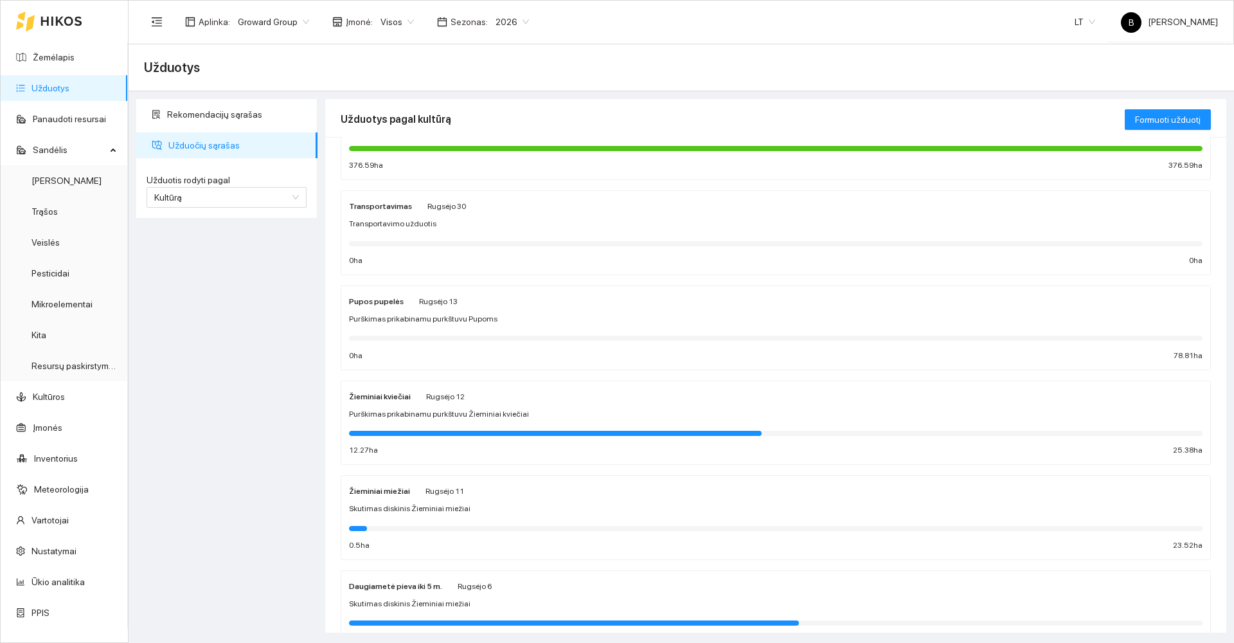
click at [577, 416] on div "Purškimas prikabinamu purkštuvu Žieminiai kviečiai" at bounding box center [775, 414] width 853 height 12
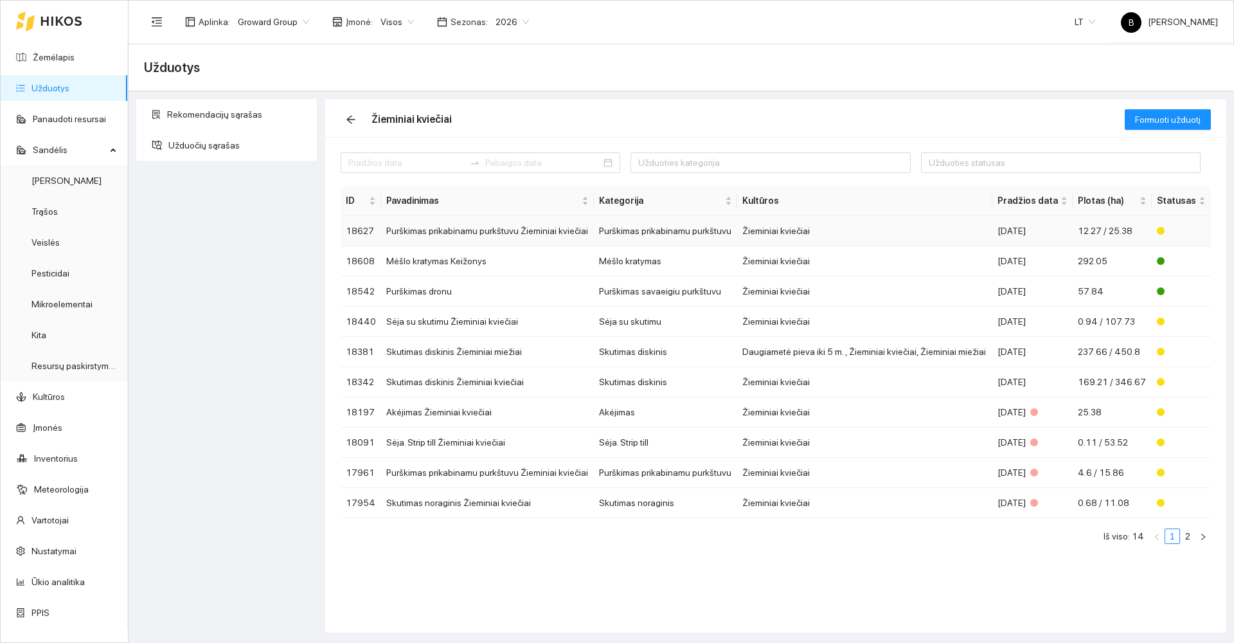
click at [555, 233] on td "Purškimas prikabinamu purkštuvu Žieminiai kviečiai" at bounding box center [487, 231] width 213 height 30
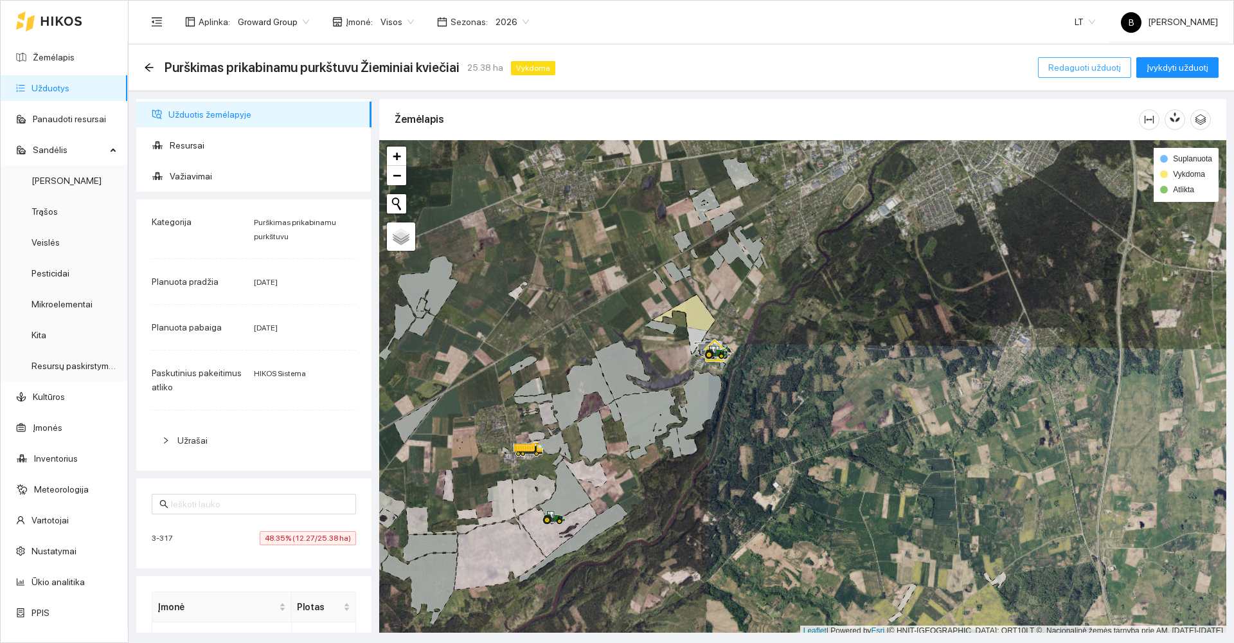
click at [1095, 67] on span "Redaguoti užduotį" at bounding box center [1084, 67] width 73 height 14
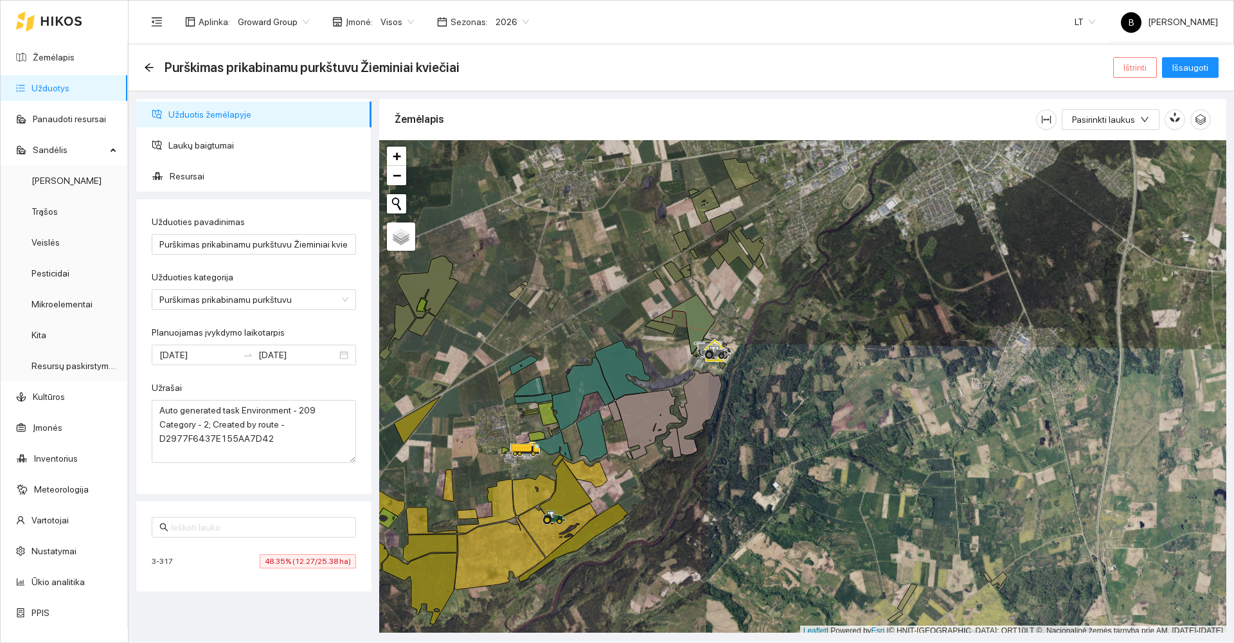
click at [1142, 65] on span "Ištrinti" at bounding box center [1134, 67] width 23 height 14
click at [1131, 129] on span "Taip" at bounding box center [1139, 130] width 17 height 14
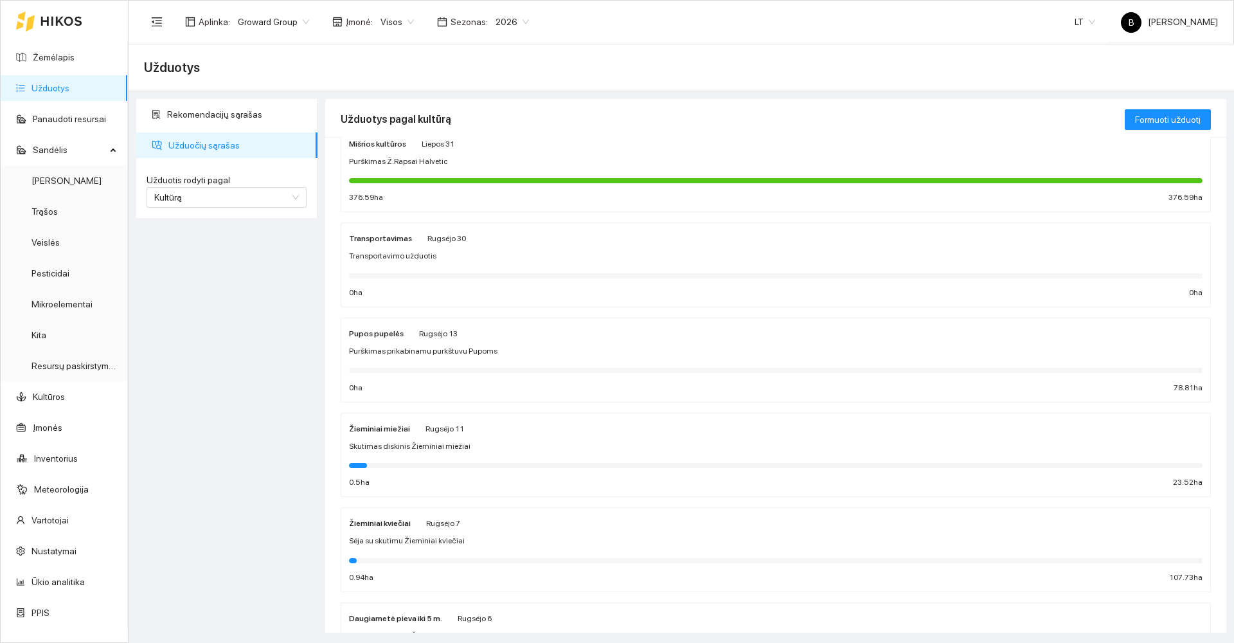
scroll to position [257, 0]
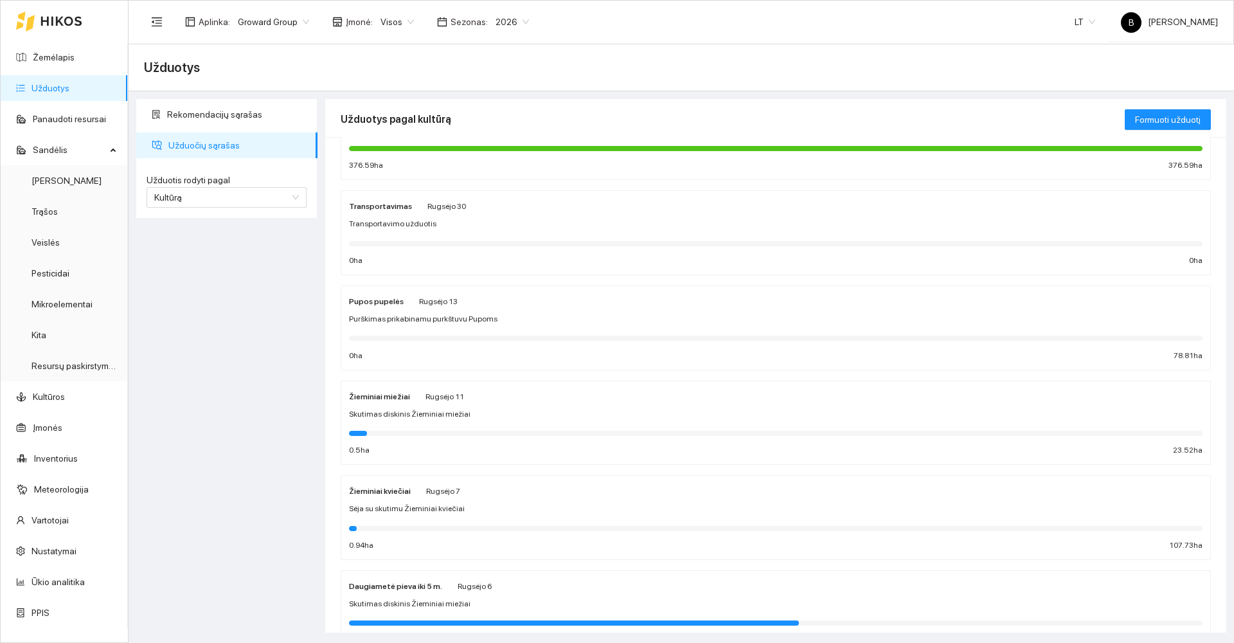
click at [558, 504] on div "Sėja su skutimu Žieminiai kviečiai" at bounding box center [775, 508] width 853 height 12
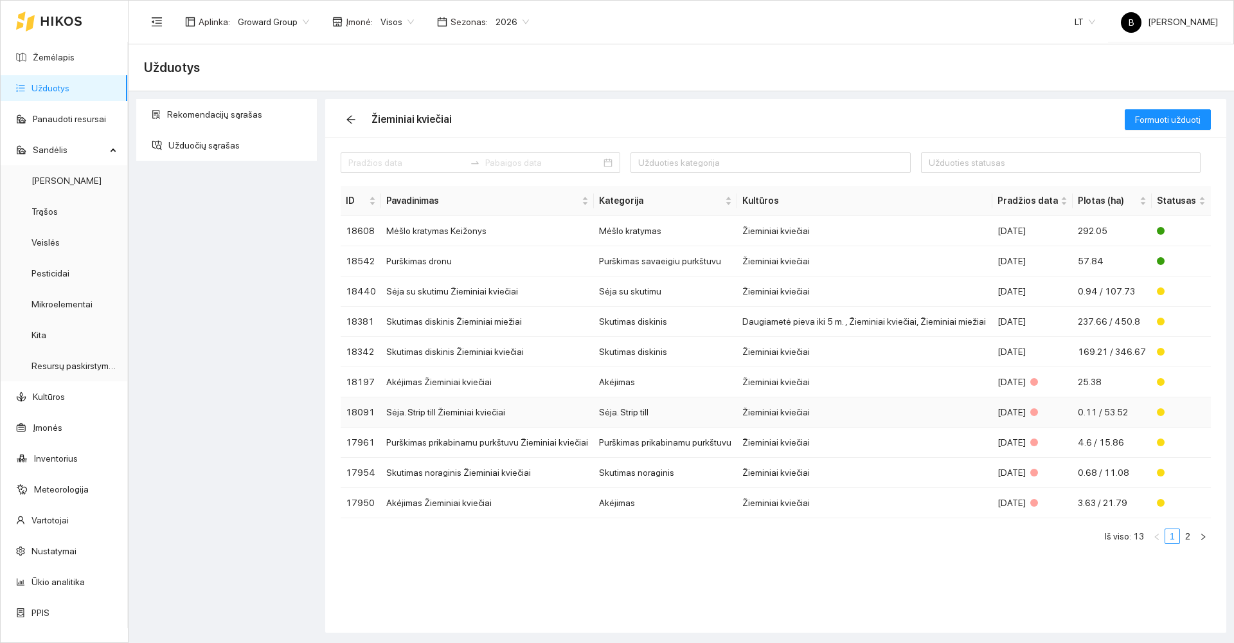
click at [524, 417] on td "Sėja. Strip till Žieminiai kviečiai" at bounding box center [487, 412] width 213 height 30
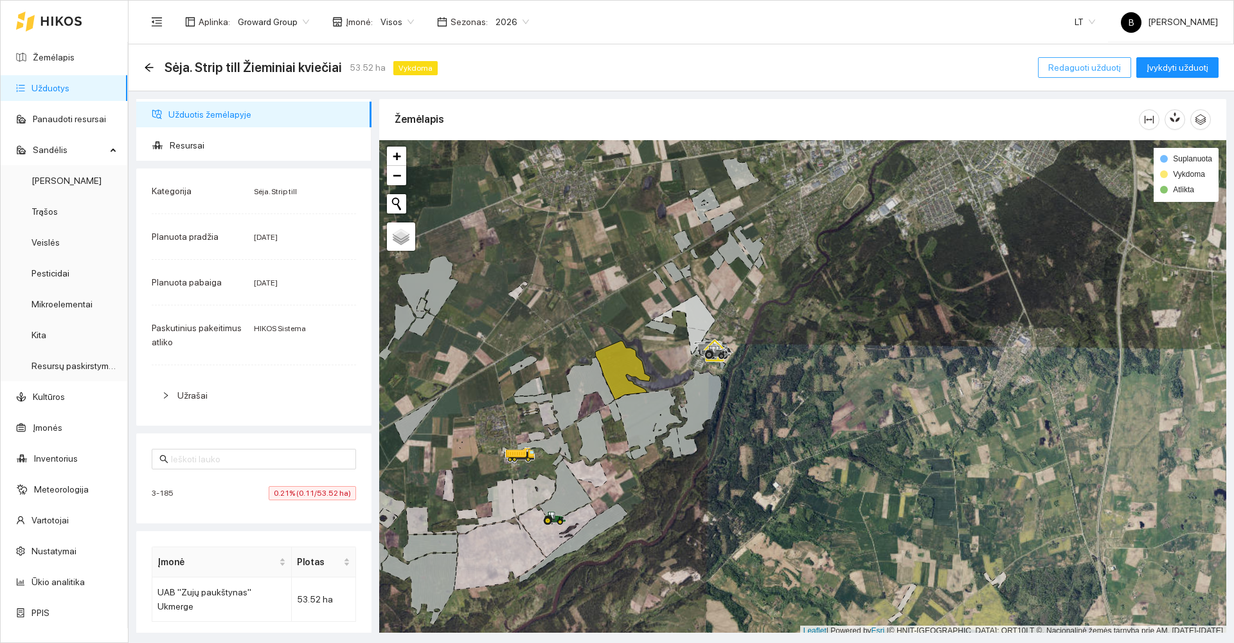
click at [1102, 67] on span "Redaguoti užduotį" at bounding box center [1084, 67] width 73 height 14
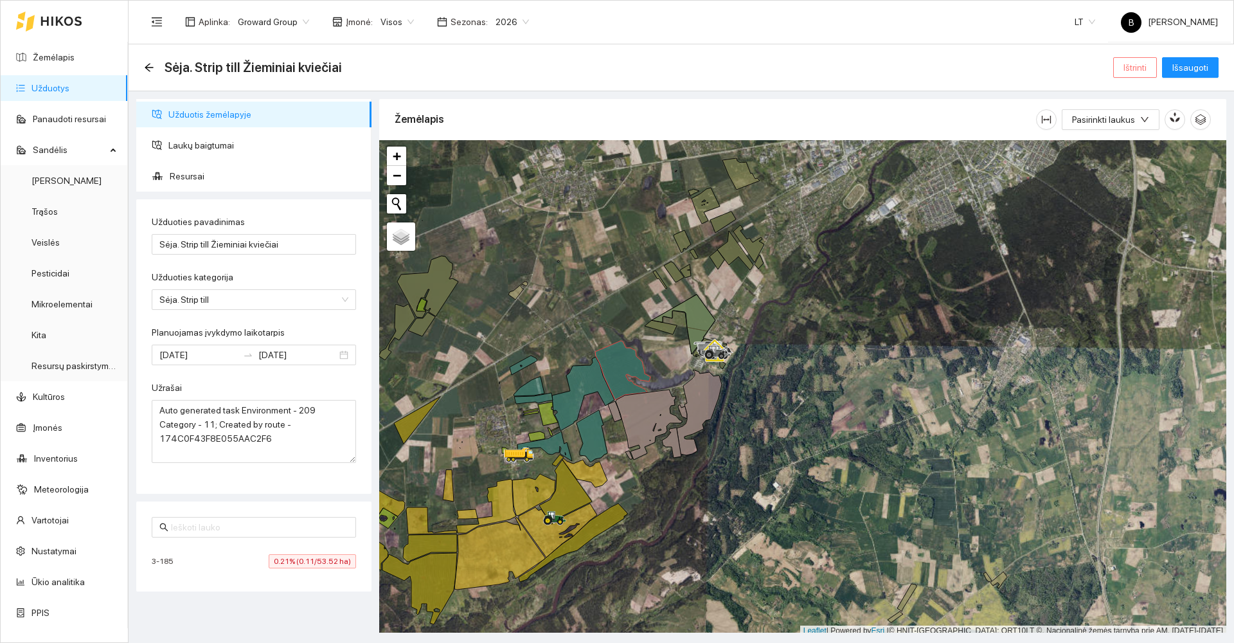
click at [1121, 69] on button "Ištrinti" at bounding box center [1135, 67] width 44 height 21
click at [1134, 130] on span "Taip" at bounding box center [1139, 130] width 17 height 14
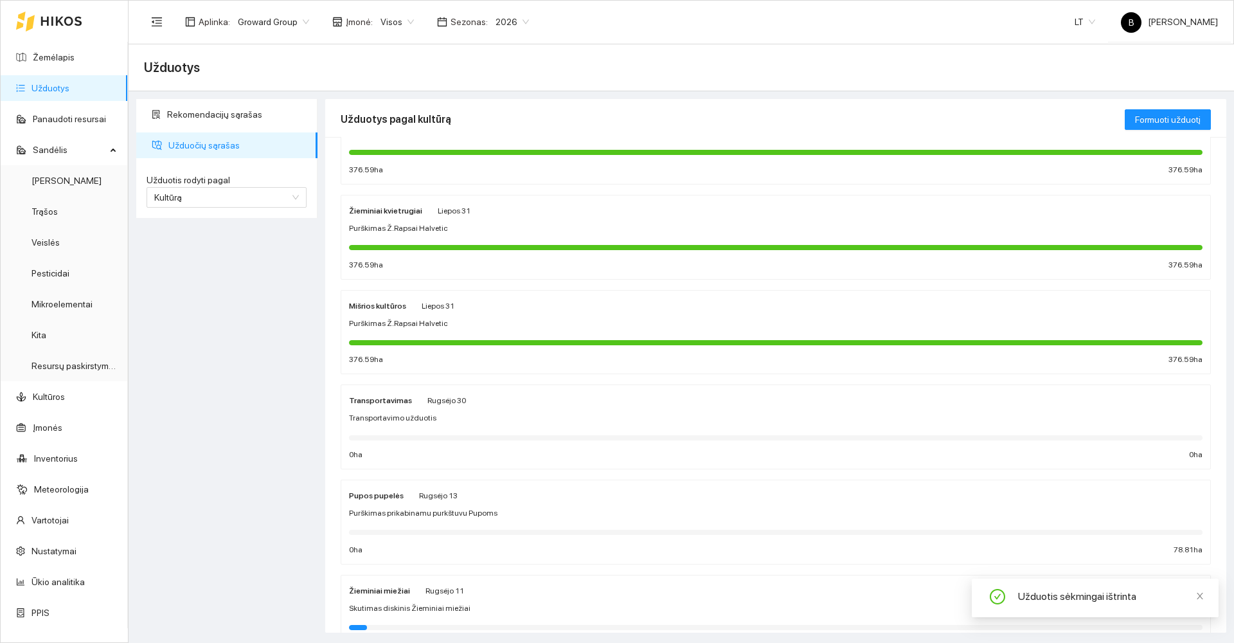
scroll to position [257, 0]
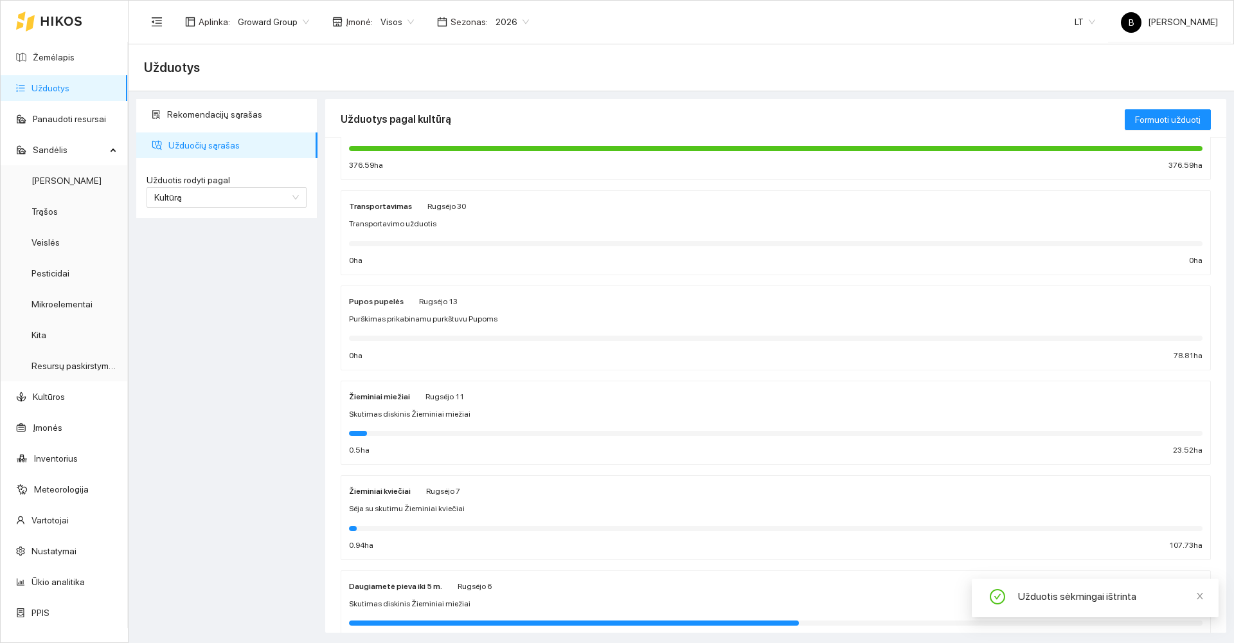
click at [598, 502] on div "Sėja su skutimu Žieminiai kviečiai" at bounding box center [775, 508] width 853 height 12
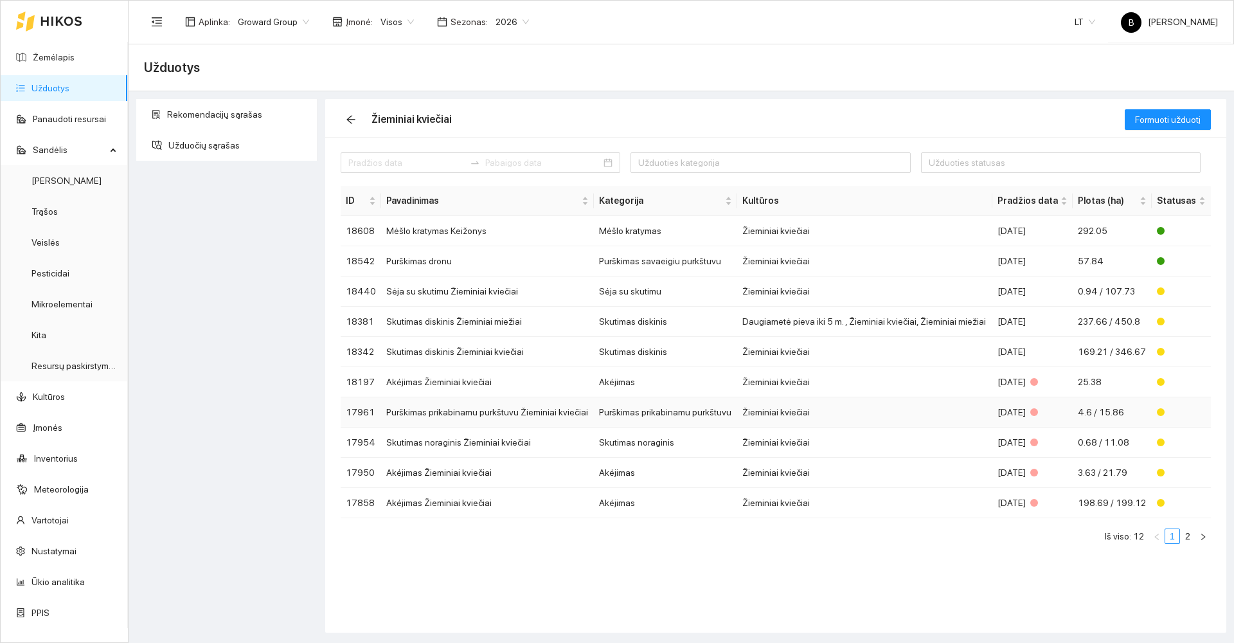
click at [532, 407] on td "Purškimas prikabinamu purkštuvu Žieminiai kviečiai" at bounding box center [487, 412] width 213 height 30
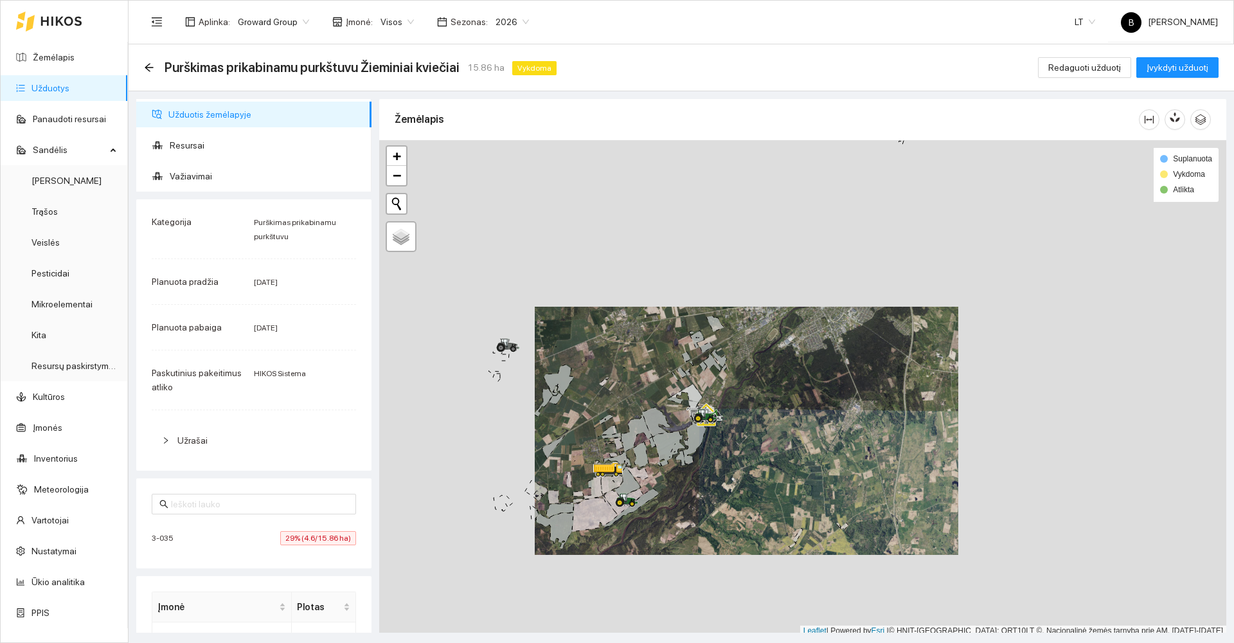
scroll to position [4, 0]
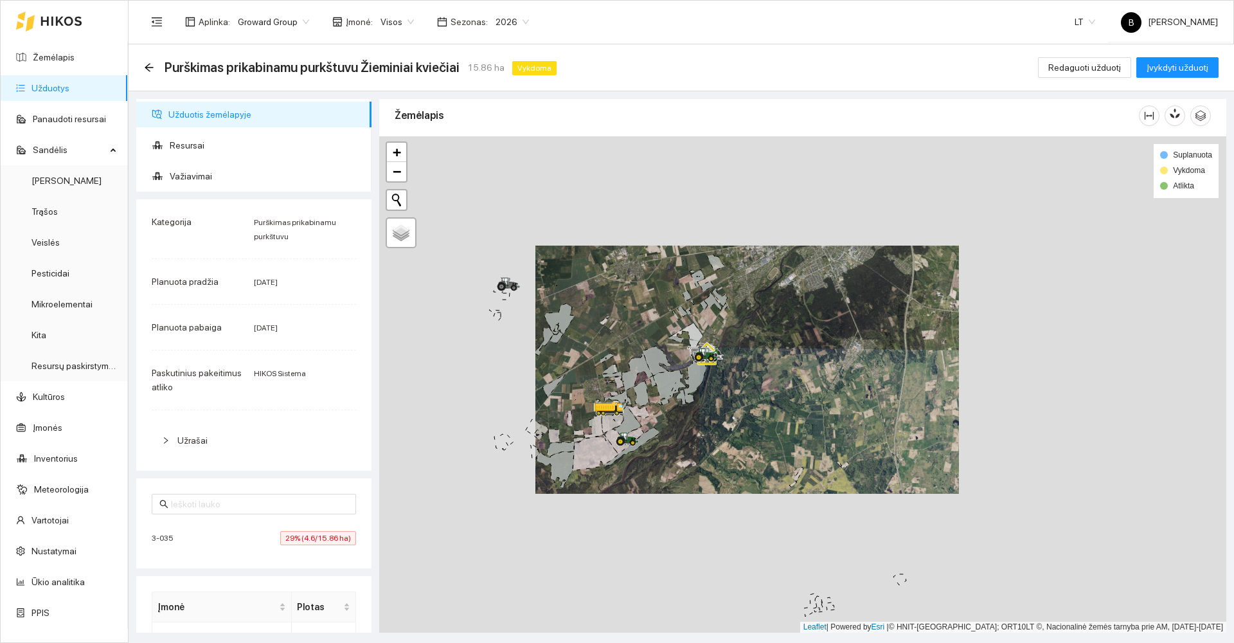
drag, startPoint x: 706, startPoint y: 433, endPoint x: 702, endPoint y: 368, distance: 65.0
click at [702, 368] on div at bounding box center [802, 384] width 847 height 496
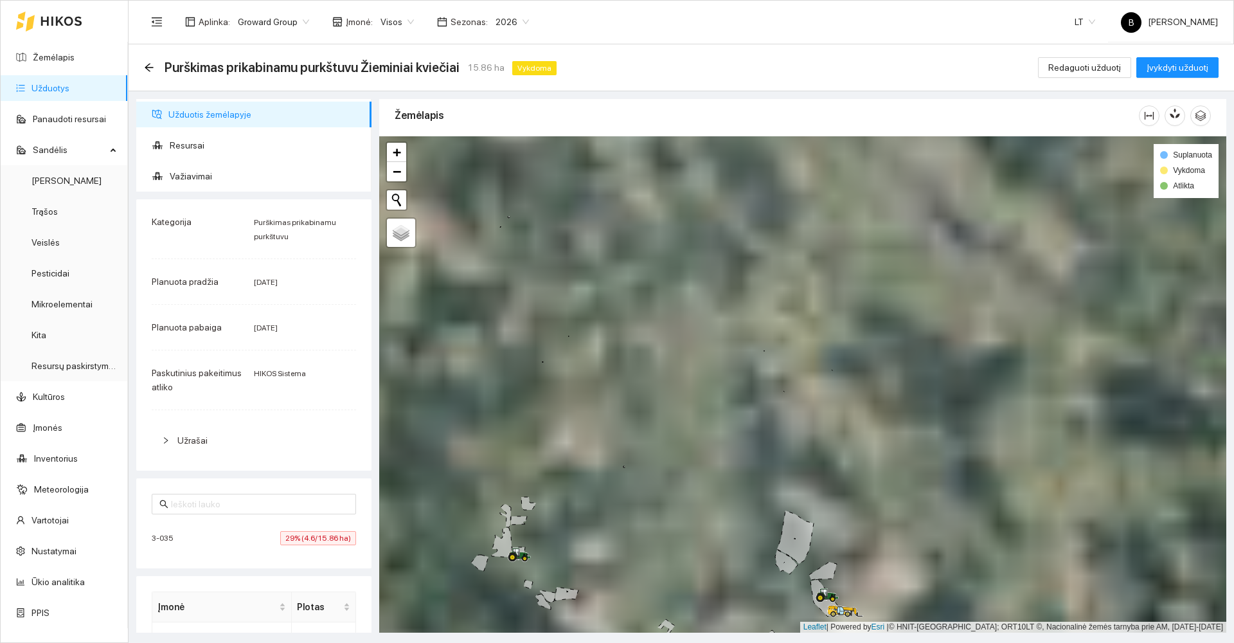
drag, startPoint x: 560, startPoint y: 432, endPoint x: 786, endPoint y: 308, distance: 257.4
click at [786, 308] on div at bounding box center [802, 384] width 847 height 496
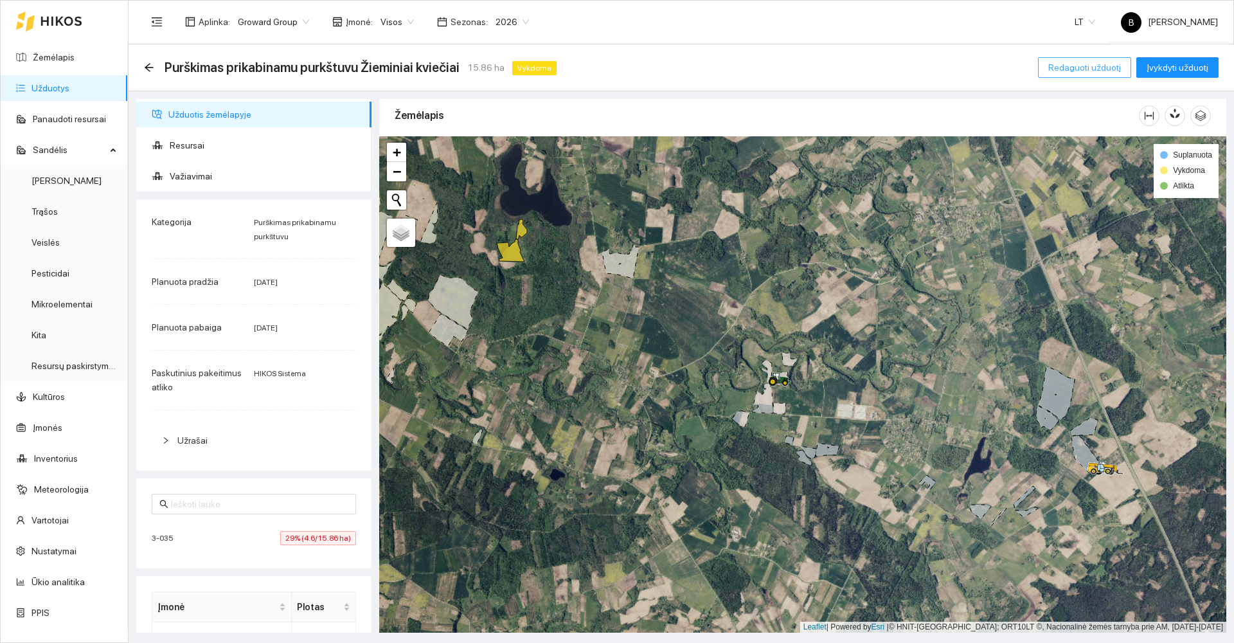
click at [1069, 66] on span "Redaguoti užduotį" at bounding box center [1084, 67] width 73 height 14
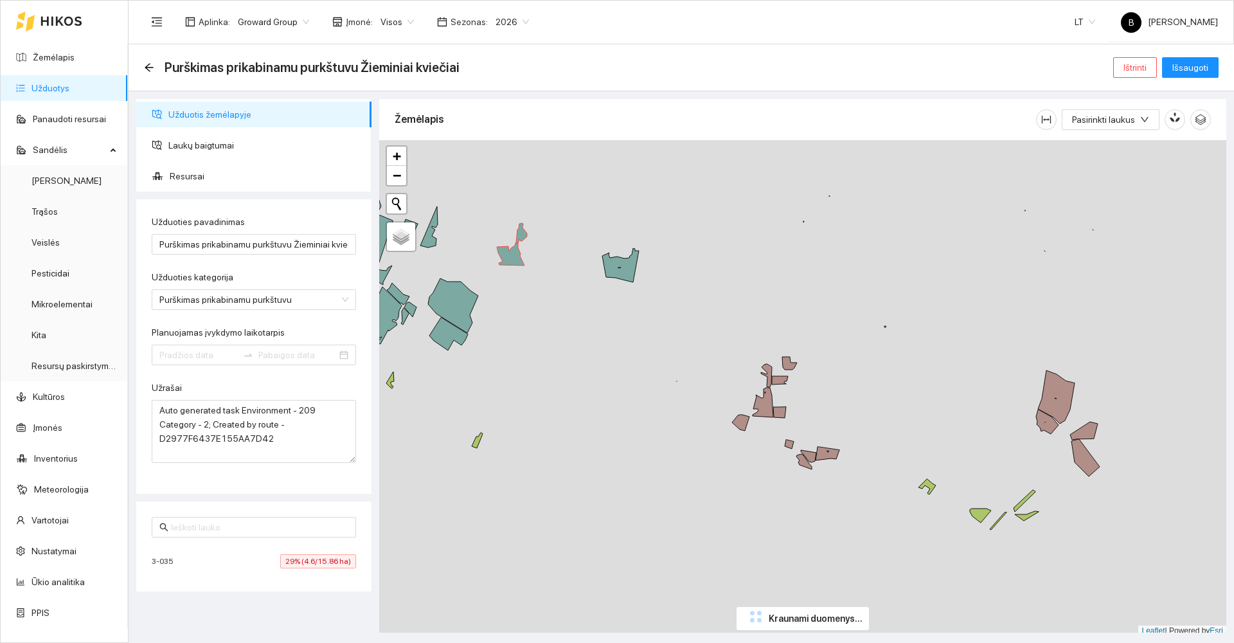
type input "[DATE]"
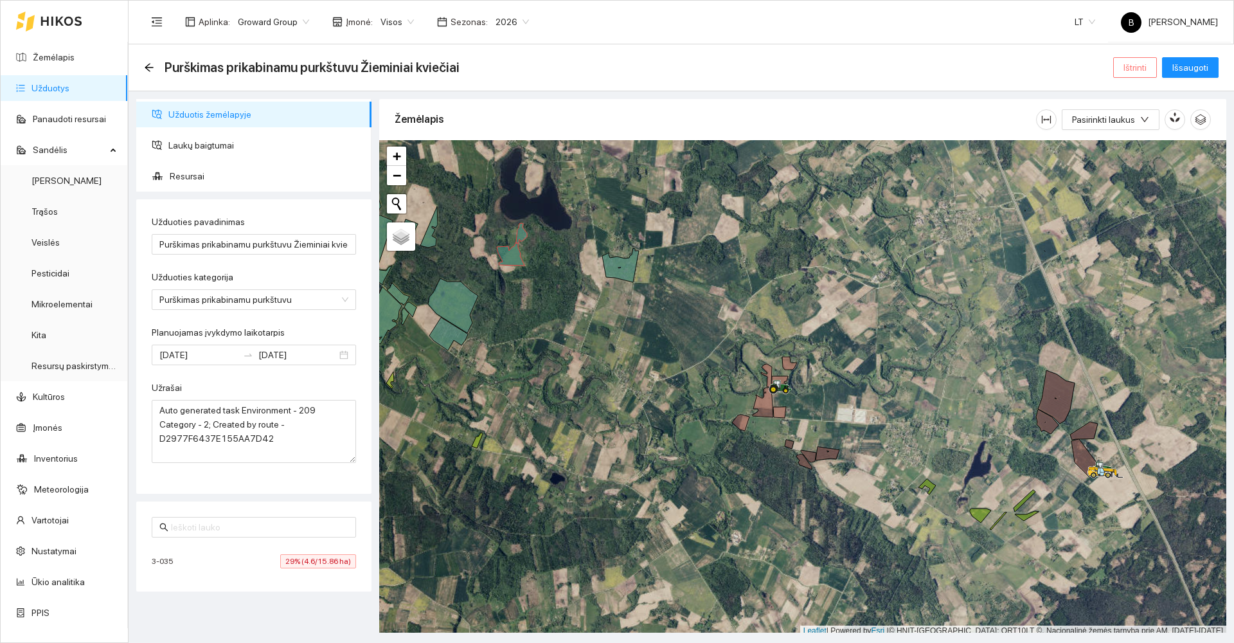
click at [1137, 71] on span "Ištrinti" at bounding box center [1134, 67] width 23 height 14
click at [1141, 130] on span "Taip" at bounding box center [1139, 130] width 17 height 14
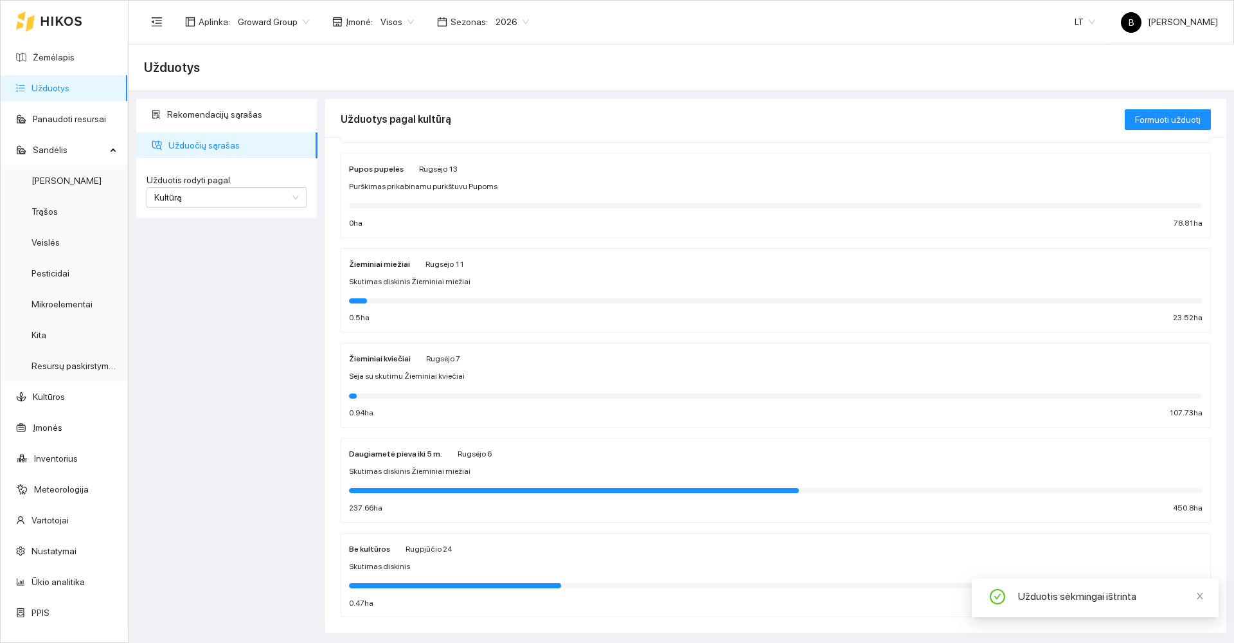
scroll to position [410, 0]
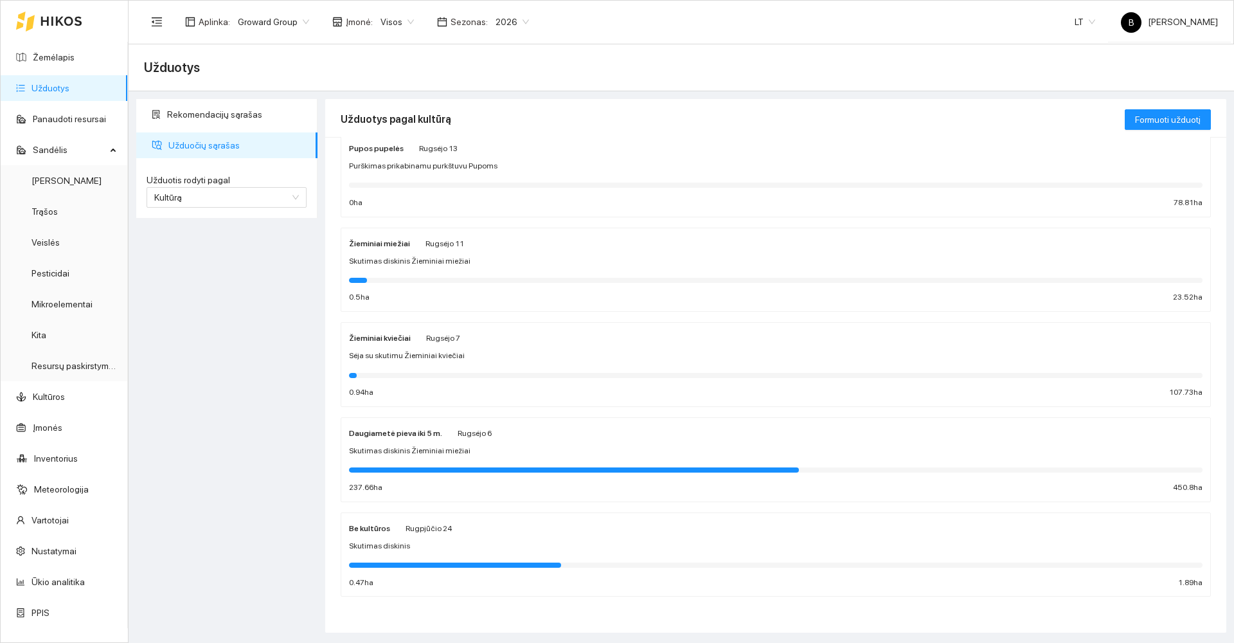
click at [519, 349] on div "Žieminiai kviečiai [PERSON_NAME][DATE] Sėja su skutimu Žieminiai kviečiai 0.94 …" at bounding box center [775, 364] width 853 height 68
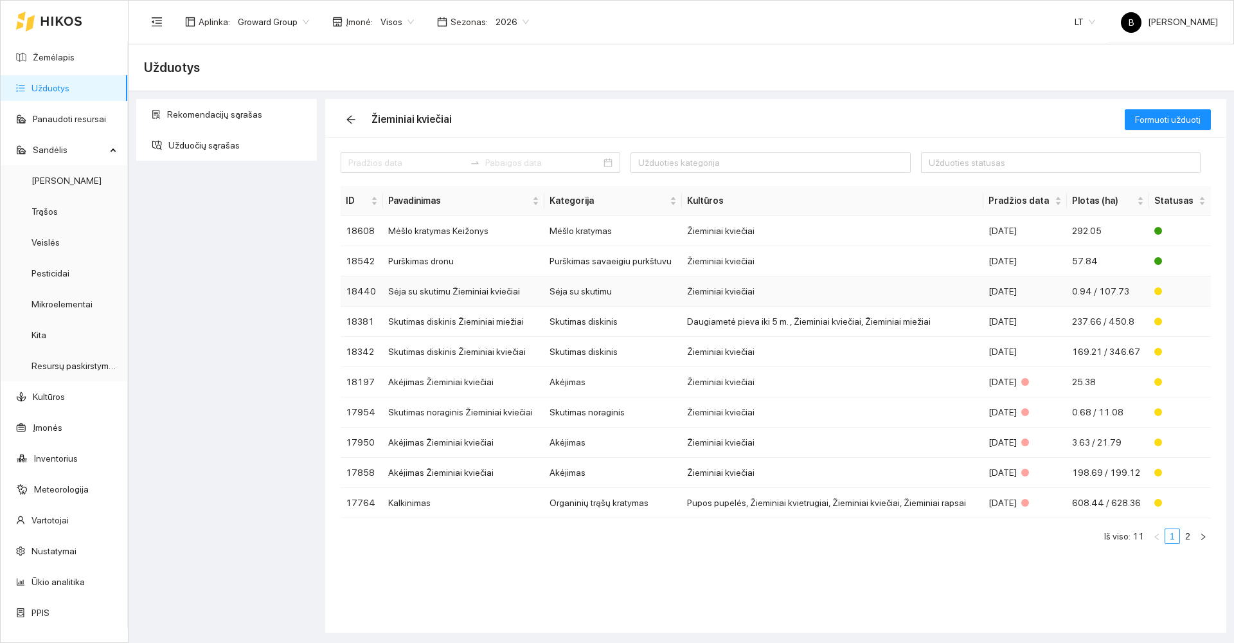
click at [432, 290] on td "Sėja su skutimu Žieminiai kviečiai" at bounding box center [463, 291] width 161 height 30
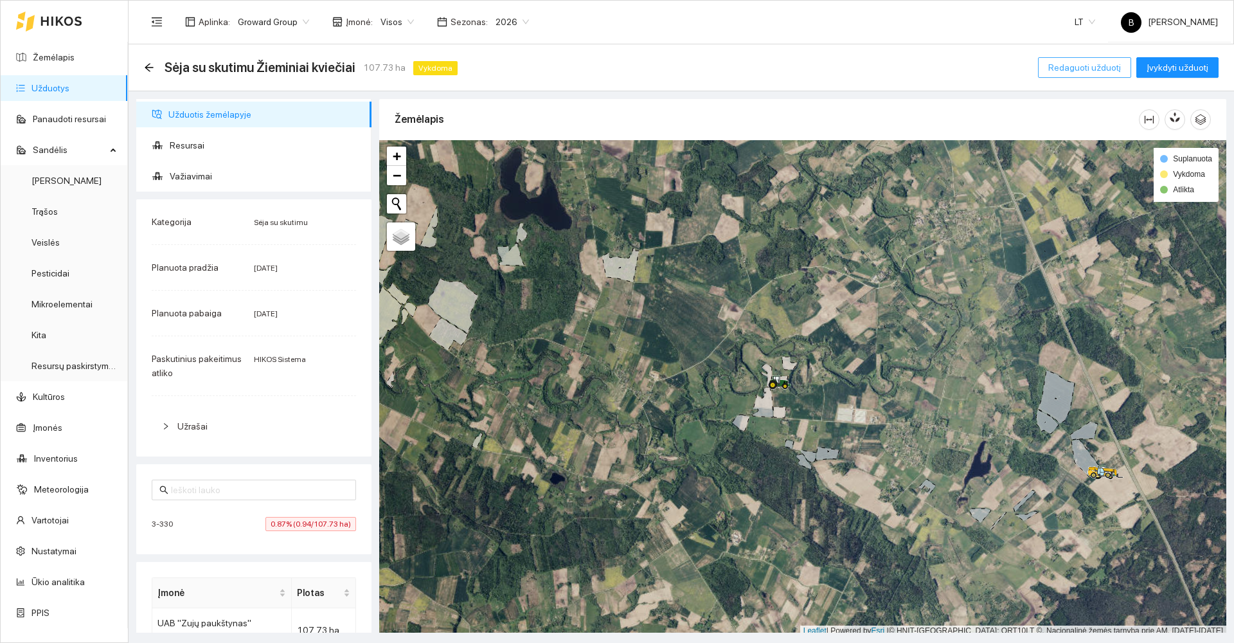
click at [1094, 64] on span "Redaguoti užduotį" at bounding box center [1084, 67] width 73 height 14
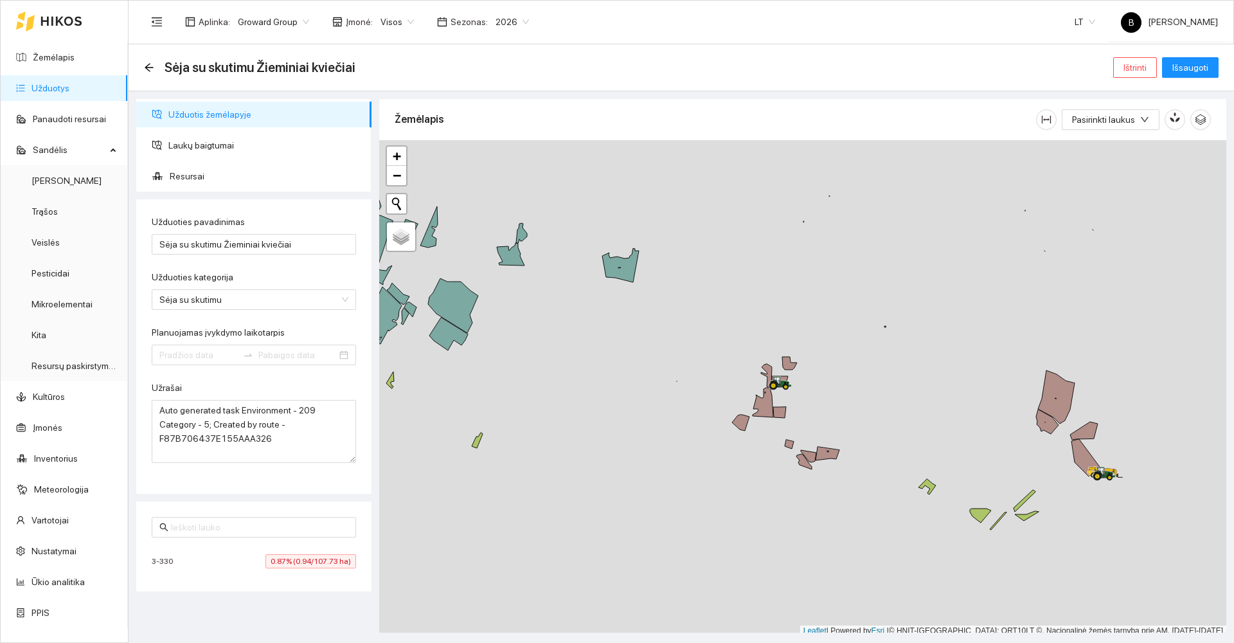
type input "[DATE]"
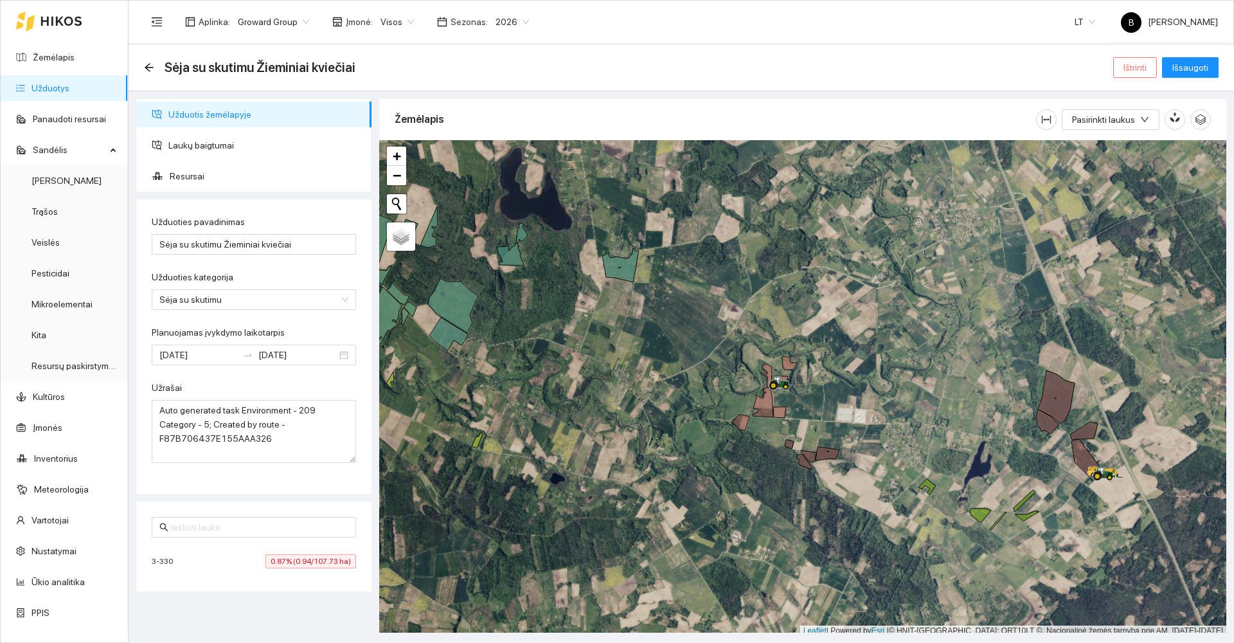
click at [1127, 68] on span "Ištrinti" at bounding box center [1134, 67] width 23 height 14
click at [1132, 129] on span "Taip" at bounding box center [1139, 130] width 17 height 14
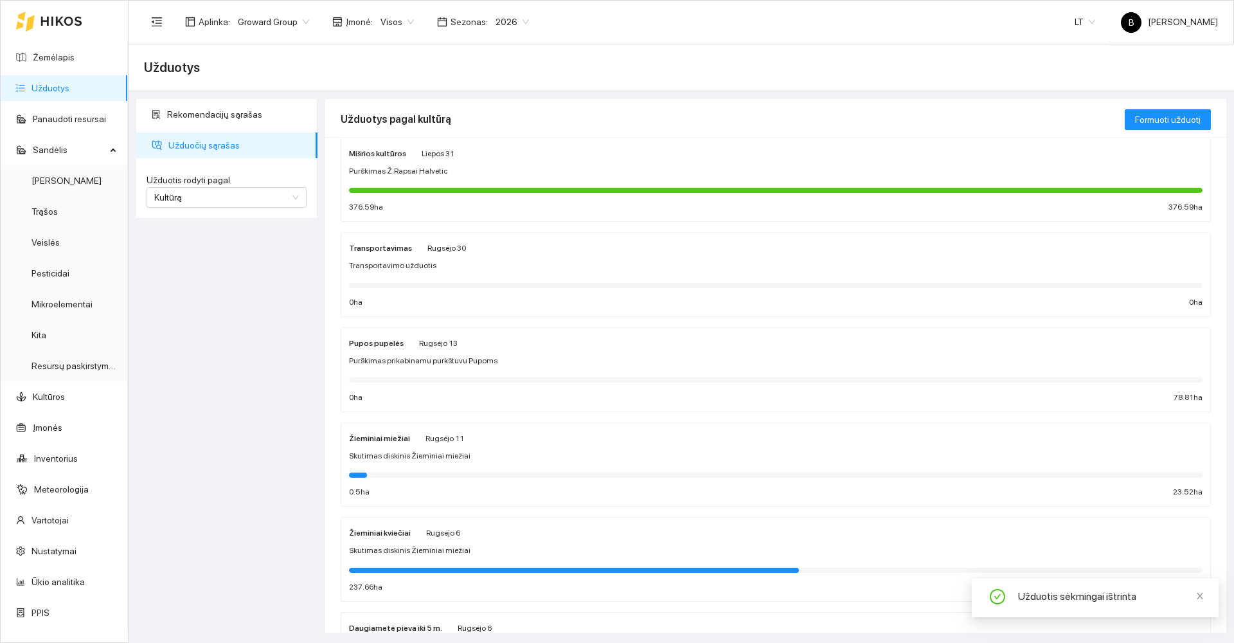
scroll to position [193, 0]
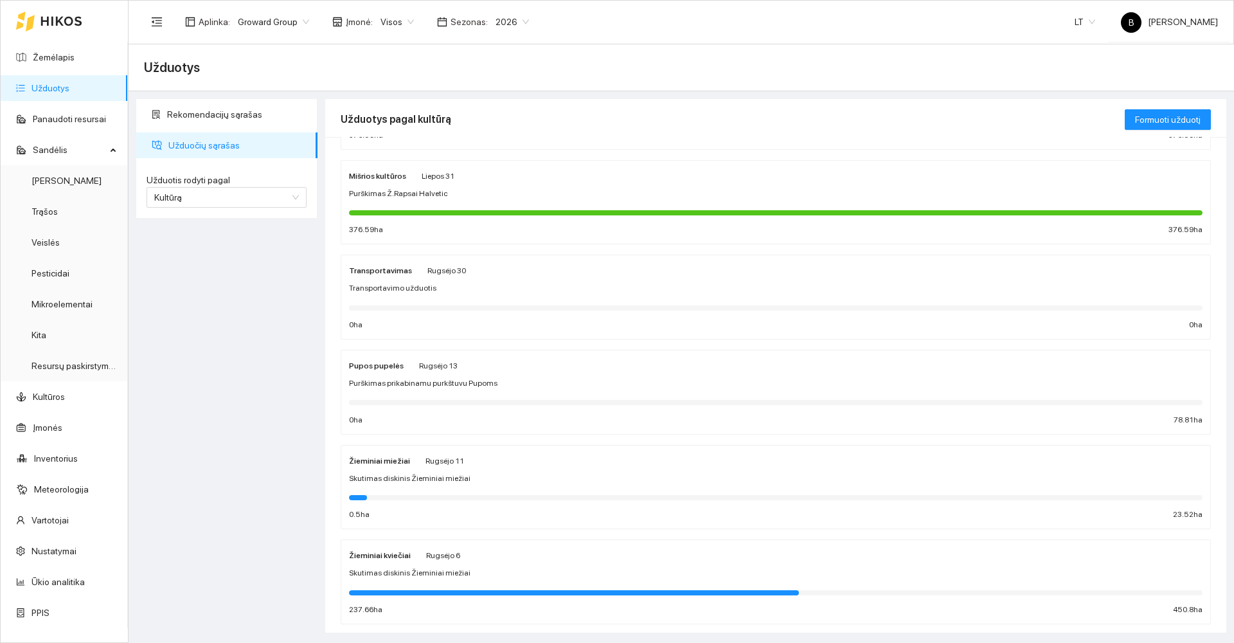
click at [509, 556] on div "Žieminiai kviečiai [PERSON_NAME][DATE]" at bounding box center [775, 554] width 853 height 14
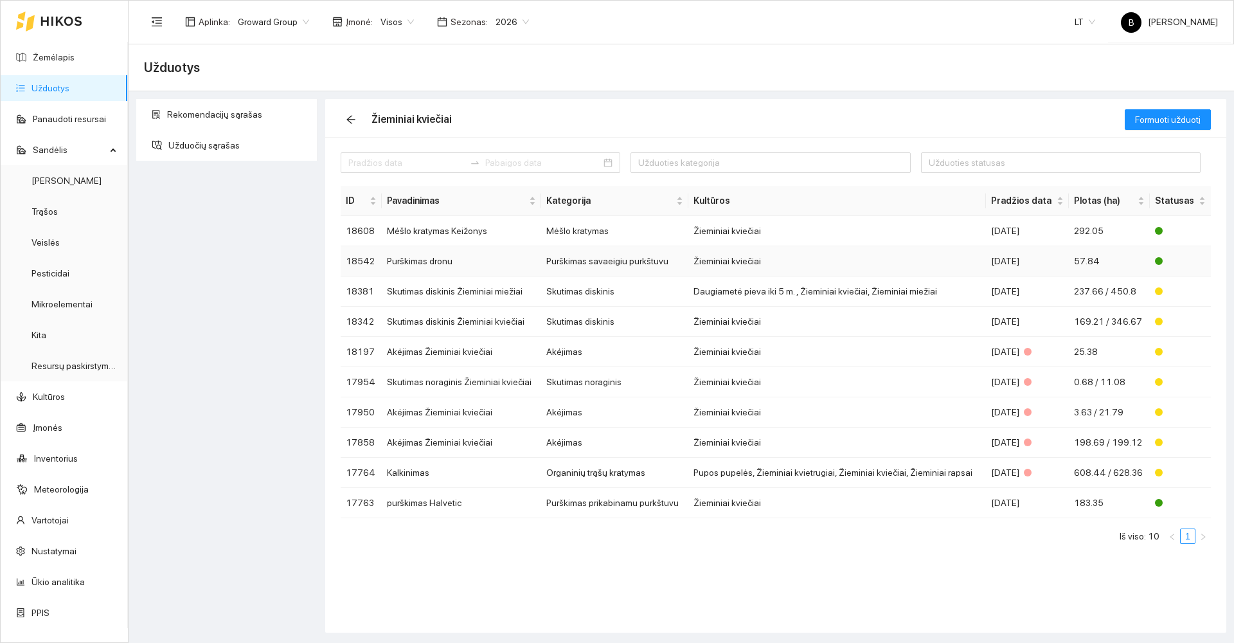
click at [769, 260] on td "Žieminiai kviečiai" at bounding box center [837, 261] width 298 height 30
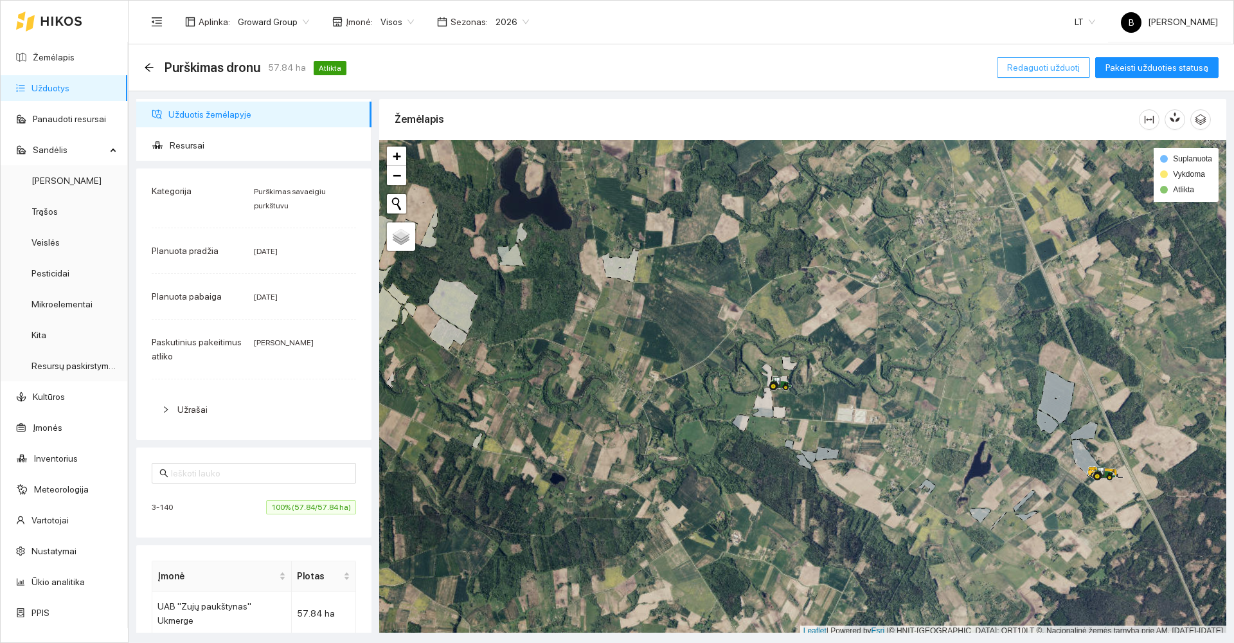
click at [1046, 68] on span "Redaguoti užduotį" at bounding box center [1043, 67] width 73 height 14
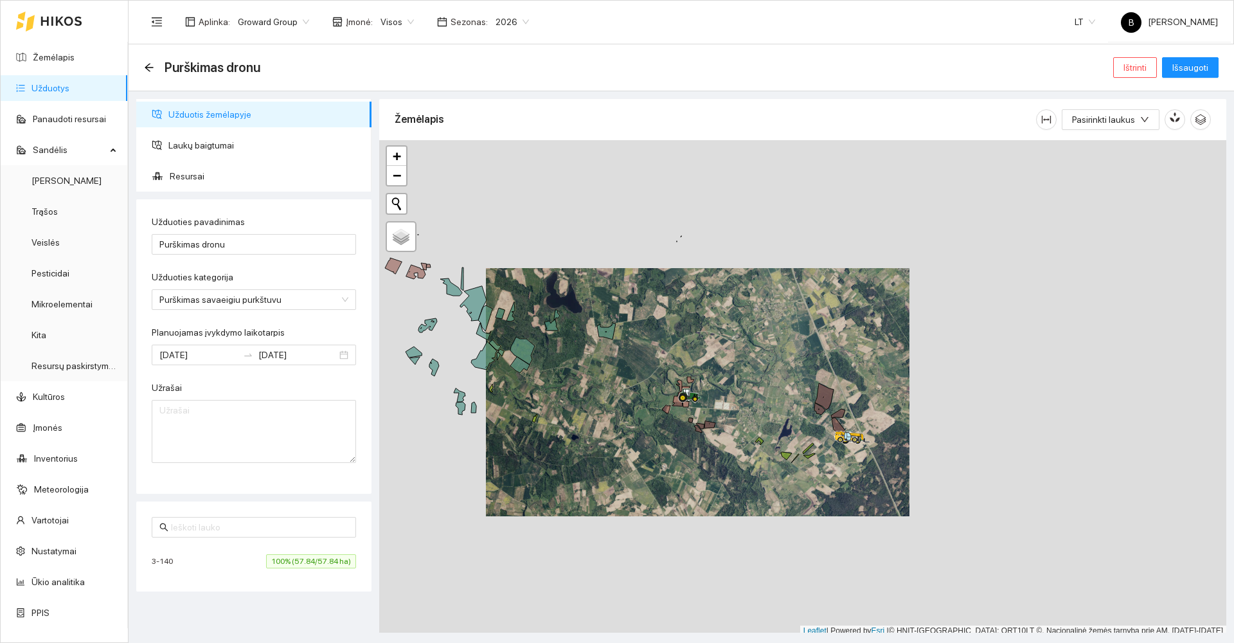
scroll to position [4, 0]
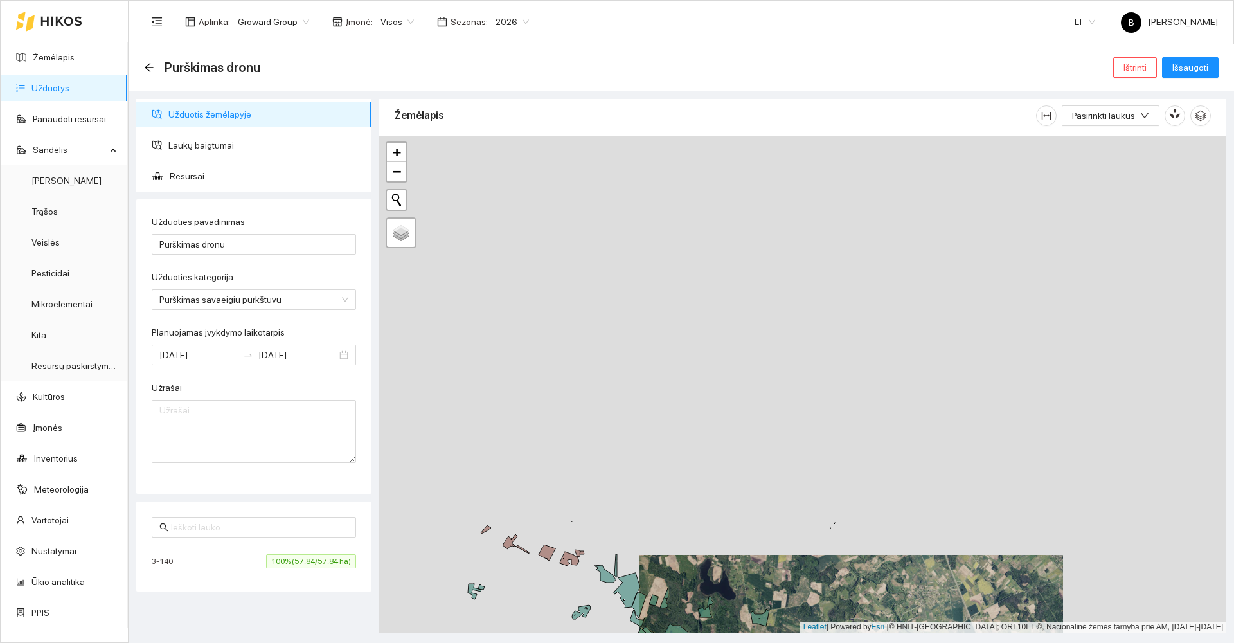
drag, startPoint x: 580, startPoint y: 330, endPoint x: 717, endPoint y: 603, distance: 305.5
click at [729, 614] on div at bounding box center [802, 384] width 847 height 496
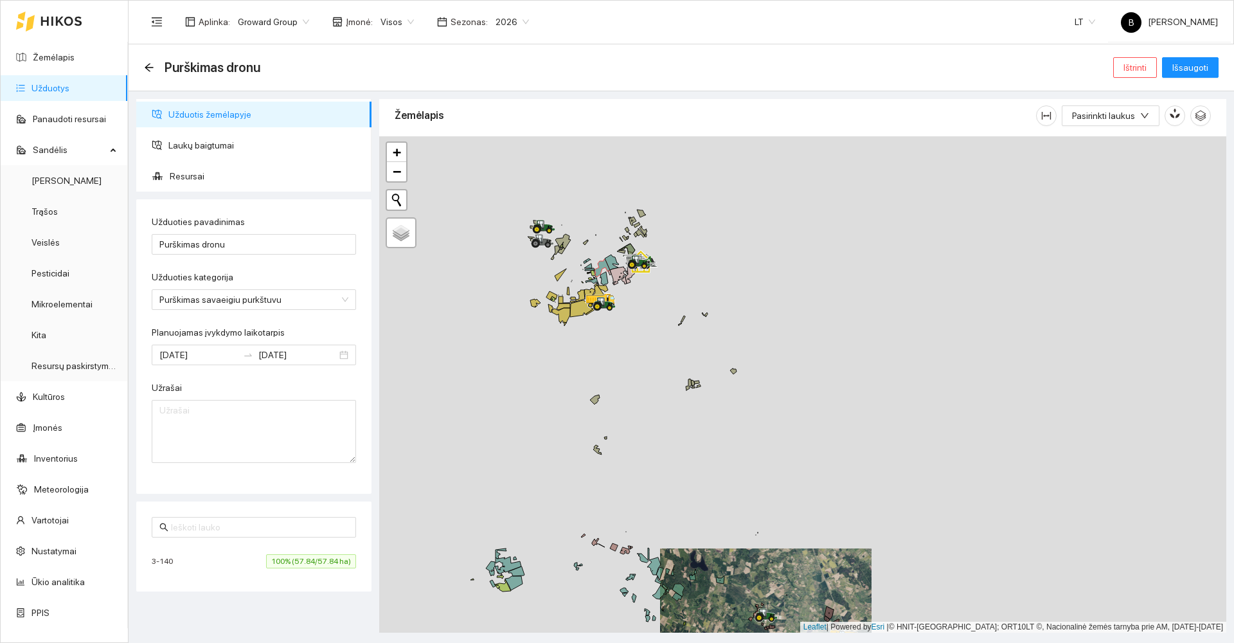
drag, startPoint x: 609, startPoint y: 366, endPoint x: 672, endPoint y: 488, distance: 137.4
click at [673, 489] on div at bounding box center [802, 384] width 847 height 496
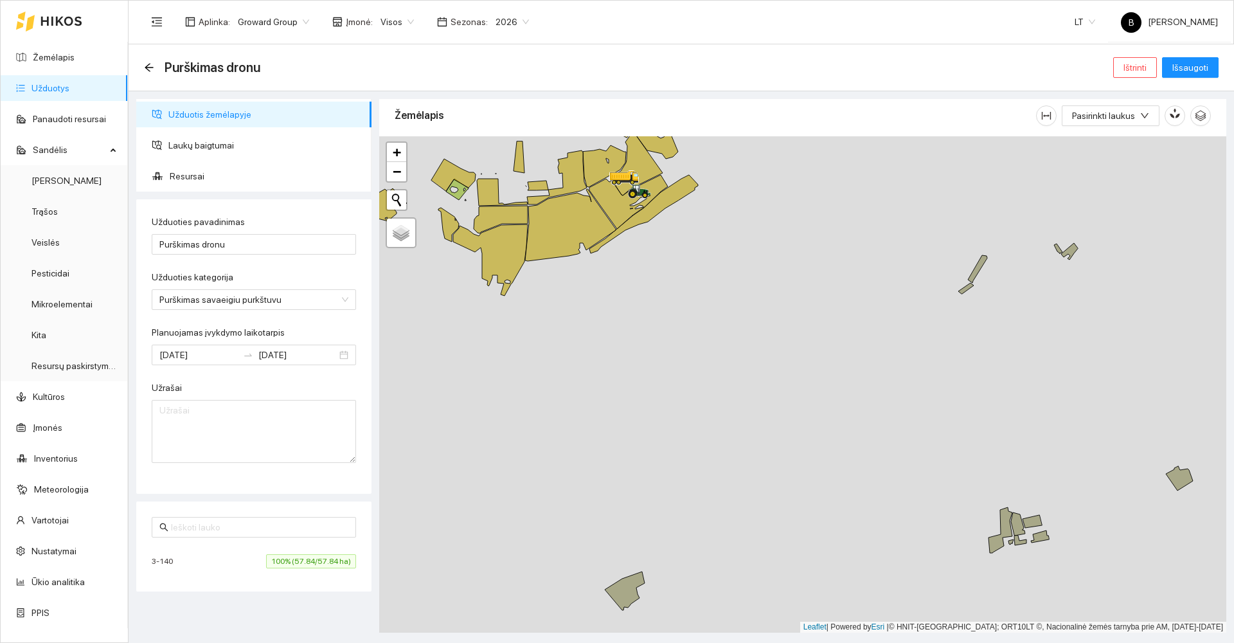
drag, startPoint x: 574, startPoint y: 350, endPoint x: 688, endPoint y: 537, distance: 218.9
click at [691, 537] on div at bounding box center [802, 384] width 847 height 496
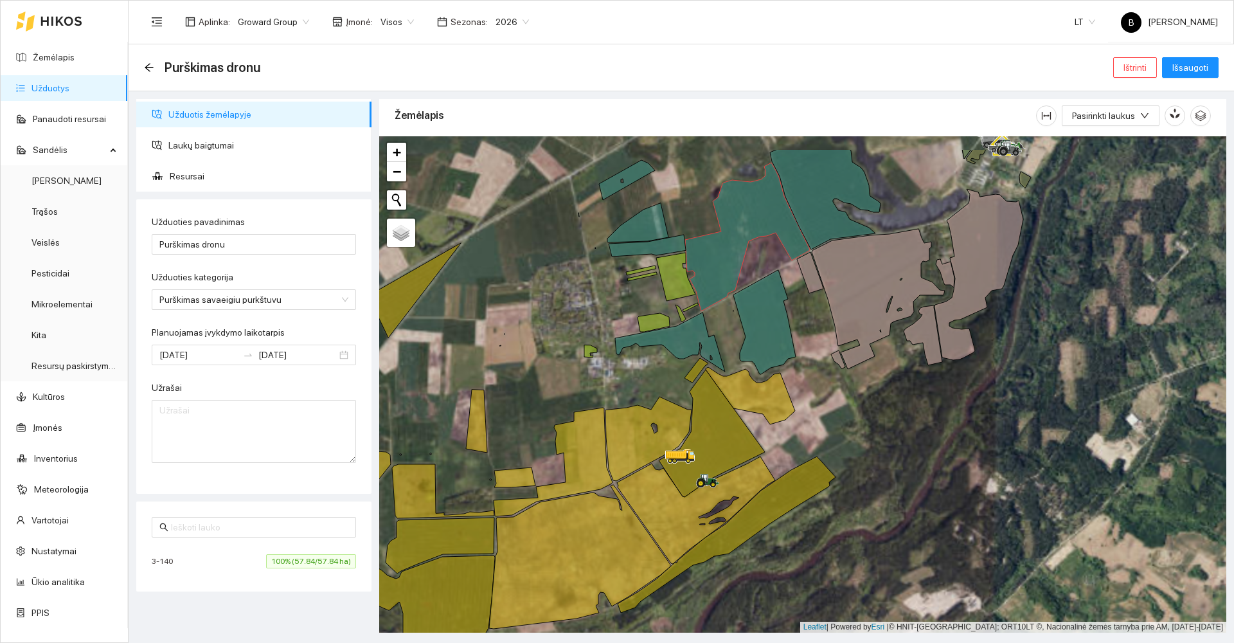
drag, startPoint x: 822, startPoint y: 371, endPoint x: 876, endPoint y: 431, distance: 81.0
click at [876, 431] on div at bounding box center [802, 384] width 847 height 496
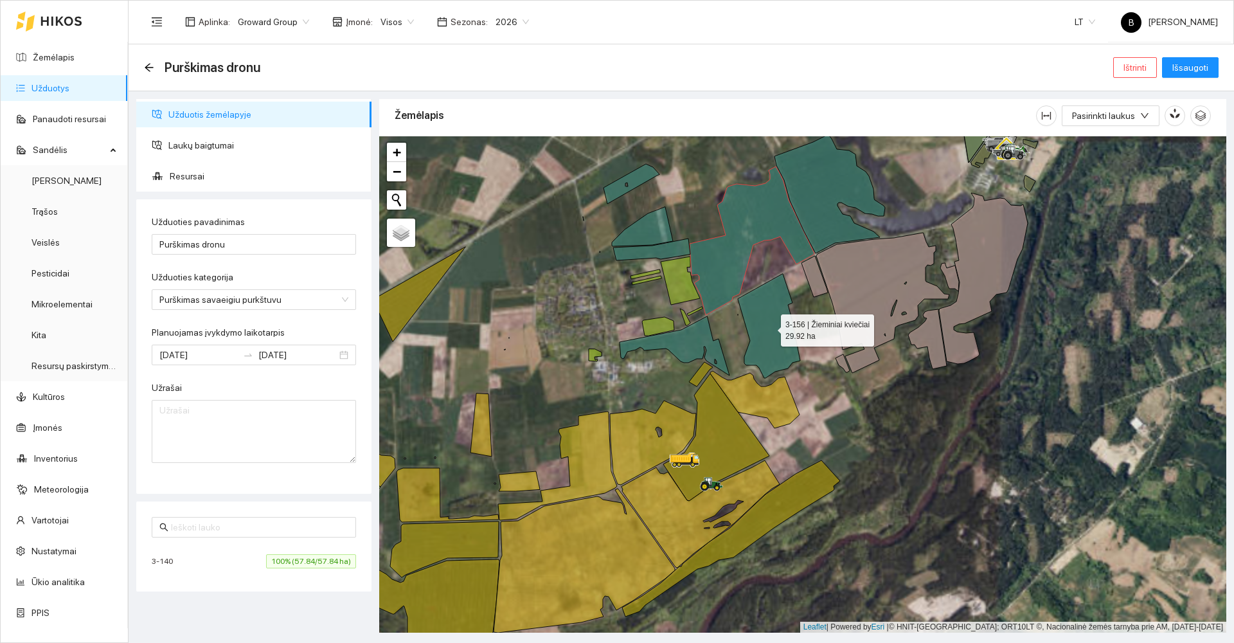
click at [760, 320] on icon at bounding box center [769, 326] width 62 height 104
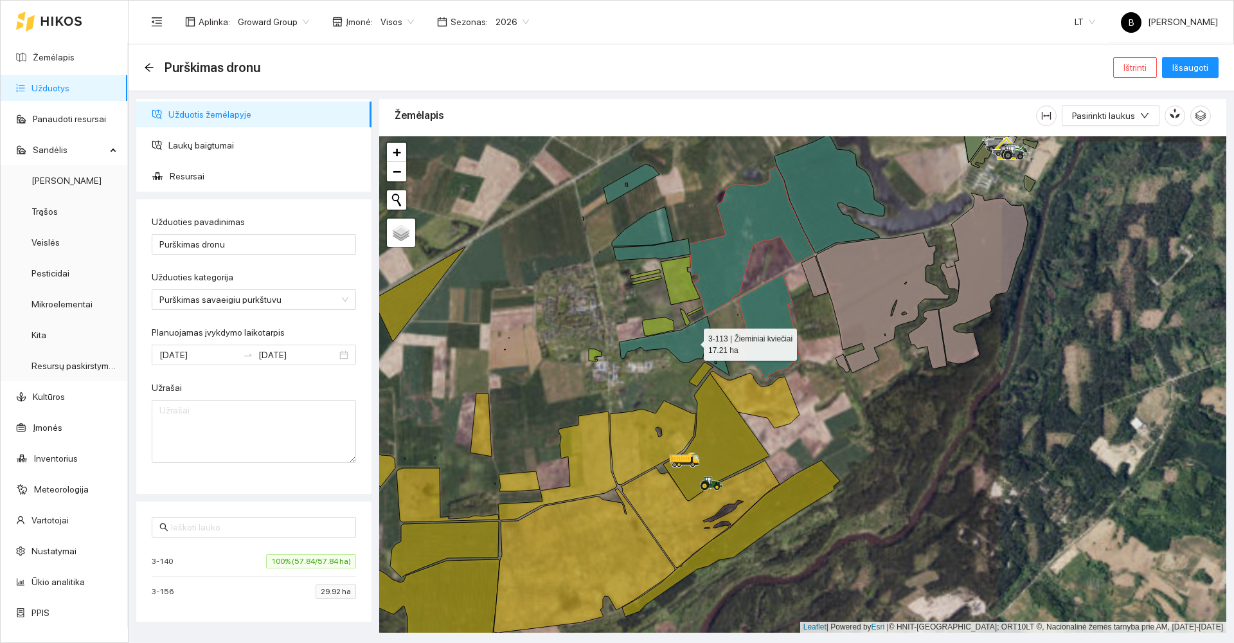
click at [692, 341] on icon at bounding box center [674, 345] width 110 height 59
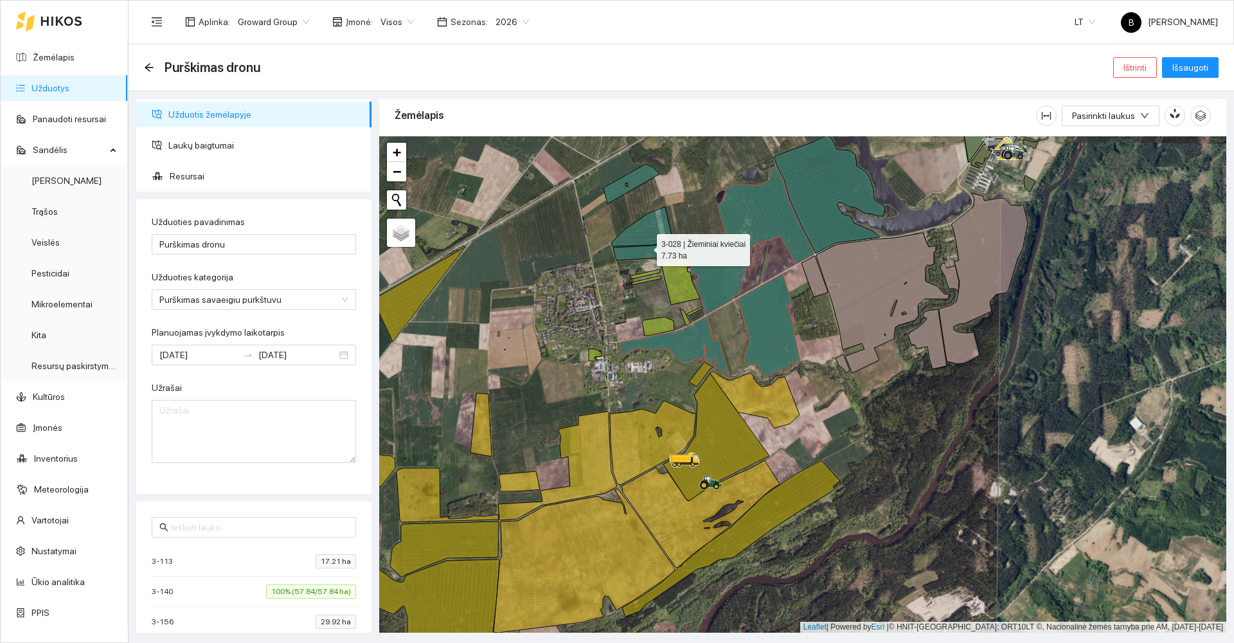
click at [645, 247] on icon at bounding box center [651, 249] width 77 height 22
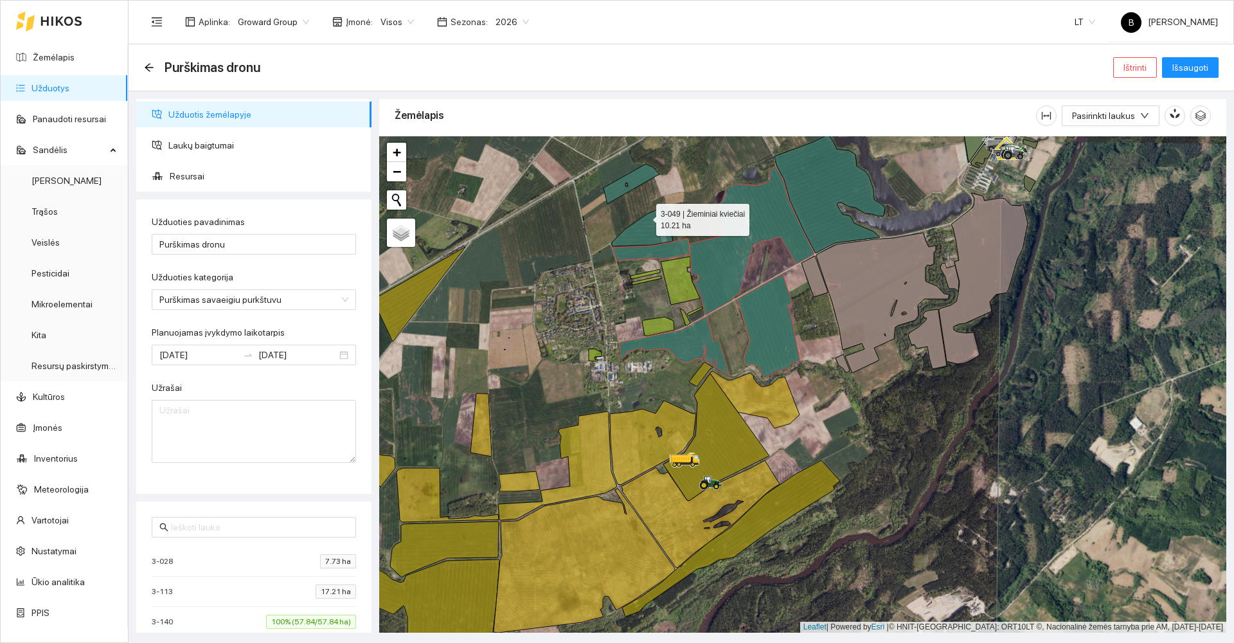
click at [644, 217] on icon at bounding box center [642, 226] width 61 height 39
click at [634, 182] on icon at bounding box center [631, 184] width 56 height 40
click at [197, 175] on span "Resursai" at bounding box center [265, 176] width 191 height 26
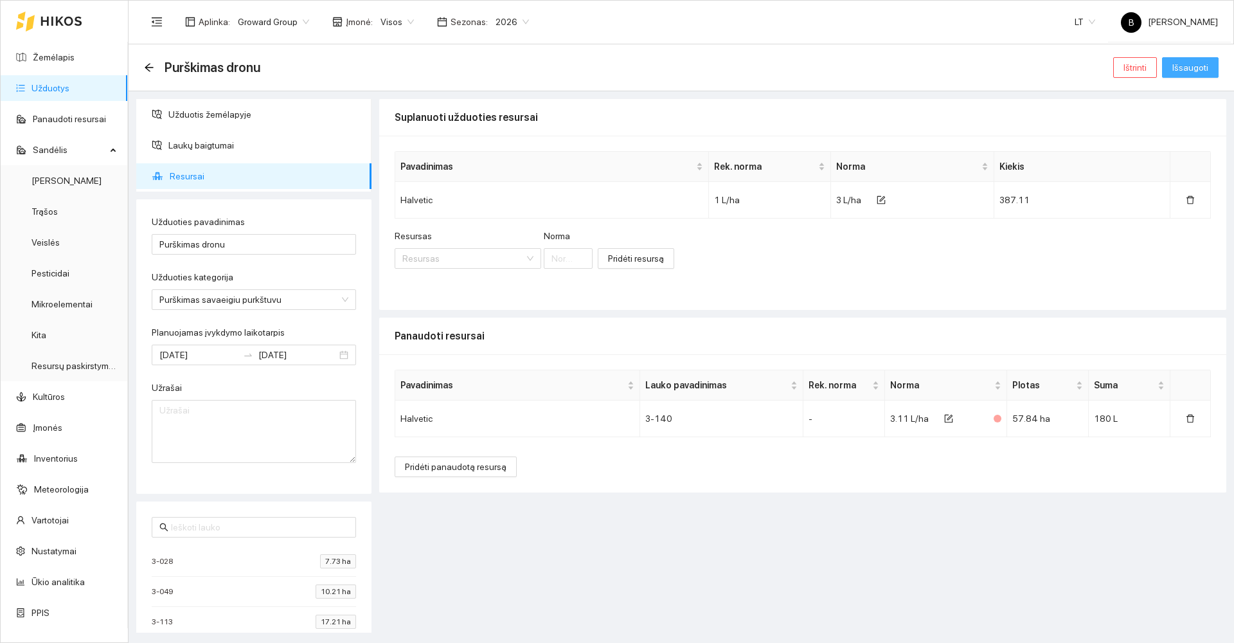
click at [1184, 64] on span "Išsaugoti" at bounding box center [1190, 67] width 36 height 14
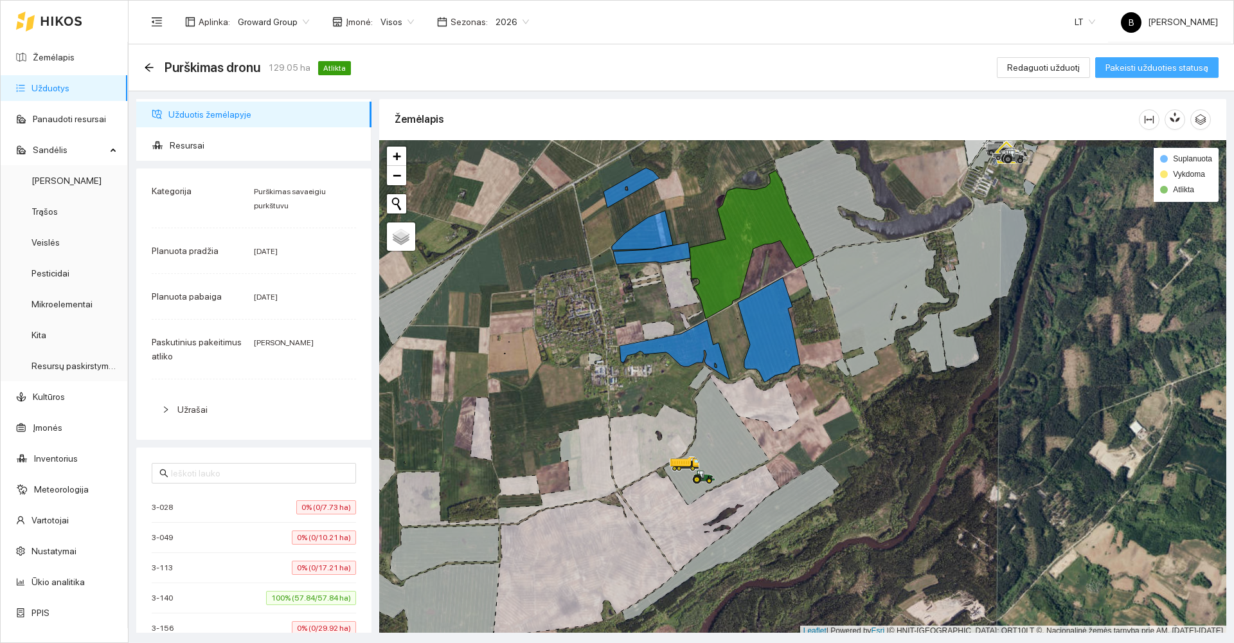
click at [1166, 68] on span "Pakeisti užduoties statusą" at bounding box center [1156, 67] width 103 height 14
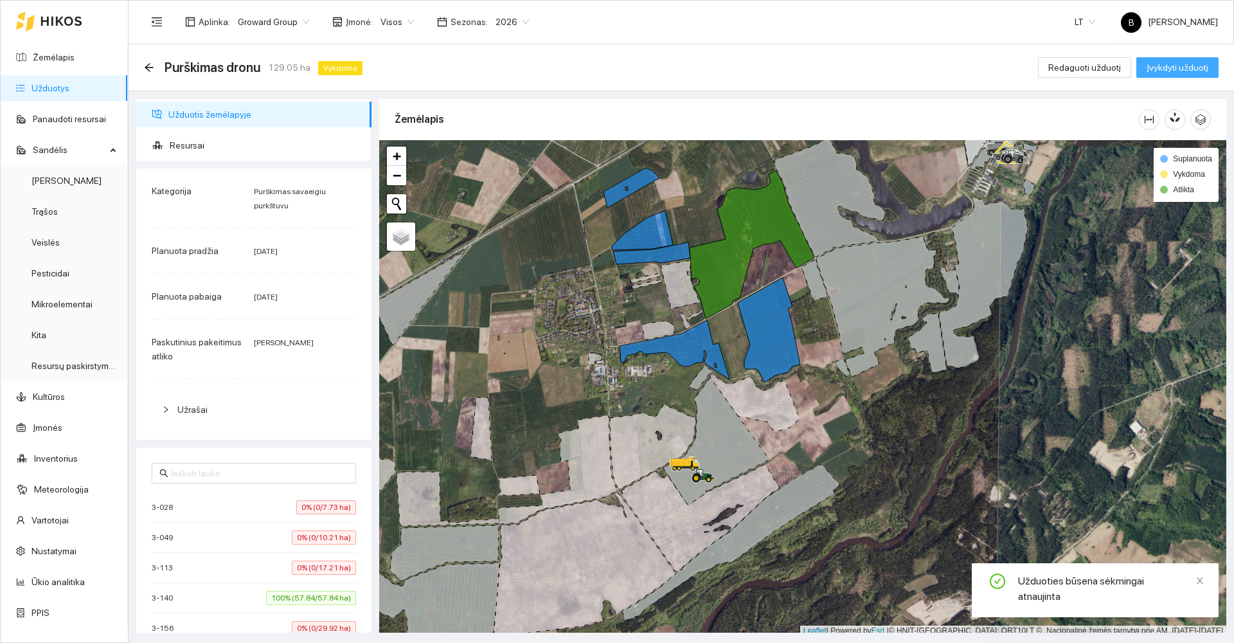
click at [1166, 68] on span "Įvykdyti užduotį" at bounding box center [1177, 67] width 62 height 14
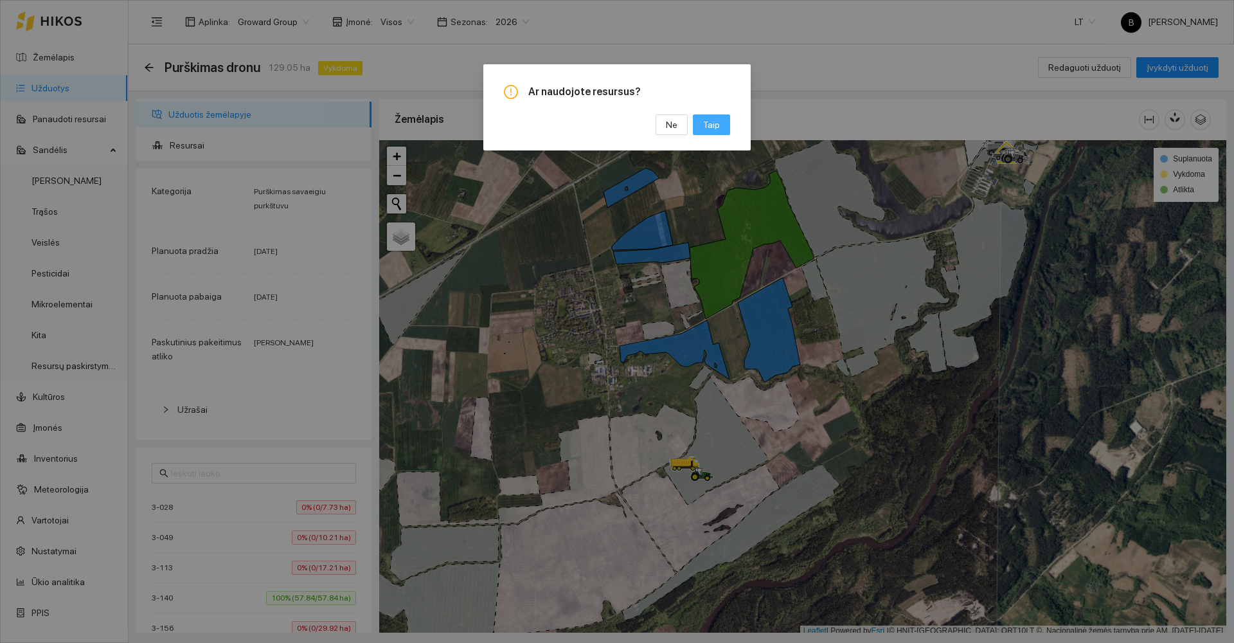
click at [716, 127] on span "Taip" at bounding box center [711, 125] width 17 height 14
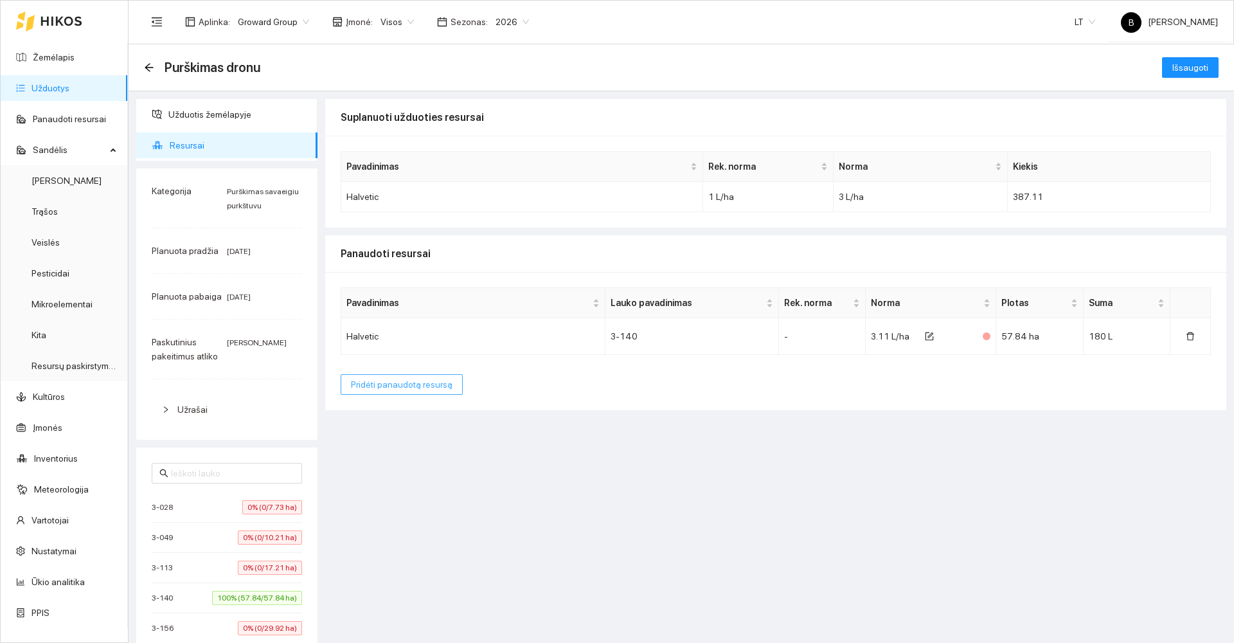
click at [393, 384] on span "Pridėti panaudotą resursą" at bounding box center [402, 384] width 102 height 14
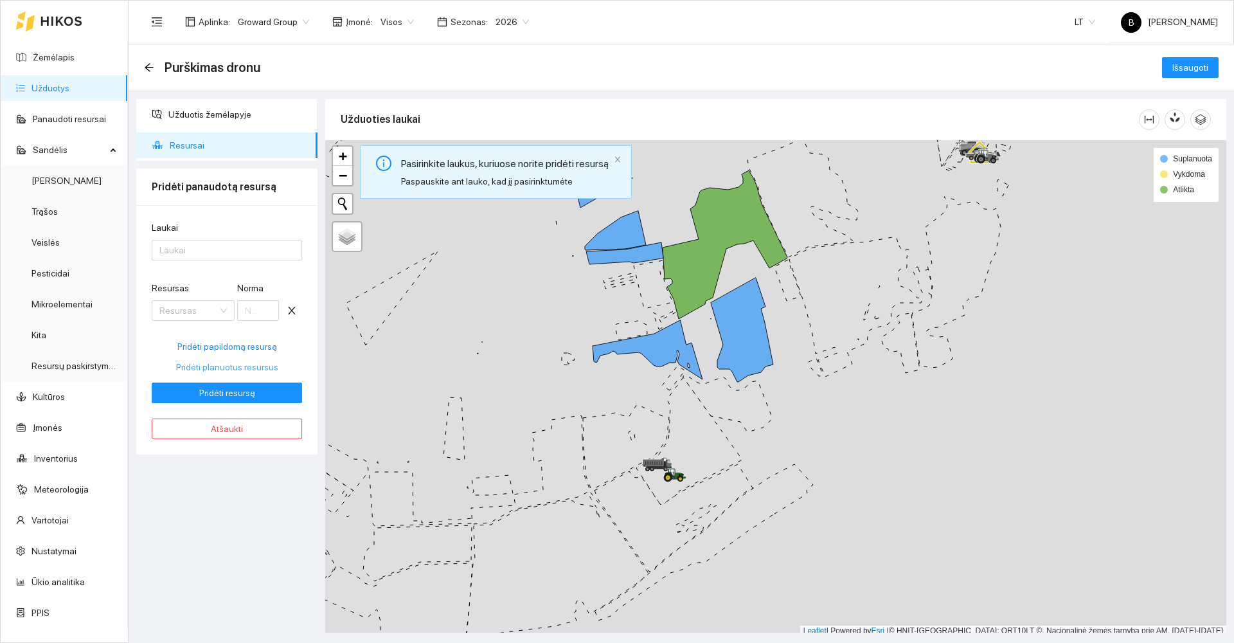
click at [226, 368] on span "Pridėti planuotus resursus" at bounding box center [227, 367] width 102 height 14
type input "3"
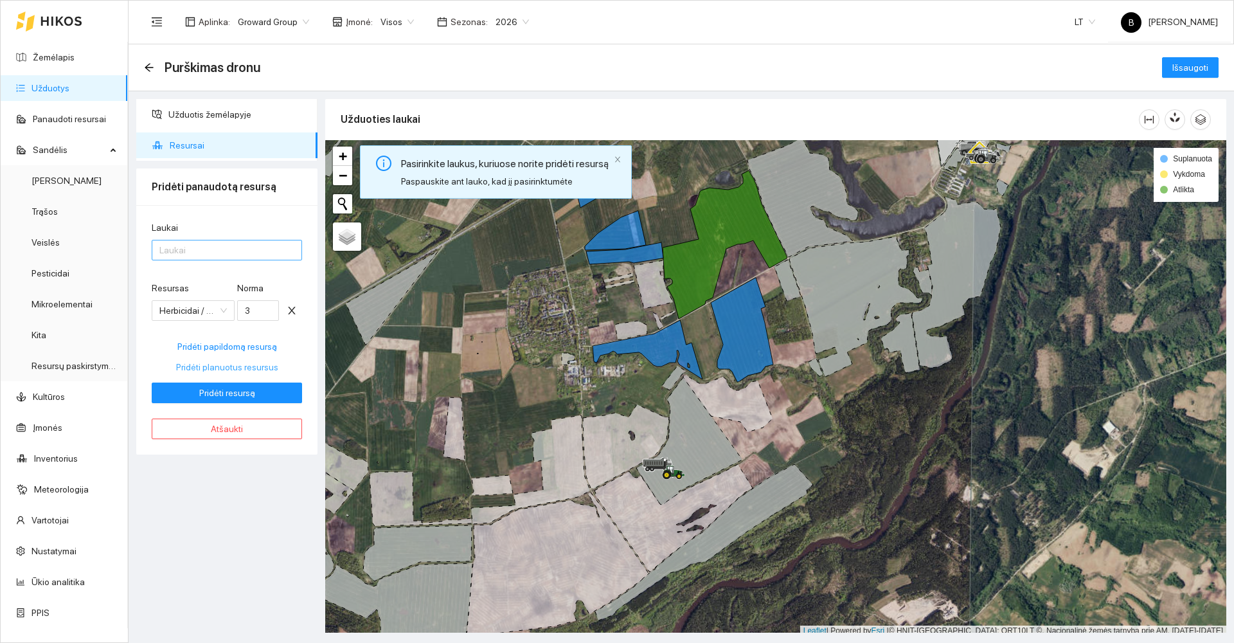
click at [211, 256] on div at bounding box center [220, 249] width 131 height 15
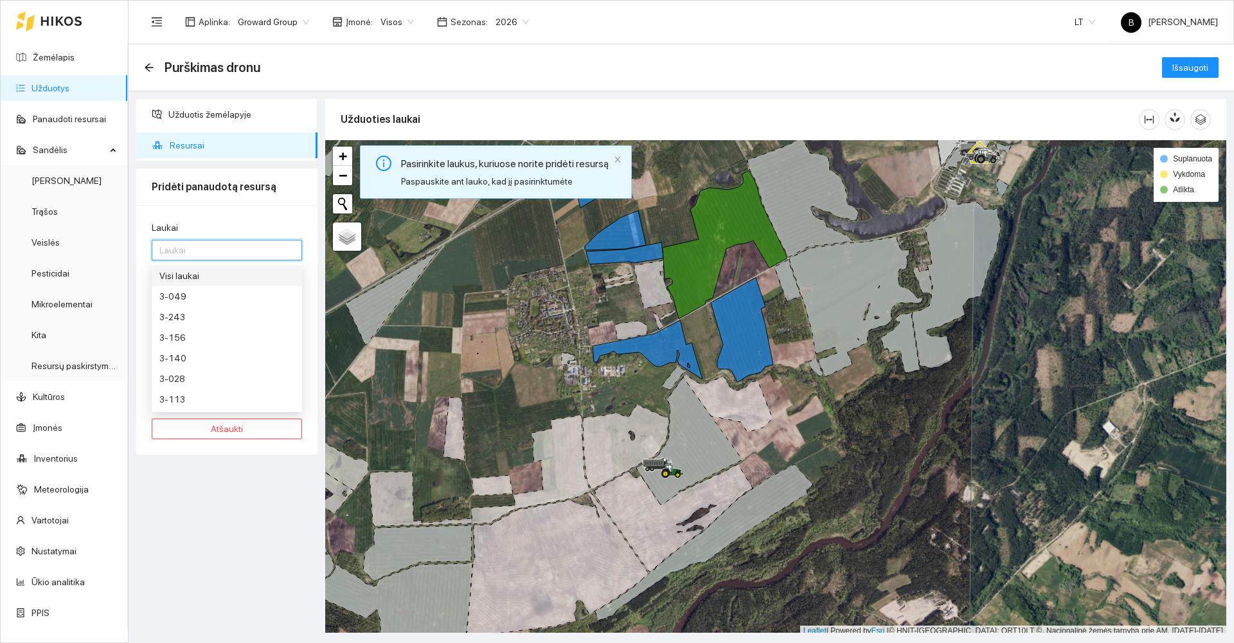
click at [198, 272] on div "Visi laukai" at bounding box center [226, 276] width 135 height 14
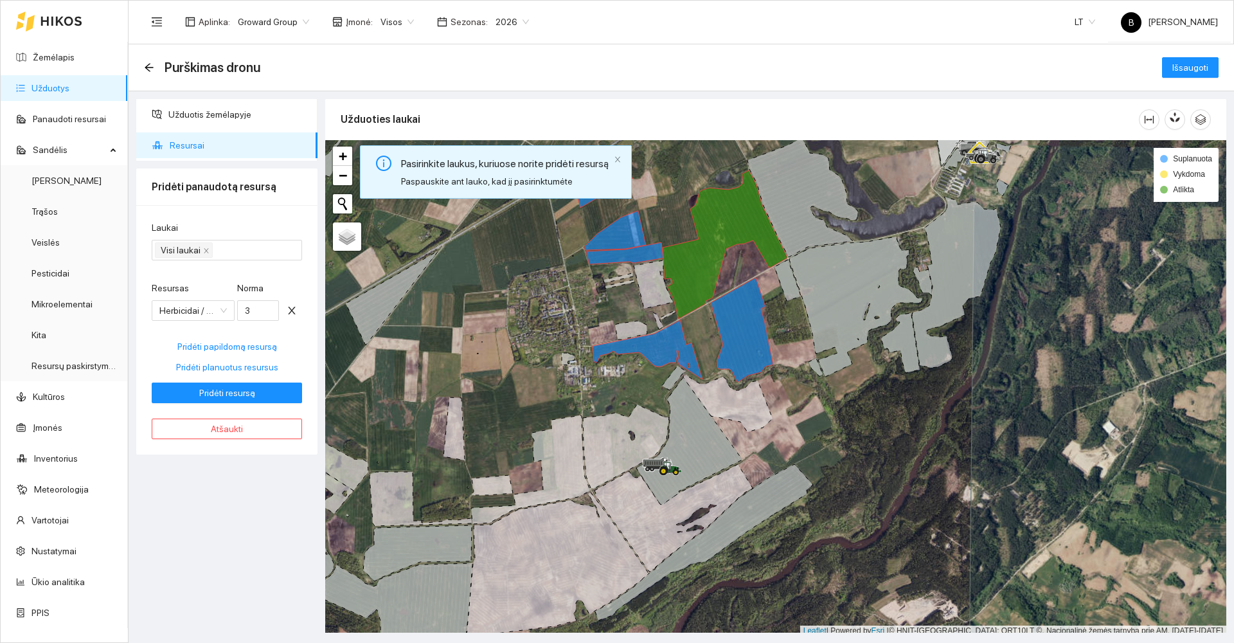
click at [230, 495] on div "Užduotis žemėlapyje Resursai Pridėti panaudotą resursą Laukai Visi laukai Resur…" at bounding box center [226, 365] width 189 height 533
click at [224, 395] on span "Pridėti resursą" at bounding box center [227, 393] width 56 height 14
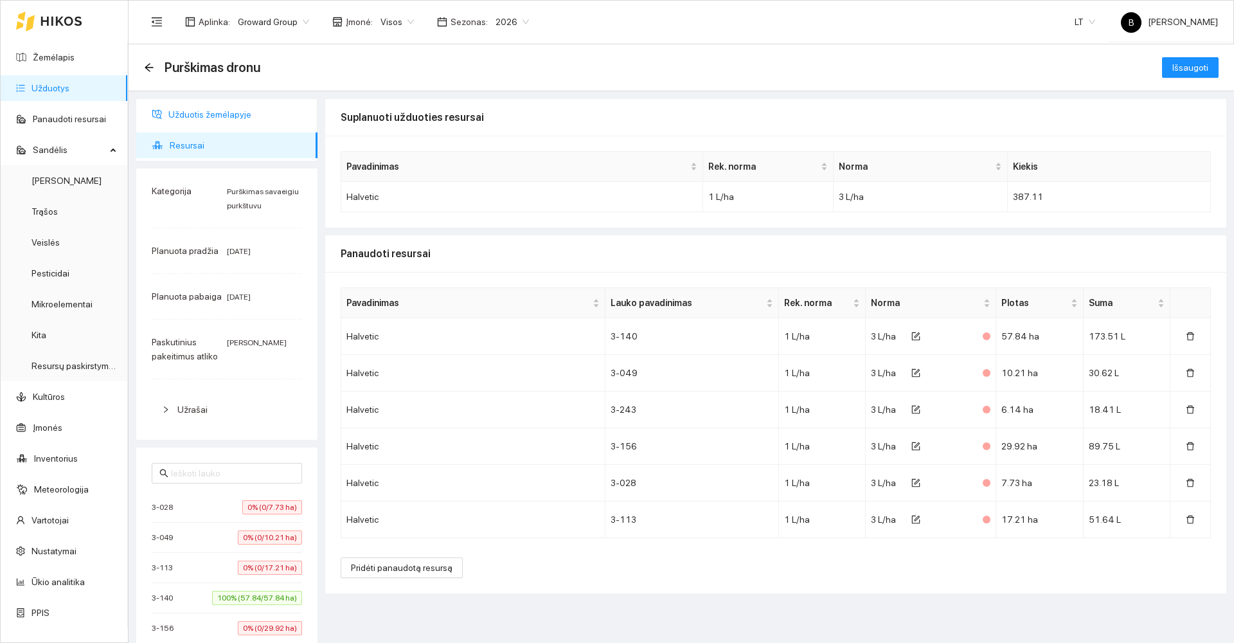
click at [215, 120] on span "Užduotis žemėlapyje" at bounding box center [237, 115] width 139 height 26
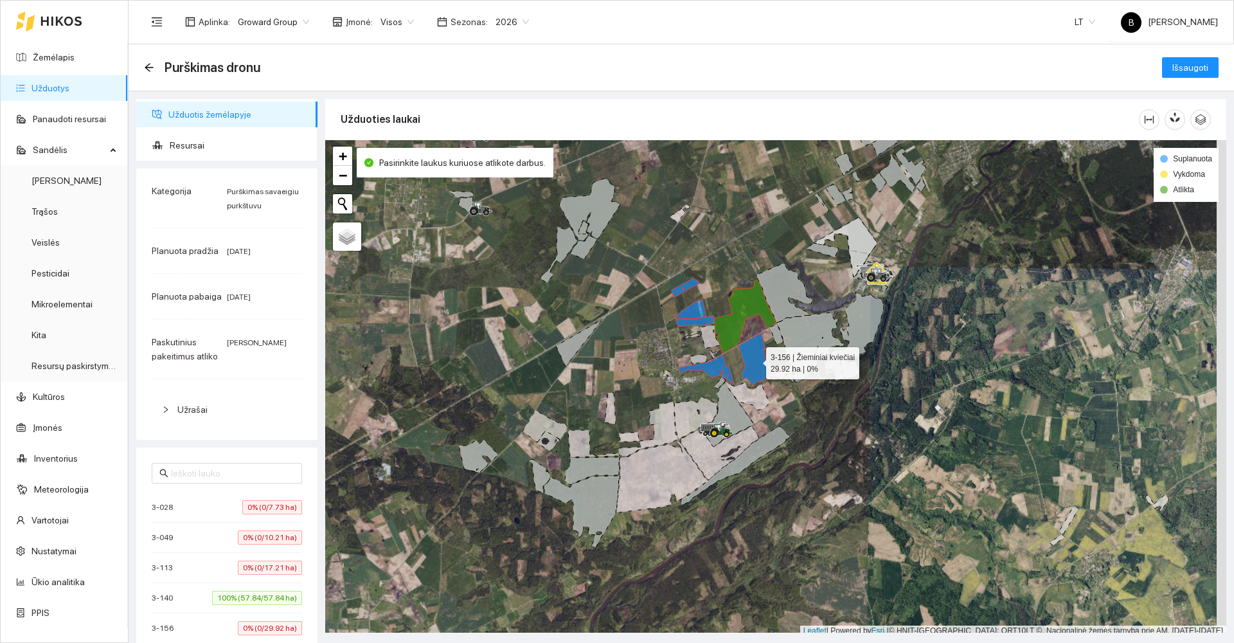
scroll to position [4, 0]
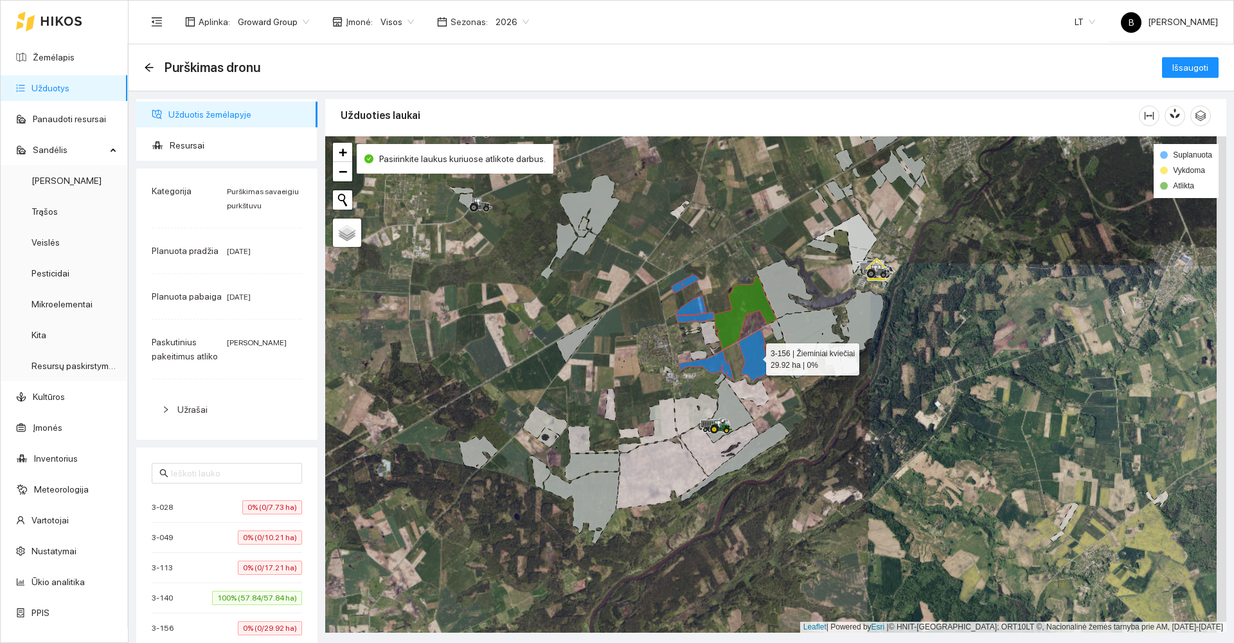
click at [752, 362] on icon at bounding box center [753, 355] width 31 height 52
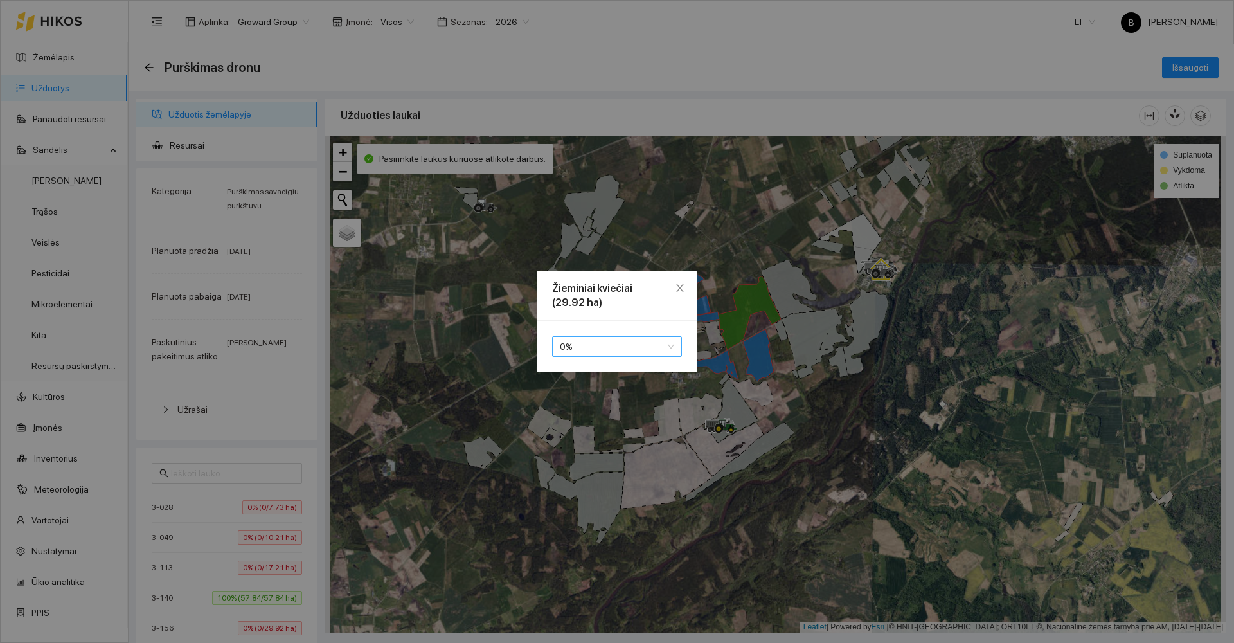
click at [639, 350] on span "0 %" at bounding box center [617, 346] width 114 height 19
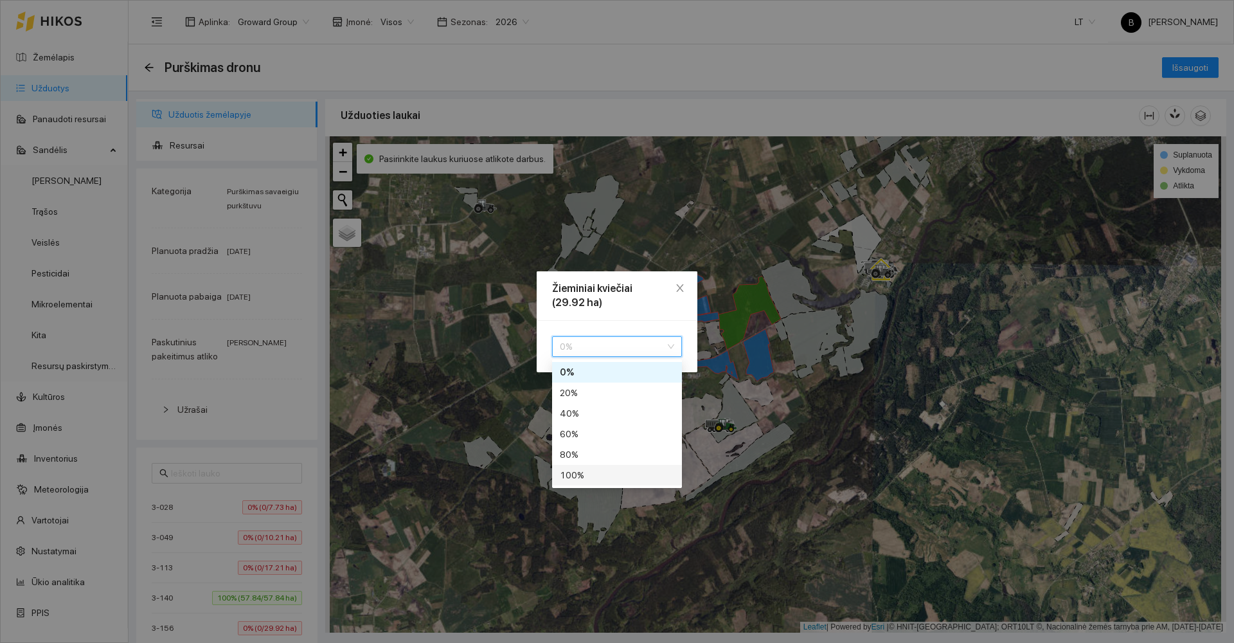
click at [601, 472] on div "100 %" at bounding box center [617, 475] width 114 height 14
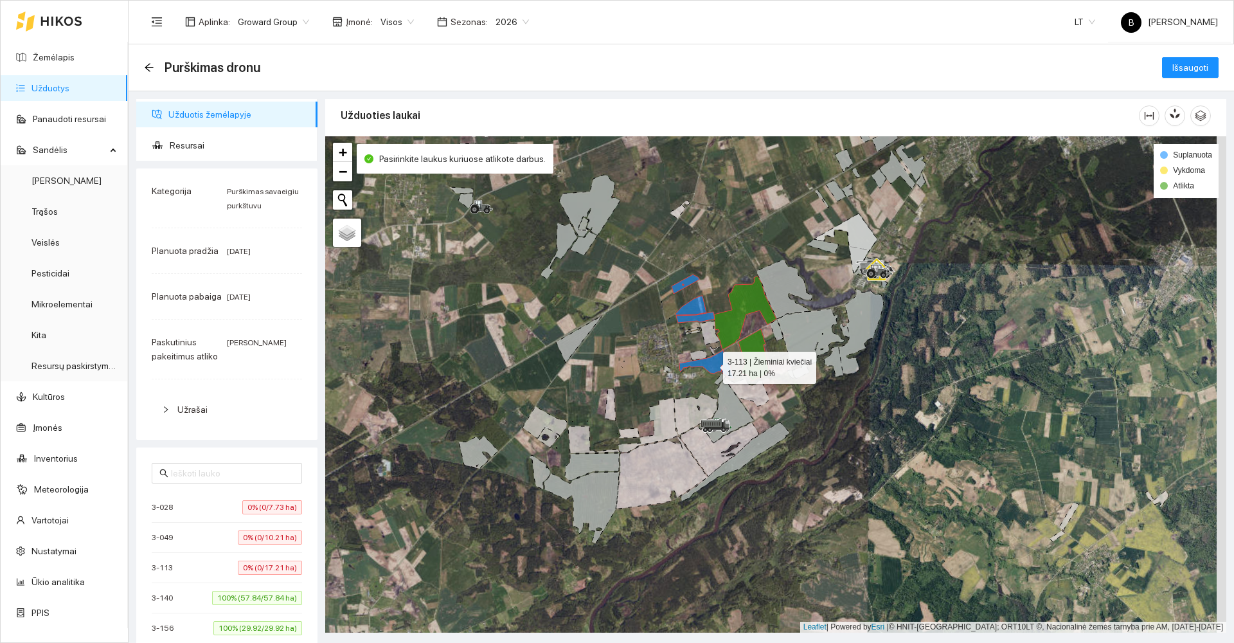
click at [716, 367] on icon at bounding box center [706, 365] width 55 height 30
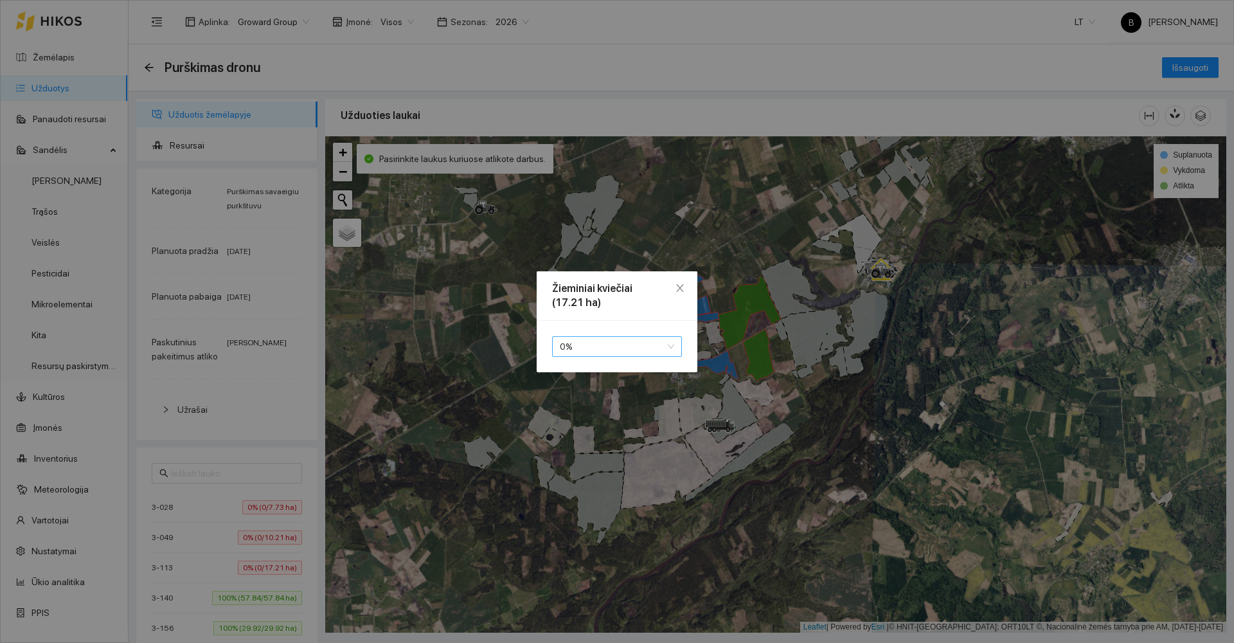
click at [605, 351] on span "0 %" at bounding box center [617, 346] width 114 height 19
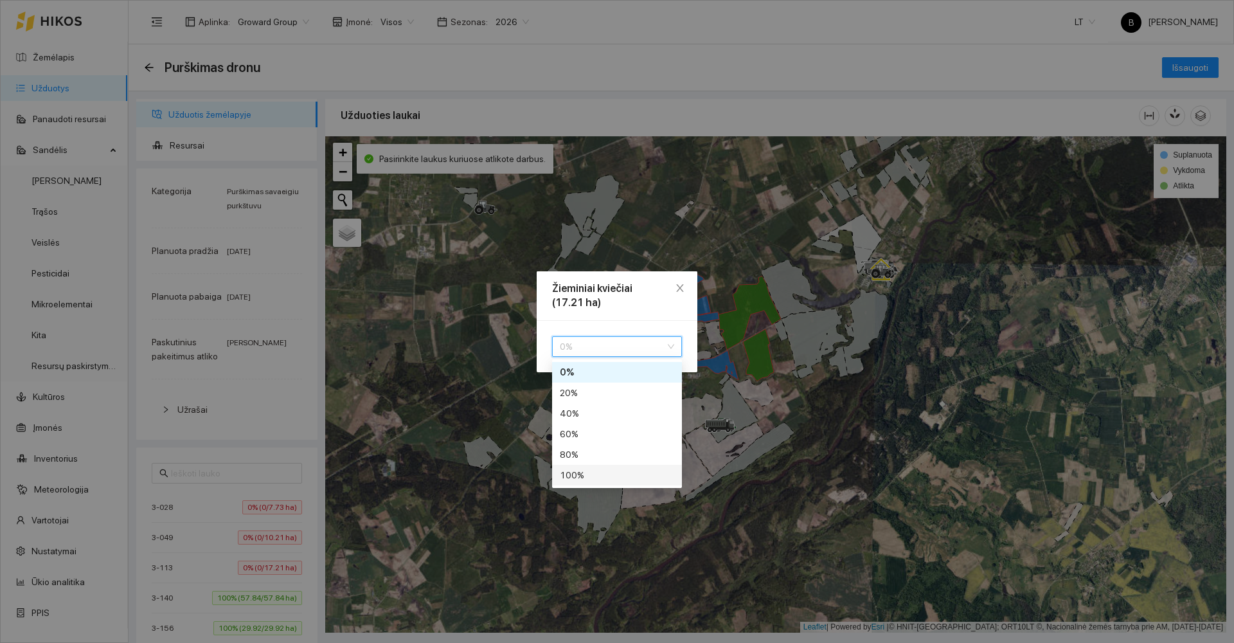
click at [590, 476] on div "100 %" at bounding box center [617, 475] width 114 height 14
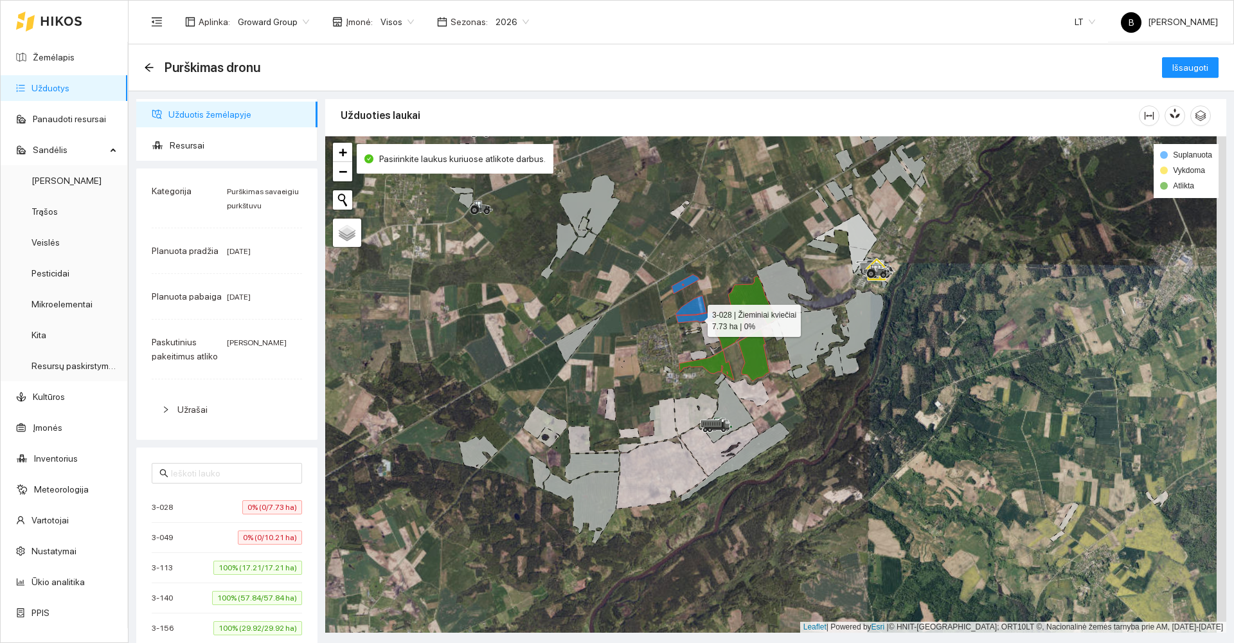
click at [694, 320] on icon at bounding box center [695, 317] width 39 height 11
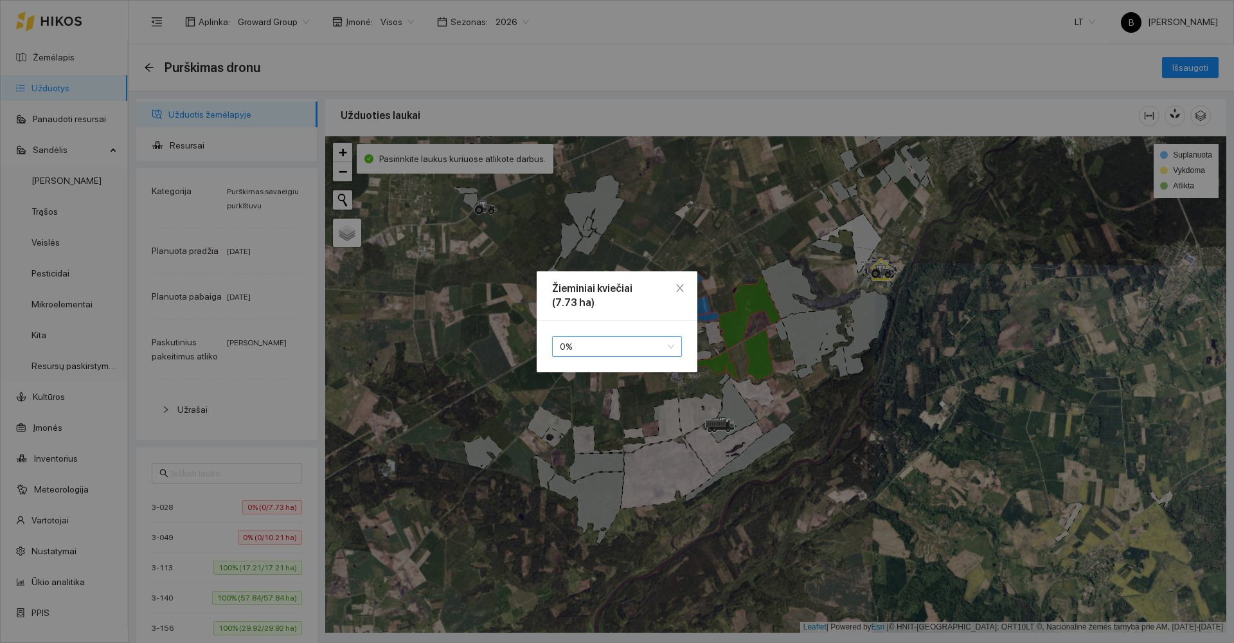
click at [583, 352] on span "0 %" at bounding box center [617, 346] width 114 height 19
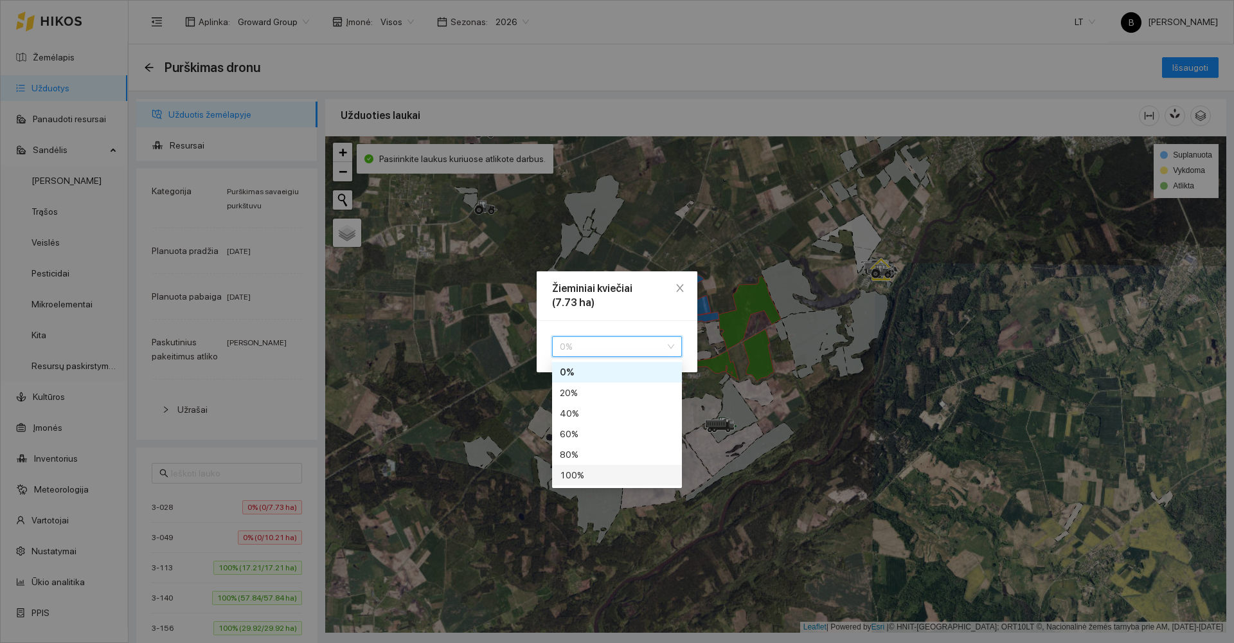
drag, startPoint x: 584, startPoint y: 473, endPoint x: 596, endPoint y: 456, distance: 20.9
click at [583, 470] on div "100 %" at bounding box center [617, 475] width 114 height 14
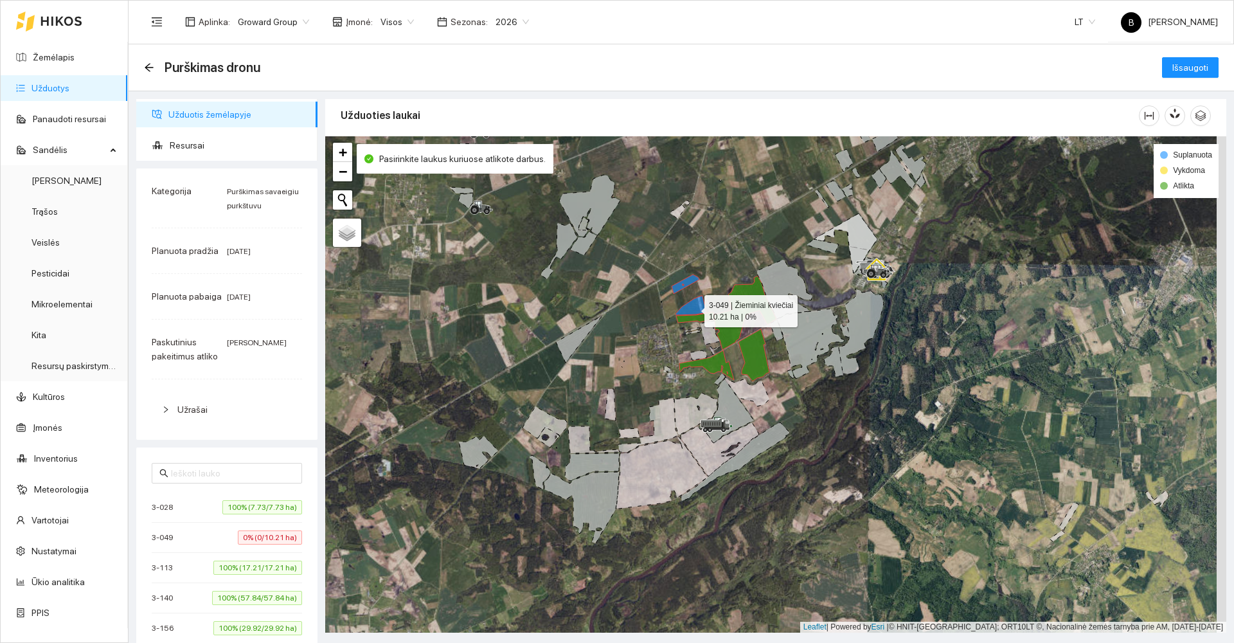
click at [697, 306] on icon at bounding box center [690, 305] width 31 height 19
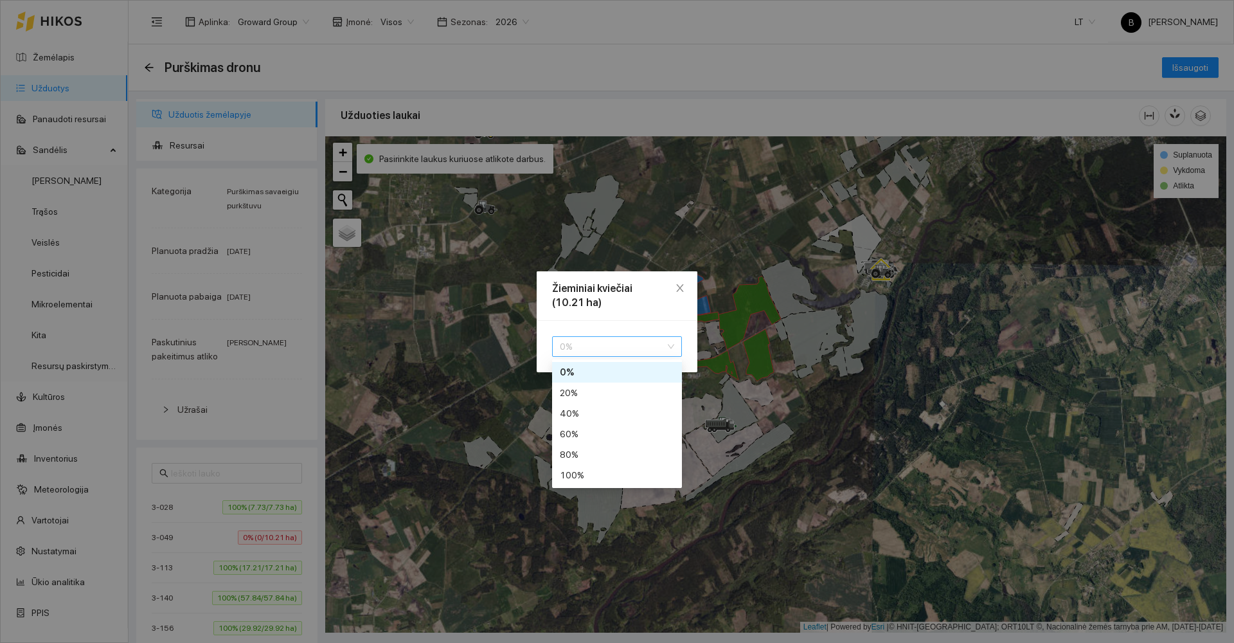
click at [619, 344] on span "0 %" at bounding box center [617, 346] width 114 height 19
click at [580, 470] on div "100 %" at bounding box center [617, 475] width 114 height 14
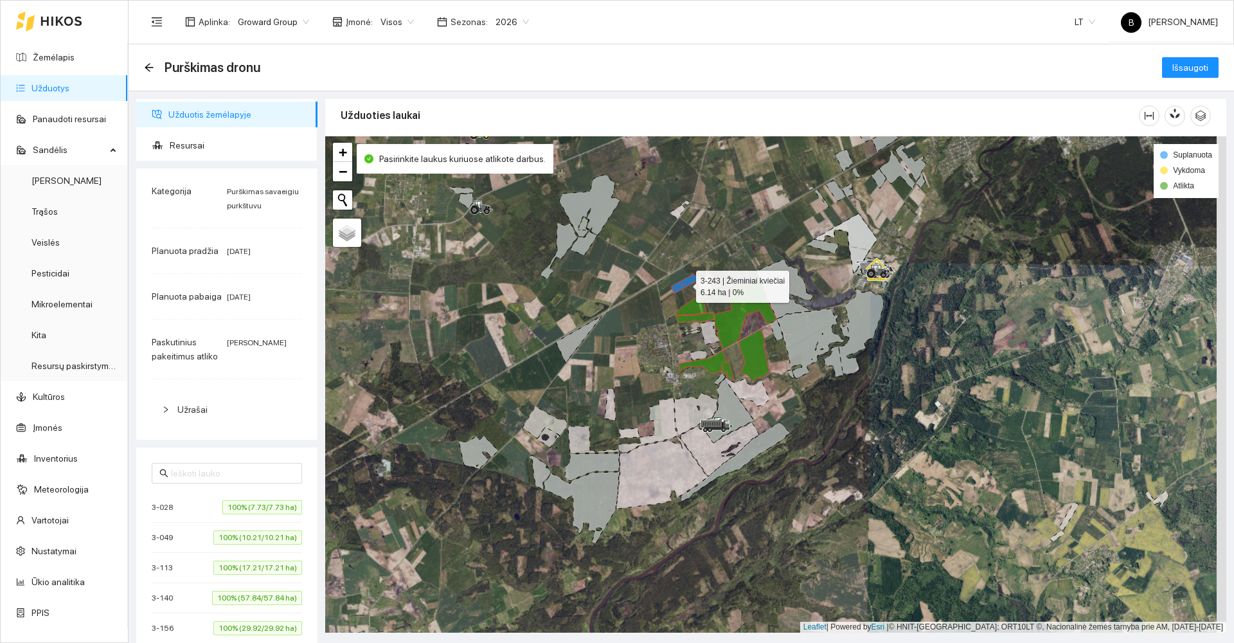
click at [688, 280] on icon at bounding box center [685, 283] width 28 height 19
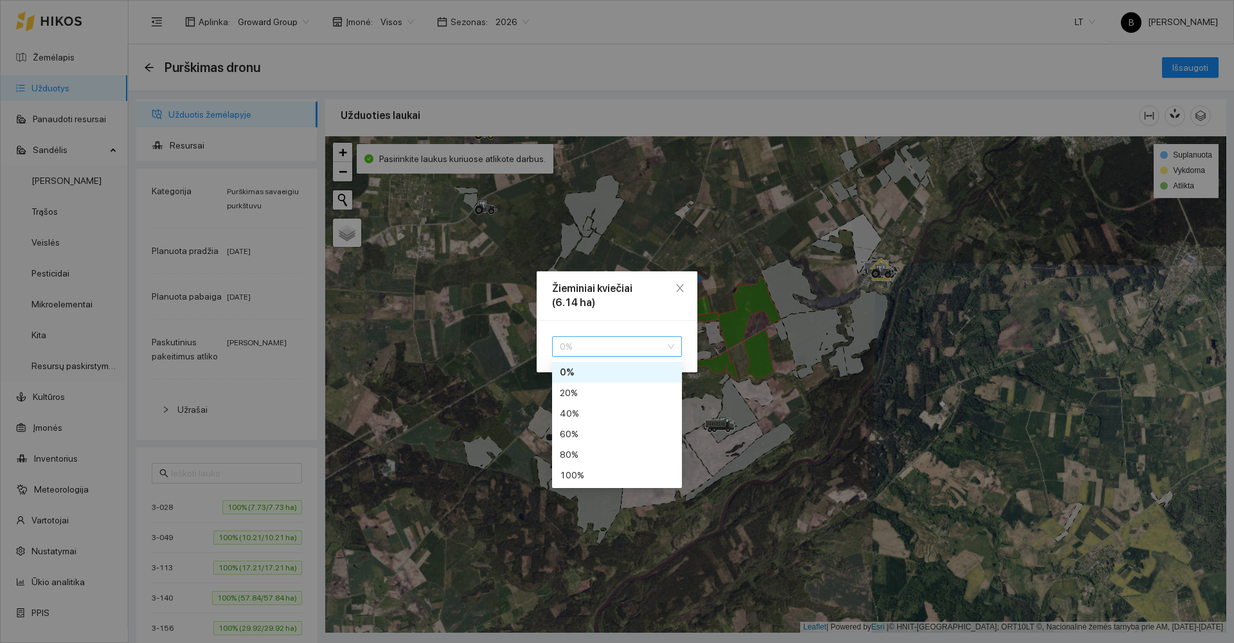
click at [578, 348] on span "0 %" at bounding box center [617, 346] width 114 height 19
click at [591, 473] on div "100 %" at bounding box center [617, 475] width 114 height 14
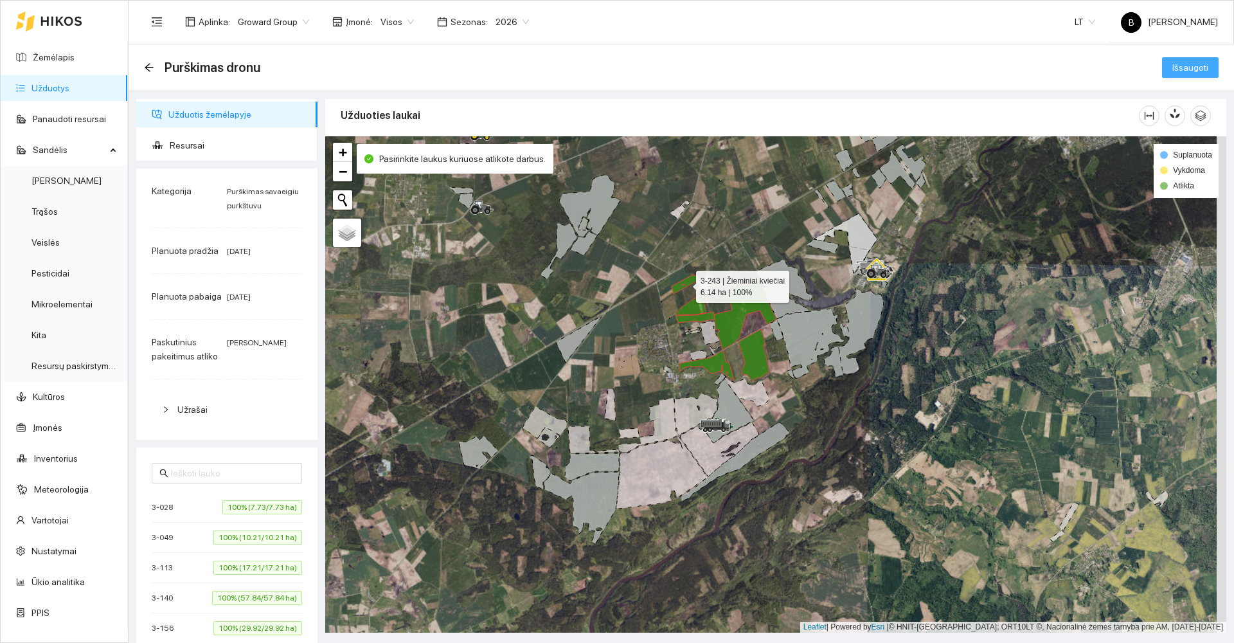
click at [1188, 70] on span "Išsaugoti" at bounding box center [1190, 67] width 36 height 14
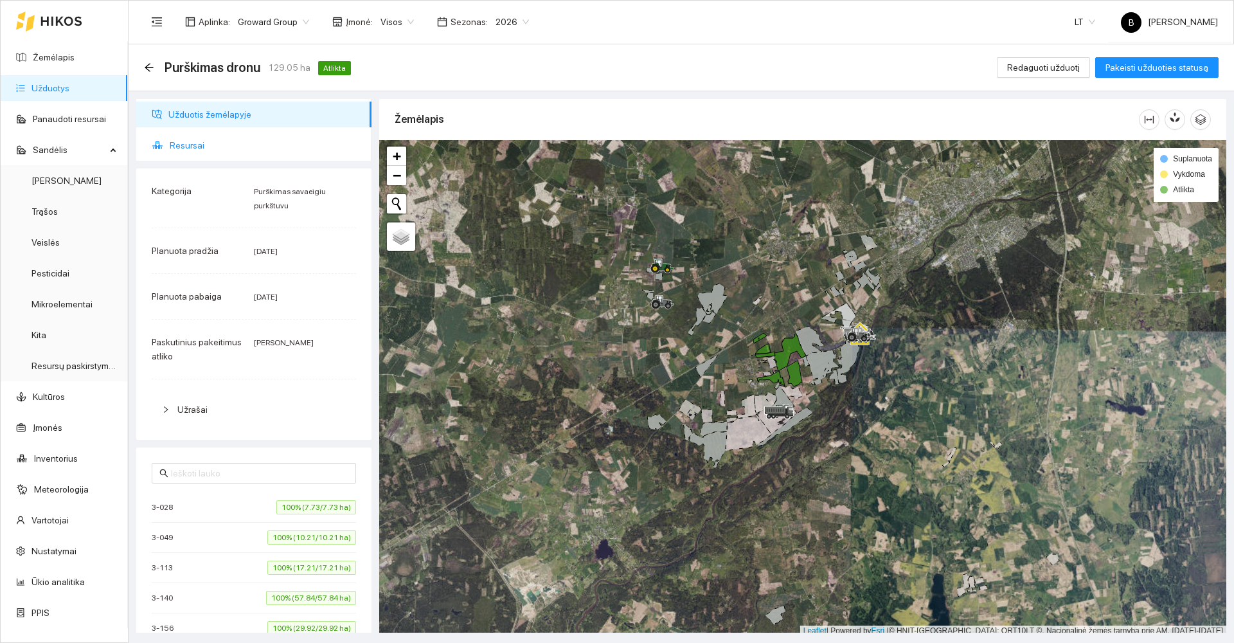
click at [182, 143] on span "Resursai" at bounding box center [265, 145] width 191 height 26
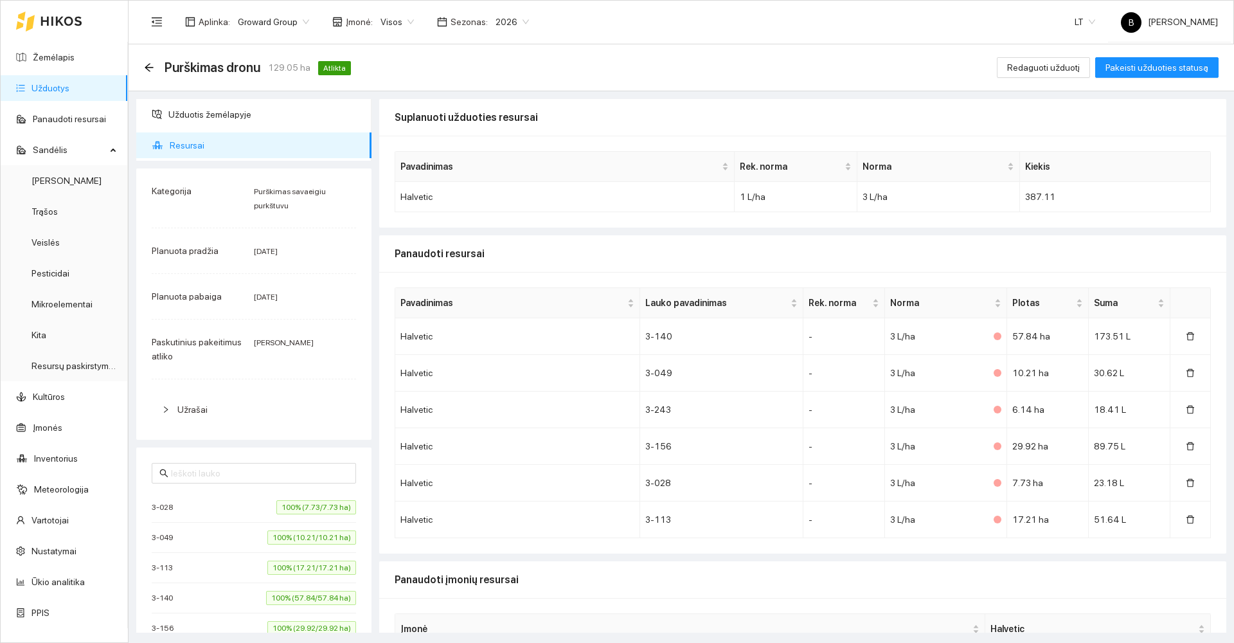
click at [143, 63] on div "Purškimas dronu 129.05 ha Atlikta Redaguoti užduotį Pakeisti užduoties statusą" at bounding box center [681, 67] width 1105 height 47
click at [144, 66] on div "Purškimas dronu 129.05 ha Atlikta Redaguoti užduotį Pakeisti užduoties statusą" at bounding box center [681, 67] width 1105 height 47
click at [150, 68] on icon "arrow-left" at bounding box center [149, 67] width 10 height 10
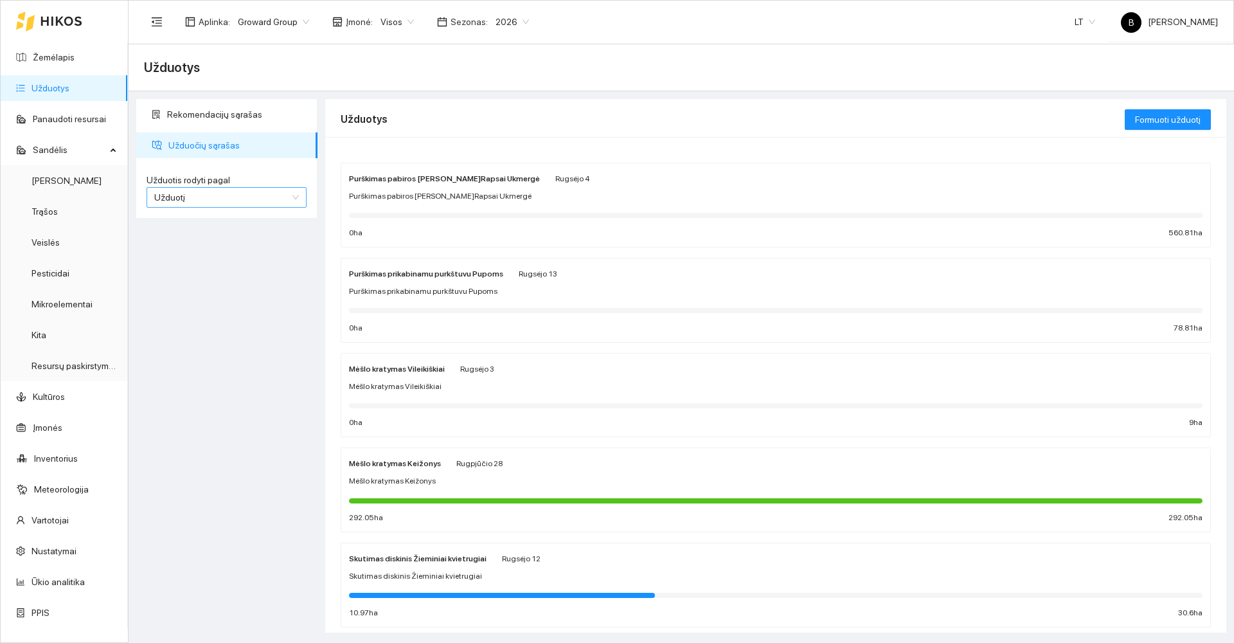
click at [204, 202] on span "Užduotį" at bounding box center [226, 197] width 145 height 19
click at [231, 246] on div "Kultūrą" at bounding box center [226, 243] width 145 height 14
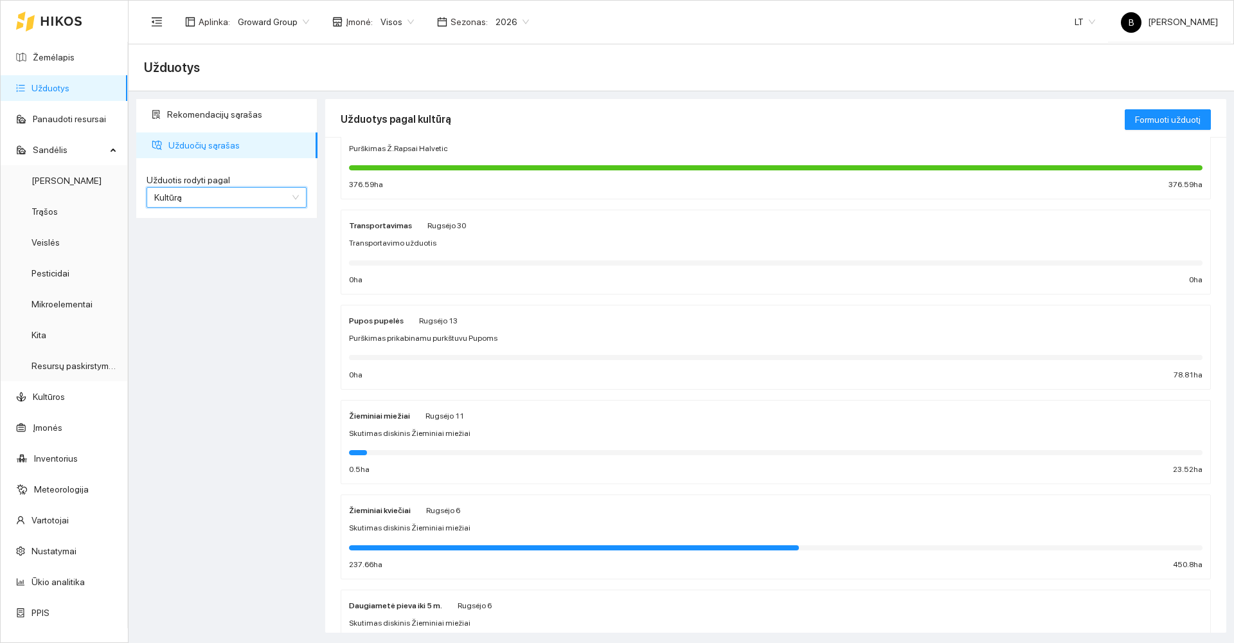
scroll to position [321, 0]
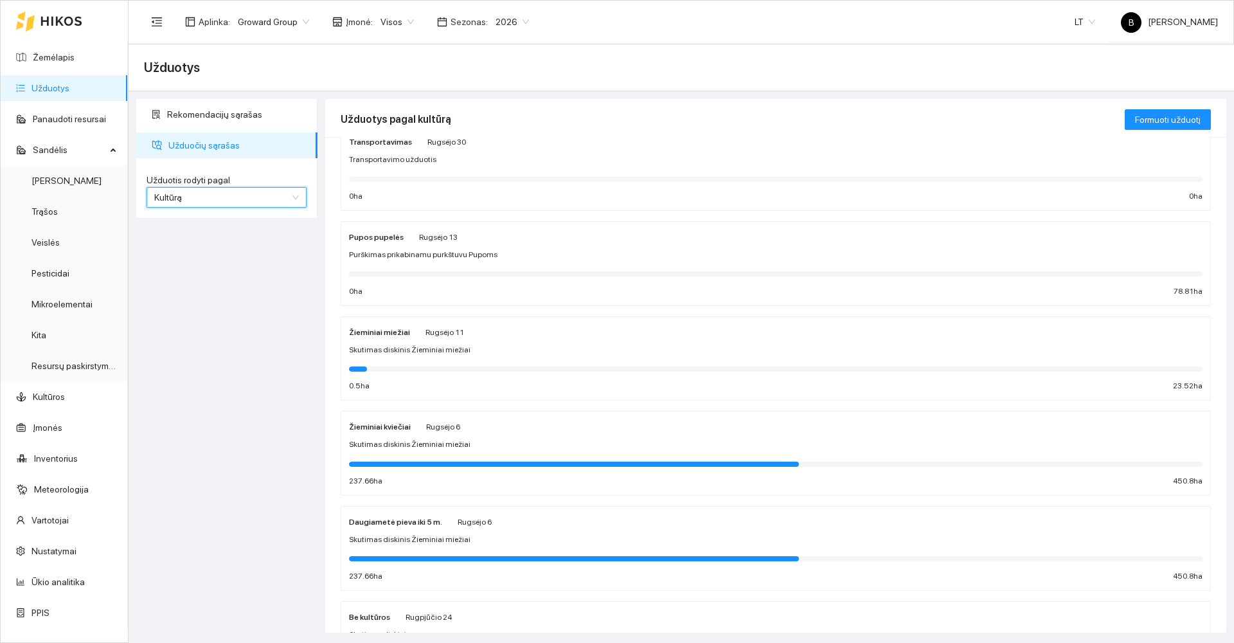
click at [527, 444] on div "Skutimas diskinis Žieminiai miežiai" at bounding box center [775, 444] width 853 height 12
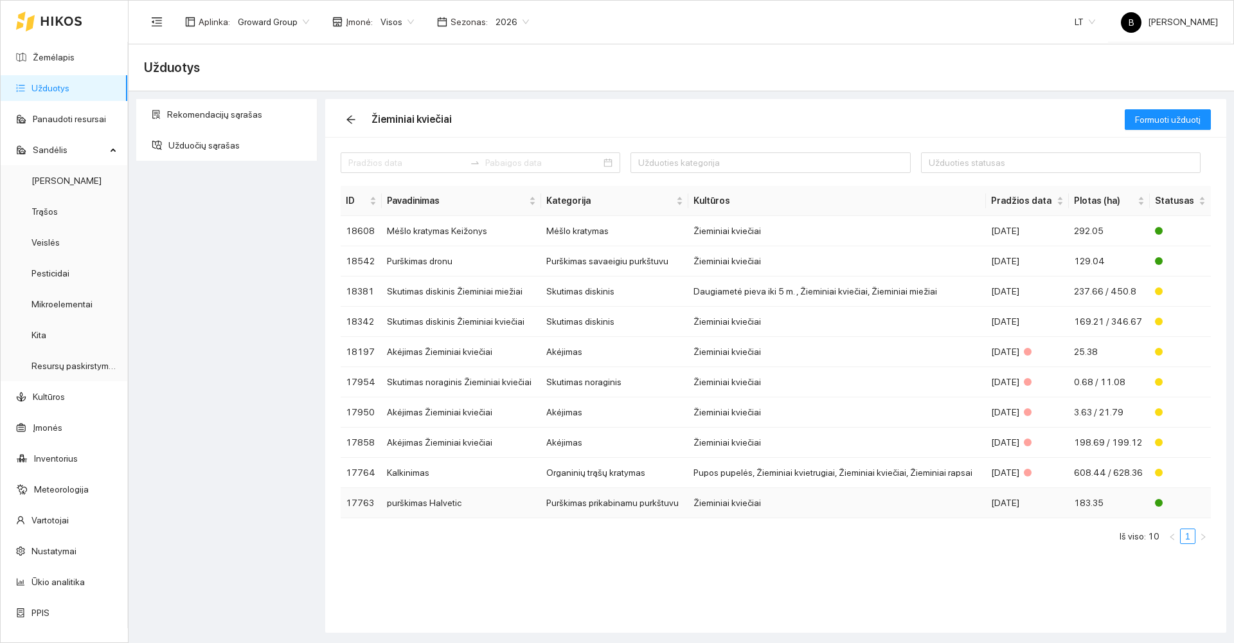
click at [576, 502] on td "Purškimas prikabinamu purkštuvu" at bounding box center [614, 503] width 147 height 30
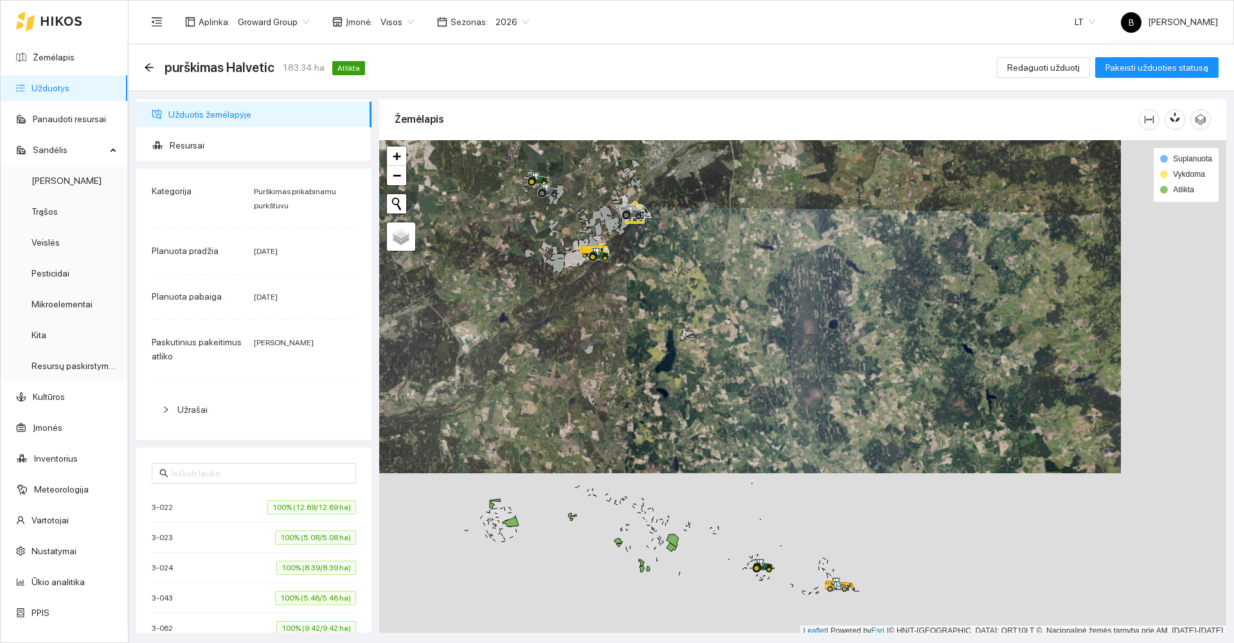
scroll to position [4, 0]
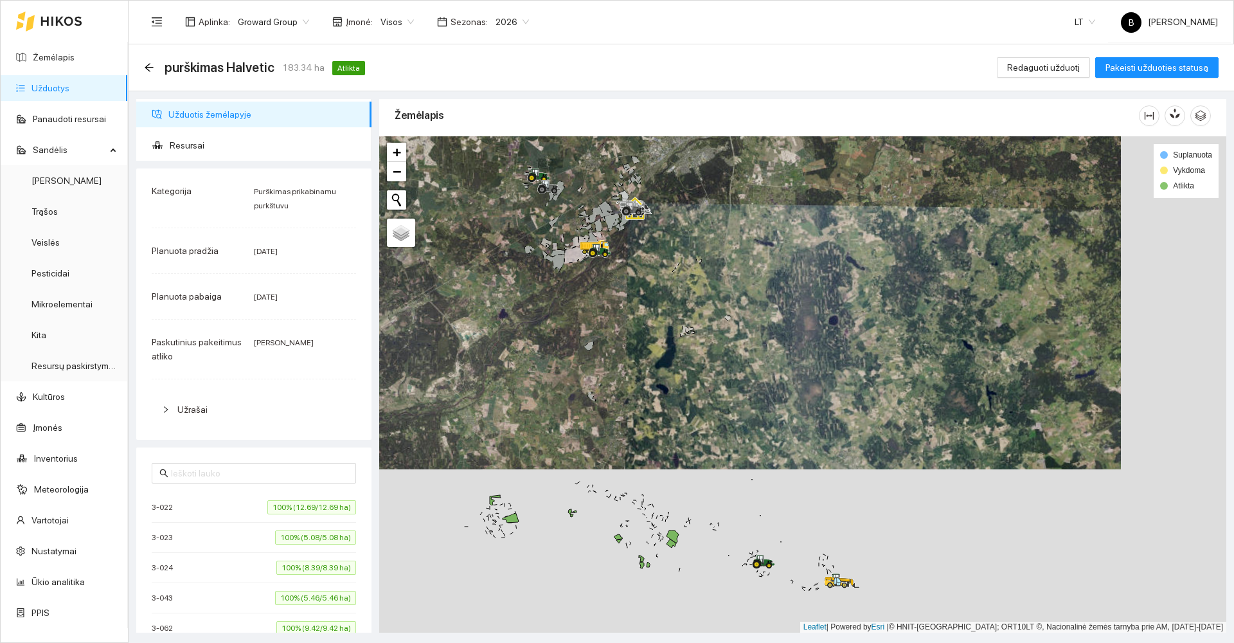
drag, startPoint x: 694, startPoint y: 563, endPoint x: 752, endPoint y: 519, distance: 72.9
click at [750, 520] on div at bounding box center [802, 384] width 847 height 496
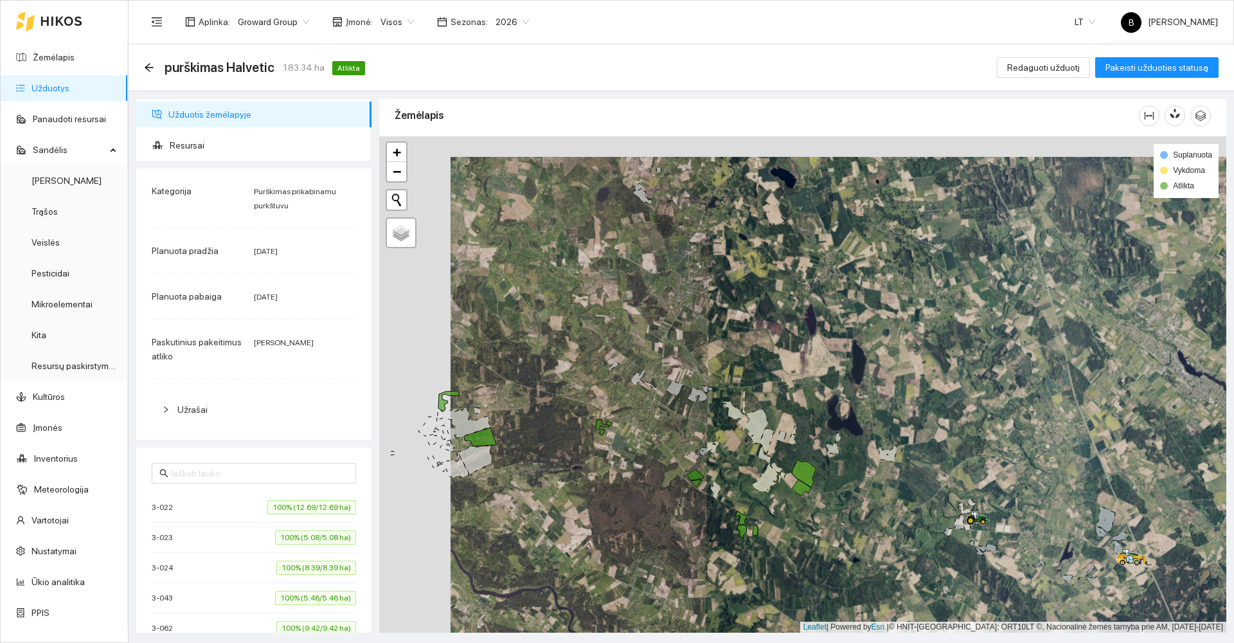
drag, startPoint x: 535, startPoint y: 464, endPoint x: 629, endPoint y: 490, distance: 98.1
click at [629, 490] on div at bounding box center [802, 384] width 847 height 496
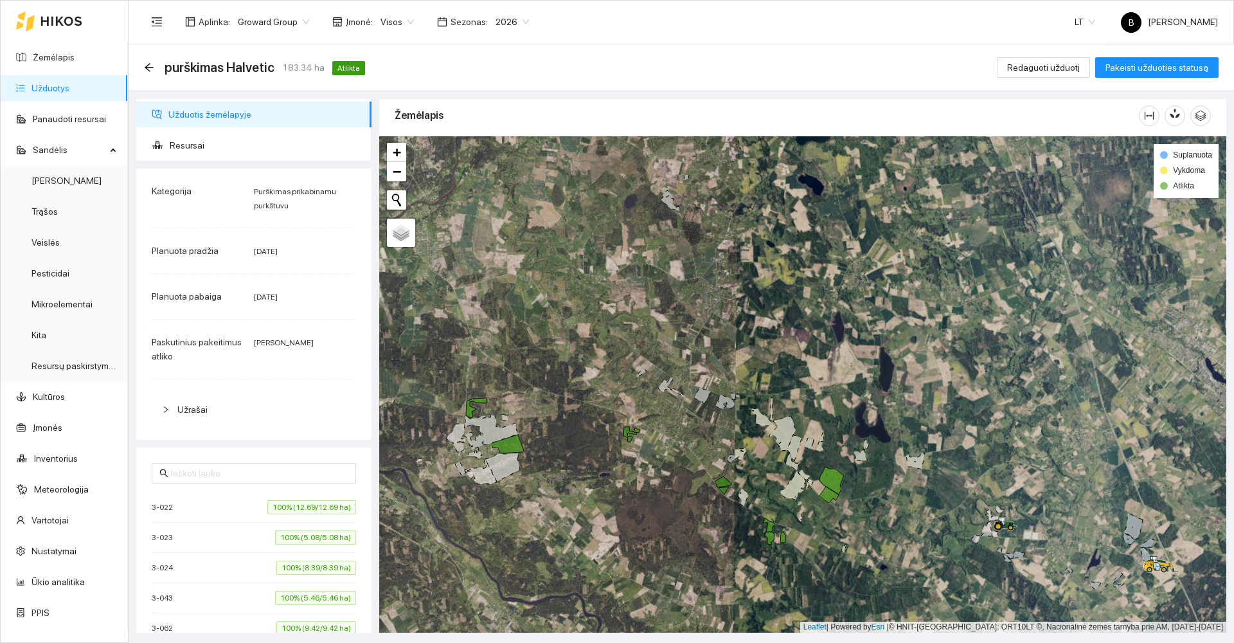
drag, startPoint x: 696, startPoint y: 524, endPoint x: 601, endPoint y: 521, distance: 94.5
click at [601, 521] on div at bounding box center [802, 384] width 847 height 496
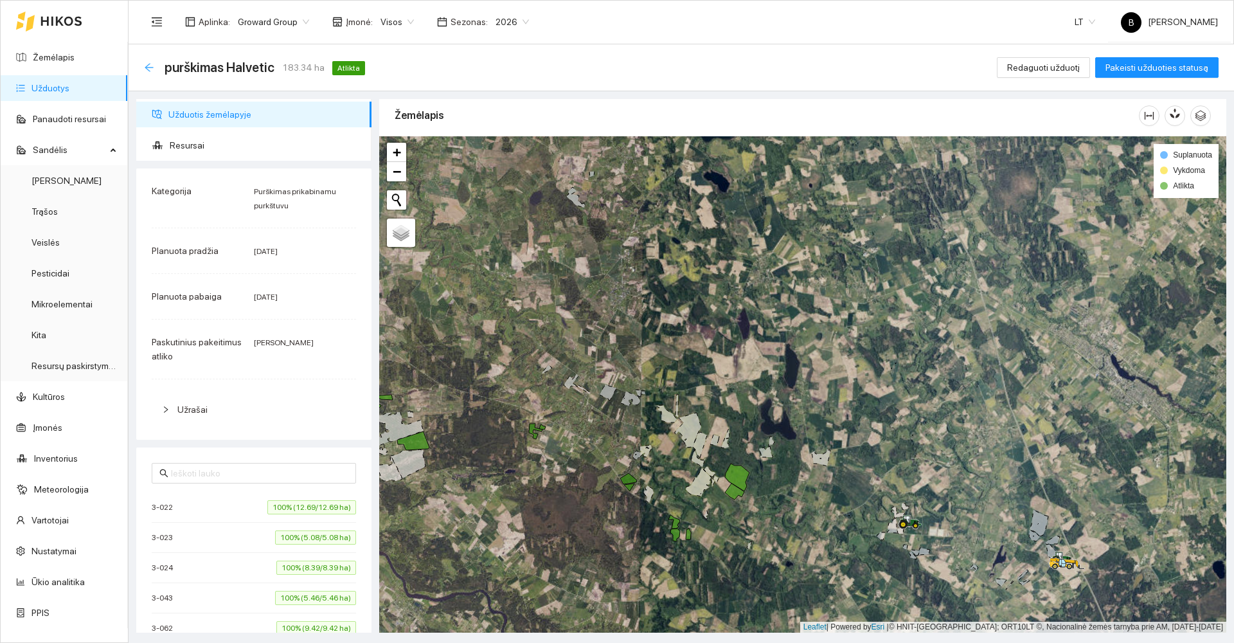
click at [148, 67] on icon "arrow-left" at bounding box center [149, 67] width 8 height 8
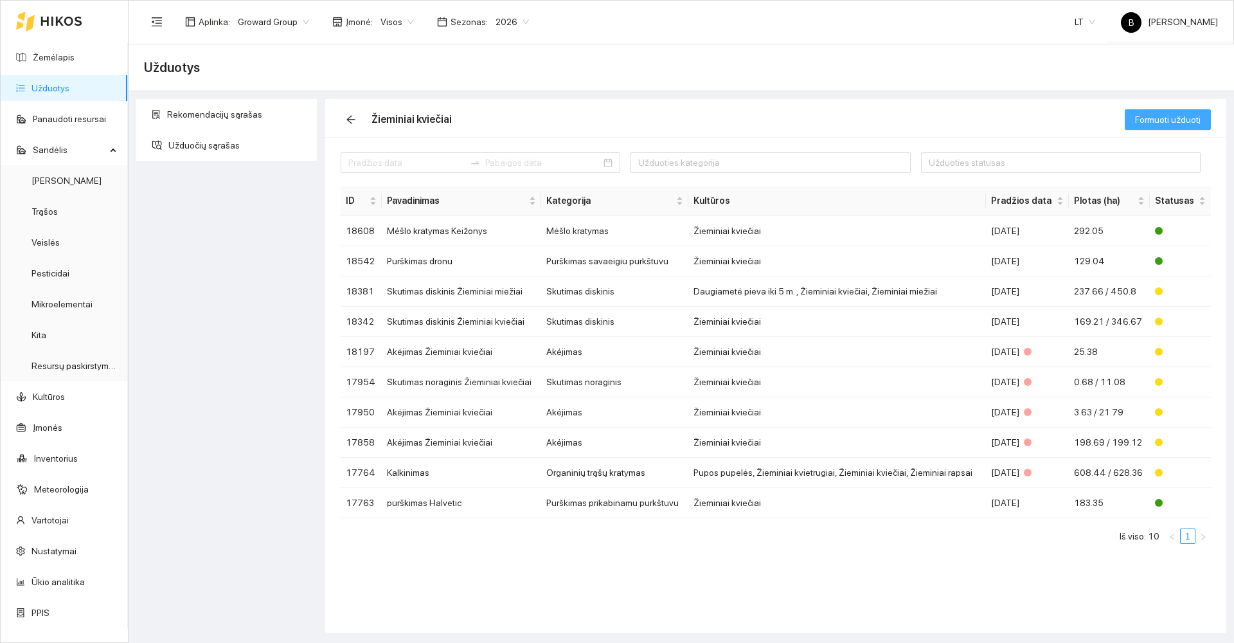
click at [1173, 118] on span "Formuoti užduotį" at bounding box center [1168, 119] width 66 height 14
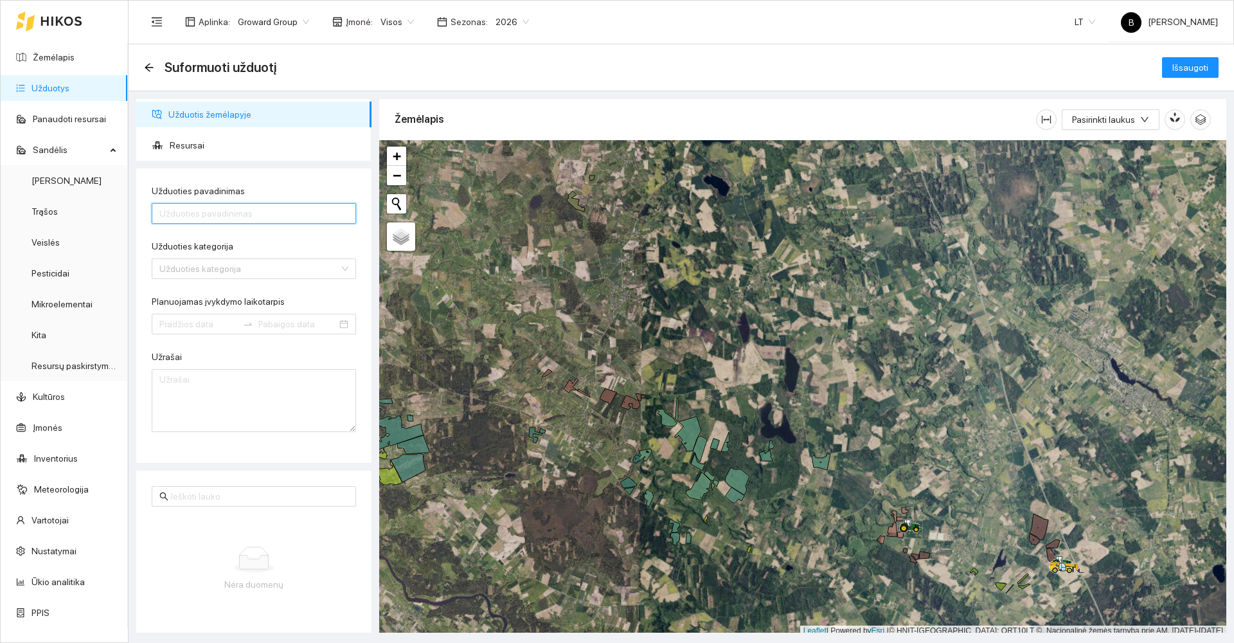
click at [242, 212] on input "Užduoties pavadinimas" at bounding box center [254, 213] width 204 height 21
type input "Purškimas Halvetic pabiros Ukmergė"
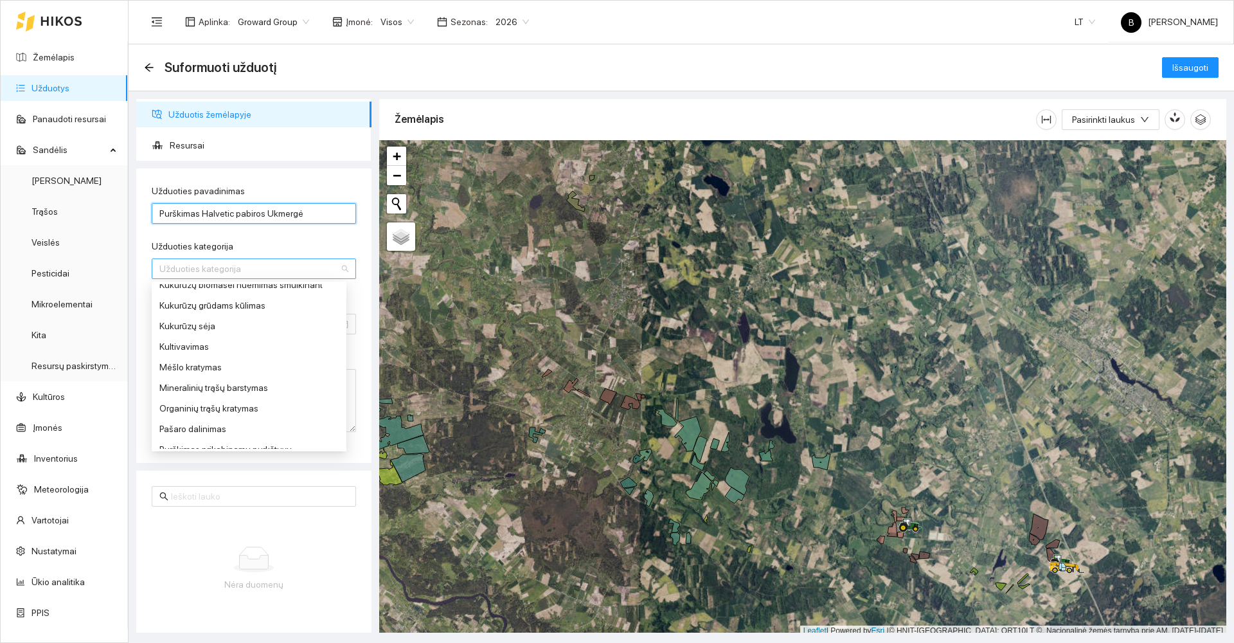
scroll to position [386, 0]
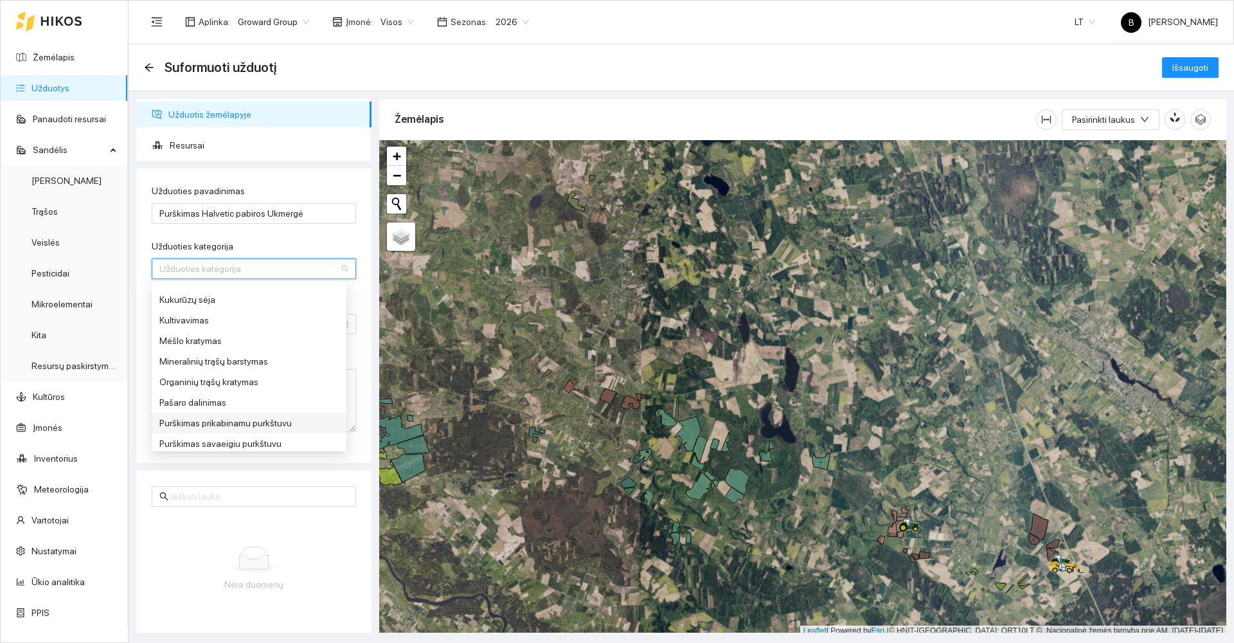
click at [206, 425] on div "Purškimas prikabinamu purkštuvu" at bounding box center [248, 423] width 179 height 14
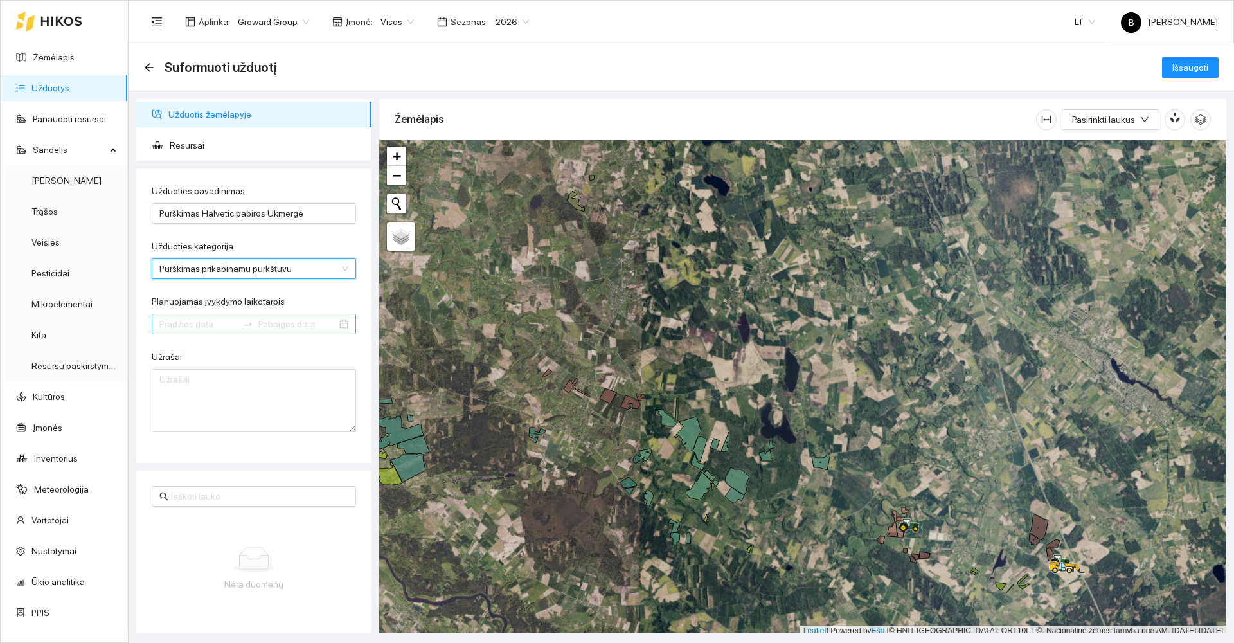
click at [214, 321] on input "Planuojamas įvykdymo laikotarpis" at bounding box center [198, 324] width 78 height 14
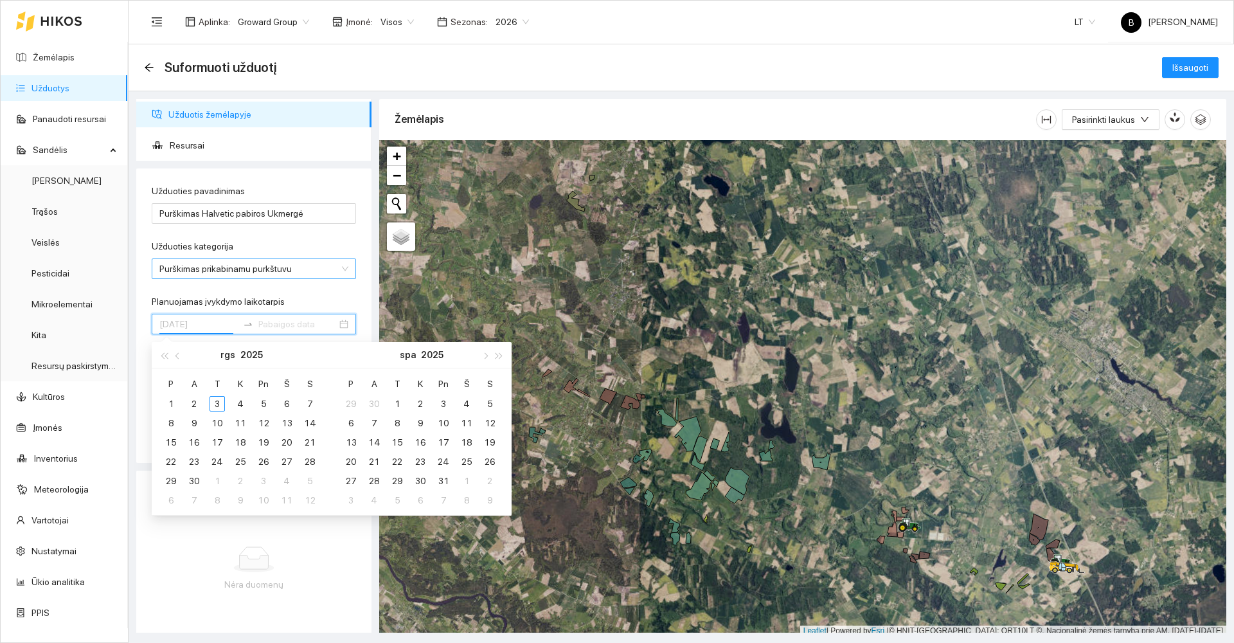
type input "[DATE]"
click at [230, 212] on input "Purškimas Halvetic pabiros Ukmergė" at bounding box center [254, 213] width 204 height 21
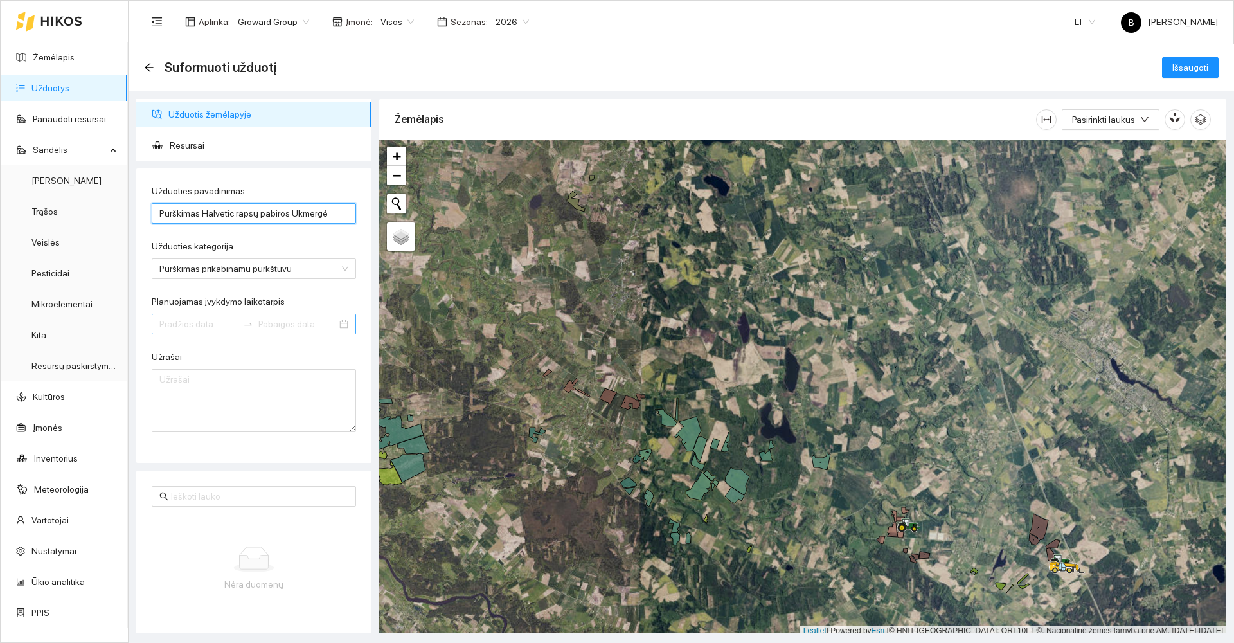
type input "Purškimas Halvetic rapsų pabiros Ukmergė"
click at [209, 322] on input "Planuojamas įvykdymo laikotarpis" at bounding box center [198, 324] width 78 height 14
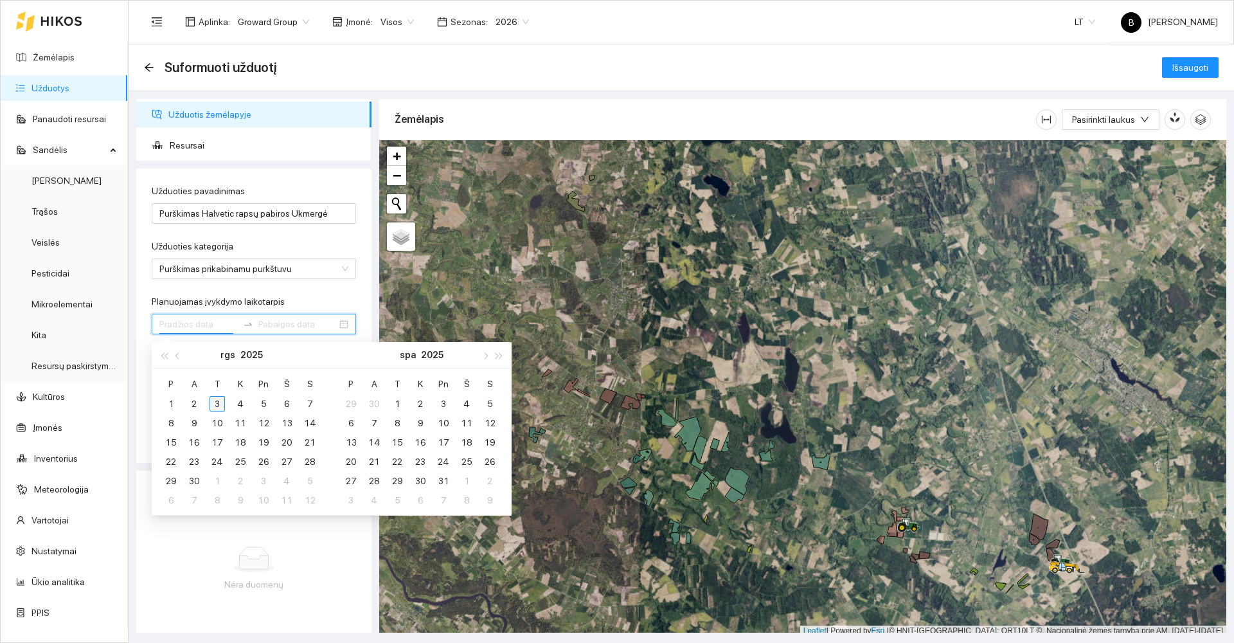
type input "[DATE]"
click at [218, 402] on div "3" at bounding box center [216, 403] width 15 height 15
type input "[DATE]"
click at [218, 421] on div "10" at bounding box center [216, 422] width 15 height 15
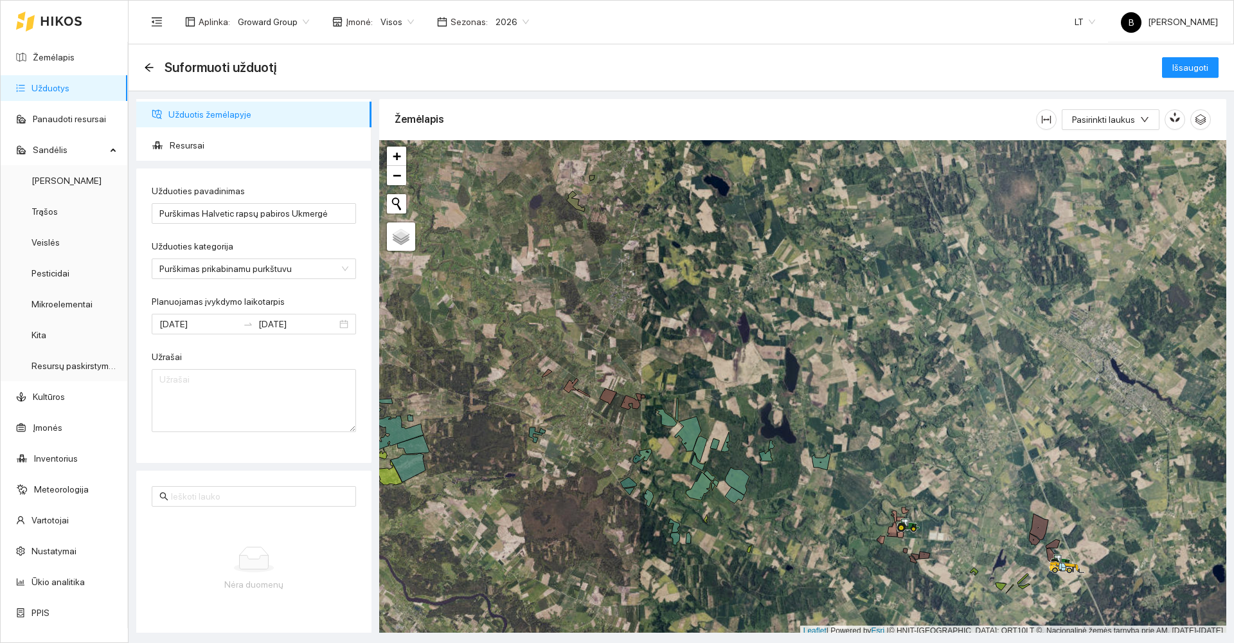
click at [210, 351] on div "Užrašai" at bounding box center [254, 359] width 204 height 19
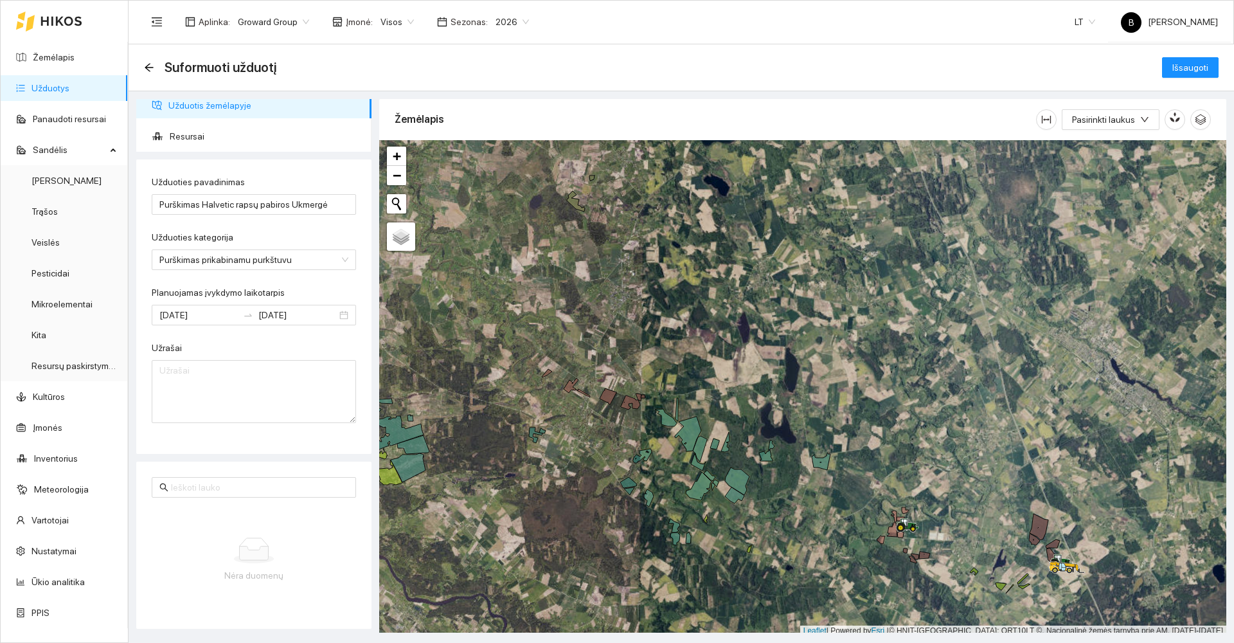
scroll to position [0, 0]
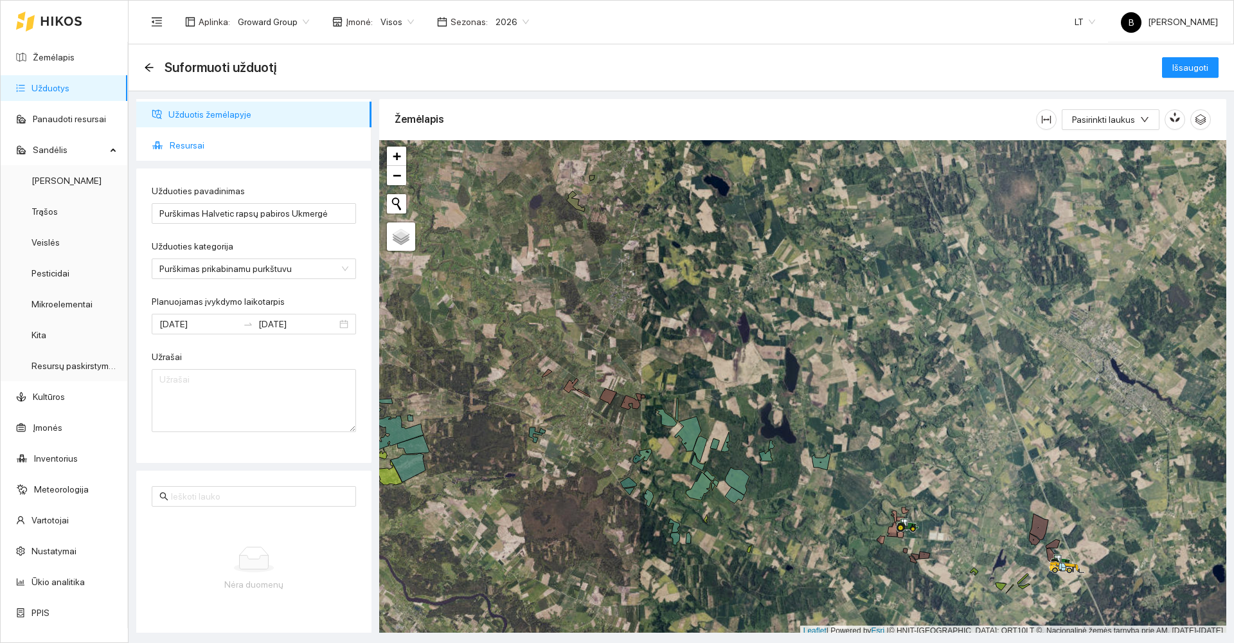
click at [188, 145] on span "Resursai" at bounding box center [265, 145] width 191 height 26
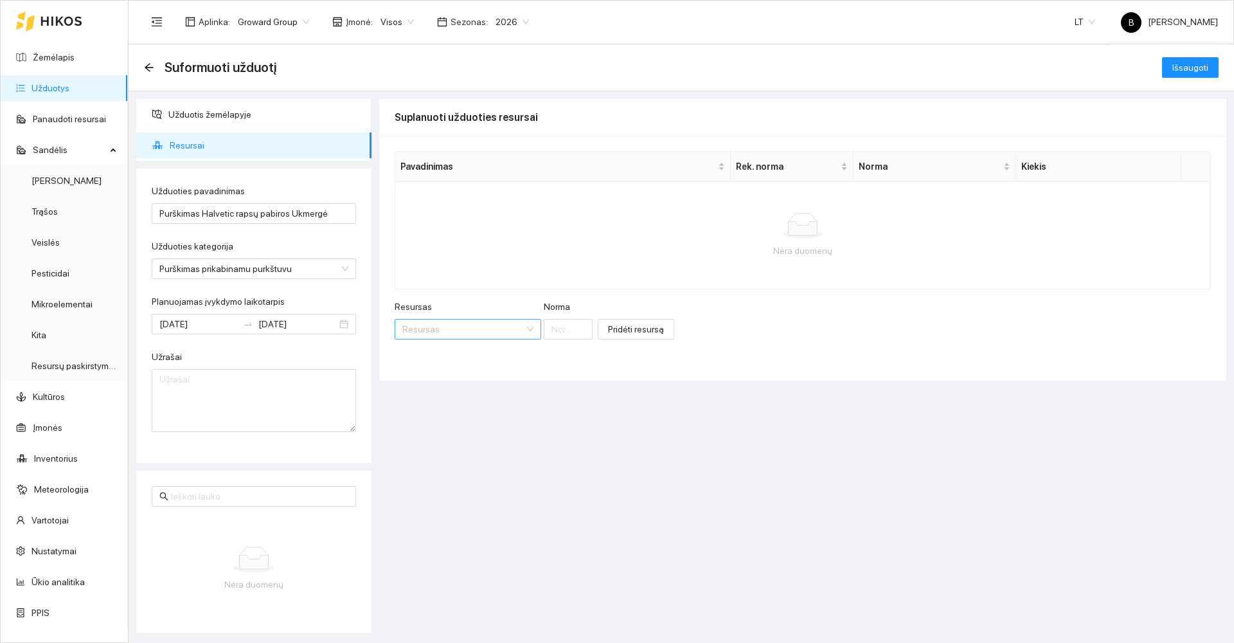
click at [447, 332] on input "Resursas" at bounding box center [463, 328] width 122 height 19
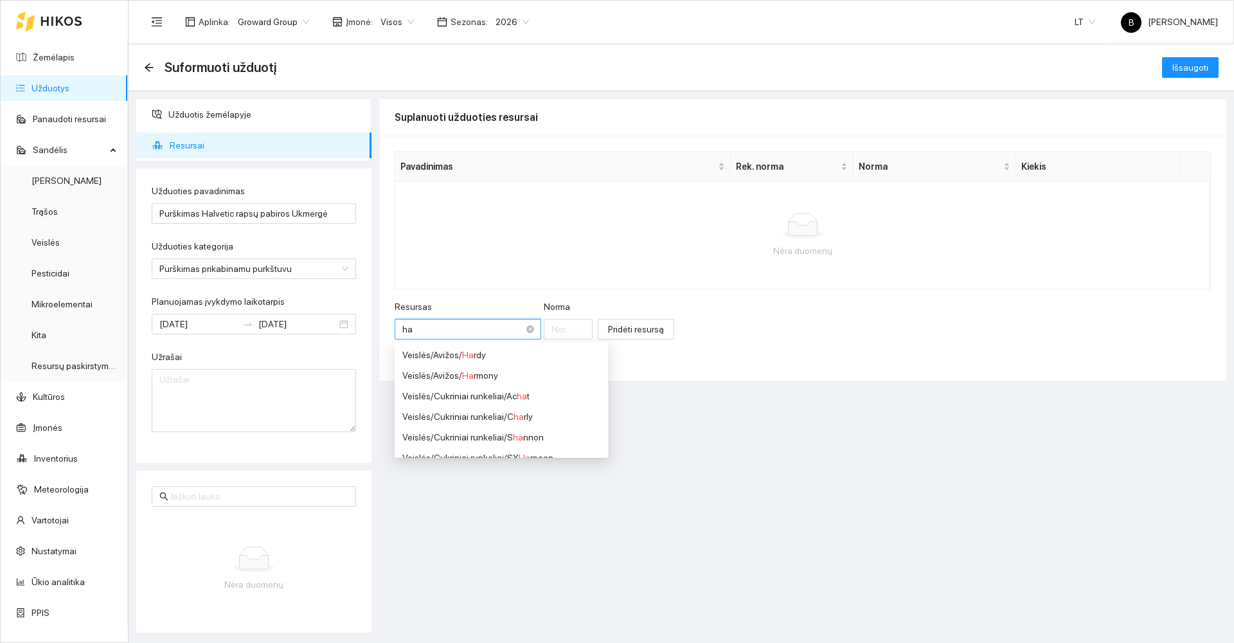
type input "hal"
click at [459, 394] on div "Herbicidai / Hal vetic" at bounding box center [502, 396] width 200 height 14
type input "1"
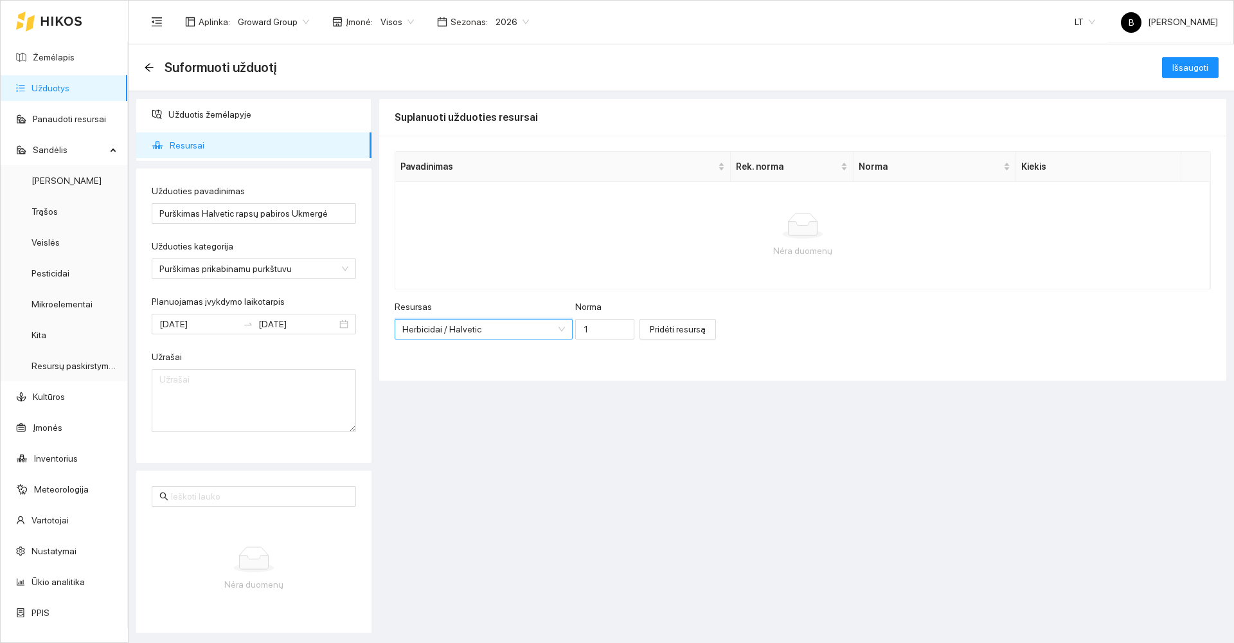
scroll to position [360, 0]
click at [586, 327] on input "1" at bounding box center [604, 329] width 59 height 21
type input "3"
click at [665, 328] on span "Pridėti resursą" at bounding box center [678, 329] width 56 height 14
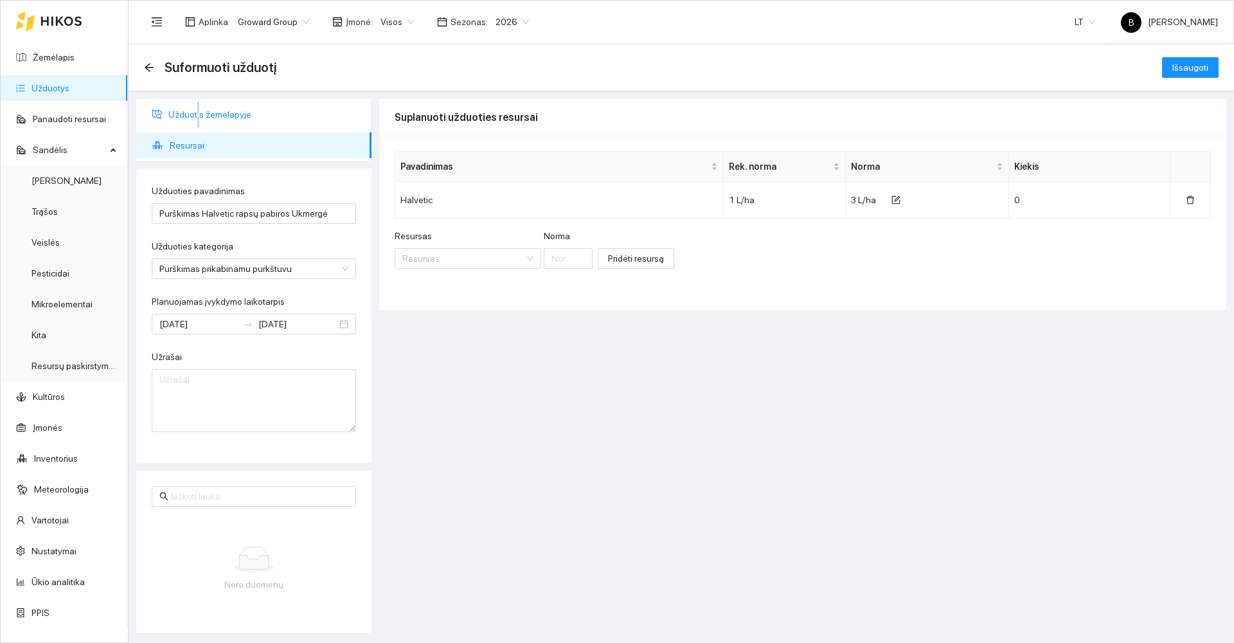
click at [199, 112] on span "Užduotis žemėlapyje" at bounding box center [264, 115] width 193 height 26
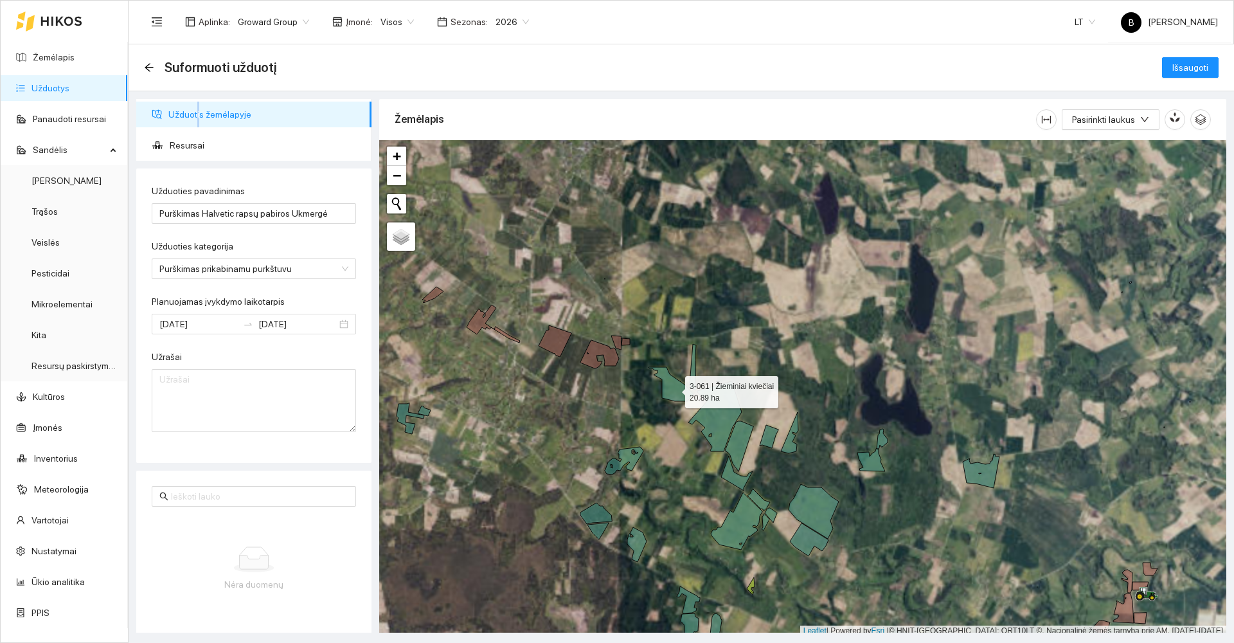
click at [673, 389] on icon at bounding box center [670, 384] width 45 height 34
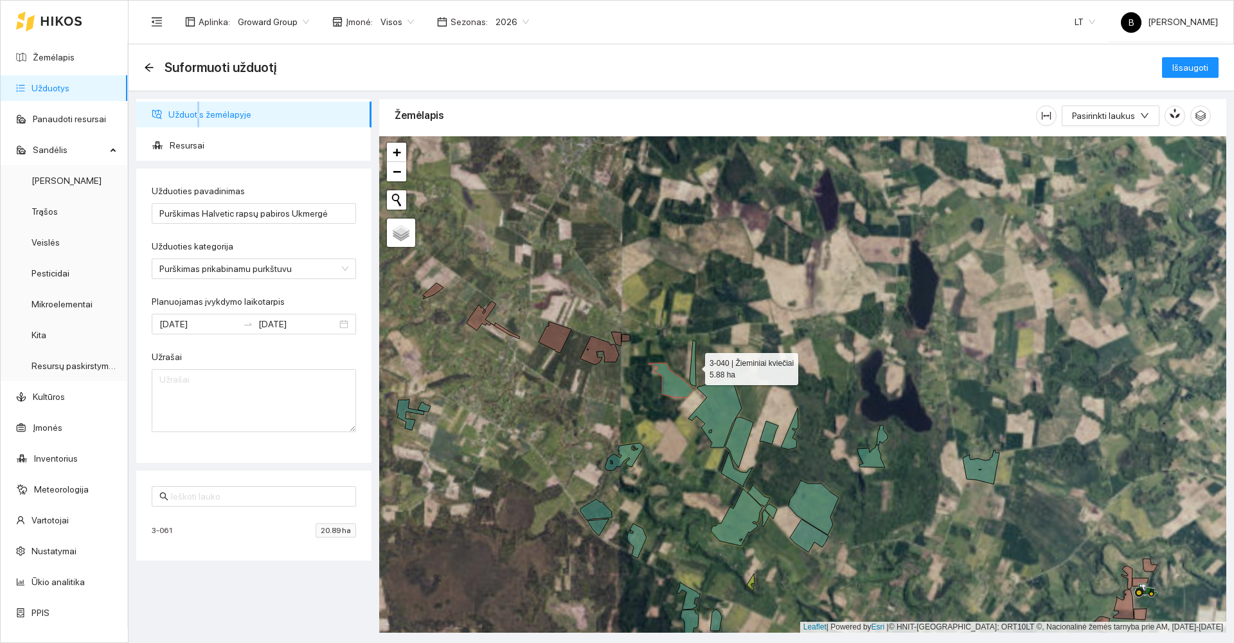
click at [693, 371] on icon at bounding box center [692, 363] width 6 height 46
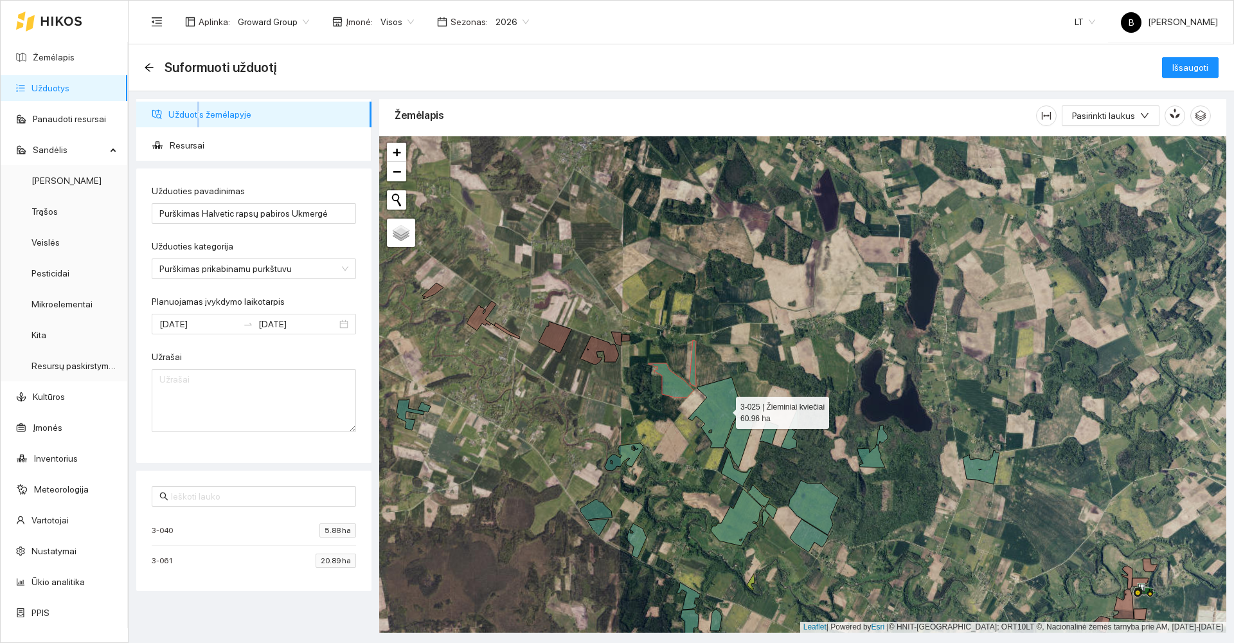
click at [724, 409] on icon at bounding box center [714, 412] width 53 height 70
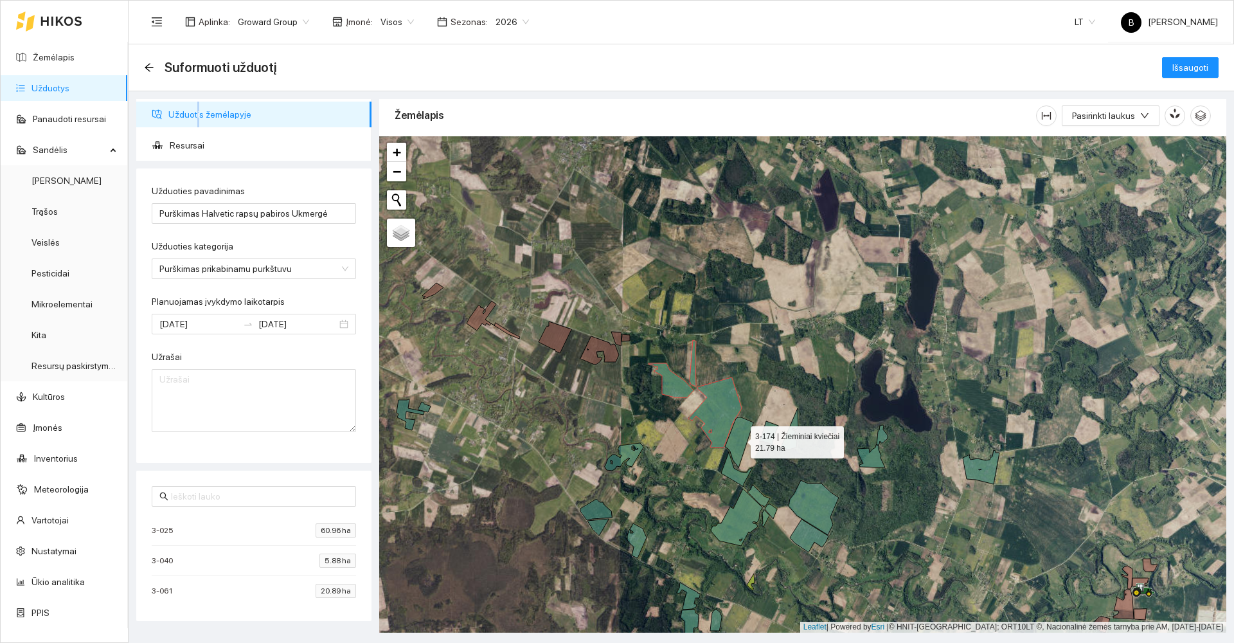
drag, startPoint x: 739, startPoint y: 441, endPoint x: 792, endPoint y: 431, distance: 53.7
click at [739, 441] on icon at bounding box center [739, 442] width 28 height 50
click at [769, 429] on icon at bounding box center [769, 432] width 19 height 23
click at [790, 440] on icon at bounding box center [789, 428] width 17 height 41
click at [736, 476] on icon at bounding box center [736, 469] width 31 height 35
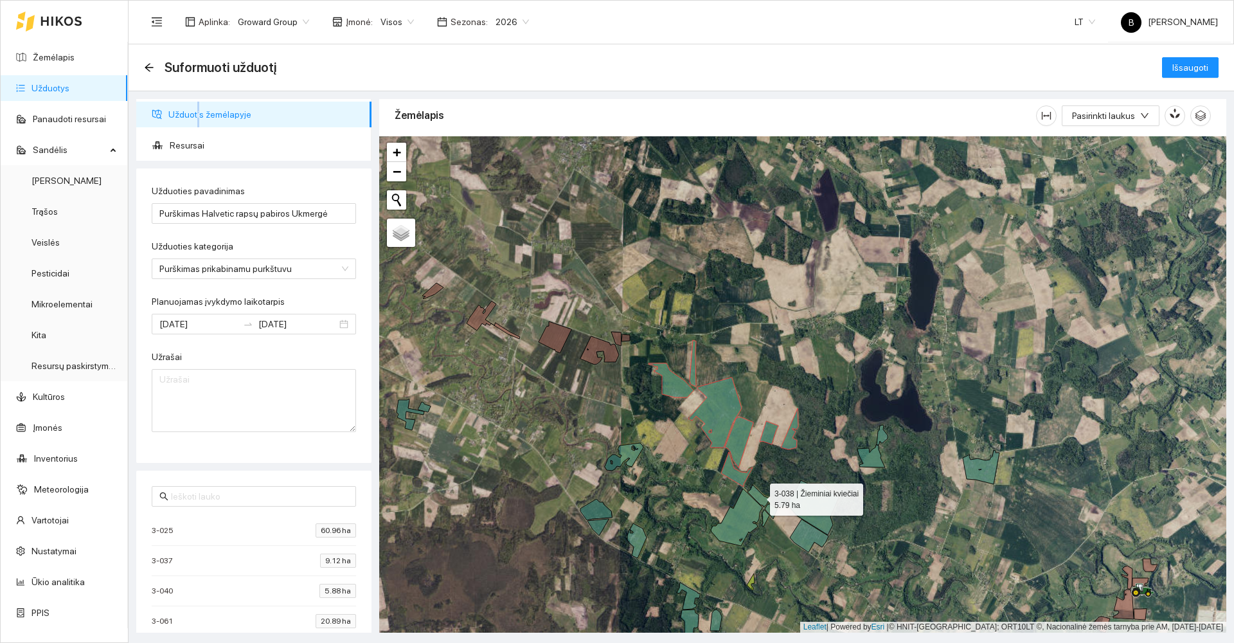
click at [758, 497] on icon at bounding box center [758, 495] width 22 height 22
click at [744, 507] on icon at bounding box center [736, 516] width 51 height 57
click at [772, 511] on icon at bounding box center [771, 511] width 12 height 15
click at [764, 514] on icon at bounding box center [765, 518] width 8 height 17
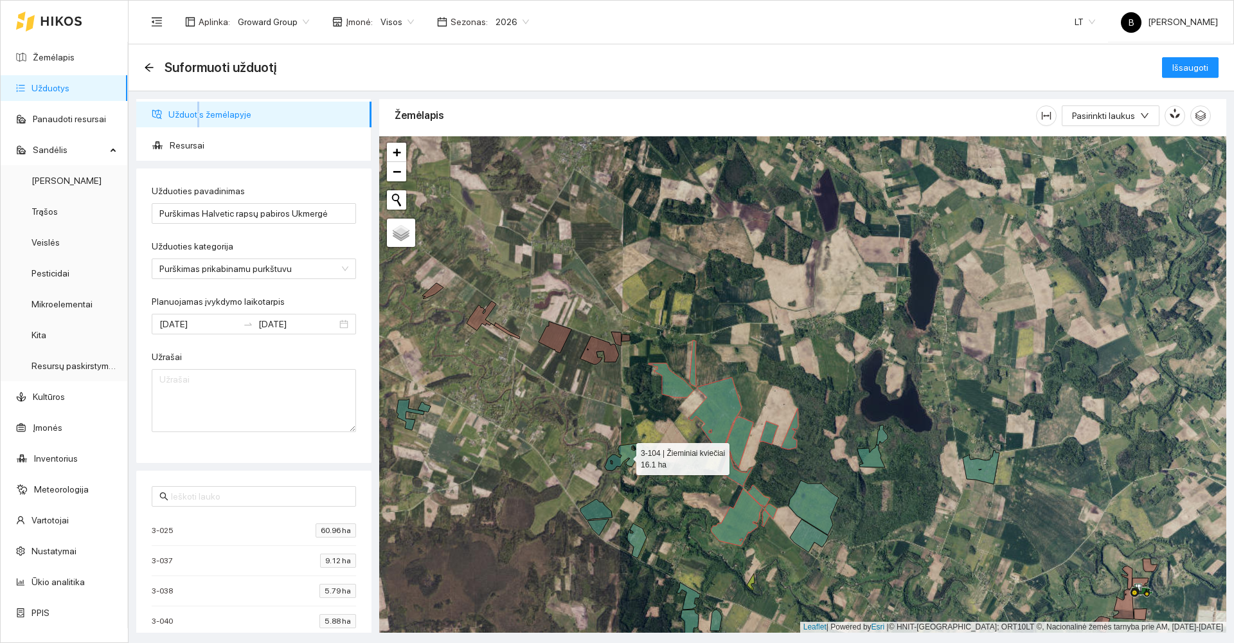
drag, startPoint x: 629, startPoint y: 455, endPoint x: 675, endPoint y: 463, distance: 46.3
click at [629, 454] on icon at bounding box center [624, 457] width 39 height 28
click at [820, 507] on icon at bounding box center [813, 507] width 50 height 55
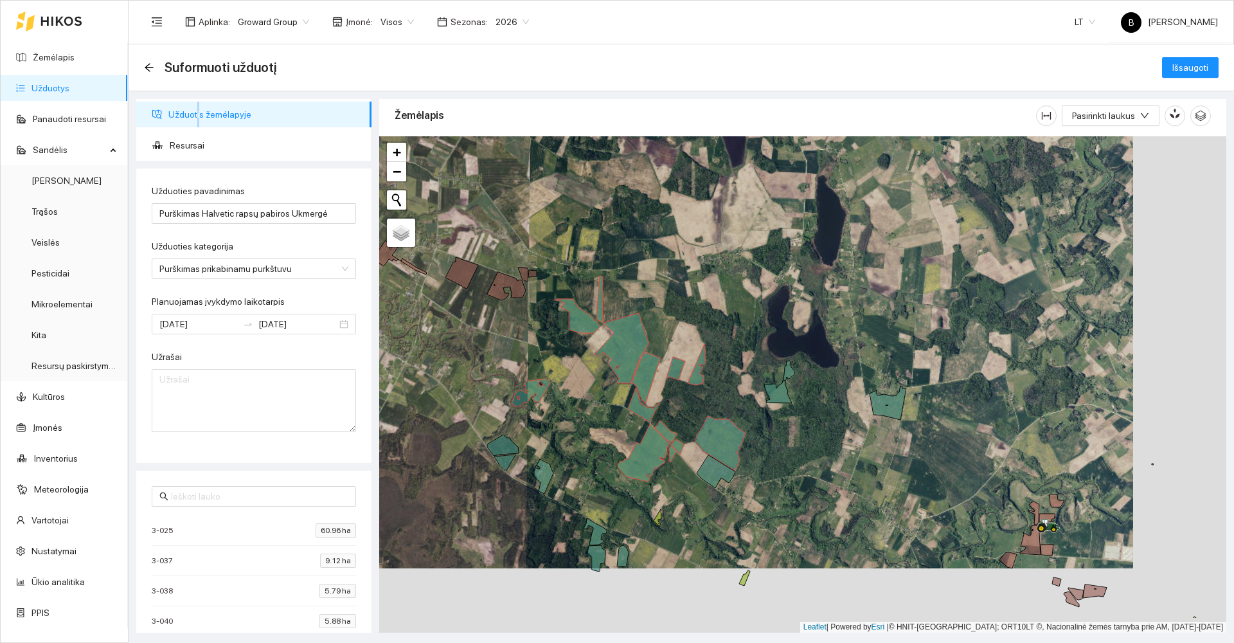
drag, startPoint x: 880, startPoint y: 522, endPoint x: 781, endPoint y: 453, distance: 120.3
click at [782, 454] on div at bounding box center [802, 384] width 847 height 496
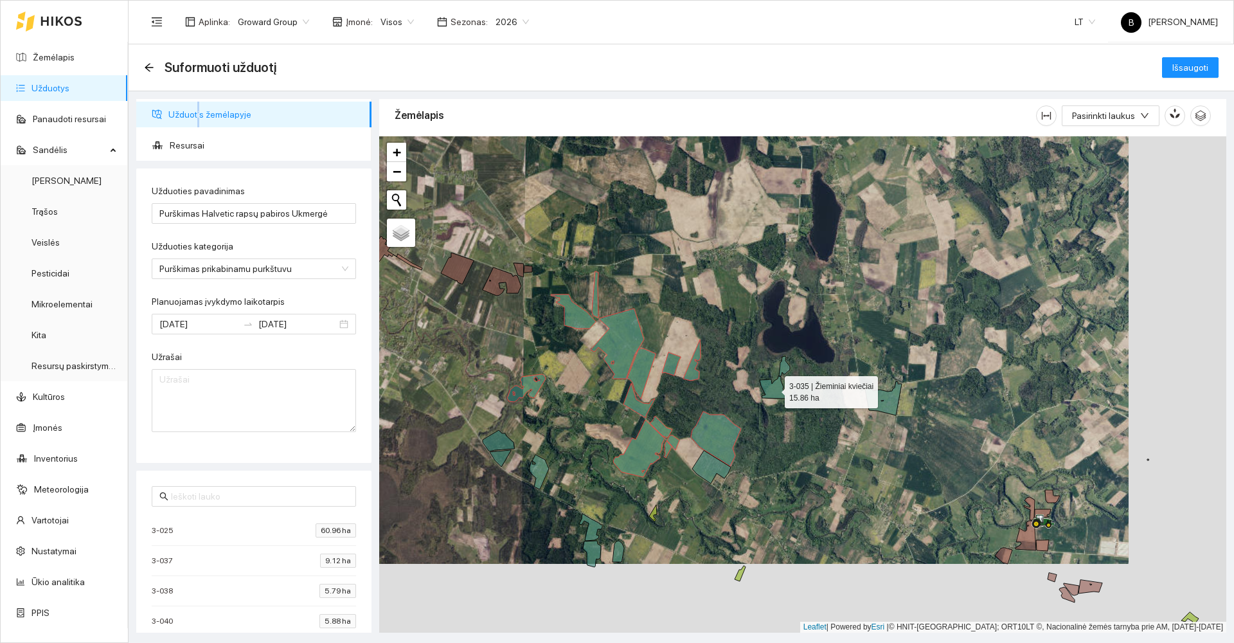
click at [774, 386] on icon at bounding box center [775, 377] width 30 height 42
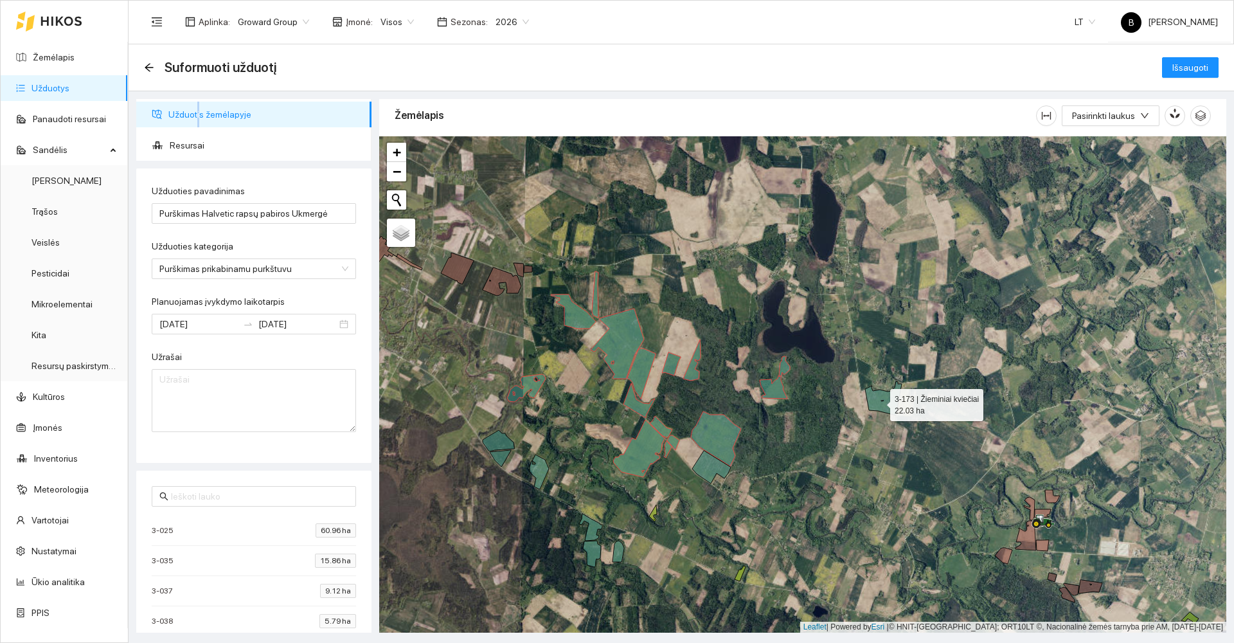
click at [878, 402] on icon at bounding box center [883, 398] width 37 height 34
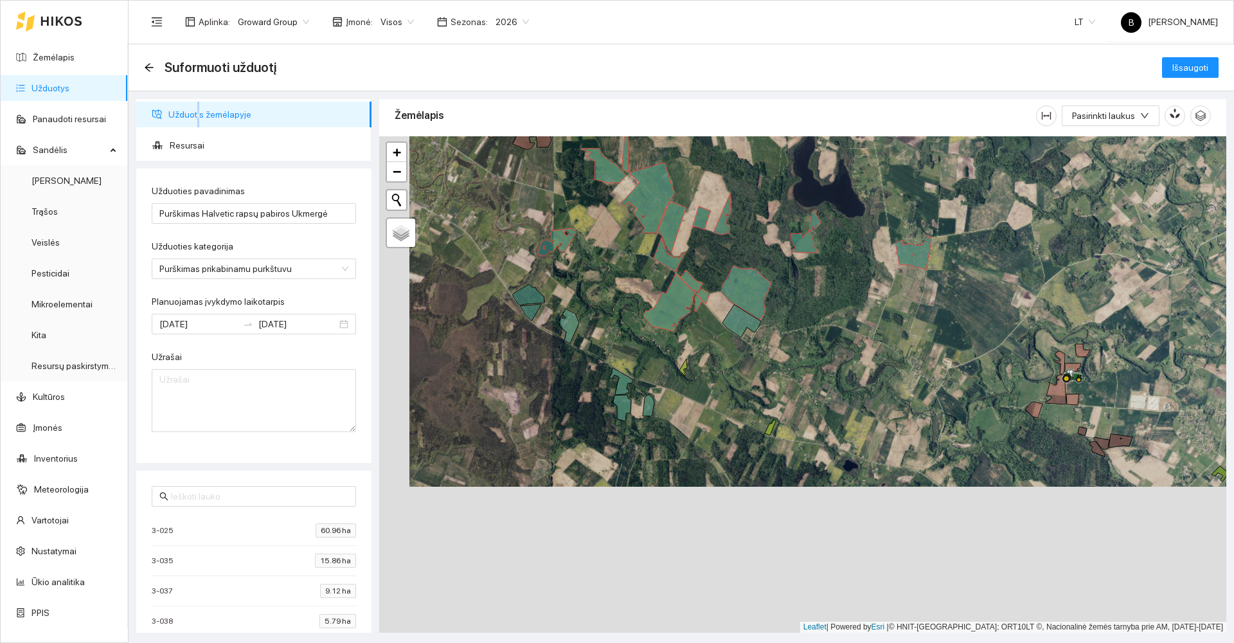
drag, startPoint x: 807, startPoint y: 458, endPoint x: 857, endPoint y: 363, distance: 107.2
click at [856, 363] on div at bounding box center [802, 384] width 847 height 496
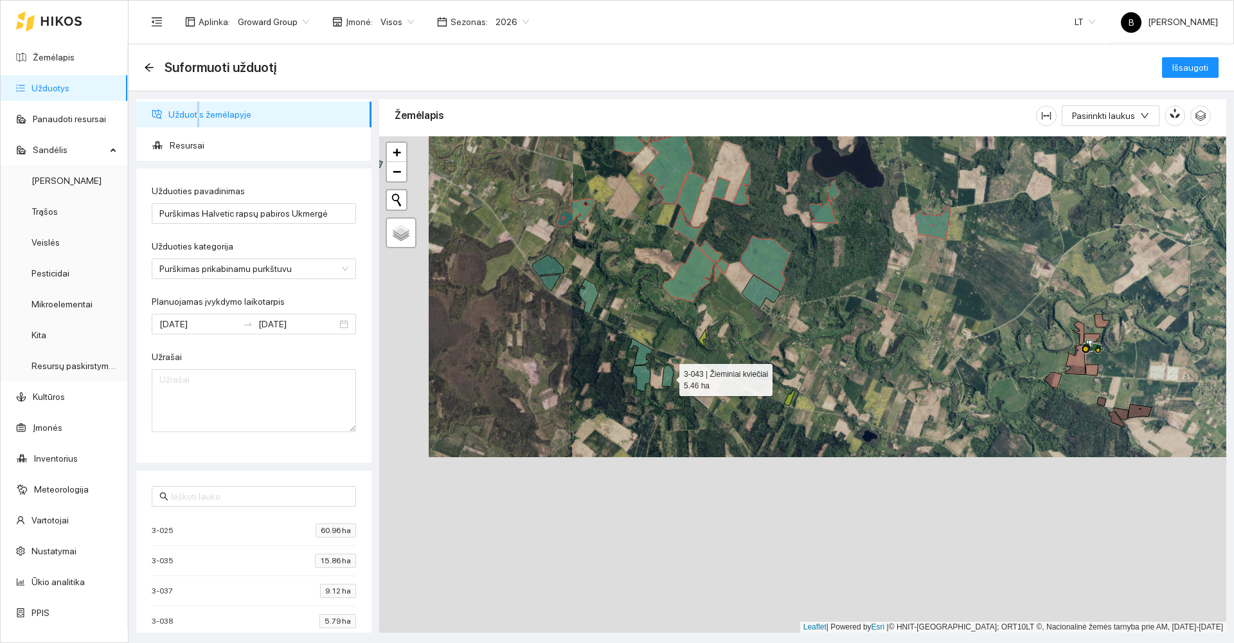
click at [669, 378] on icon at bounding box center [668, 375] width 12 height 21
drag, startPoint x: 641, startPoint y: 378, endPoint x: 637, endPoint y: 365, distance: 13.6
click at [641, 377] on icon at bounding box center [641, 378] width 18 height 26
click at [641, 353] on icon at bounding box center [639, 351] width 23 height 27
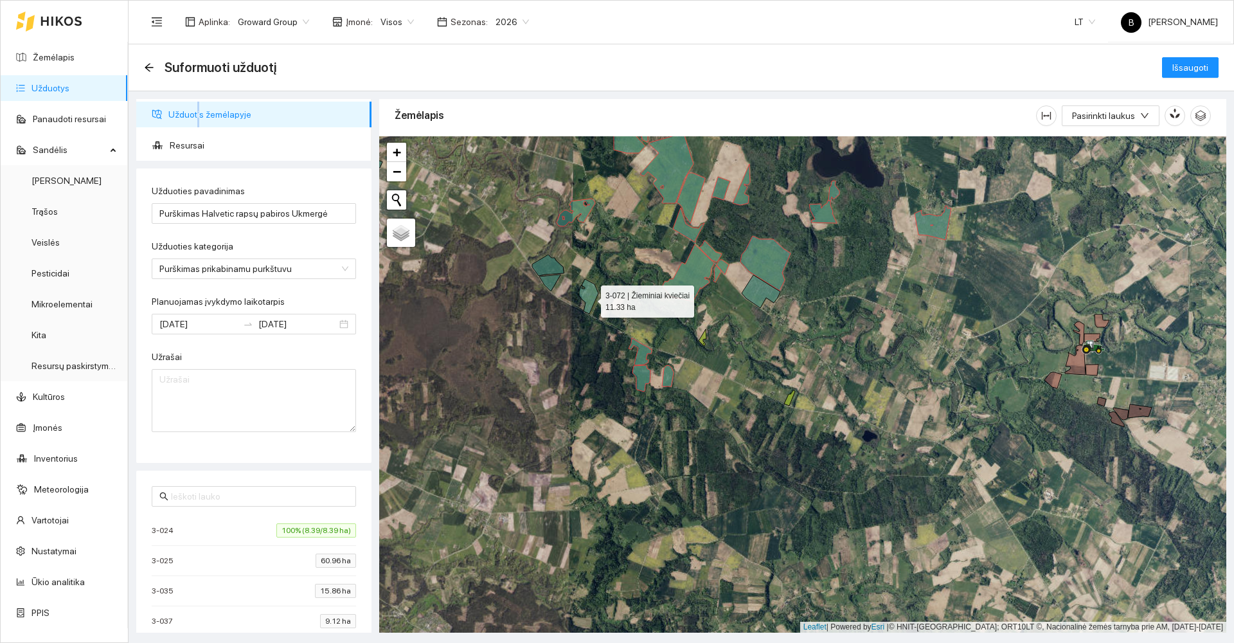
click at [589, 298] on icon at bounding box center [588, 296] width 19 height 35
click at [546, 282] on icon at bounding box center [549, 282] width 21 height 17
click at [546, 264] on icon at bounding box center [547, 264] width 31 height 21
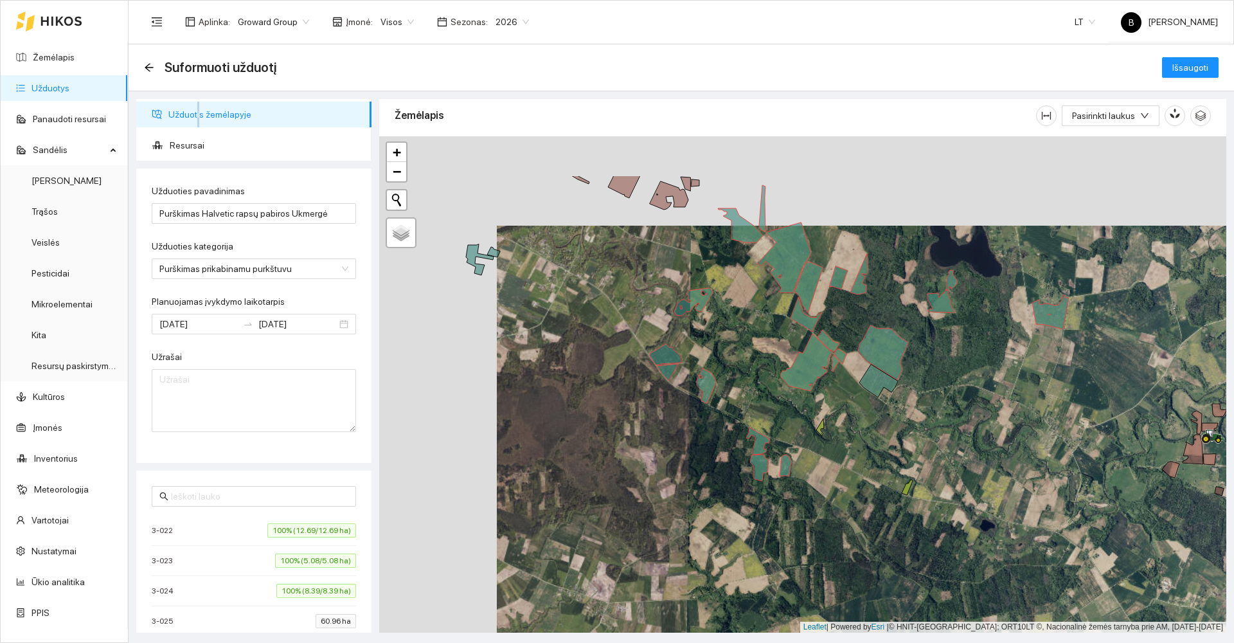
drag, startPoint x: 501, startPoint y: 305, endPoint x: 701, endPoint y: 445, distance: 244.6
click at [701, 445] on div at bounding box center [802, 384] width 847 height 496
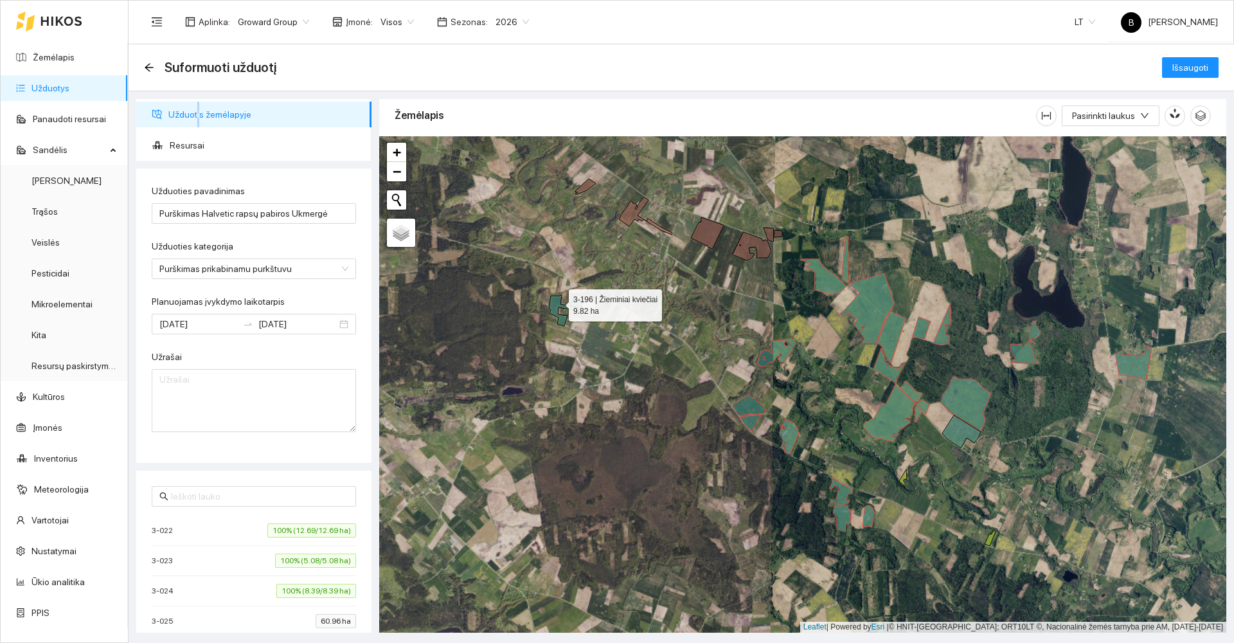
click at [557, 302] on icon at bounding box center [563, 310] width 28 height 31
click at [576, 301] on icon at bounding box center [576, 303] width 13 height 10
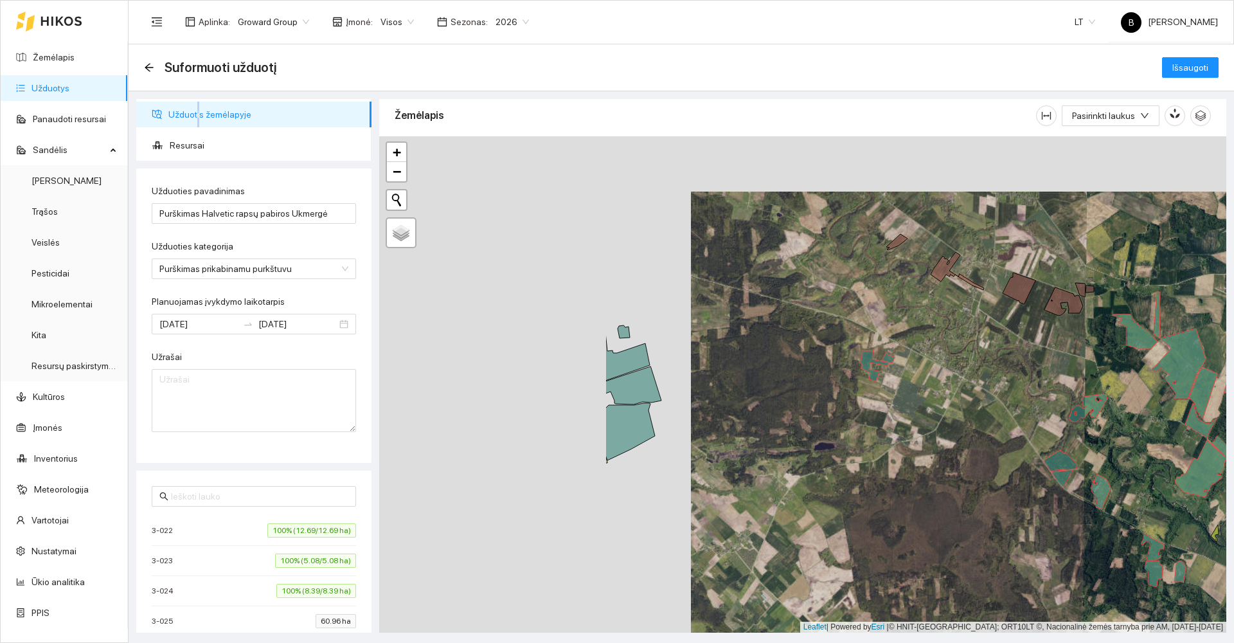
drag, startPoint x: 536, startPoint y: 378, endPoint x: 954, endPoint y: 426, distance: 421.1
click at [954, 426] on div at bounding box center [802, 384] width 847 height 496
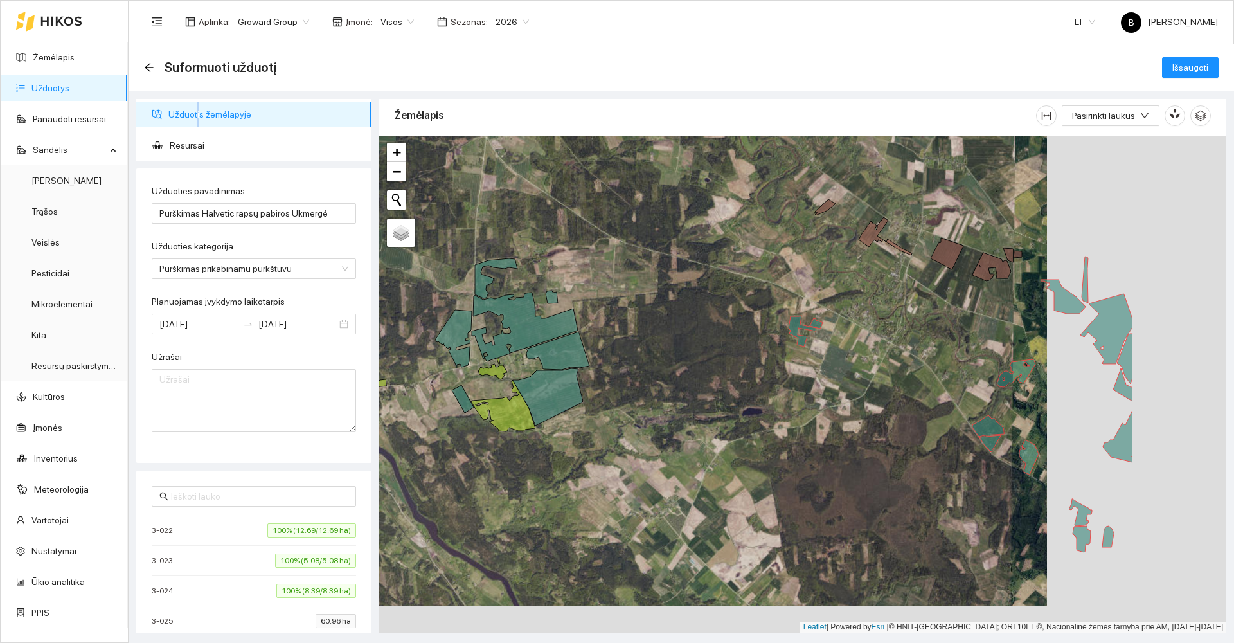
drag, startPoint x: 1004, startPoint y: 449, endPoint x: 584, endPoint y: 312, distance: 441.4
click at [580, 321] on div at bounding box center [802, 384] width 847 height 496
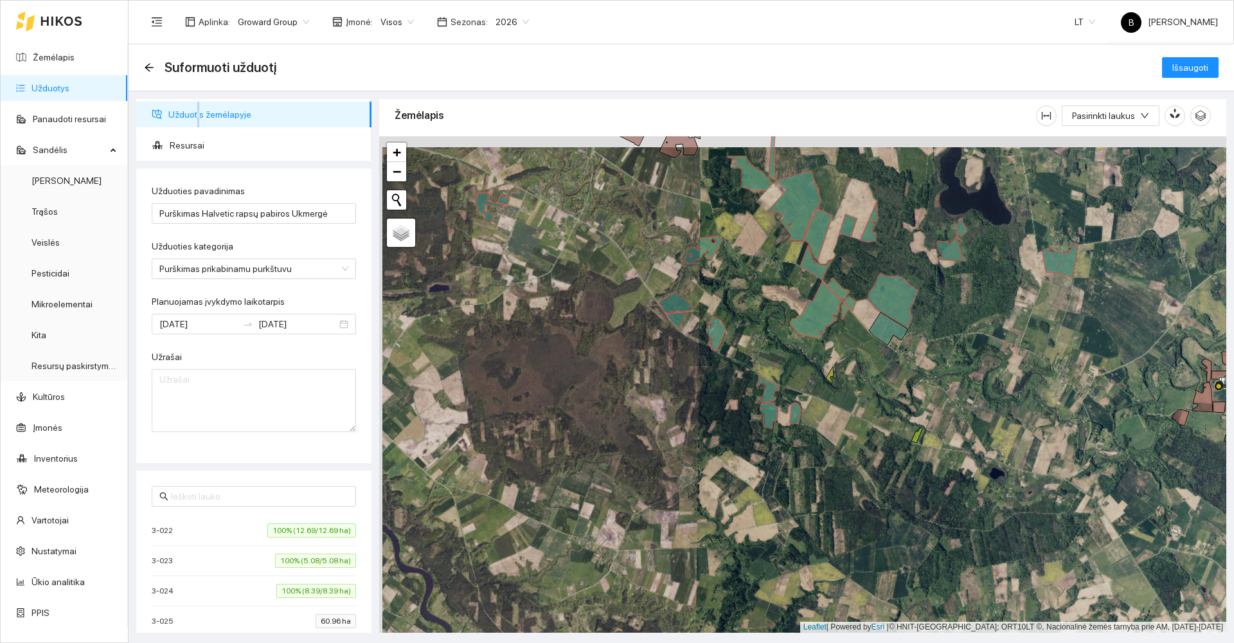
drag, startPoint x: 600, startPoint y: 272, endPoint x: 653, endPoint y: 487, distance: 221.8
click at [653, 487] on div at bounding box center [802, 384] width 847 height 496
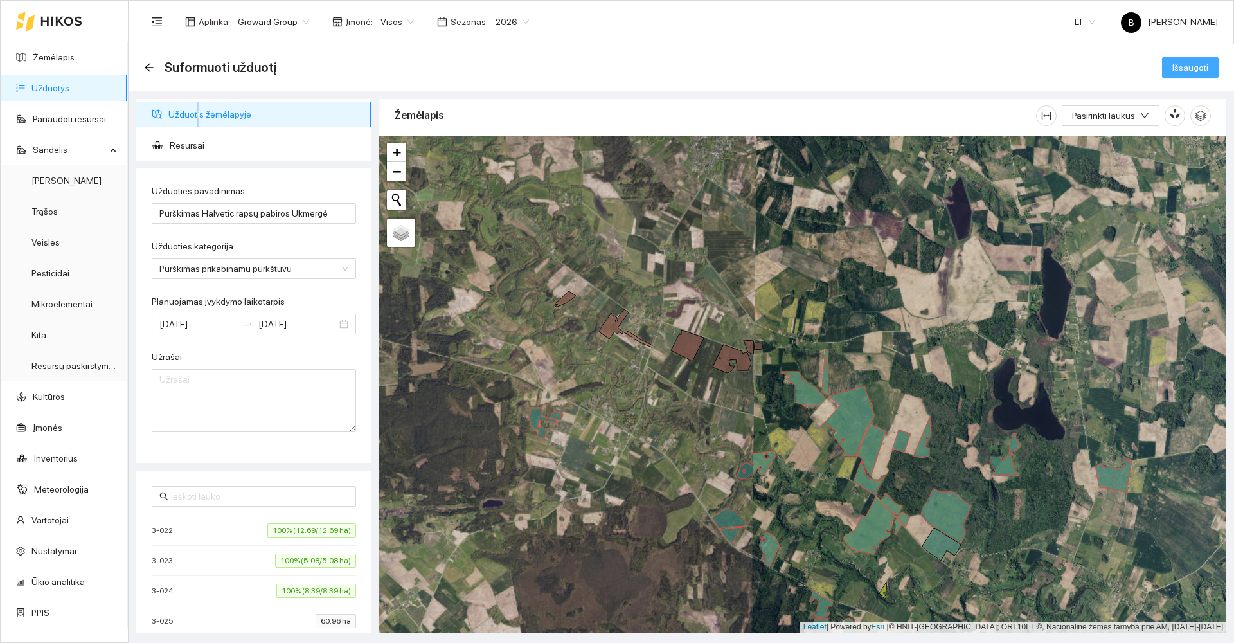
click at [1175, 74] on span "Išsaugoti" at bounding box center [1190, 67] width 36 height 14
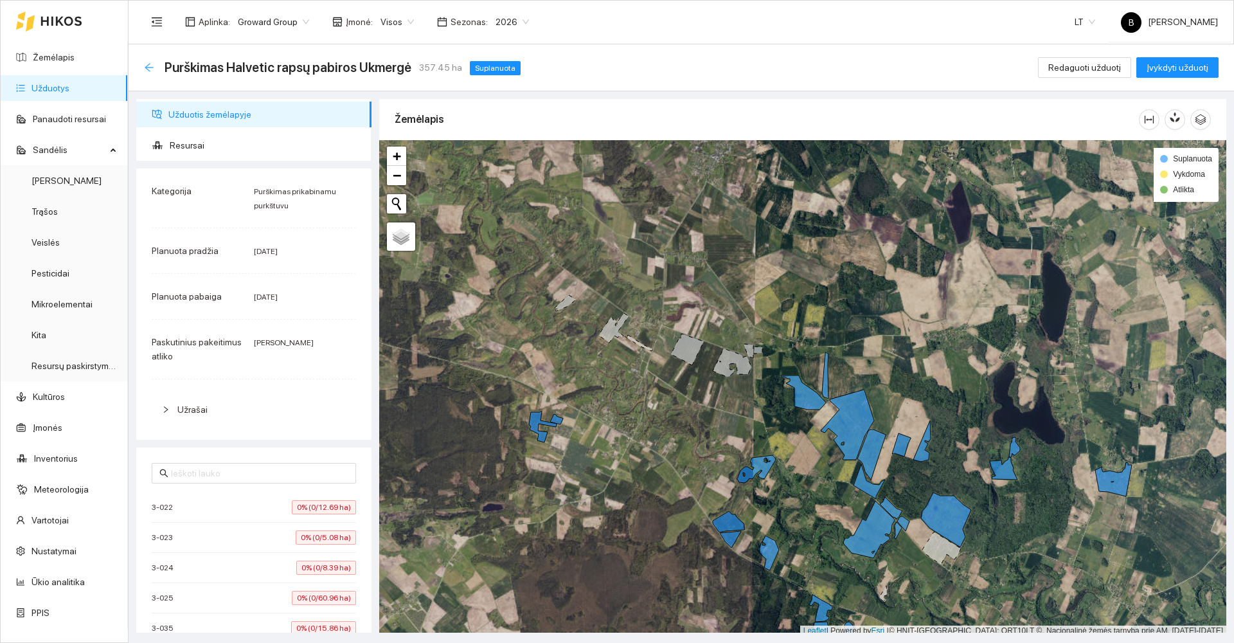
click at [146, 67] on icon "arrow-left" at bounding box center [149, 67] width 8 height 8
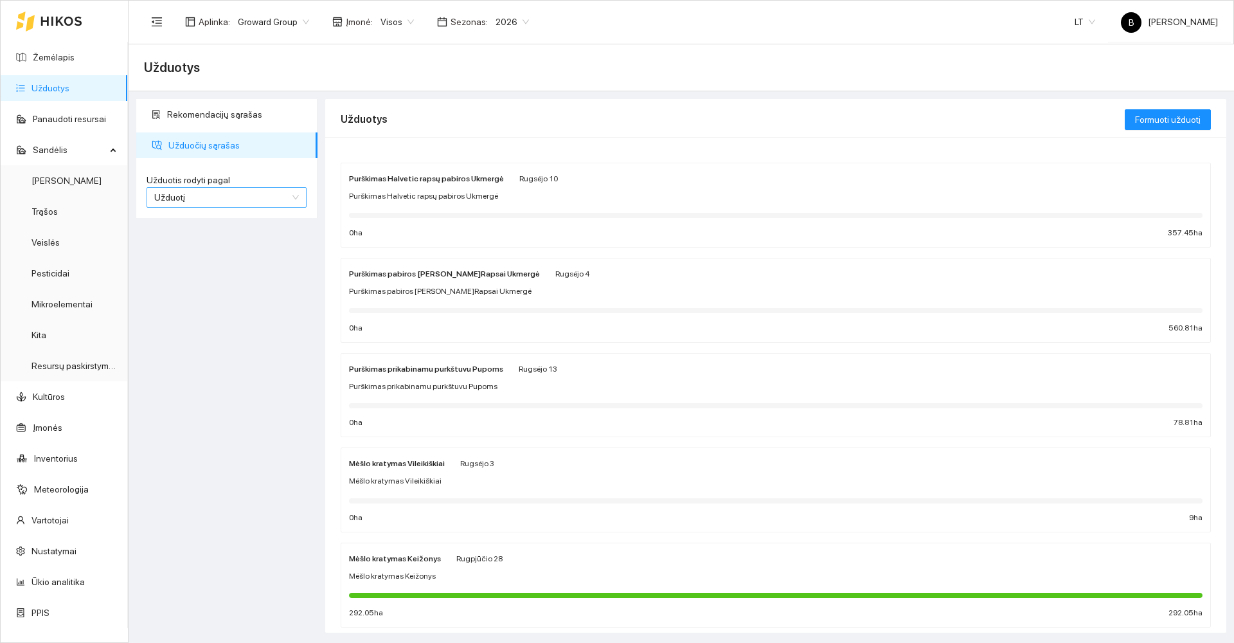
click at [202, 198] on span "Užduotį" at bounding box center [226, 197] width 145 height 19
click at [206, 240] on div "Kultūrą" at bounding box center [226, 243] width 145 height 14
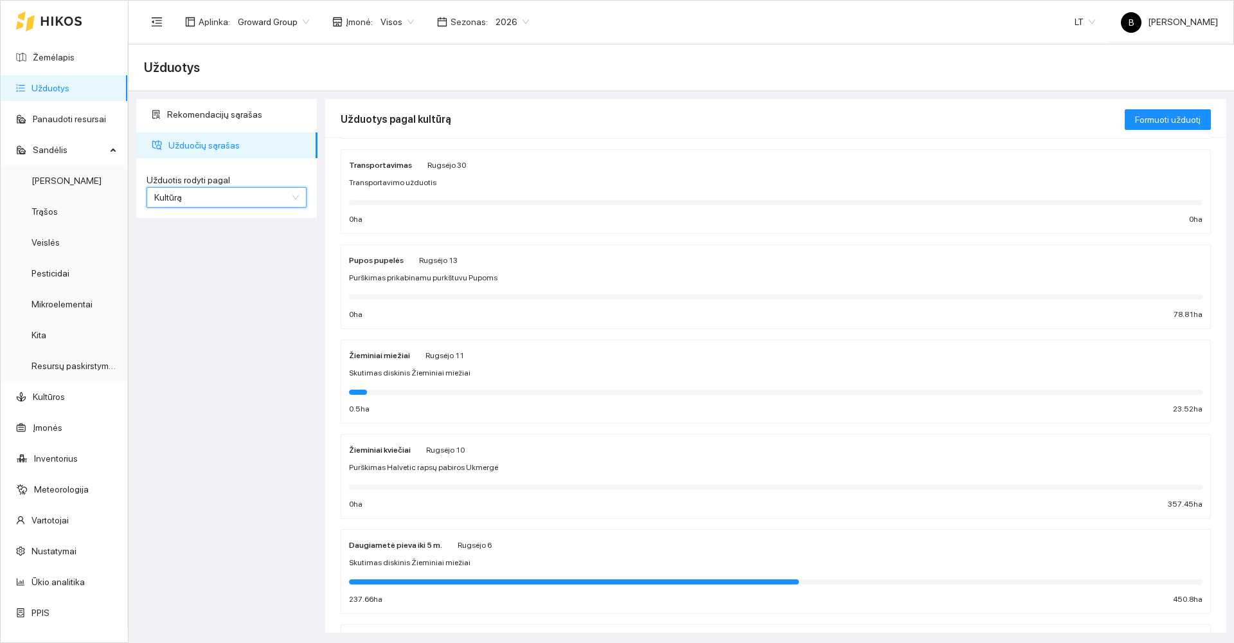
scroll to position [386, 0]
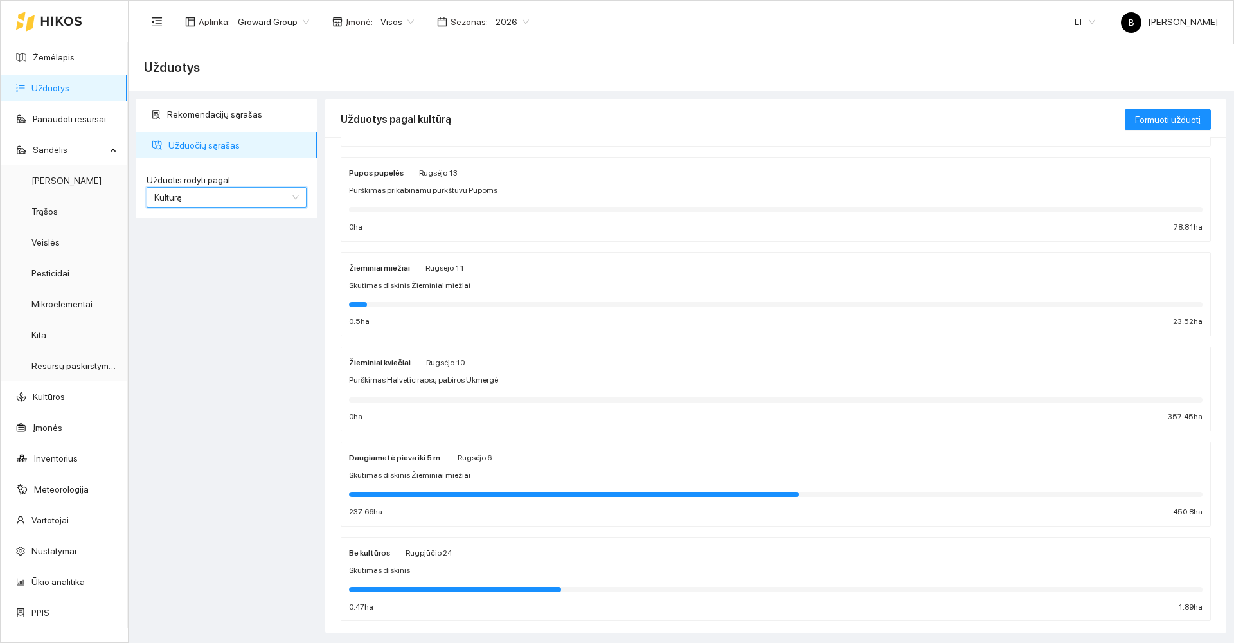
click at [548, 375] on div "Purškimas Halvetic rapsų pabiros Ukmergė" at bounding box center [775, 380] width 853 height 12
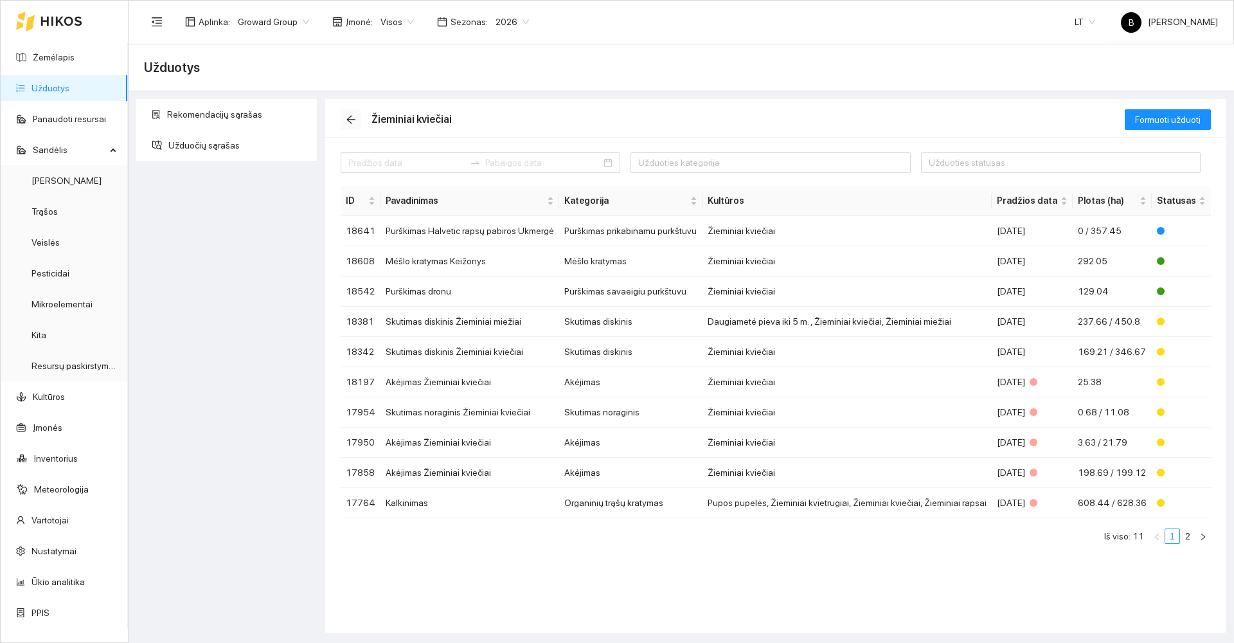
click at [348, 118] on icon "arrow-left" at bounding box center [350, 120] width 8 height 8
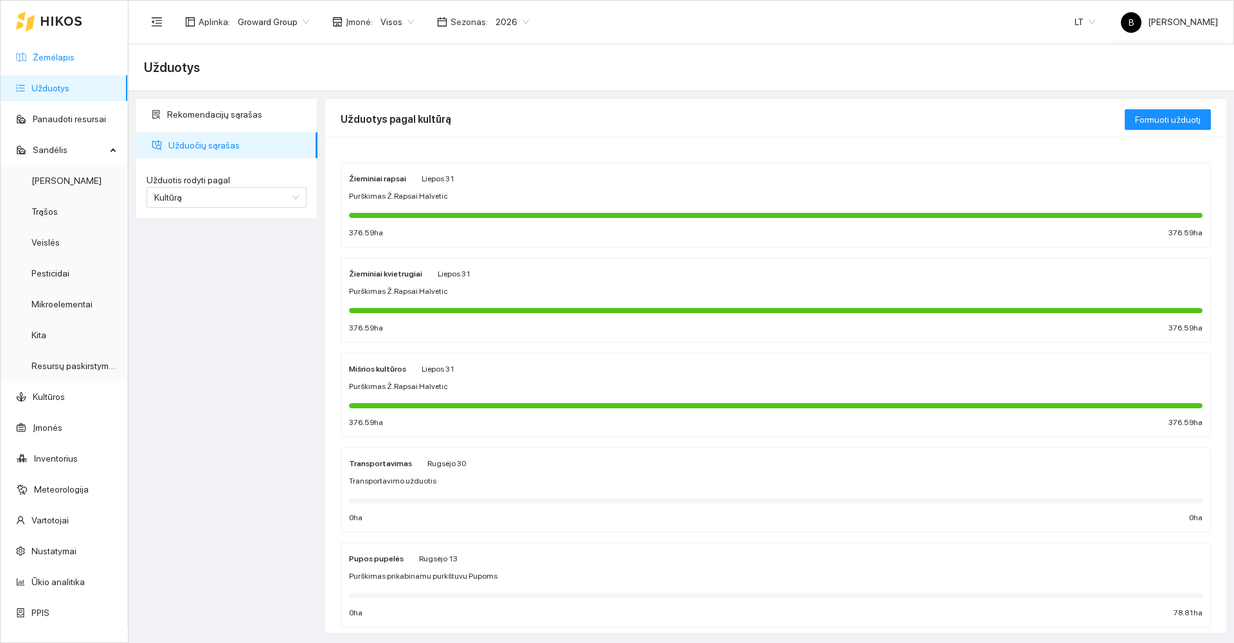
click at [64, 57] on link "Žemėlapis" at bounding box center [54, 57] width 42 height 10
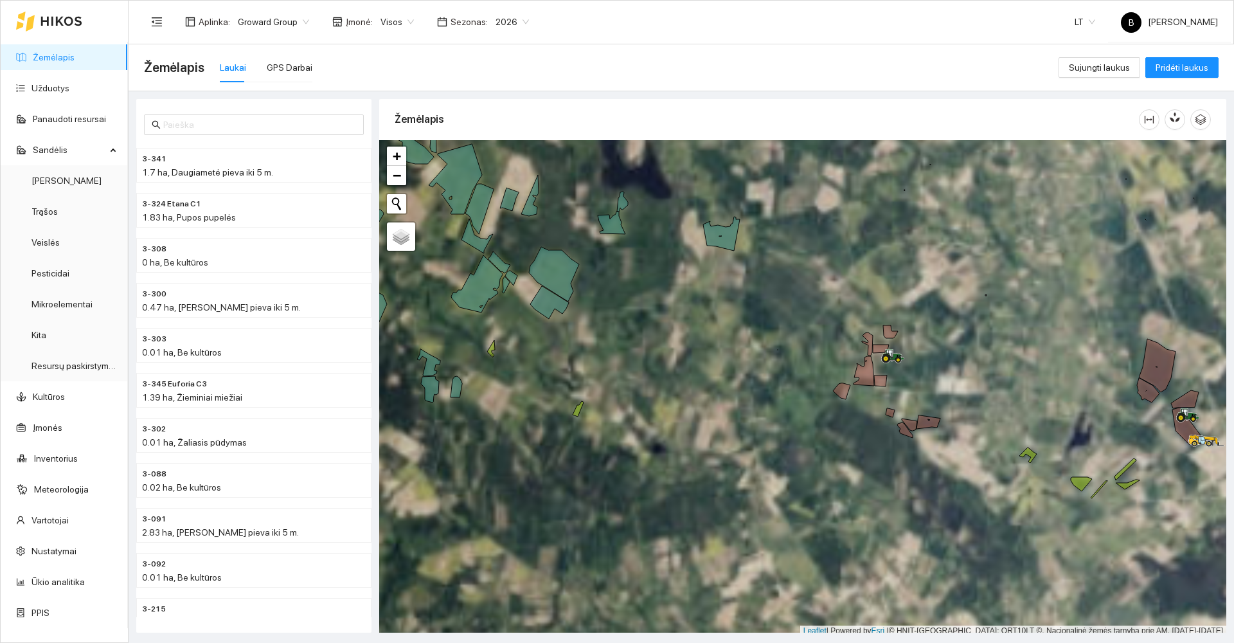
scroll to position [4, 0]
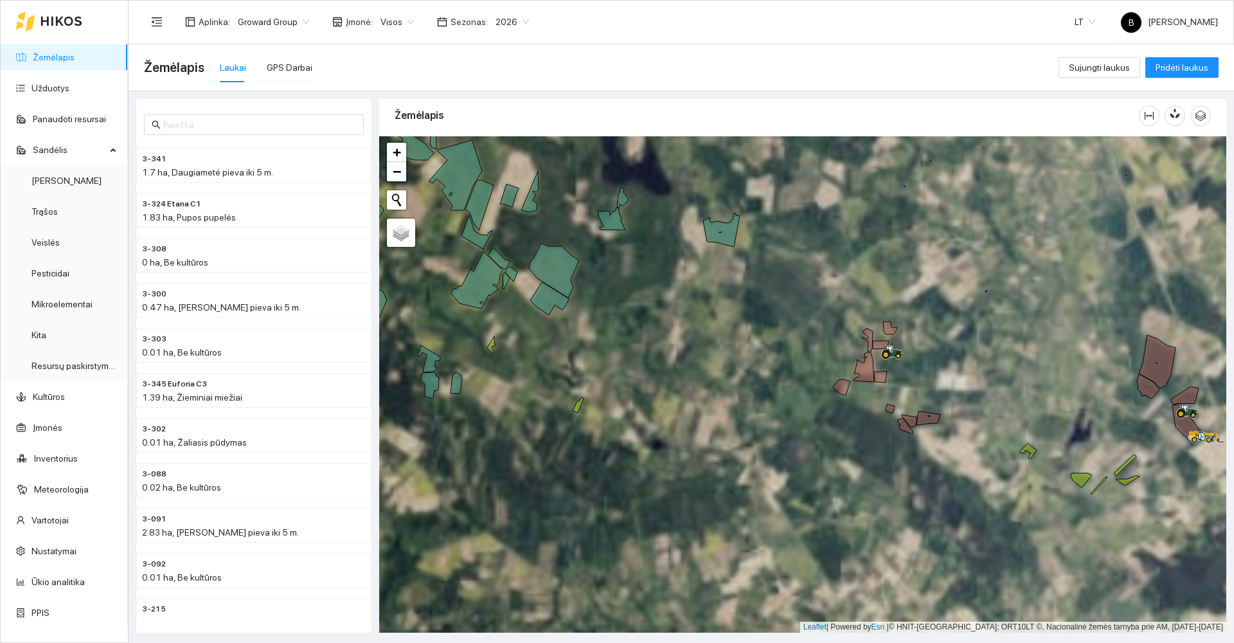
drag, startPoint x: 805, startPoint y: 369, endPoint x: 740, endPoint y: 362, distance: 65.4
click at [740, 362] on div at bounding box center [802, 384] width 847 height 496
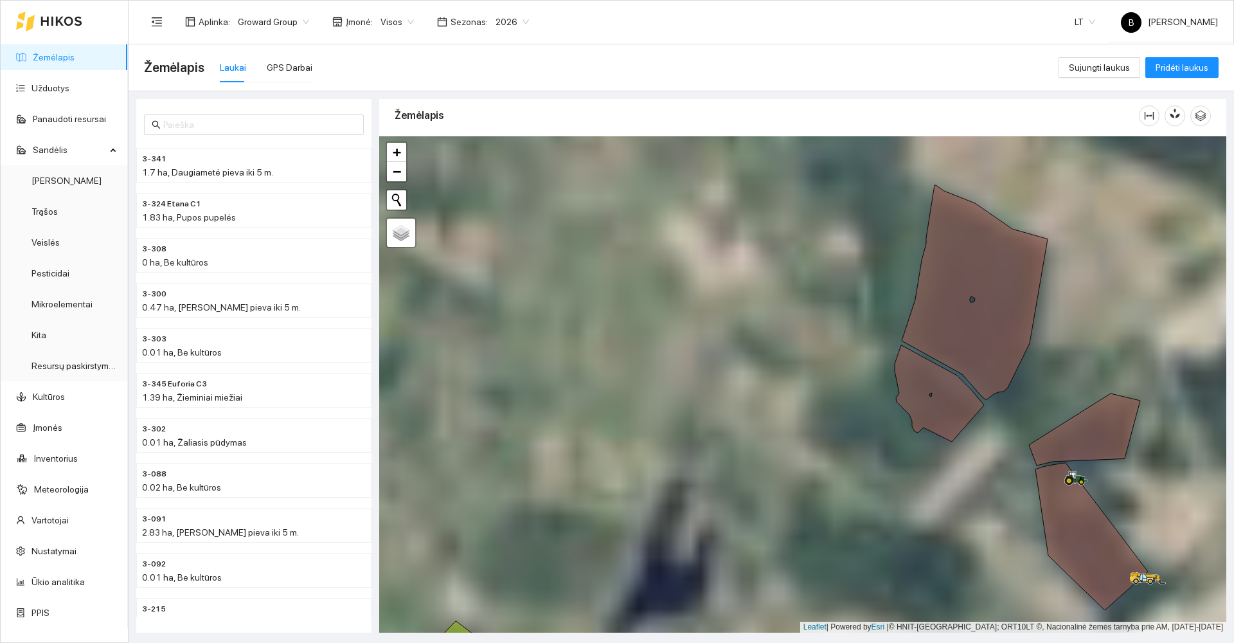
drag, startPoint x: 823, startPoint y: 439, endPoint x: 754, endPoint y: 414, distance: 73.0
click at [756, 415] on div at bounding box center [802, 384] width 847 height 496
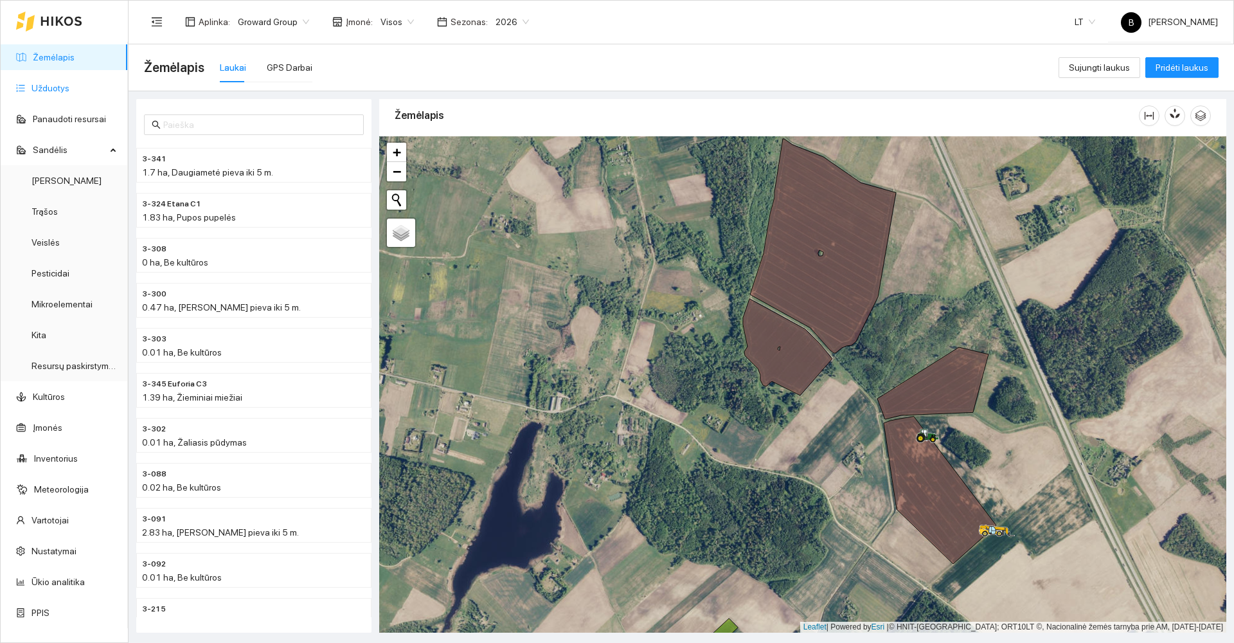
click at [42, 85] on link "Užduotys" at bounding box center [50, 88] width 38 height 10
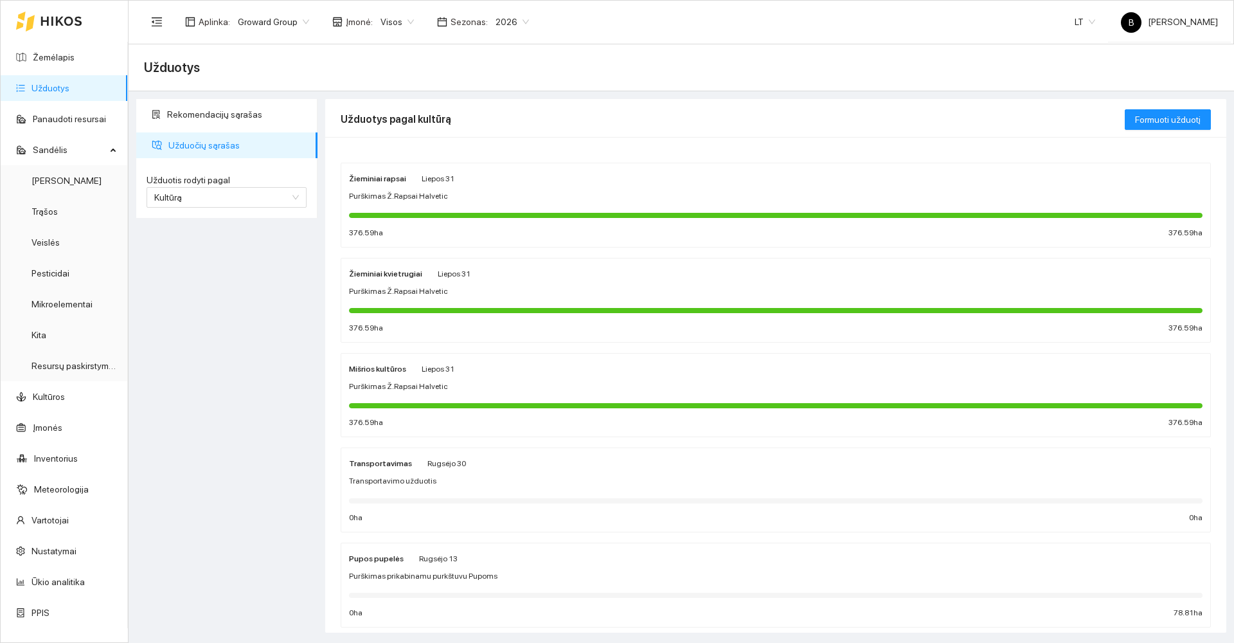
click at [517, 289] on div "Purškimas Ž.Rapsai Halvetic" at bounding box center [775, 291] width 853 height 12
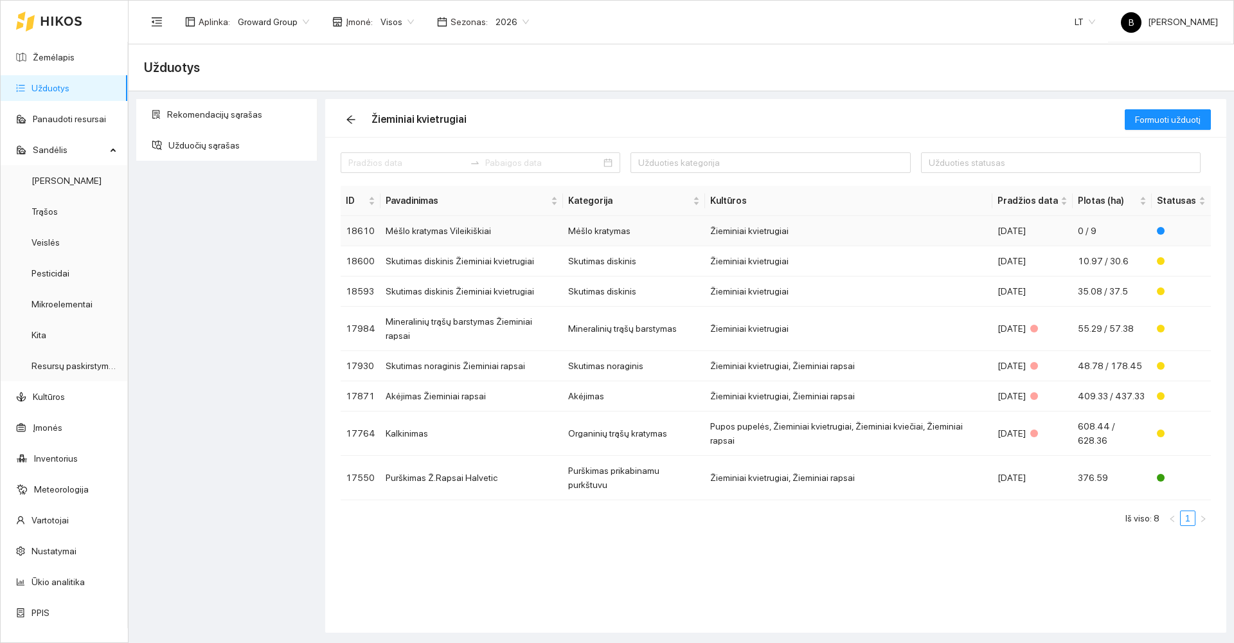
click at [459, 233] on td "Mėšlo kratymas Vileikiškiai" at bounding box center [471, 231] width 182 height 30
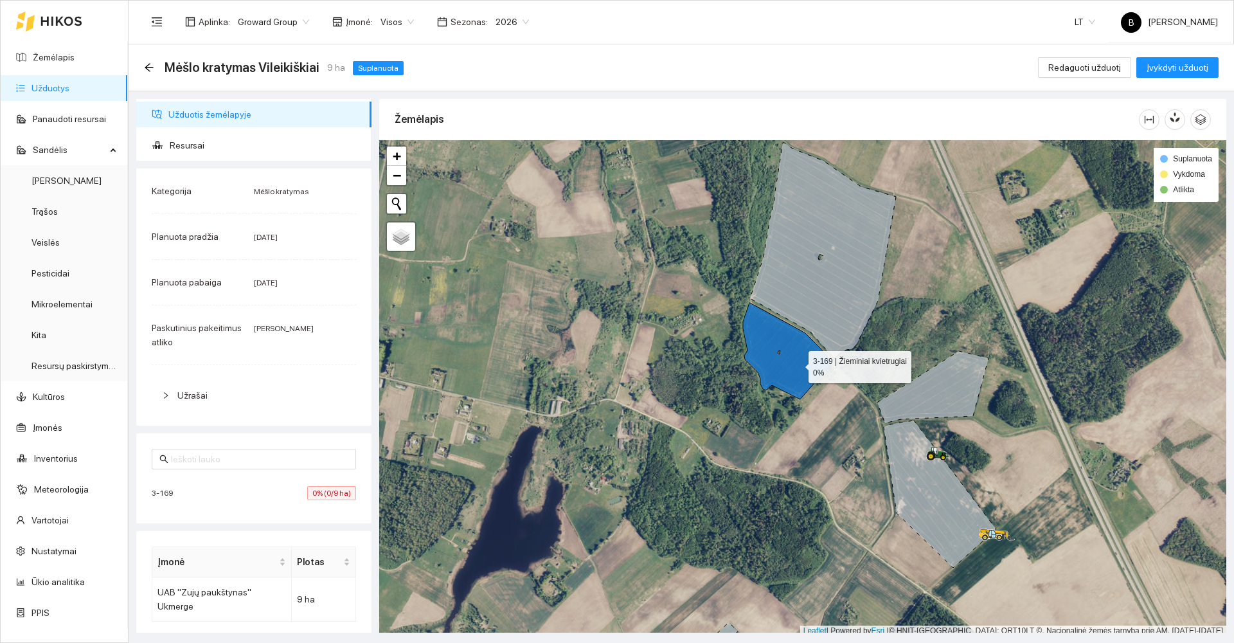
scroll to position [4, 0]
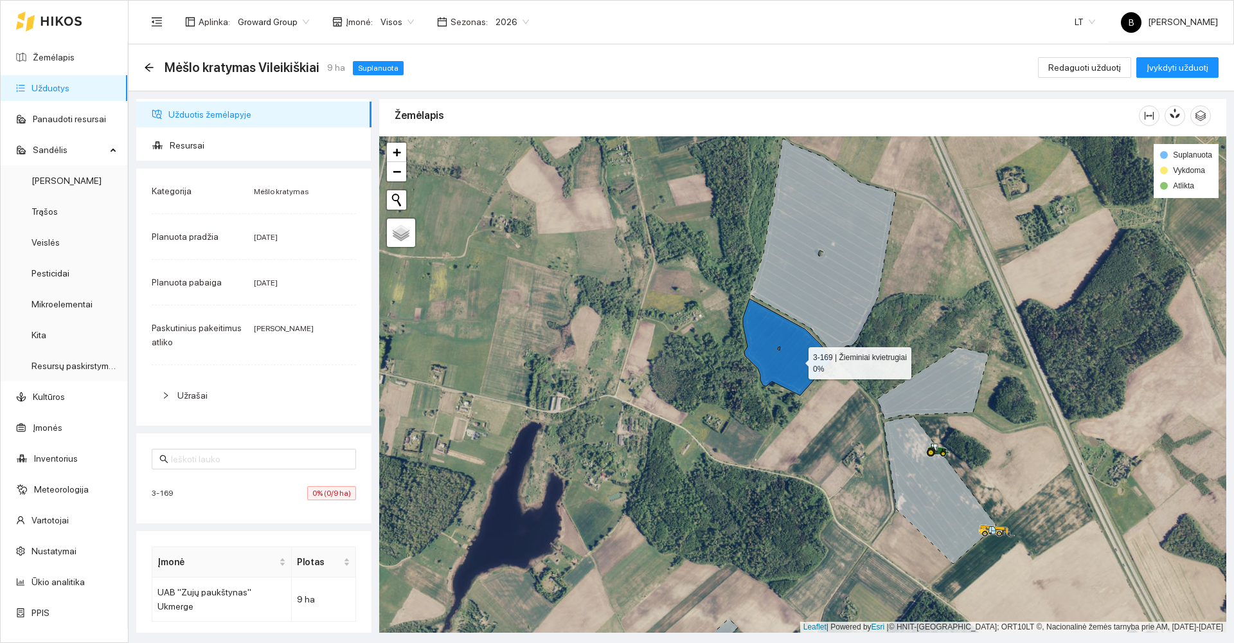
click at [797, 364] on icon at bounding box center [787, 347] width 89 height 96
click at [187, 142] on span "Resursai" at bounding box center [265, 145] width 191 height 26
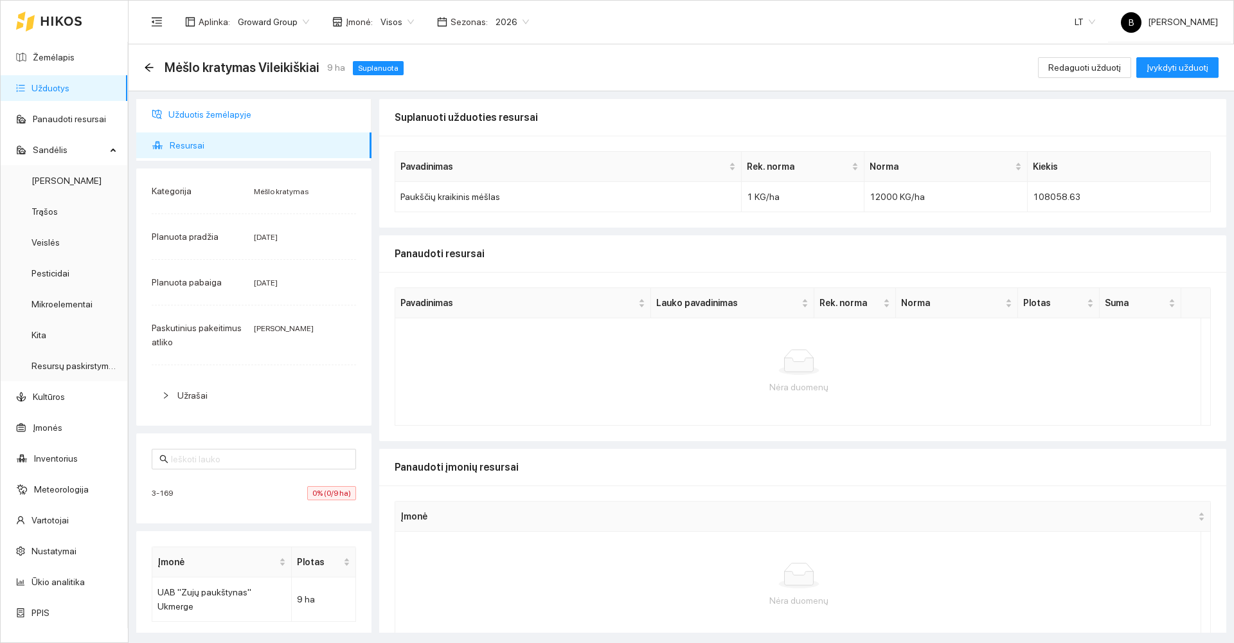
click at [215, 116] on span "Užduotis žemėlapyje" at bounding box center [264, 115] width 193 height 26
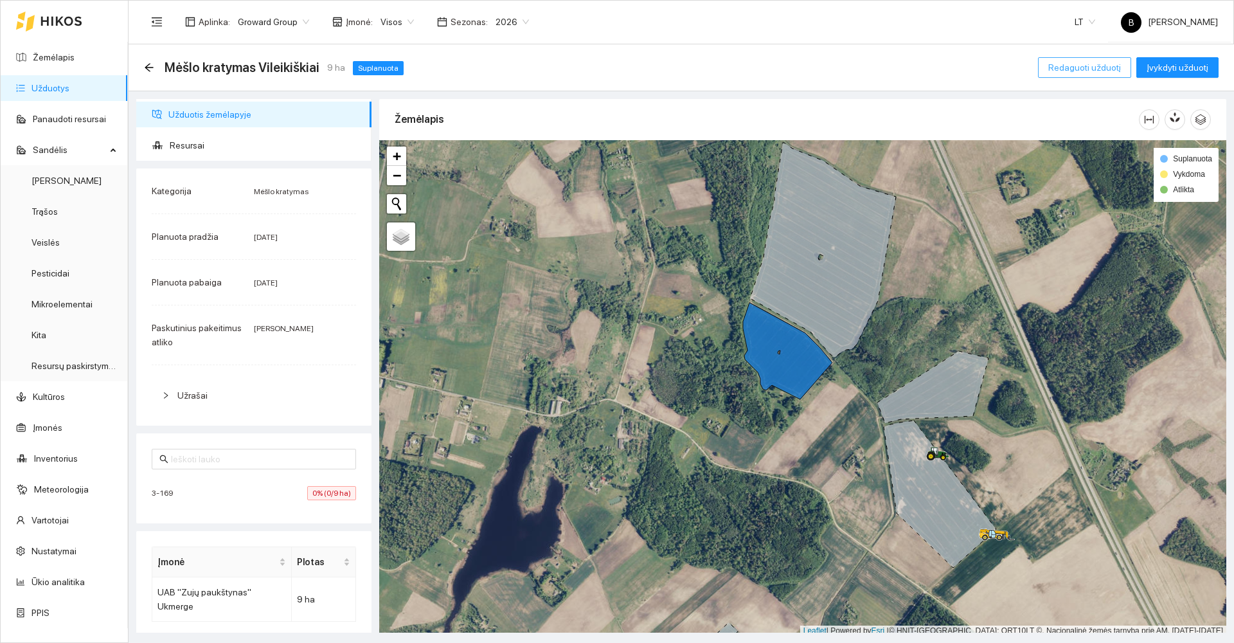
click at [1067, 60] on button "Redaguoti užduotį" at bounding box center [1084, 67] width 93 height 21
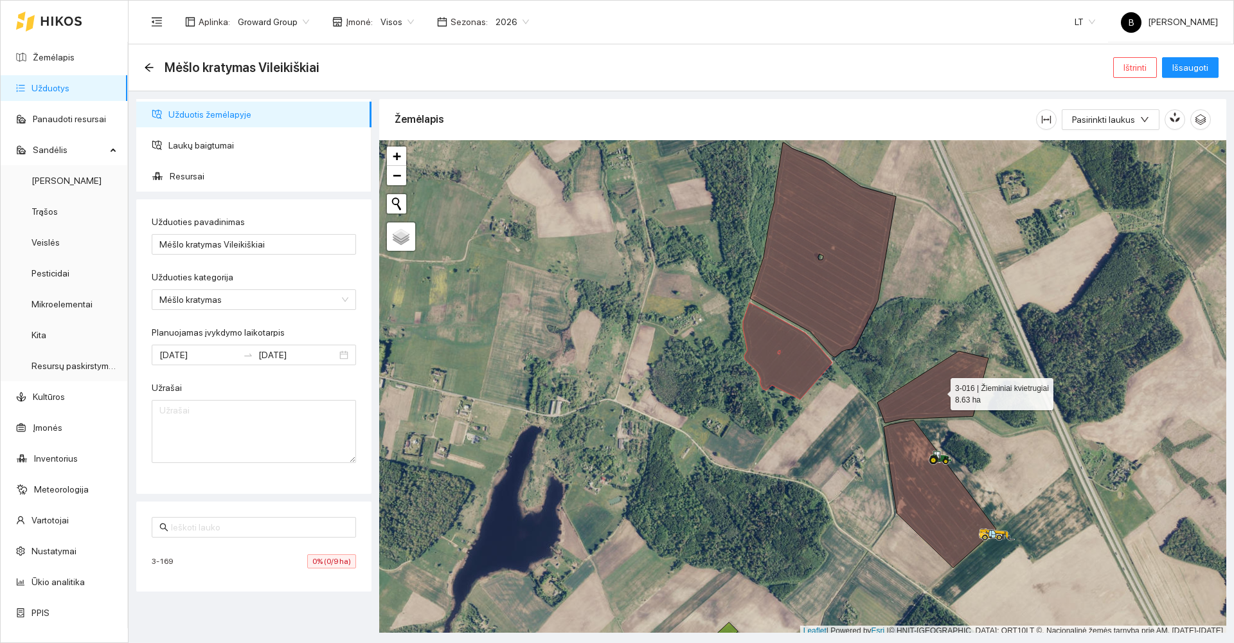
click at [953, 395] on icon at bounding box center [932, 387] width 111 height 72
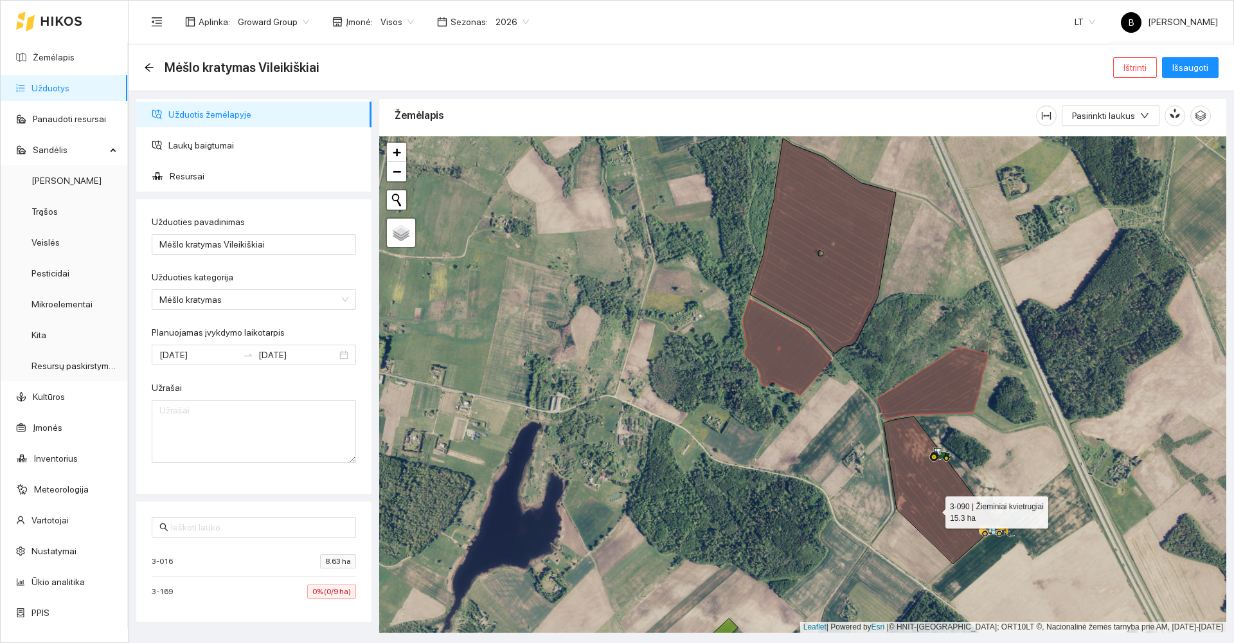
click at [933, 510] on icon at bounding box center [940, 489] width 112 height 147
click at [1202, 65] on span "Išsaugoti" at bounding box center [1190, 67] width 36 height 14
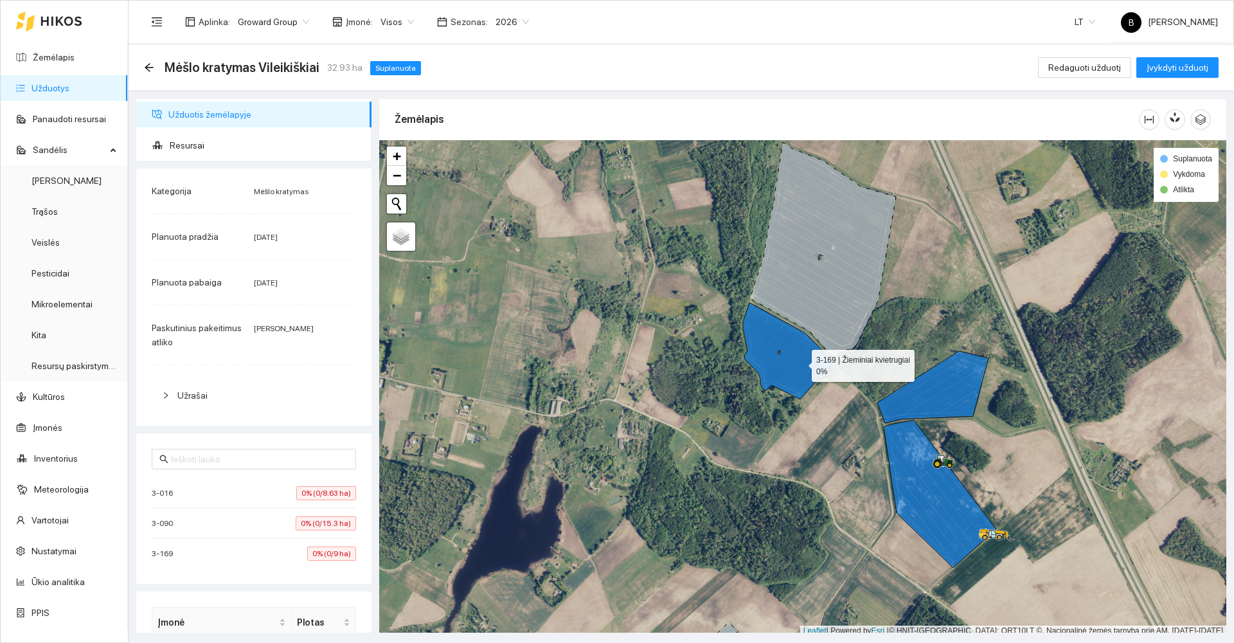
scroll to position [4, 0]
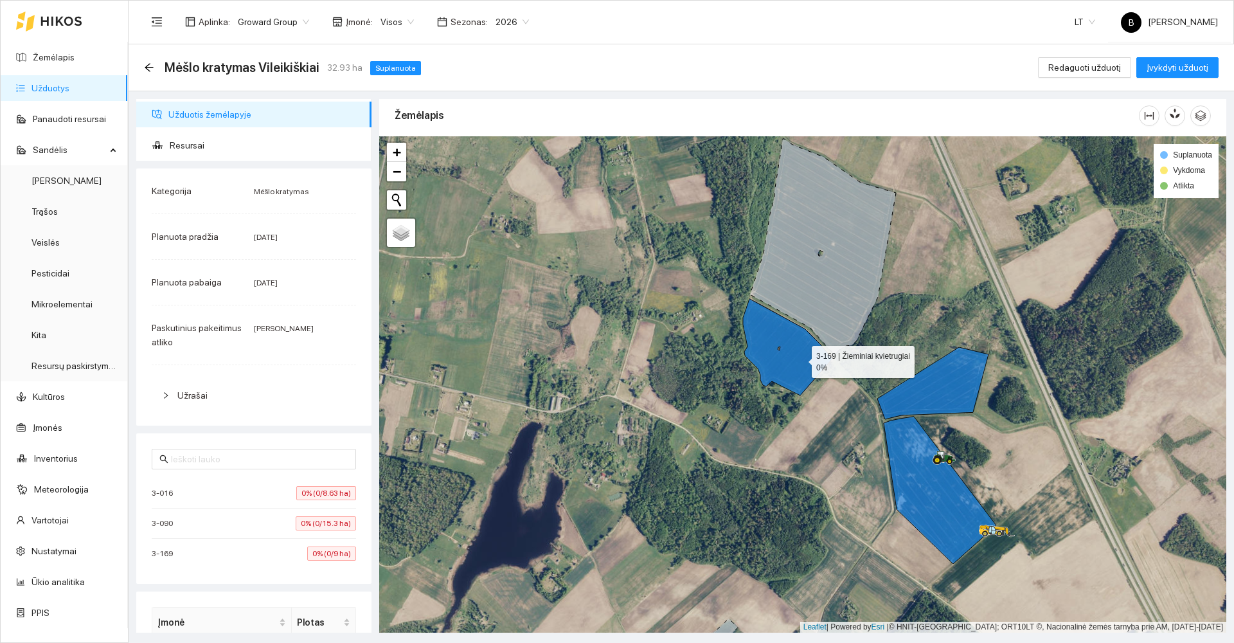
click at [800, 362] on icon at bounding box center [787, 347] width 89 height 96
click at [801, 362] on icon at bounding box center [787, 347] width 89 height 96
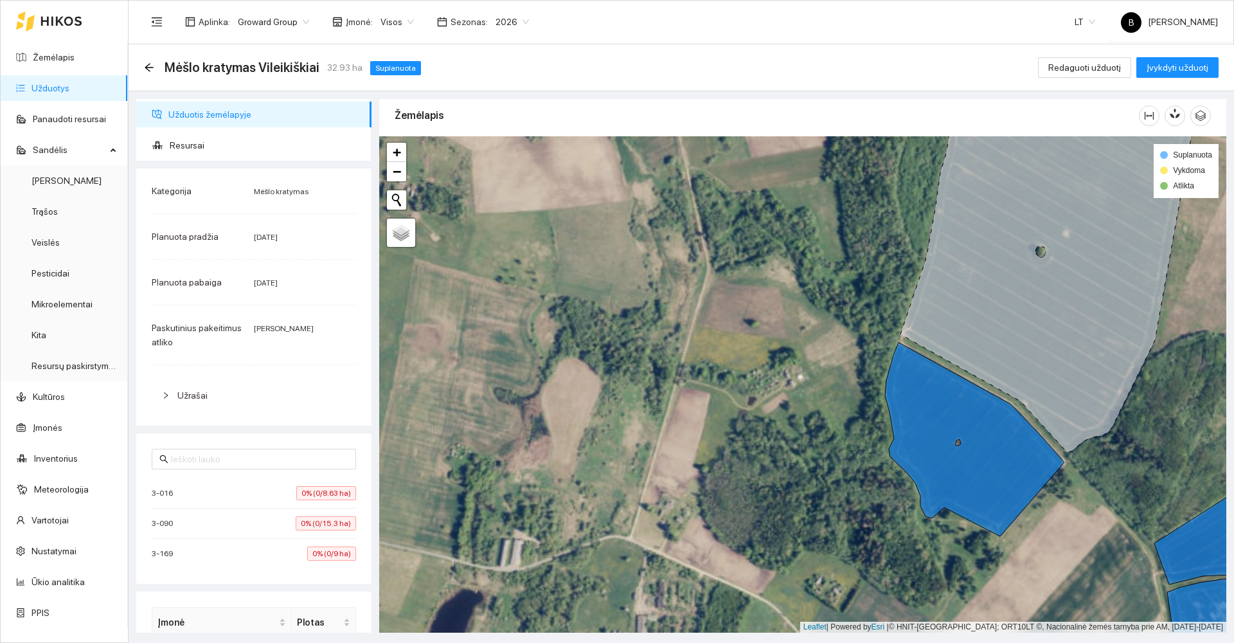
drag, startPoint x: 803, startPoint y: 425, endPoint x: 777, endPoint y: 271, distance: 156.3
click at [780, 285] on div at bounding box center [802, 384] width 847 height 496
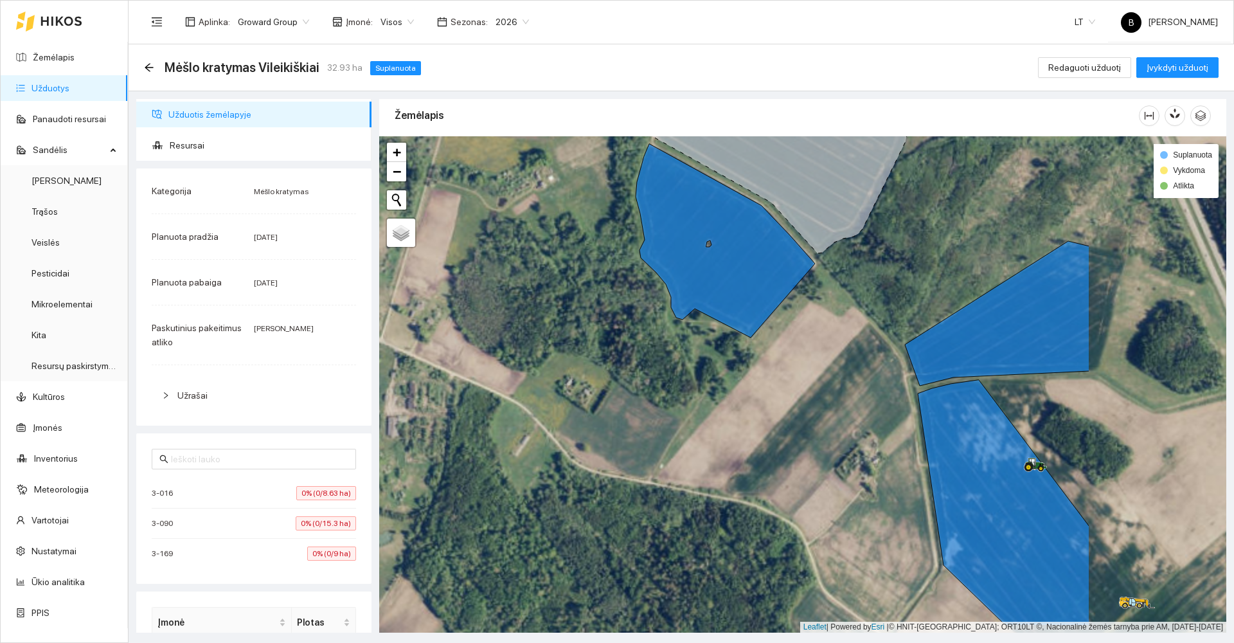
drag, startPoint x: 1037, startPoint y: 458, endPoint x: 785, endPoint y: 385, distance: 262.1
click at [784, 387] on div at bounding box center [802, 384] width 847 height 496
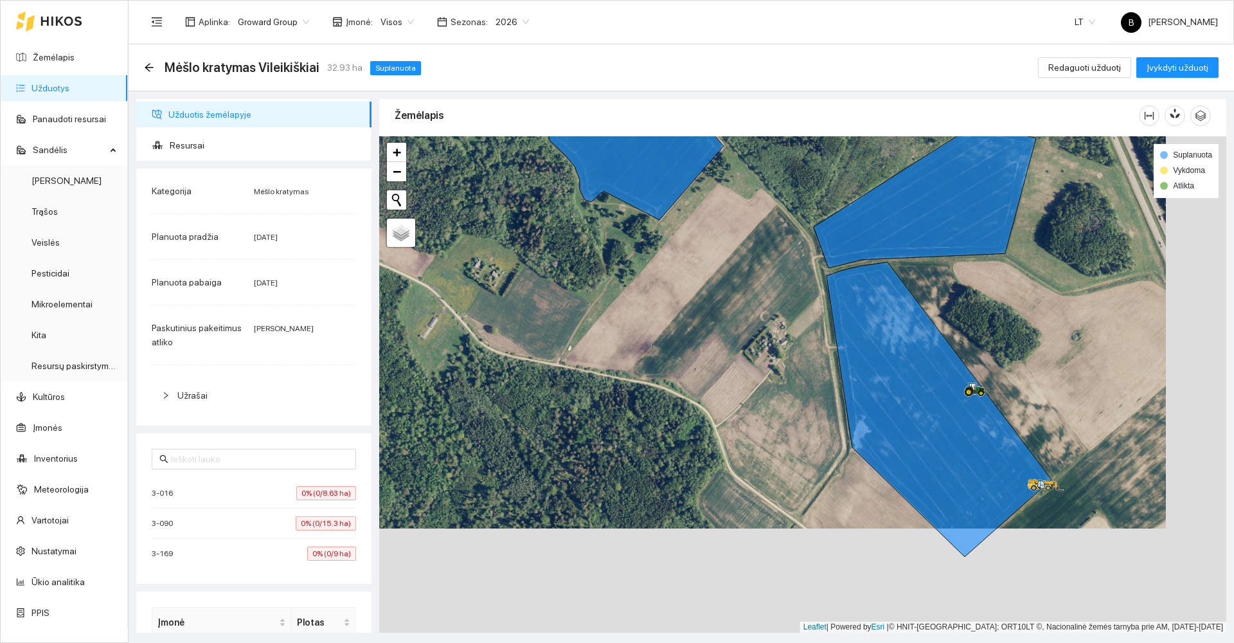
drag, startPoint x: 855, startPoint y: 491, endPoint x: 770, endPoint y: 382, distance: 137.4
click at [784, 386] on div at bounding box center [802, 384] width 847 height 496
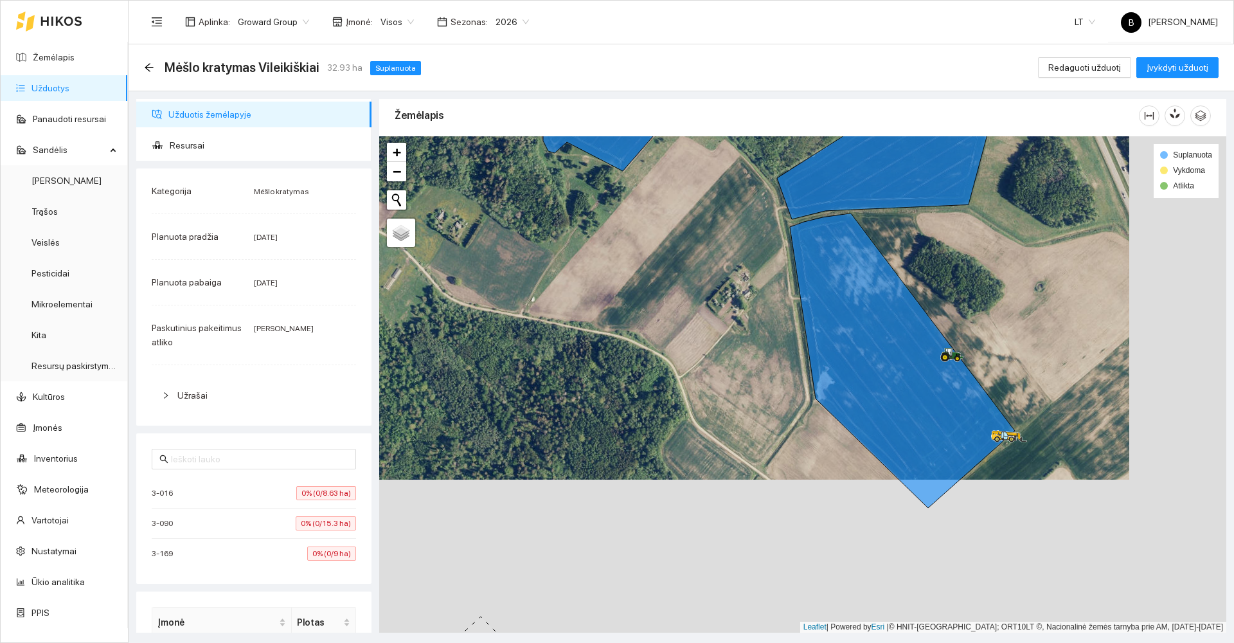
drag, startPoint x: 835, startPoint y: 483, endPoint x: 762, endPoint y: 403, distance: 108.7
click at [762, 404] on div at bounding box center [802, 384] width 847 height 496
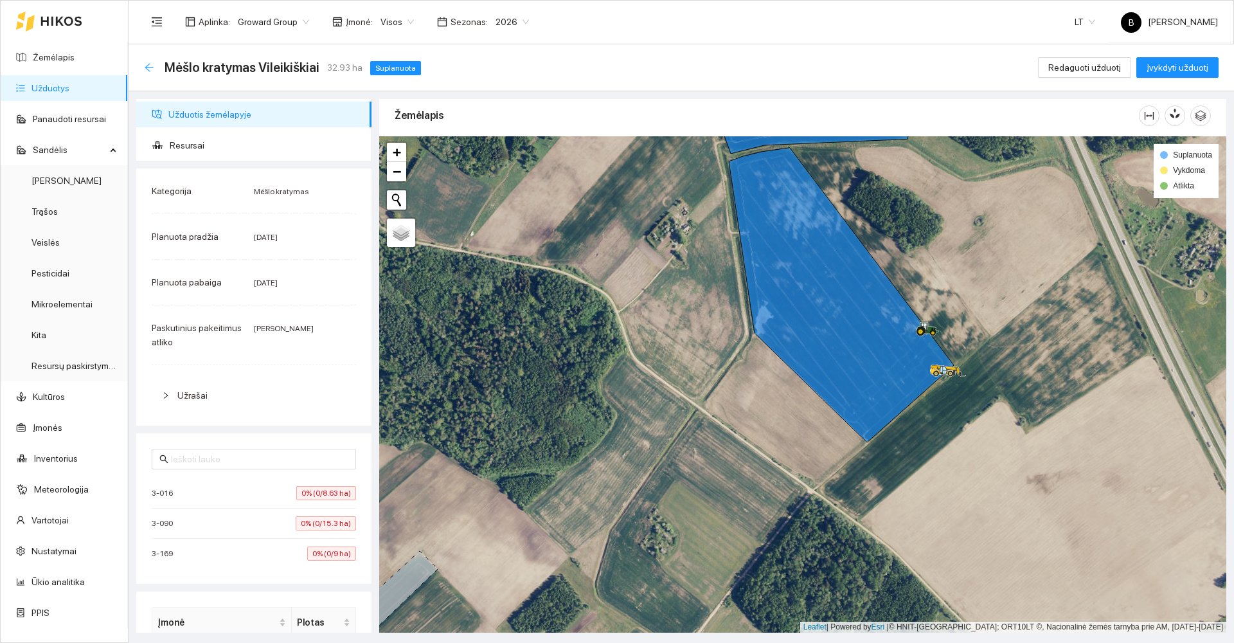
click at [152, 67] on icon "arrow-left" at bounding box center [149, 67] width 8 height 8
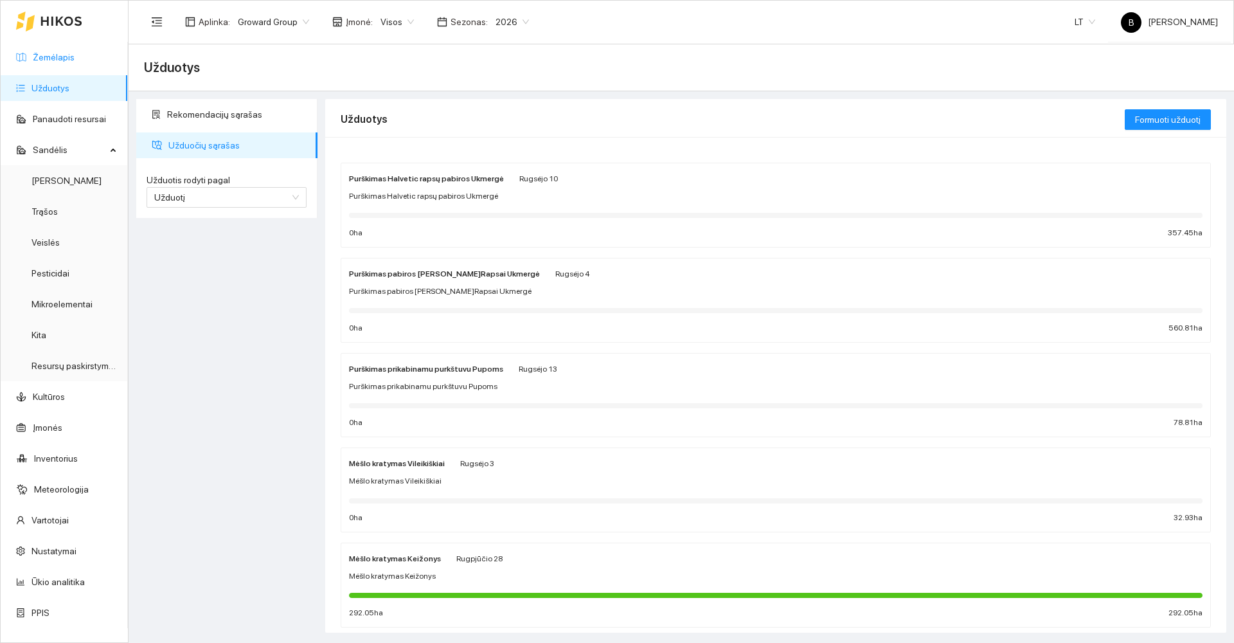
click at [46, 57] on link "Žemėlapis" at bounding box center [54, 57] width 42 height 10
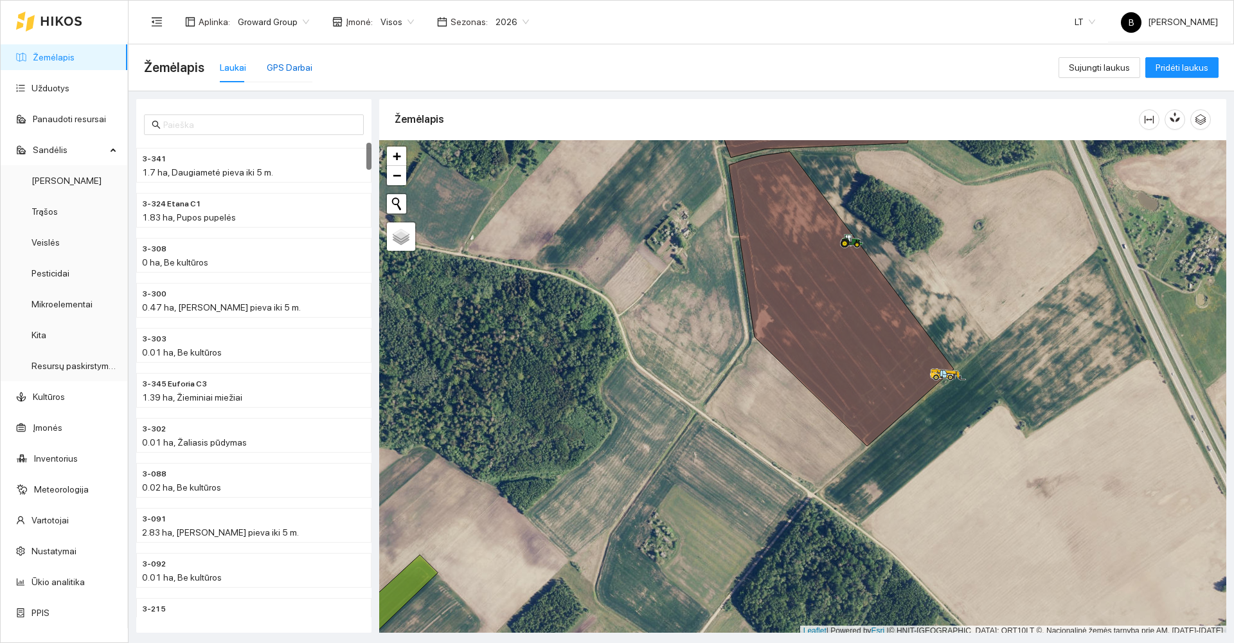
click at [292, 66] on div "GPS Darbai" at bounding box center [290, 67] width 46 height 14
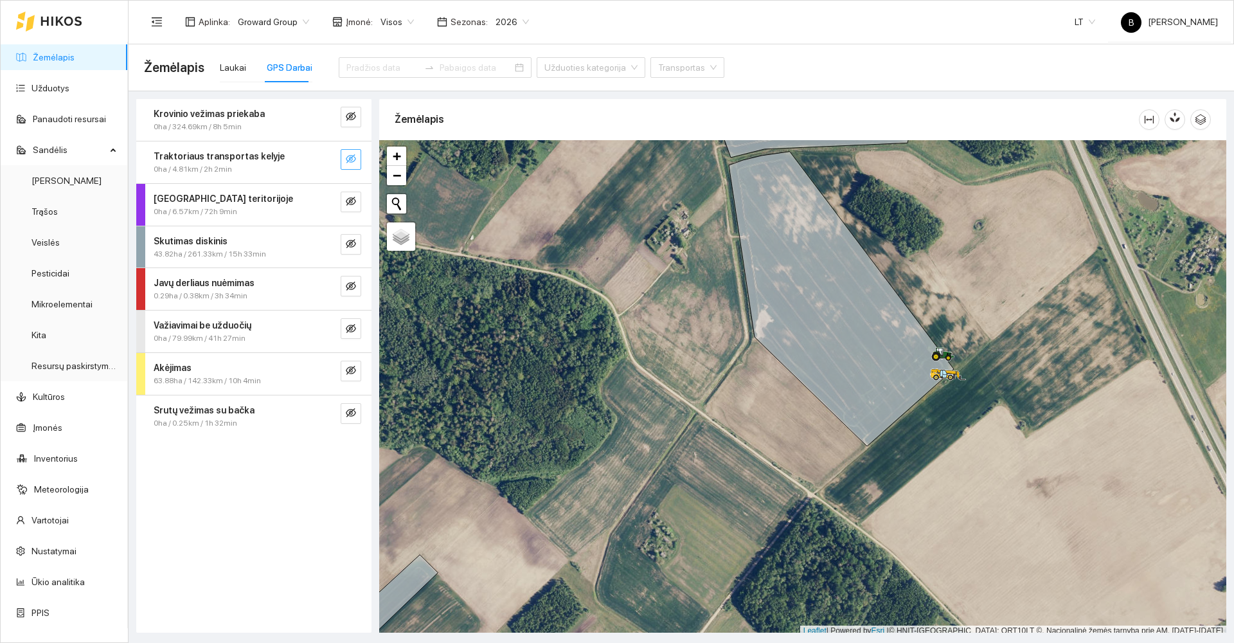
click at [354, 163] on icon "eye-invisible" at bounding box center [351, 159] width 10 height 10
click at [323, 158] on icon "search" at bounding box center [325, 159] width 10 height 10
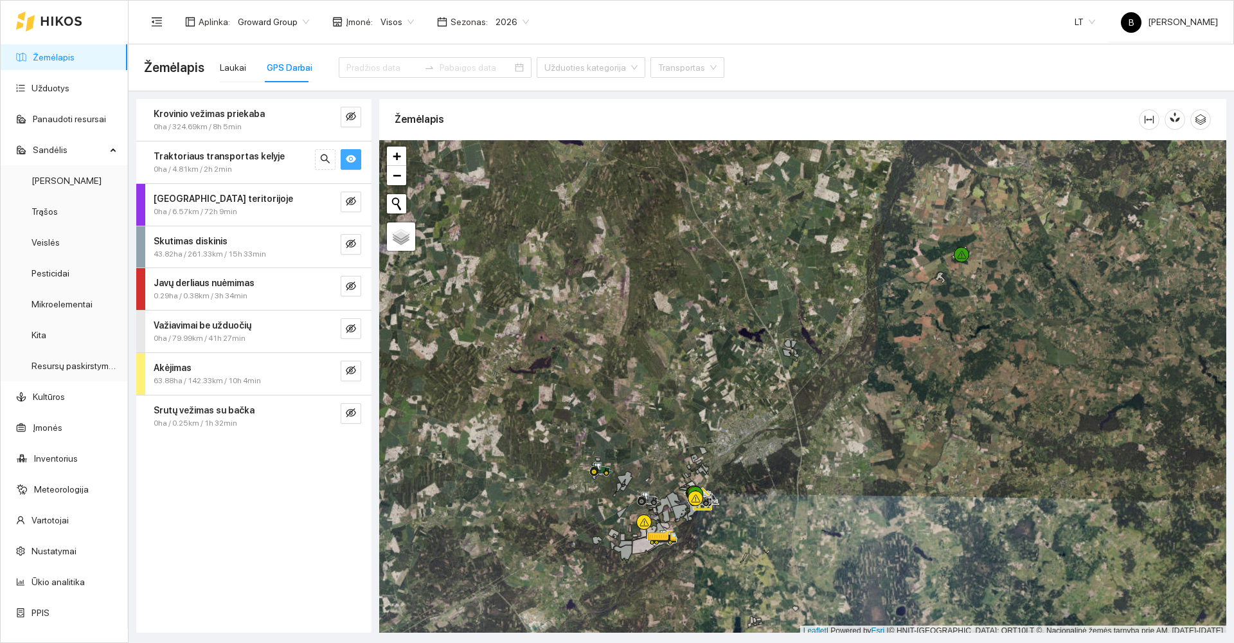
scroll to position [4, 0]
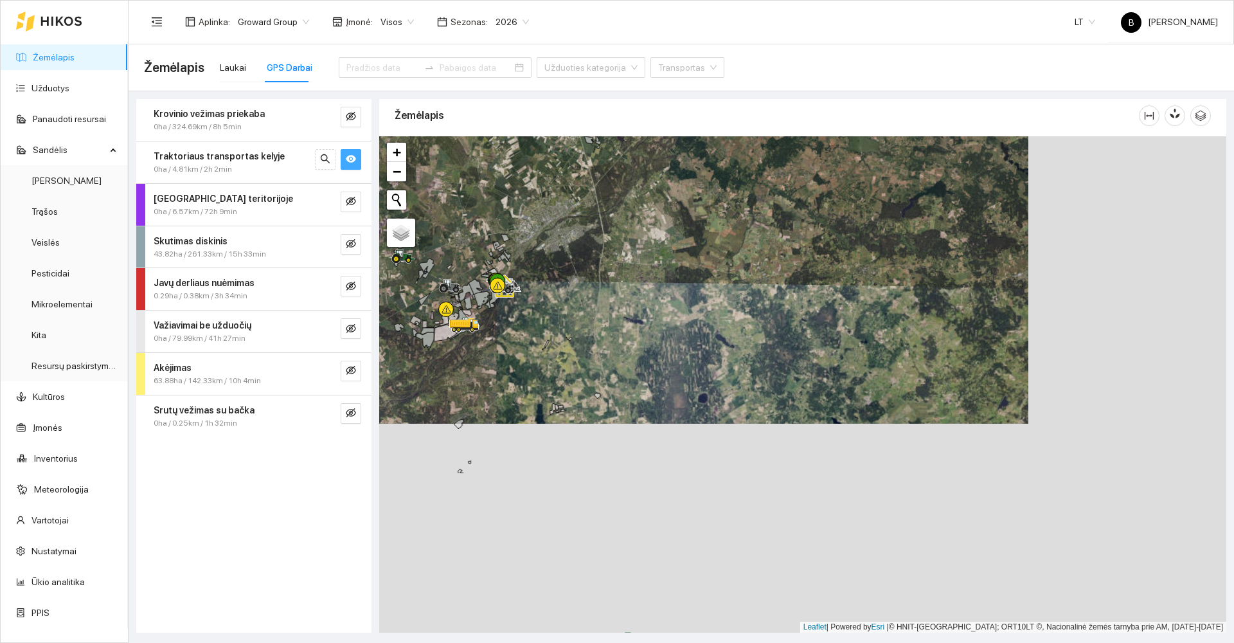
drag, startPoint x: 800, startPoint y: 486, endPoint x: 558, endPoint y: 212, distance: 365.5
click at [558, 211] on div at bounding box center [802, 384] width 847 height 496
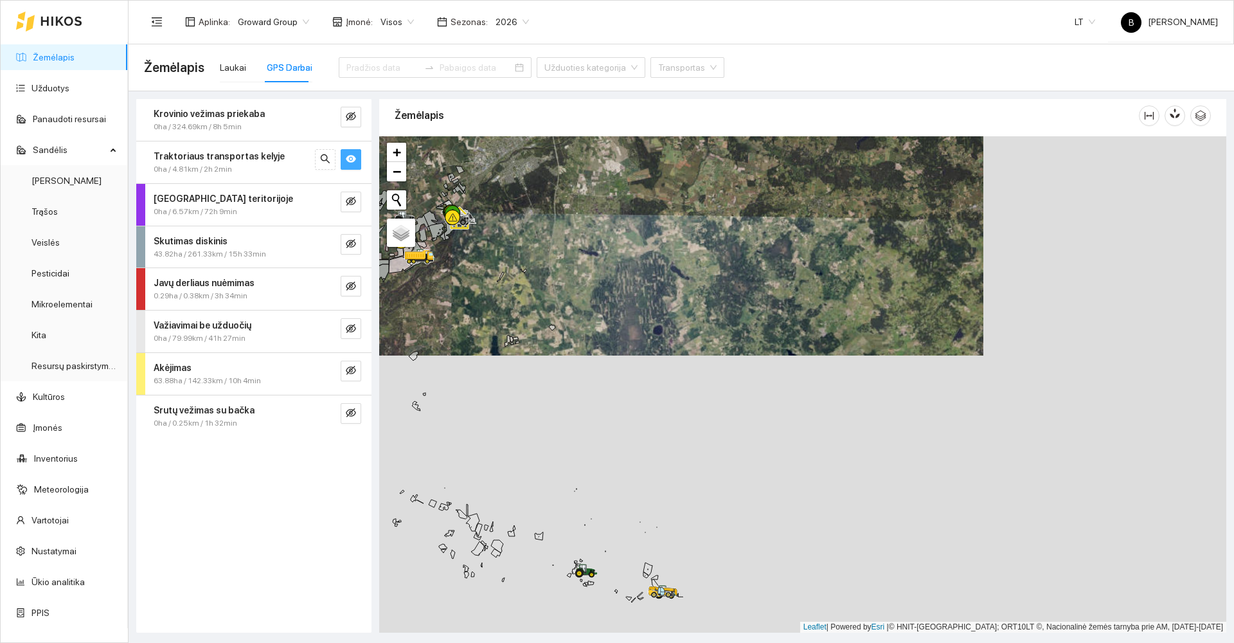
drag, startPoint x: 725, startPoint y: 342, endPoint x: 732, endPoint y: 301, distance: 41.7
click at [732, 301] on div at bounding box center [802, 384] width 847 height 496
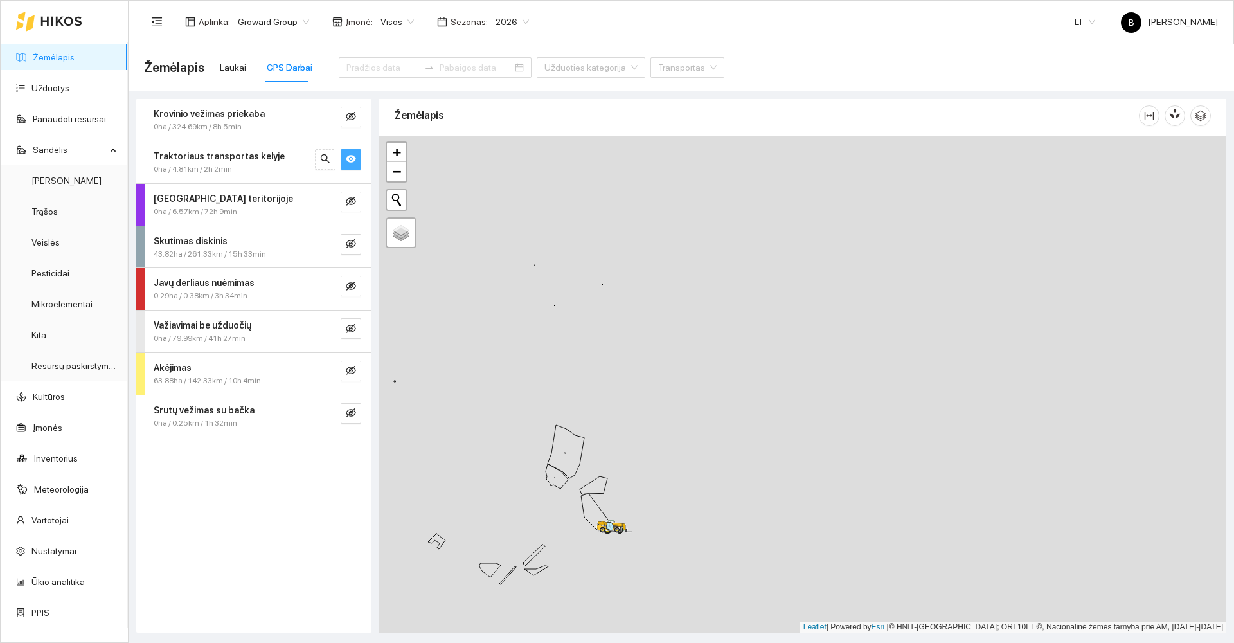
drag, startPoint x: 675, startPoint y: 364, endPoint x: 867, endPoint y: 233, distance: 232.1
click at [866, 233] on div at bounding box center [802, 384] width 847 height 496
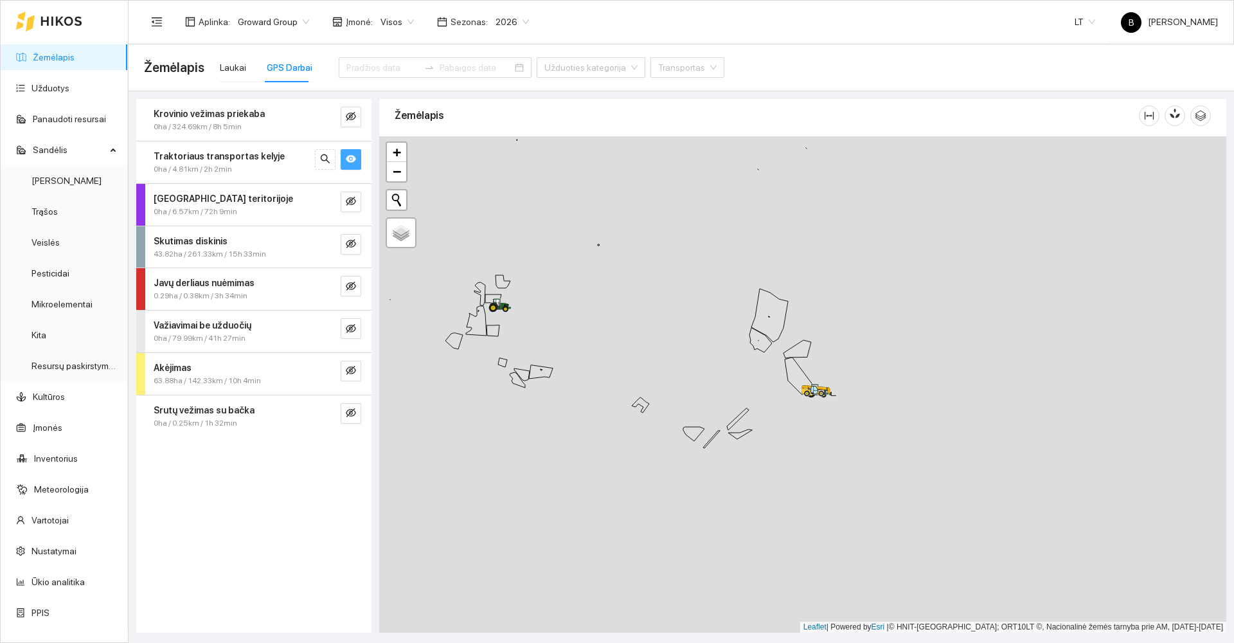
click at [725, 269] on div at bounding box center [802, 384] width 847 height 496
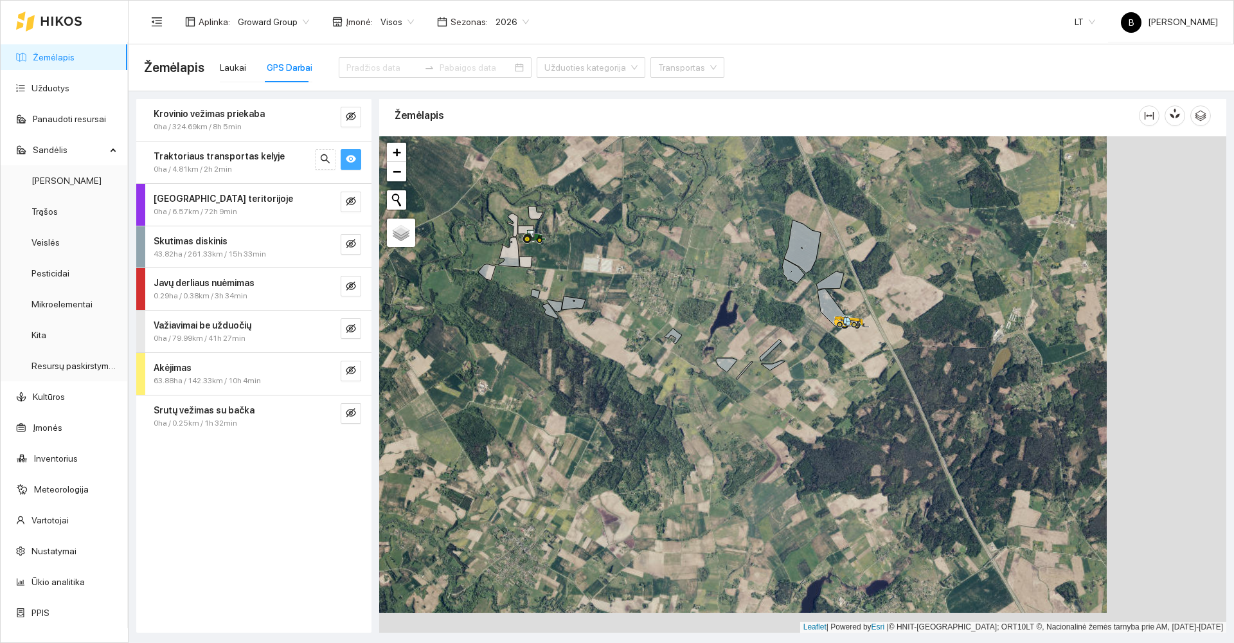
drag, startPoint x: 838, startPoint y: 360, endPoint x: 655, endPoint y: 333, distance: 185.1
click at [655, 333] on div at bounding box center [802, 384] width 847 height 496
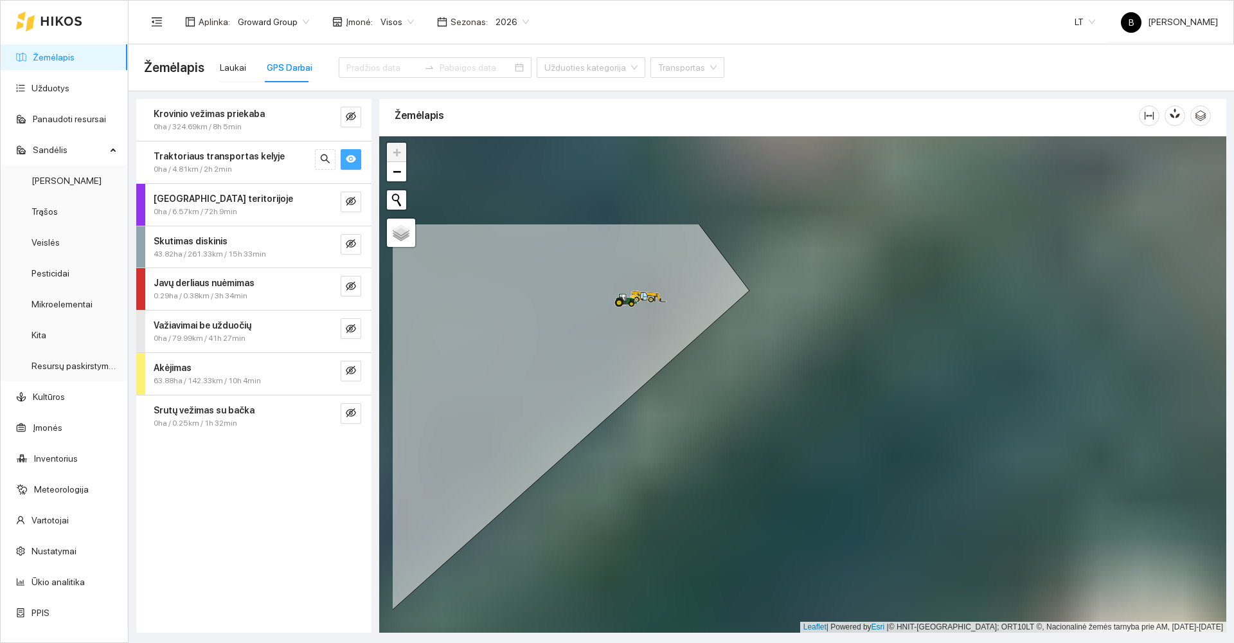
drag, startPoint x: 771, startPoint y: 404, endPoint x: 670, endPoint y: 336, distance: 121.4
click at [799, 453] on div at bounding box center [802, 384] width 847 height 496
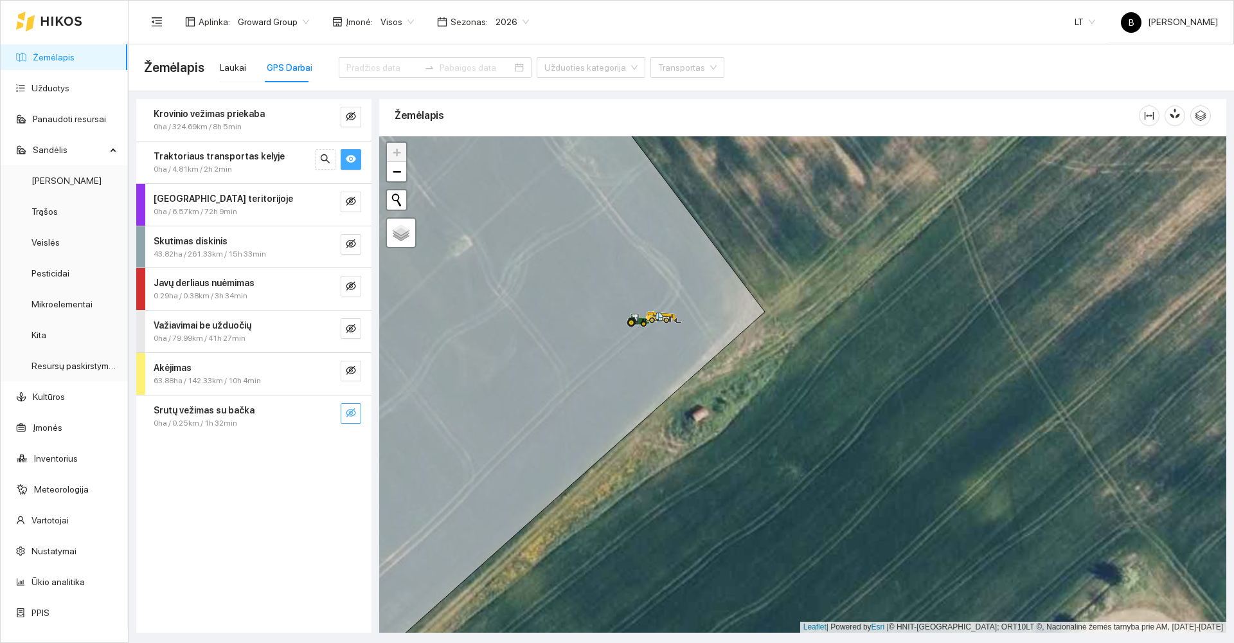
click at [355, 415] on icon "eye-invisible" at bounding box center [351, 412] width 10 height 10
click at [355, 415] on icon "eye" at bounding box center [351, 412] width 10 height 10
click at [351, 411] on icon "eye-invisible" at bounding box center [351, 412] width 10 height 10
click at [350, 416] on icon "eye" at bounding box center [351, 413] width 10 height 8
click at [192, 407] on strong "Srutų vežimas su bačka" at bounding box center [204, 410] width 101 height 10
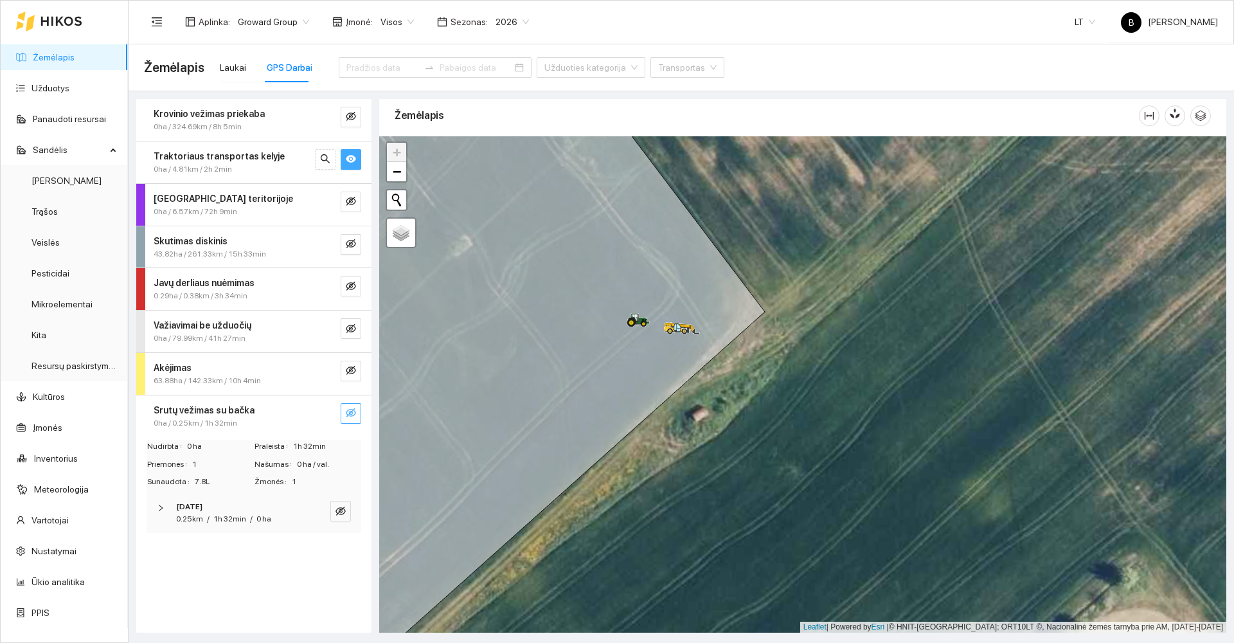
click at [345, 414] on button "button" at bounding box center [351, 413] width 21 height 21
click at [591, 537] on div at bounding box center [802, 384] width 847 height 496
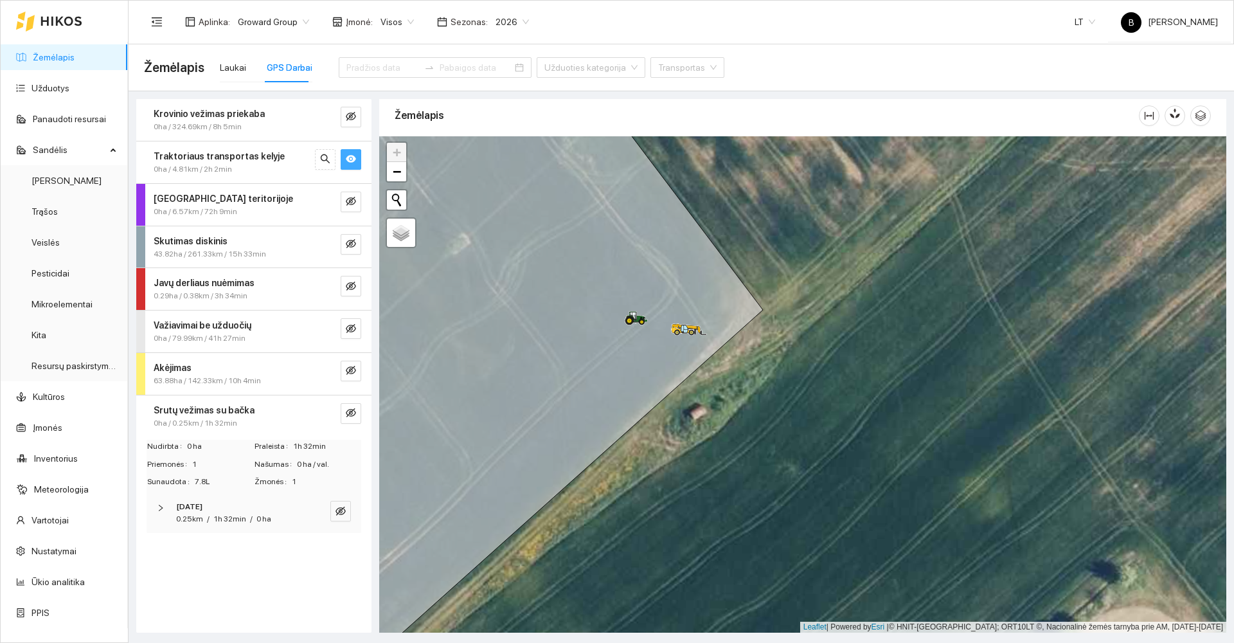
click at [849, 267] on div at bounding box center [802, 384] width 847 height 496
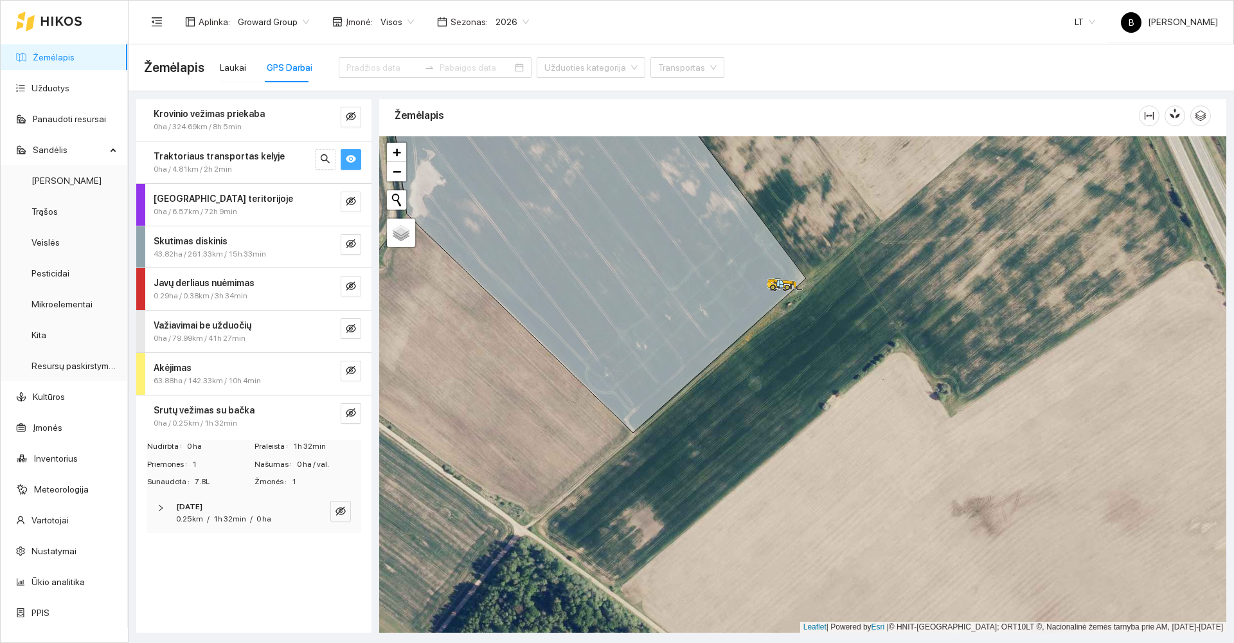
click at [281, 330] on div "Važiavimai be užduočių" at bounding box center [232, 325] width 157 height 14
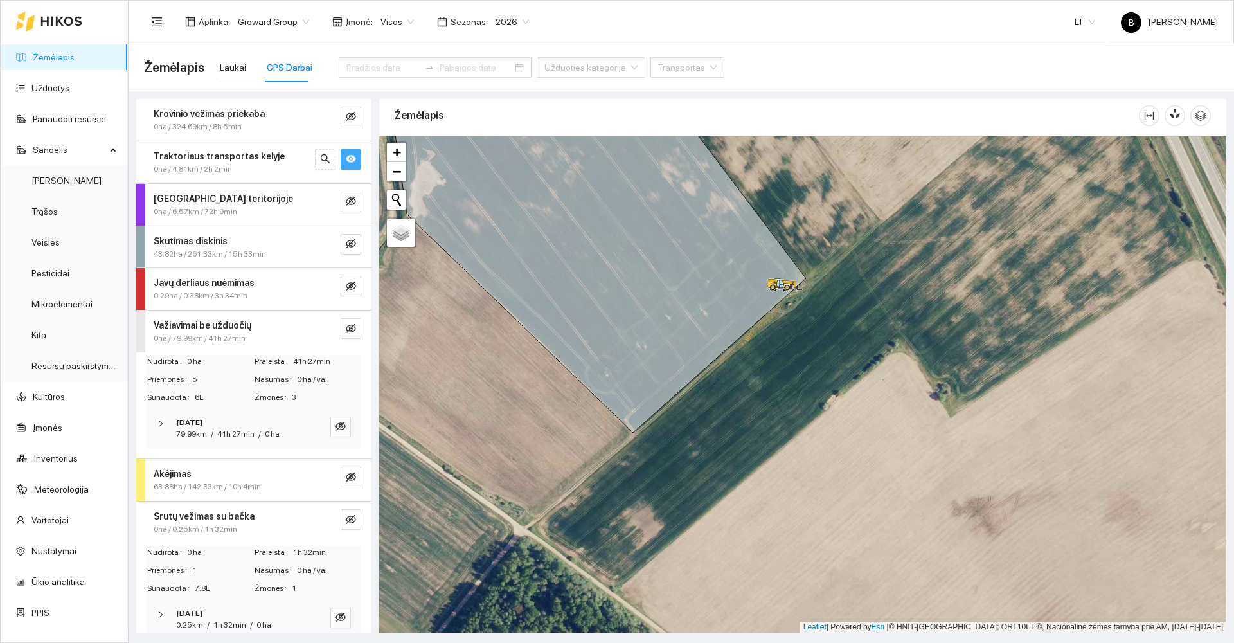
click at [202, 424] on strong "[DATE]" at bounding box center [189, 422] width 26 height 9
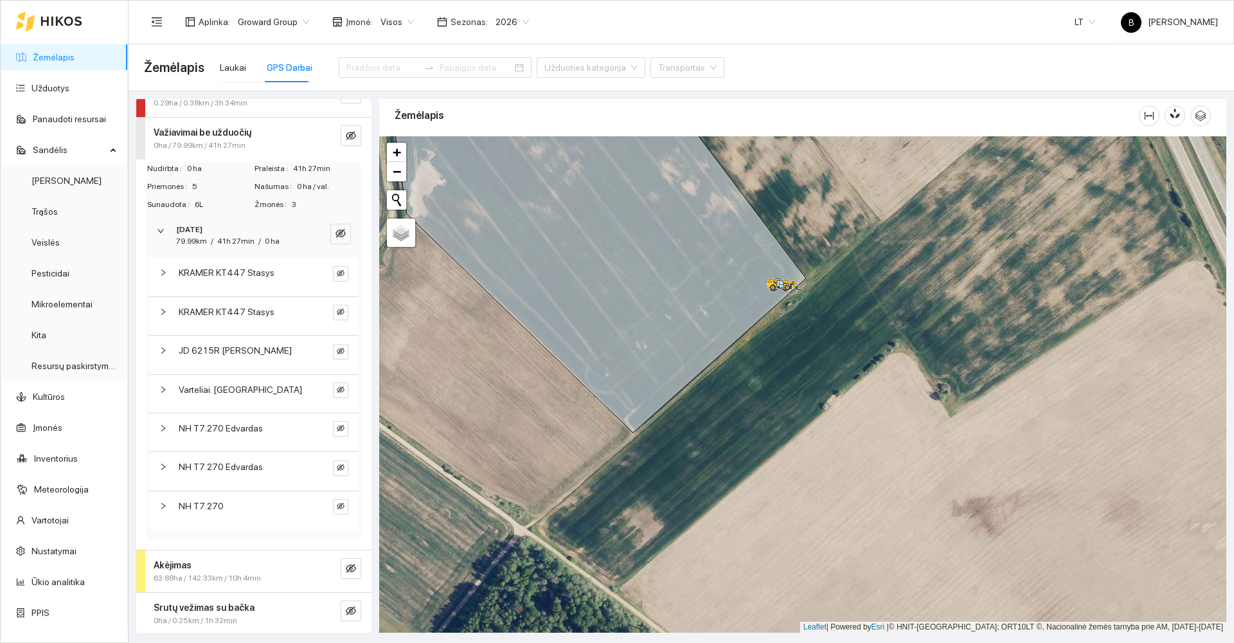
scroll to position [257, 0]
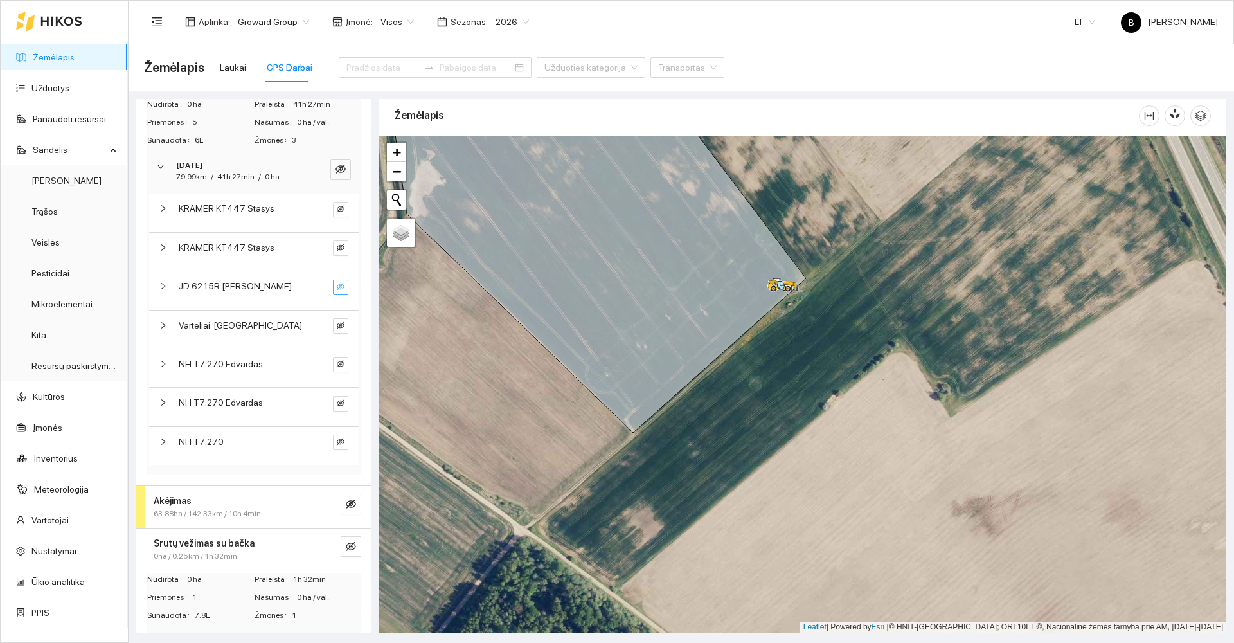
click at [337, 290] on span "eye-invisible" at bounding box center [341, 287] width 8 height 9
click at [337, 290] on span "eye" at bounding box center [341, 287] width 8 height 9
click at [337, 290] on span "eye-invisible" at bounding box center [341, 287] width 8 height 9
click at [312, 286] on button "button" at bounding box center [319, 287] width 15 height 15
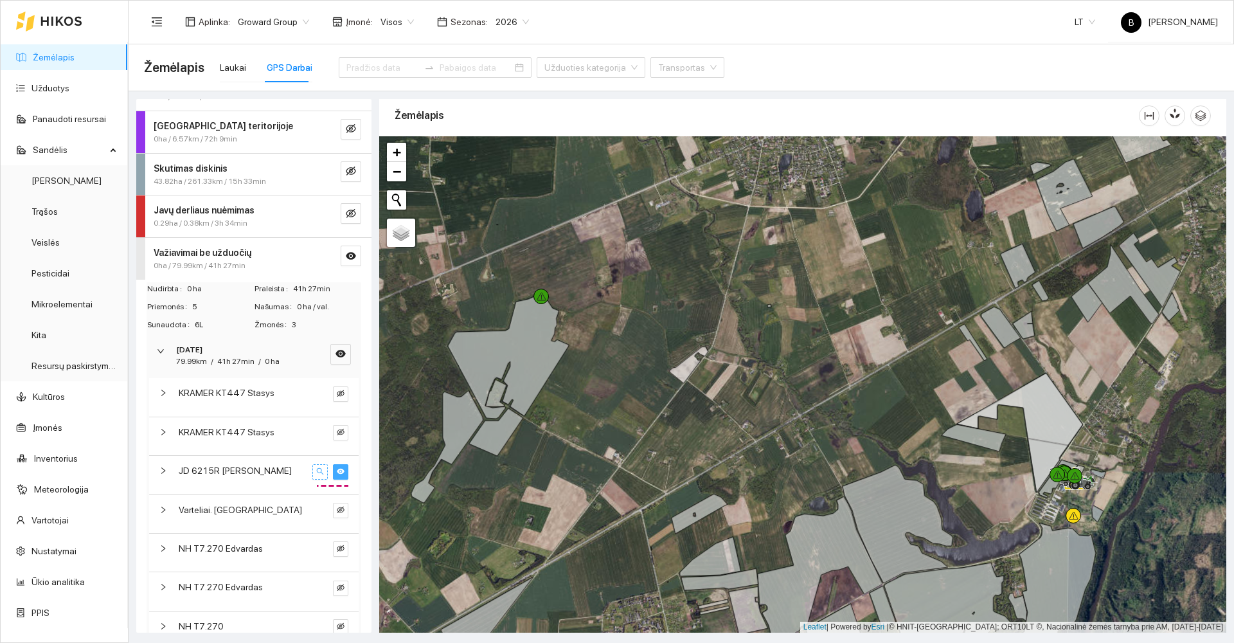
scroll to position [0, 0]
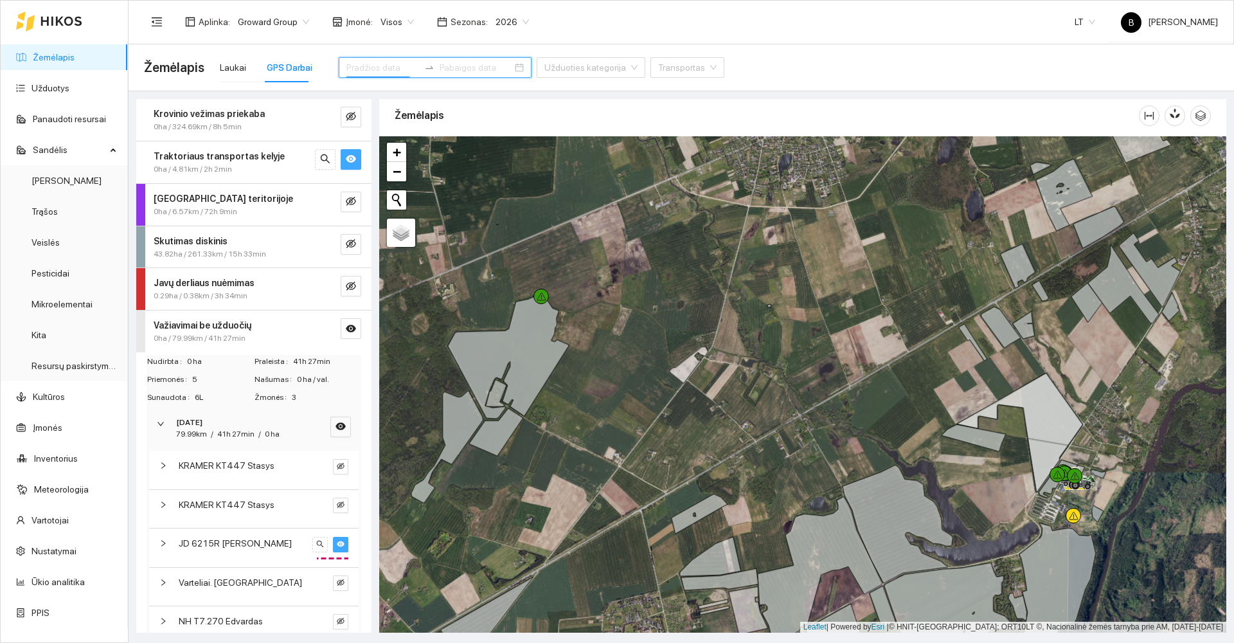
click at [393, 66] on input at bounding box center [382, 67] width 73 height 14
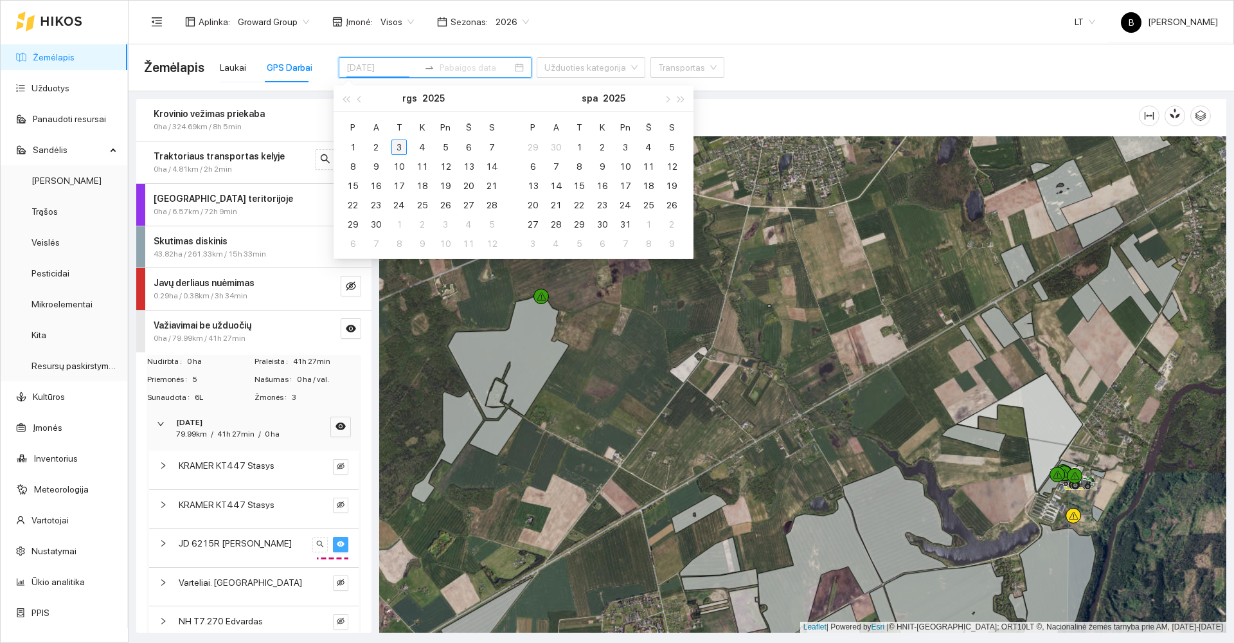
type input "[DATE]"
click at [401, 147] on div "3" at bounding box center [398, 146] width 15 height 15
click at [401, 146] on div "3" at bounding box center [398, 146] width 15 height 15
type input "[DATE]"
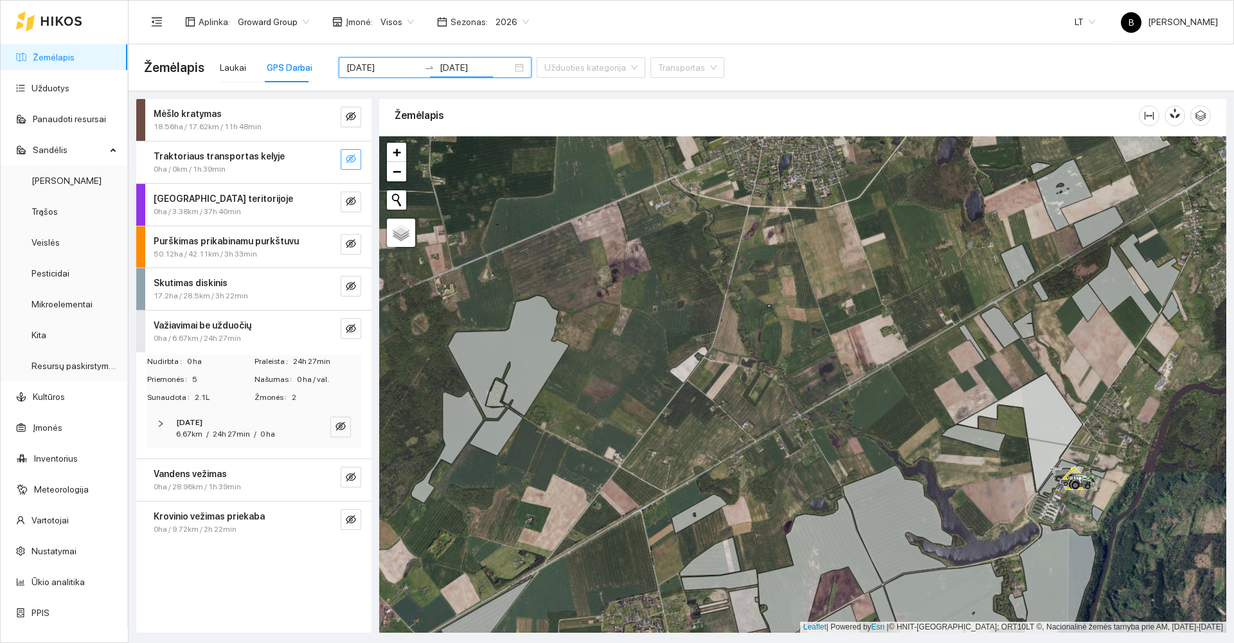
click at [219, 111] on div "Mėšlo kratymas" at bounding box center [232, 114] width 157 height 14
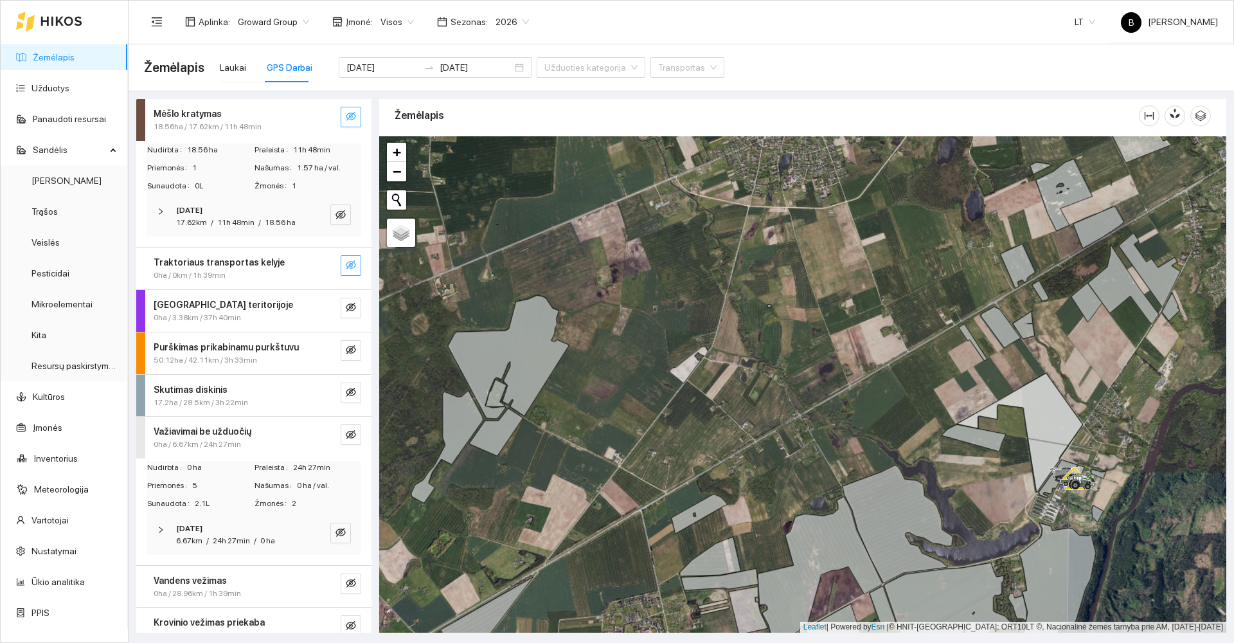
click at [346, 120] on icon "eye-invisible" at bounding box center [351, 116] width 10 height 9
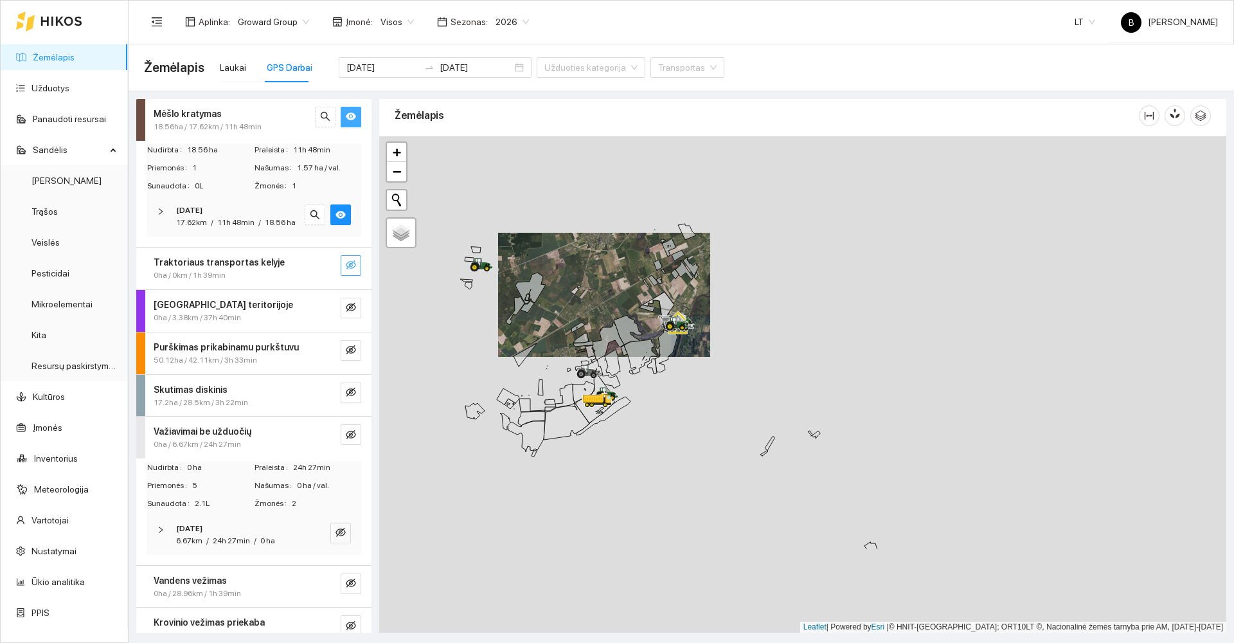
drag, startPoint x: 770, startPoint y: 473, endPoint x: 654, endPoint y: 328, distance: 185.6
click at [666, 328] on div at bounding box center [670, 330] width 8 height 32
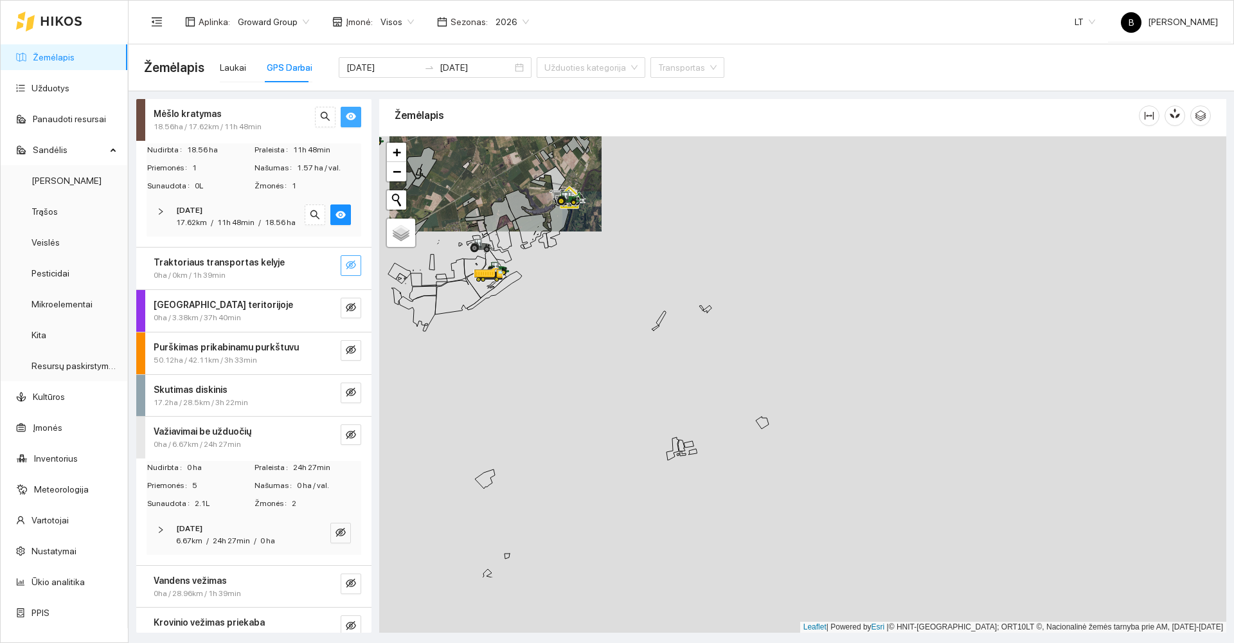
drag, startPoint x: 687, startPoint y: 488, endPoint x: 578, endPoint y: 378, distance: 154.9
click at [582, 379] on div at bounding box center [802, 384] width 847 height 496
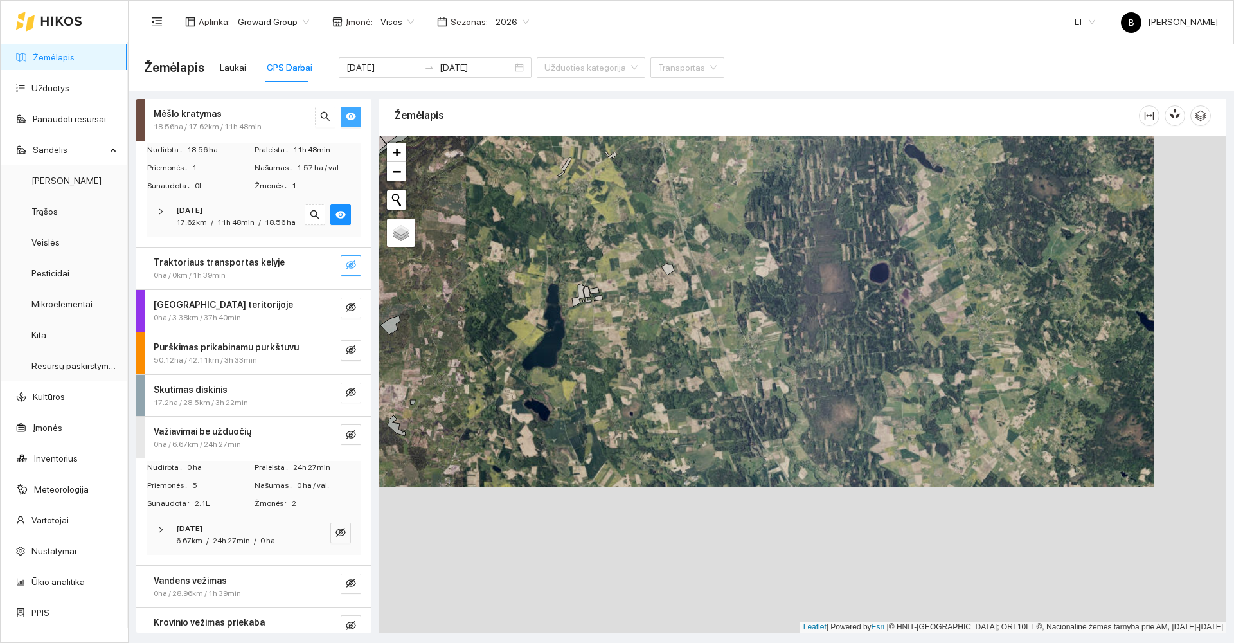
drag, startPoint x: 569, startPoint y: 322, endPoint x: 555, endPoint y: 308, distance: 19.5
click at [556, 309] on div at bounding box center [802, 384] width 847 height 496
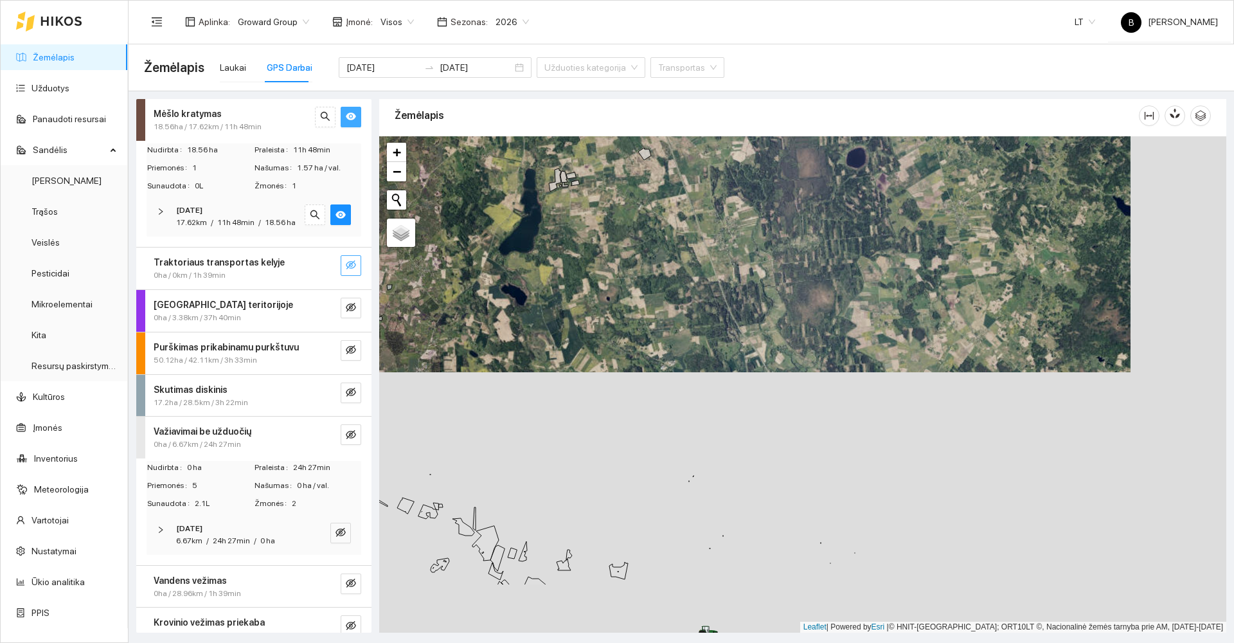
drag, startPoint x: 664, startPoint y: 417, endPoint x: 662, endPoint y: 218, distance: 199.2
click at [668, 220] on div at bounding box center [802, 384] width 847 height 496
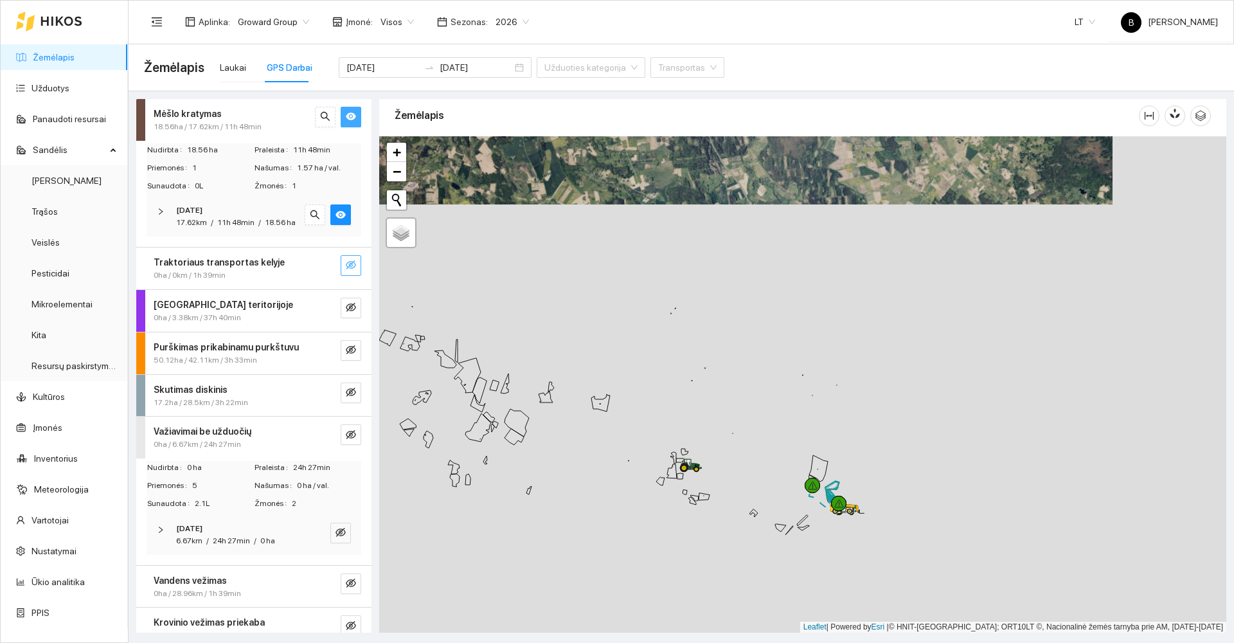
drag, startPoint x: 723, startPoint y: 502, endPoint x: 556, endPoint y: 397, distance: 196.6
click at [556, 397] on div at bounding box center [802, 384] width 847 height 496
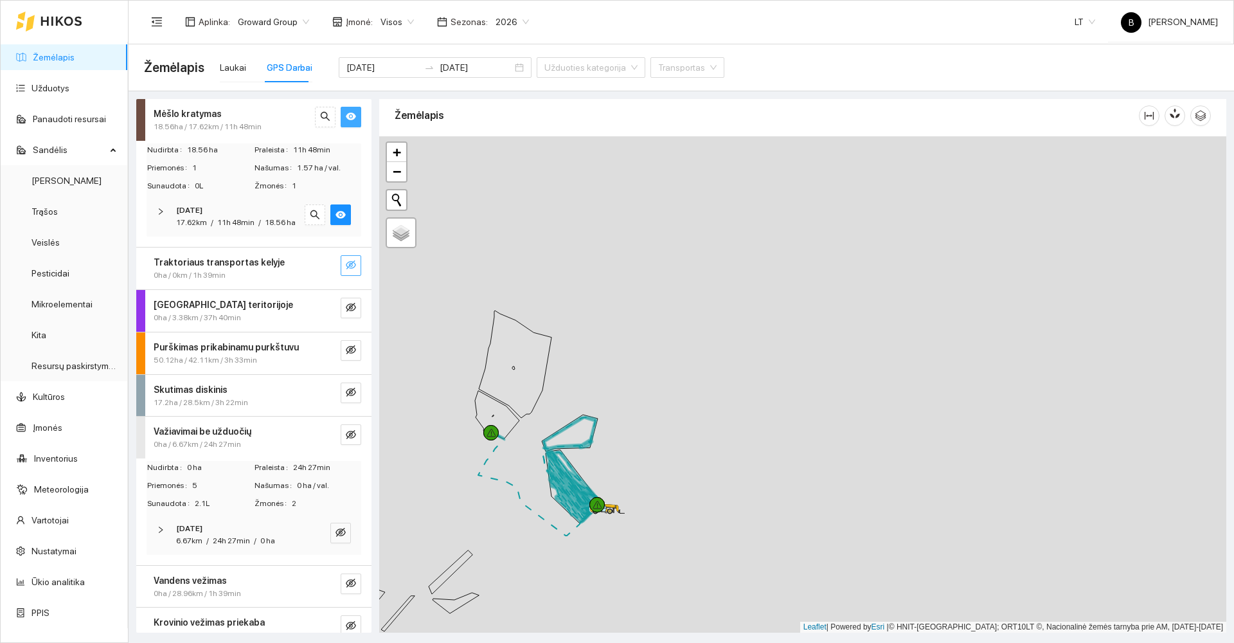
drag, startPoint x: 648, startPoint y: 434, endPoint x: 673, endPoint y: 366, distance: 73.0
click at [673, 366] on div at bounding box center [802, 384] width 847 height 496
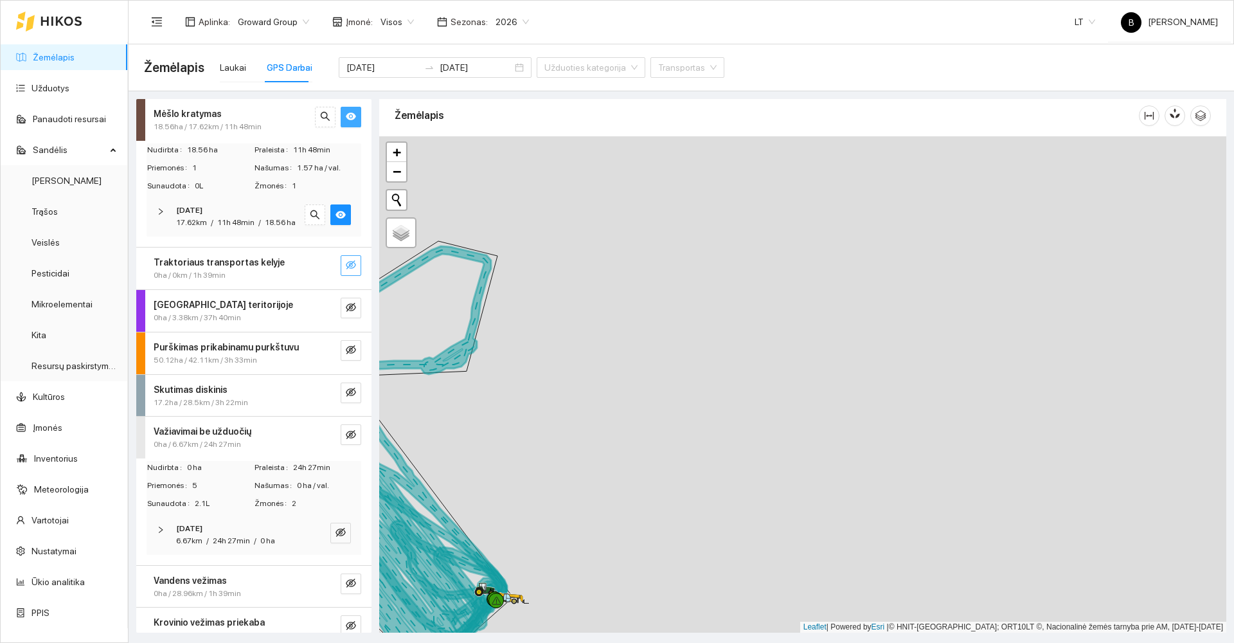
drag, startPoint x: 552, startPoint y: 458, endPoint x: 793, endPoint y: 317, distance: 279.4
click at [793, 317] on div at bounding box center [802, 384] width 847 height 496
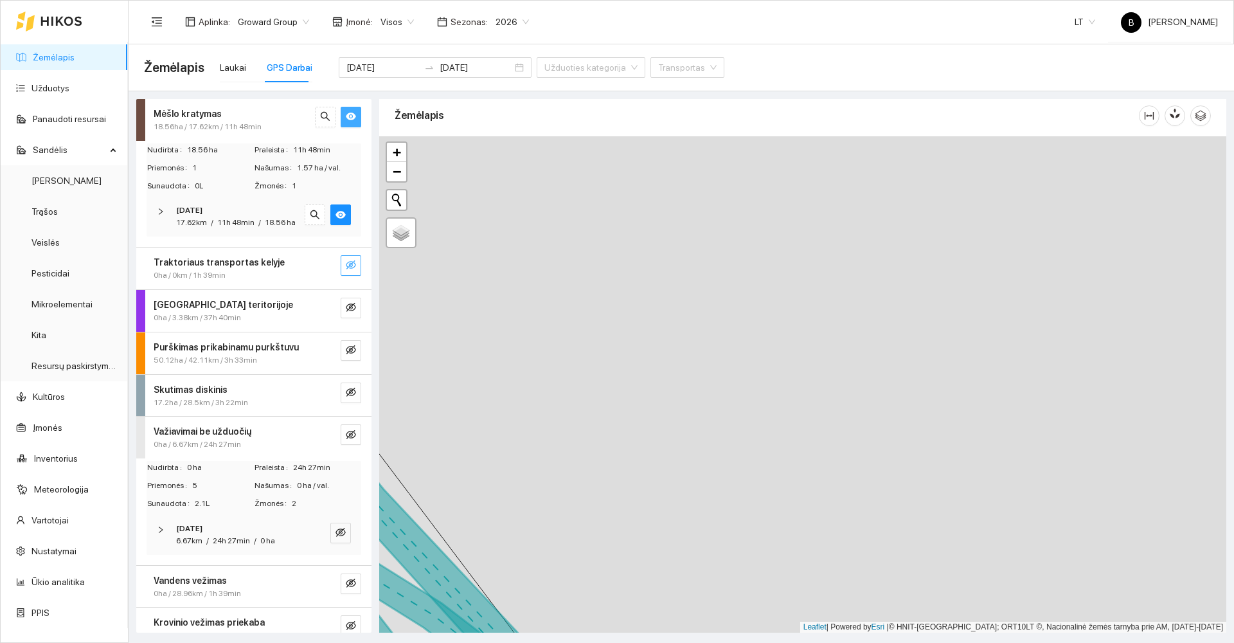
drag, startPoint x: 667, startPoint y: 371, endPoint x: 811, endPoint y: 213, distance: 213.8
click at [806, 218] on div at bounding box center [802, 384] width 847 height 496
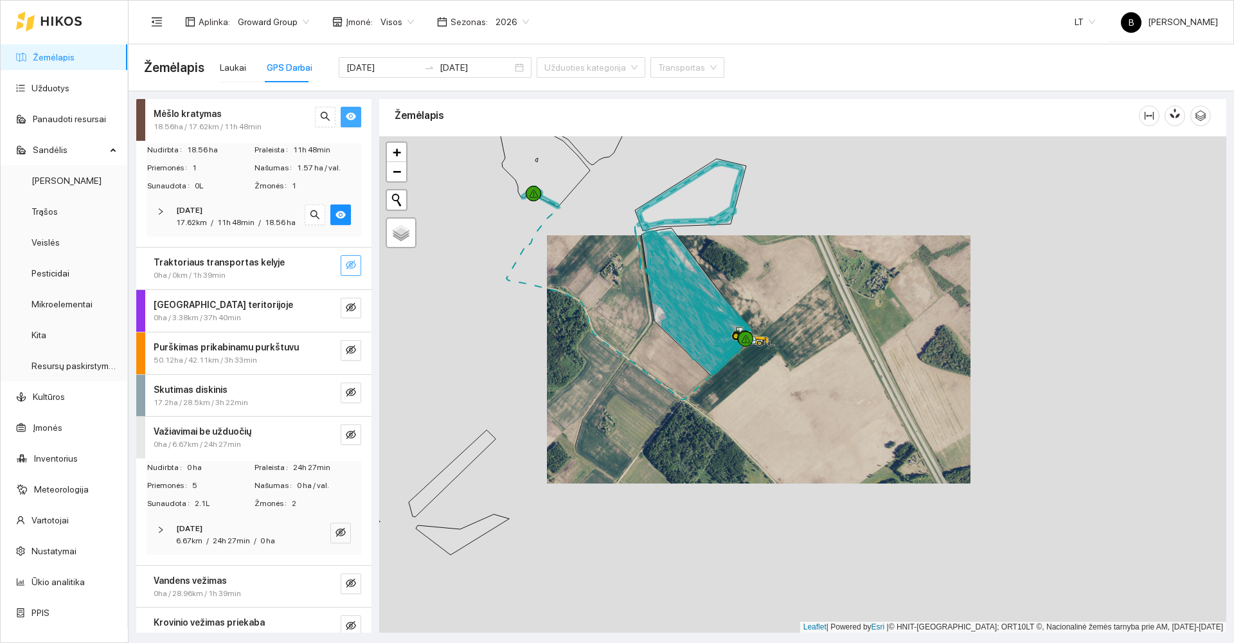
drag, startPoint x: 637, startPoint y: 301, endPoint x: 626, endPoint y: 310, distance: 14.2
click at [626, 310] on div at bounding box center [802, 384] width 847 height 496
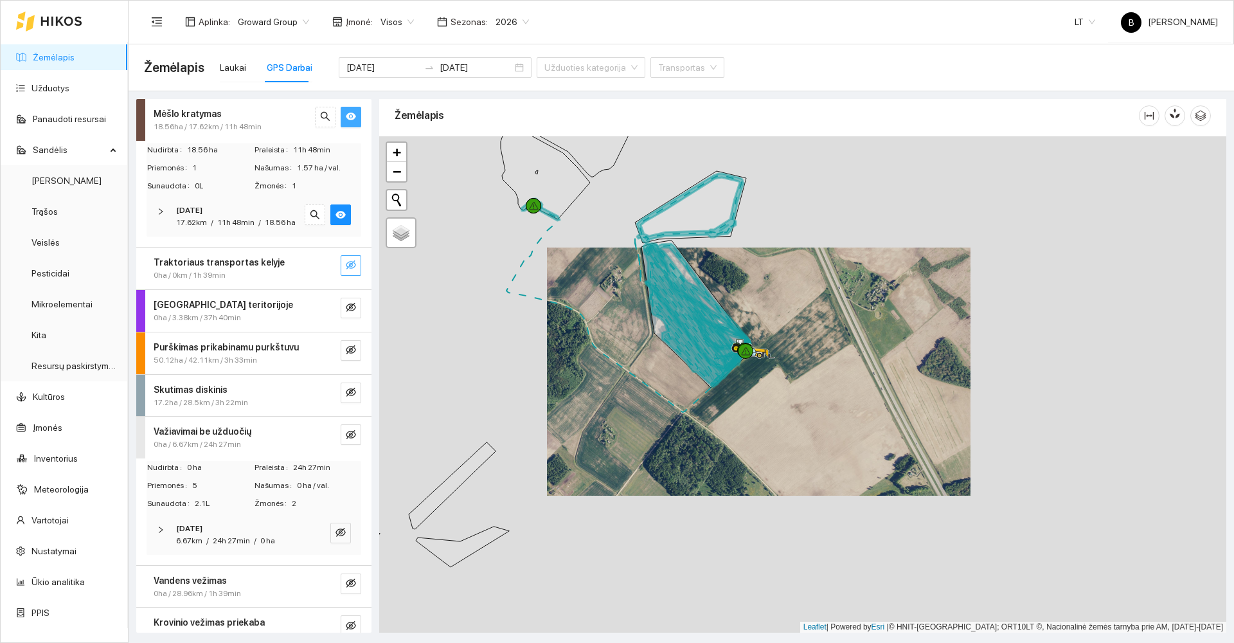
drag, startPoint x: 612, startPoint y: 328, endPoint x: 598, endPoint y: 346, distance: 22.5
click at [598, 346] on div at bounding box center [802, 384] width 847 height 496
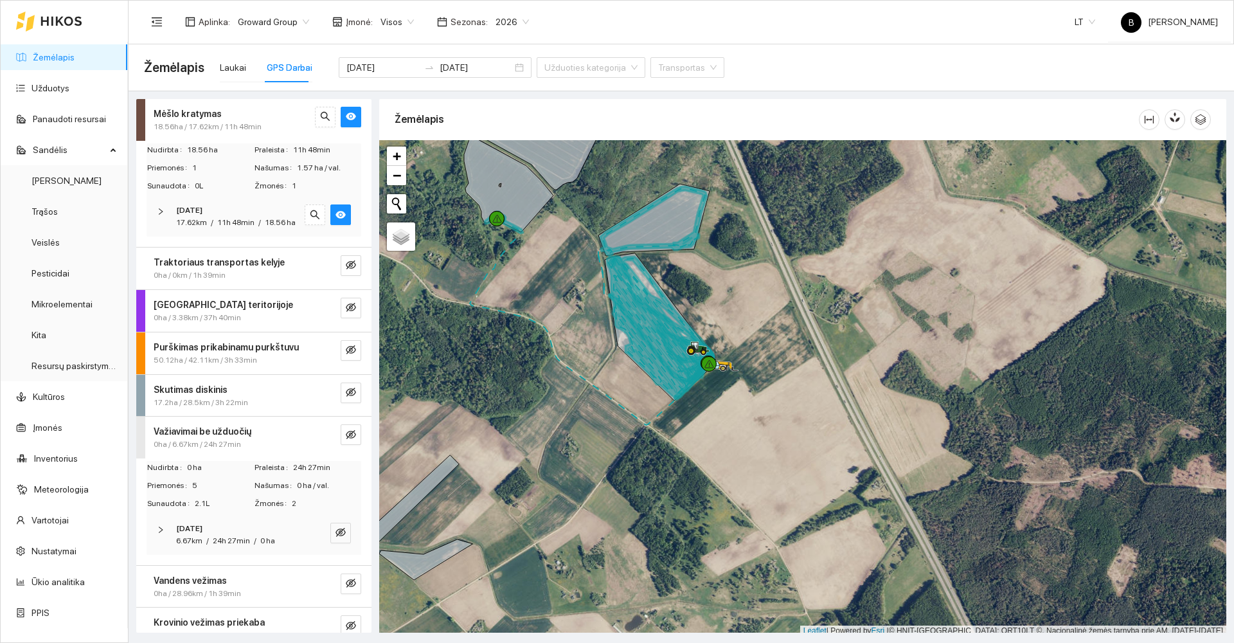
scroll to position [4, 0]
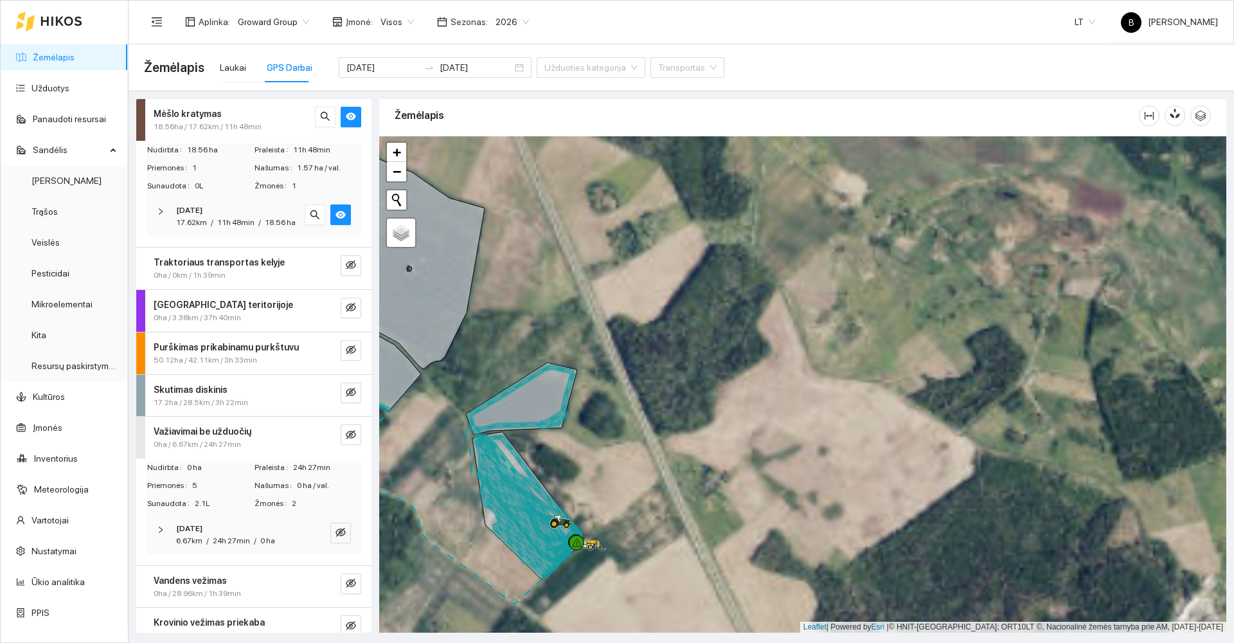
drag, startPoint x: 511, startPoint y: 333, endPoint x: 520, endPoint y: 245, distance: 88.6
click at [520, 245] on div at bounding box center [802, 384] width 847 height 496
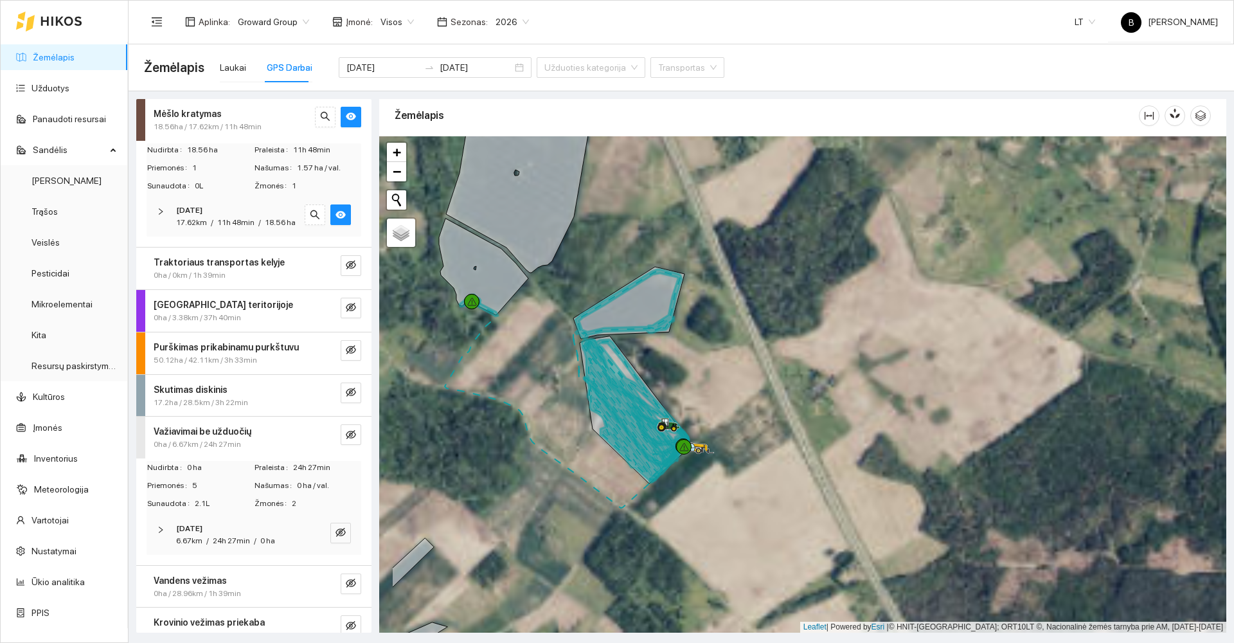
drag, startPoint x: 430, startPoint y: 356, endPoint x: 528, endPoint y: 350, distance: 98.5
click at [528, 350] on div at bounding box center [802, 384] width 847 height 496
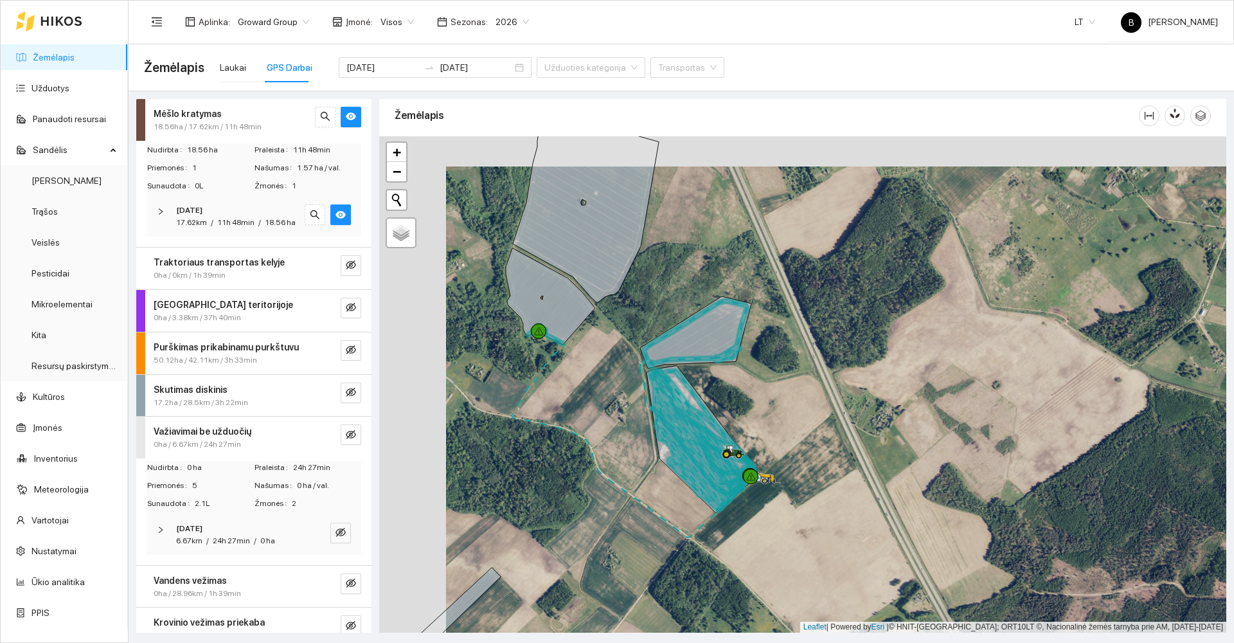
drag, startPoint x: 411, startPoint y: 291, endPoint x: 518, endPoint y: 336, distance: 116.4
click at [518, 336] on div at bounding box center [802, 384] width 847 height 496
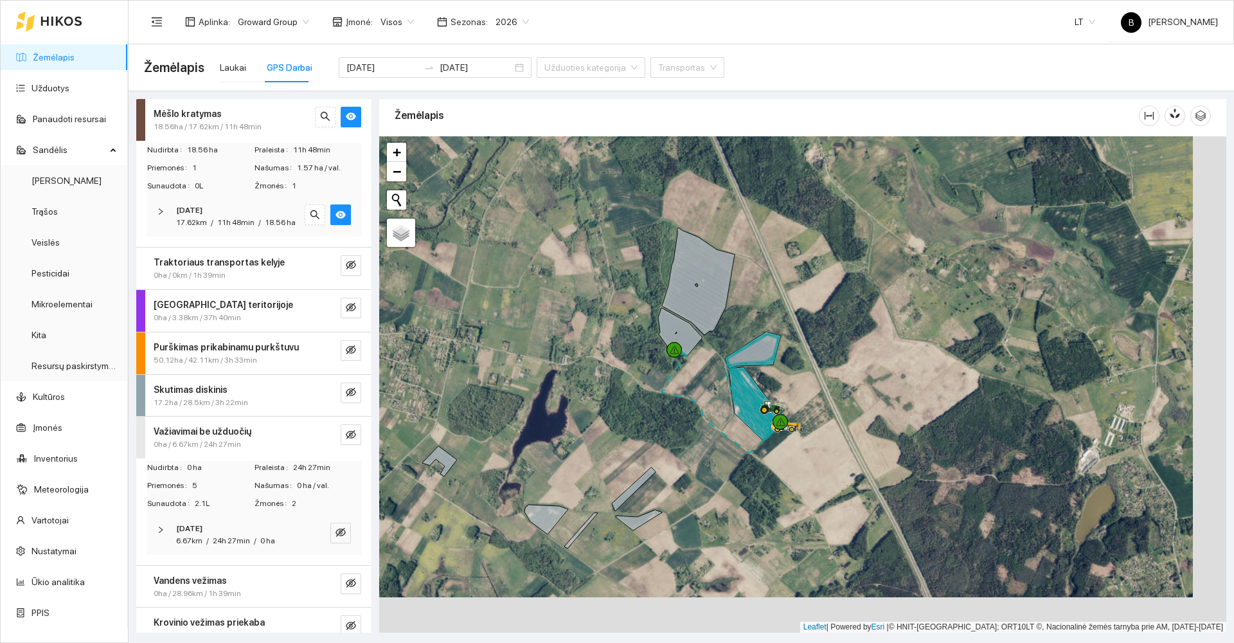
drag, startPoint x: 647, startPoint y: 438, endPoint x: 519, endPoint y: 326, distance: 169.9
click at [519, 327] on div at bounding box center [802, 384] width 847 height 496
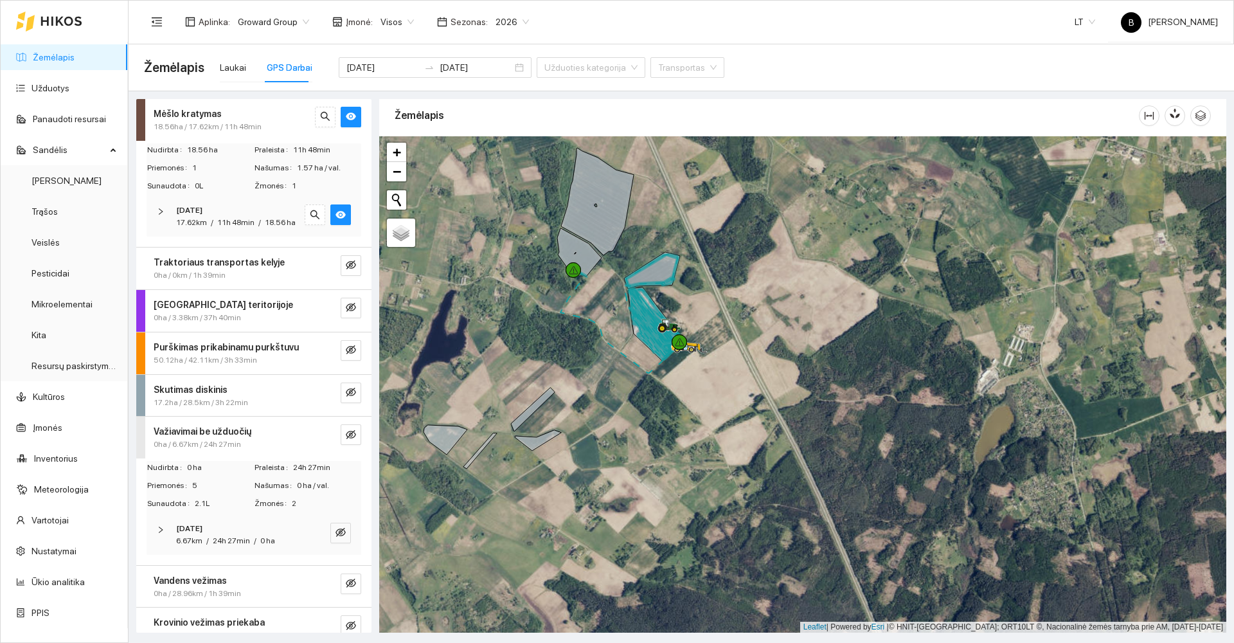
click at [699, 395] on div at bounding box center [802, 384] width 847 height 496
click at [229, 66] on div "Laukai" at bounding box center [233, 67] width 26 height 14
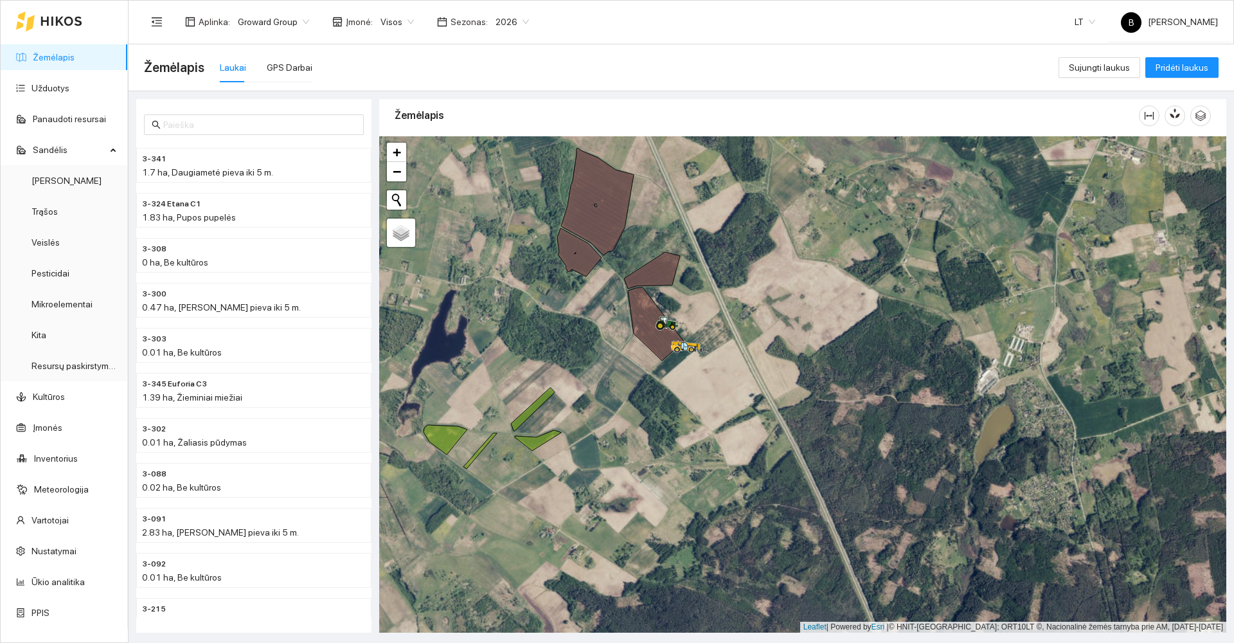
click at [724, 386] on div at bounding box center [802, 384] width 847 height 496
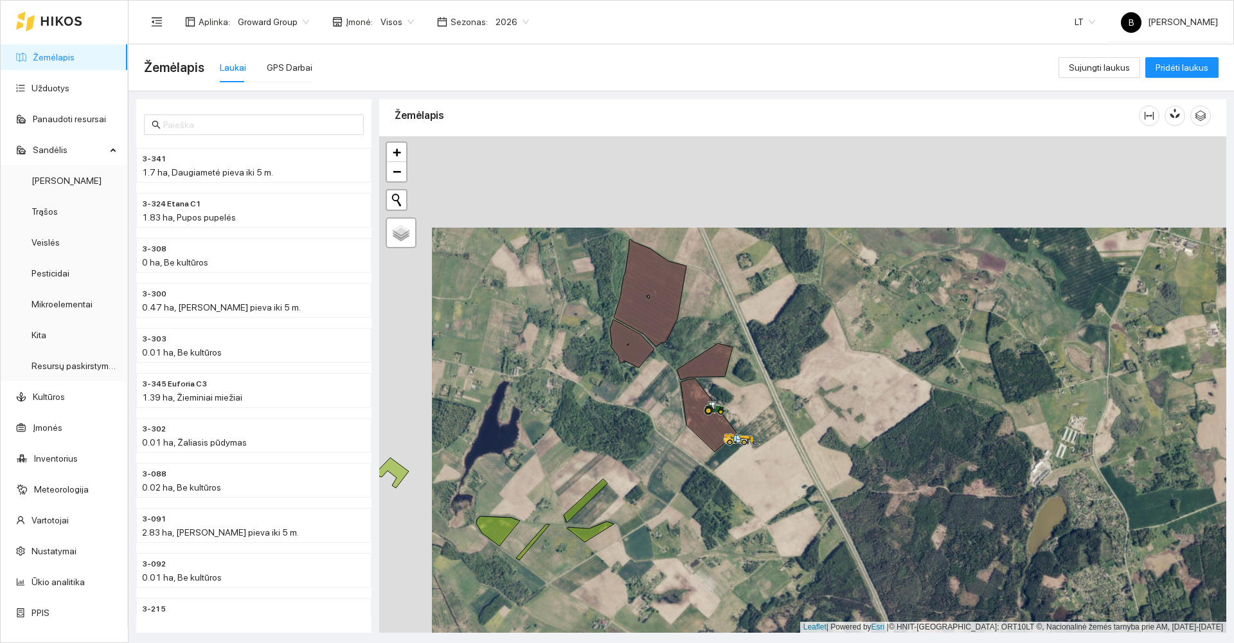
drag, startPoint x: 612, startPoint y: 344, endPoint x: 669, endPoint y: 449, distance: 118.5
click at [669, 449] on div at bounding box center [802, 384] width 847 height 496
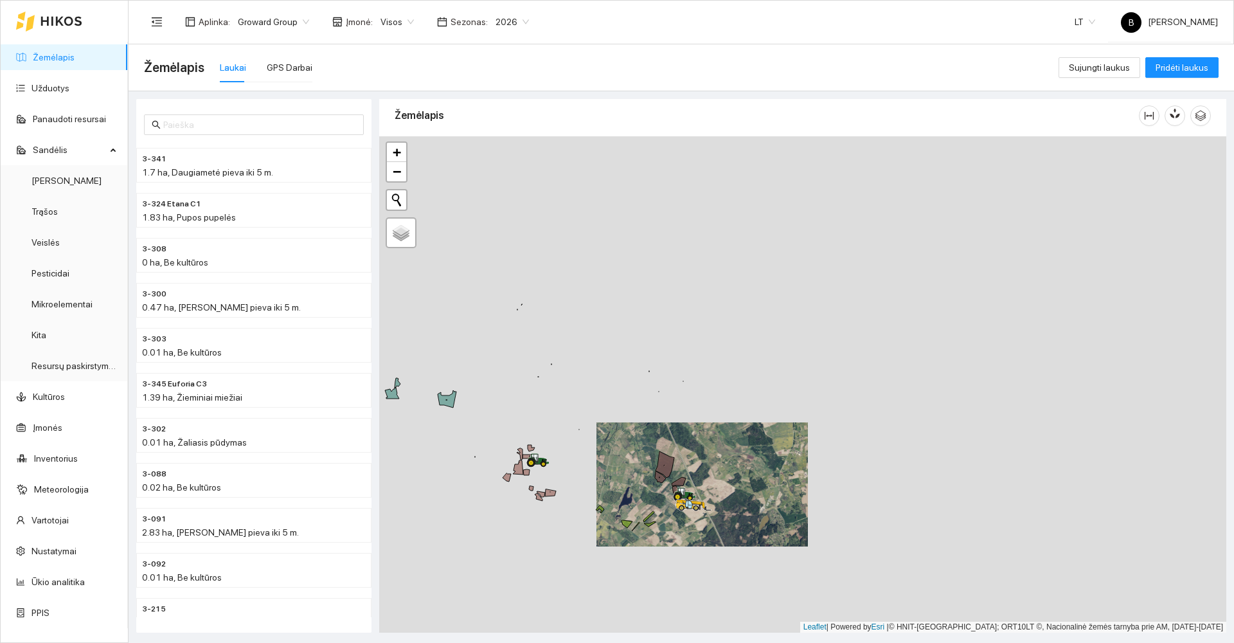
drag, startPoint x: 747, startPoint y: 488, endPoint x: 745, endPoint y: 429, distance: 58.5
click at [745, 429] on div at bounding box center [802, 384] width 847 height 496
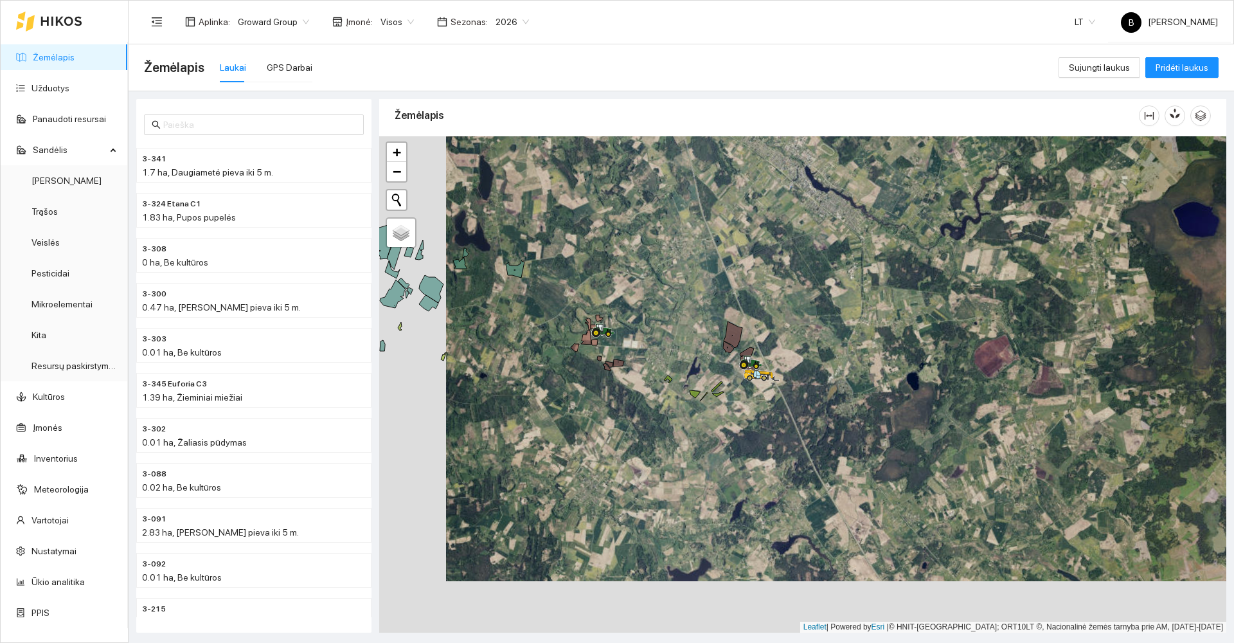
drag, startPoint x: 668, startPoint y: 318, endPoint x: 700, endPoint y: 292, distance: 41.6
click at [701, 292] on div at bounding box center [802, 384] width 847 height 496
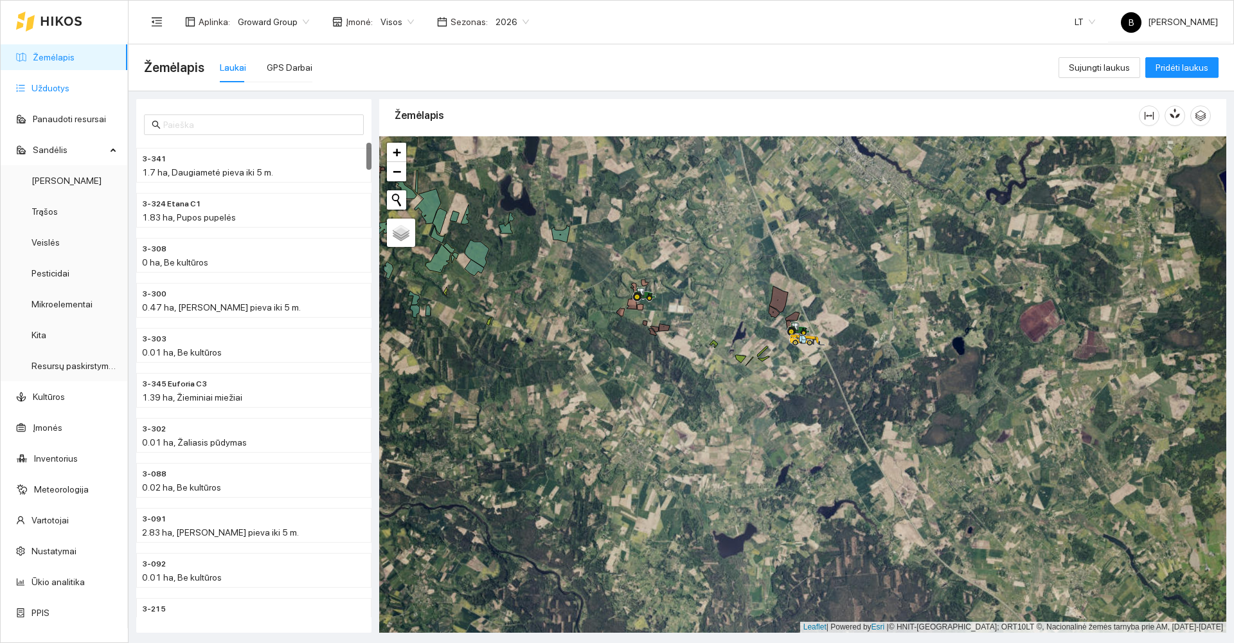
click at [36, 93] on link "Užduotys" at bounding box center [50, 88] width 38 height 10
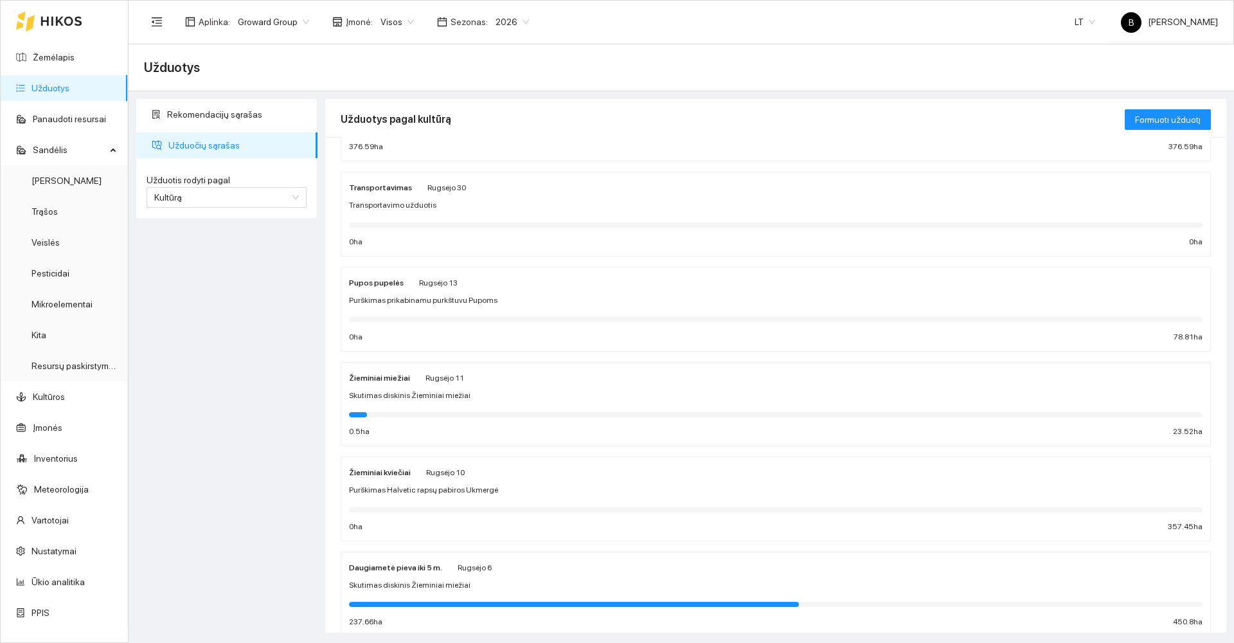
scroll to position [321, 0]
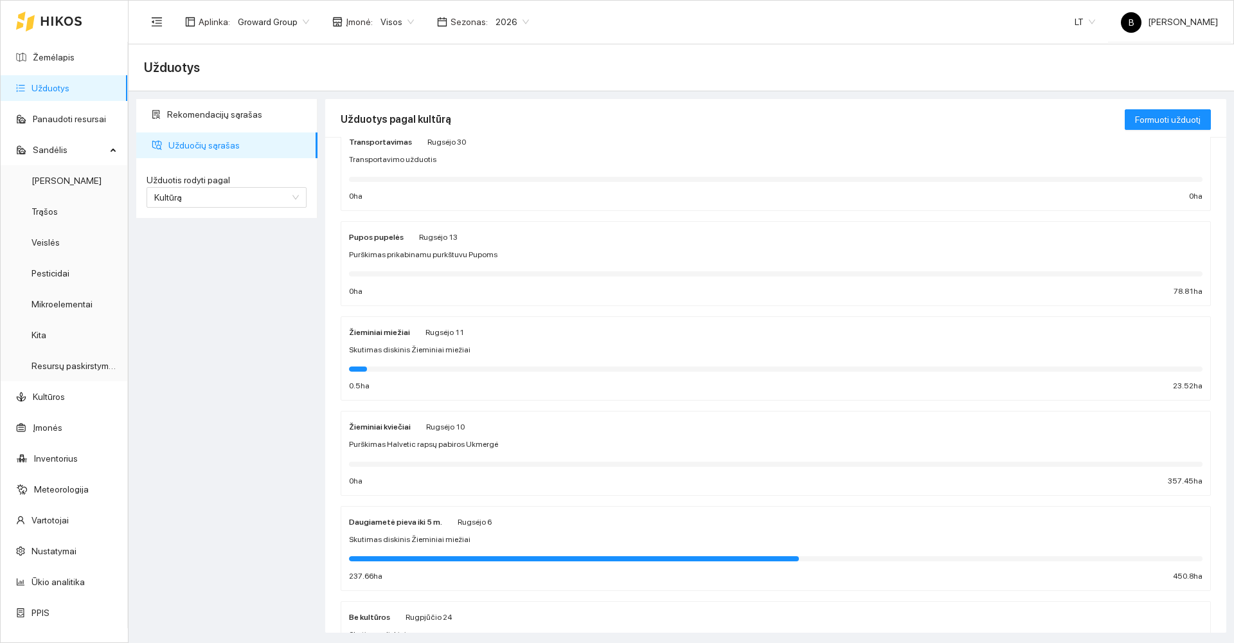
click at [603, 350] on div "Skutimas diskinis Žieminiai miežiai" at bounding box center [775, 350] width 853 height 12
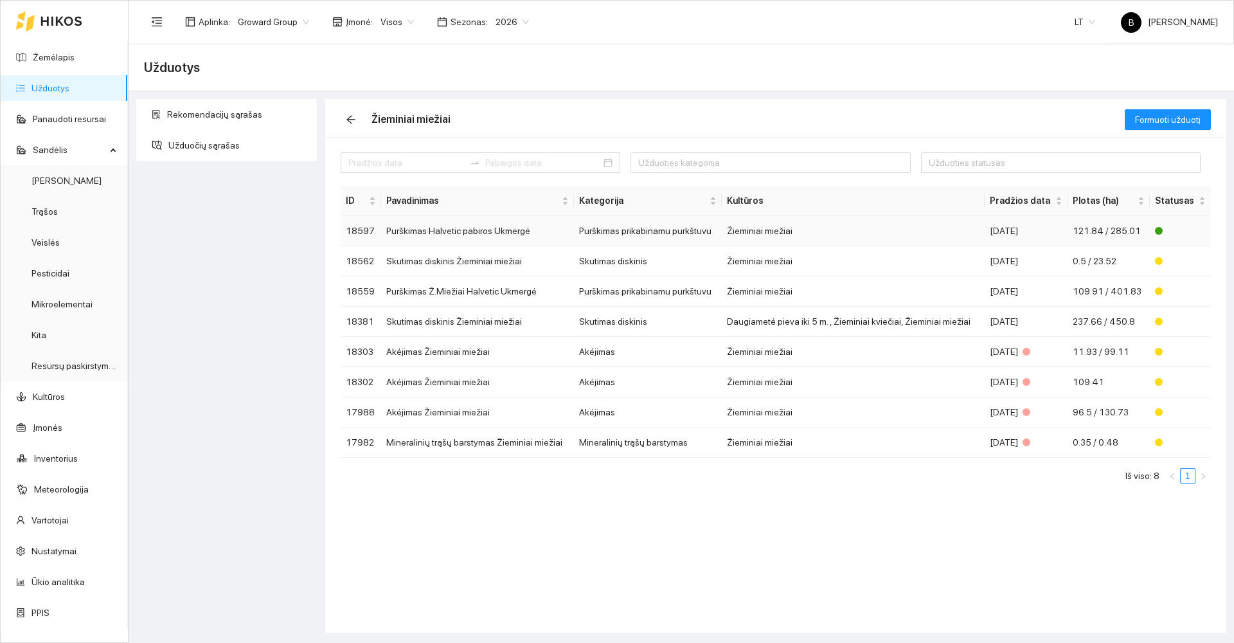
click at [641, 230] on td "Purškimas prikabinamu purkštuvu" at bounding box center [648, 231] width 148 height 30
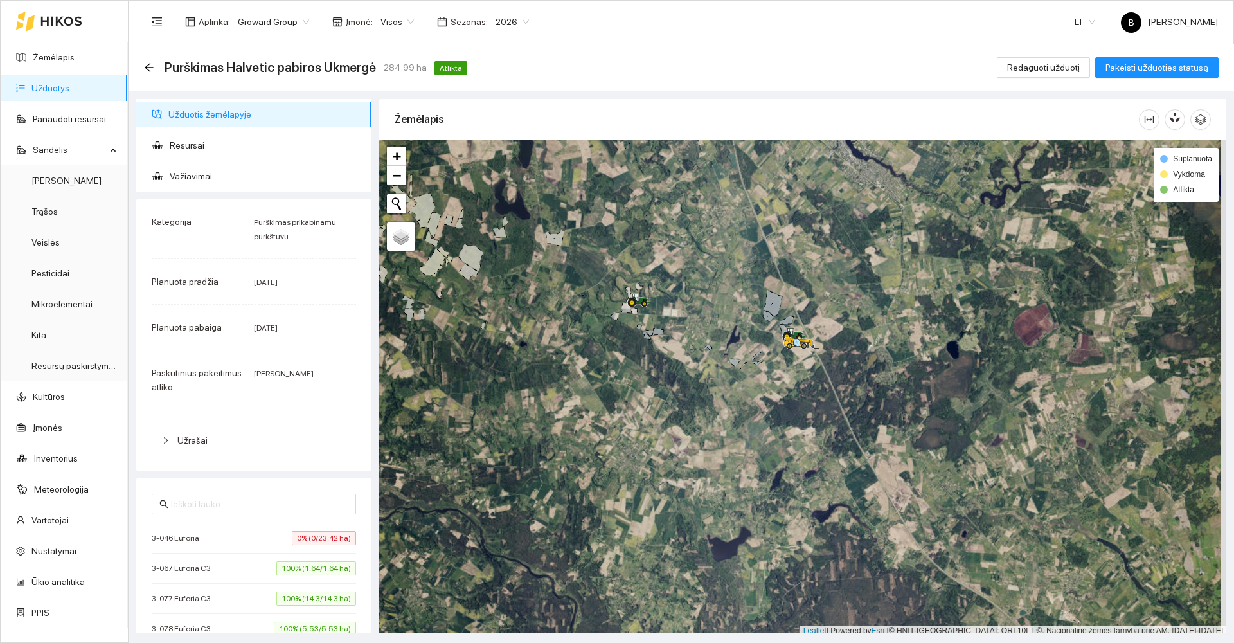
scroll to position [4, 0]
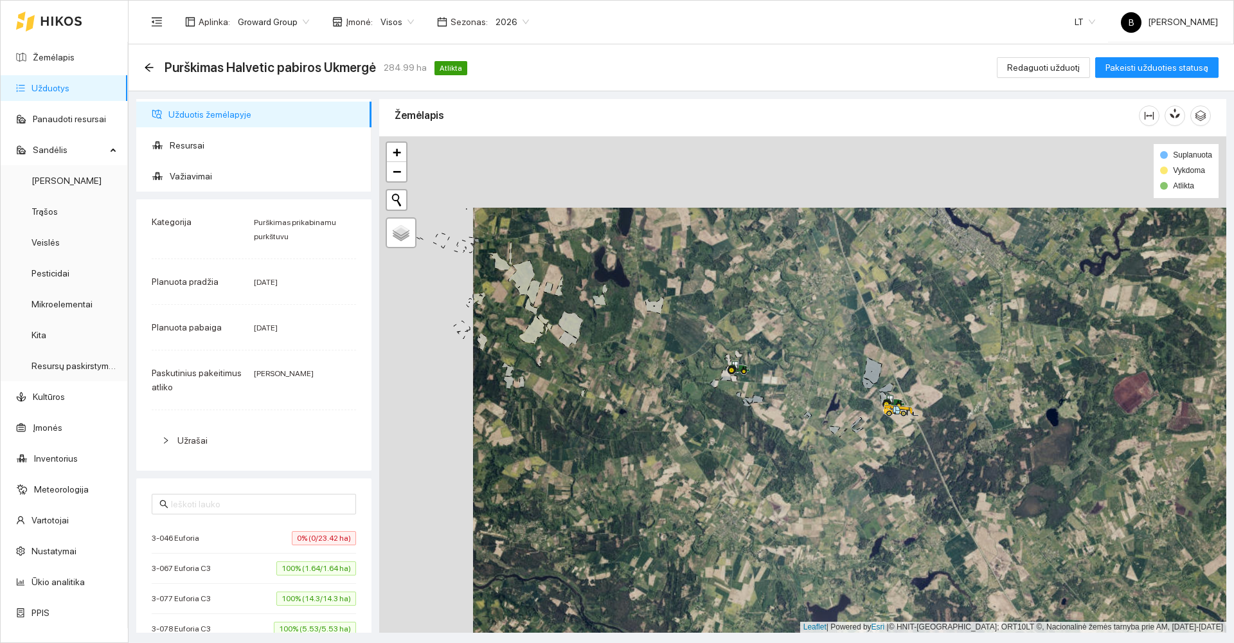
drag, startPoint x: 659, startPoint y: 310, endPoint x: 957, endPoint y: 611, distance: 423.5
click at [960, 612] on div at bounding box center [802, 384] width 847 height 496
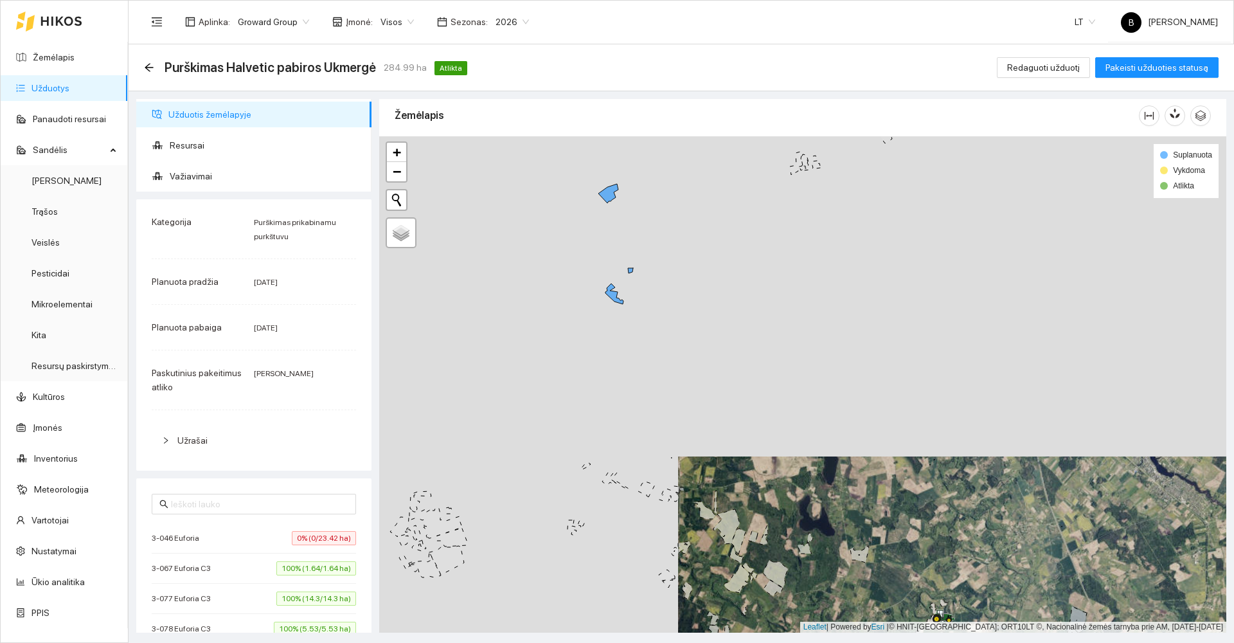
drag, startPoint x: 743, startPoint y: 362, endPoint x: 755, endPoint y: 513, distance: 151.5
click at [755, 513] on div at bounding box center [802, 384] width 847 height 496
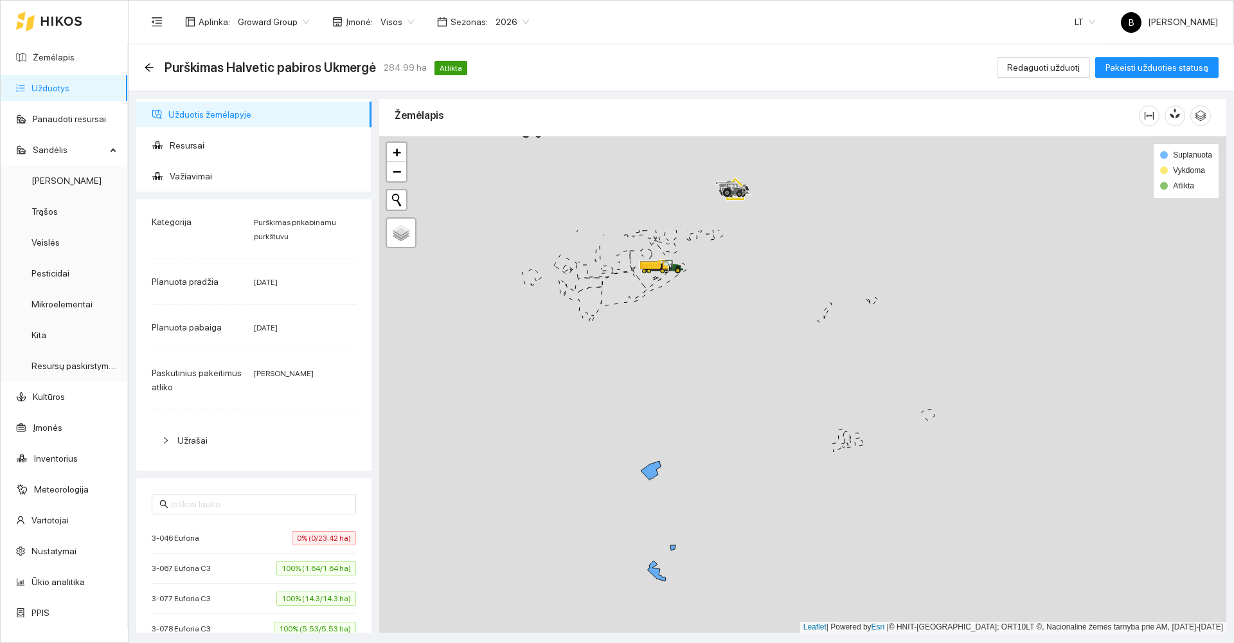
drag, startPoint x: 695, startPoint y: 323, endPoint x: 733, endPoint y: 475, distance: 156.2
click at [733, 475] on div at bounding box center [802, 384] width 847 height 496
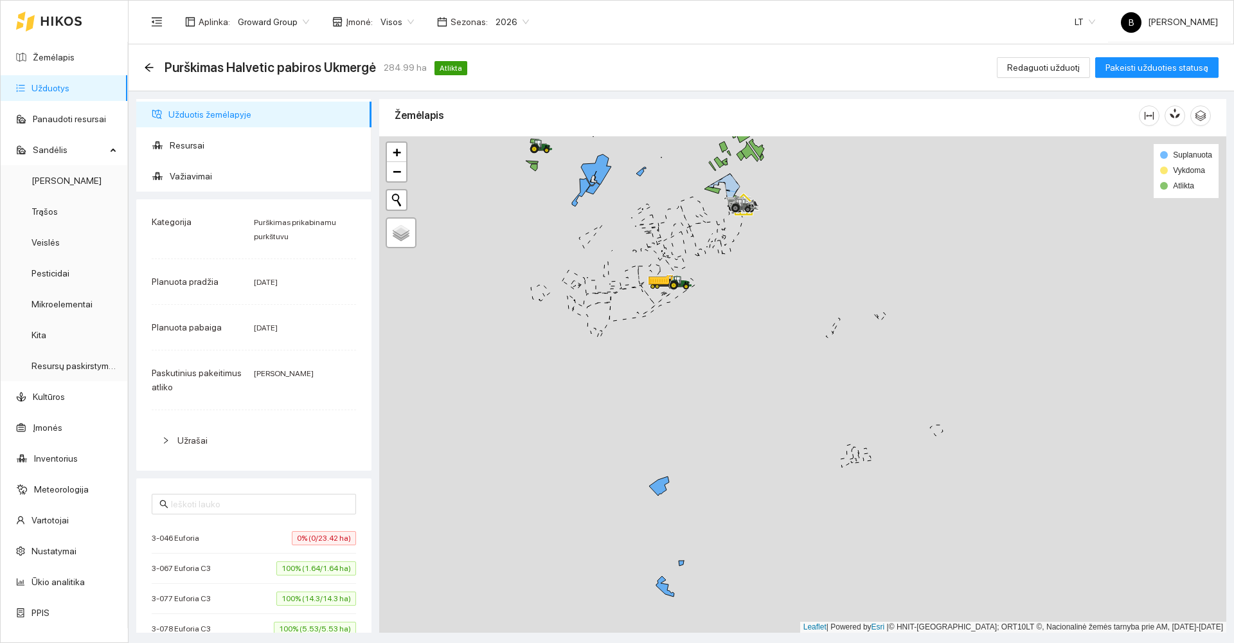
drag, startPoint x: 706, startPoint y: 355, endPoint x: 700, endPoint y: 466, distance: 111.3
click at [700, 466] on div at bounding box center [802, 384] width 847 height 496
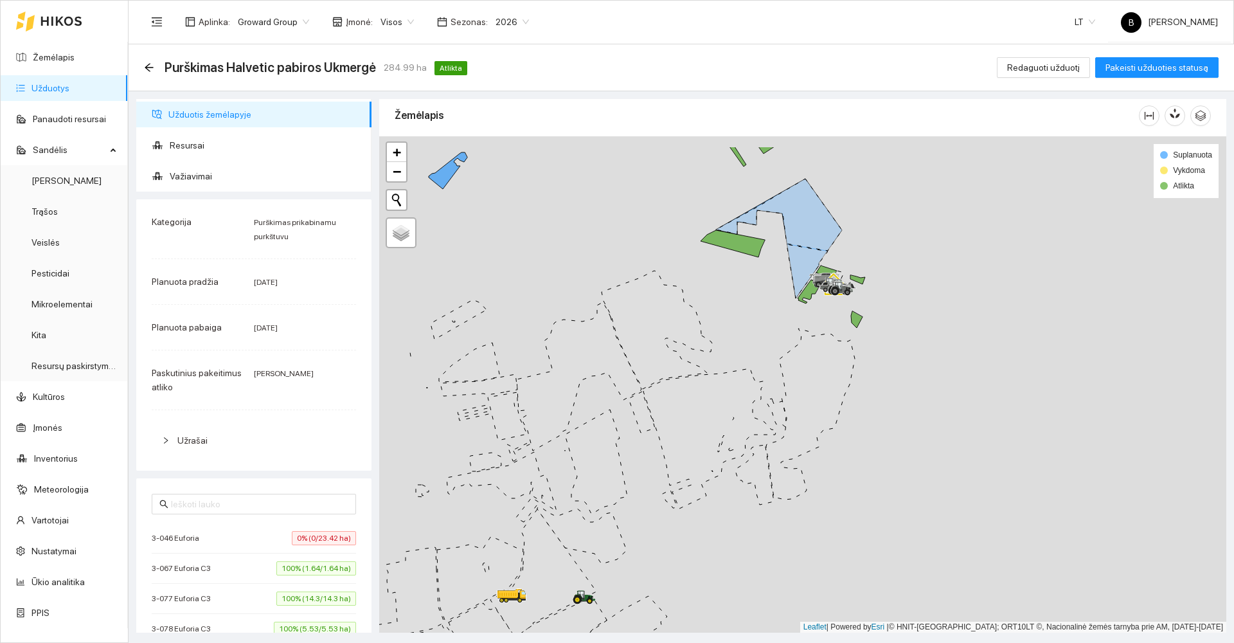
drag, startPoint x: 753, startPoint y: 292, endPoint x: 710, endPoint y: 502, distance: 214.5
click at [710, 502] on div at bounding box center [802, 384] width 847 height 496
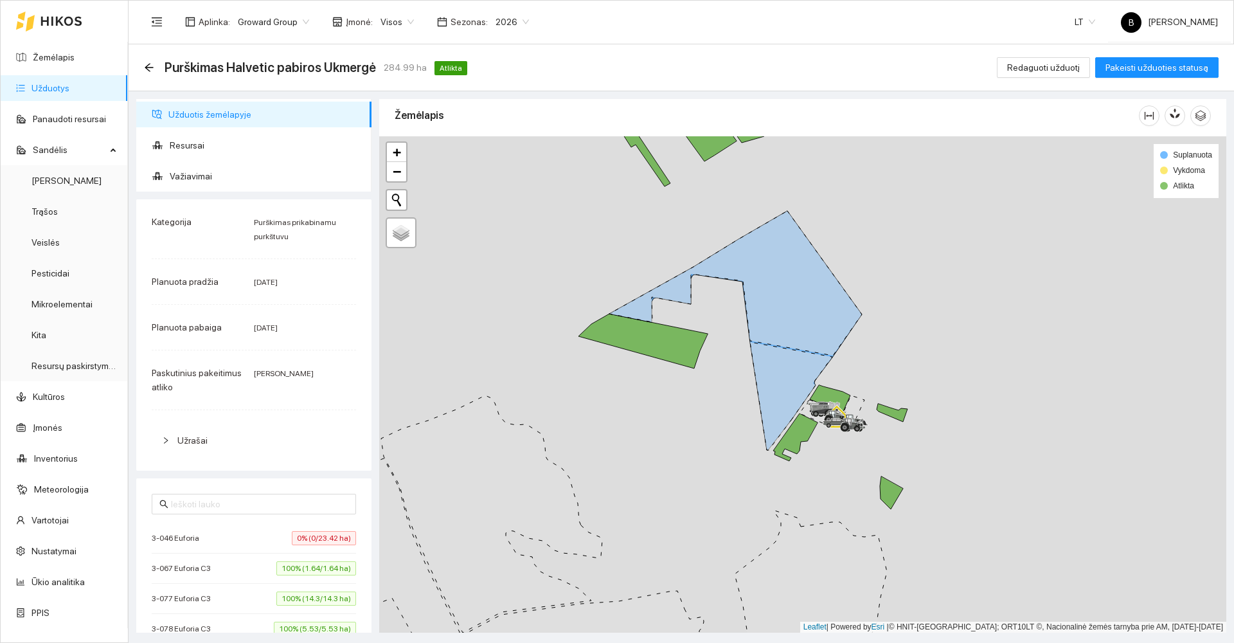
drag, startPoint x: 697, startPoint y: 451, endPoint x: 651, endPoint y: 497, distance: 65.4
click at [651, 497] on div at bounding box center [802, 384] width 847 height 496
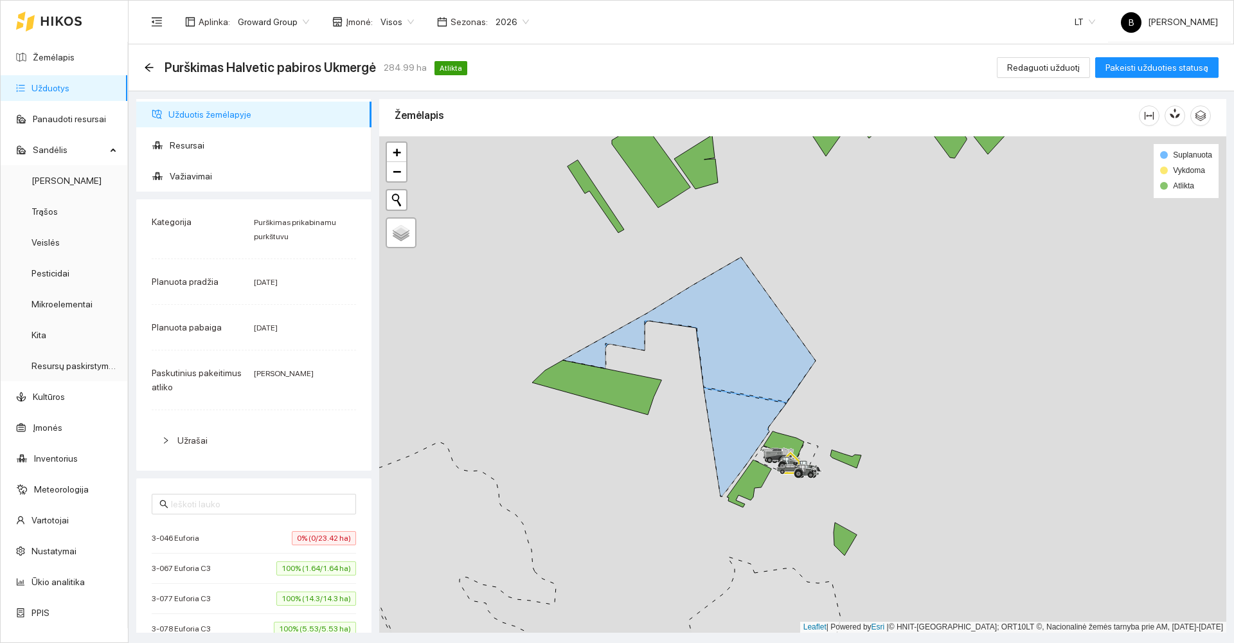
click at [738, 355] on icon at bounding box center [689, 329] width 253 height 145
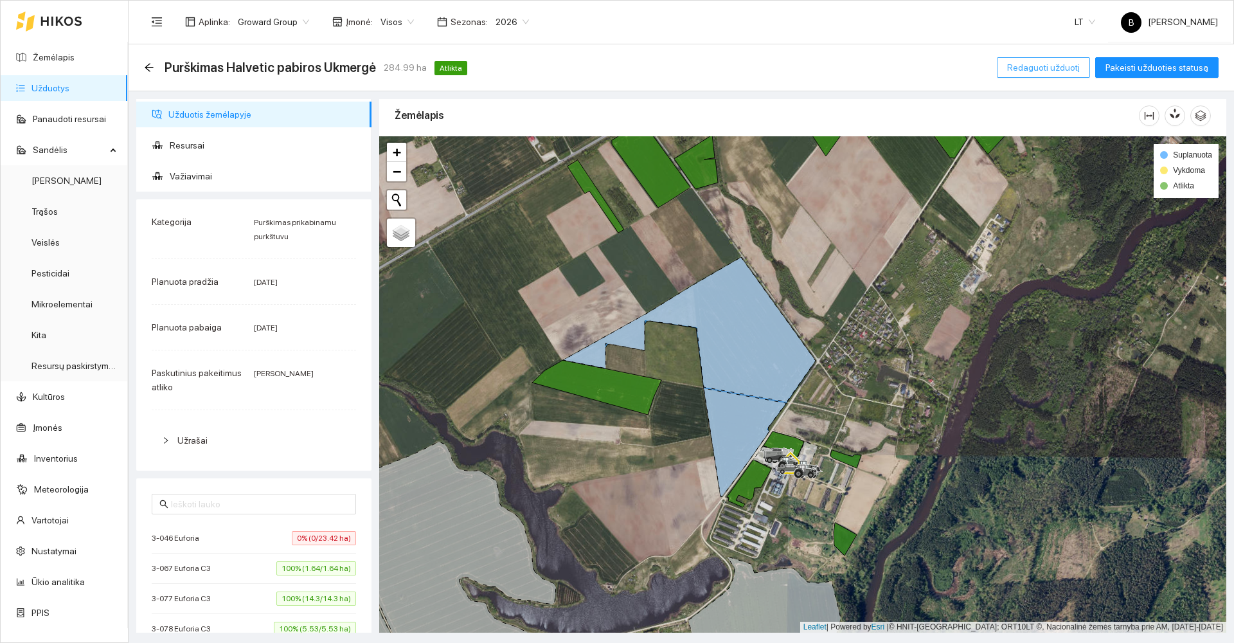
click at [1063, 67] on span "Redaguoti užduotį" at bounding box center [1043, 67] width 73 height 14
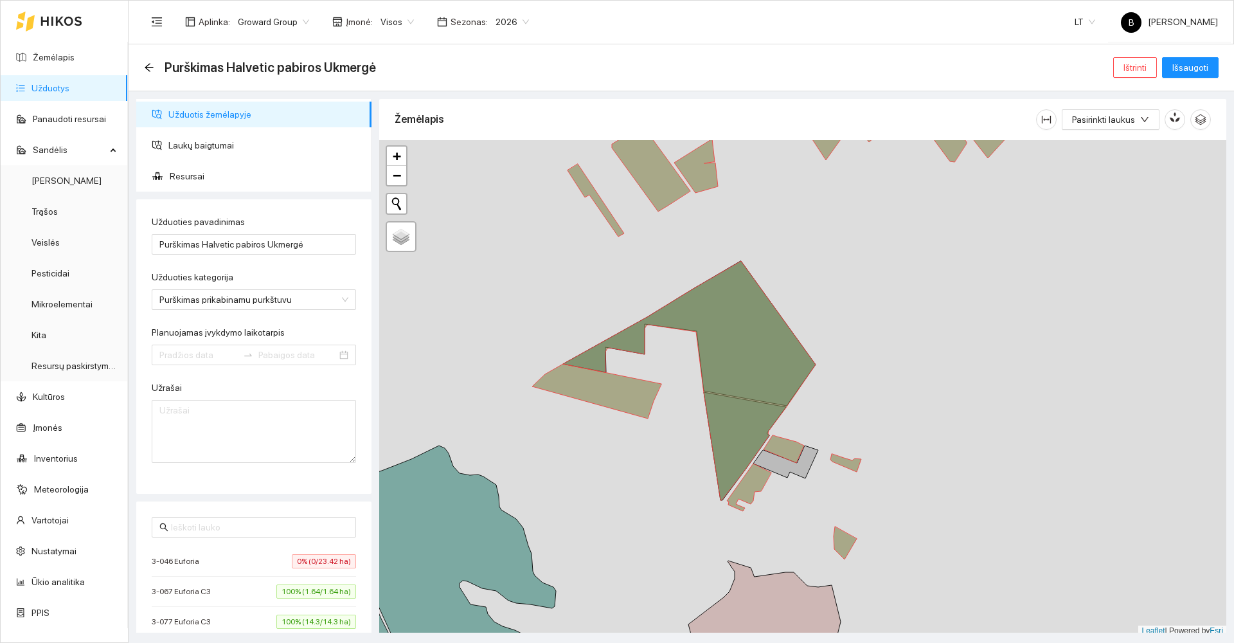
type input "[DATE]"
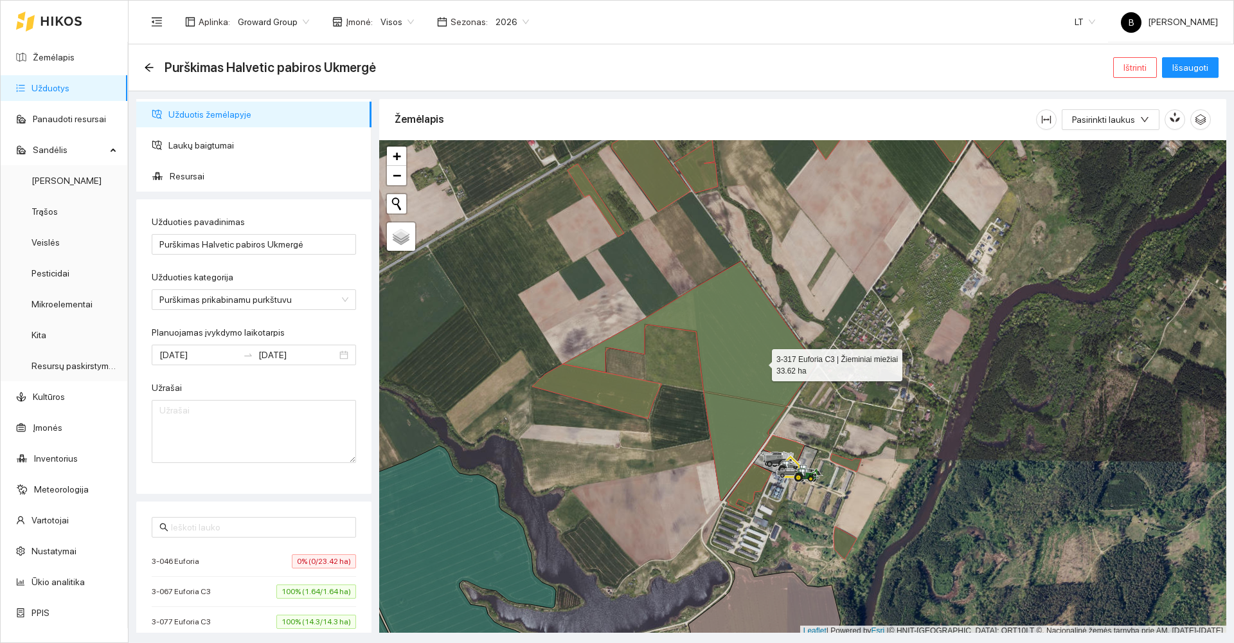
scroll to position [4, 0]
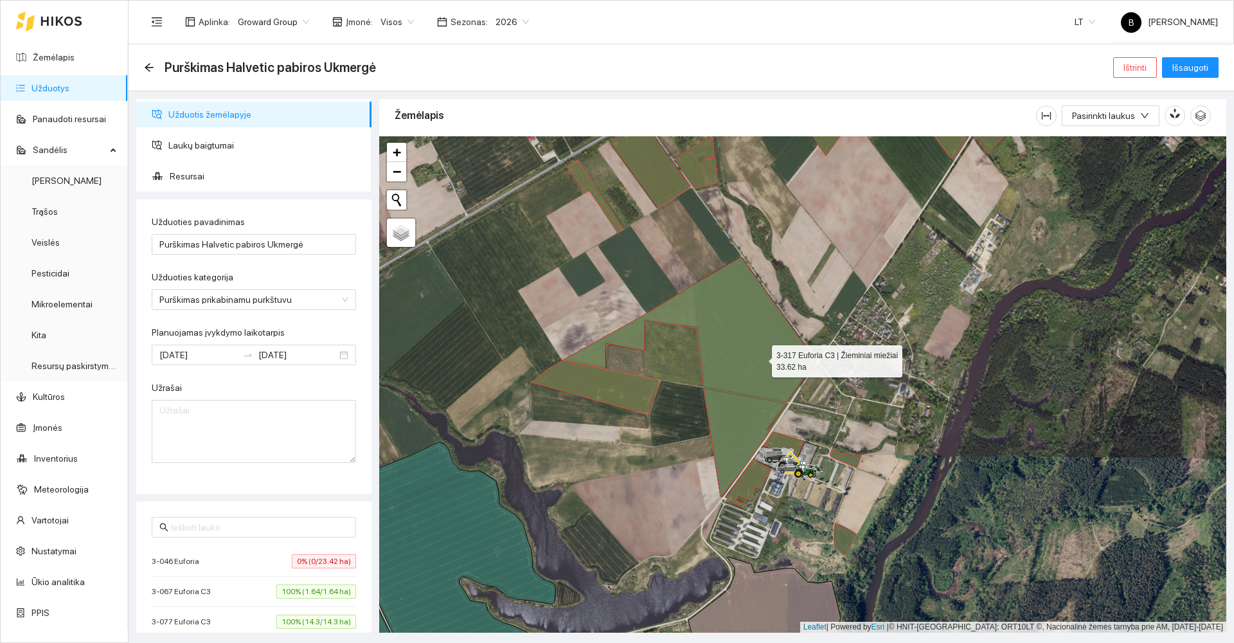
click at [760, 362] on icon at bounding box center [689, 376] width 253 height 239
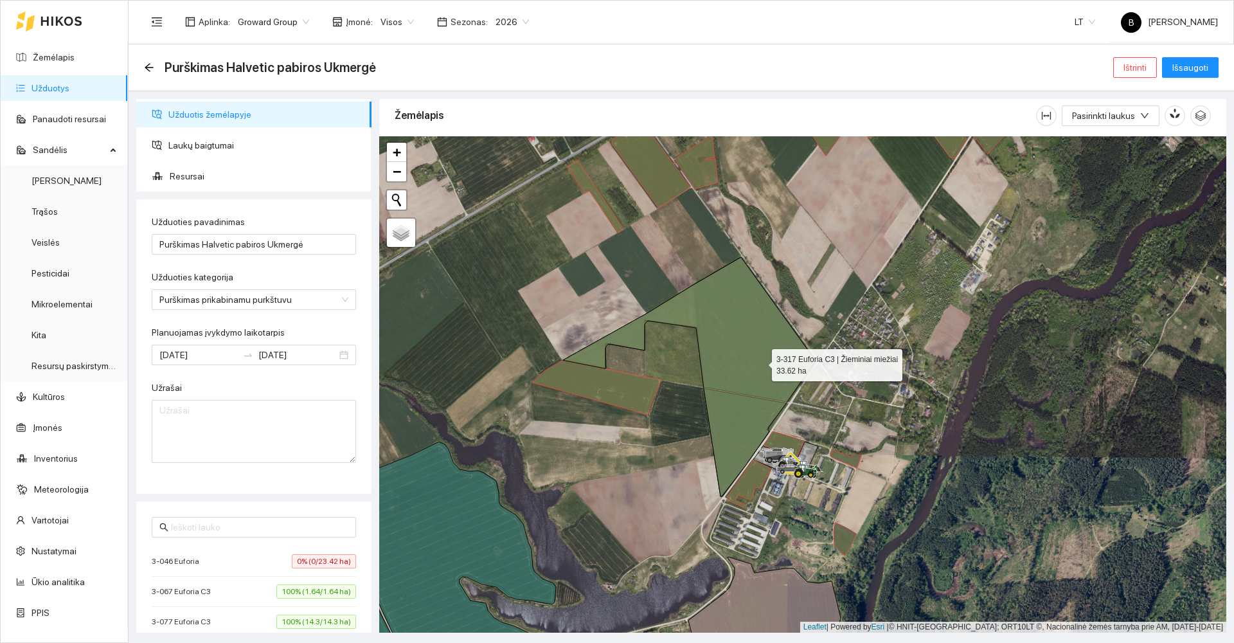
click at [760, 362] on icon at bounding box center [689, 376] width 253 height 239
click at [1174, 70] on span "Išsaugoti" at bounding box center [1190, 67] width 36 height 14
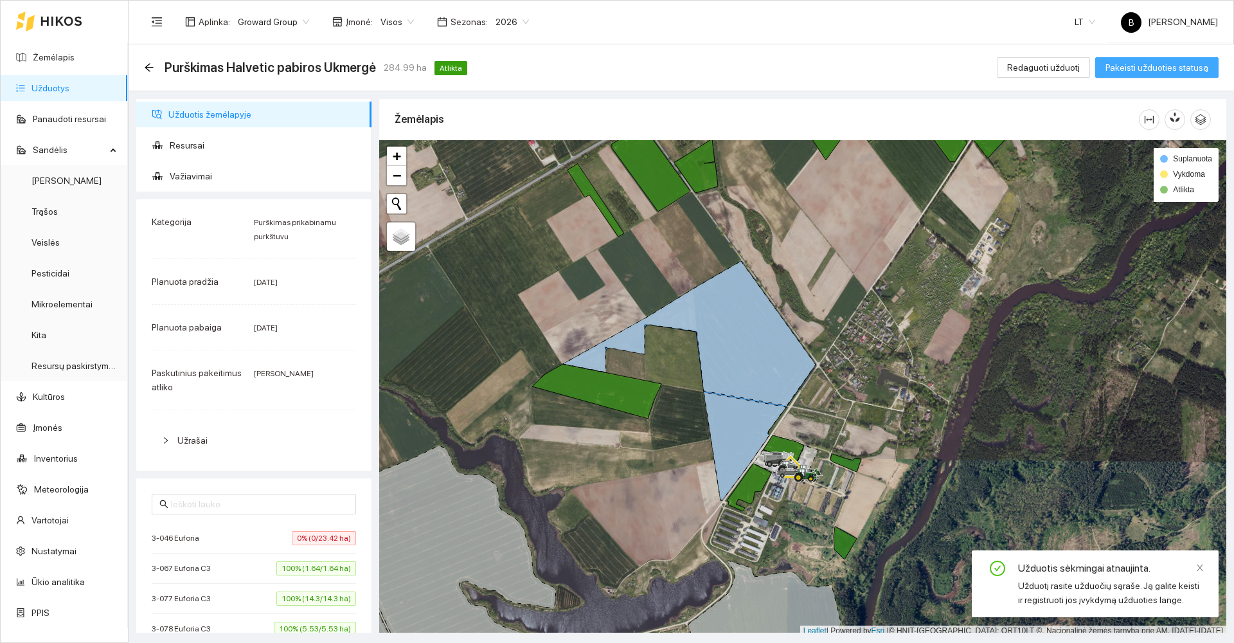
click at [1174, 70] on span "Pakeisti užduoties statusą" at bounding box center [1156, 67] width 103 height 14
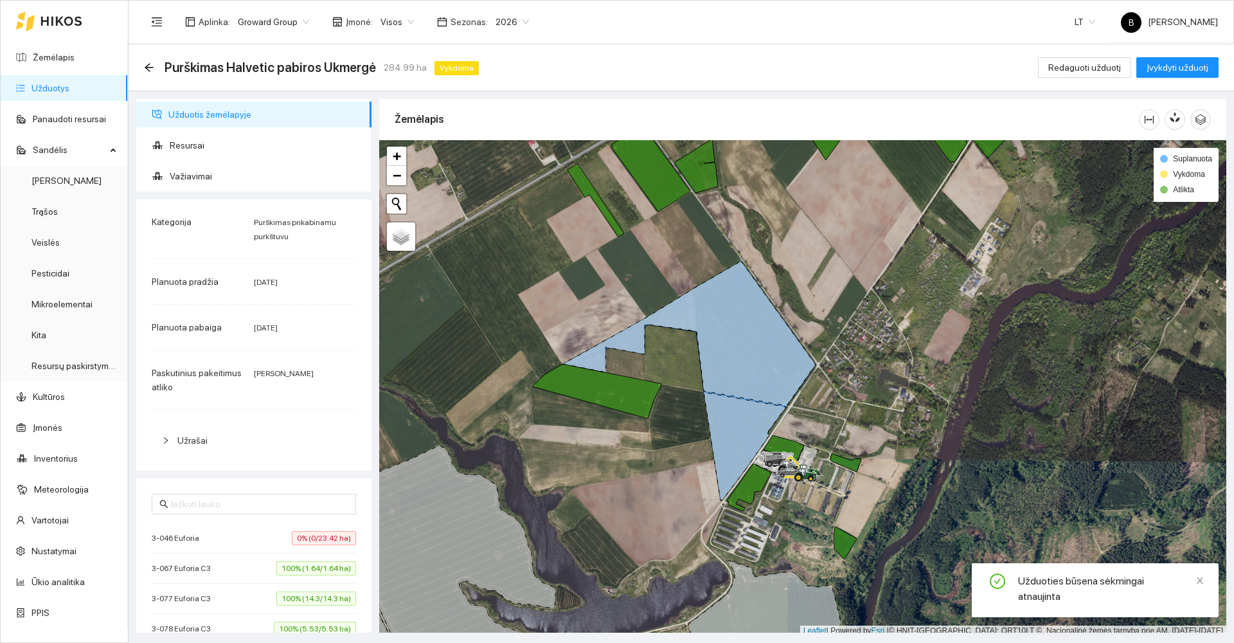
scroll to position [4, 0]
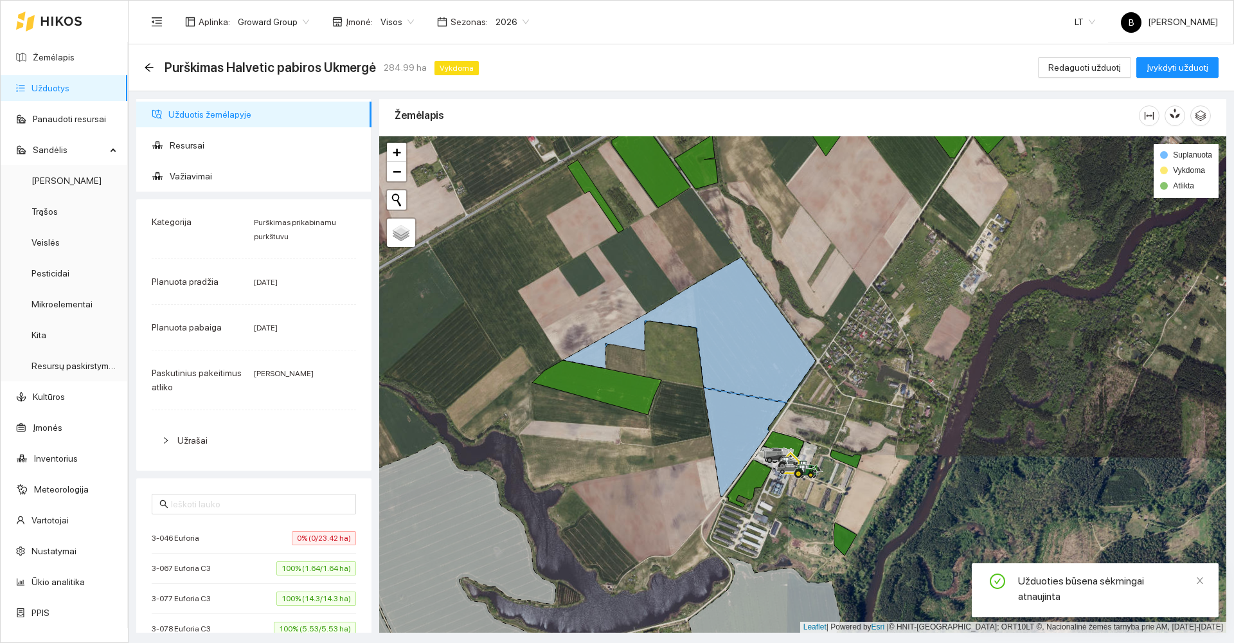
click at [760, 360] on icon at bounding box center [689, 329] width 253 height 145
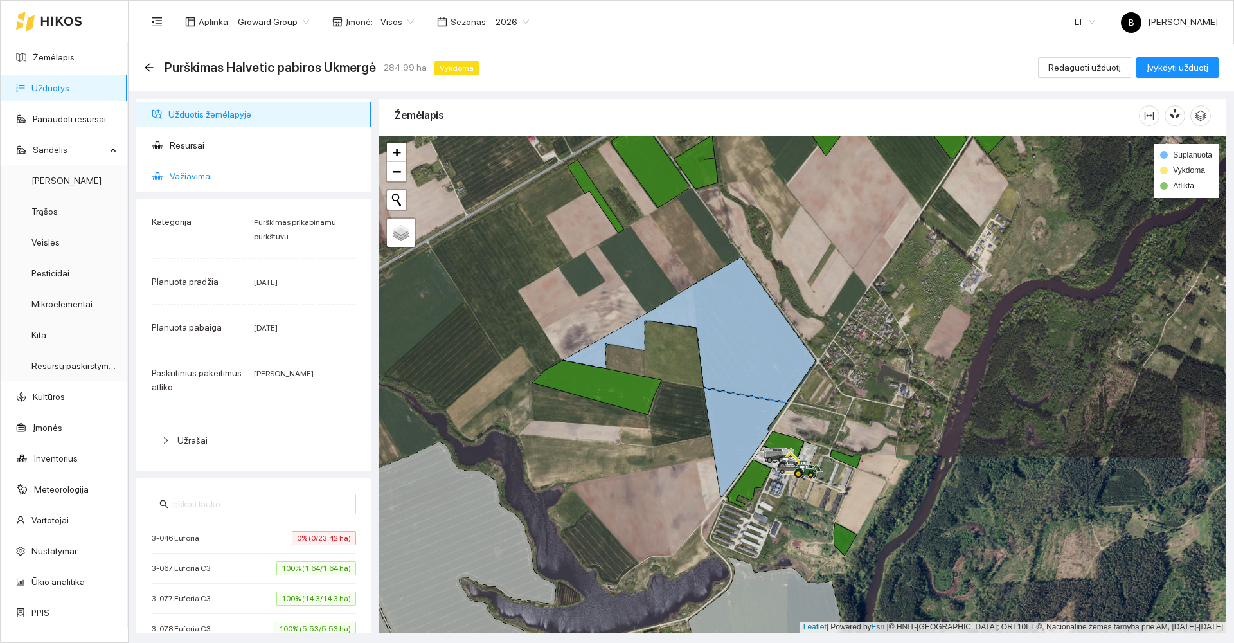
click at [178, 179] on span "Važiavimai" at bounding box center [265, 176] width 191 height 26
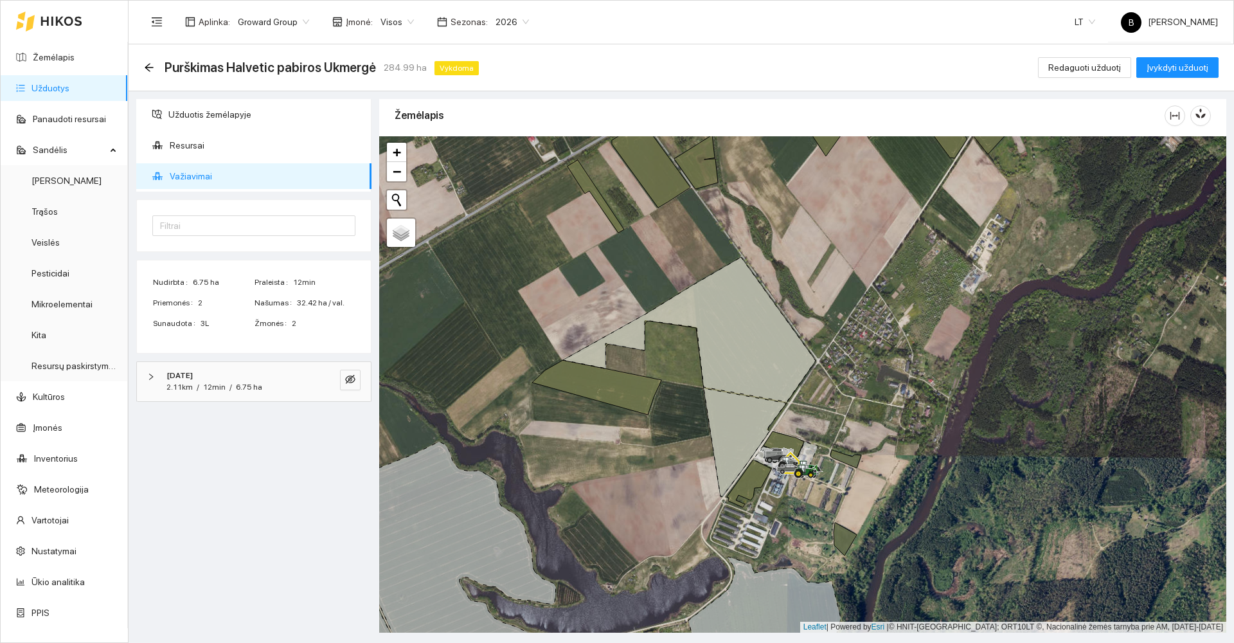
click at [753, 350] on icon at bounding box center [689, 329] width 253 height 145
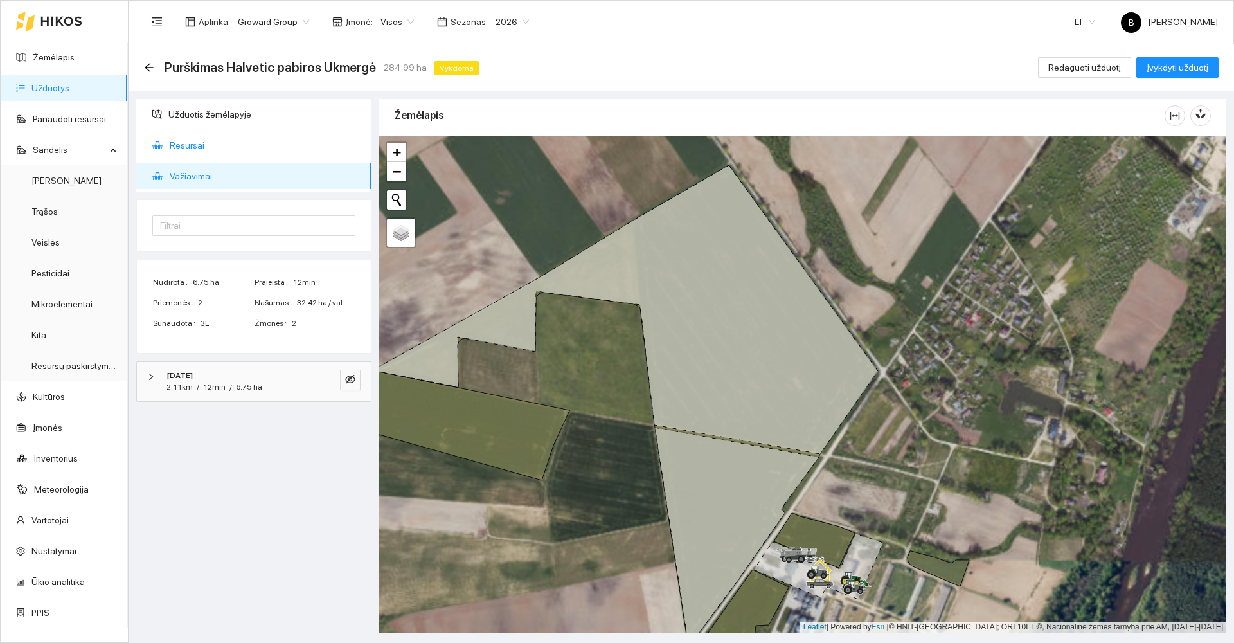
click at [179, 148] on span "Resursai" at bounding box center [265, 145] width 191 height 26
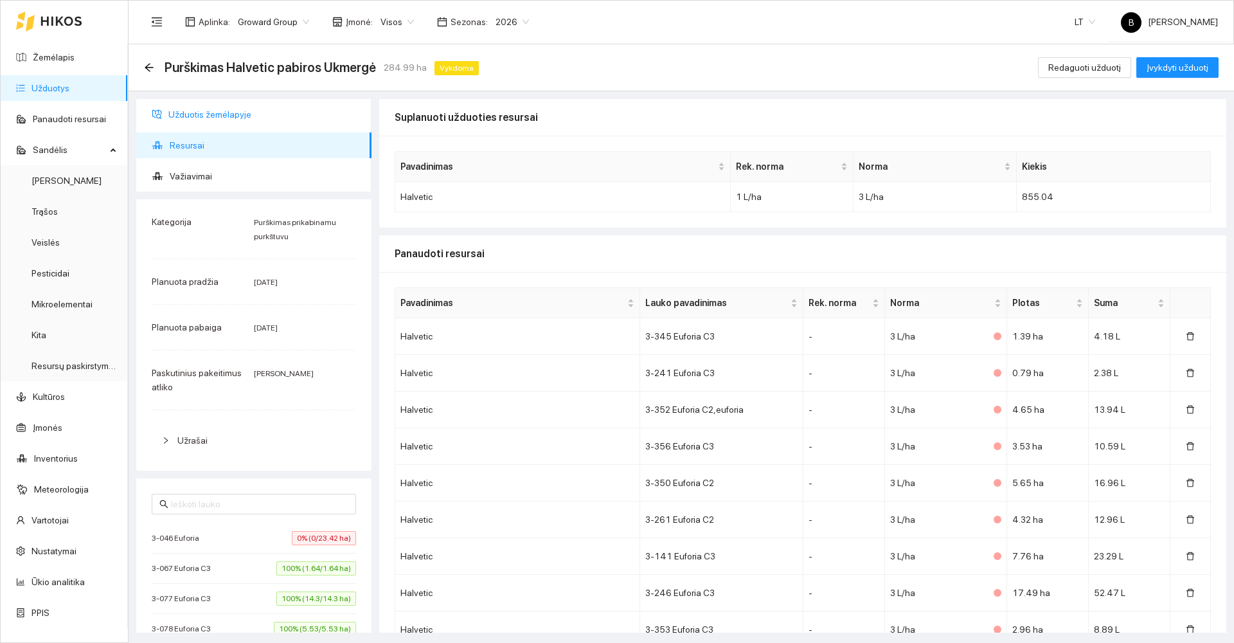
click at [215, 113] on span "Užduotis žemėlapyje" at bounding box center [264, 115] width 193 height 26
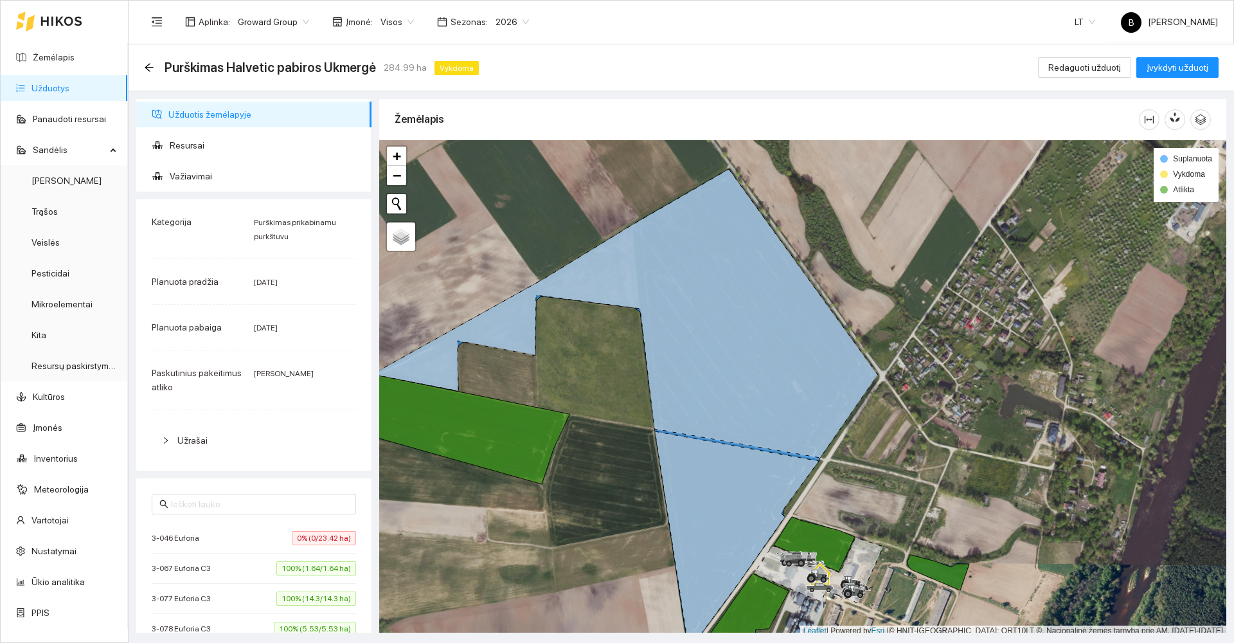
click at [733, 364] on icon at bounding box center [625, 313] width 506 height 289
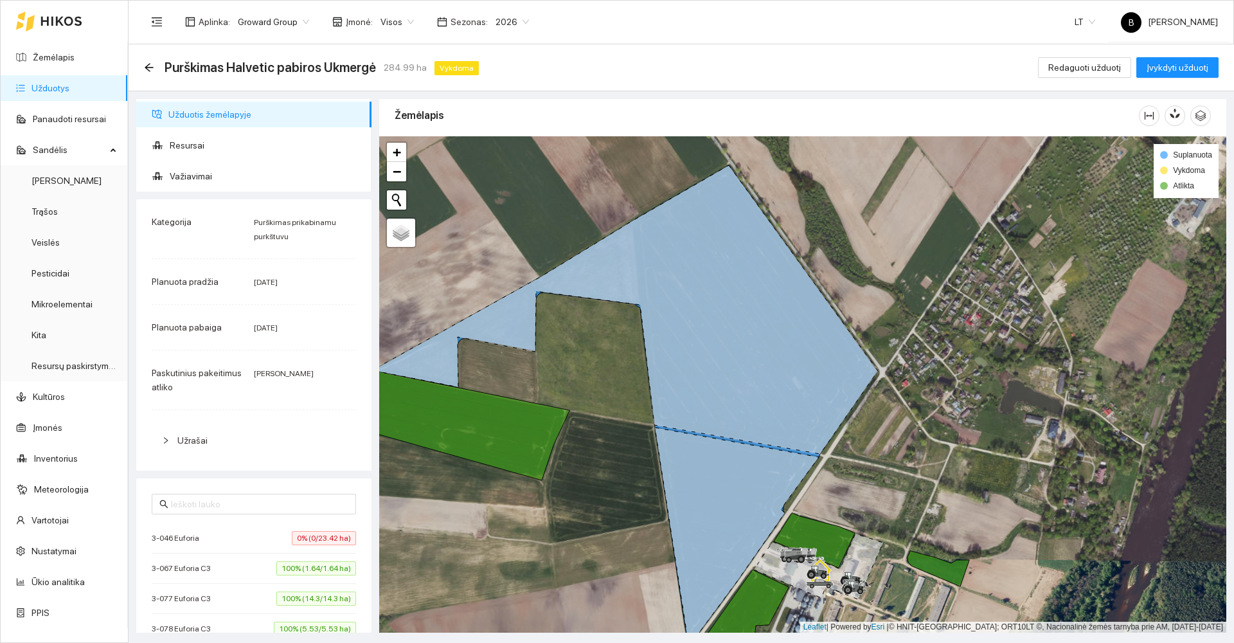
click at [733, 364] on icon at bounding box center [625, 309] width 506 height 289
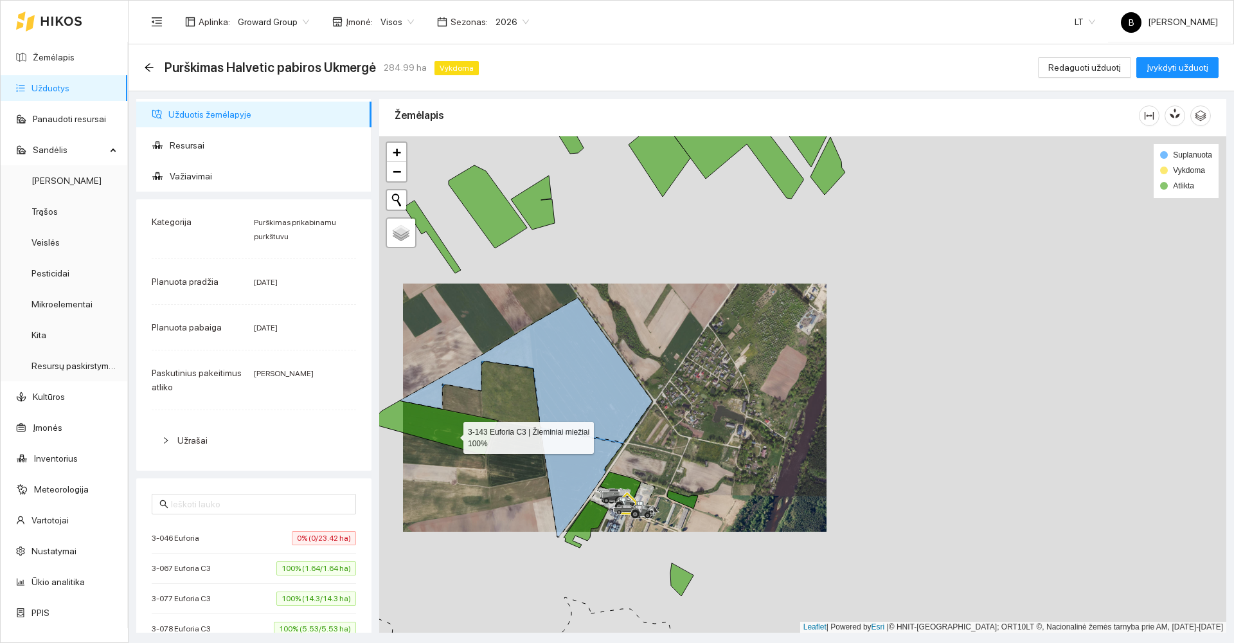
click at [452, 434] on icon at bounding box center [433, 427] width 129 height 55
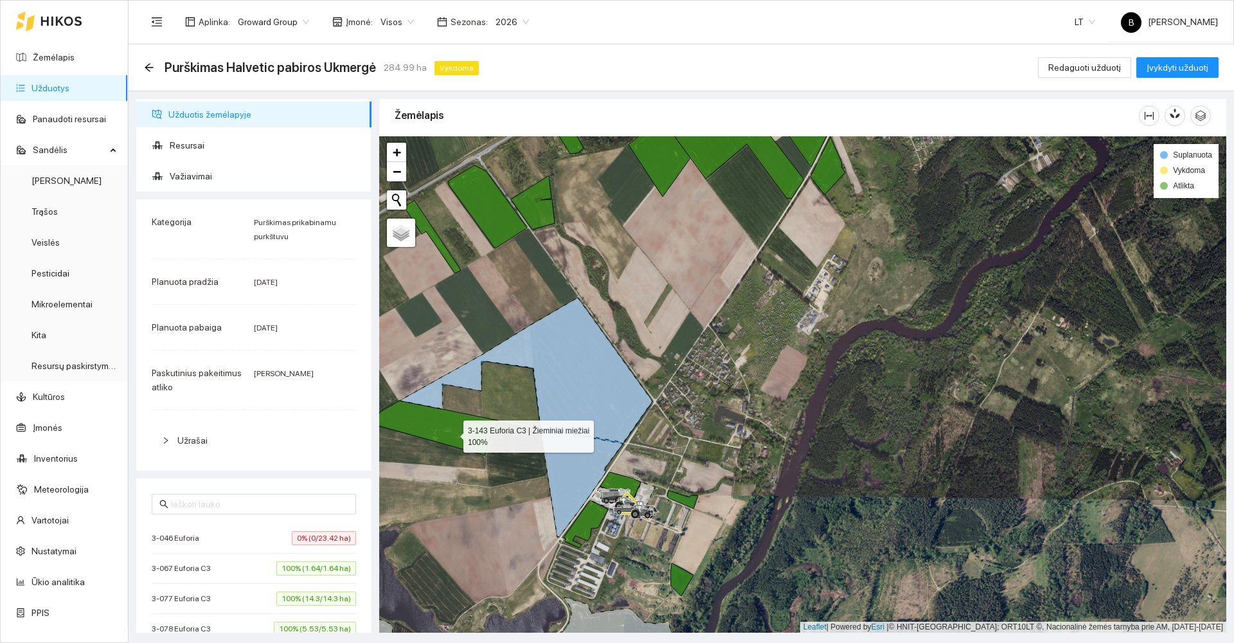
click at [452, 433] on icon at bounding box center [433, 427] width 129 height 55
click at [1165, 67] on span "Įvykdyti užduotį" at bounding box center [1177, 67] width 62 height 14
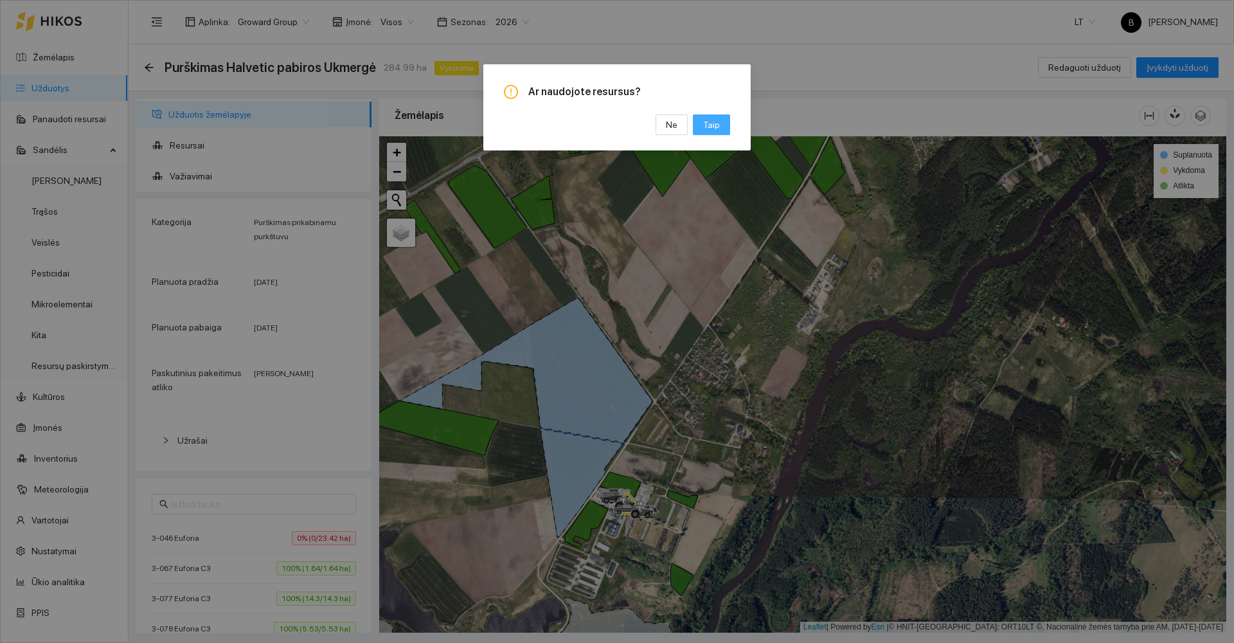
click at [724, 125] on button "Taip" at bounding box center [711, 124] width 37 height 21
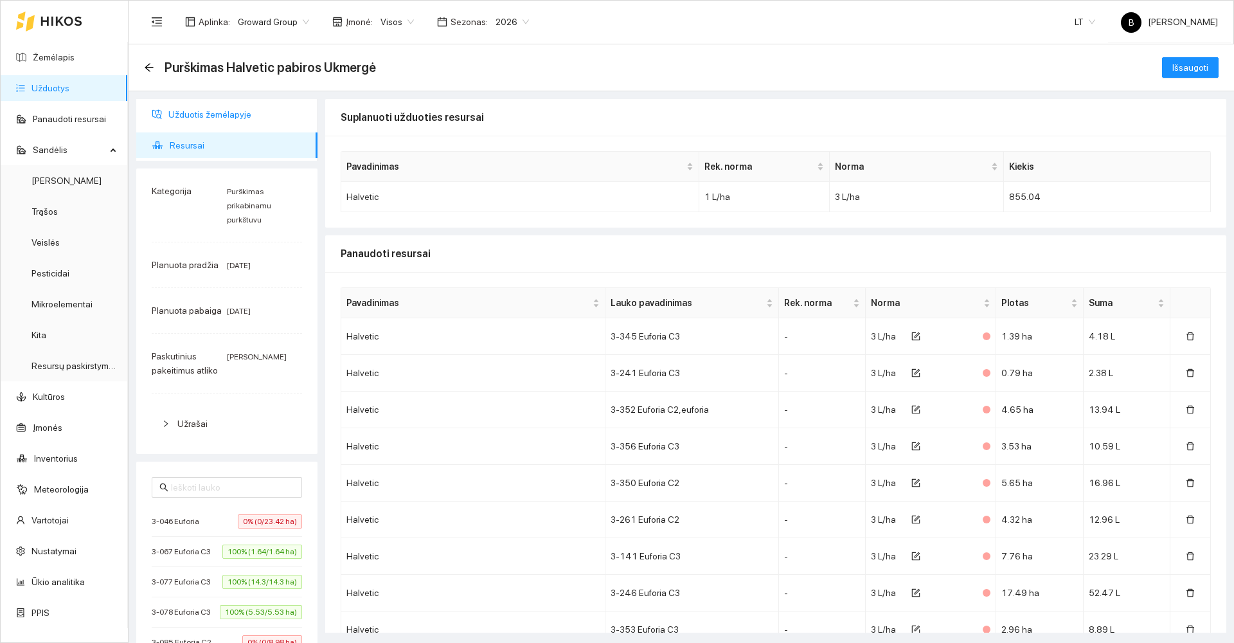
click at [208, 119] on span "Užduotis žemėlapyje" at bounding box center [237, 115] width 139 height 26
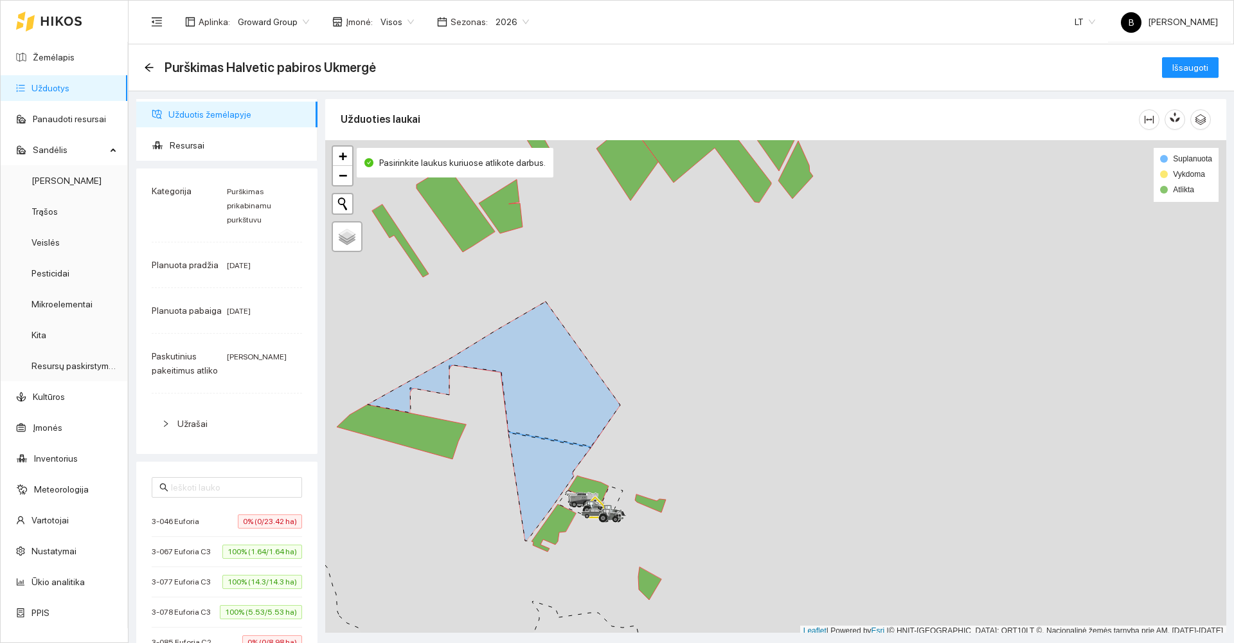
click at [551, 396] on icon at bounding box center [494, 373] width 253 height 145
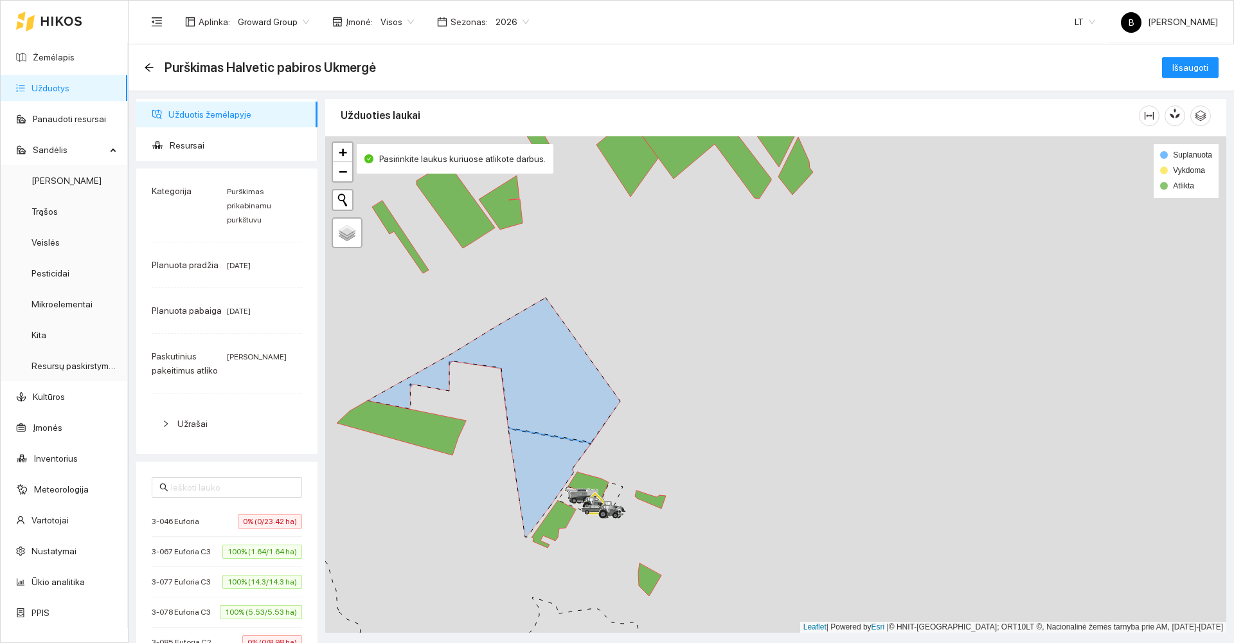
click at [551, 396] on icon at bounding box center [494, 370] width 253 height 145
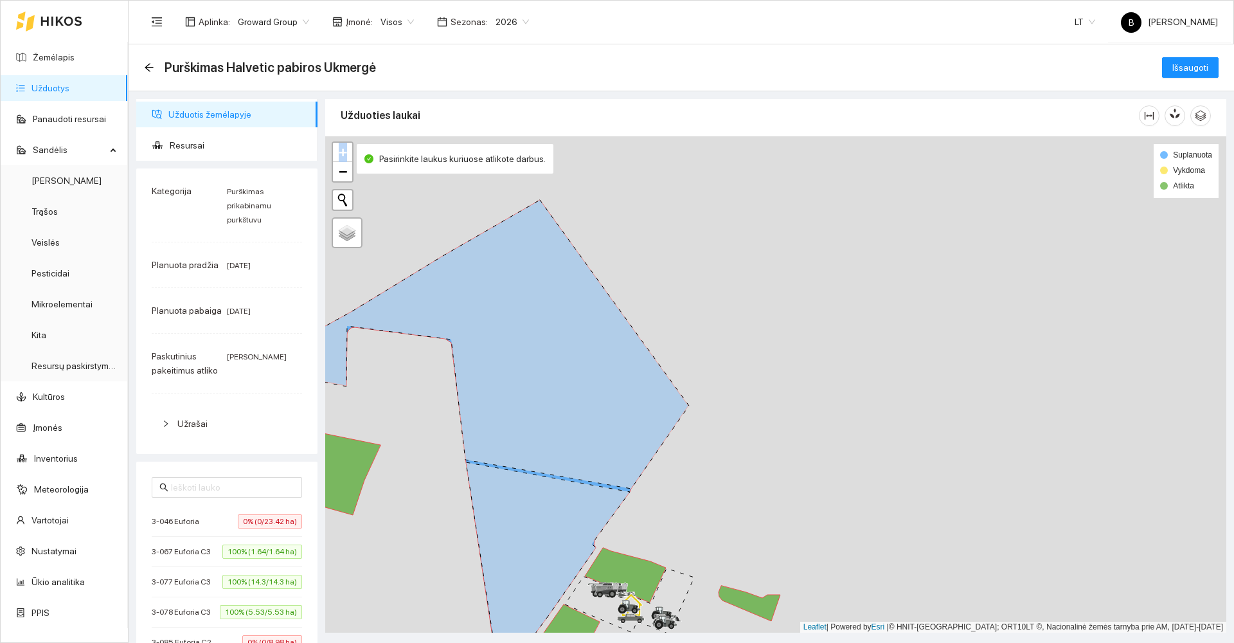
click at [394, 458] on div at bounding box center [775, 384] width 901 height 496
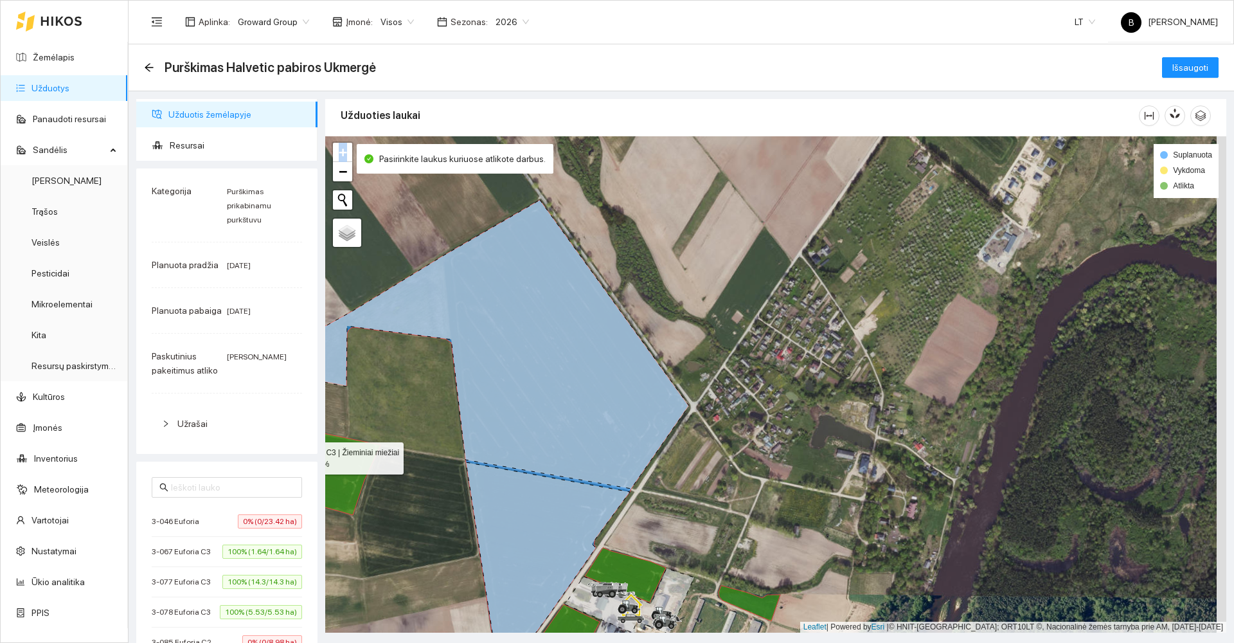
click at [344, 463] on icon at bounding box center [307, 465] width 145 height 100
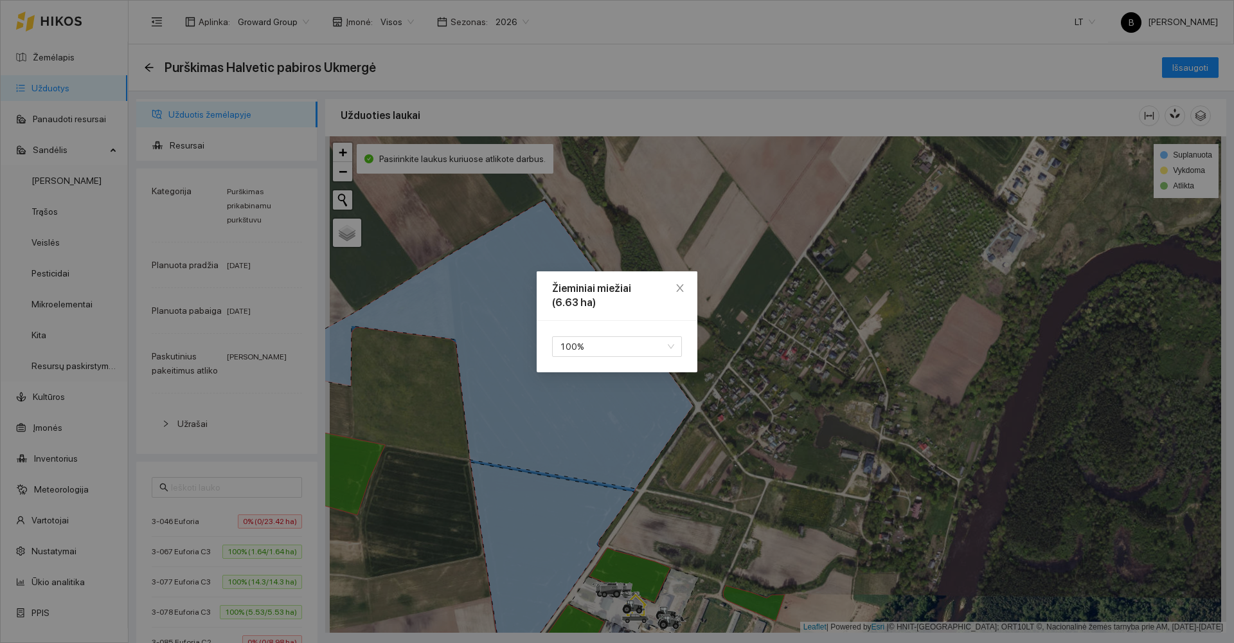
click at [344, 463] on div "Žieminiai miežiai (6.63 ha) 100 %" at bounding box center [617, 321] width 1234 height 643
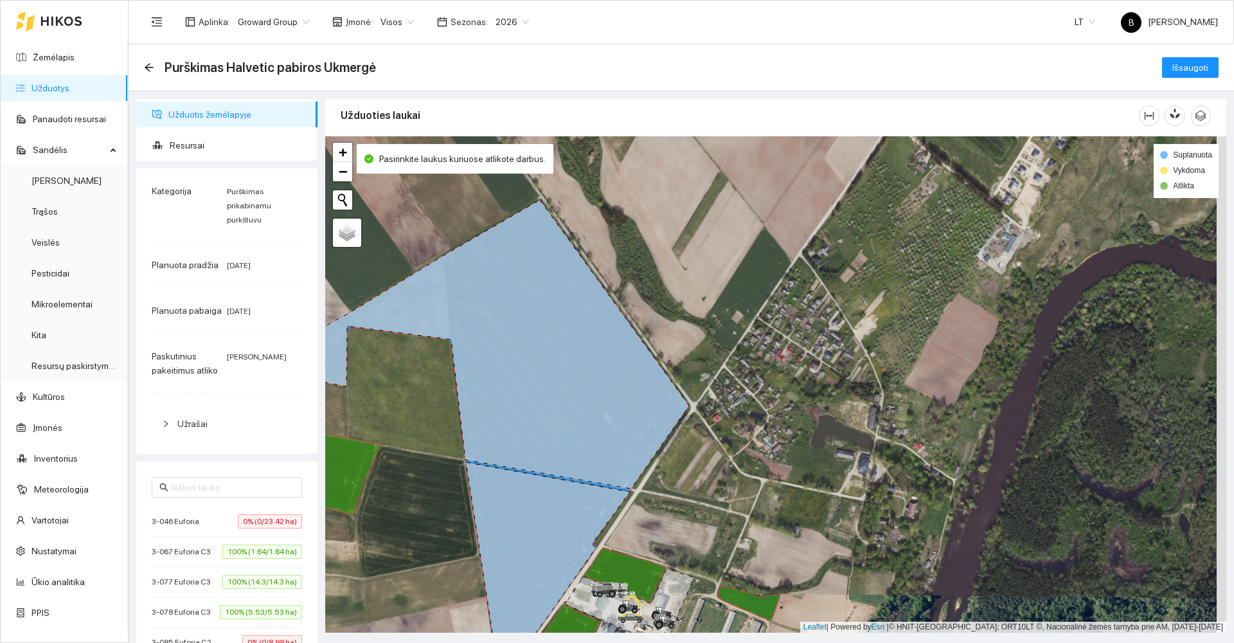
click at [546, 559] on icon at bounding box center [548, 570] width 164 height 216
click at [644, 387] on icon at bounding box center [462, 344] width 454 height 289
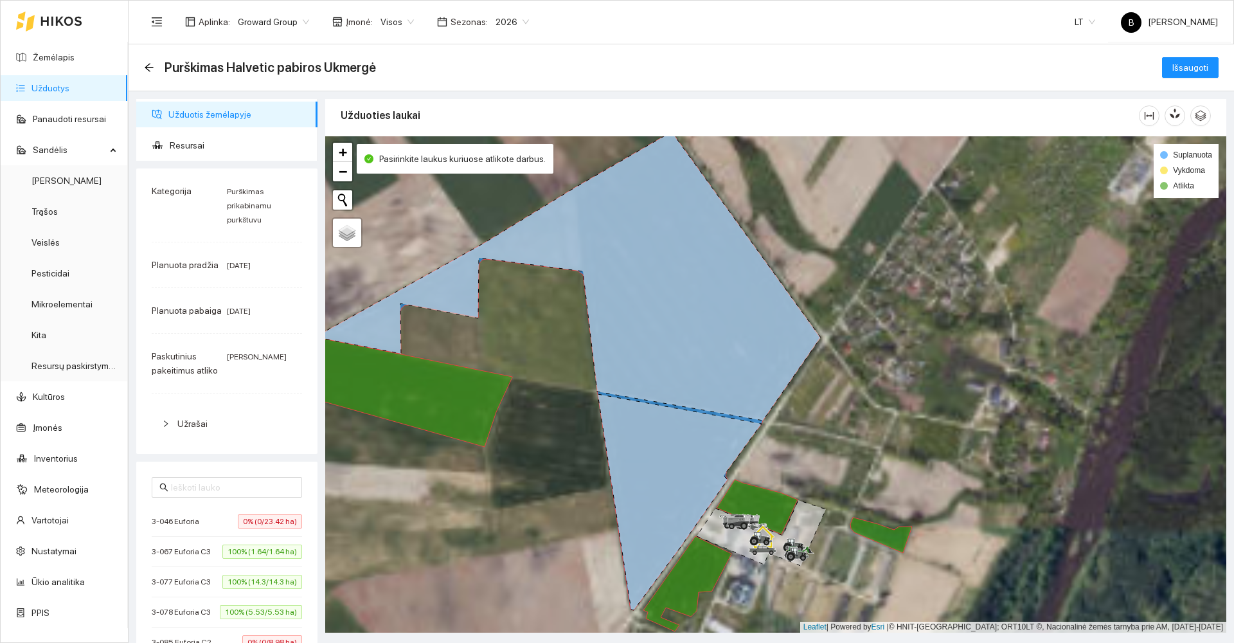
click at [695, 326] on icon at bounding box center [568, 276] width 506 height 289
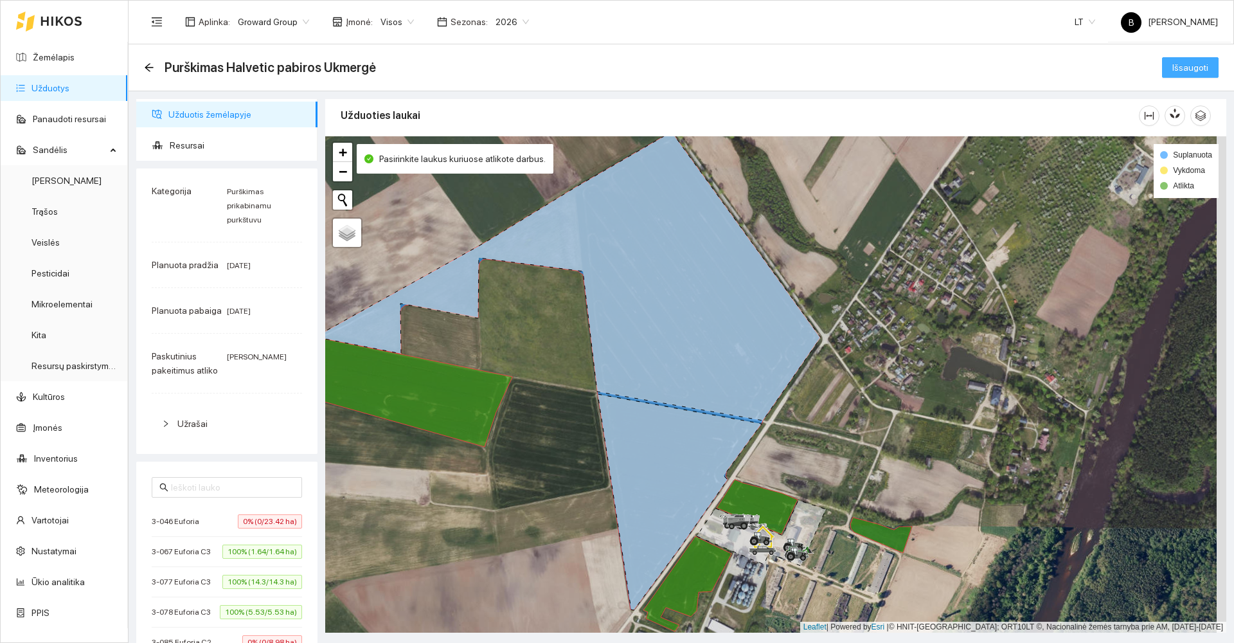
click at [1178, 63] on span "Išsaugoti" at bounding box center [1190, 67] width 36 height 14
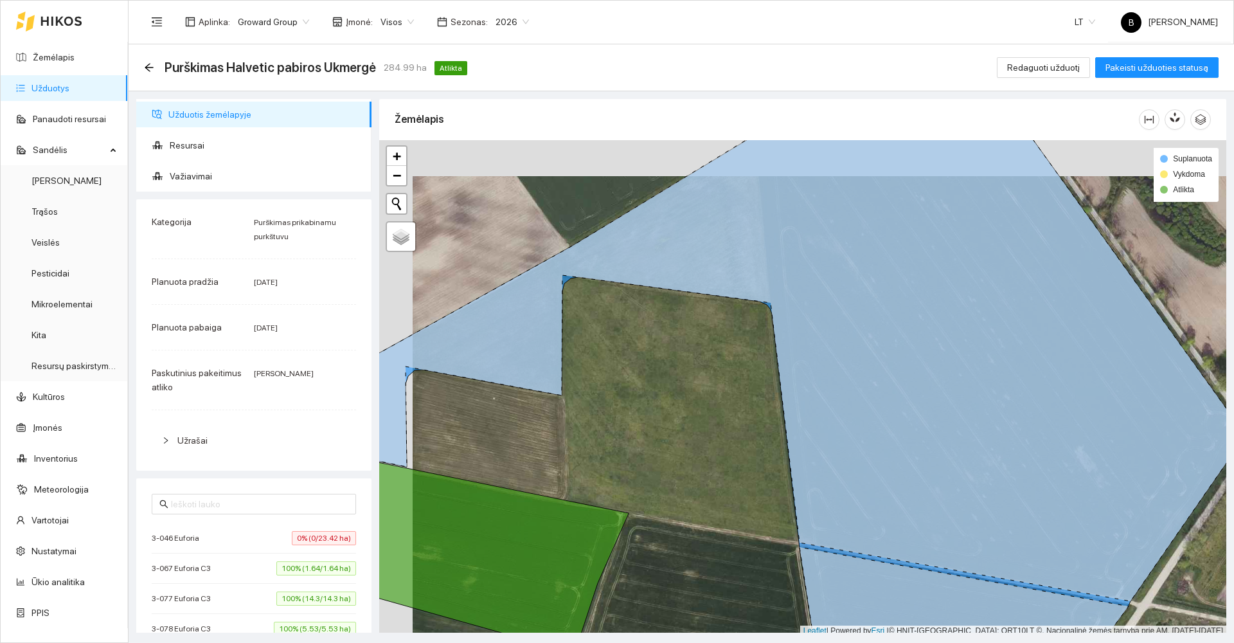
scroll to position [4, 0]
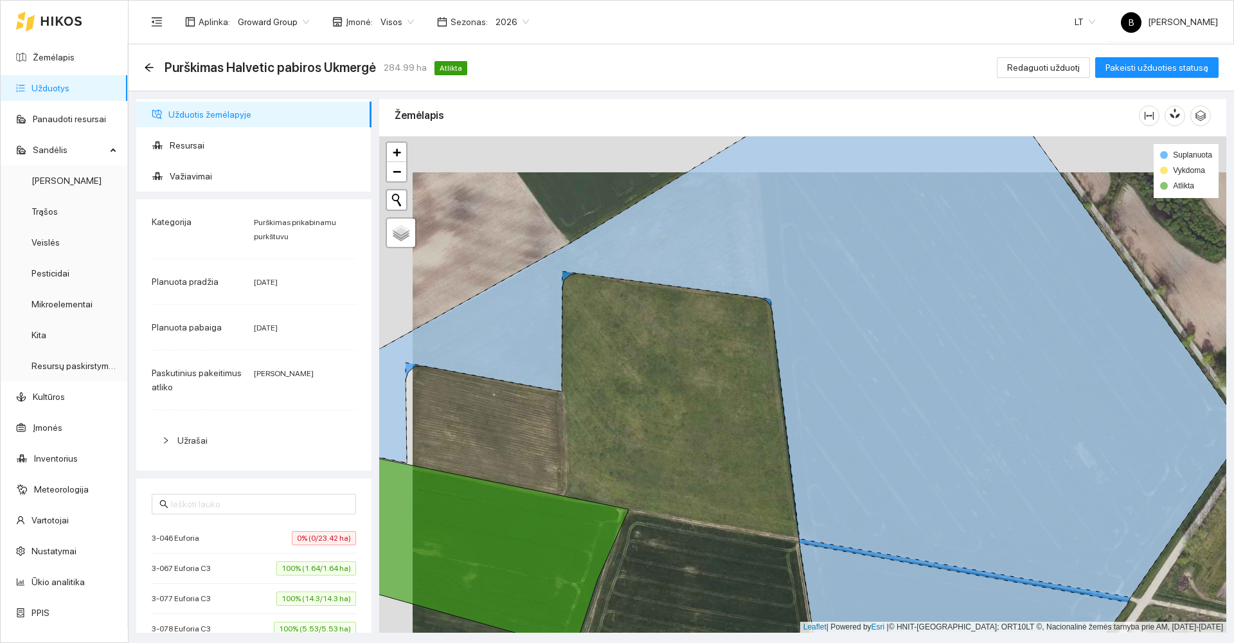
drag, startPoint x: 553, startPoint y: 288, endPoint x: 753, endPoint y: 436, distance: 248.9
click at [755, 437] on div at bounding box center [802, 384] width 847 height 496
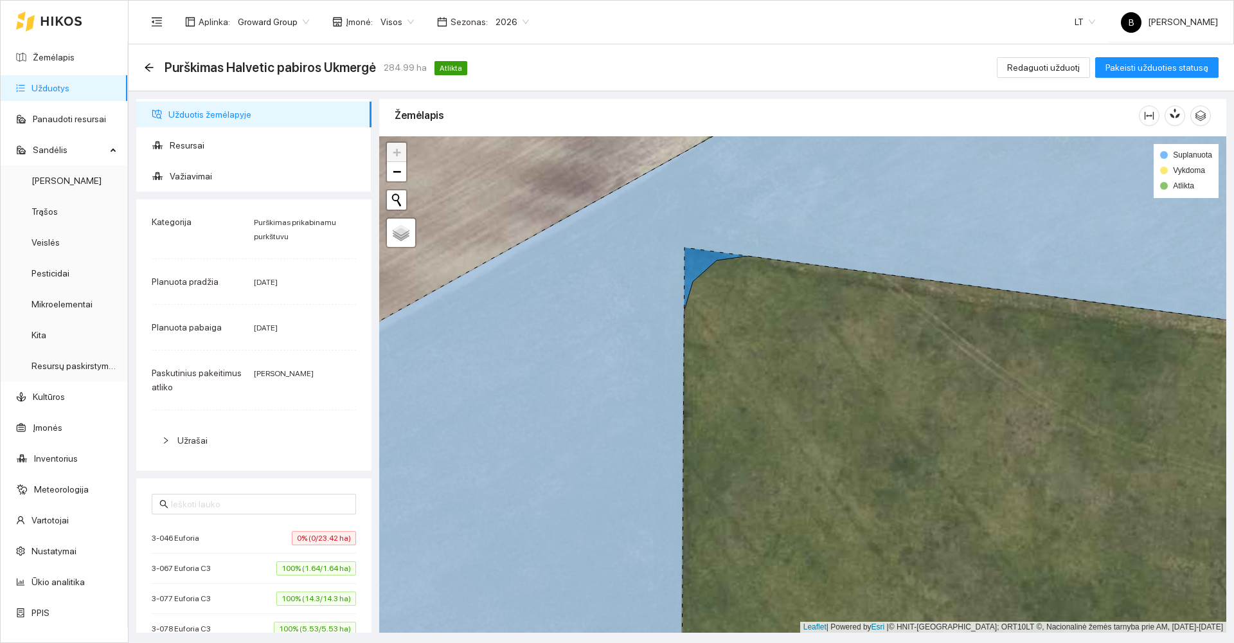
click at [695, 258] on icon at bounding box center [803, 384] width 1018 height 596
click at [661, 269] on icon at bounding box center [803, 384] width 1018 height 596
click at [695, 260] on icon at bounding box center [803, 384] width 1018 height 596
click at [150, 67] on icon "arrow-left" at bounding box center [149, 67] width 8 height 8
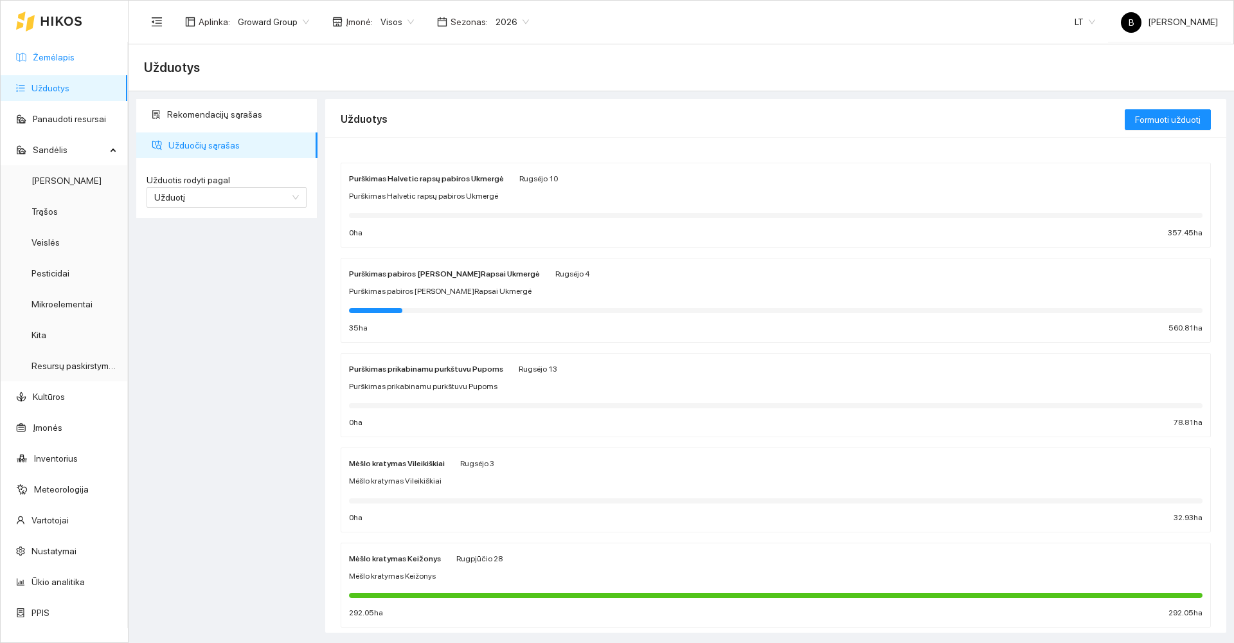
click at [48, 56] on link "Žemėlapis" at bounding box center [54, 57] width 42 height 10
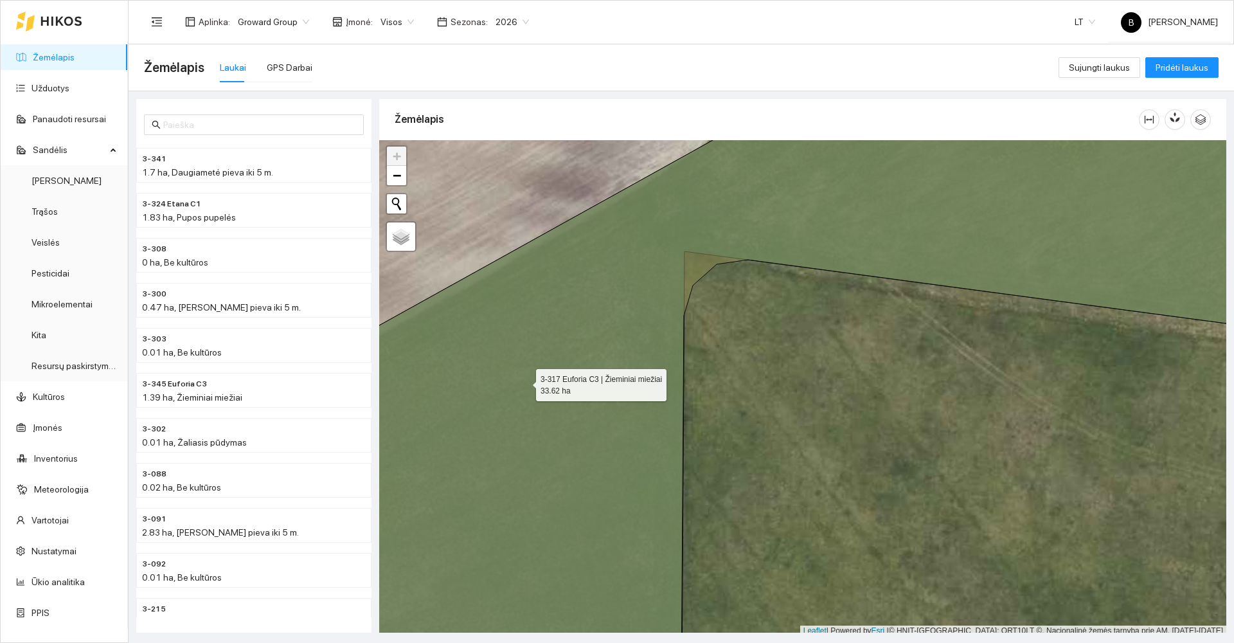
scroll to position [4, 0]
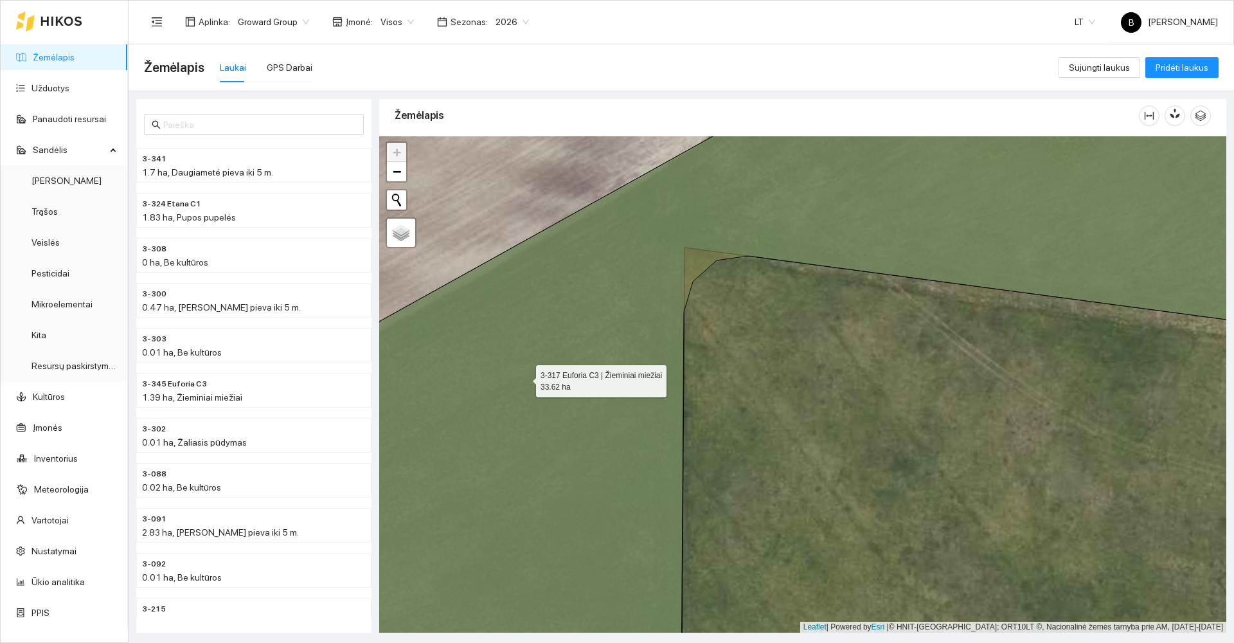
click at [524, 382] on icon at bounding box center [802, 384] width 1020 height 599
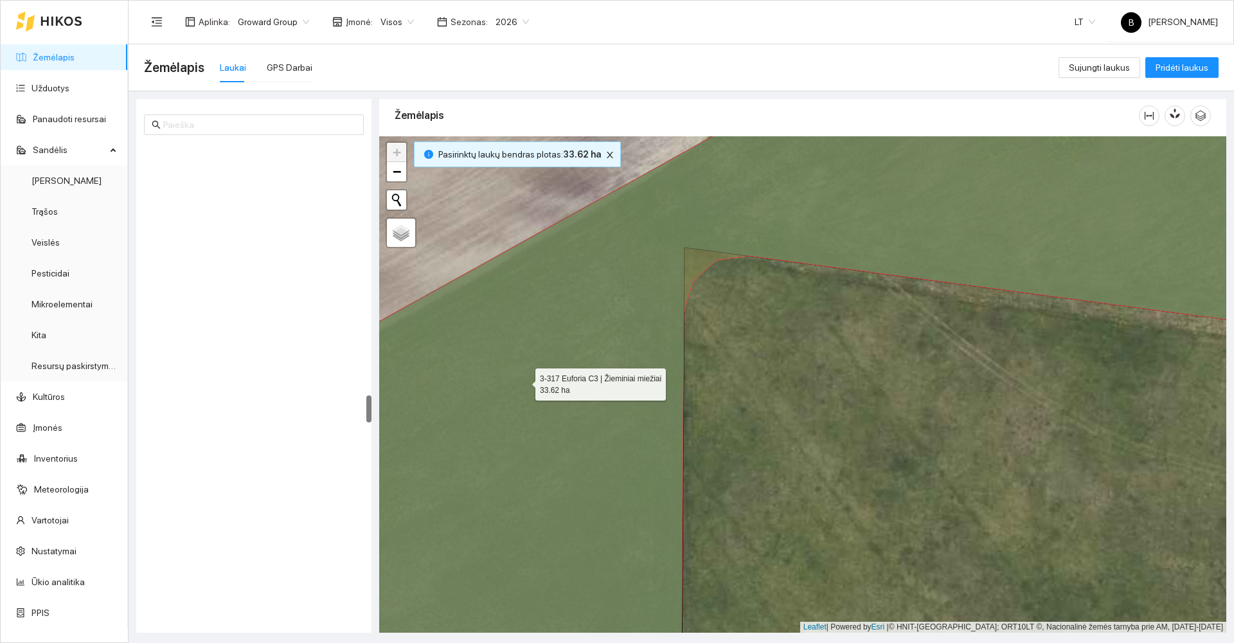
scroll to position [4397, 0]
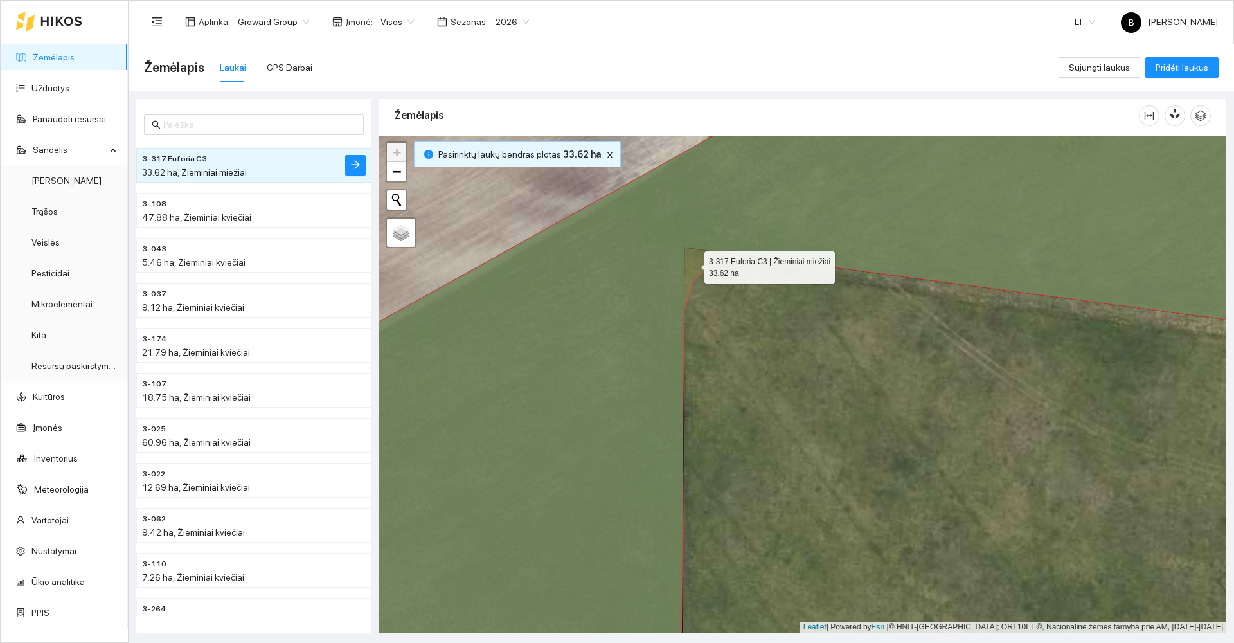
click at [693, 264] on icon at bounding box center [802, 384] width 1020 height 599
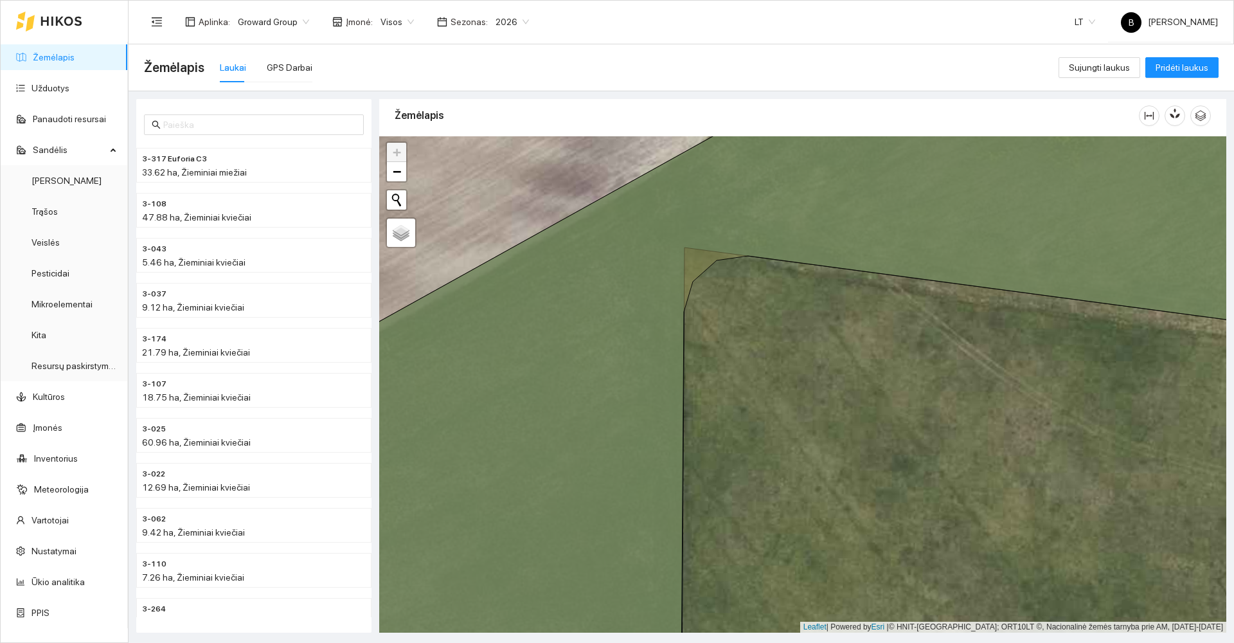
click at [693, 264] on icon at bounding box center [802, 384] width 1020 height 599
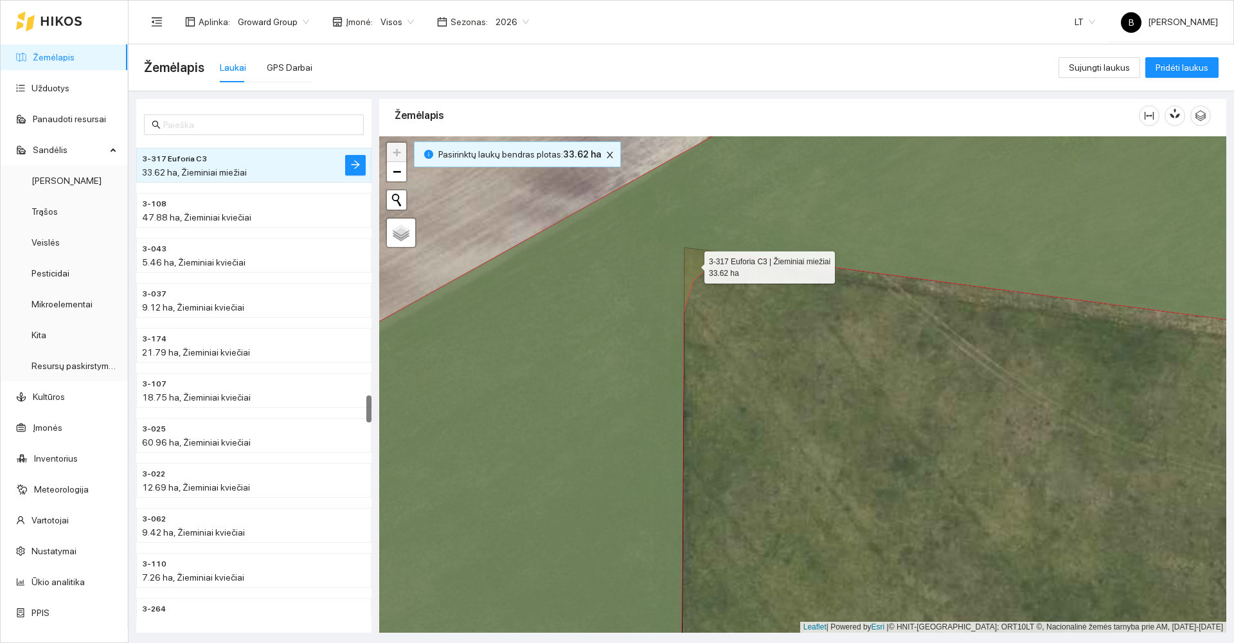
click at [693, 264] on icon at bounding box center [802, 384] width 1020 height 599
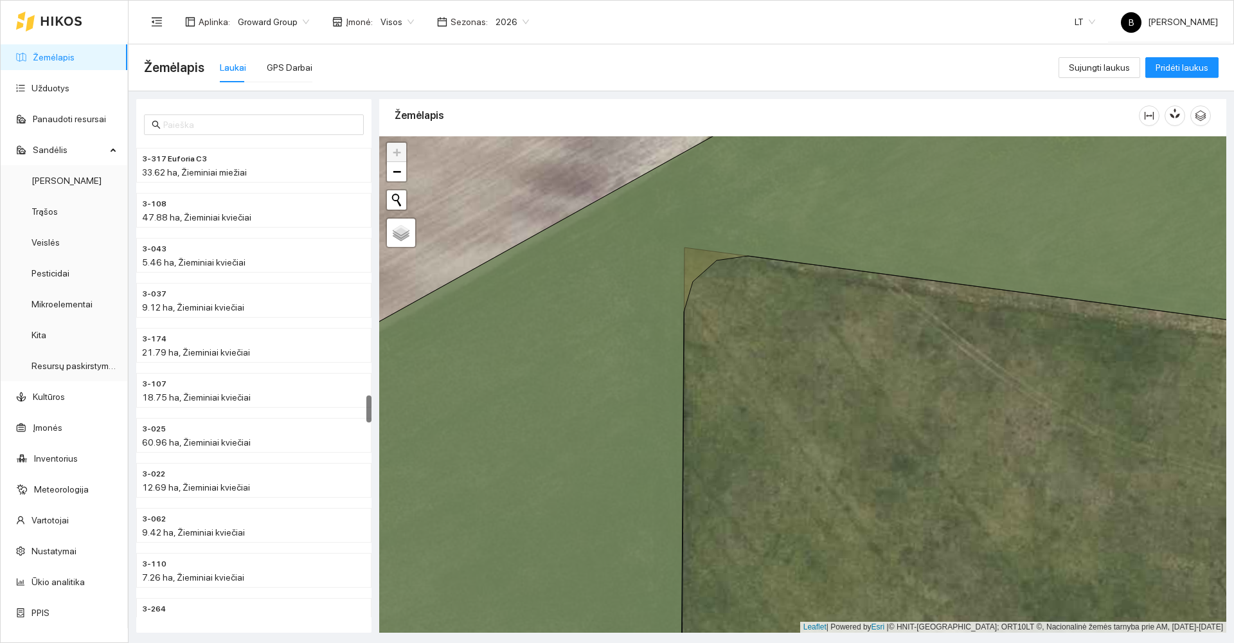
click at [693, 264] on icon at bounding box center [802, 384] width 1020 height 599
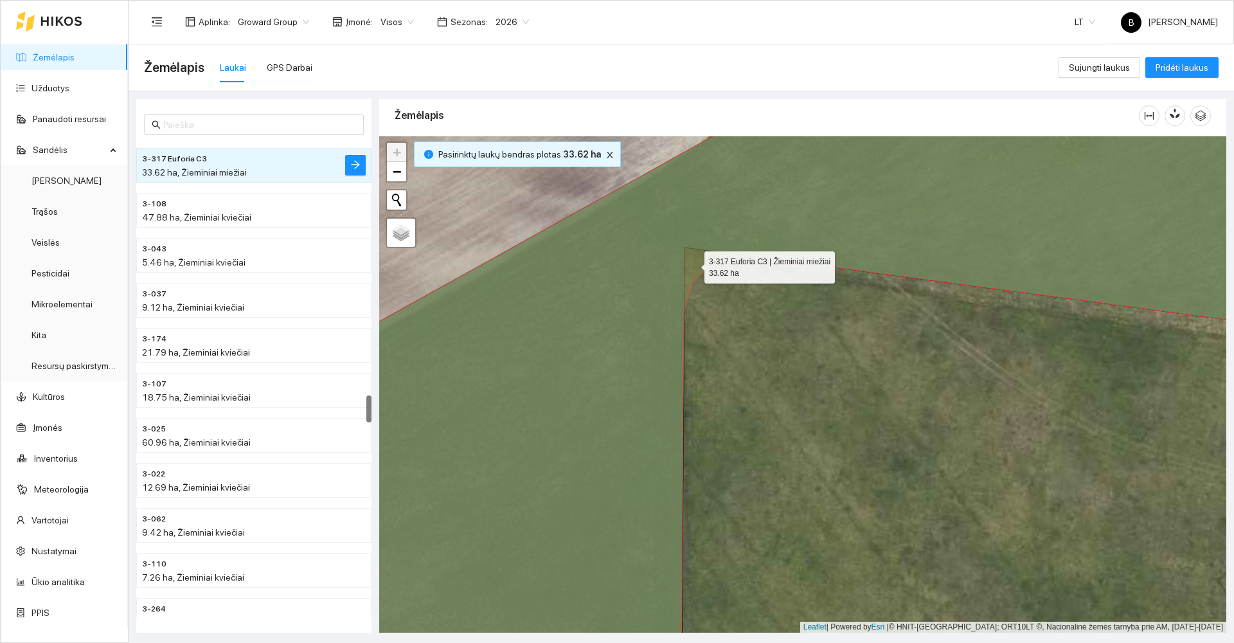
click at [693, 264] on icon at bounding box center [802, 384] width 1020 height 599
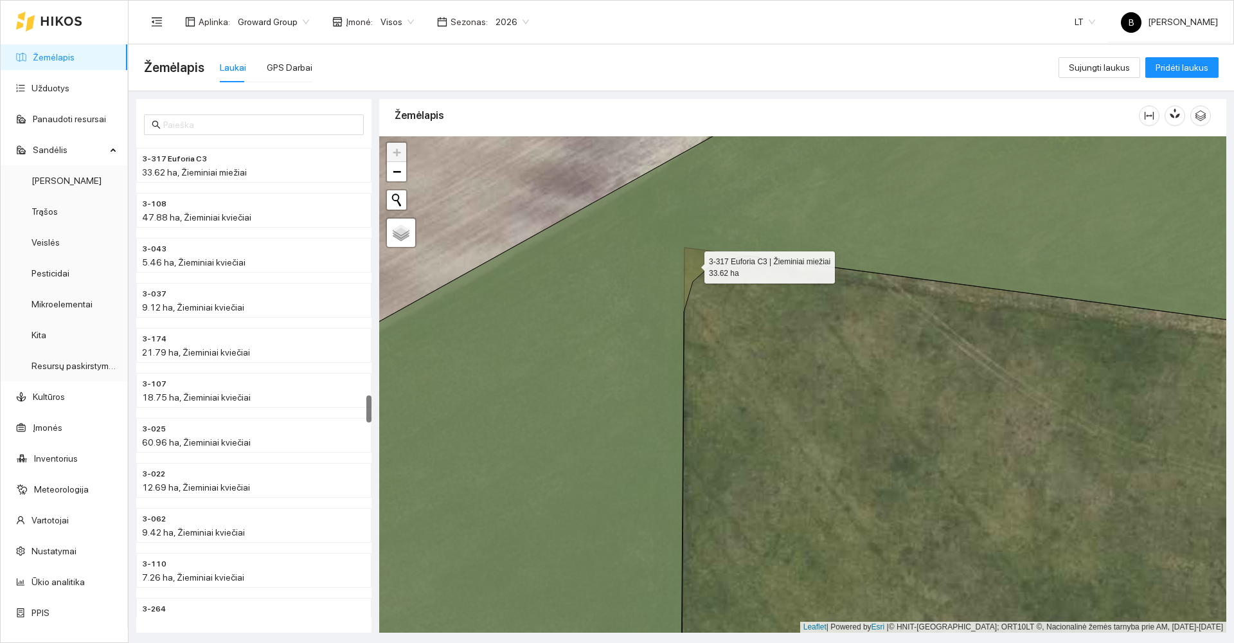
click at [693, 264] on icon at bounding box center [802, 384] width 1020 height 599
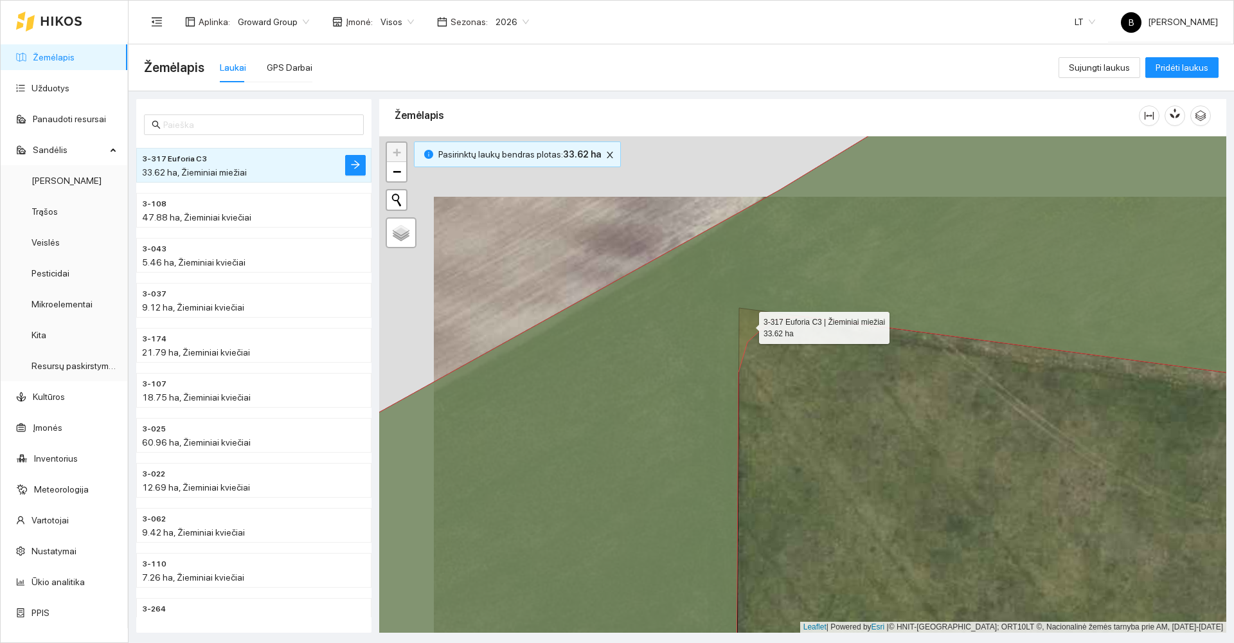
click at [693, 264] on icon at bounding box center [803, 384] width 1018 height 596
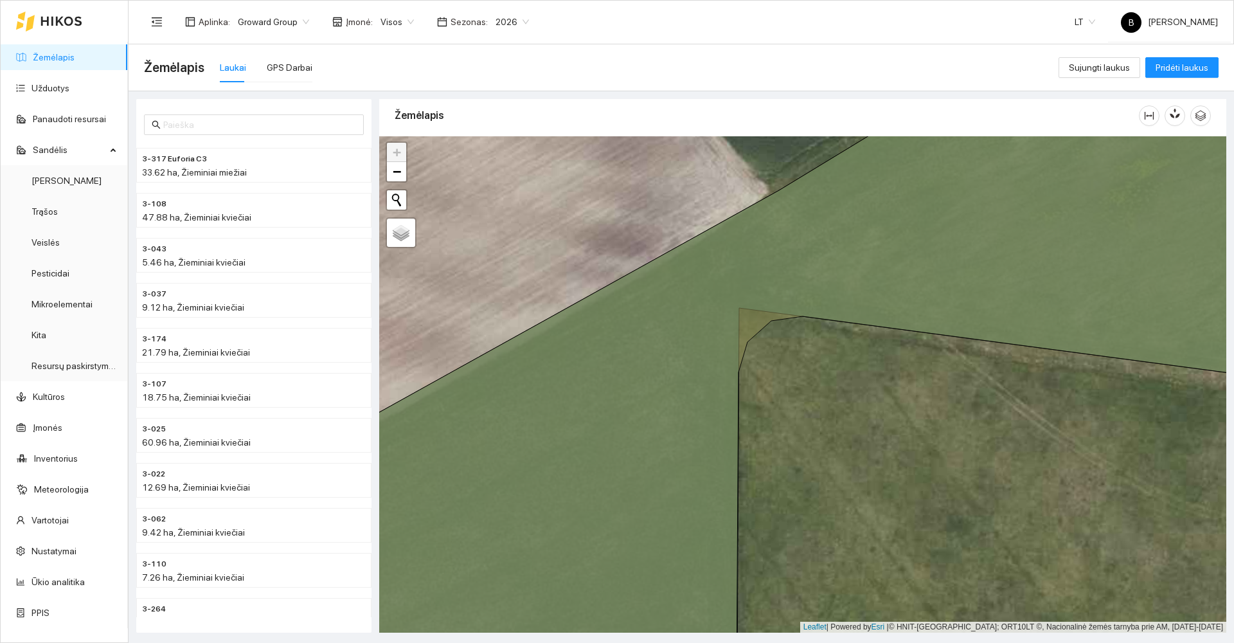
click at [693, 264] on icon at bounding box center [803, 384] width 1018 height 596
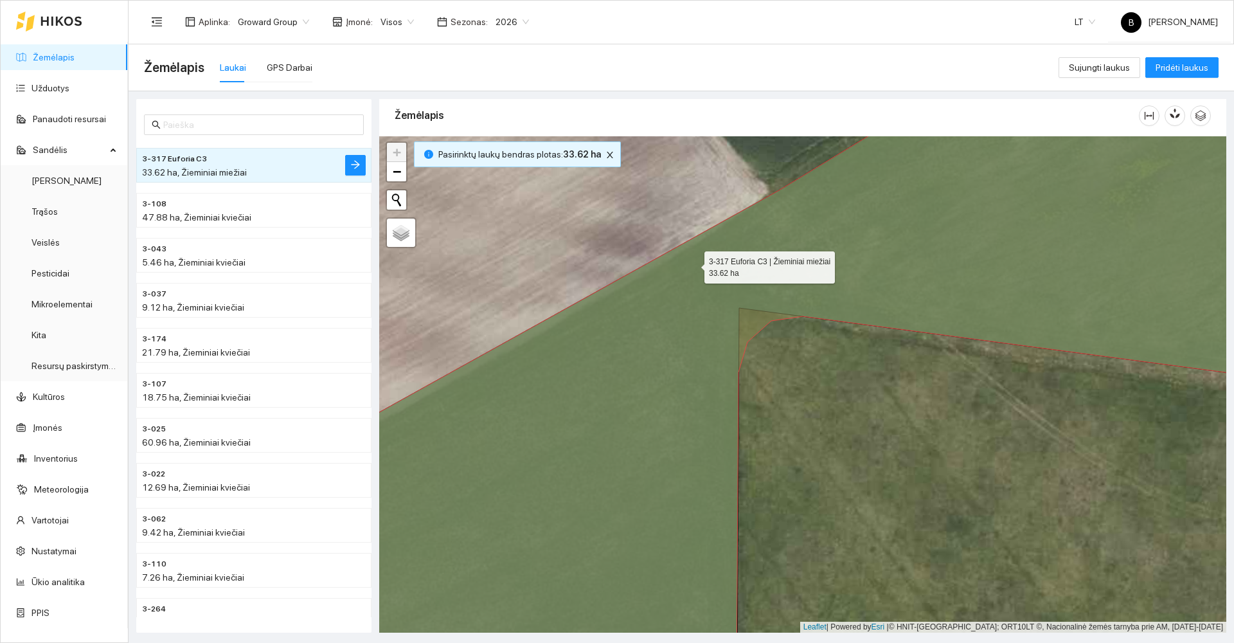
click at [693, 264] on icon at bounding box center [803, 384] width 1018 height 596
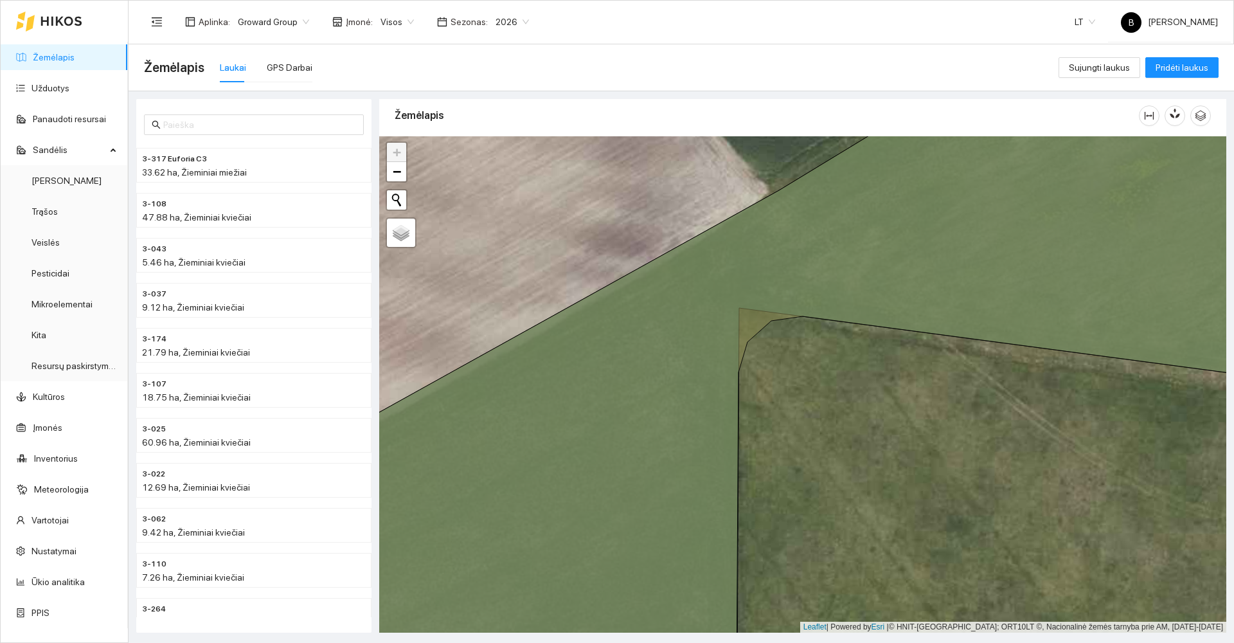
click at [655, 427] on icon at bounding box center [803, 384] width 1018 height 596
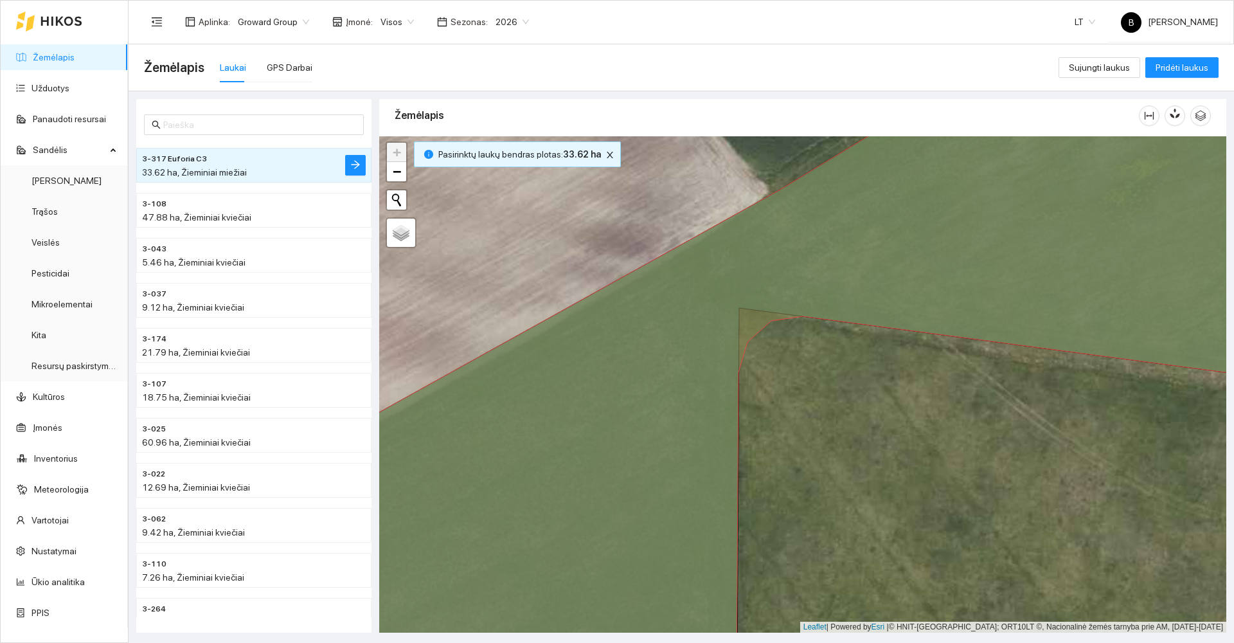
click at [655, 427] on icon at bounding box center [803, 384] width 1018 height 596
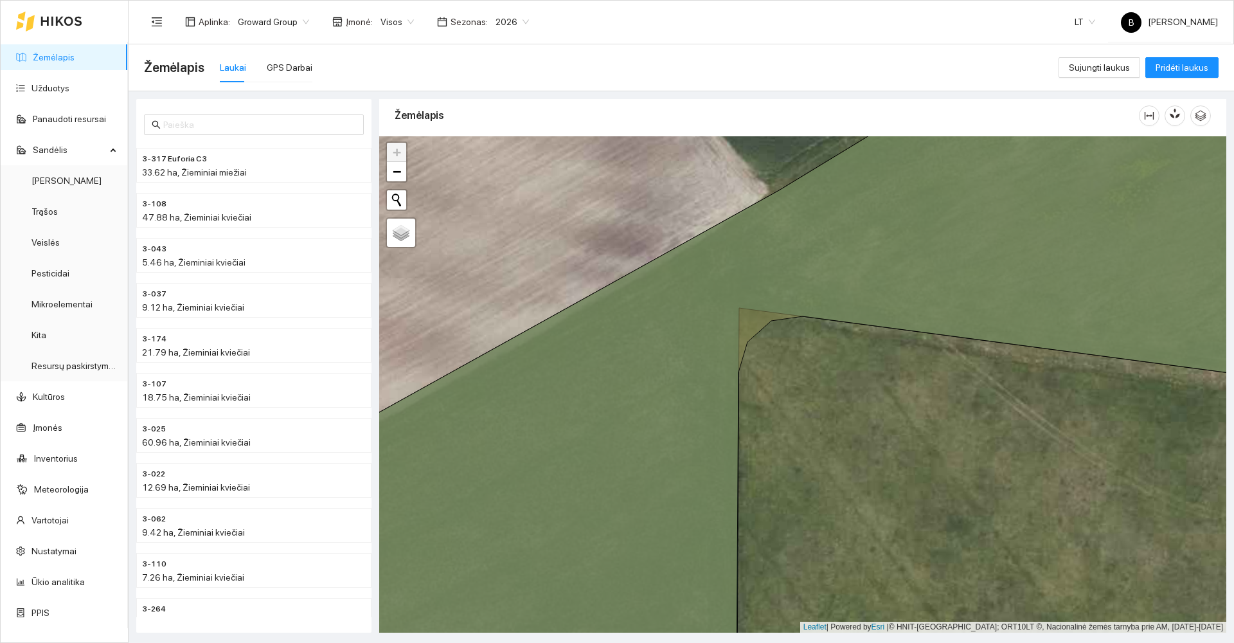
click at [655, 427] on icon at bounding box center [803, 384] width 1018 height 596
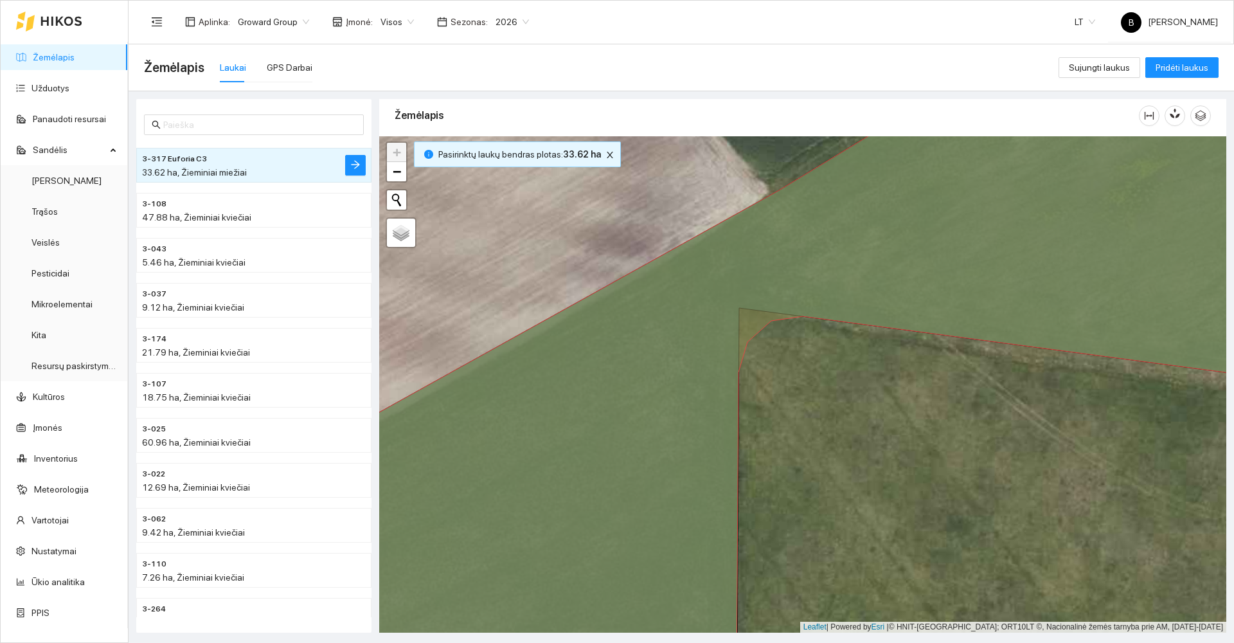
click at [655, 427] on icon at bounding box center [803, 384] width 1018 height 596
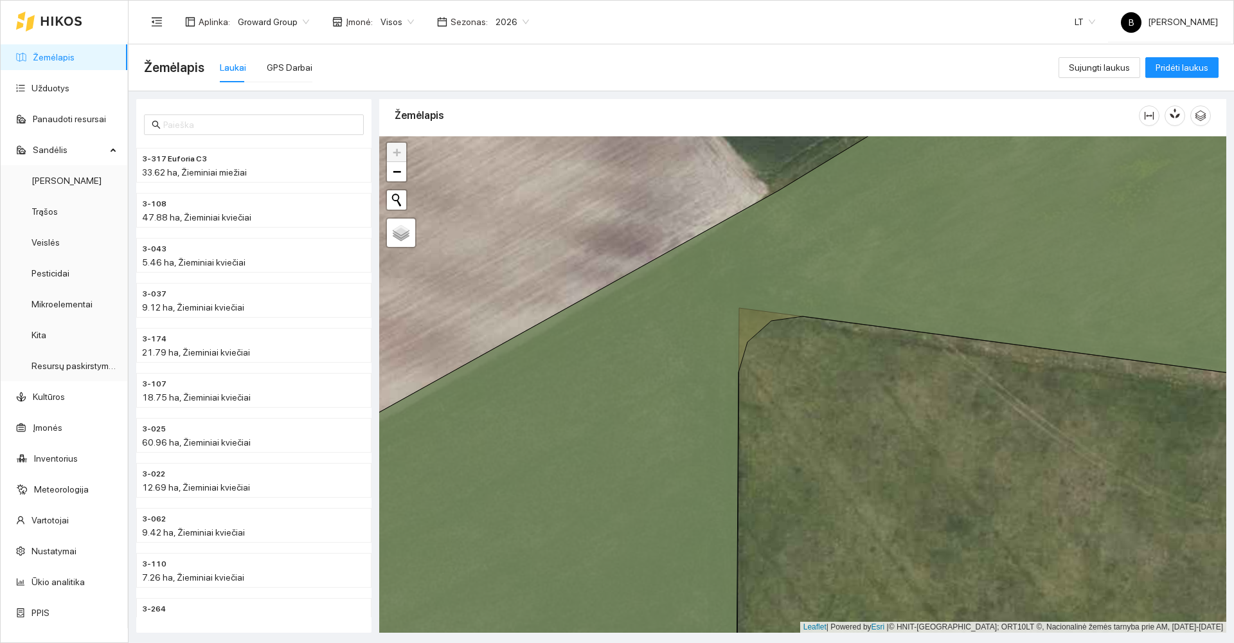
click at [513, 19] on span "2026" at bounding box center [511, 21] width 33 height 19
click at [498, 148] on div "2025" at bounding box center [502, 150] width 33 height 14
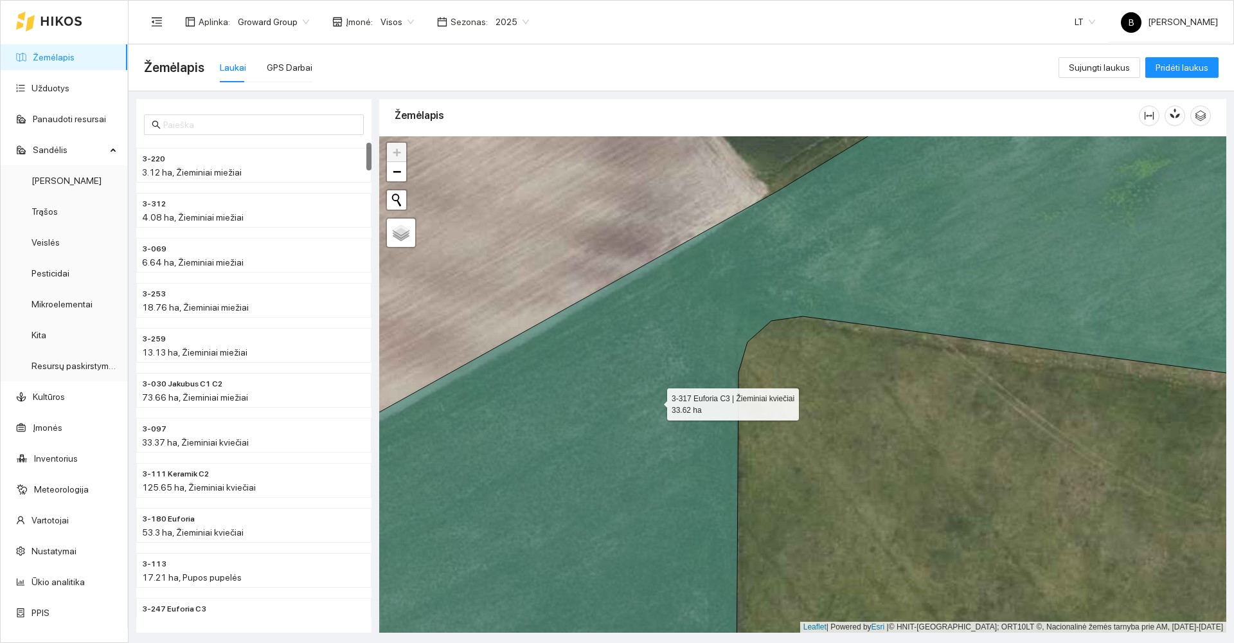
click at [655, 401] on icon at bounding box center [802, 384] width 1020 height 599
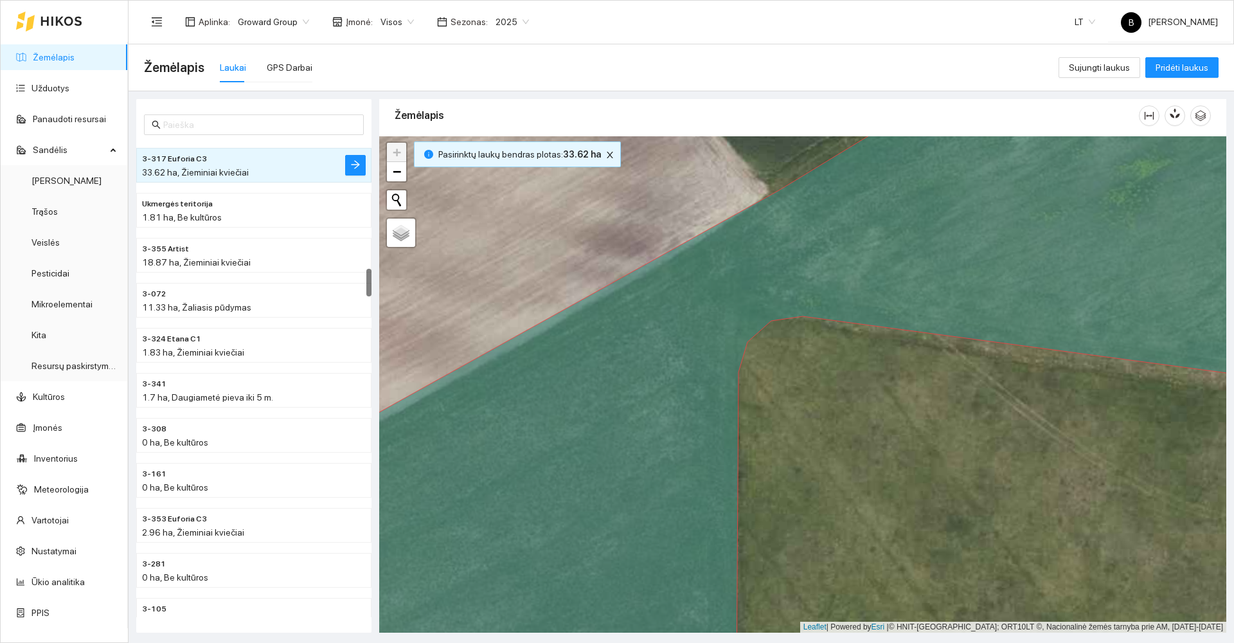
click at [655, 401] on icon at bounding box center [802, 384] width 1020 height 599
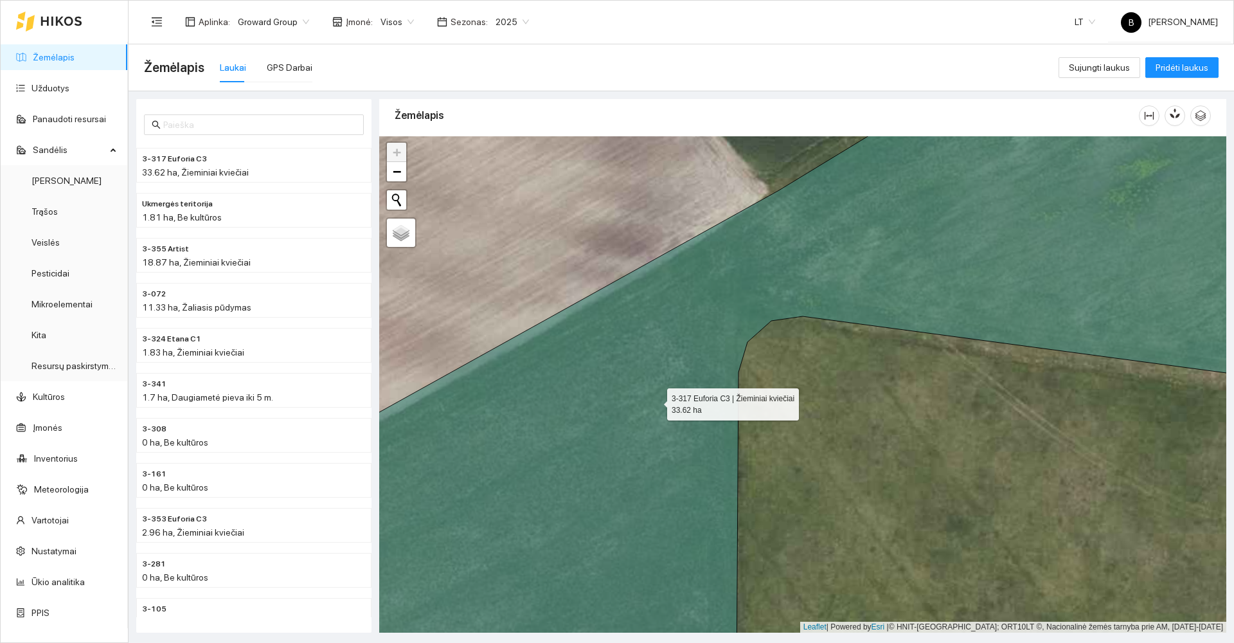
click at [655, 401] on icon at bounding box center [802, 384] width 1020 height 599
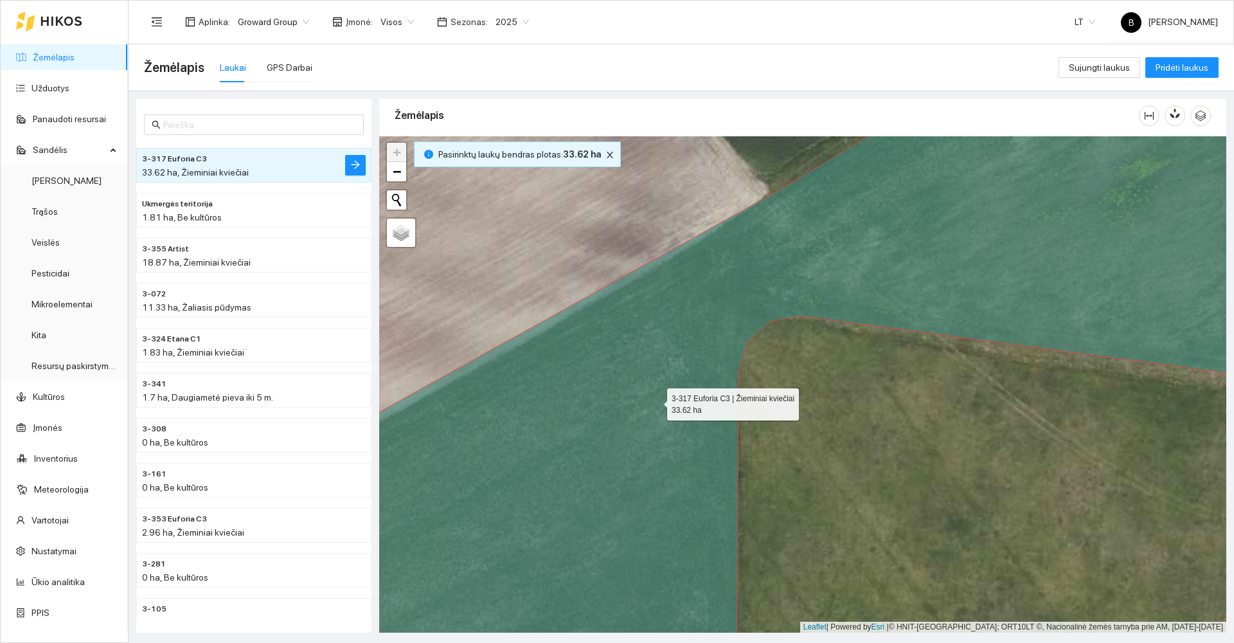
click at [655, 401] on icon at bounding box center [802, 384] width 1020 height 599
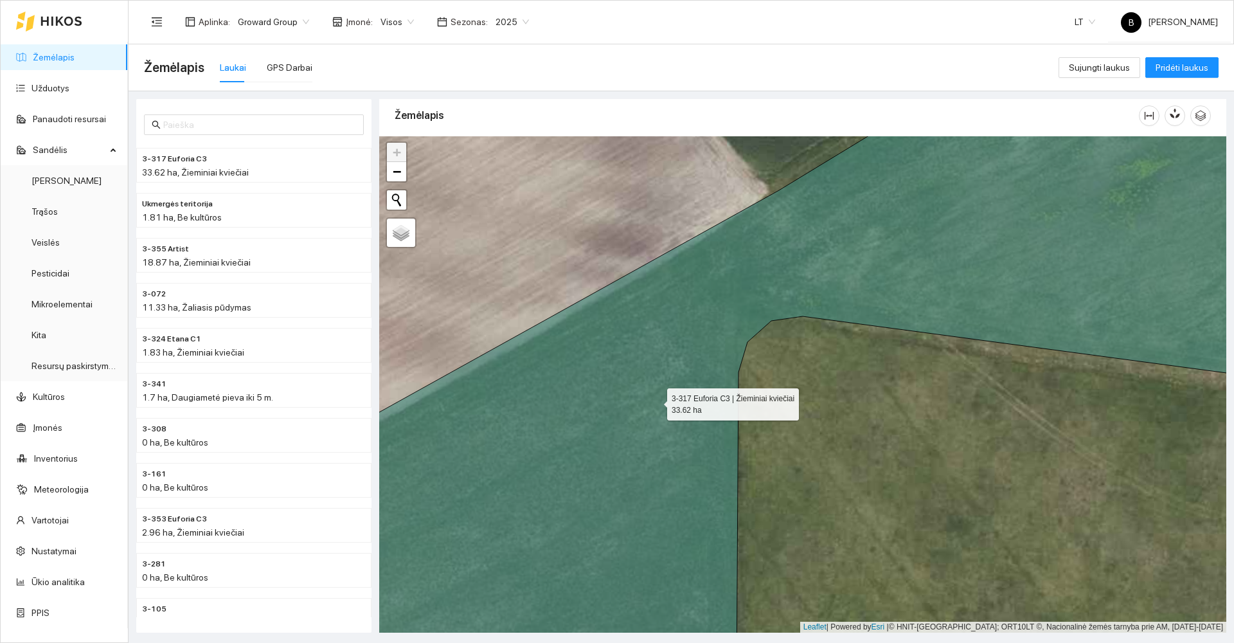
click at [655, 401] on icon at bounding box center [802, 384] width 1020 height 599
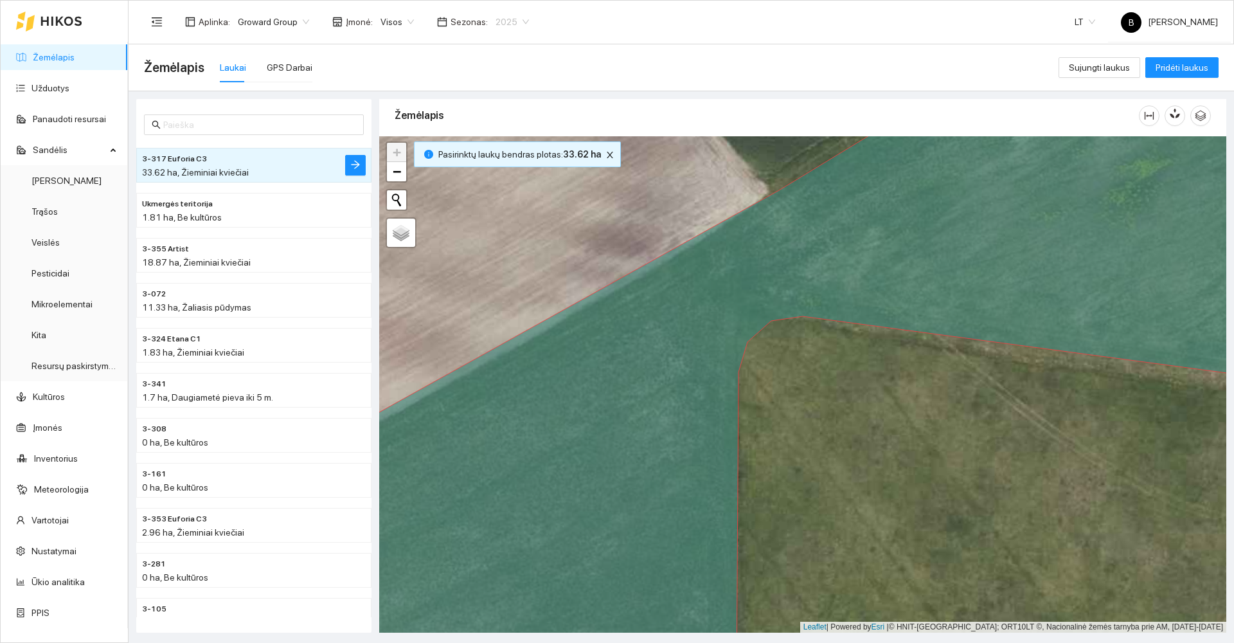
click at [501, 24] on span "2025" at bounding box center [511, 21] width 33 height 19
click at [499, 170] on div "2026" at bounding box center [502, 170] width 33 height 14
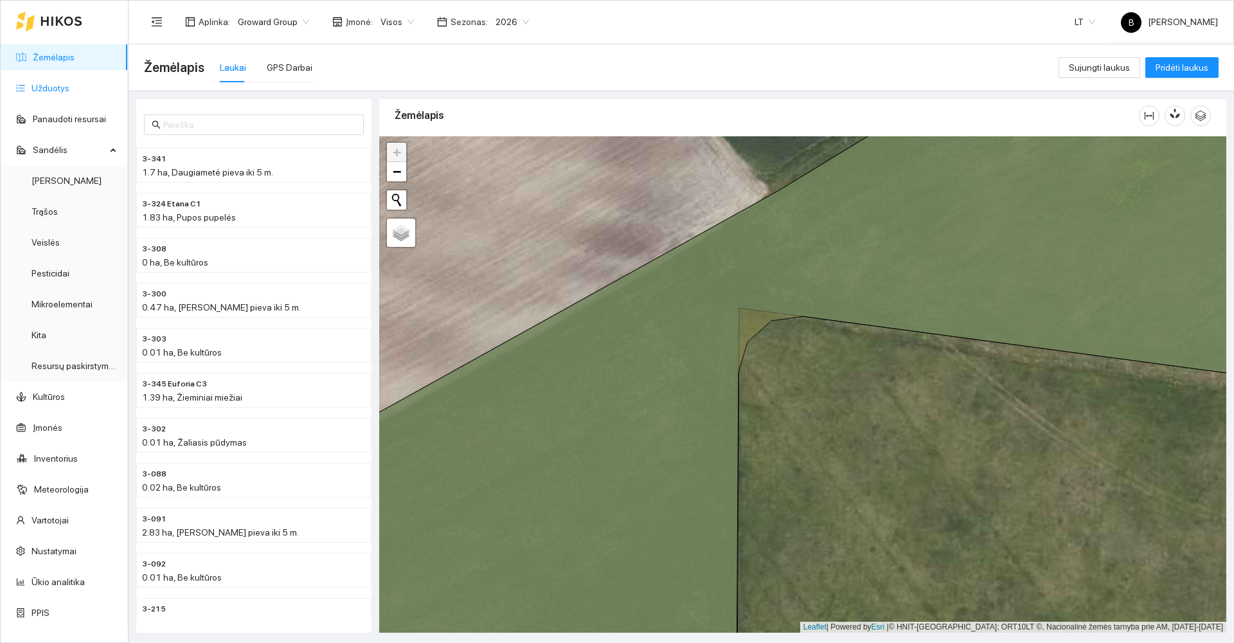
click at [46, 88] on link "Užduotys" at bounding box center [50, 88] width 38 height 10
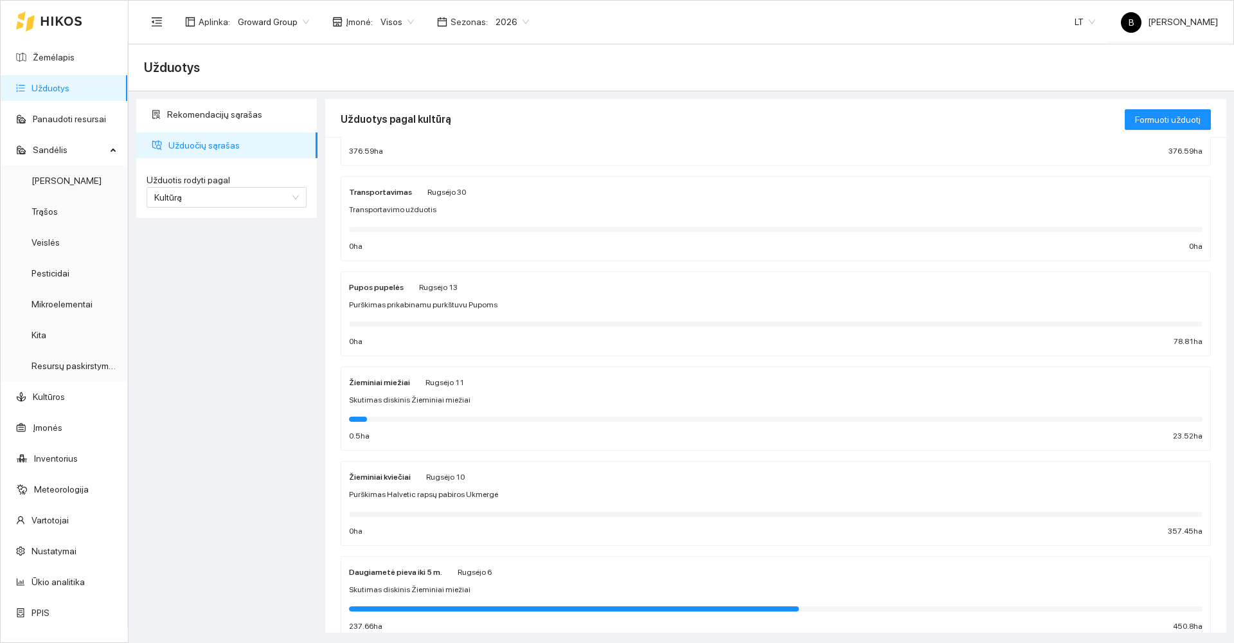
scroll to position [321, 0]
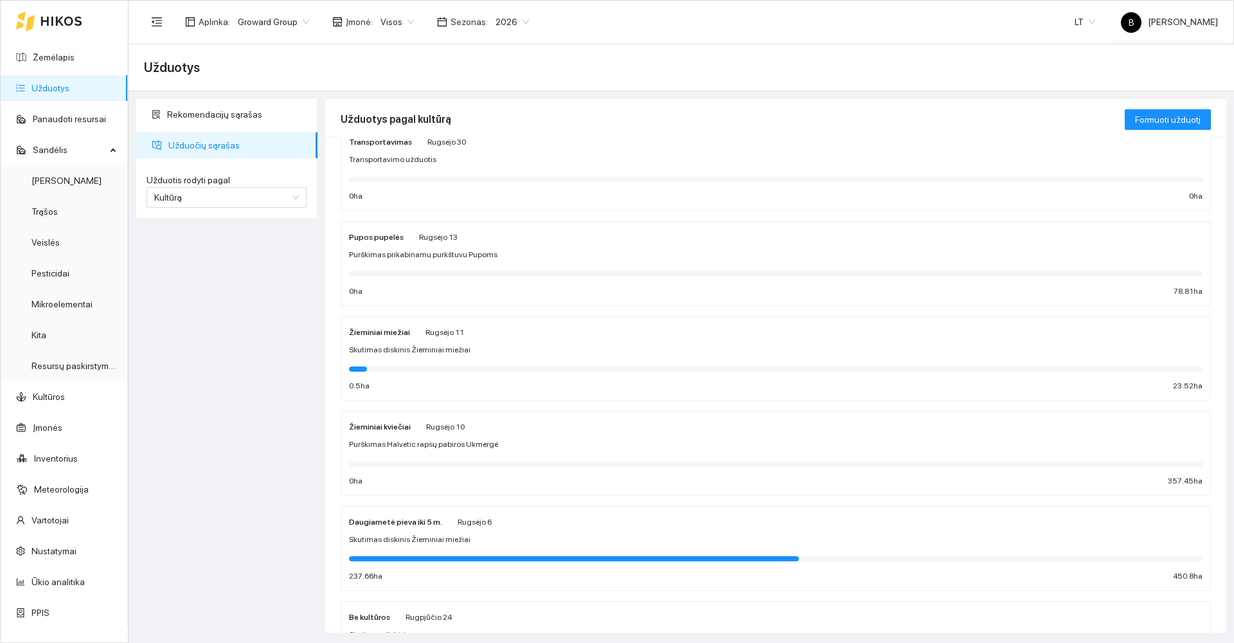
click at [560, 350] on div "Skutimas diskinis Žieminiai miežiai" at bounding box center [775, 350] width 853 height 12
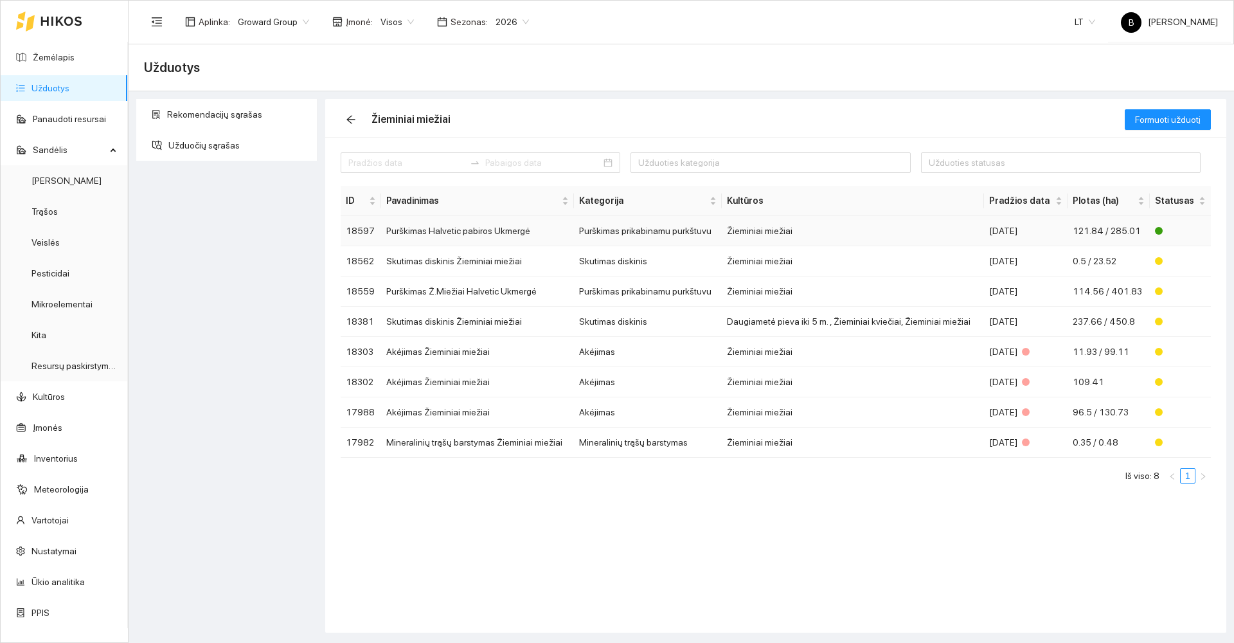
click at [450, 235] on td "Purškimas Halvetic pabiros Ukmergė" at bounding box center [477, 231] width 193 height 30
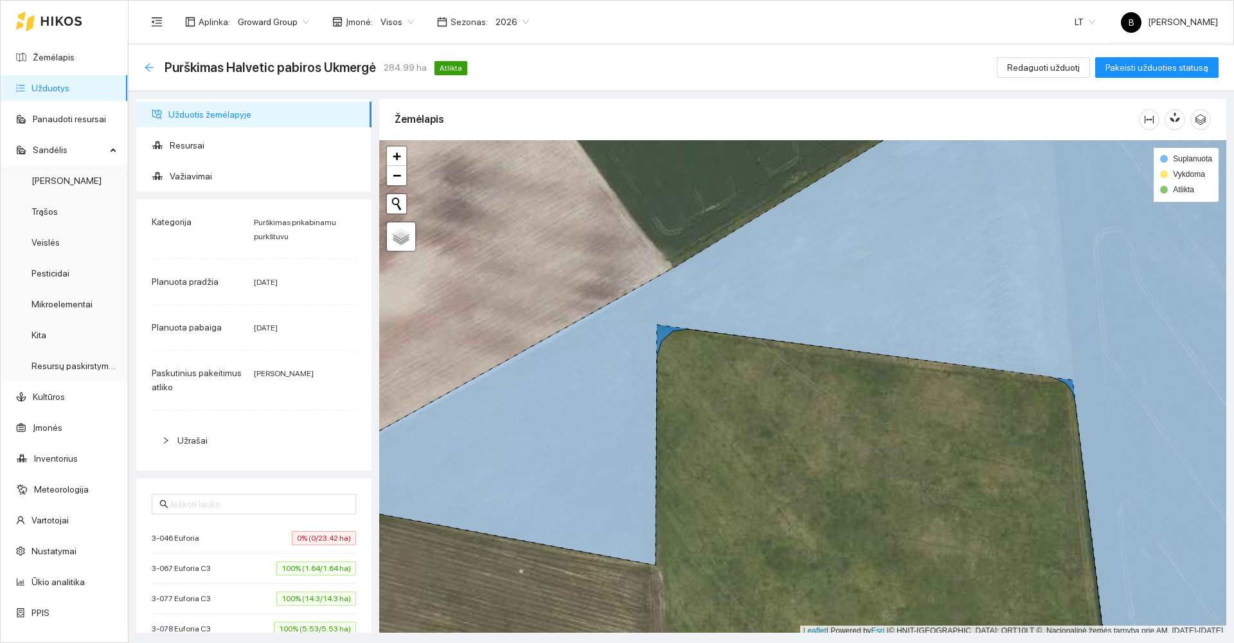
click at [150, 68] on icon "arrow-left" at bounding box center [149, 67] width 10 height 10
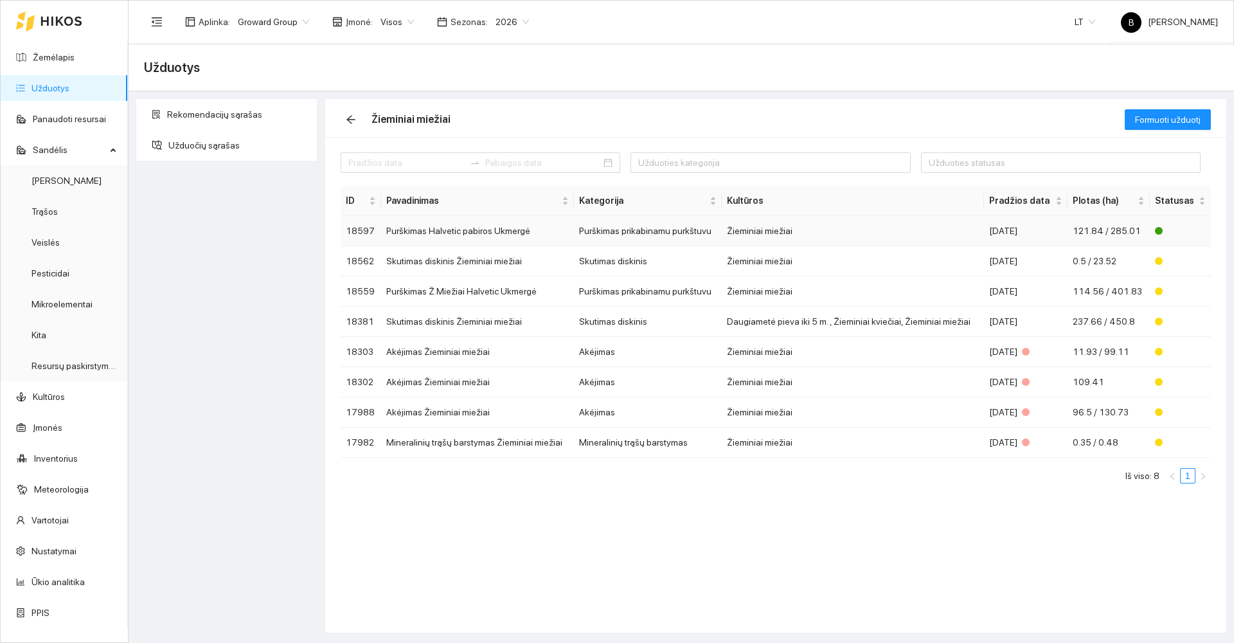
click at [435, 233] on td "Purškimas Halvetic pabiros Ukmergė" at bounding box center [477, 231] width 193 height 30
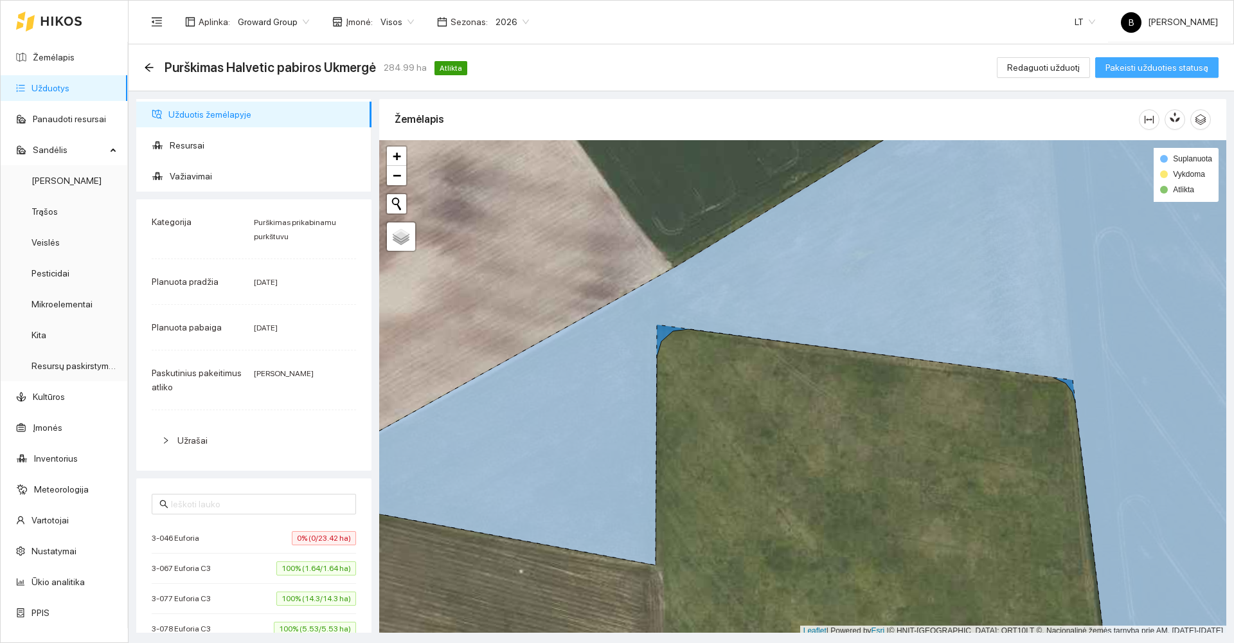
click at [1141, 67] on span "Pakeisti užduoties statusą" at bounding box center [1156, 67] width 103 height 14
click at [147, 71] on icon "arrow-left" at bounding box center [149, 67] width 10 height 10
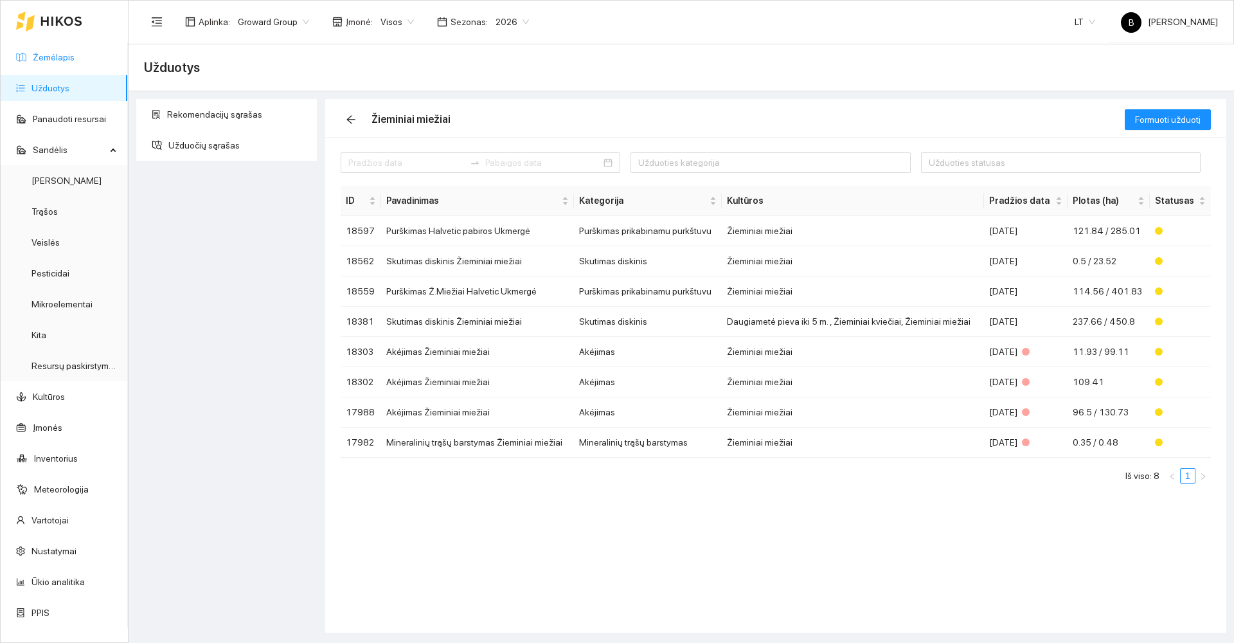
click at [55, 57] on link "Žemėlapis" at bounding box center [54, 57] width 42 height 10
